Goal: Task Accomplishment & Management: Manage account settings

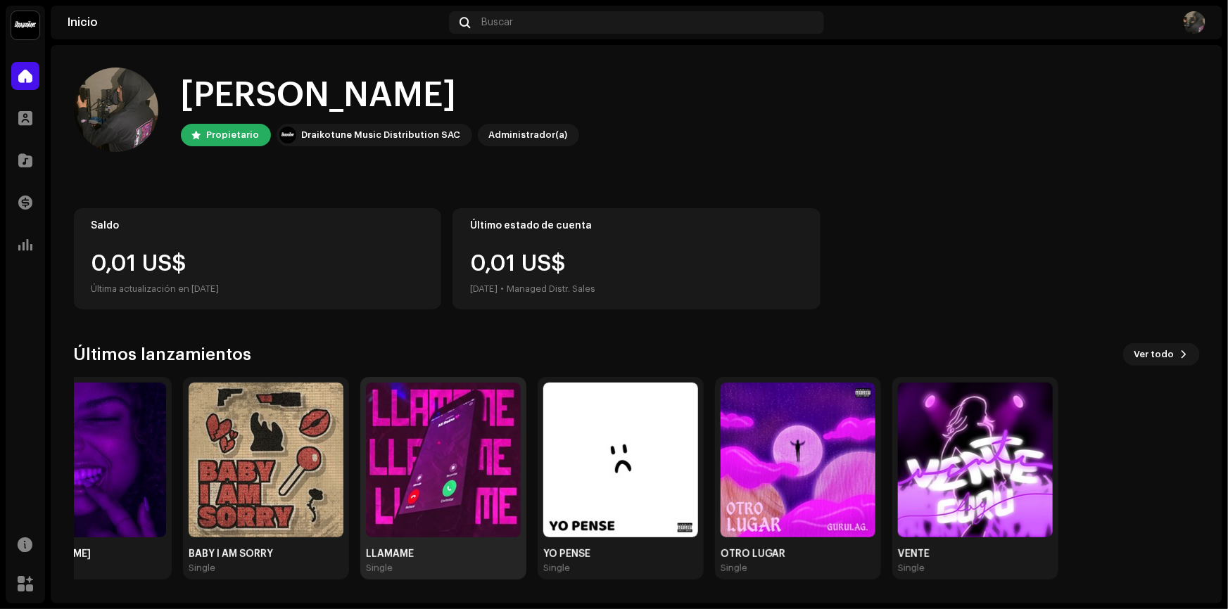
drag, startPoint x: 456, startPoint y: 410, endPoint x: 355, endPoint y: 449, distance: 108.5
click at [360, 448] on div "LLAMAME Single" at bounding box center [443, 478] width 166 height 203
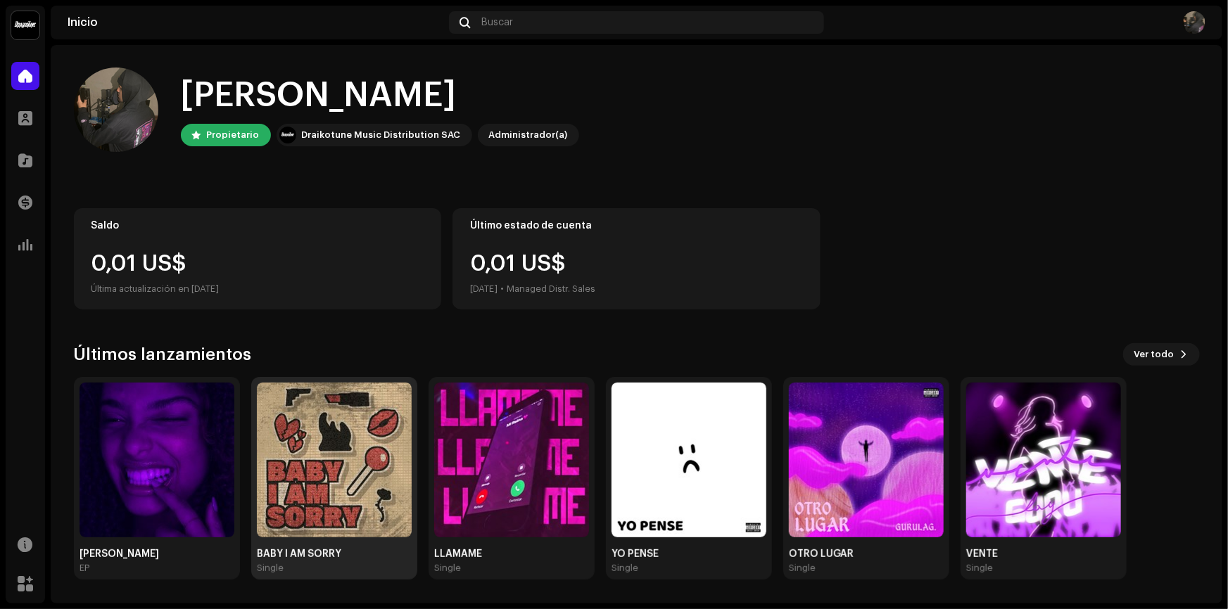
click at [319, 455] on img at bounding box center [334, 460] width 155 height 155
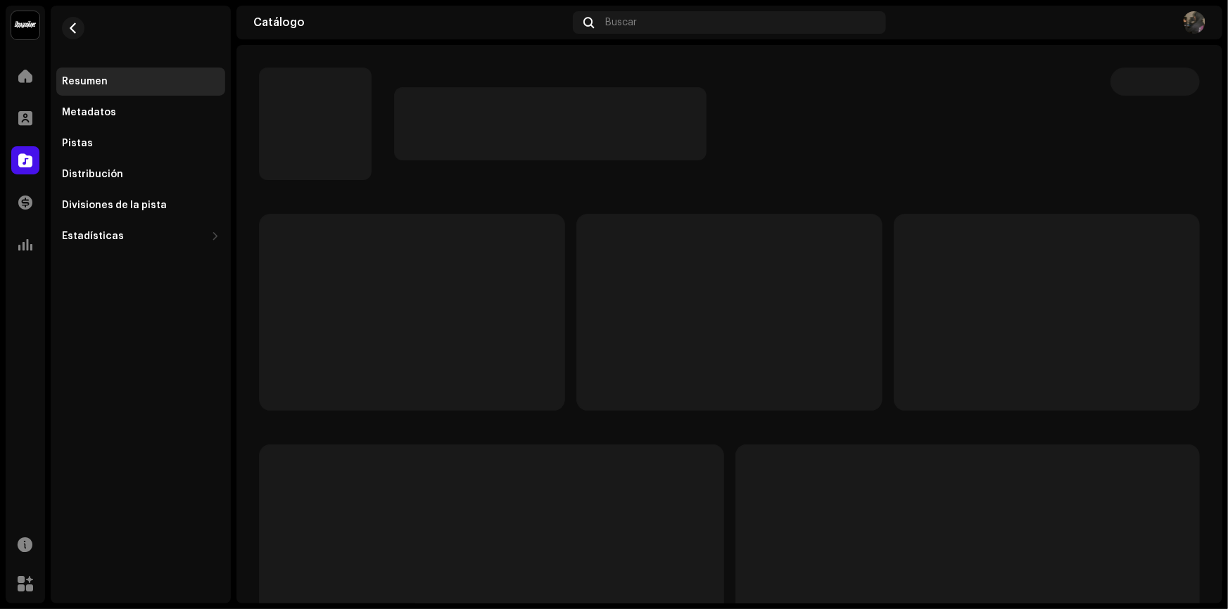
click at [352, 443] on div at bounding box center [729, 470] width 941 height 512
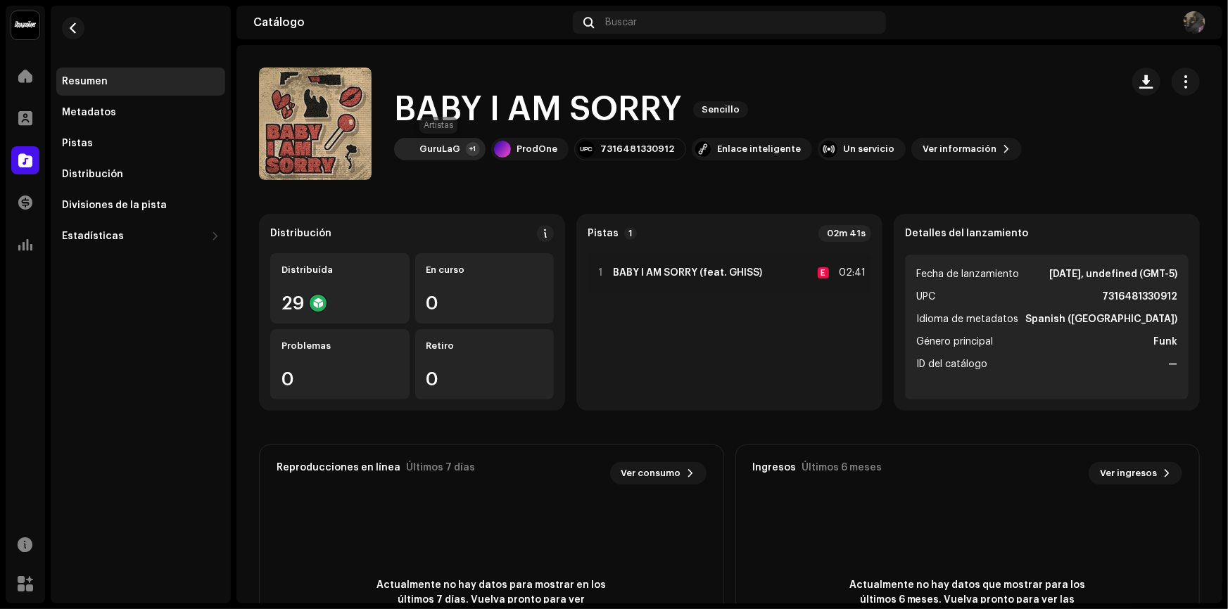
click at [466, 146] on div "+1" at bounding box center [473, 149] width 14 height 14
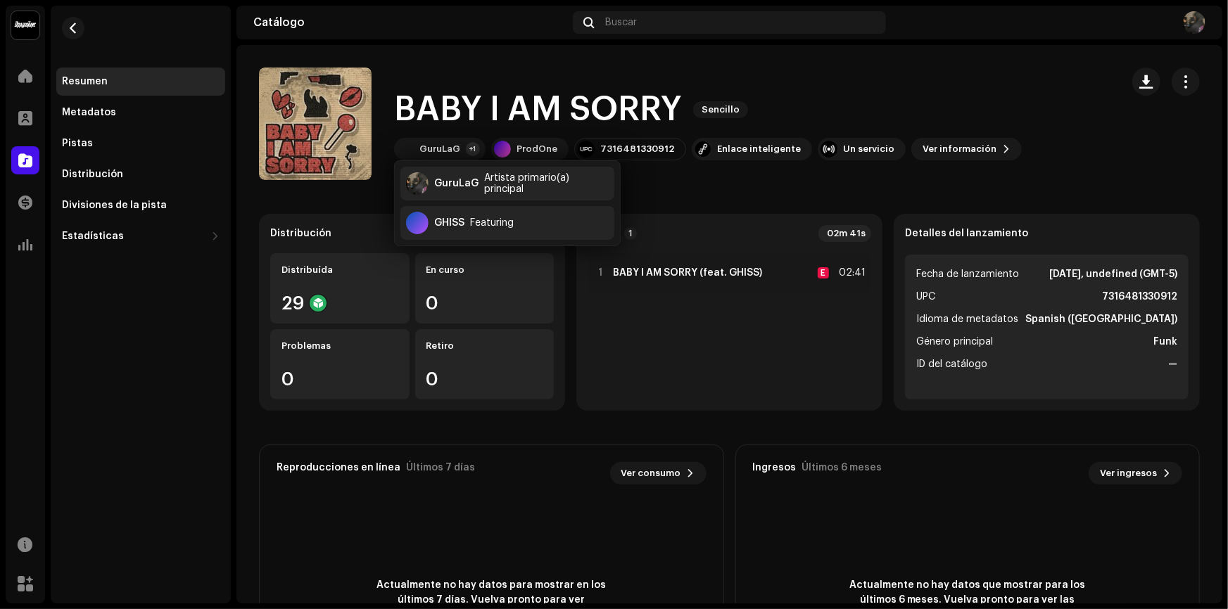
click at [892, 191] on catalog-releases-details-overview "BABY I AM SORRY Sencillo BABY I AM SORRY Sencillo GuruLaG +1 ProdOne 7316481330…" at bounding box center [729, 397] width 986 height 704
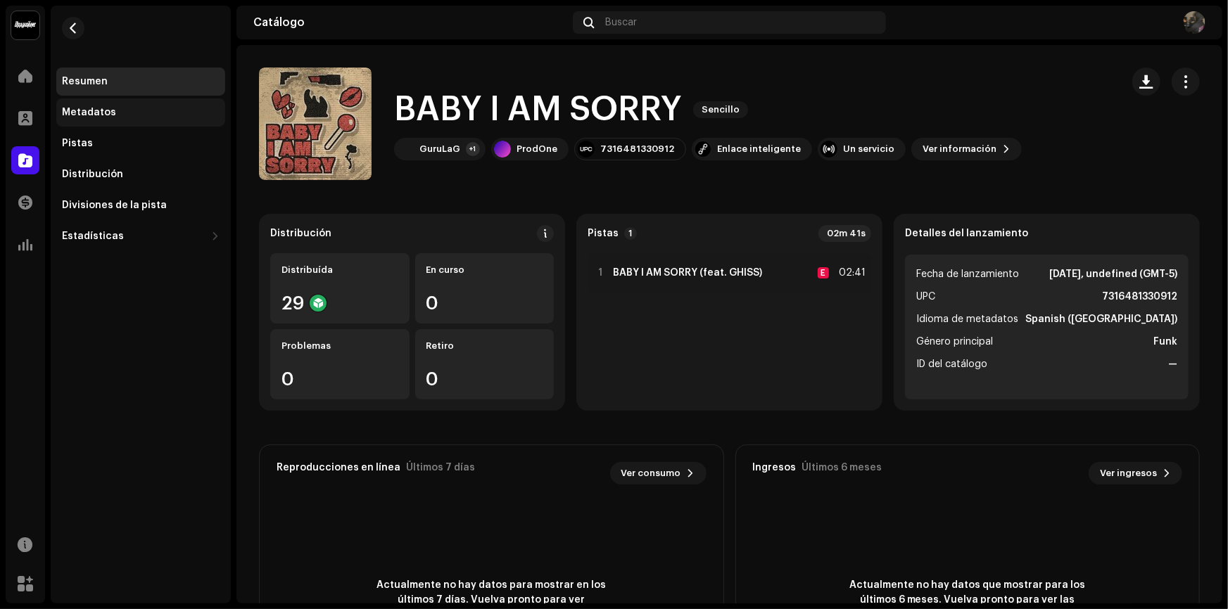
click at [149, 110] on div "Metadatos" at bounding box center [141, 112] width 158 height 11
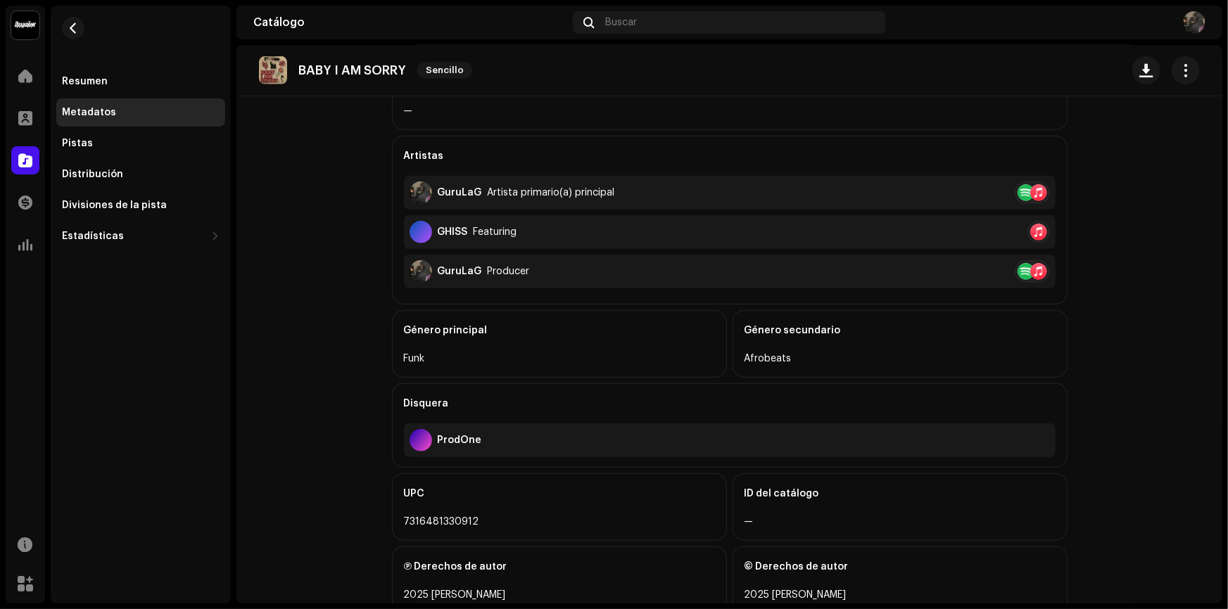
scroll to position [317, 0]
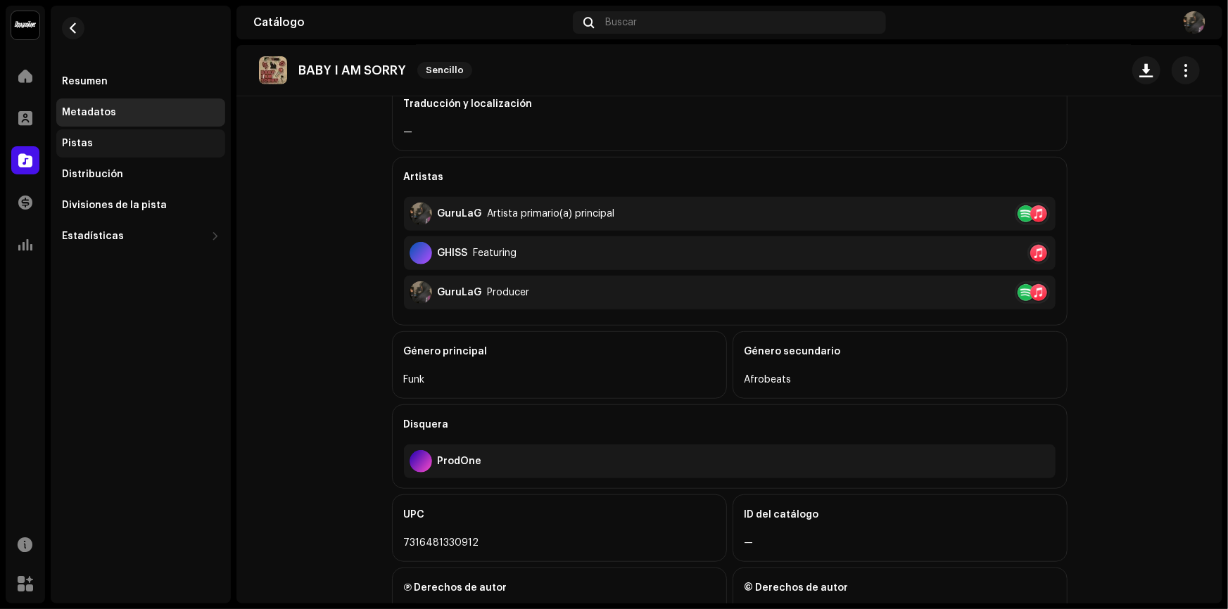
click at [134, 134] on div "Pistas" at bounding box center [140, 143] width 169 height 28
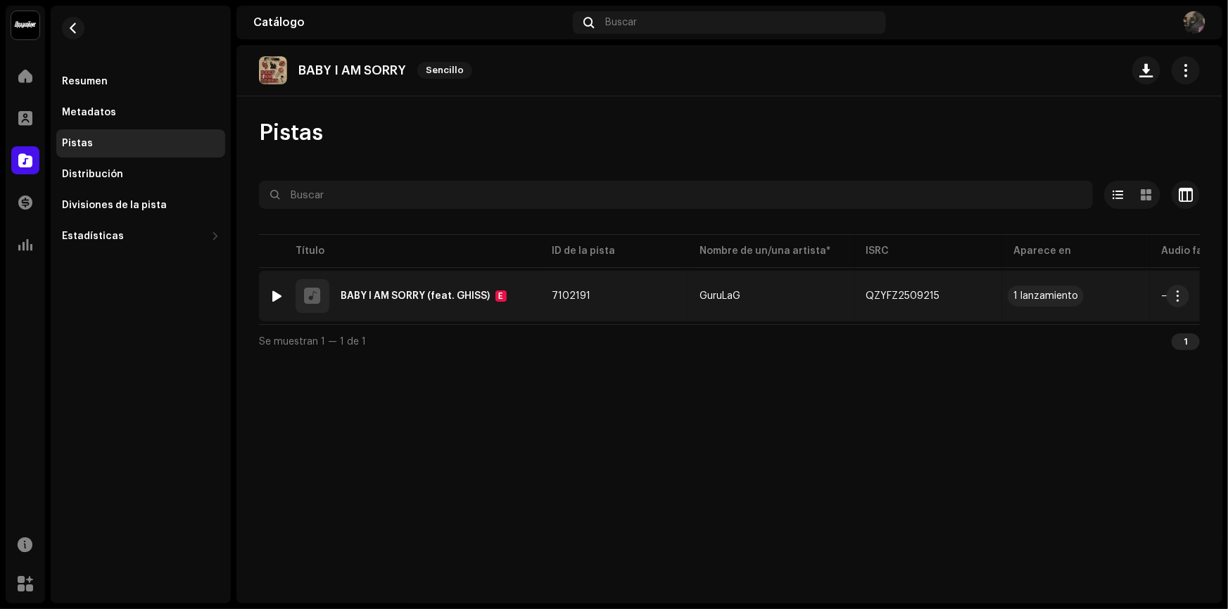
click at [1052, 295] on div "1 lanzamiento" at bounding box center [1045, 296] width 65 height 10
click at [576, 300] on span "7102191" at bounding box center [571, 296] width 39 height 10
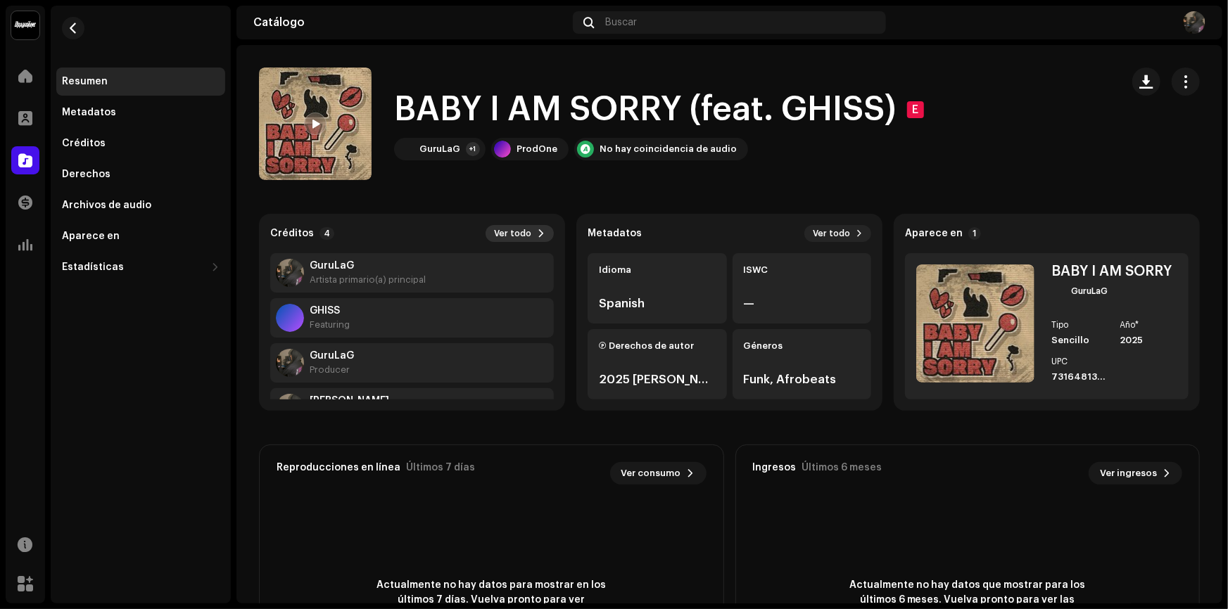
click at [526, 237] on span "Ver todo" at bounding box center [512, 233] width 37 height 11
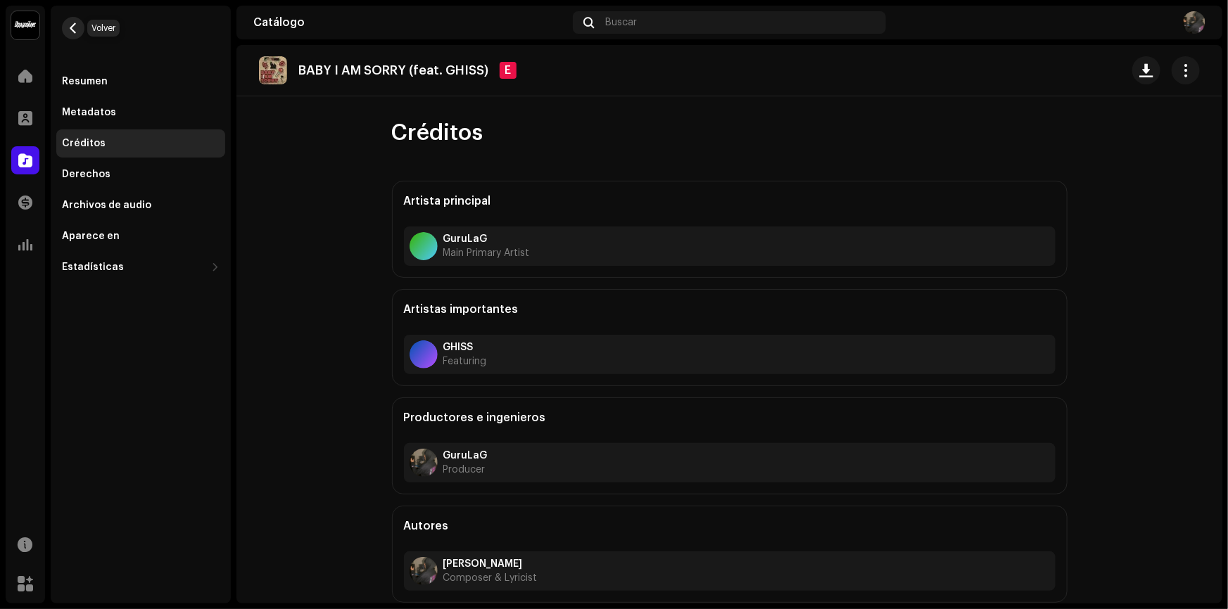
click at [72, 23] on span "button" at bounding box center [73, 28] width 11 height 11
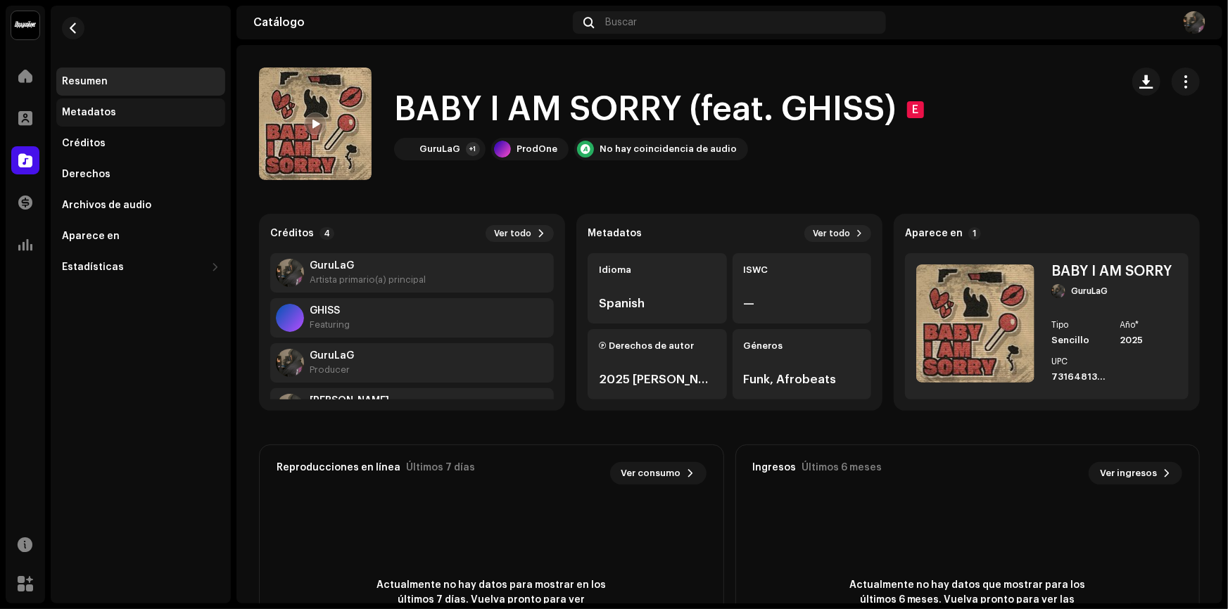
click at [139, 110] on div "Metadatos" at bounding box center [141, 112] width 158 height 11
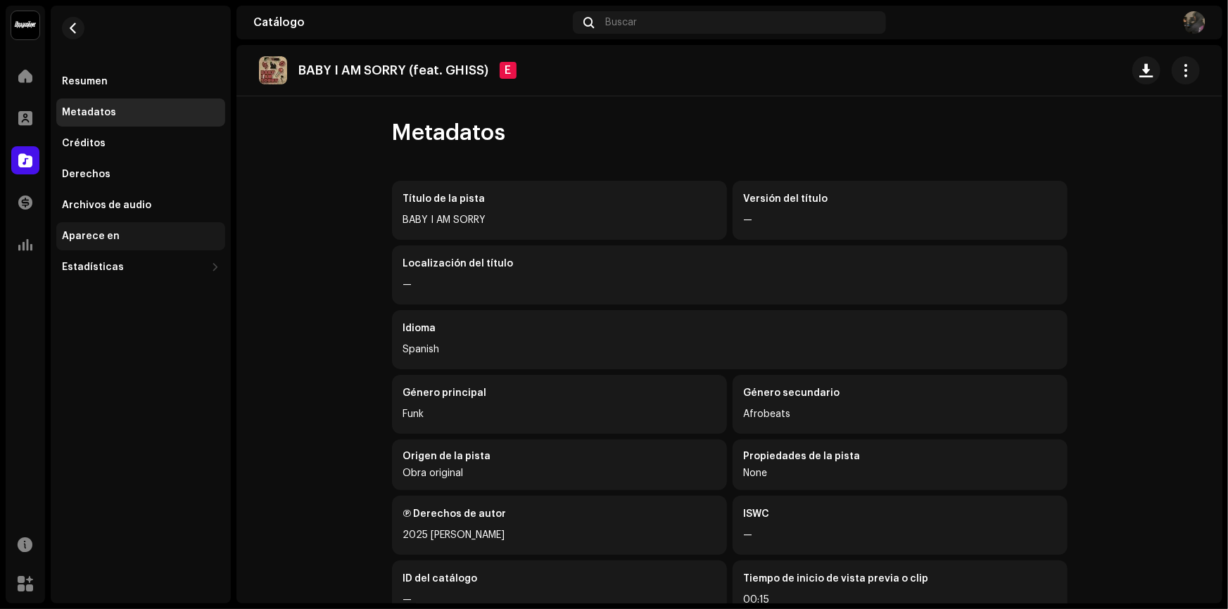
click at [139, 247] on div "Aparece en" at bounding box center [140, 236] width 169 height 28
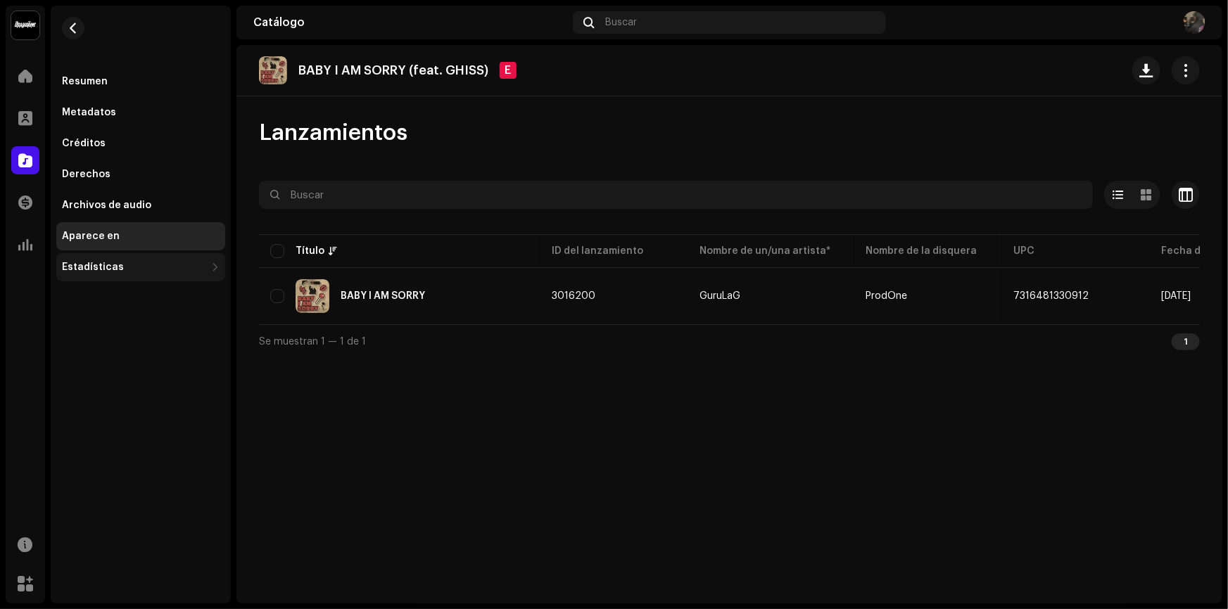
click at [138, 268] on div "Estadísticas" at bounding box center [134, 267] width 144 height 11
click at [73, 18] on button "button" at bounding box center [73, 28] width 23 height 23
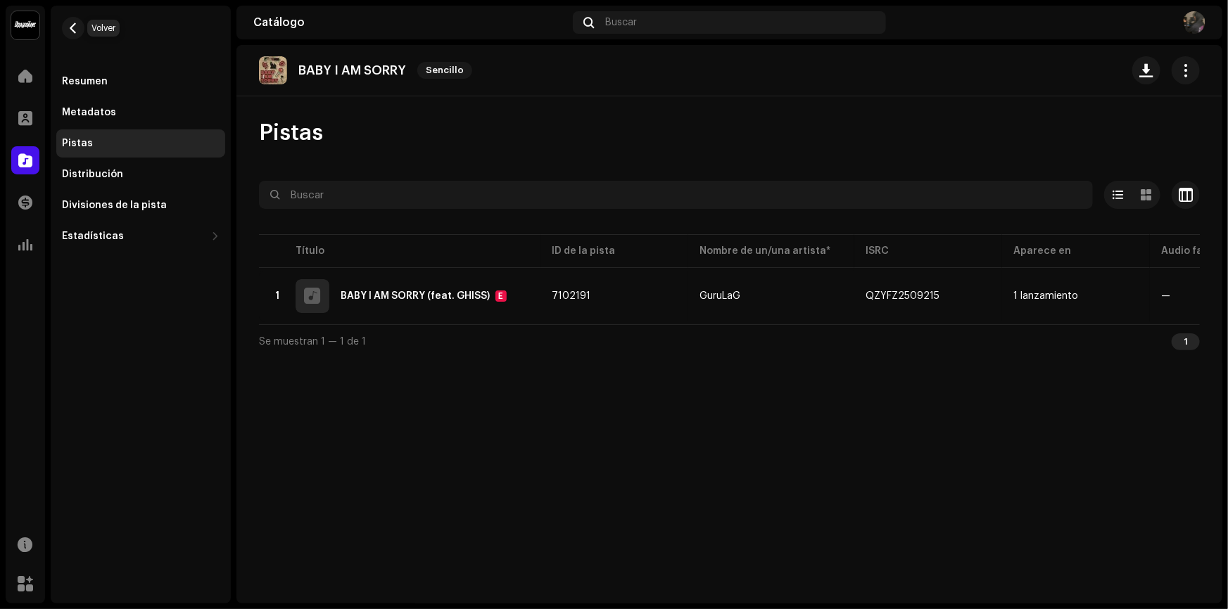
click at [73, 18] on button "button" at bounding box center [73, 28] width 23 height 23
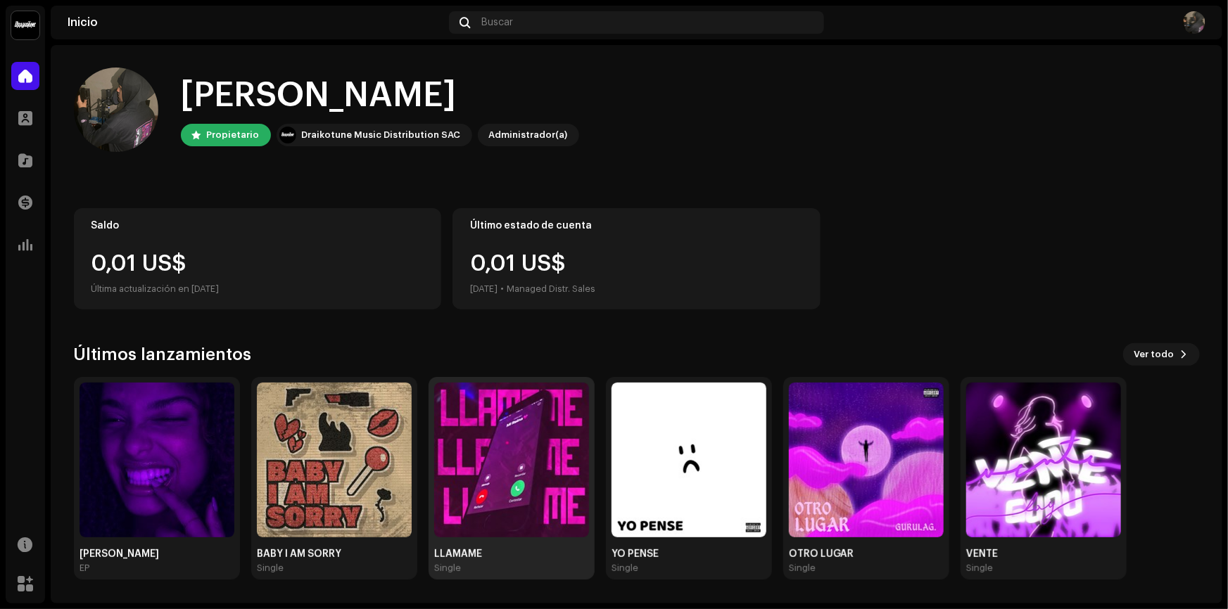
click at [524, 496] on img at bounding box center [511, 460] width 155 height 155
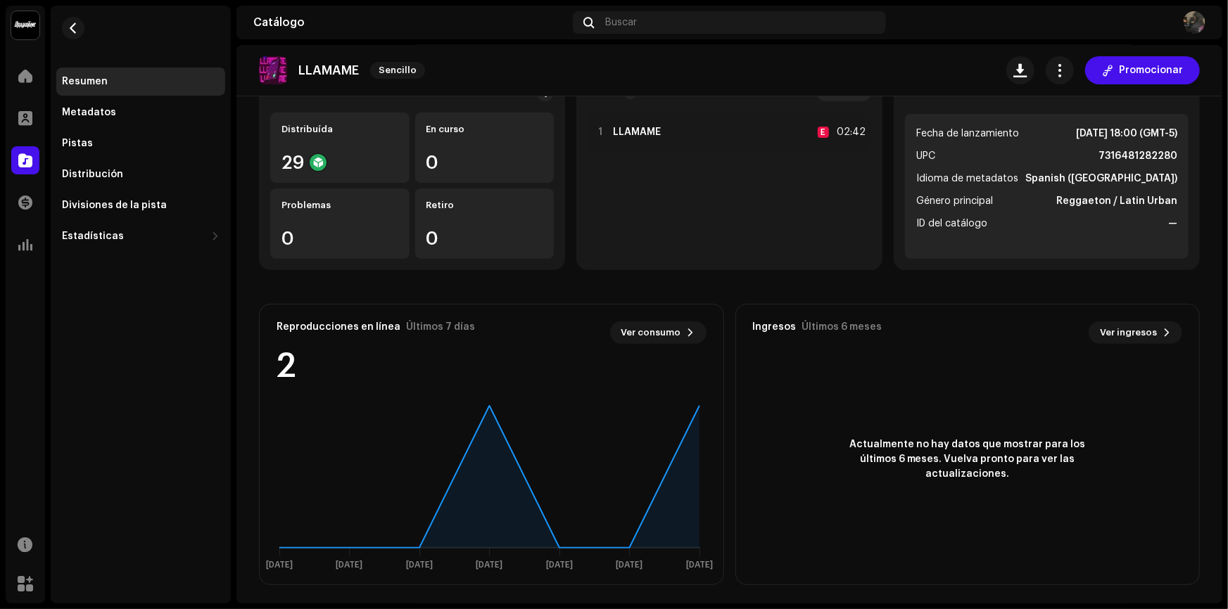
scroll to position [144, 0]
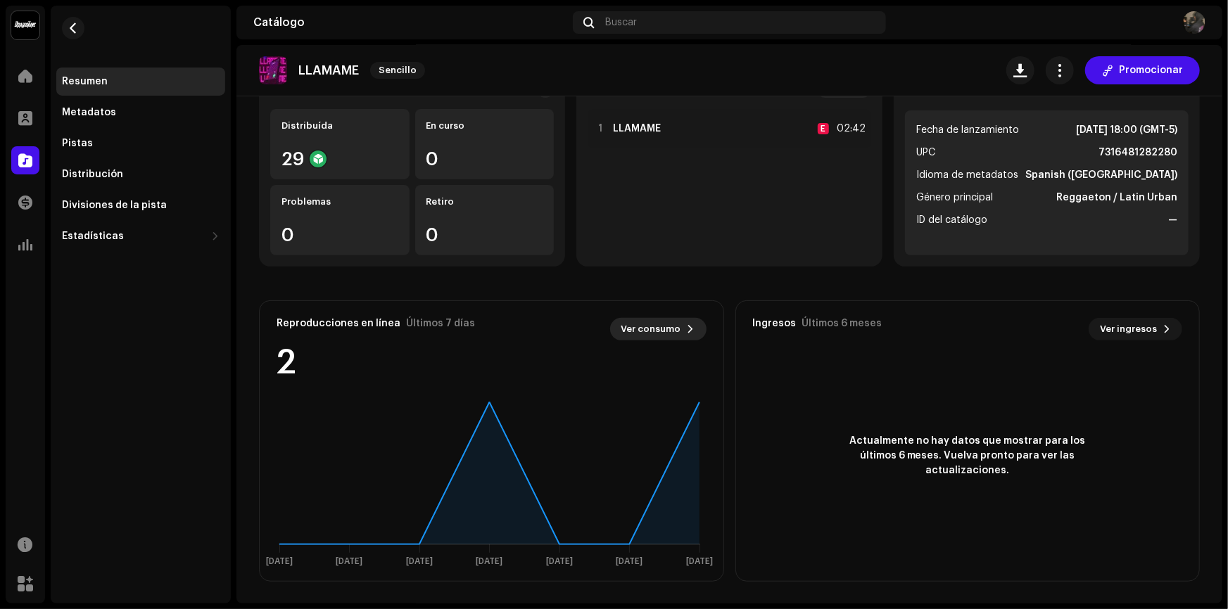
click at [657, 336] on span "Ver consumo" at bounding box center [651, 329] width 60 height 28
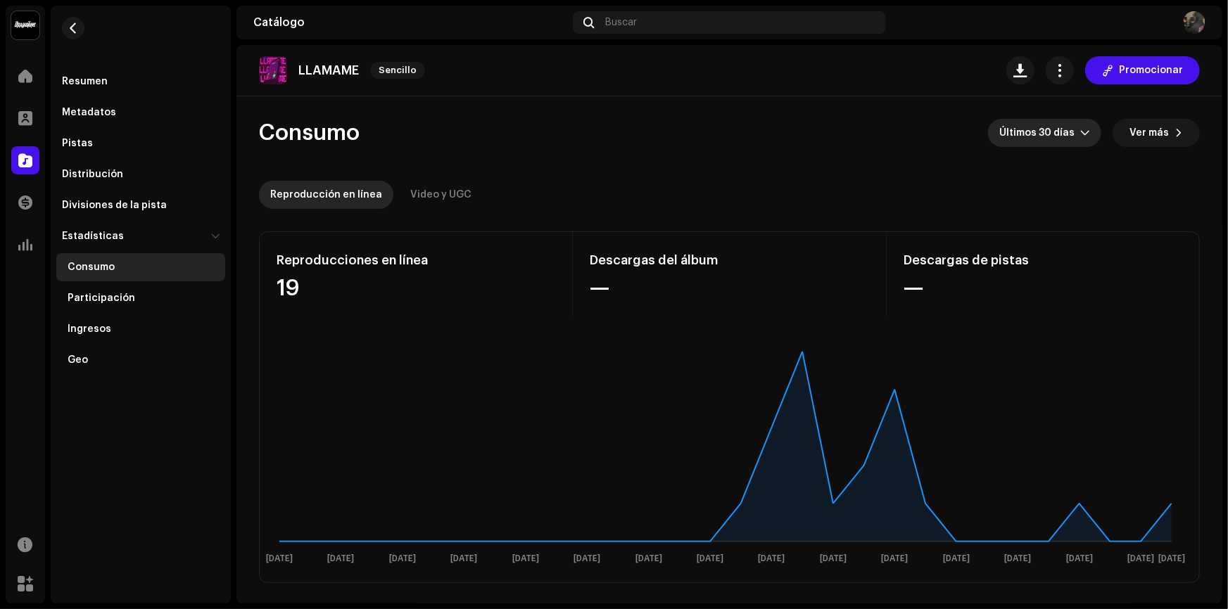
click at [1063, 134] on span "Últimos 30 días" at bounding box center [1039, 133] width 81 height 28
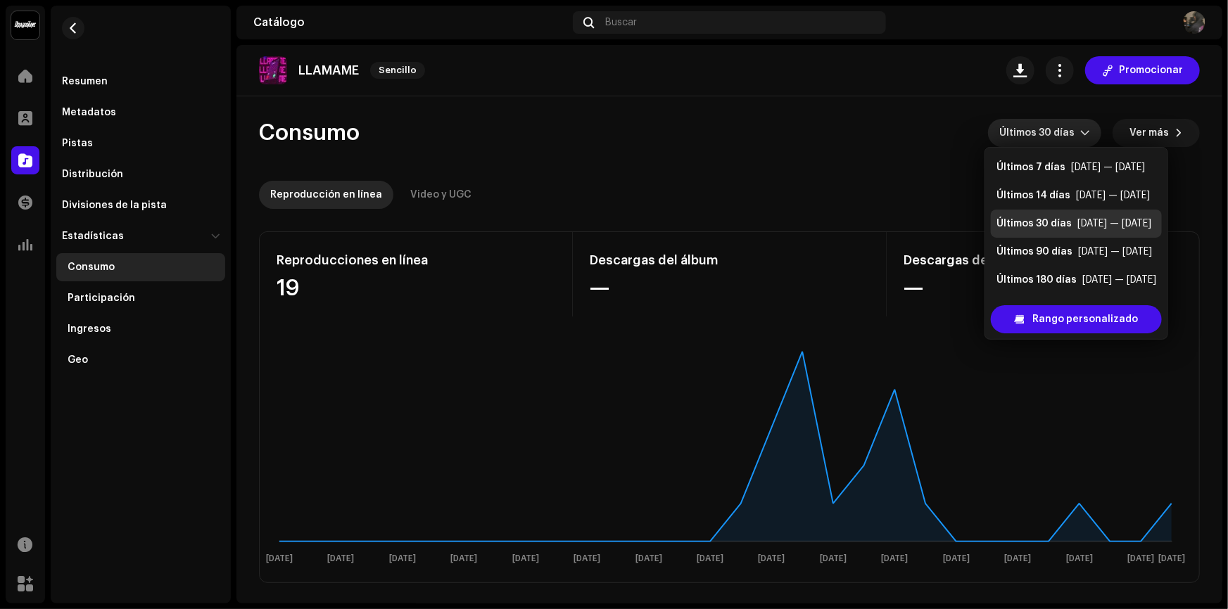
click at [901, 181] on div "Reproducción en línea Video y UGC" at bounding box center [729, 195] width 941 height 28
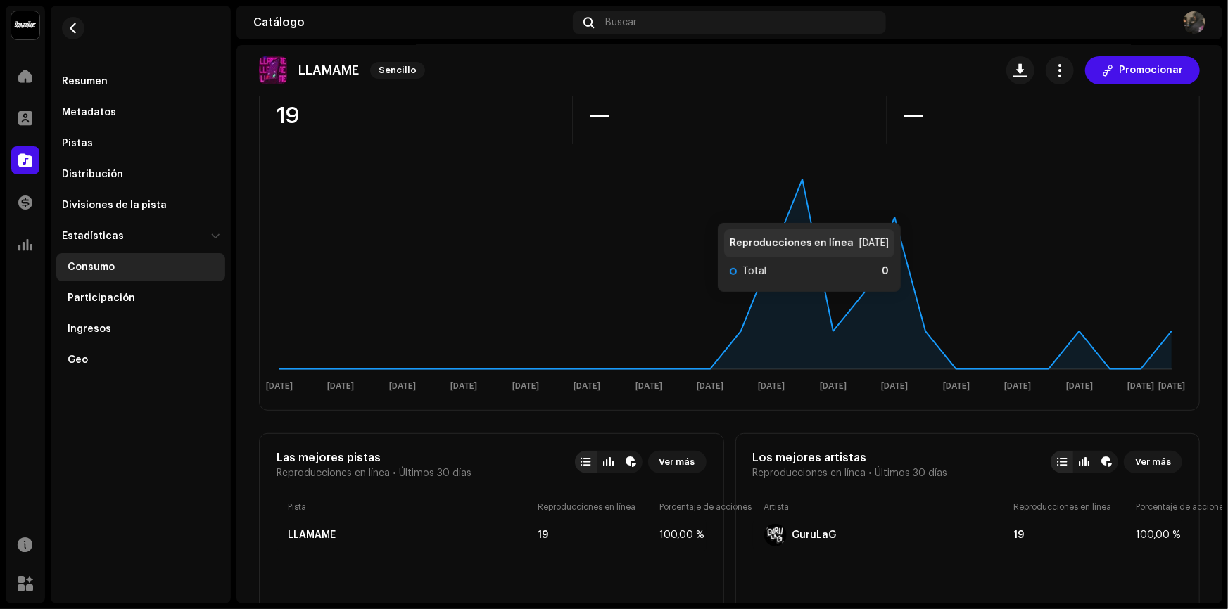
scroll to position [56, 0]
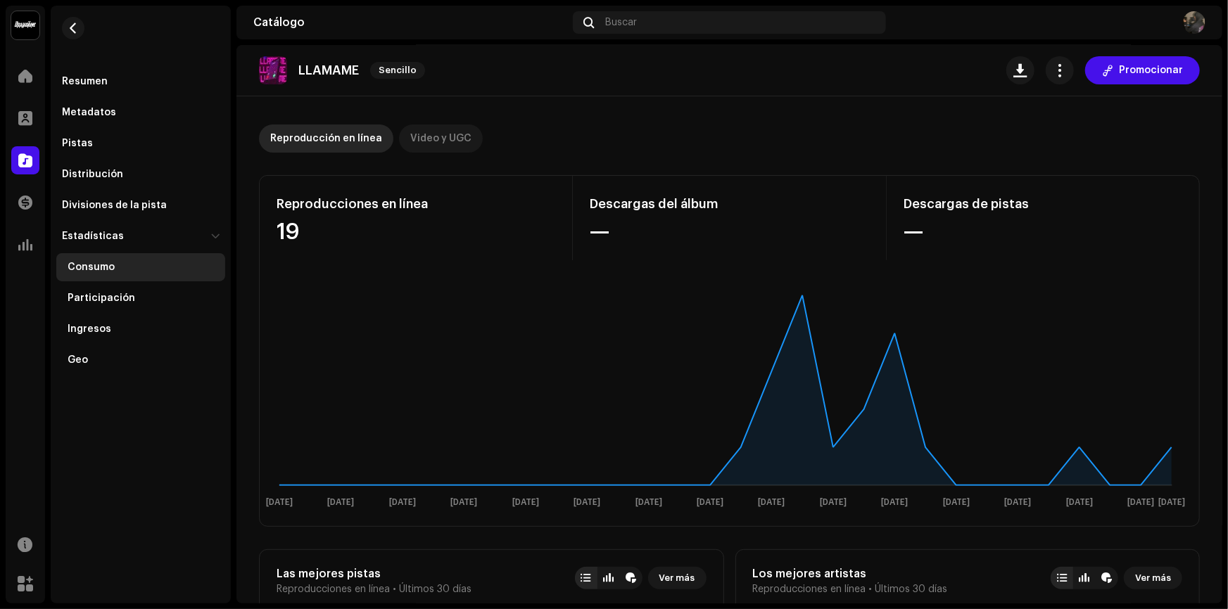
click at [427, 146] on div "Video y UGC" at bounding box center [440, 139] width 61 height 28
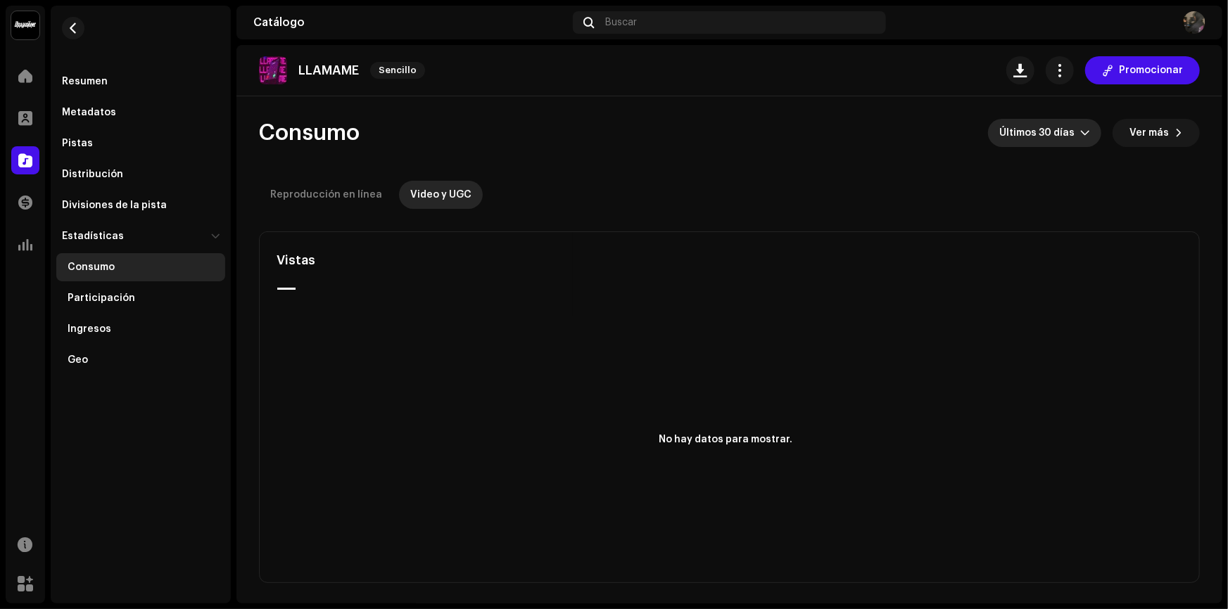
click at [1039, 126] on span "Últimos 30 días" at bounding box center [1039, 133] width 81 height 28
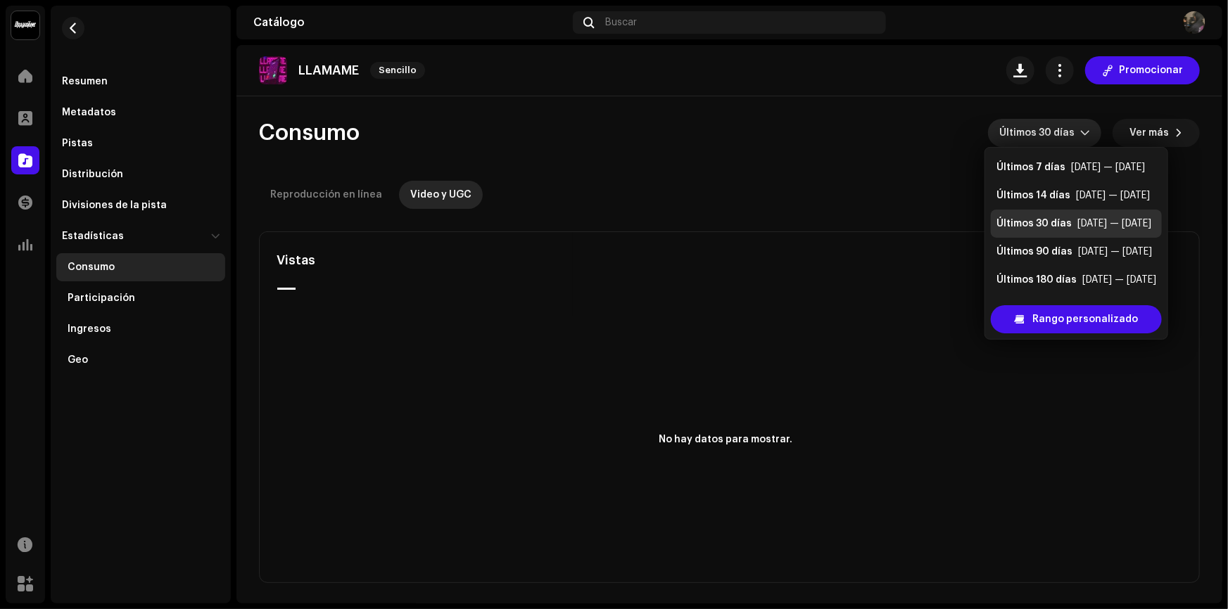
click at [1042, 221] on div "Últimos 30 días" at bounding box center [1033, 224] width 75 height 14
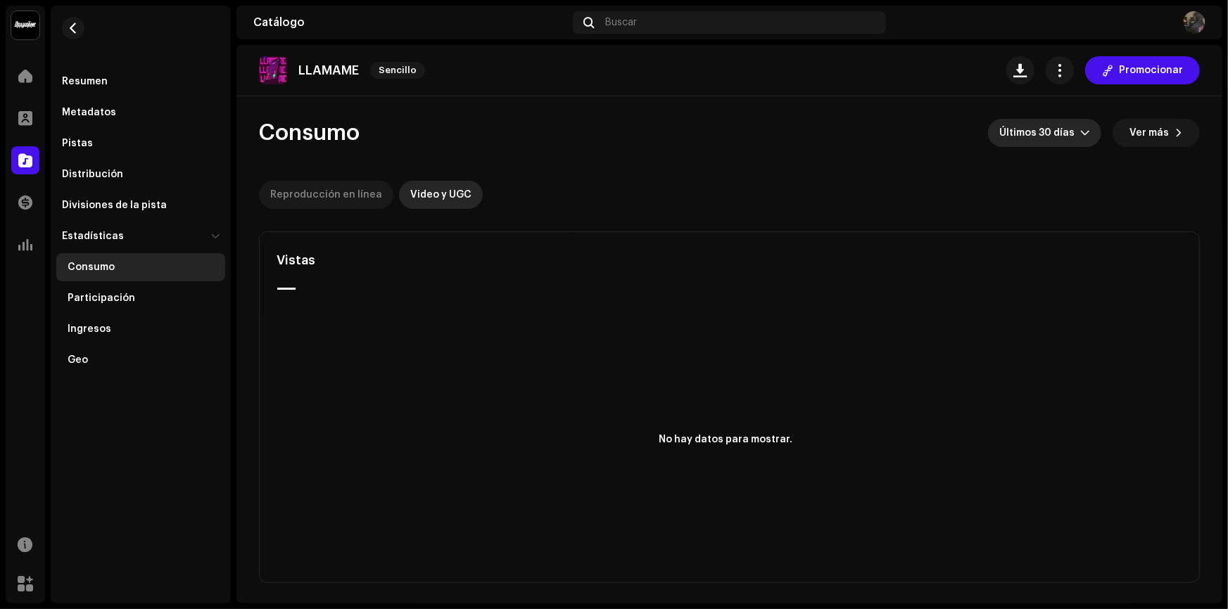
click at [343, 188] on div "Reproducción en línea" at bounding box center [326, 195] width 112 height 28
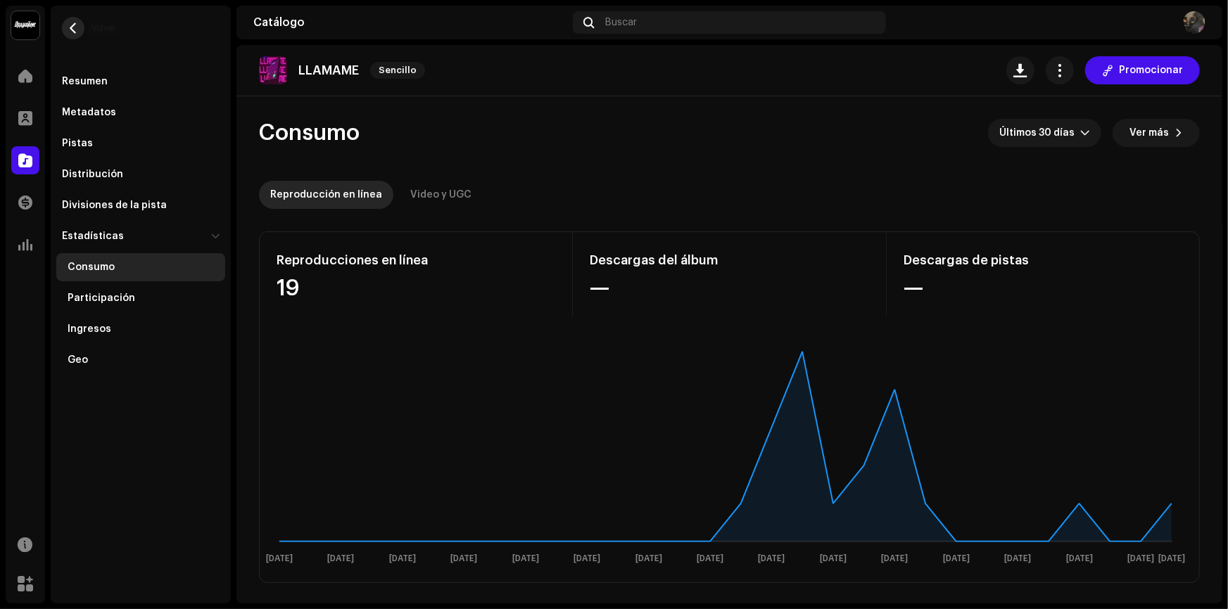
click at [77, 27] on span "button" at bounding box center [73, 28] width 11 height 11
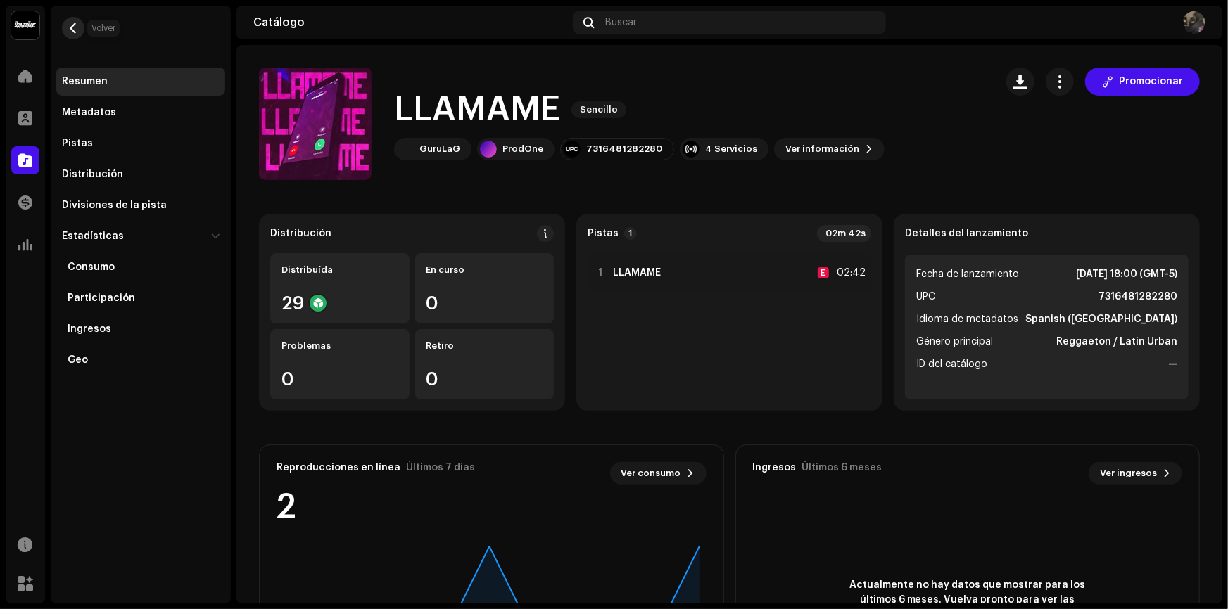
click at [77, 37] on button "button" at bounding box center [73, 28] width 23 height 23
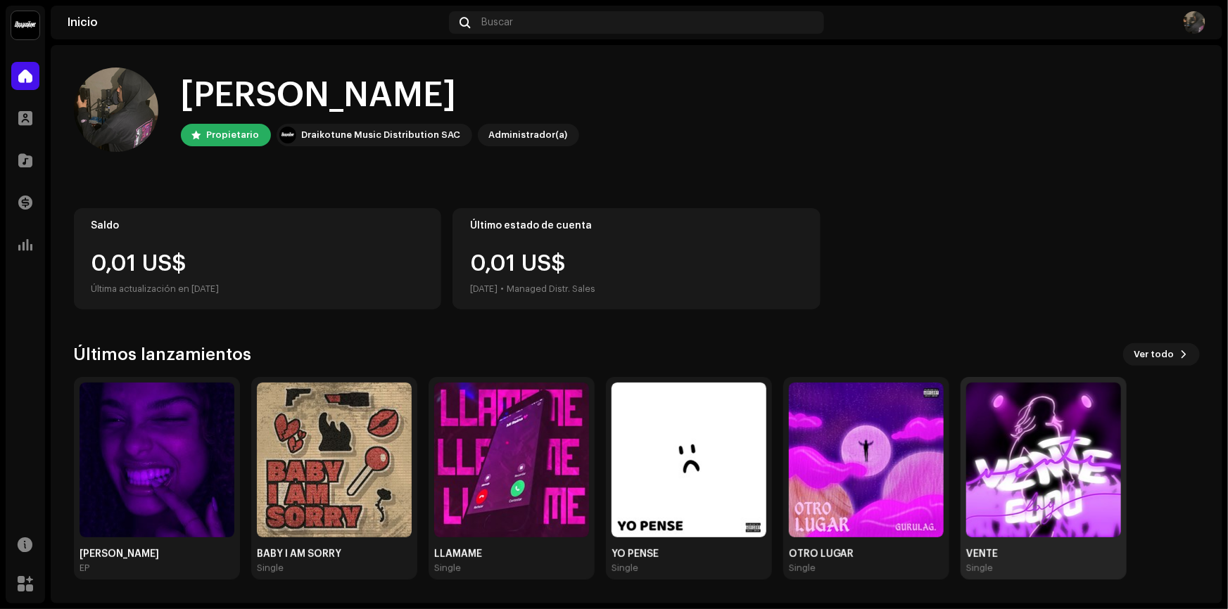
click at [1042, 467] on img at bounding box center [1043, 460] width 155 height 155
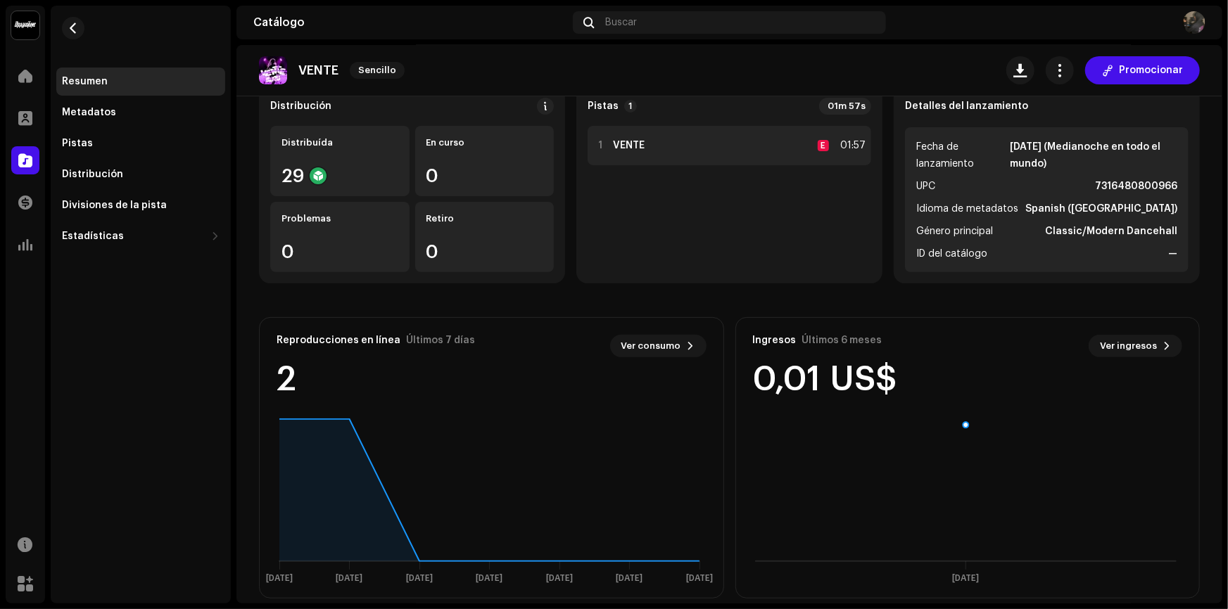
scroll to position [144, 0]
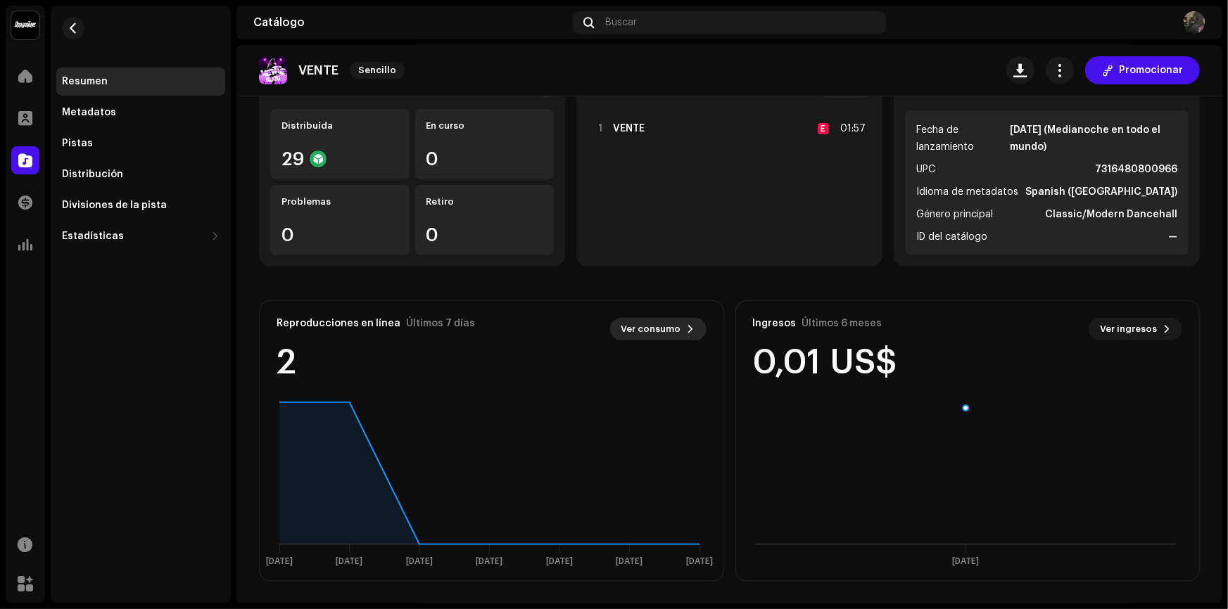
click at [661, 332] on span "Ver consumo" at bounding box center [651, 329] width 60 height 28
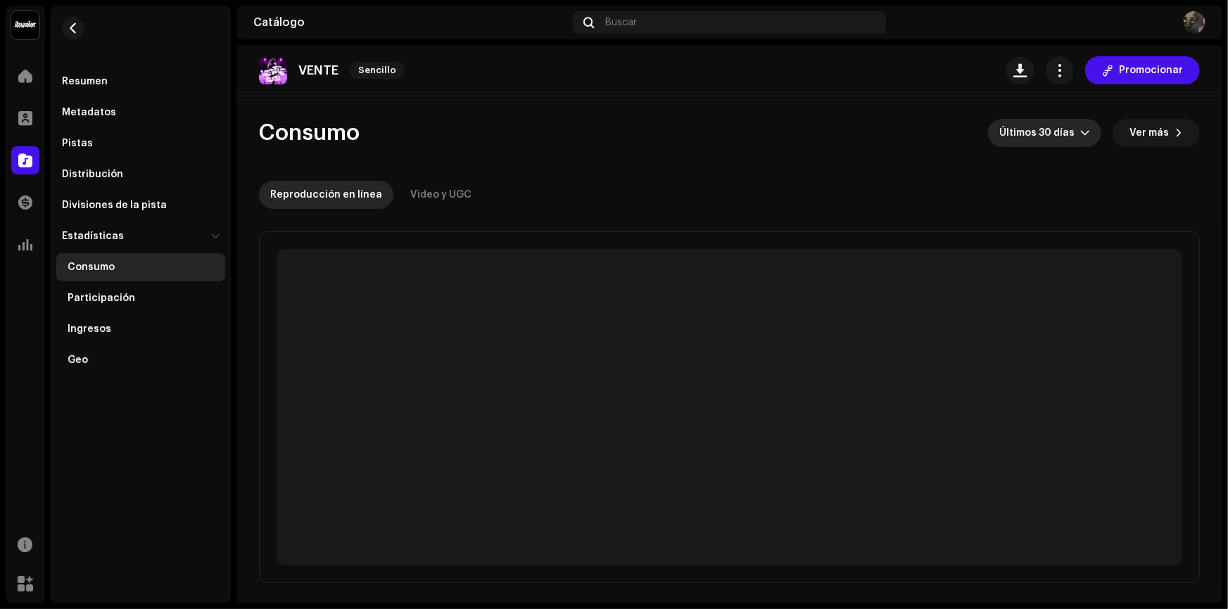
click at [1065, 131] on span "Últimos 30 días" at bounding box center [1039, 133] width 81 height 28
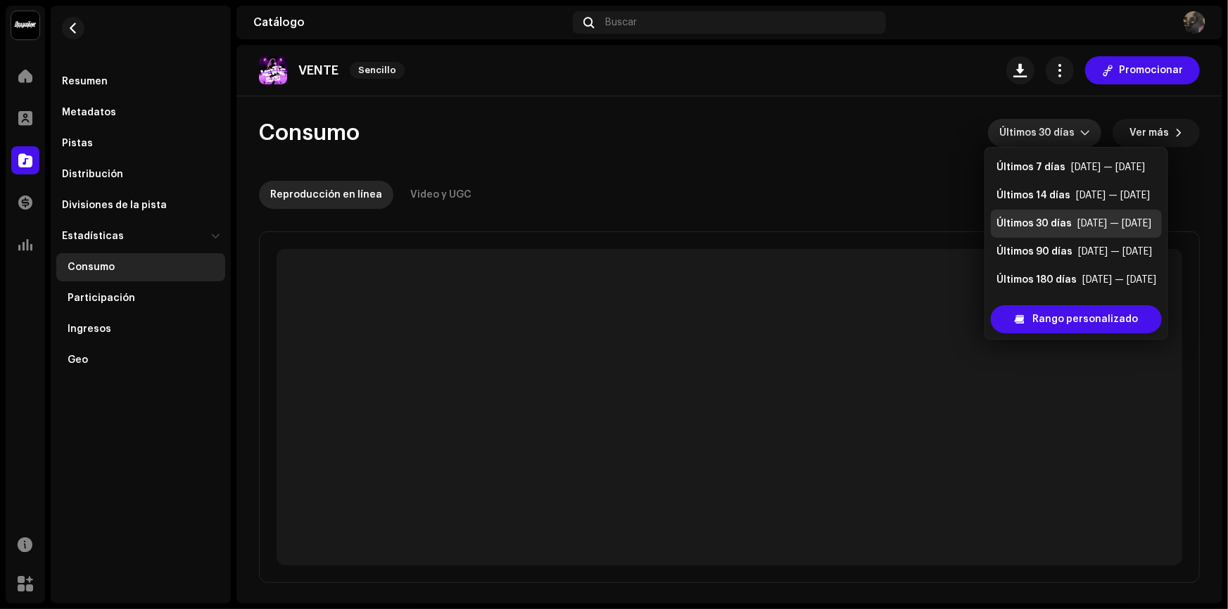
click at [1065, 131] on span "Últimos 30 días" at bounding box center [1039, 133] width 81 height 28
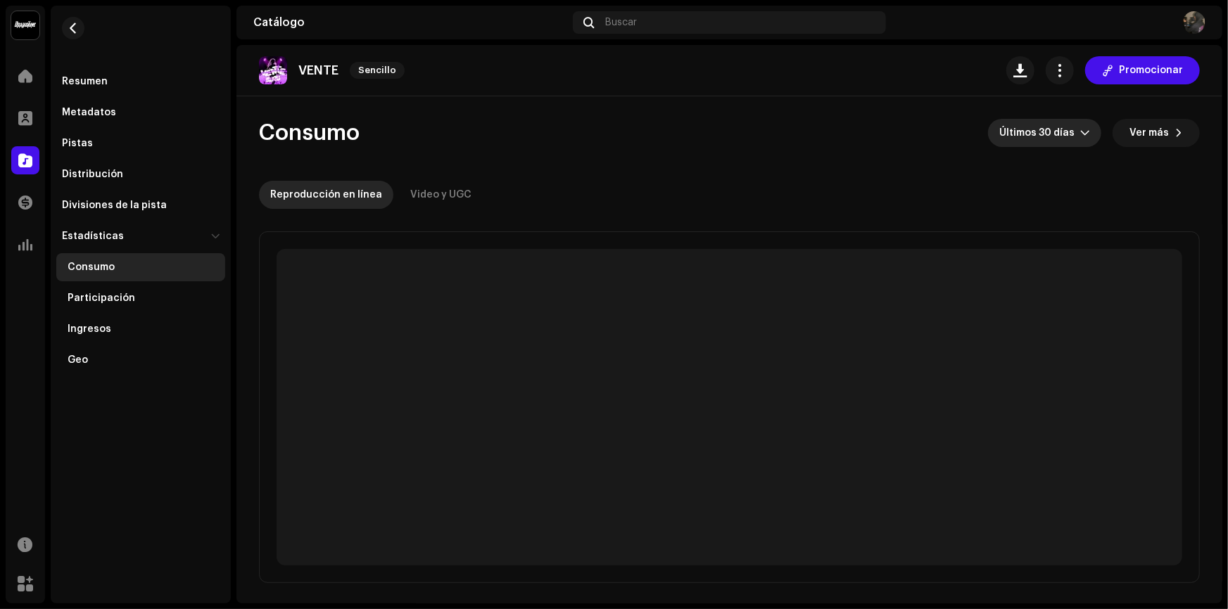
click at [1060, 134] on span "Últimos 30 días" at bounding box center [1039, 133] width 81 height 28
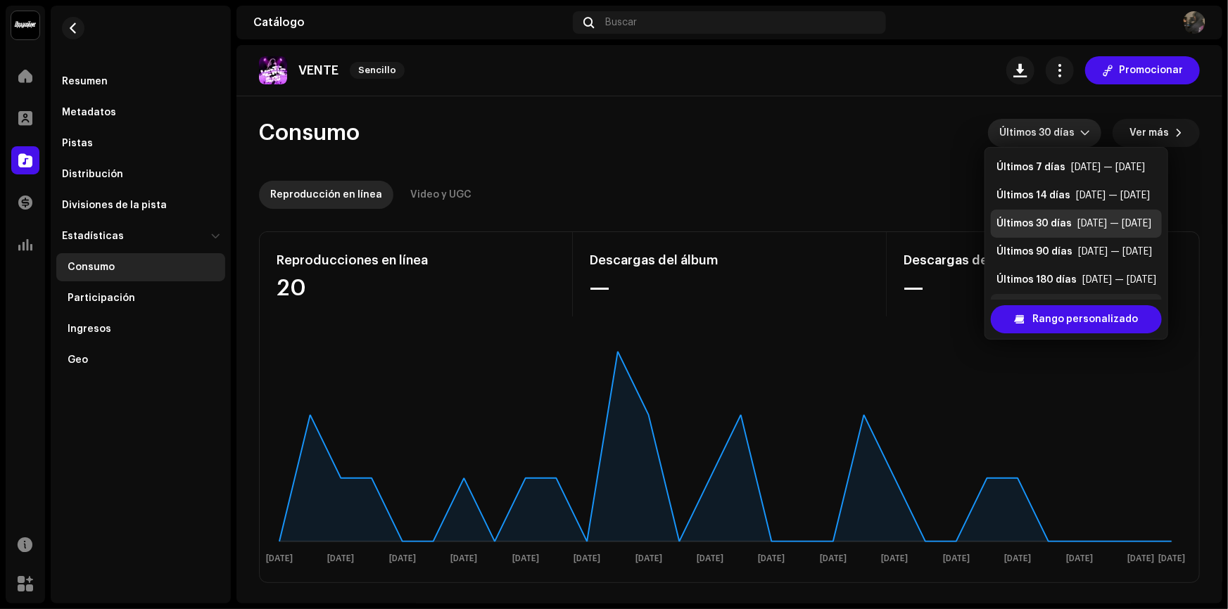
scroll to position [22, 0]
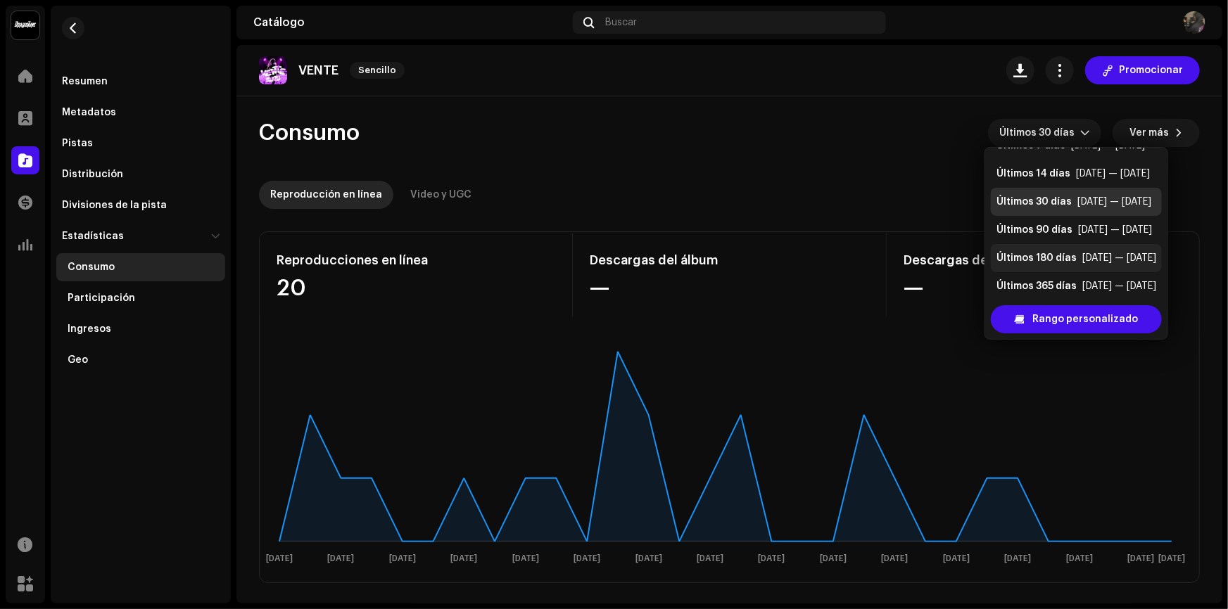
click at [1085, 254] on div "abr 9 — oct 5" at bounding box center [1119, 258] width 74 height 14
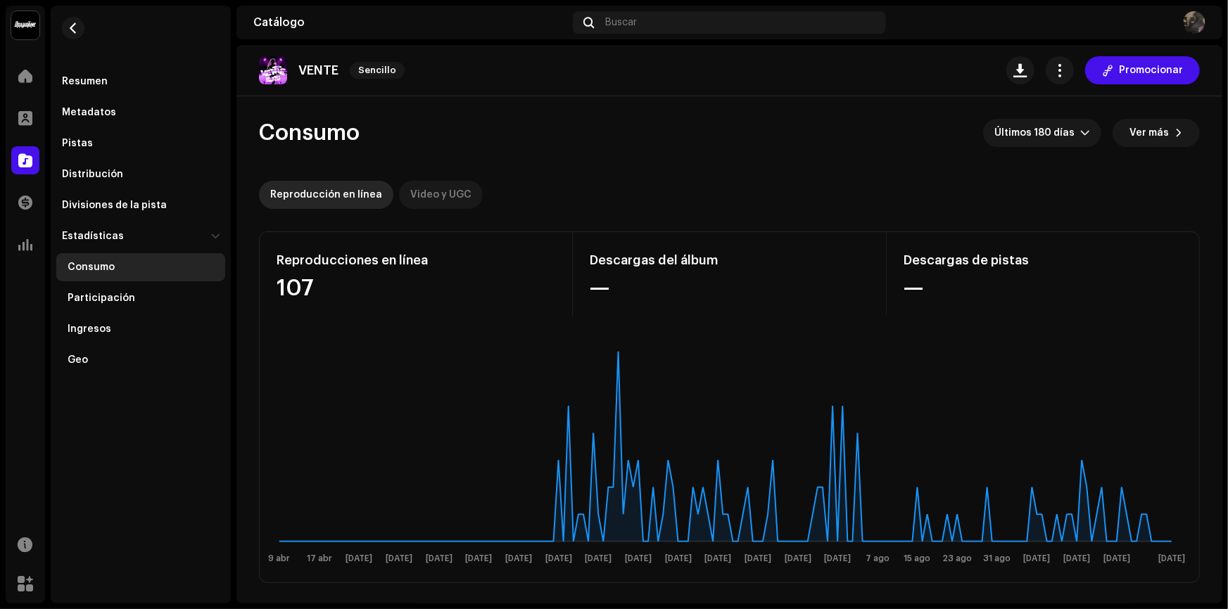
click at [428, 192] on div "Video y UGC" at bounding box center [440, 195] width 61 height 28
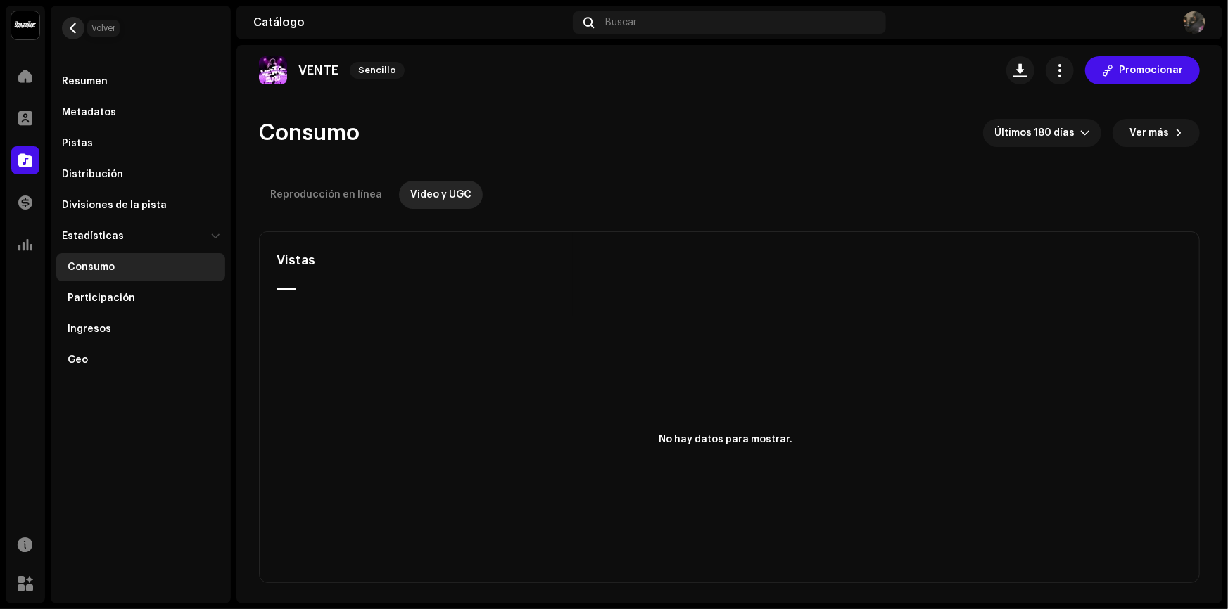
click at [81, 25] on button "button" at bounding box center [73, 28] width 23 height 23
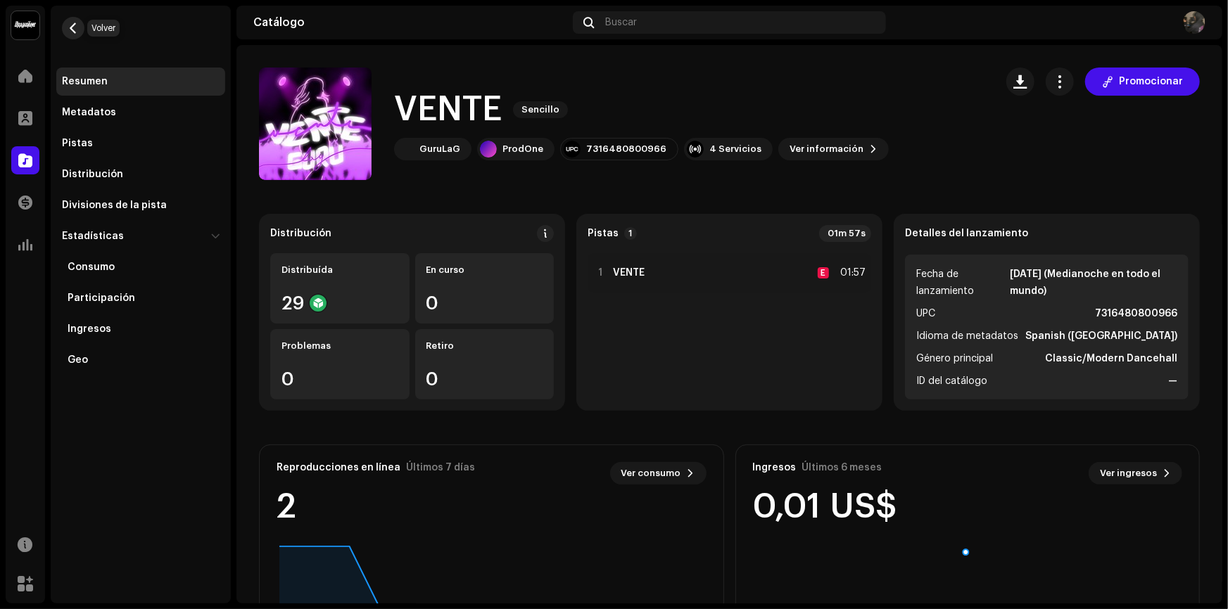
click at [75, 35] on button "button" at bounding box center [73, 28] width 23 height 23
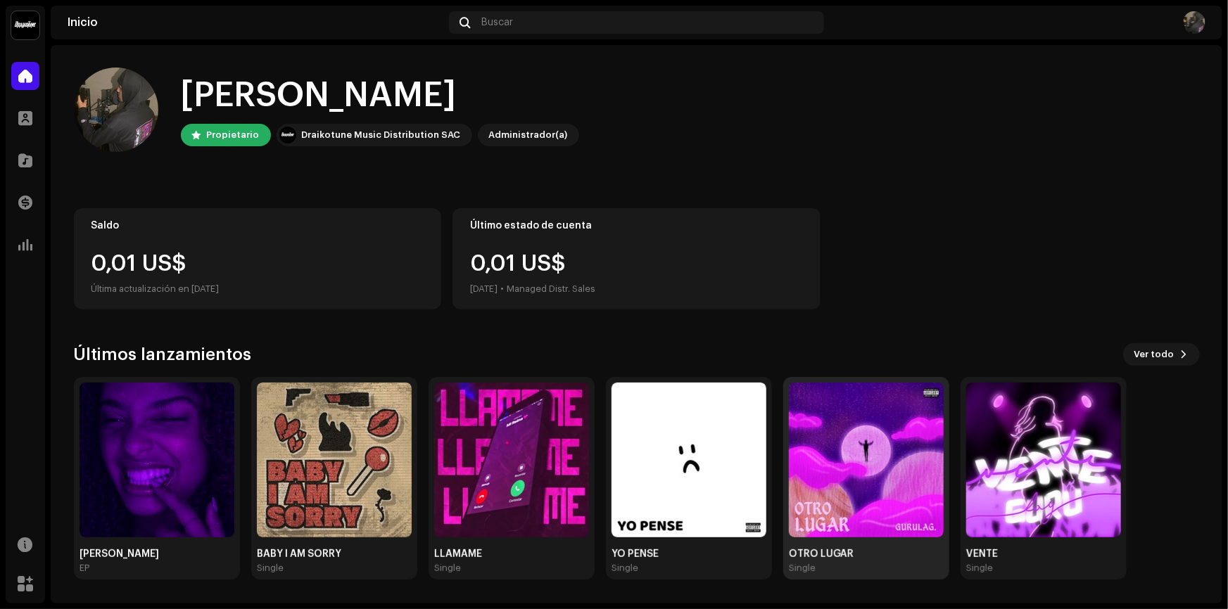
click at [892, 483] on img at bounding box center [866, 460] width 155 height 155
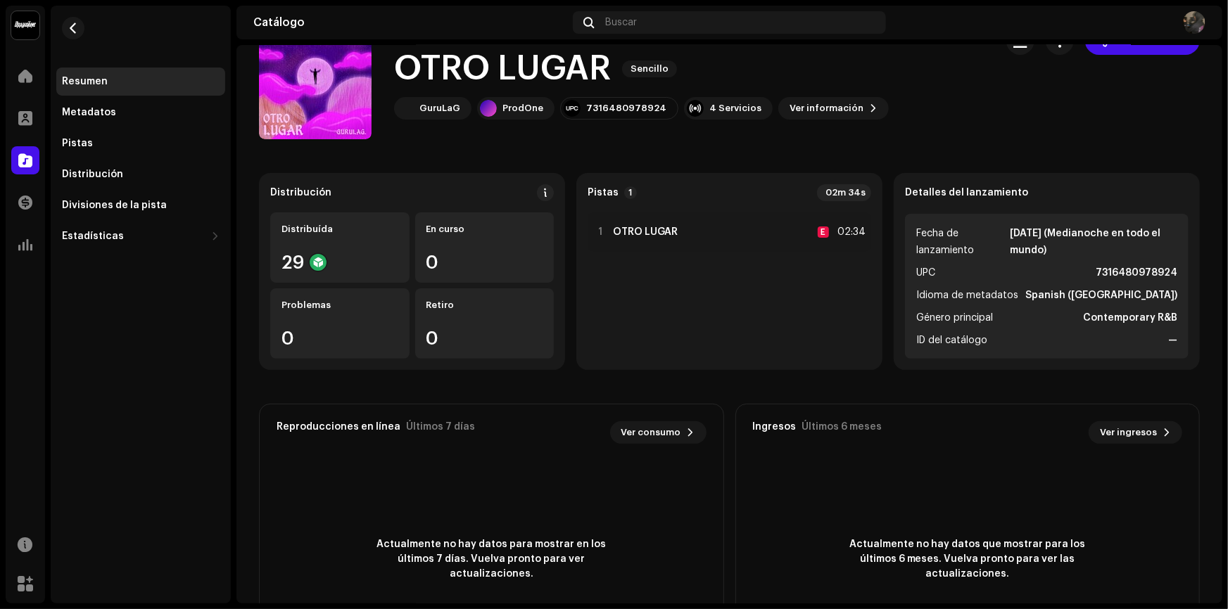
scroll to position [127, 0]
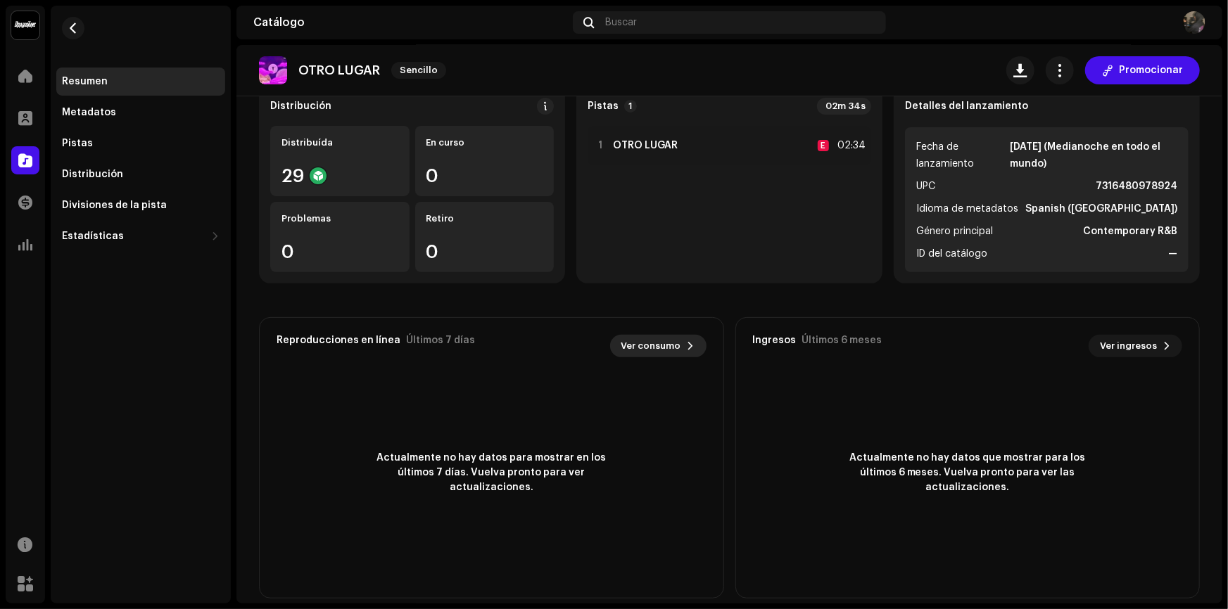
click at [669, 337] on span "Ver consumo" at bounding box center [651, 346] width 60 height 28
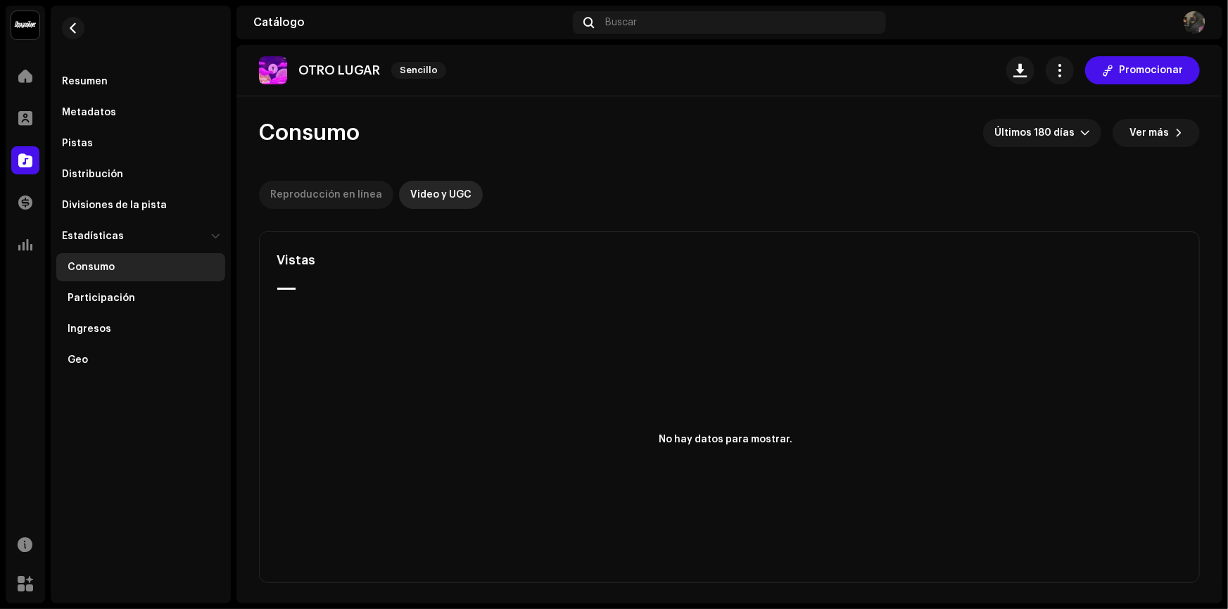
click at [367, 197] on div "Reproducción en línea" at bounding box center [326, 195] width 112 height 28
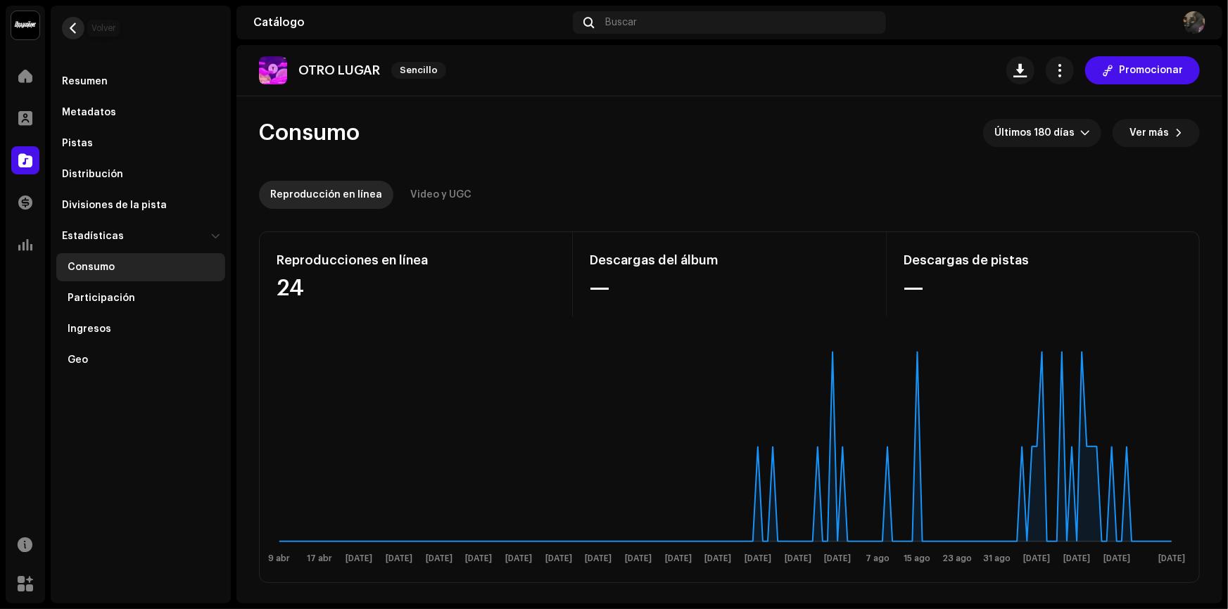
click at [80, 33] on button "button" at bounding box center [73, 28] width 23 height 23
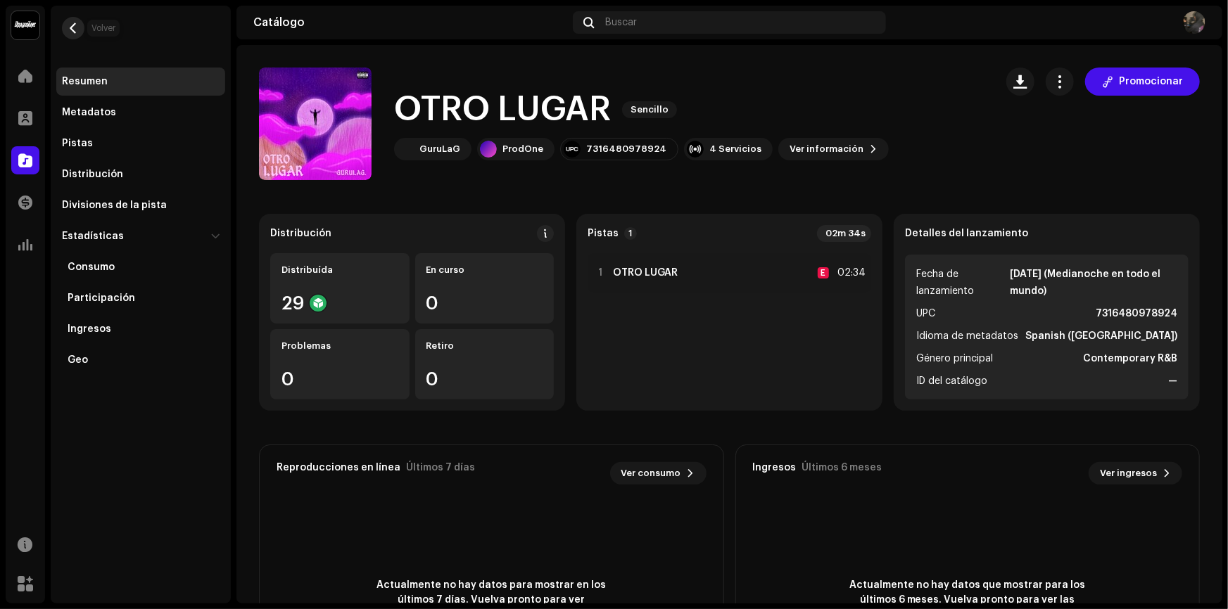
click at [75, 29] on span "button" at bounding box center [73, 28] width 11 height 11
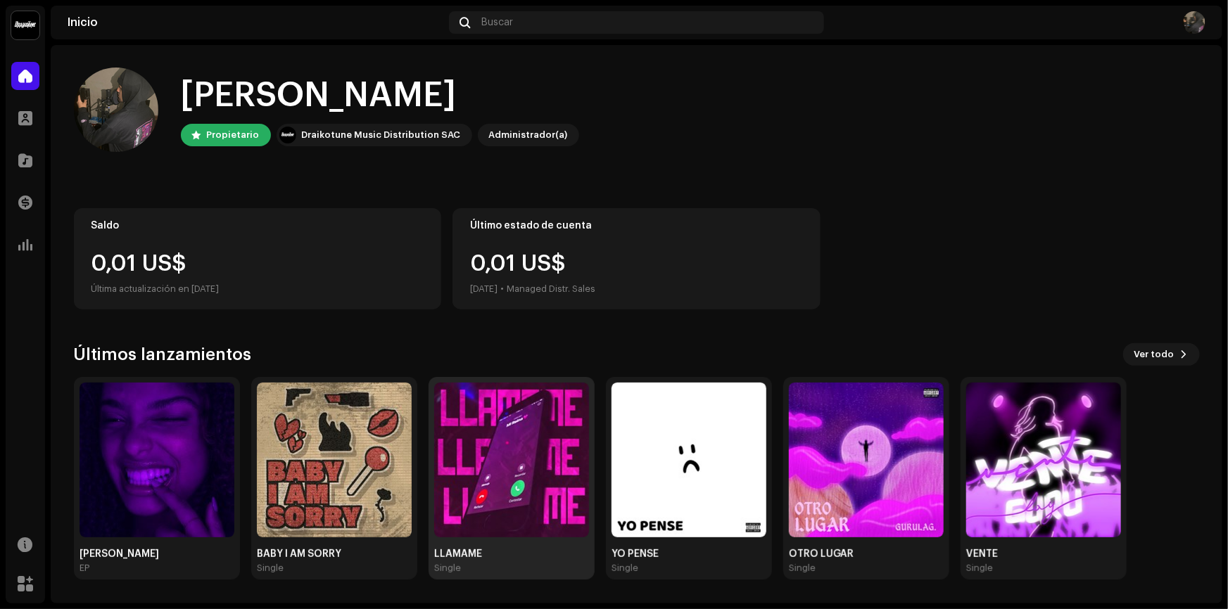
click at [555, 455] on img at bounding box center [511, 460] width 155 height 155
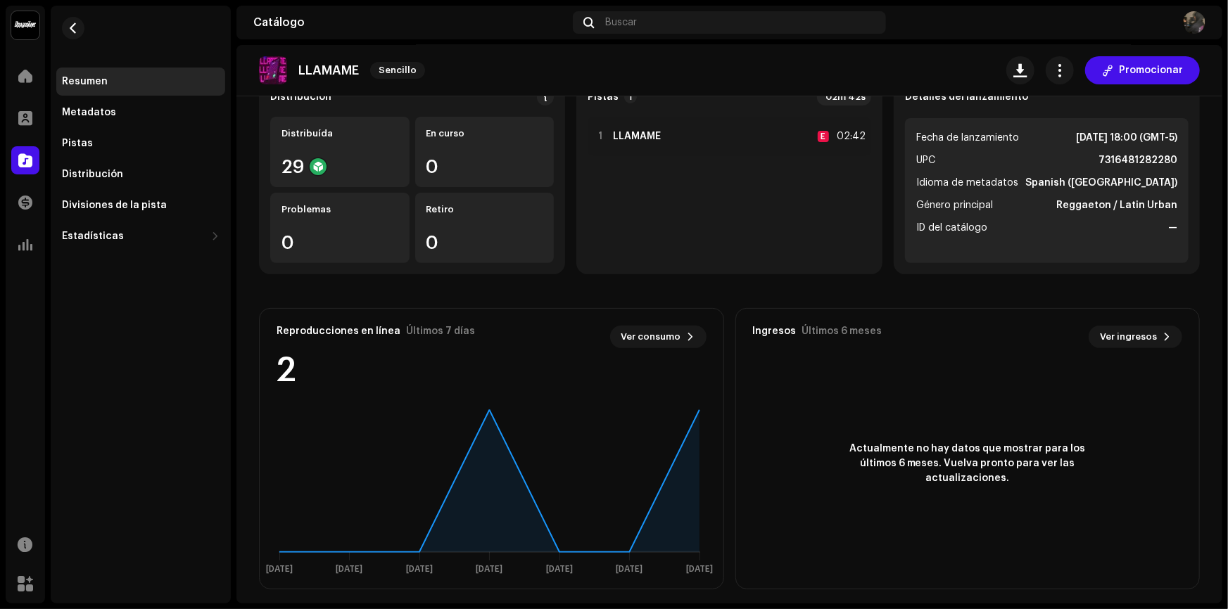
scroll to position [144, 0]
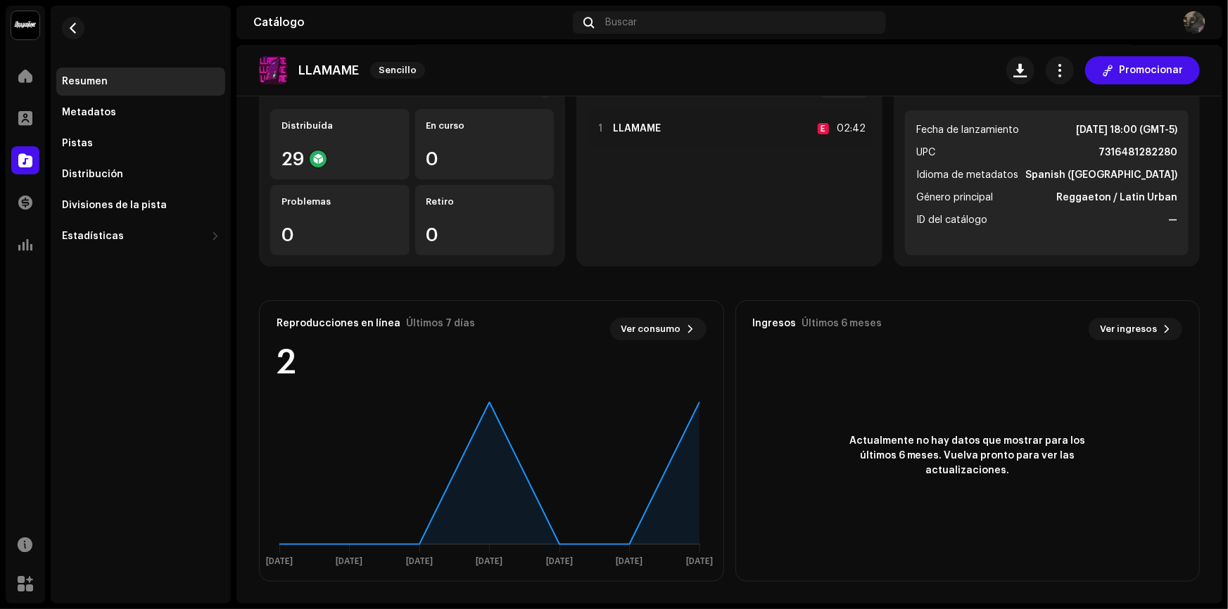
click at [558, 328] on div "Reproducciones en línea Últimos 7 días Ver consumo" at bounding box center [492, 329] width 430 height 23
click at [642, 319] on span "Ver consumo" at bounding box center [651, 329] width 60 height 28
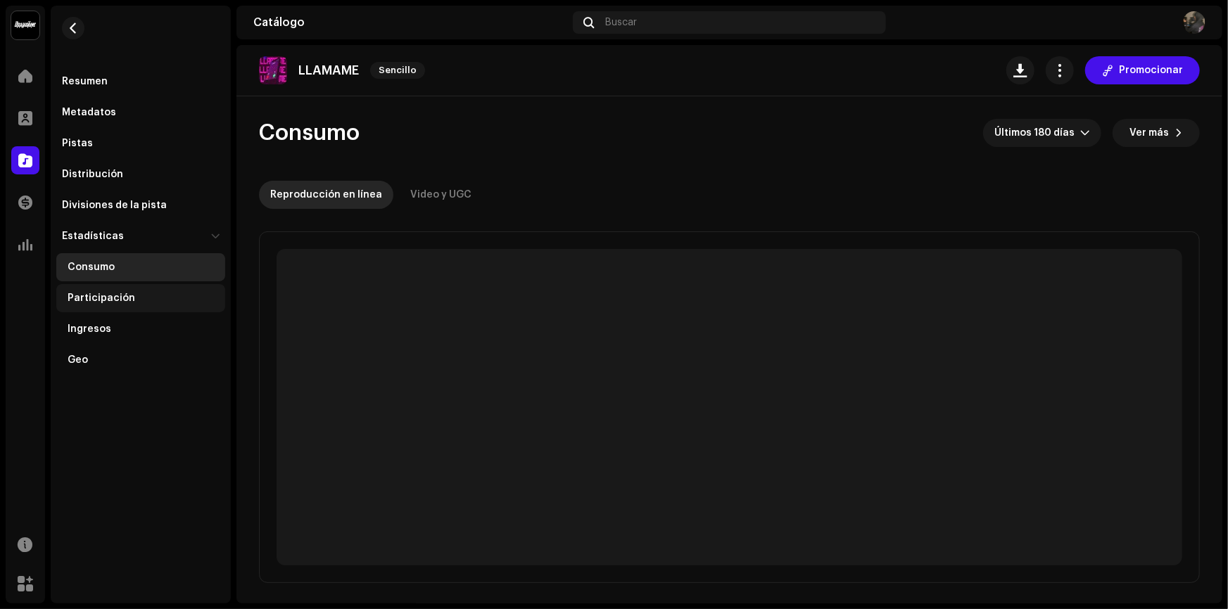
click at [134, 294] on div "Participación" at bounding box center [144, 298] width 152 height 11
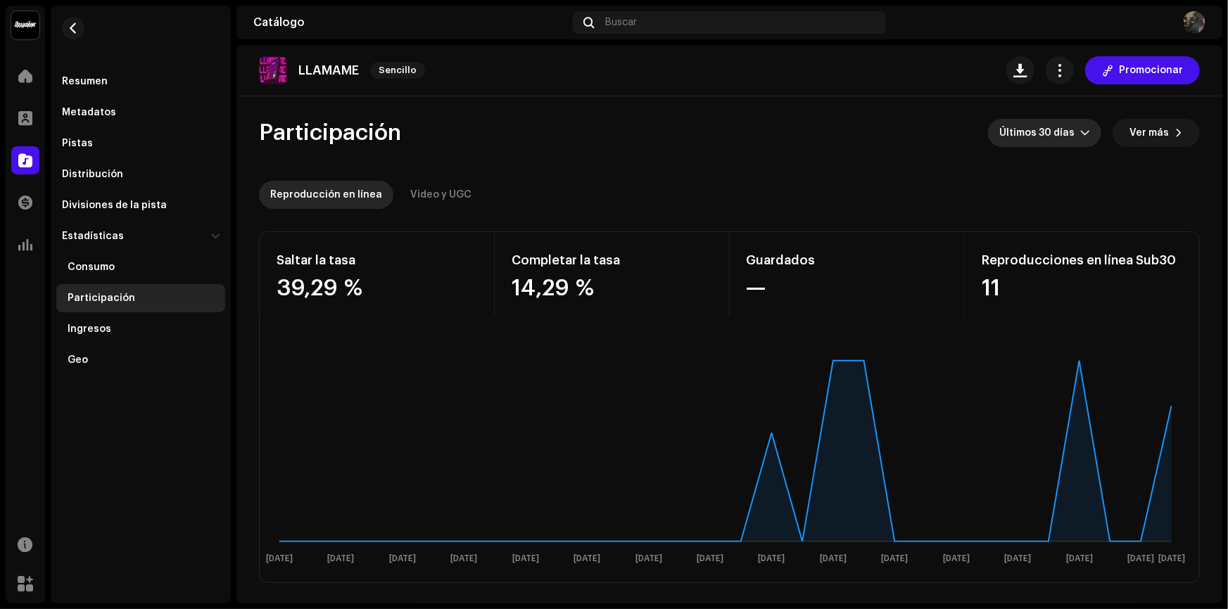
click at [1018, 130] on span "Últimos 30 días" at bounding box center [1039, 133] width 81 height 28
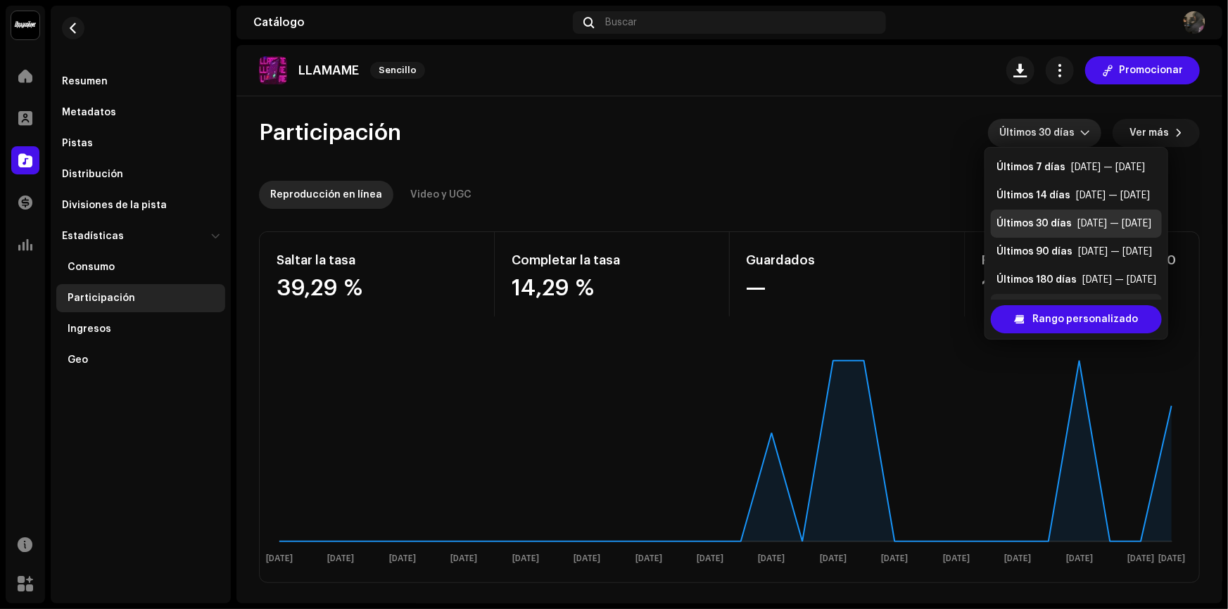
scroll to position [22, 0]
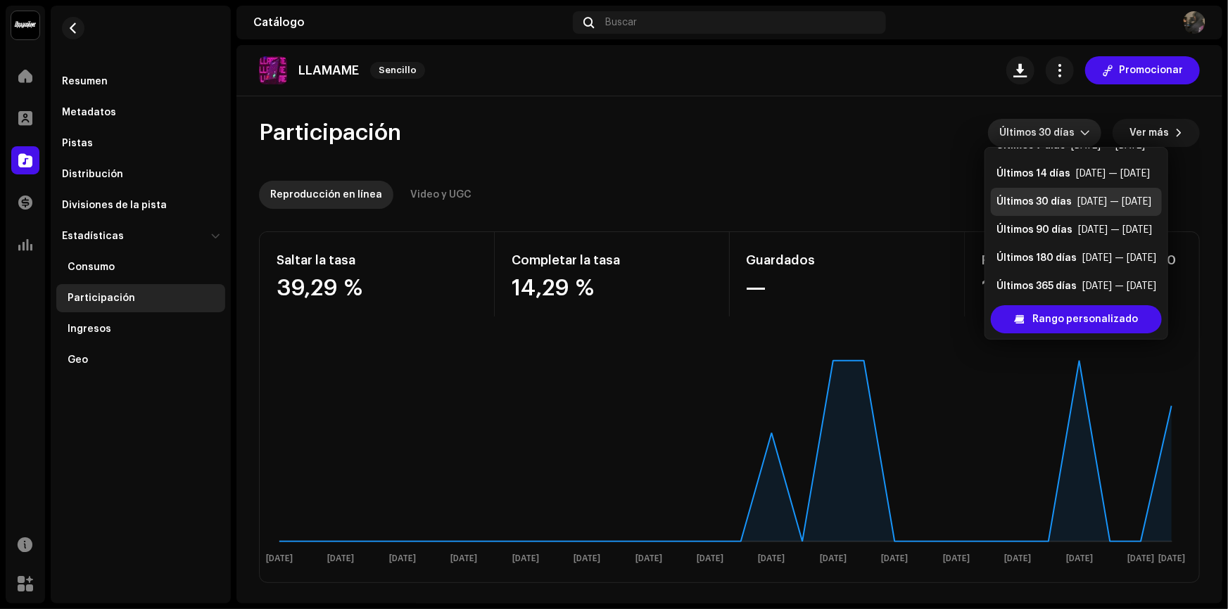
click at [773, 154] on re-o-engagement-dashboard-header "Participación Últimos 30 días Ver más Reproducción en línea Video y UGC" at bounding box center [729, 158] width 941 height 124
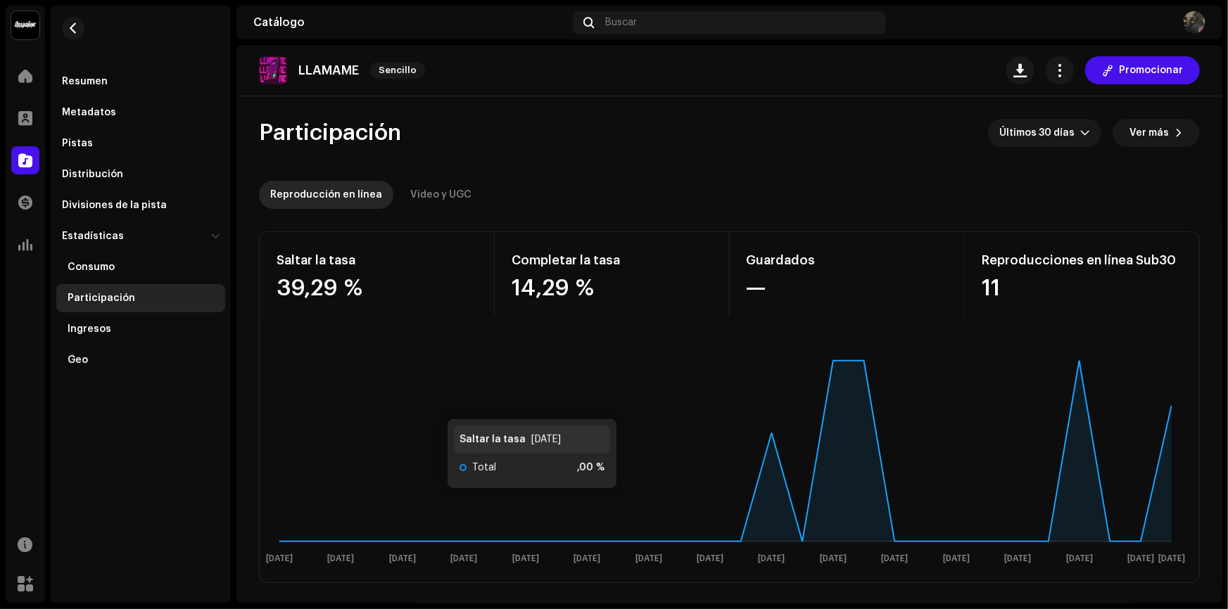
scroll to position [0, 0]
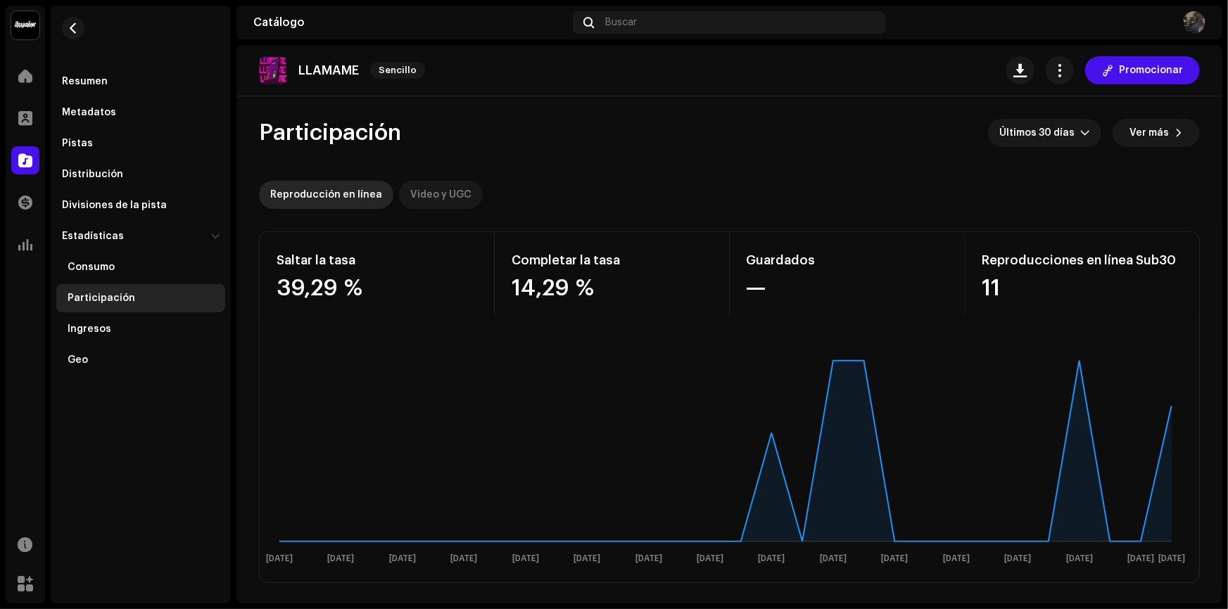
click at [438, 204] on div "Video y UGC" at bounding box center [440, 195] width 61 height 28
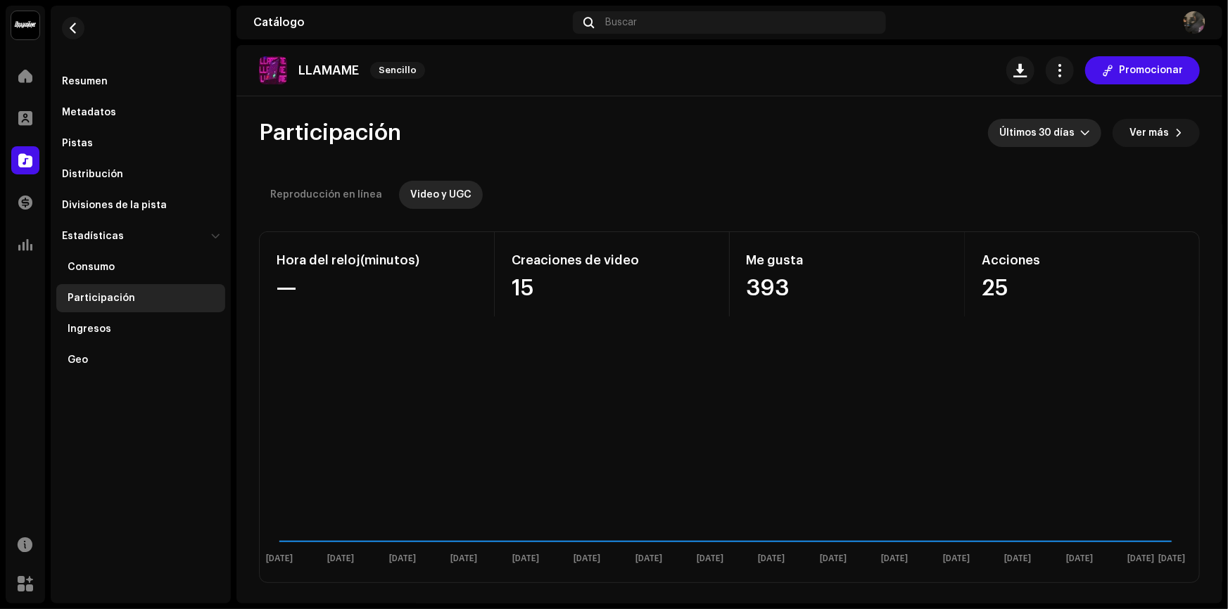
click at [1049, 137] on span "Últimos 30 días" at bounding box center [1039, 133] width 81 height 28
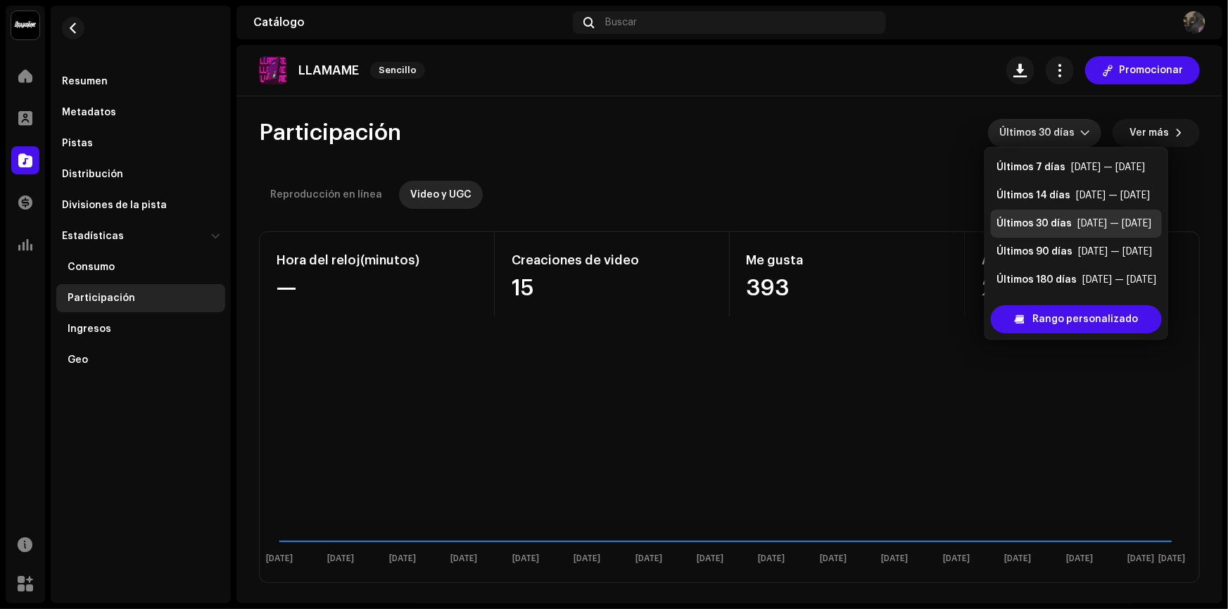
click at [957, 161] on re-o-engagement-dashboard-header "Participación Últimos 30 días Ver más Reproducción en línea Video y UGC" at bounding box center [729, 158] width 941 height 124
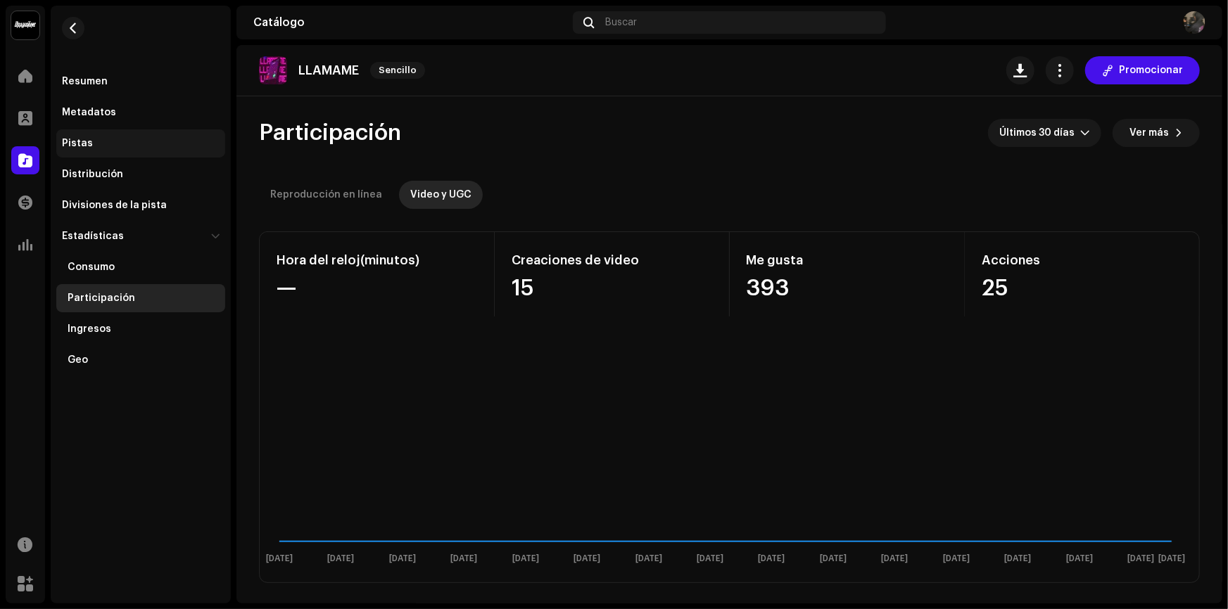
click at [86, 138] on div "Pistas" at bounding box center [77, 143] width 31 height 11
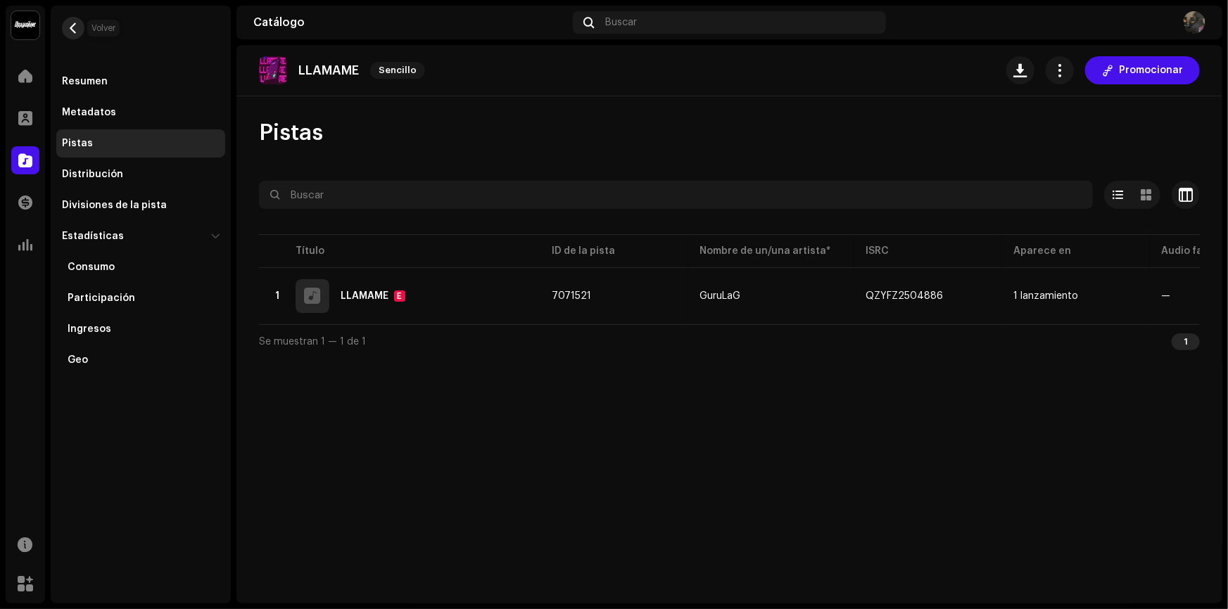
click at [78, 28] on button "button" at bounding box center [73, 28] width 23 height 23
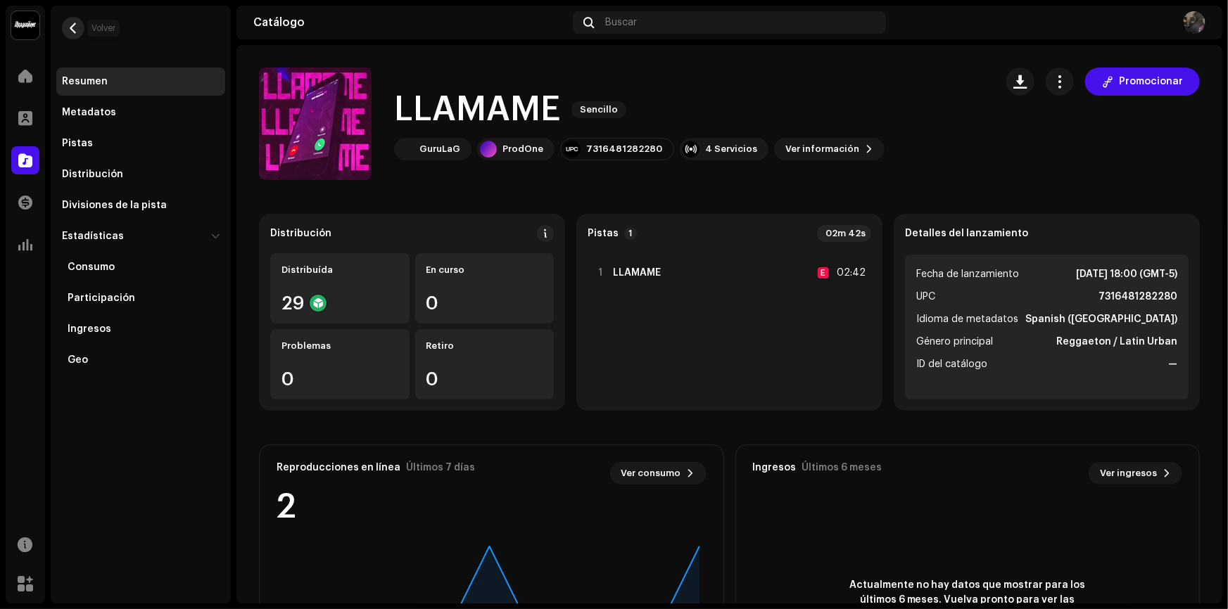
click at [75, 34] on button "button" at bounding box center [73, 28] width 23 height 23
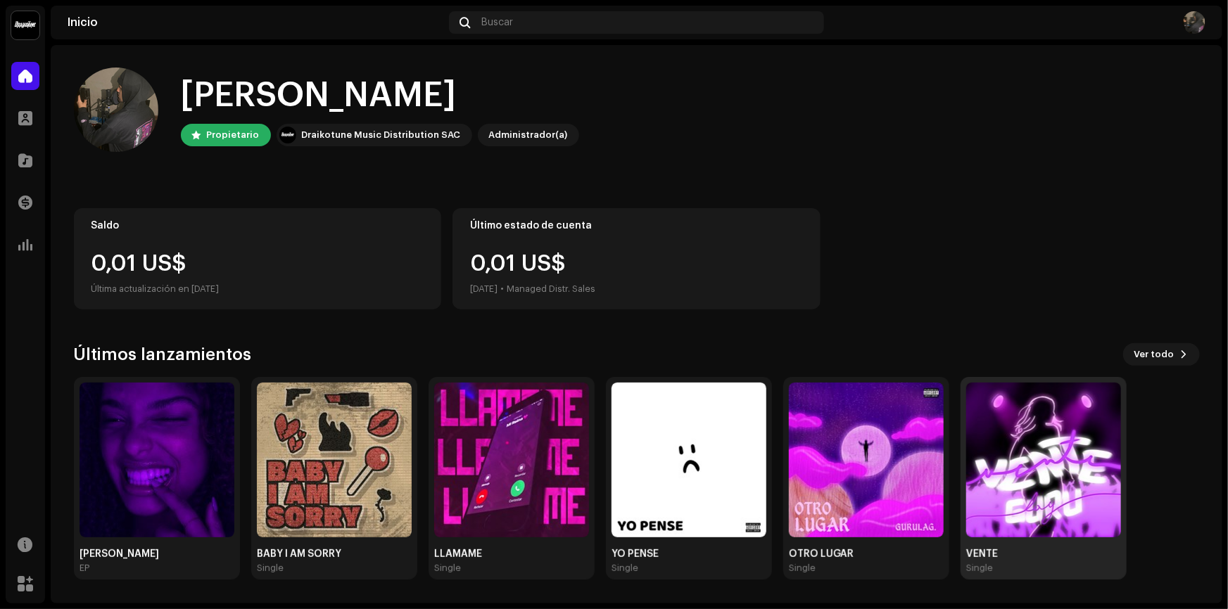
click at [1026, 429] on img at bounding box center [1043, 460] width 155 height 155
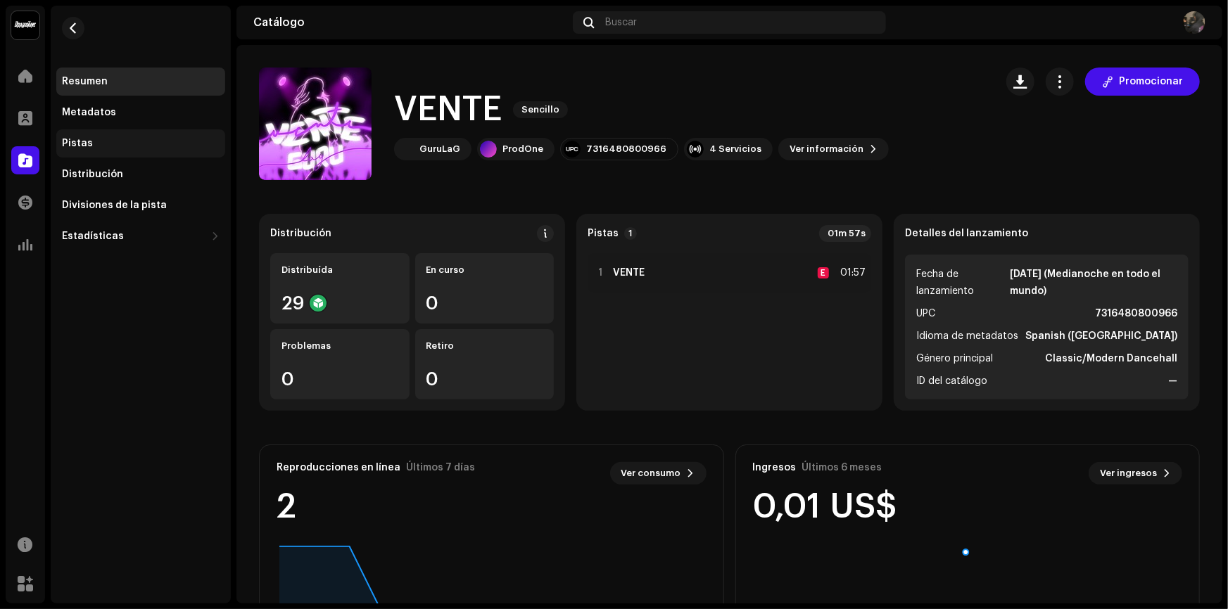
click at [114, 142] on div "Pistas" at bounding box center [141, 143] width 158 height 11
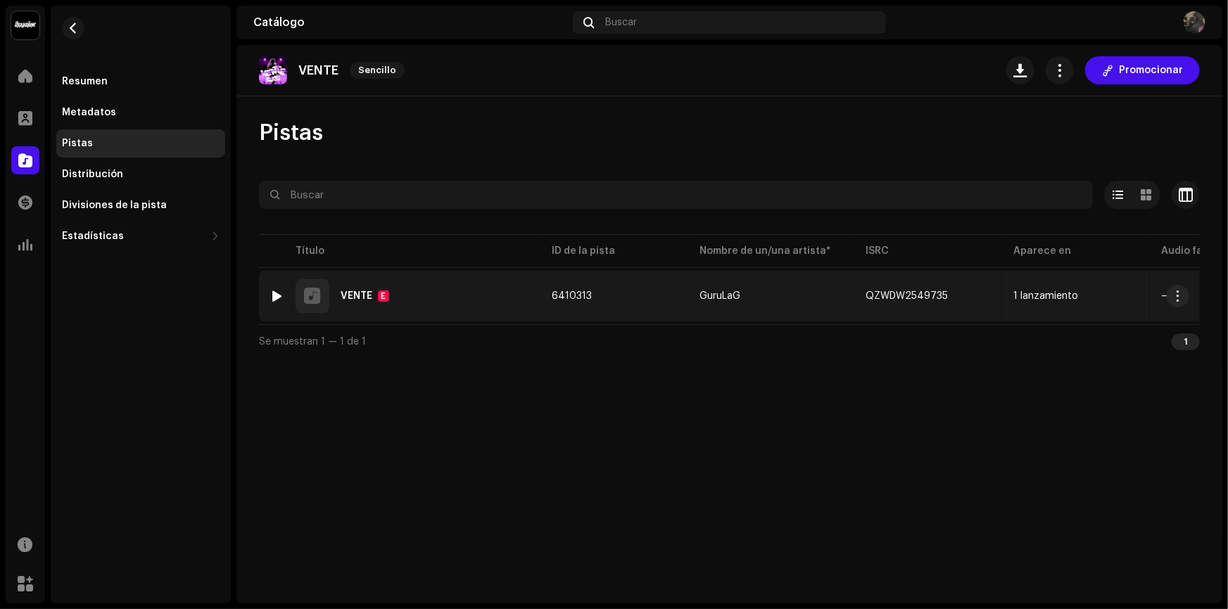
click at [438, 293] on div "1 VENTE E" at bounding box center [399, 296] width 259 height 34
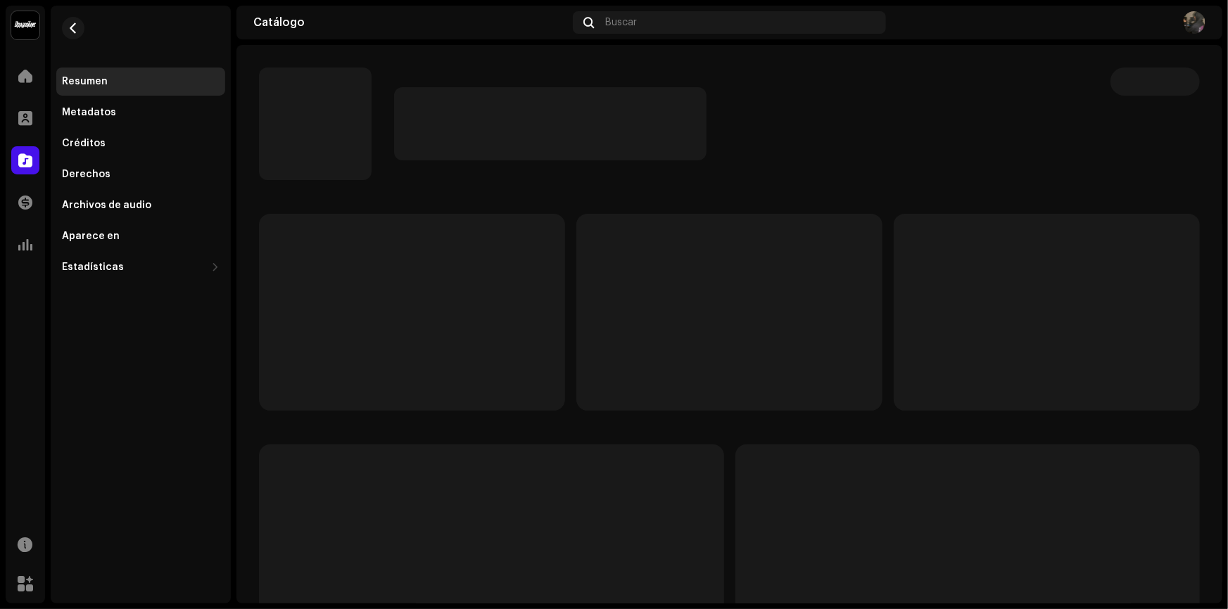
click at [438, 293] on p-skeleton at bounding box center [412, 312] width 306 height 197
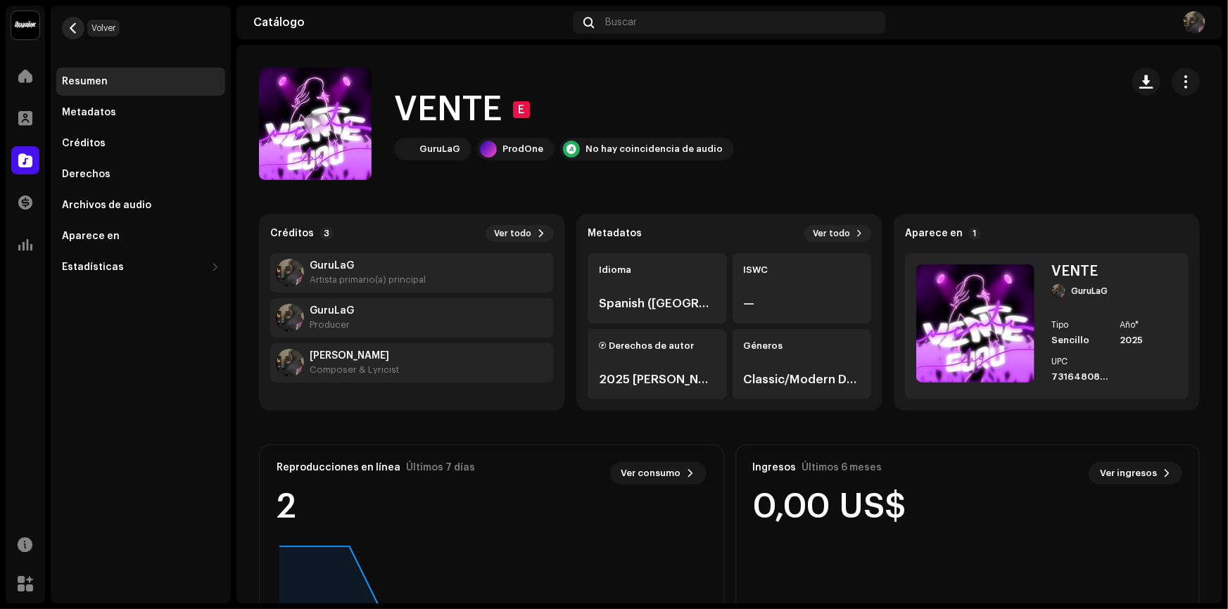
click at [75, 27] on span "button" at bounding box center [73, 28] width 11 height 11
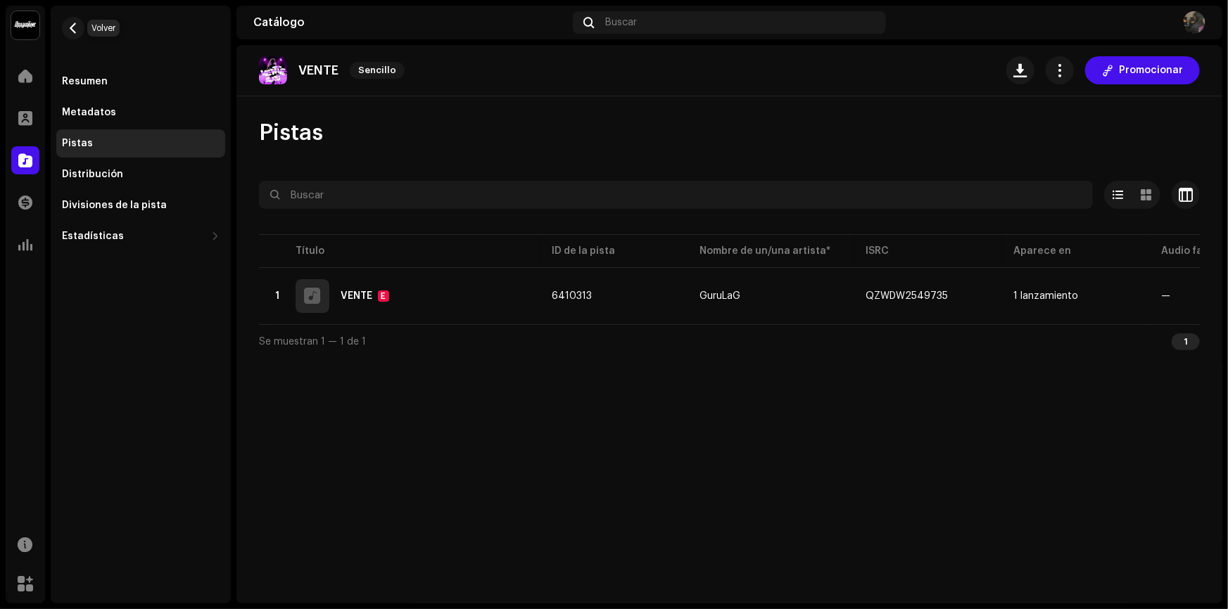
click at [75, 27] on span "button" at bounding box center [73, 28] width 11 height 11
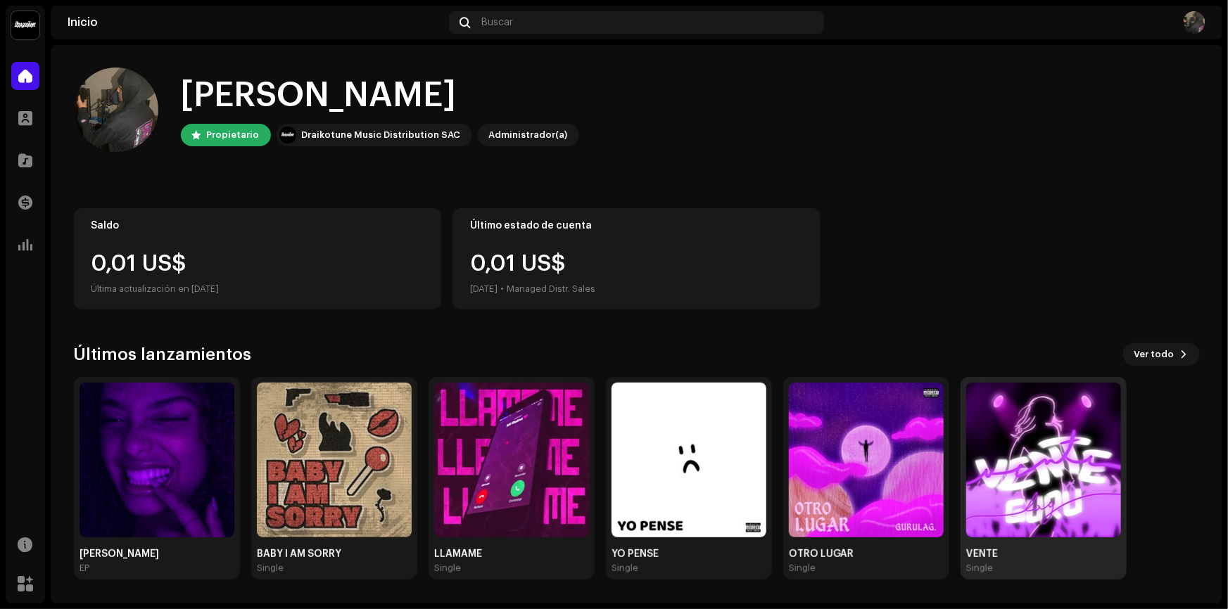
click at [998, 429] on img at bounding box center [1043, 460] width 155 height 155
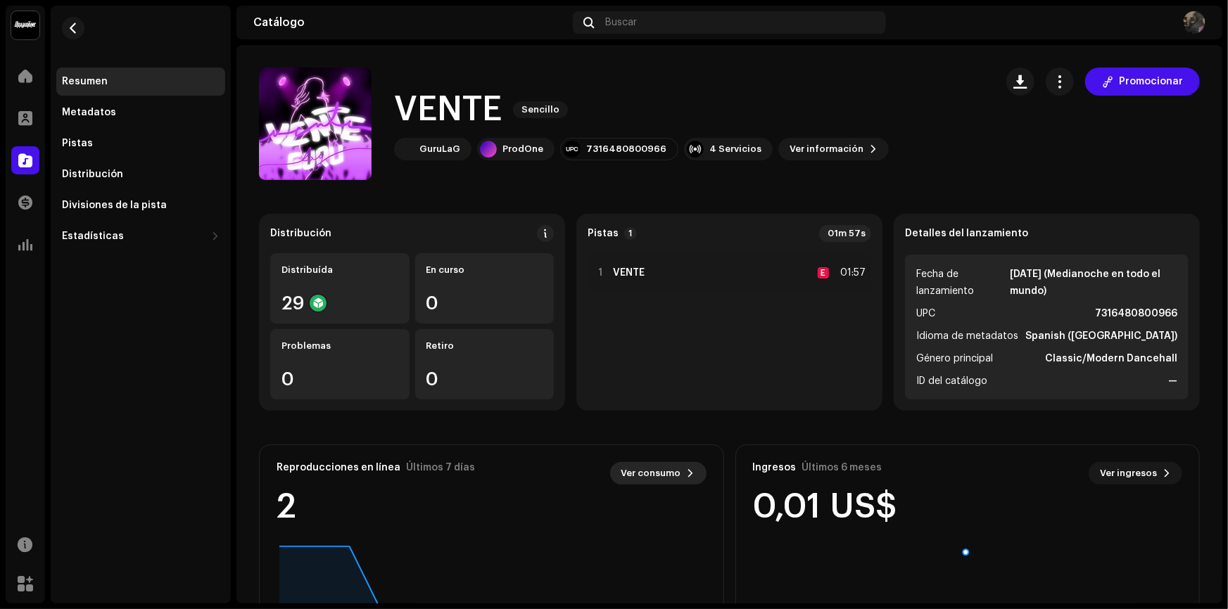
click at [688, 471] on span at bounding box center [691, 473] width 8 height 11
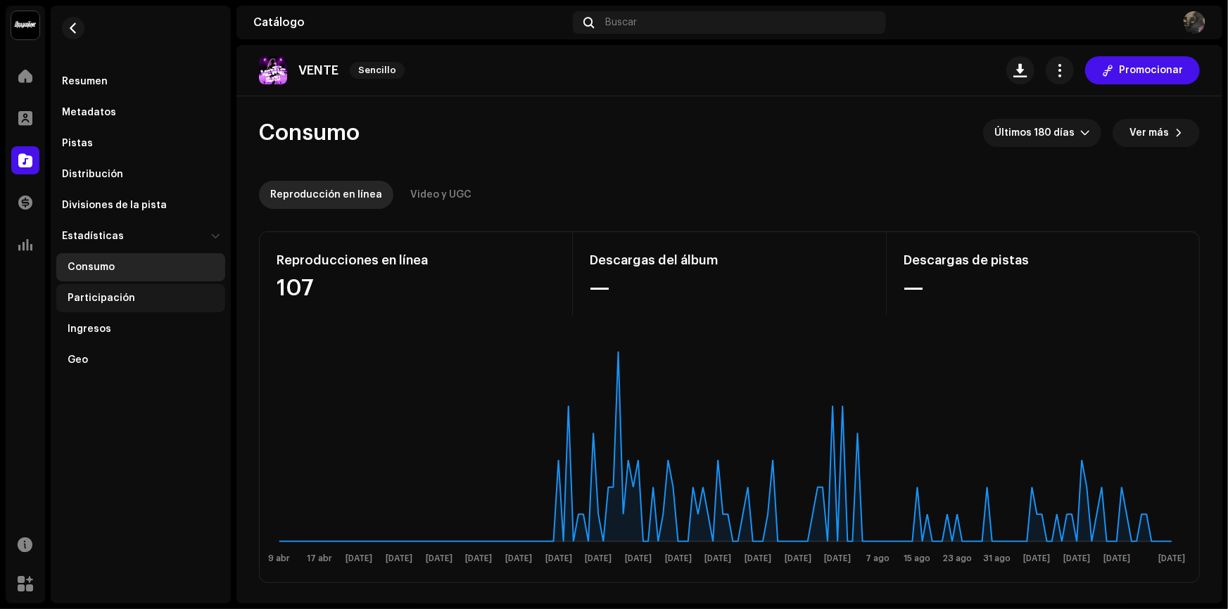
click at [126, 305] on div "Participación" at bounding box center [140, 298] width 169 height 28
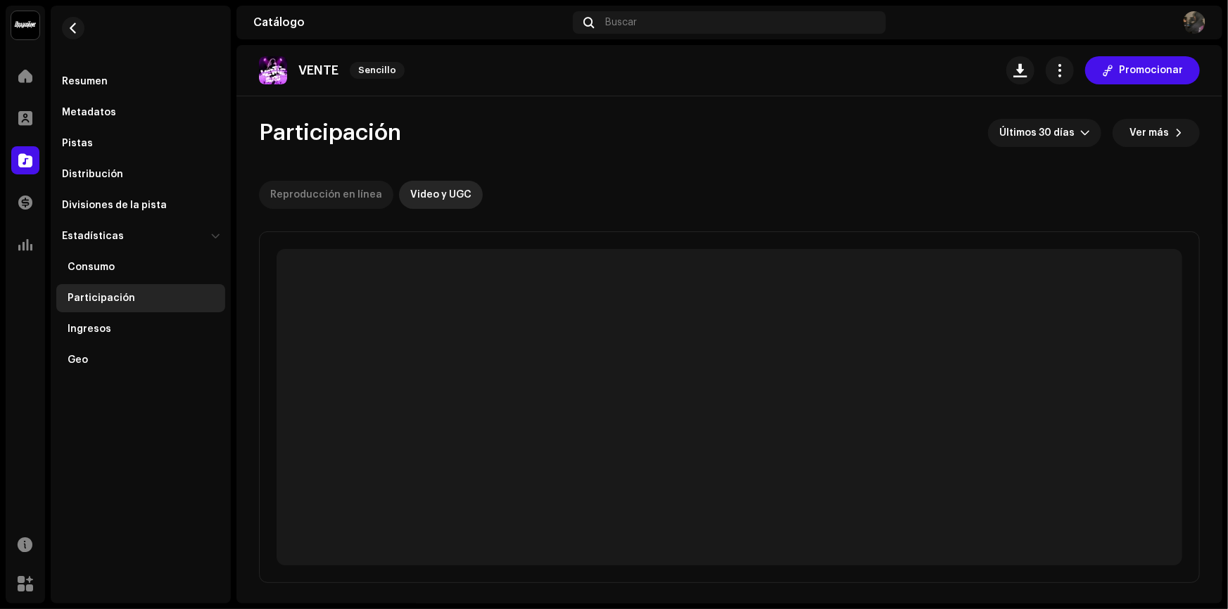
click at [324, 196] on div "Reproducción en línea" at bounding box center [326, 195] width 112 height 28
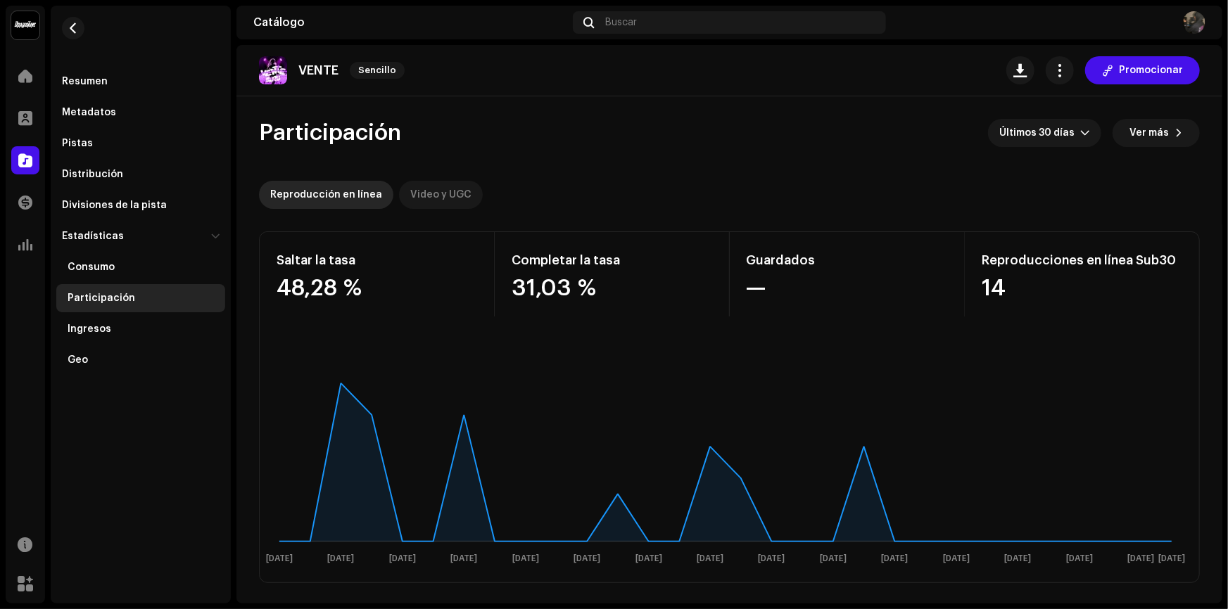
click at [433, 194] on div "Video y UGC" at bounding box center [440, 195] width 61 height 28
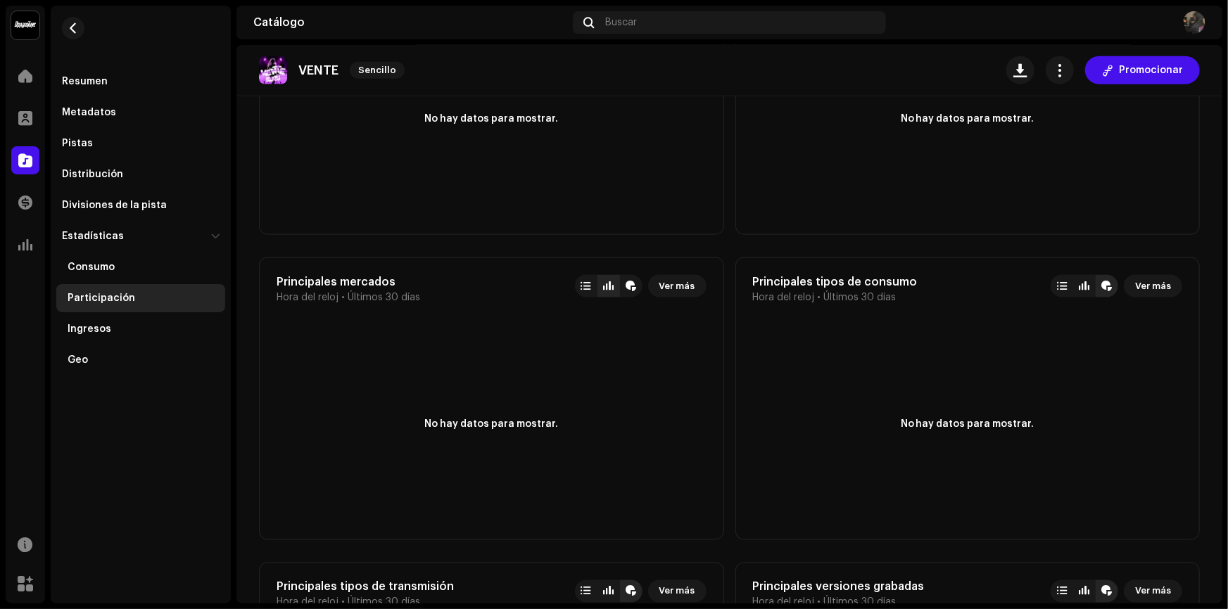
scroll to position [1222, 0]
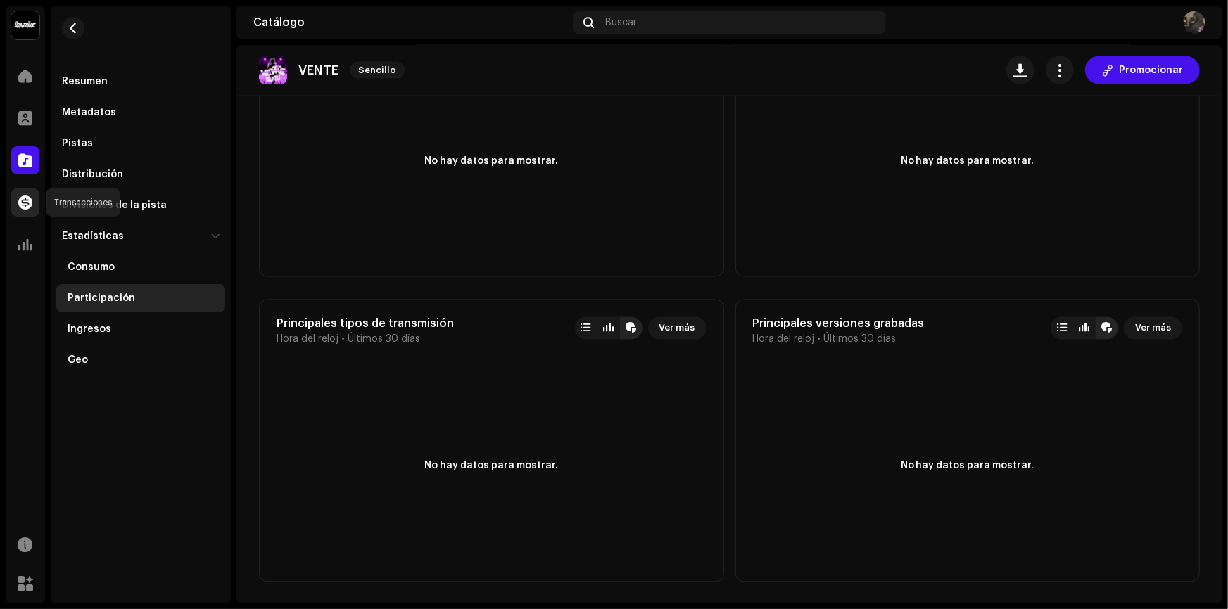
click at [29, 211] on div at bounding box center [25, 203] width 28 height 28
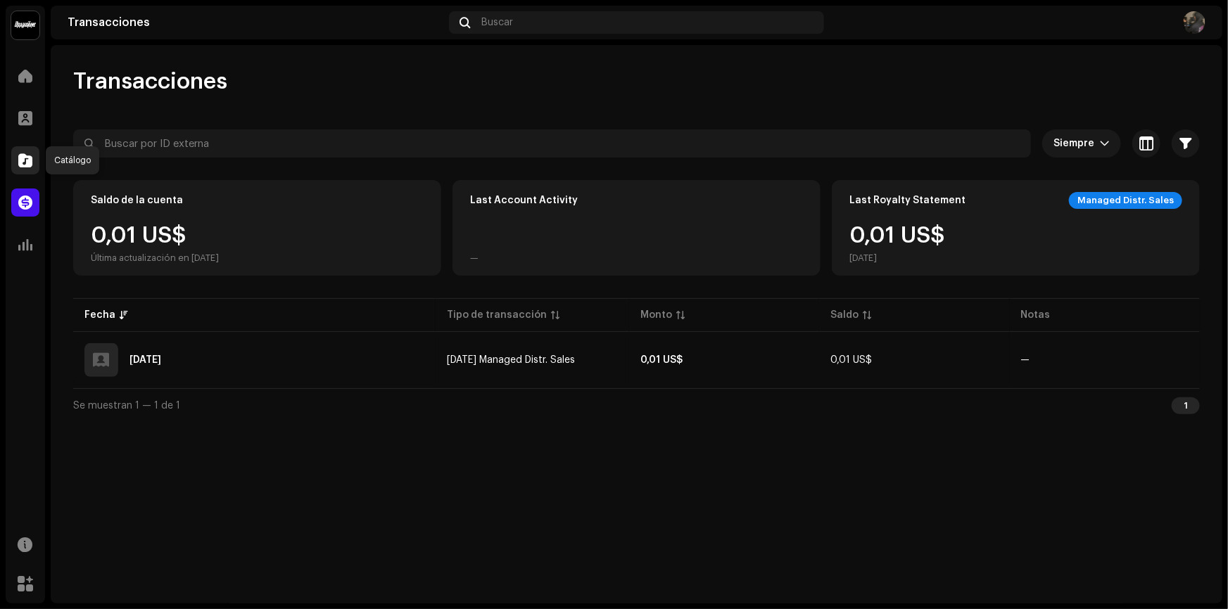
click at [33, 158] on div at bounding box center [25, 160] width 28 height 28
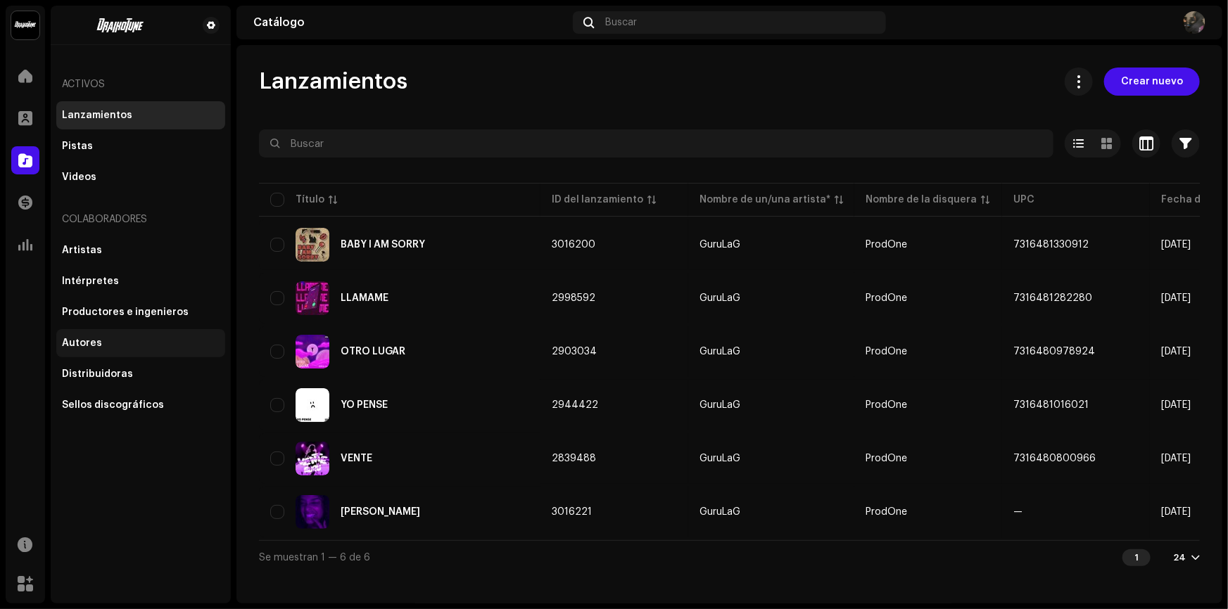
click at [112, 343] on div "Autores" at bounding box center [141, 343] width 158 height 11
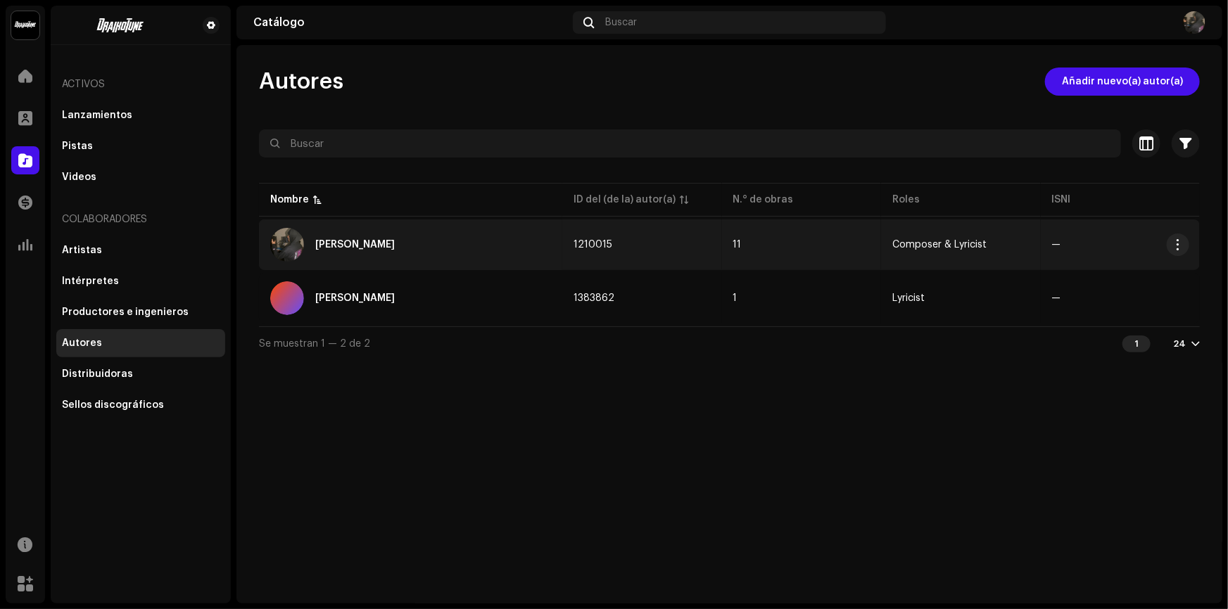
click at [588, 253] on td "1210015" at bounding box center [641, 245] width 159 height 51
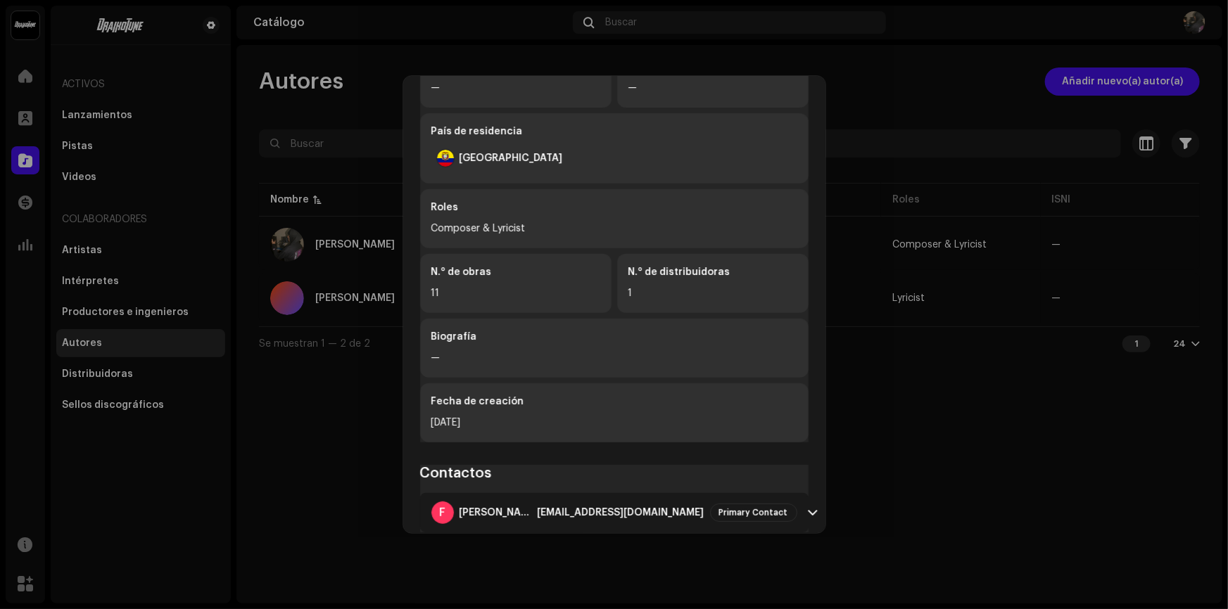
scroll to position [296, 0]
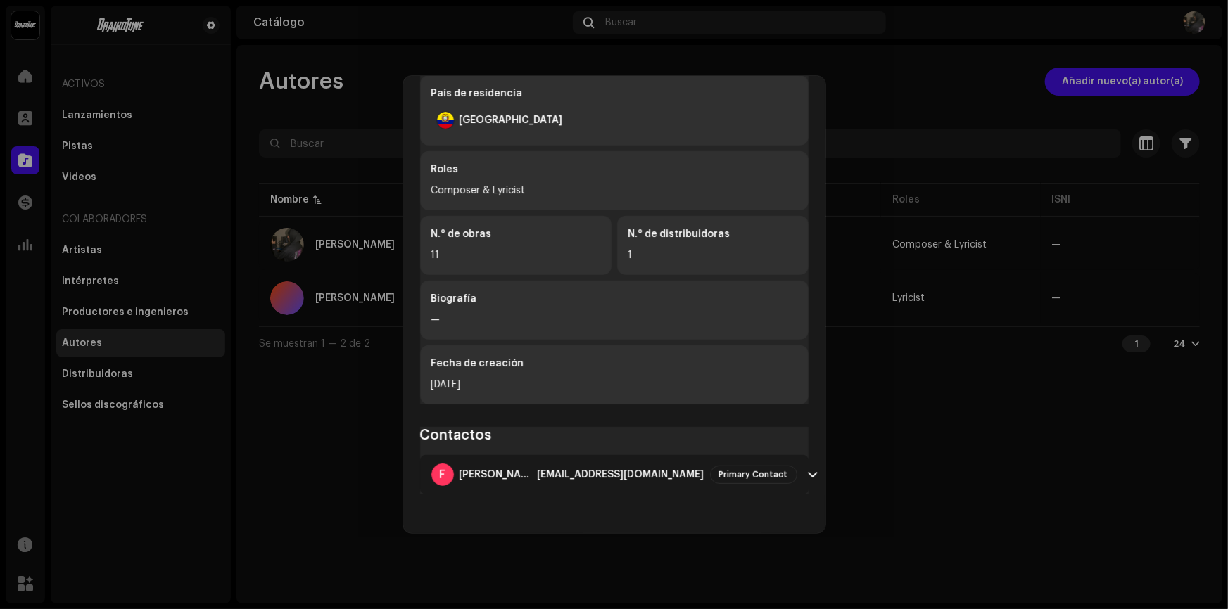
click at [809, 478] on span at bounding box center [813, 474] width 9 height 11
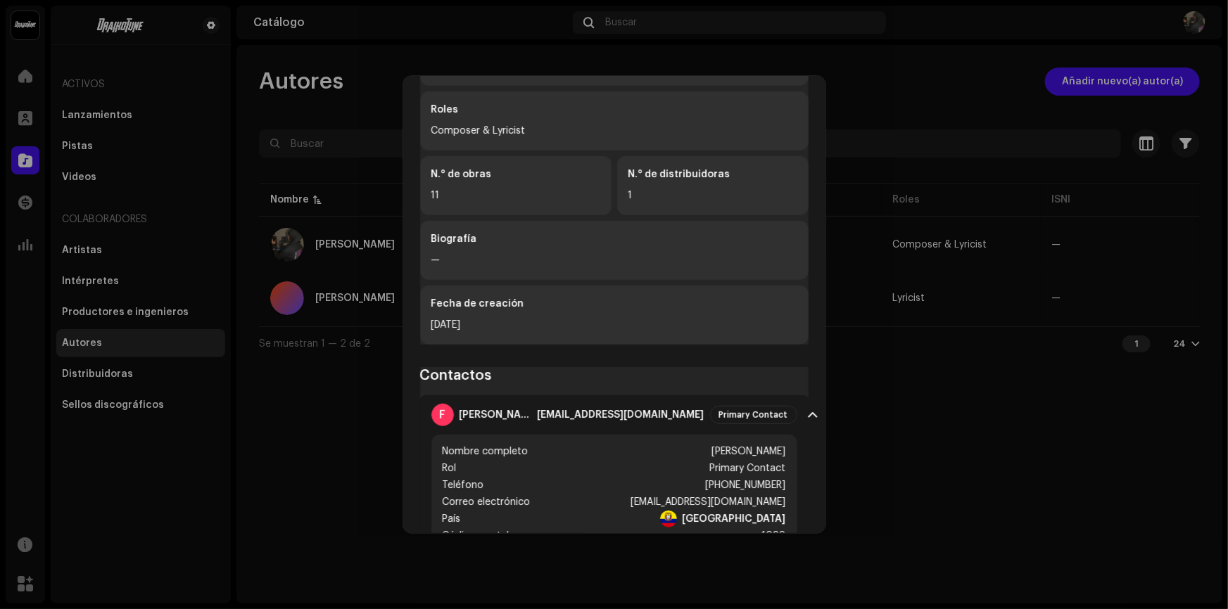
scroll to position [443, 0]
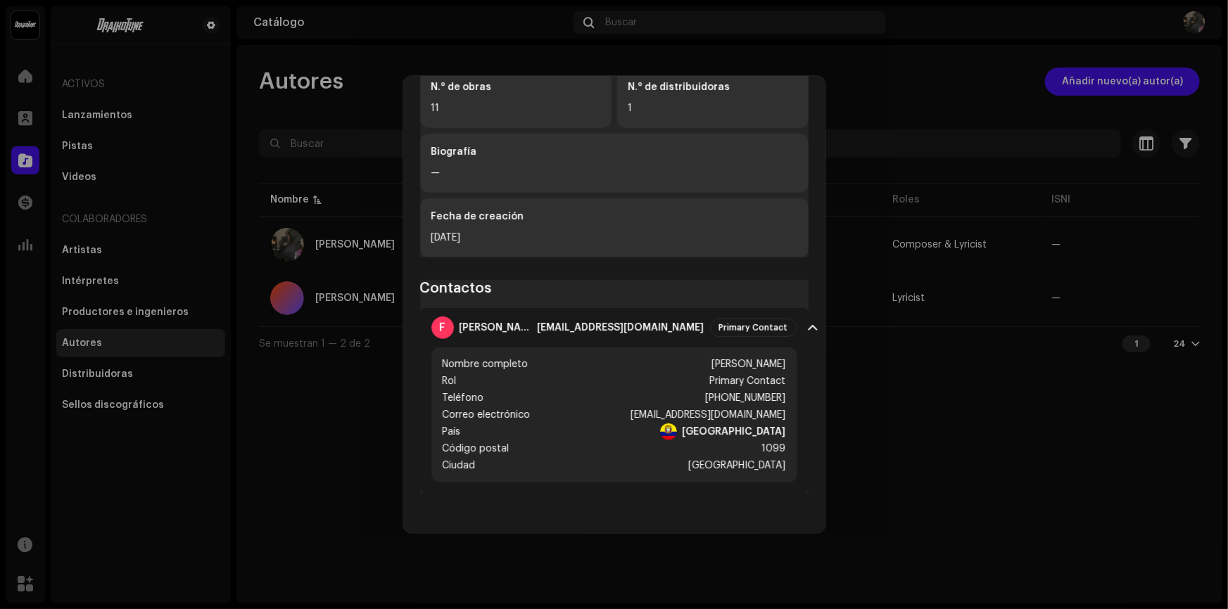
click at [836, 445] on div "[PERSON_NAME] 1210015 Información del (de la) autor(a) Nombre del (de la) autor…" at bounding box center [614, 304] width 1228 height 609
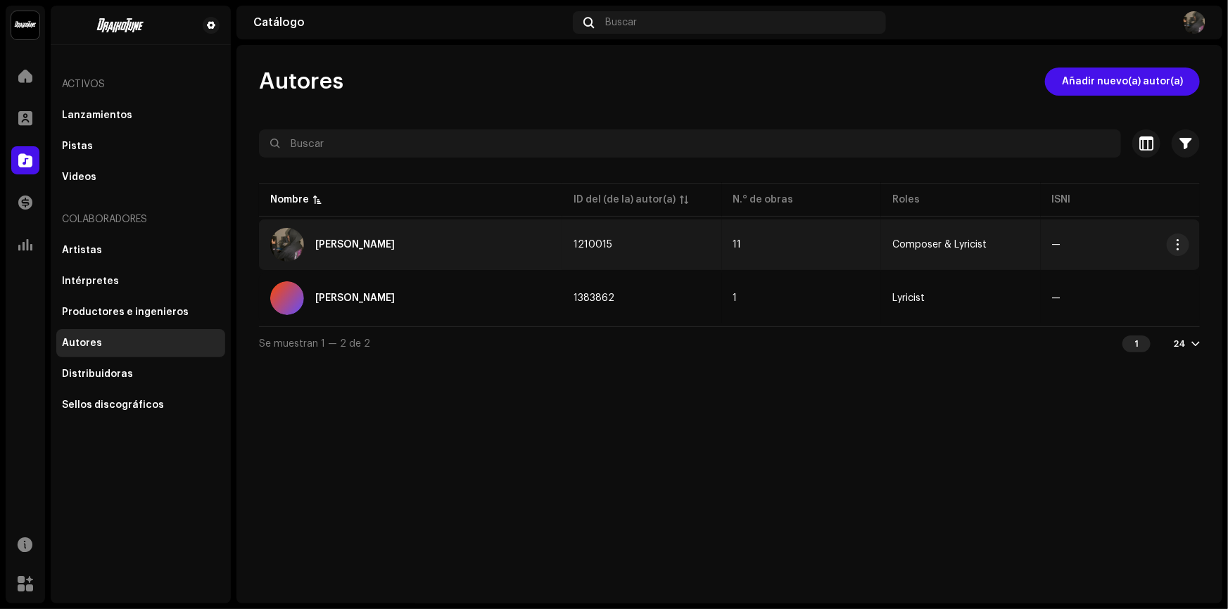
click at [1189, 244] on td "—" at bounding box center [1120, 245] width 159 height 51
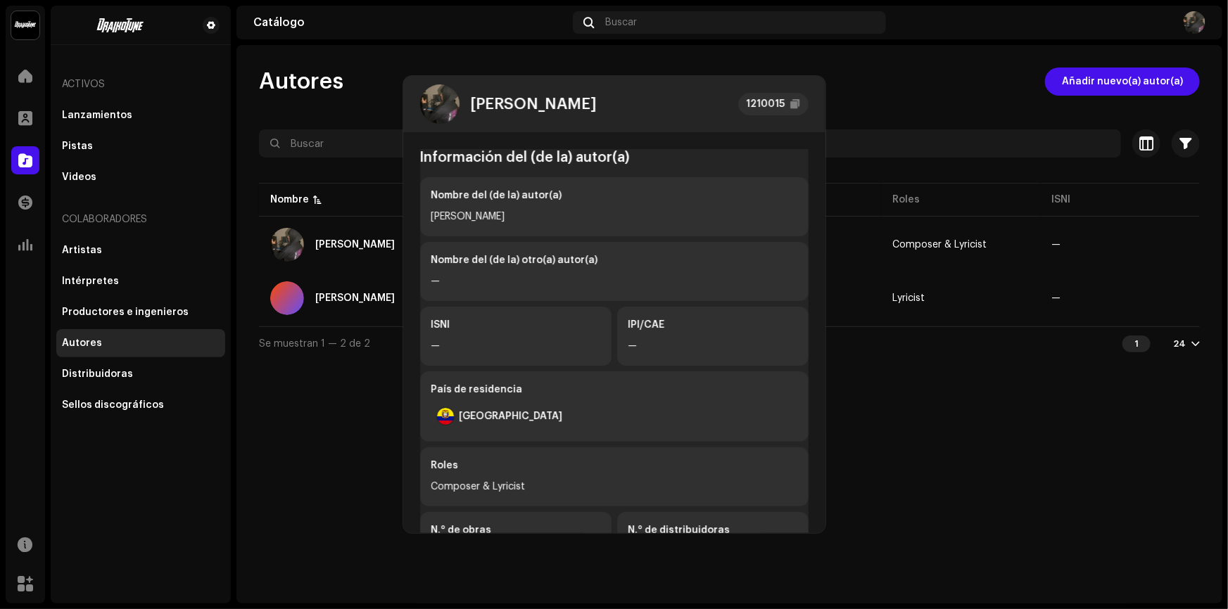
click at [1007, 220] on div "[PERSON_NAME] 1210015 Información del (de la) autor(a) Nombre del (de la) autor…" at bounding box center [614, 304] width 1228 height 609
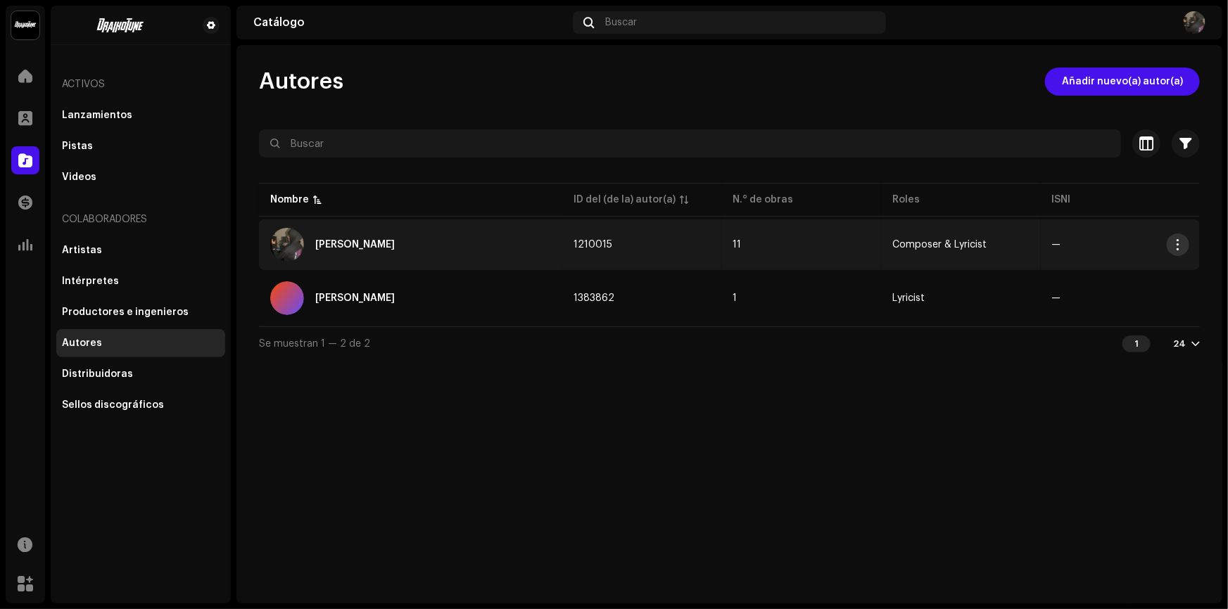
click at [1181, 246] on span "button" at bounding box center [1178, 244] width 11 height 11
click at [1098, 274] on div "Editar" at bounding box center [1111, 275] width 131 height 11
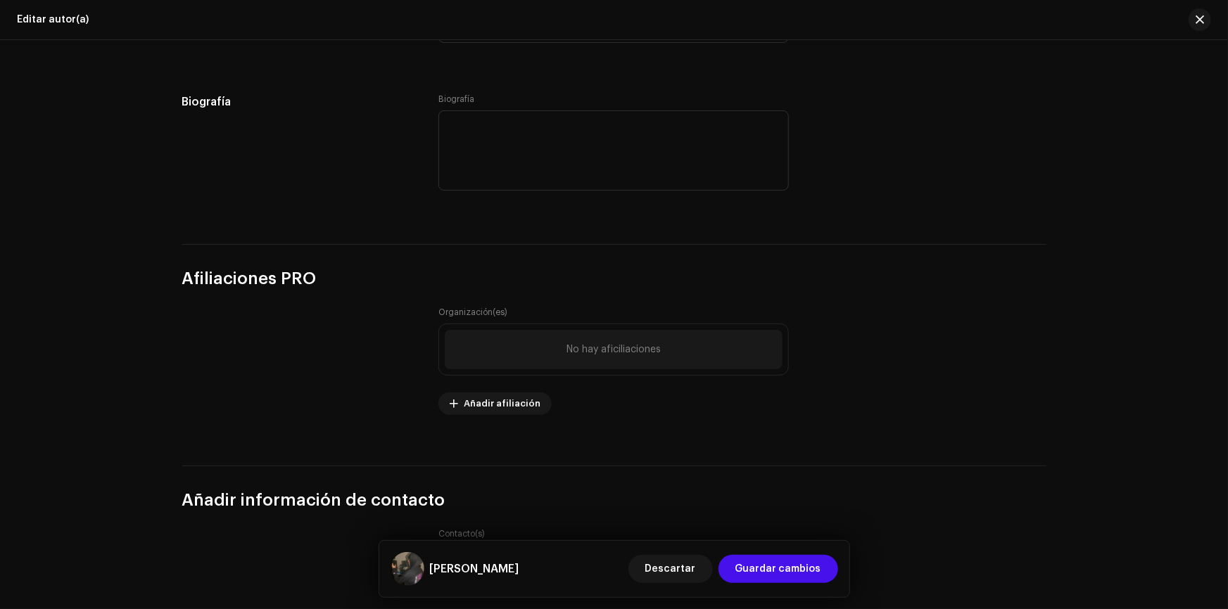
scroll to position [884, 0]
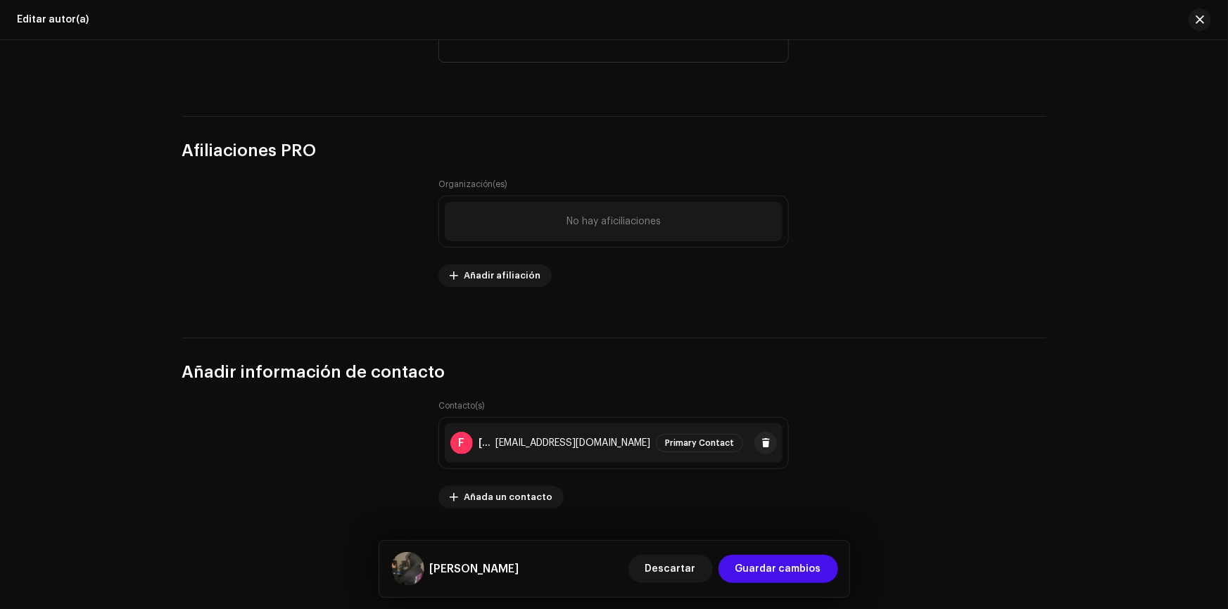
click at [571, 454] on div "F [PERSON_NAME] [EMAIL_ADDRESS][DOMAIN_NAME] Primary Contact" at bounding box center [614, 443] width 338 height 39
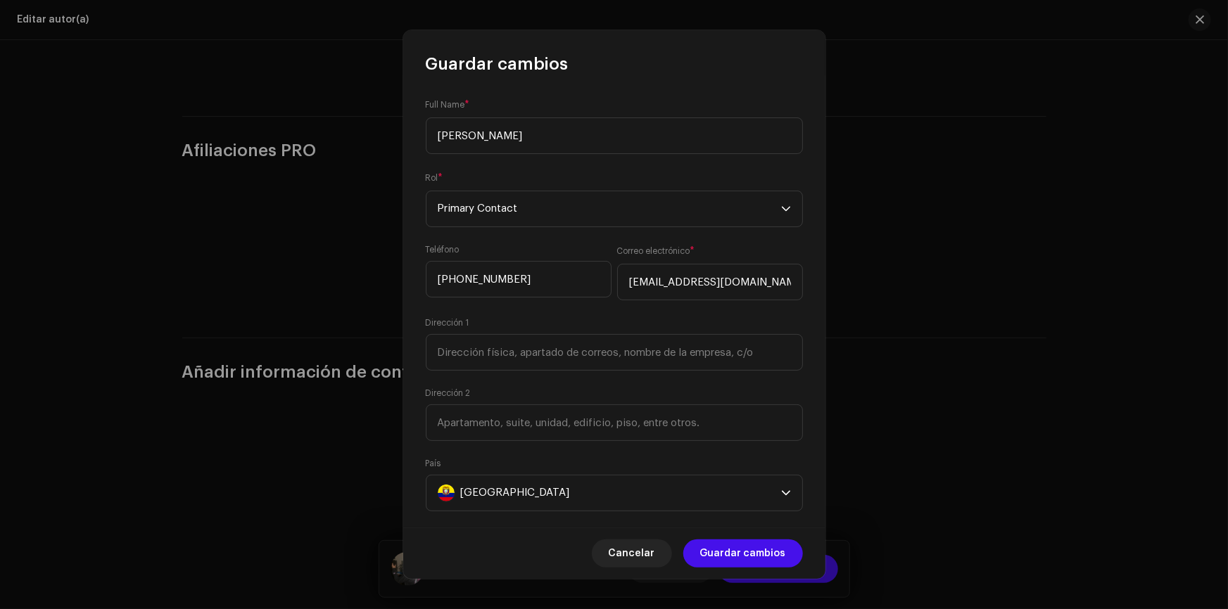
scroll to position [163, 0]
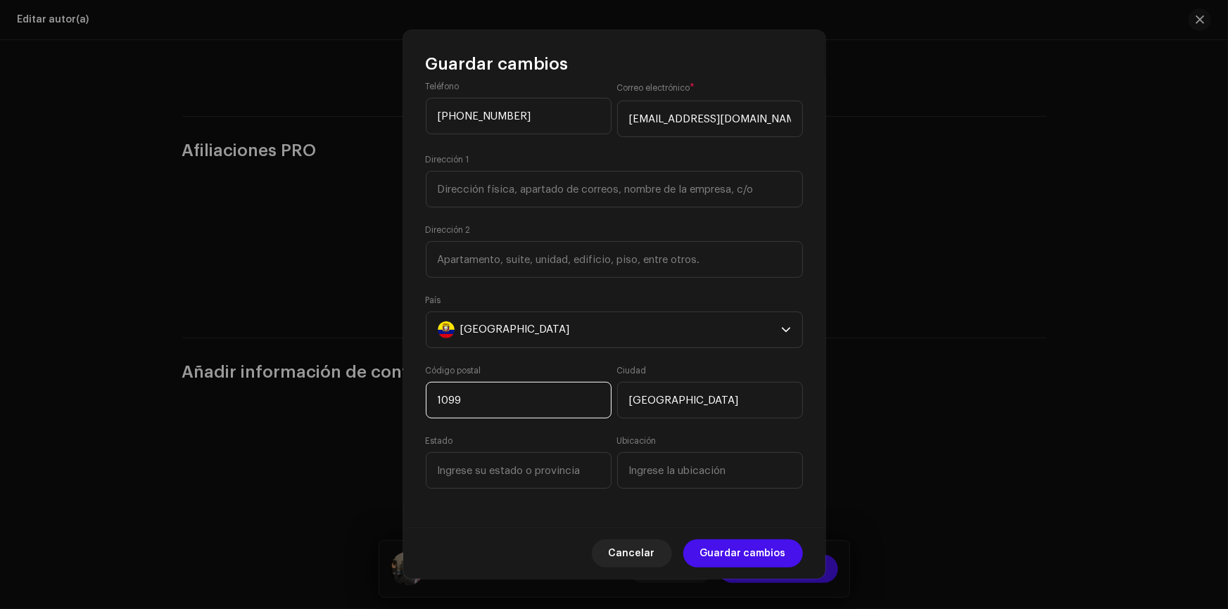
drag, startPoint x: 519, startPoint y: 403, endPoint x: 365, endPoint y: 408, distance: 154.2
click at [365, 408] on div "Guardar cambios Full Name * Freddy Alejandro Gurumendi Llanos Rol * Primary Con…" at bounding box center [614, 304] width 1228 height 609
paste input "090114"
type input "090114"
click at [443, 477] on input at bounding box center [519, 471] width 186 height 37
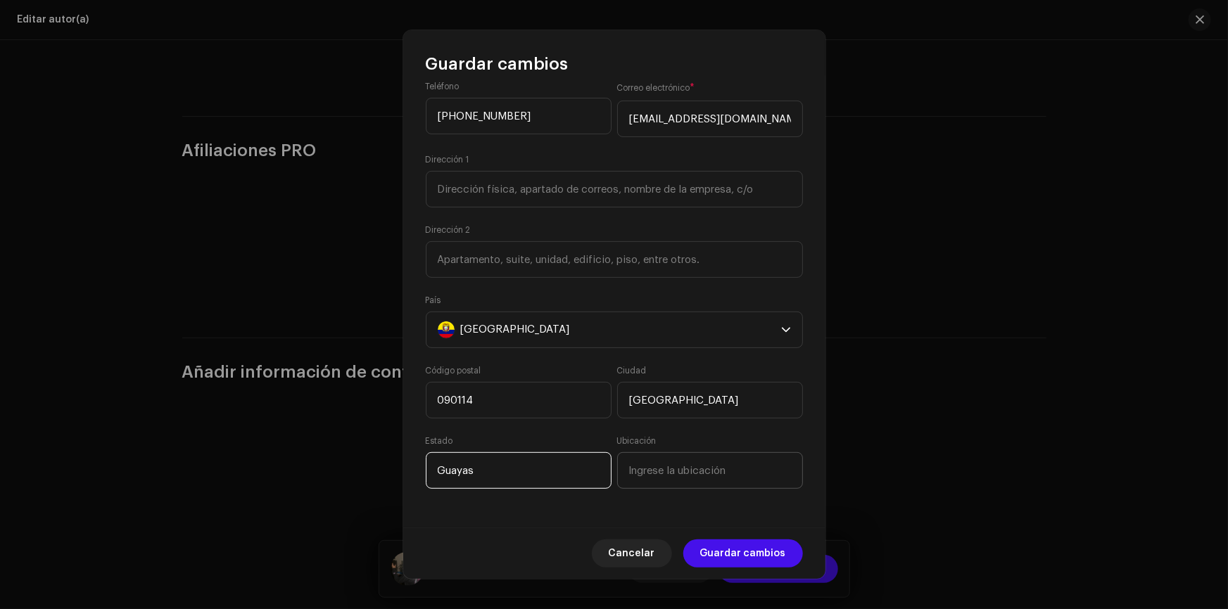
type input "Guayas"
click at [663, 479] on input at bounding box center [710, 471] width 186 height 37
type input "G"
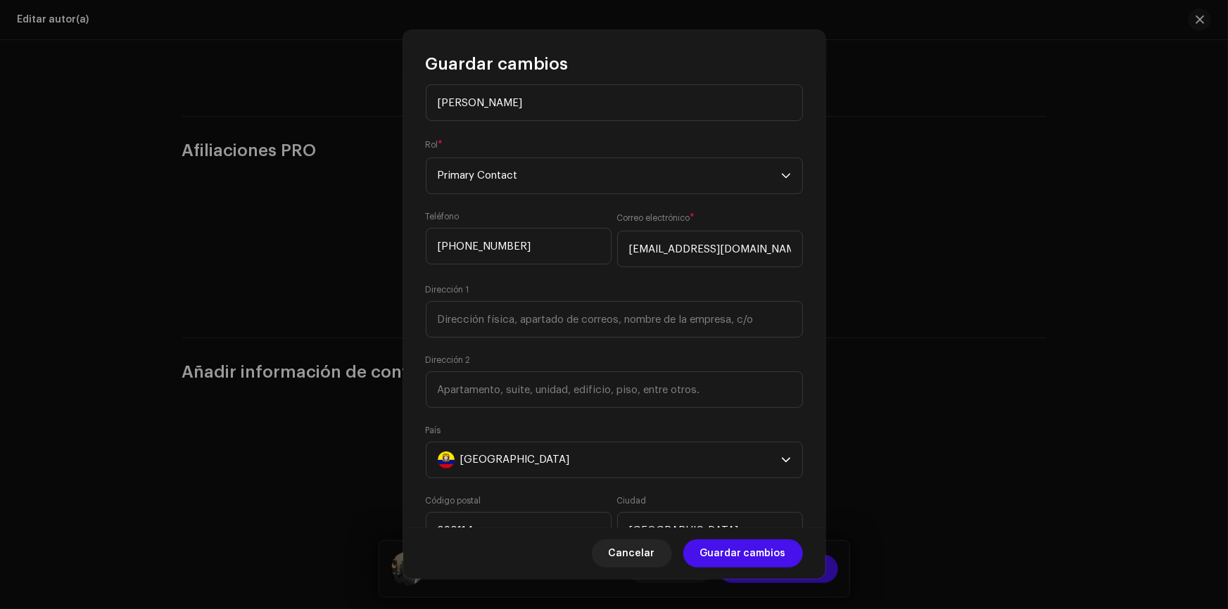
scroll to position [0, 0]
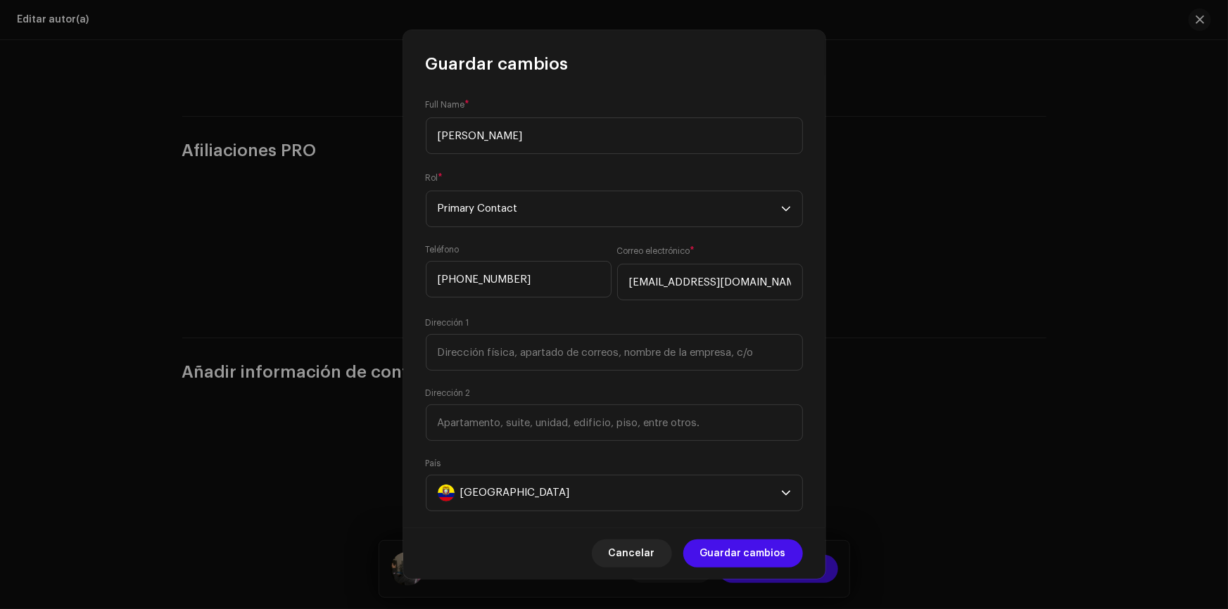
type input "Guasmo sur"
click at [583, 362] on input at bounding box center [614, 352] width 377 height 37
paste input "Guasmo Sur Coop. [US_STATE] 2 Mz17 Sl2"
type input "Guasmo Sur Coop. [US_STATE] 2 Mz17 Sl2"
click at [811, 341] on div "Full Name * Freddy Alejandro Gurumendi Llanos Rol * Primary Contact Teléfono +5…" at bounding box center [614, 301] width 422 height 452
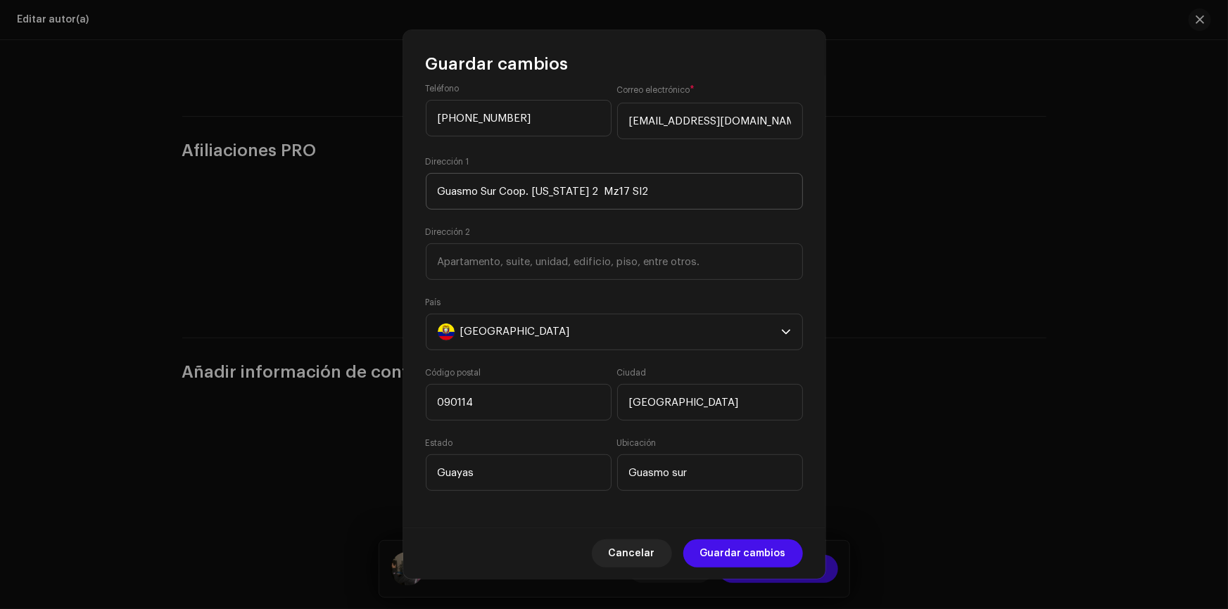
scroll to position [163, 0]
click at [781, 545] on span "Guardar cambios" at bounding box center [743, 554] width 86 height 28
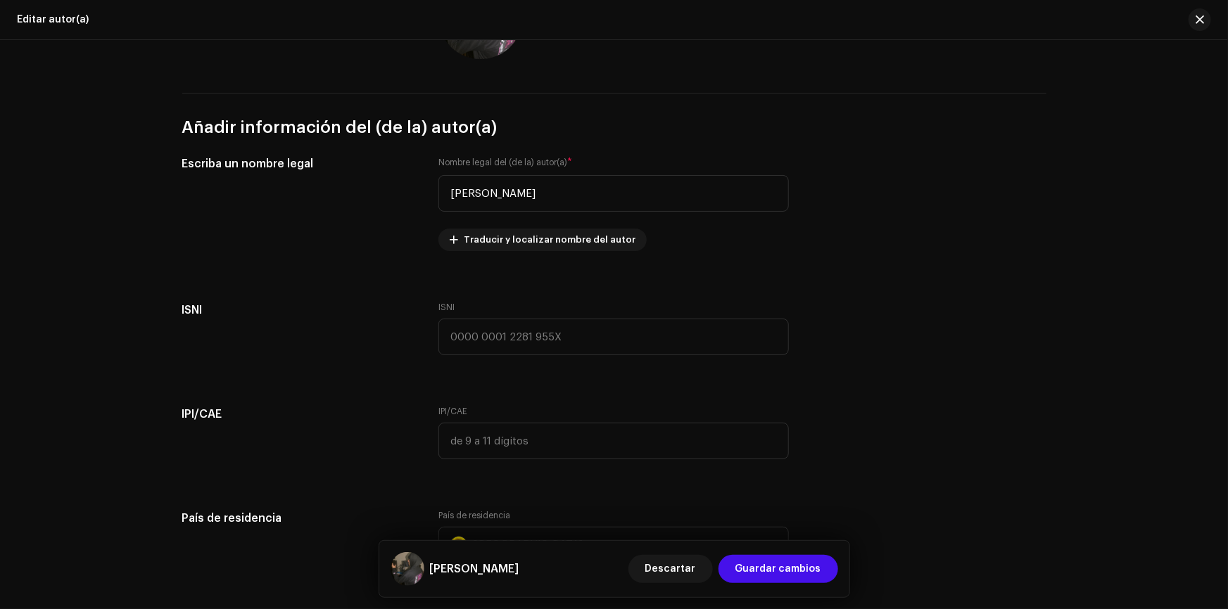
scroll to position [319, 0]
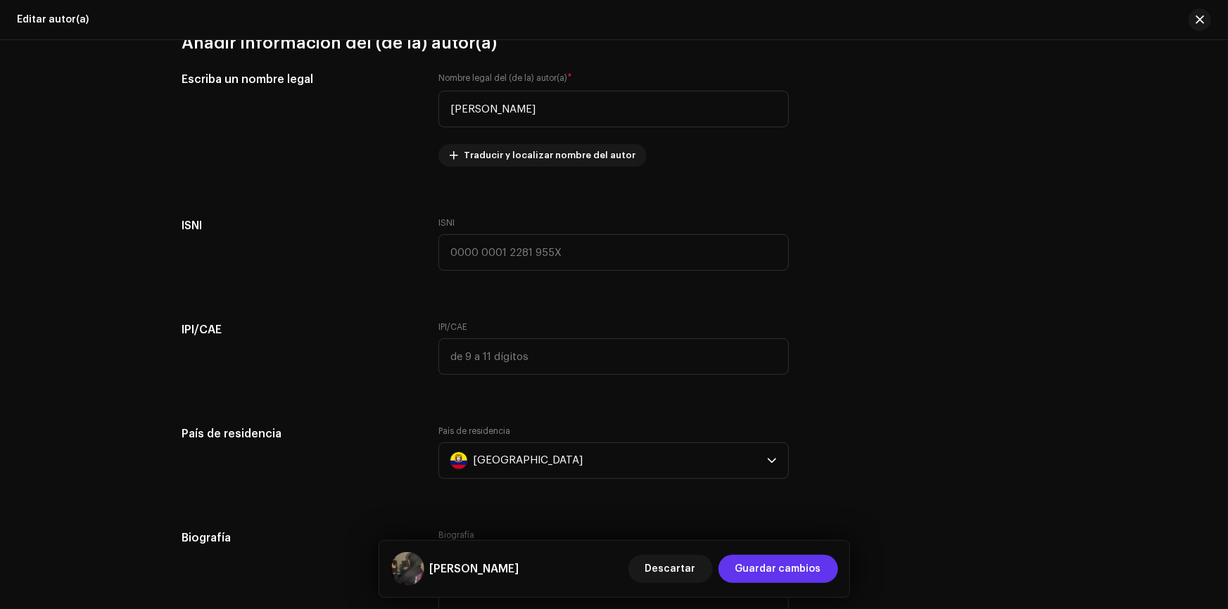
click at [808, 571] on span "Guardar cambios" at bounding box center [778, 569] width 86 height 28
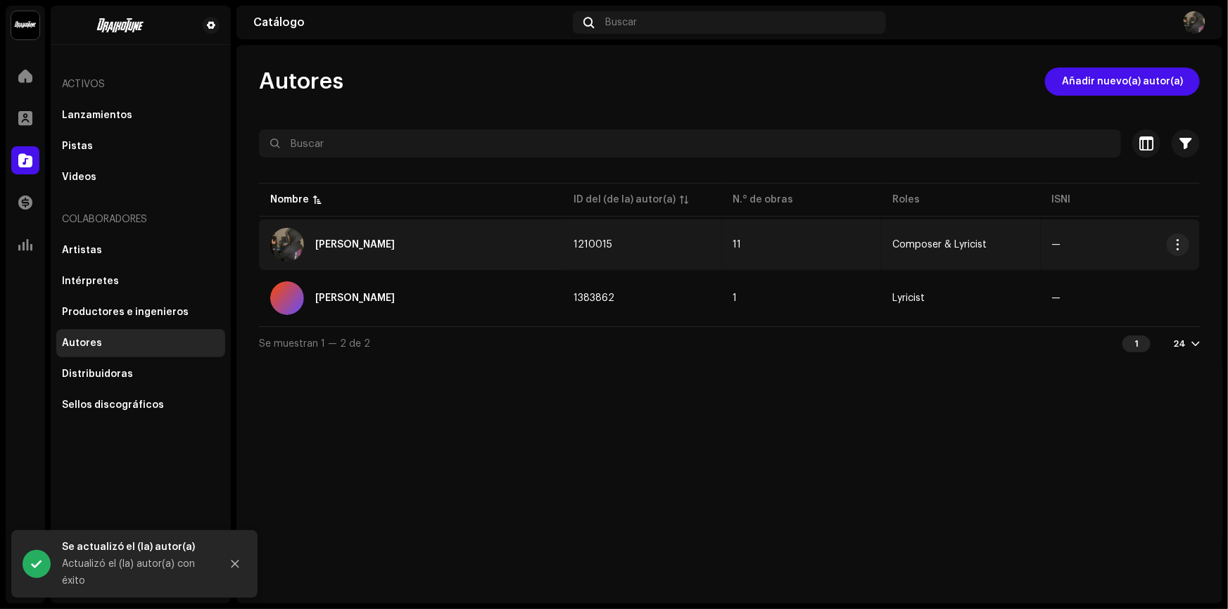
click at [702, 253] on td "1210015" at bounding box center [641, 245] width 159 height 51
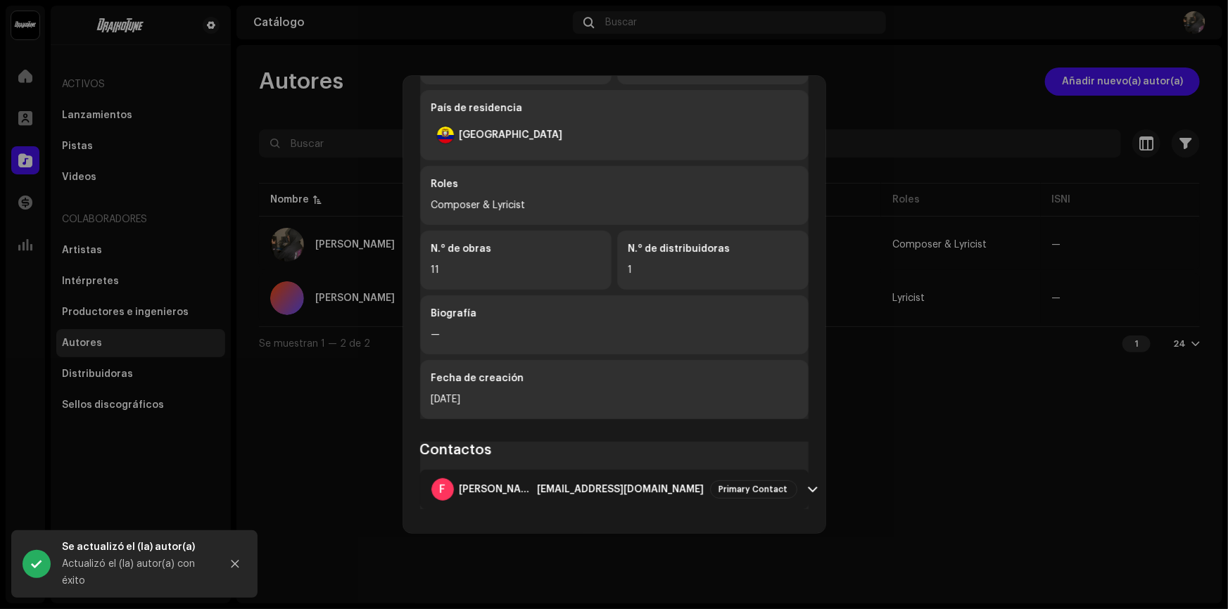
scroll to position [296, 0]
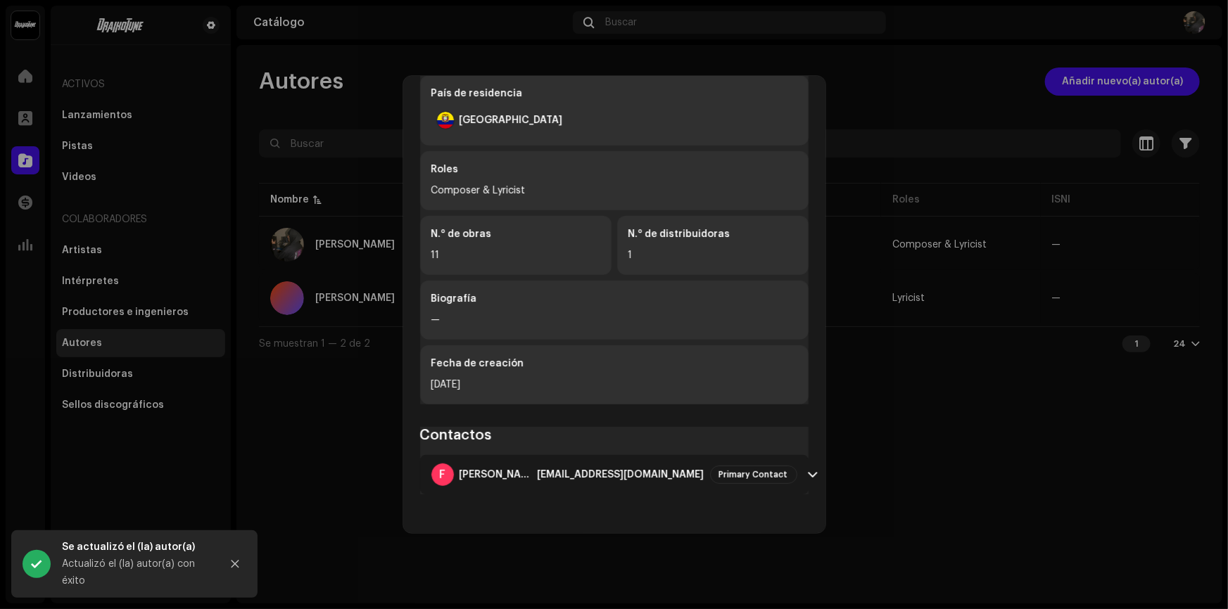
click at [692, 472] on div "[EMAIL_ADDRESS][DOMAIN_NAME]" at bounding box center [621, 474] width 167 height 11
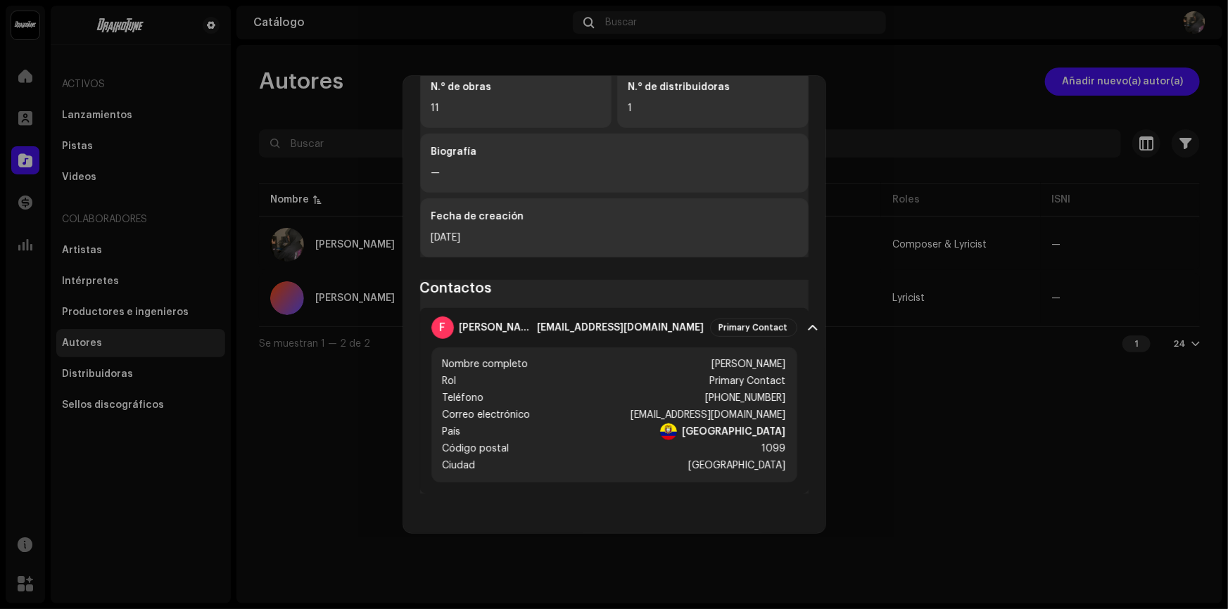
scroll to position [379, 0]
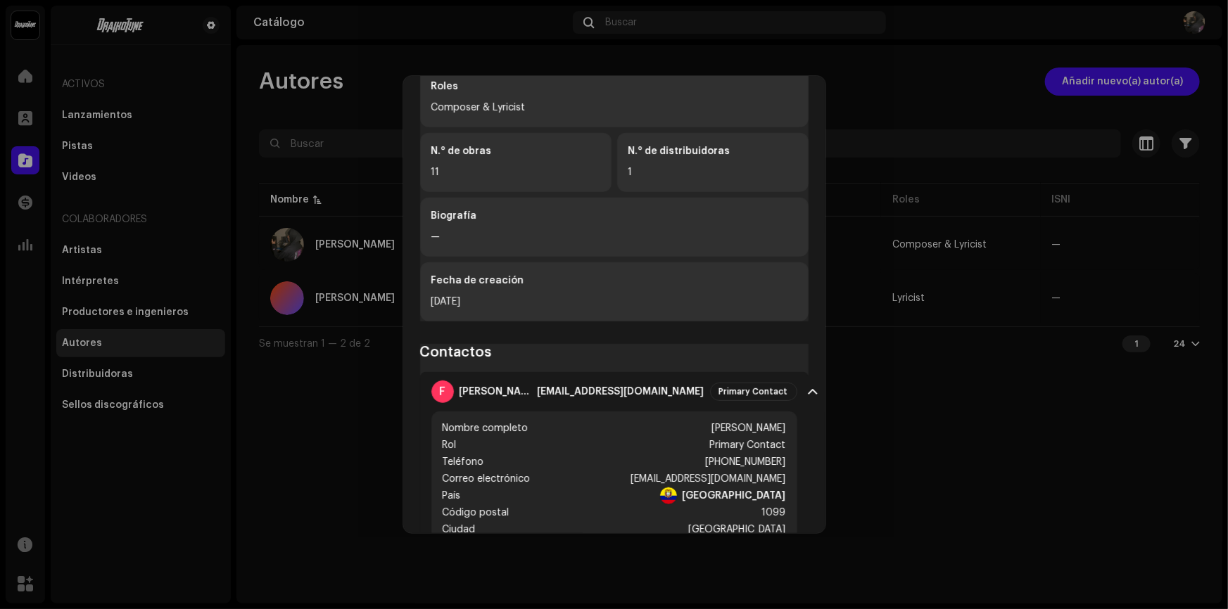
click at [892, 442] on div "[PERSON_NAME] 1210015 Información del (de la) autor(a) Nombre del (de la) autor…" at bounding box center [614, 304] width 1228 height 609
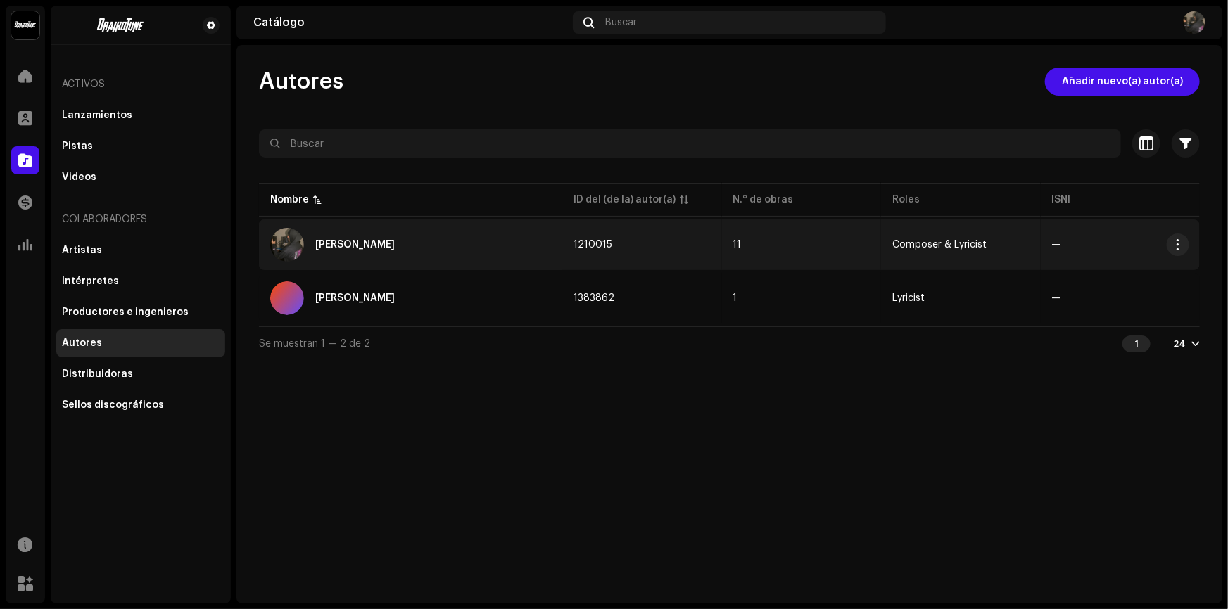
click at [1099, 246] on td "—" at bounding box center [1120, 245] width 159 height 51
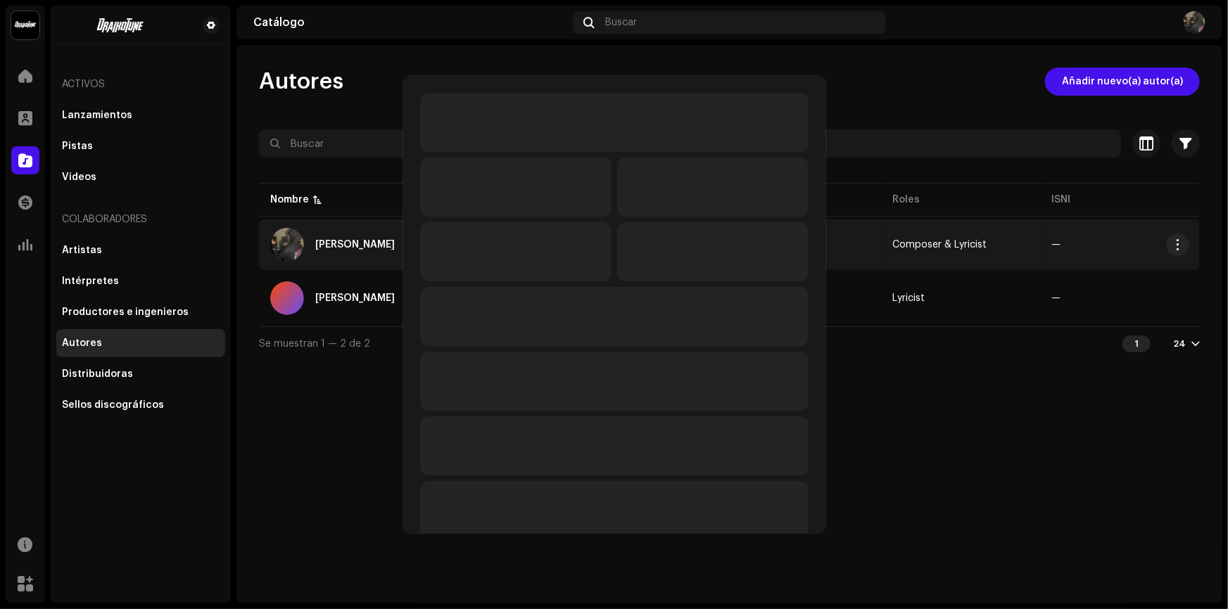
click at [1099, 246] on div at bounding box center [614, 304] width 1228 height 609
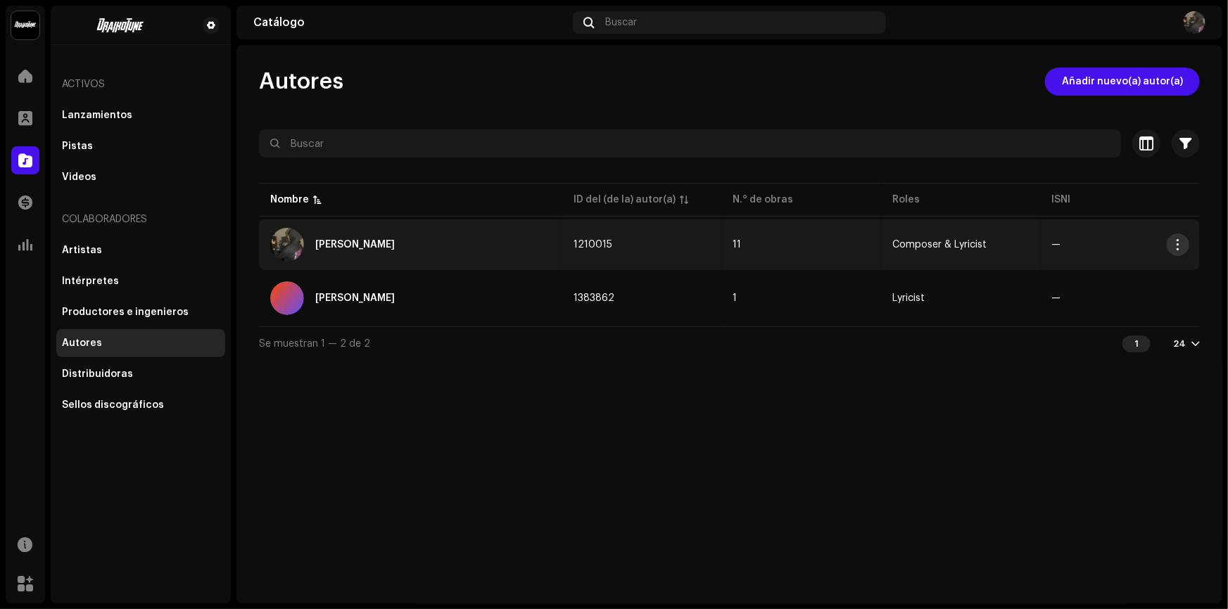
click at [1187, 240] on button "button" at bounding box center [1178, 245] width 23 height 23
click at [1084, 278] on div "Editar" at bounding box center [1111, 275] width 131 height 11
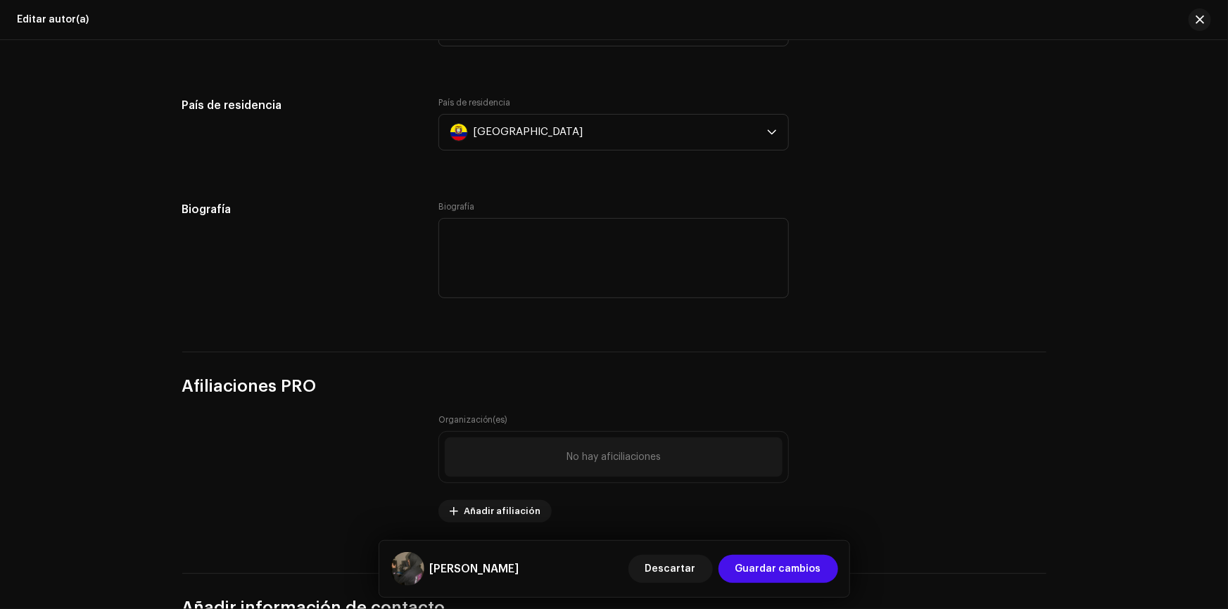
scroll to position [884, 0]
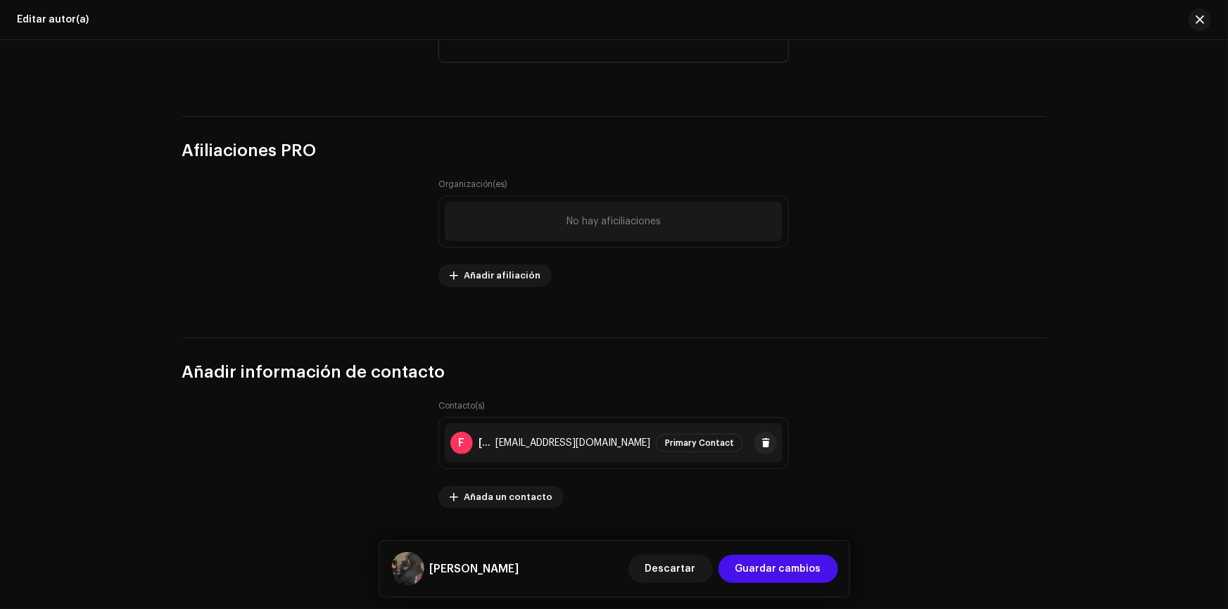
click at [676, 449] on p-tag "Primary Contact" at bounding box center [699, 443] width 87 height 18
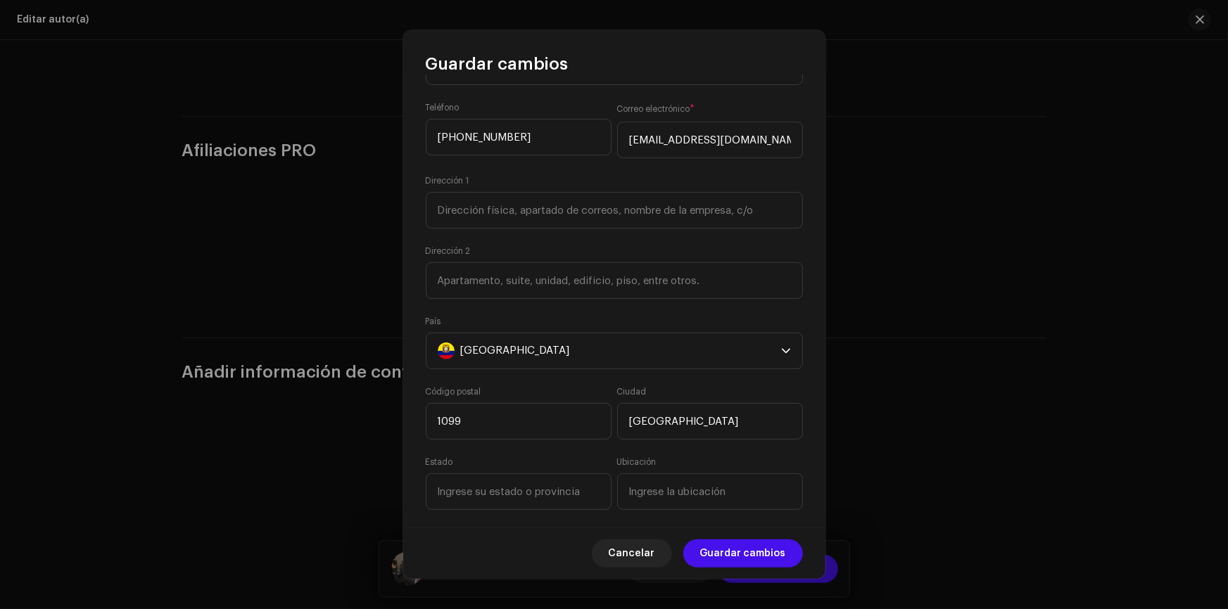
scroll to position [163, 0]
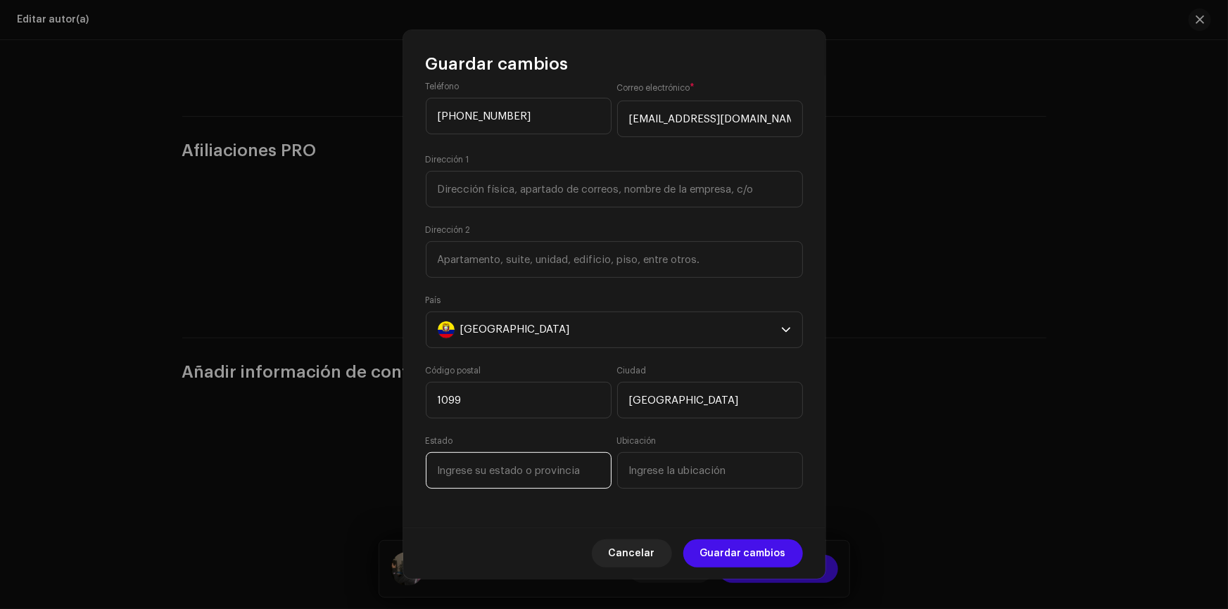
click at [526, 462] on input at bounding box center [519, 471] width 186 height 37
type input "Guayas"
click at [736, 459] on input at bounding box center [710, 471] width 186 height 37
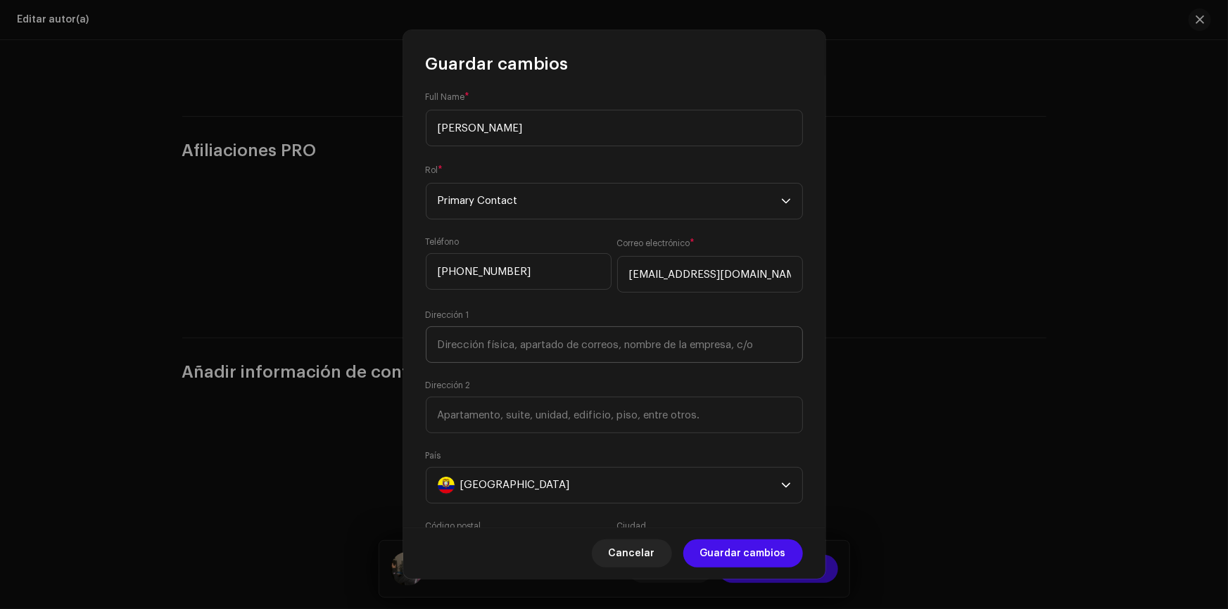
scroll to position [0, 0]
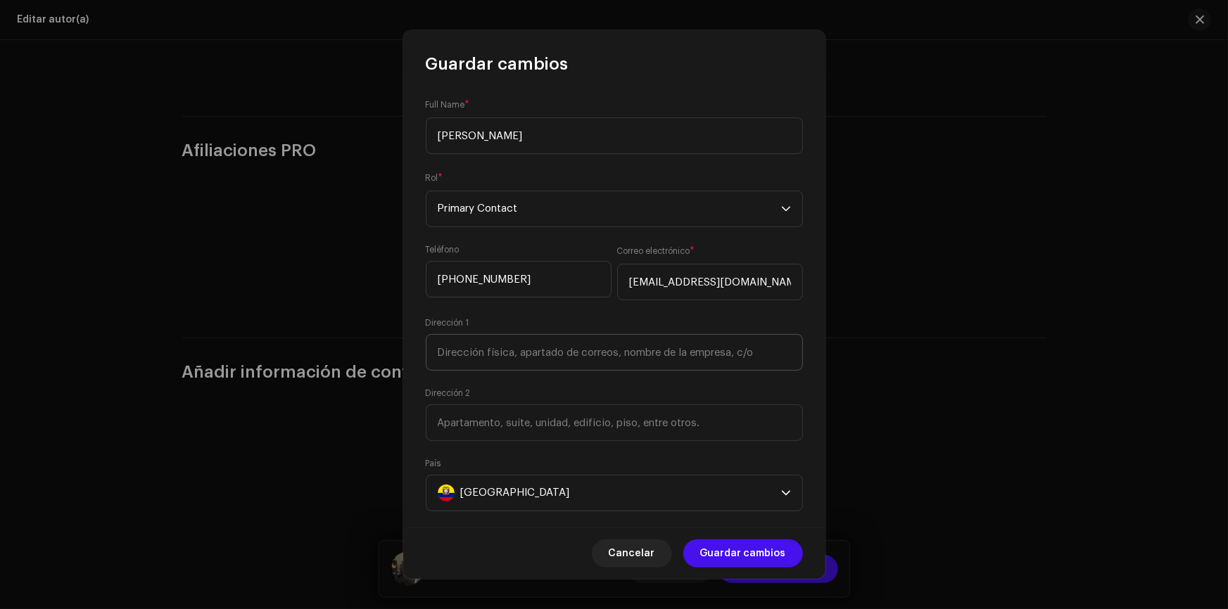
type input "Guasmo sur"
click at [571, 356] on input at bounding box center [614, 352] width 377 height 37
paste input "Guasmo Sur Coop. [US_STATE] 2 Mz17 Sl2"
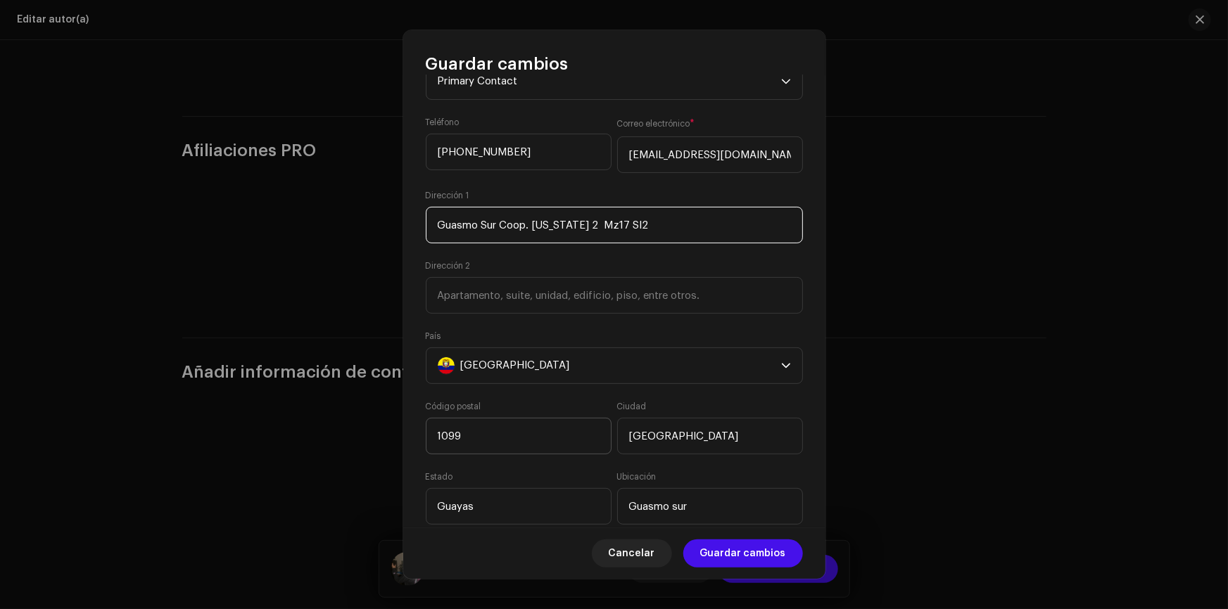
scroll to position [163, 0]
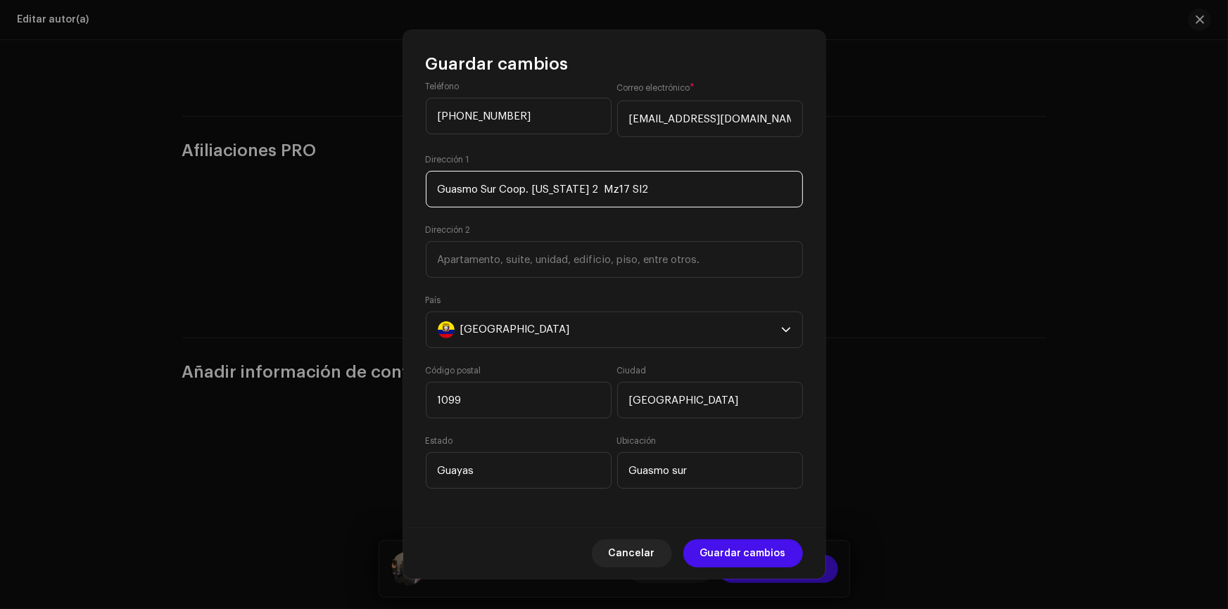
type input "Guasmo Sur Coop. [US_STATE] 2 Mz17 Sl2"
click at [543, 398] on input "1099" at bounding box center [519, 400] width 186 height 37
drag, startPoint x: 543, startPoint y: 398, endPoint x: 281, endPoint y: 407, distance: 261.9
click at [281, 407] on div "Guardar cambios Full Name * [PERSON_NAME] * Primary Contact Teléfono [PHONE_NUM…" at bounding box center [614, 304] width 1228 height 609
paste input "090114"
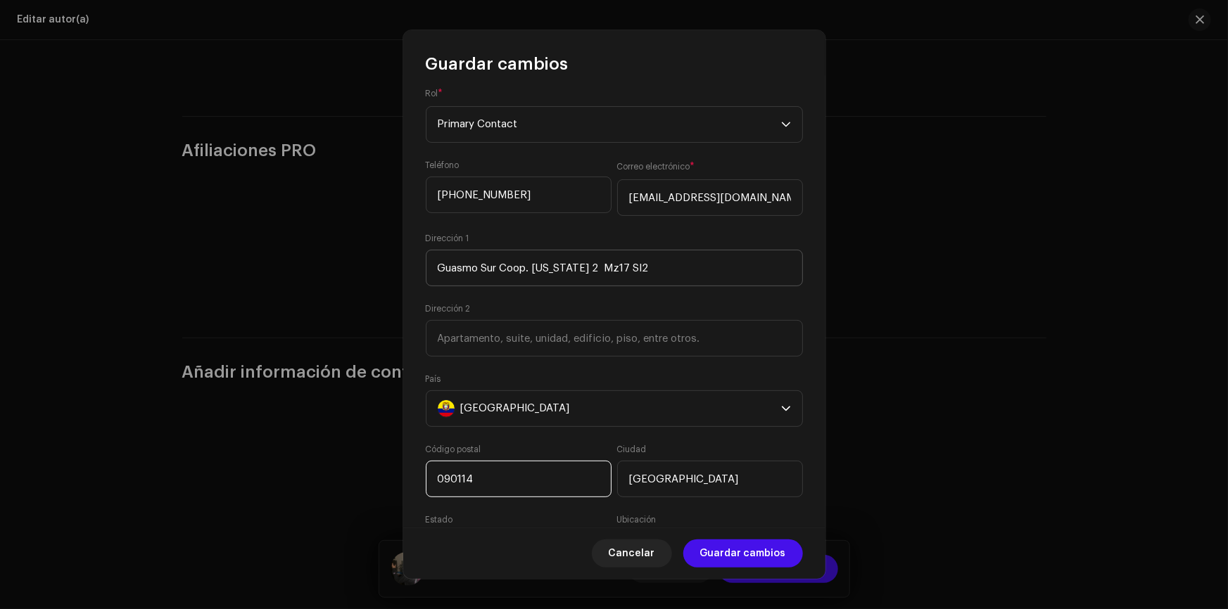
scroll to position [0, 0]
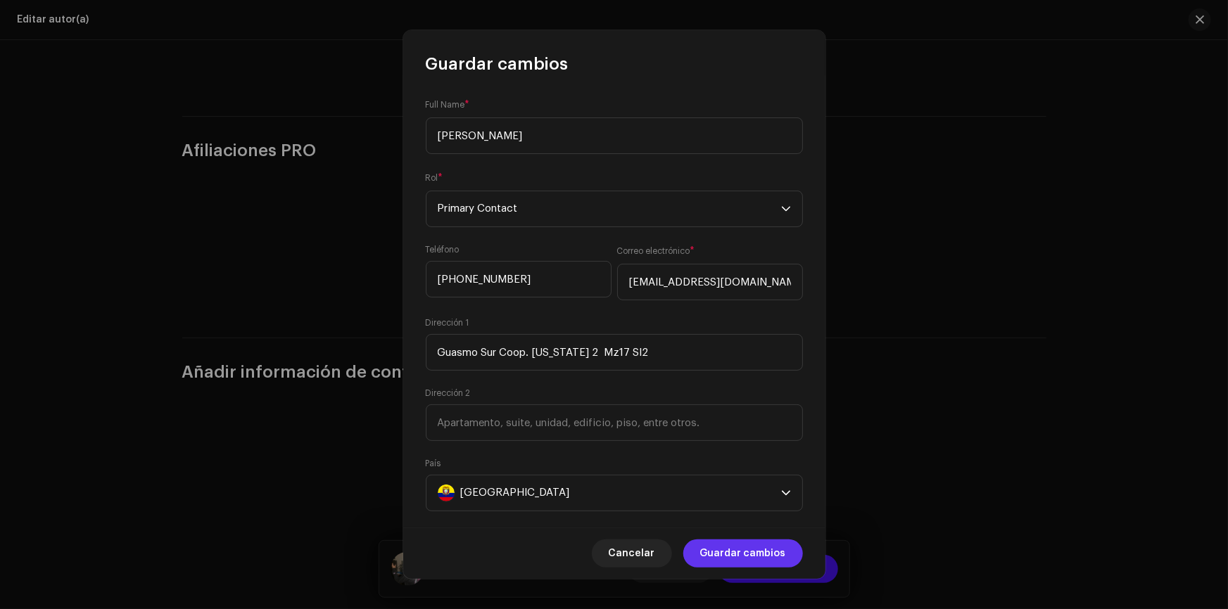
type input "090114"
click at [782, 553] on span "Guardar cambios" at bounding box center [743, 554] width 86 height 28
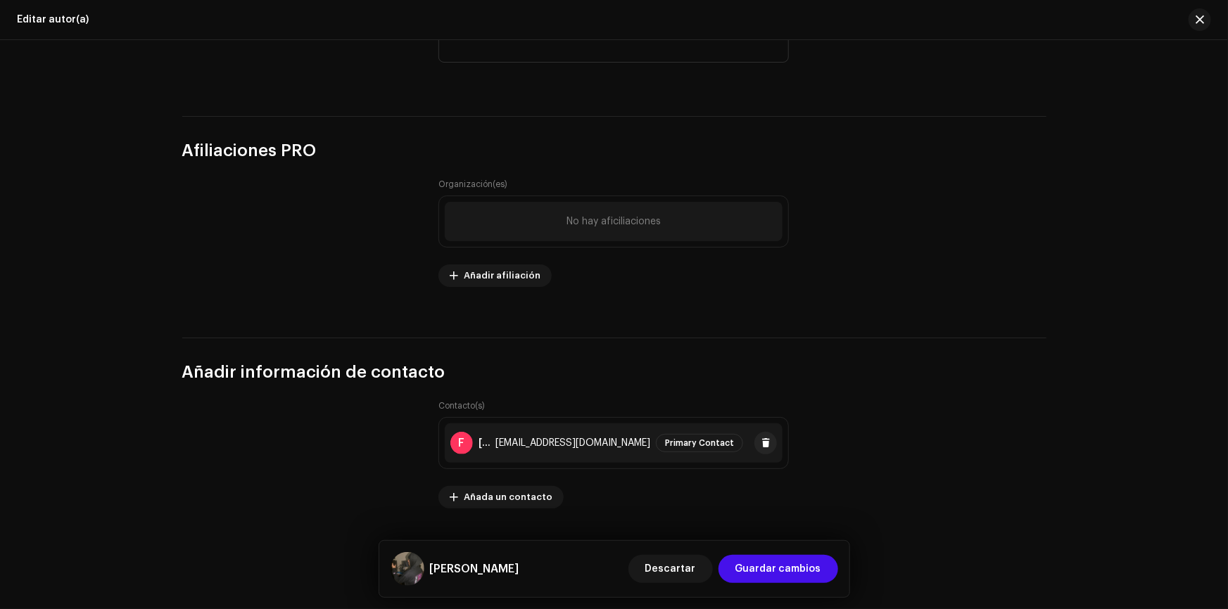
click at [652, 437] on div "F [PERSON_NAME] [EMAIL_ADDRESS][DOMAIN_NAME] Primary Contact" at bounding box center [614, 443] width 338 height 39
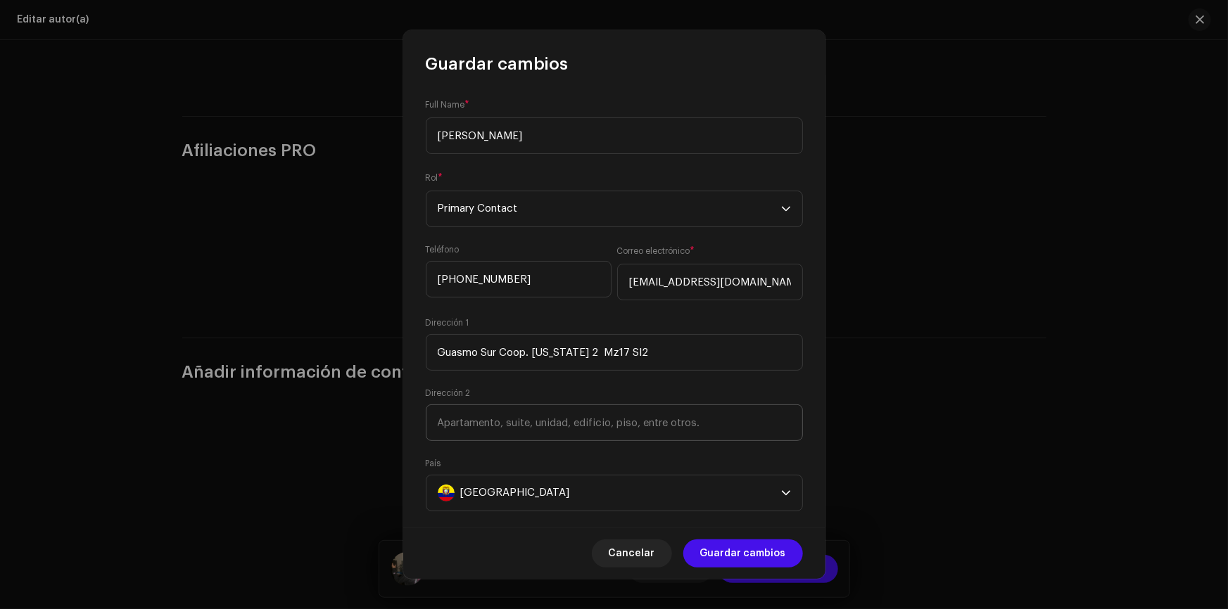
scroll to position [163, 0]
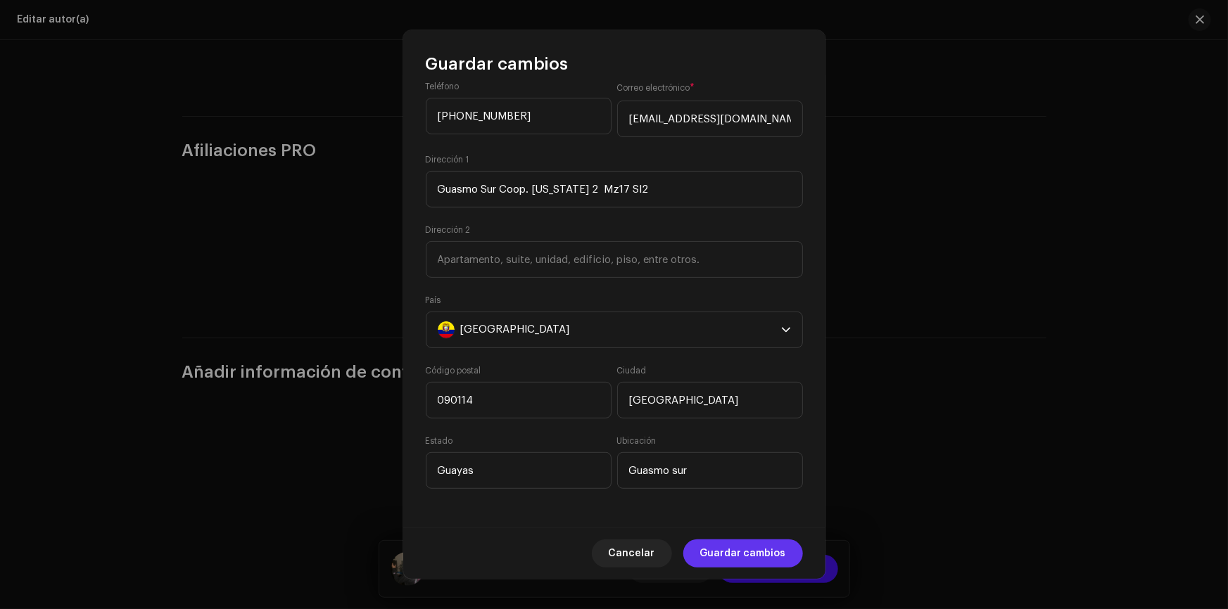
click at [736, 549] on span "Guardar cambios" at bounding box center [743, 554] width 86 height 28
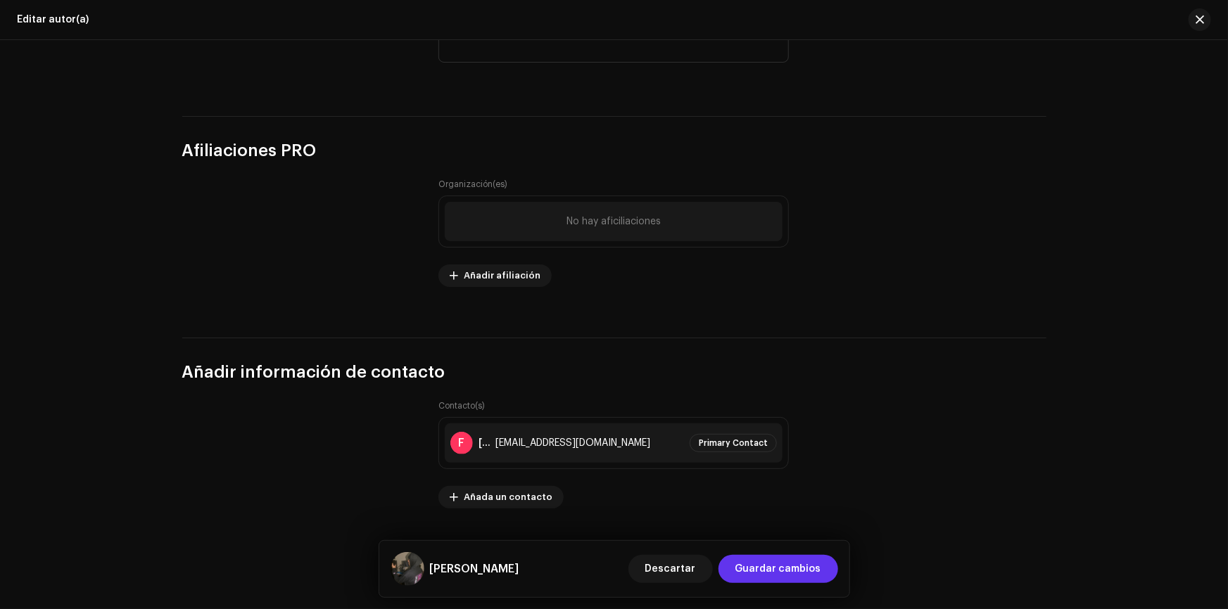
click at [764, 567] on span "Guardar cambios" at bounding box center [778, 569] width 86 height 28
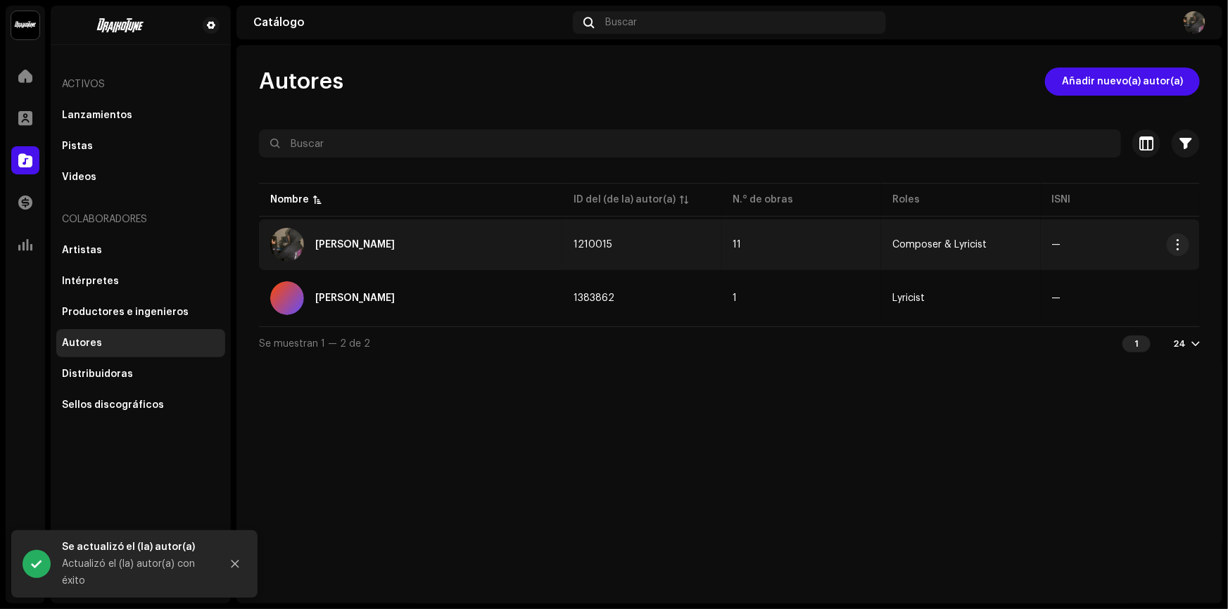
click at [700, 253] on td "1210015" at bounding box center [641, 245] width 159 height 51
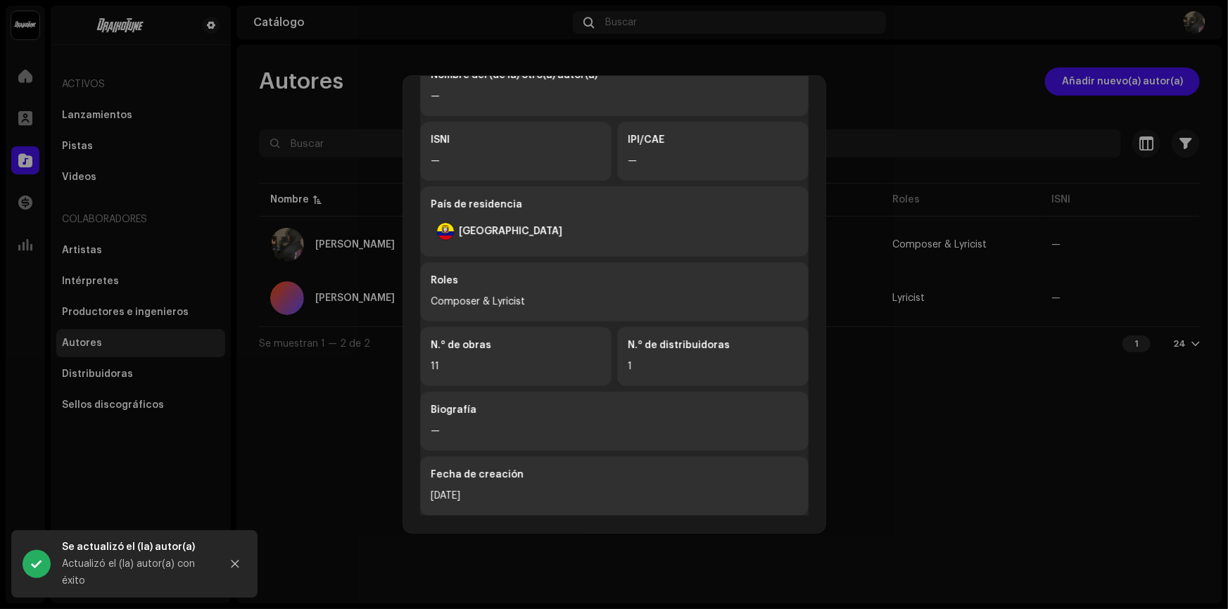
scroll to position [296, 0]
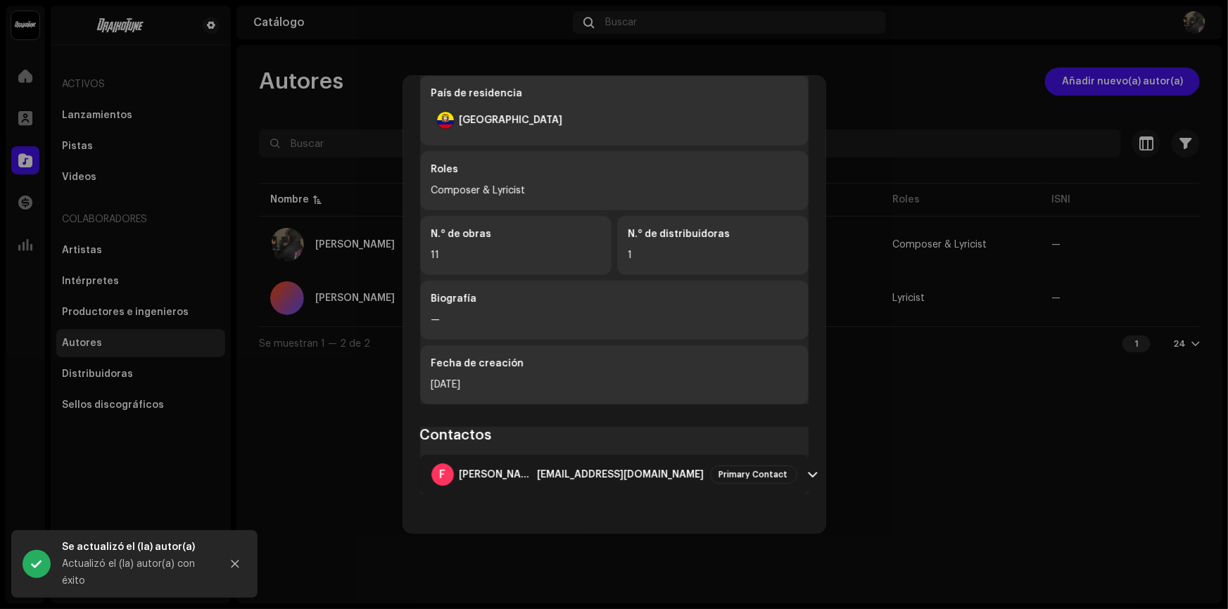
click at [809, 472] on span at bounding box center [813, 474] width 9 height 11
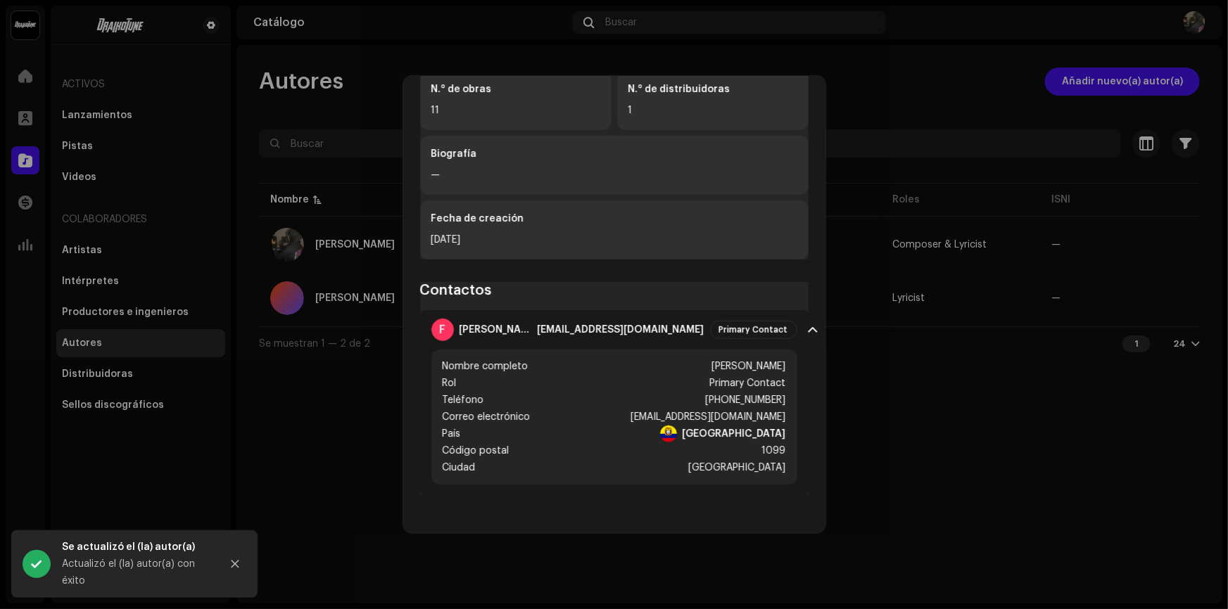
scroll to position [443, 0]
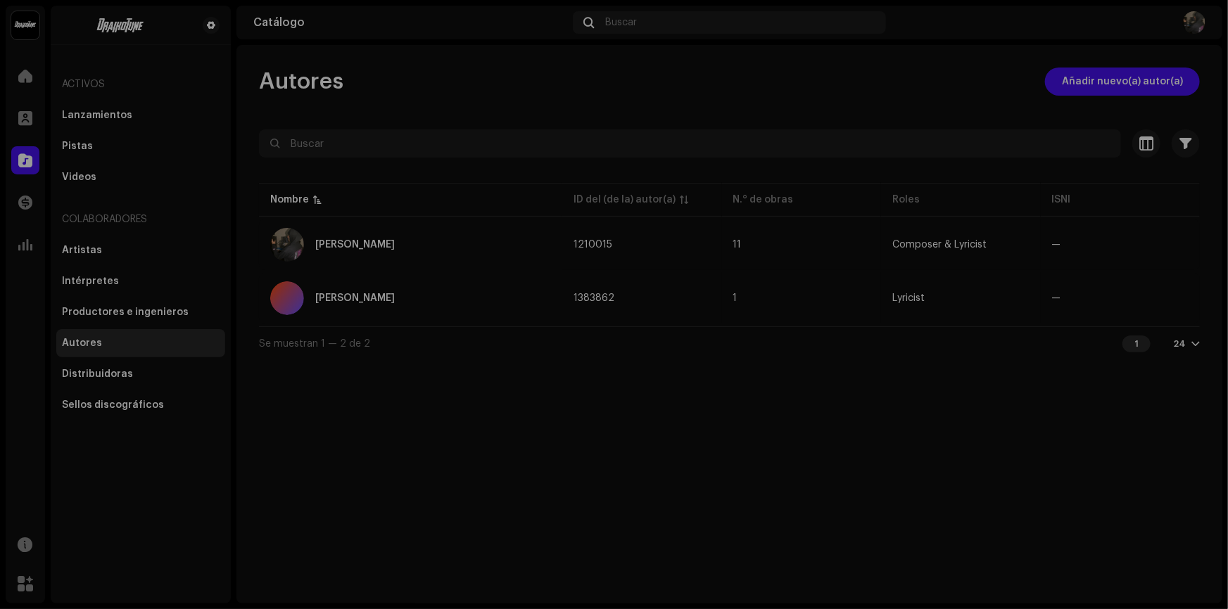
click at [859, 394] on div "[PERSON_NAME] 1210015 Información del (de la) autor(a) Nombre del (de la) autor…" at bounding box center [614, 304] width 1228 height 609
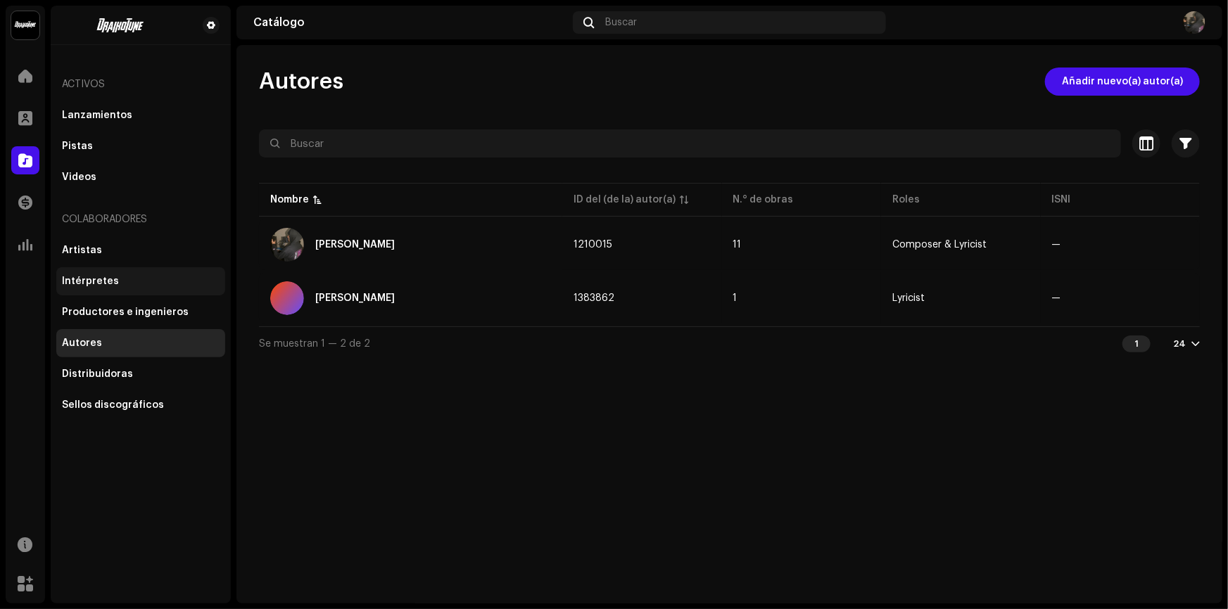
click at [135, 276] on div "Intérpretes" at bounding box center [141, 281] width 158 height 11
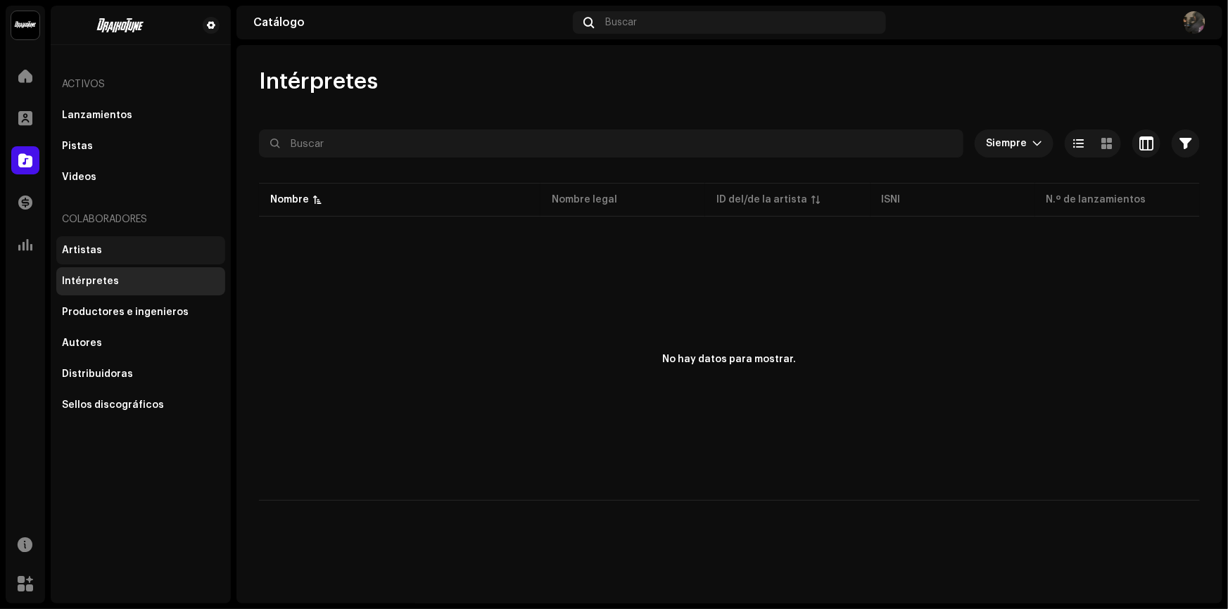
click at [155, 247] on div "Artistas" at bounding box center [141, 250] width 158 height 11
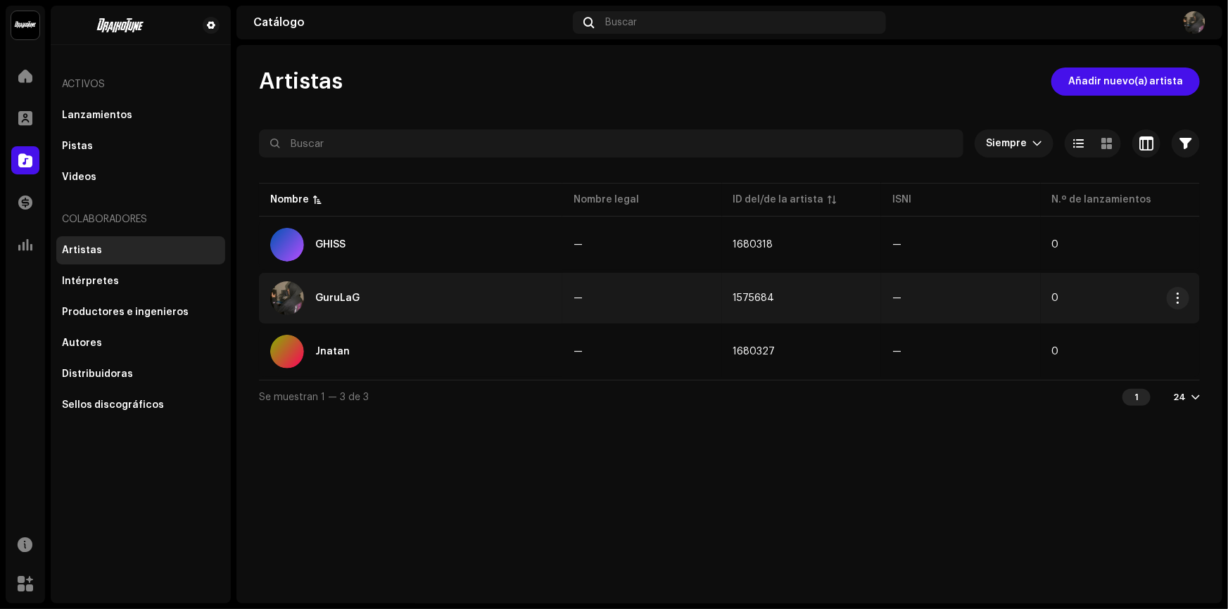
click at [814, 310] on td "1575684" at bounding box center [801, 298] width 159 height 51
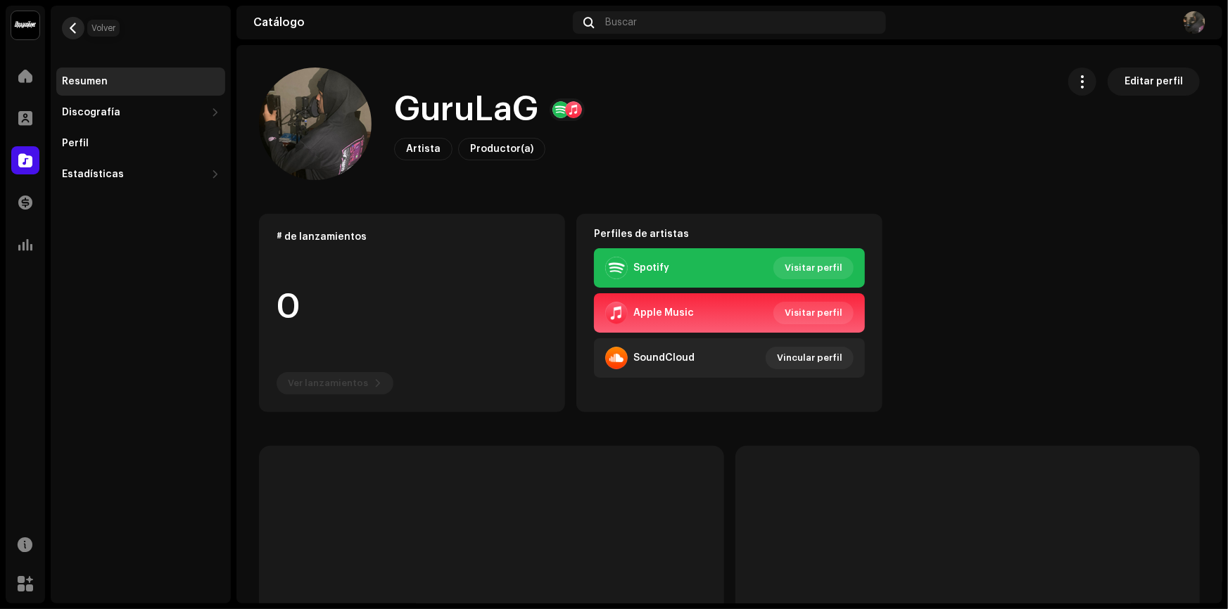
click at [78, 26] on button "button" at bounding box center [73, 28] width 23 height 23
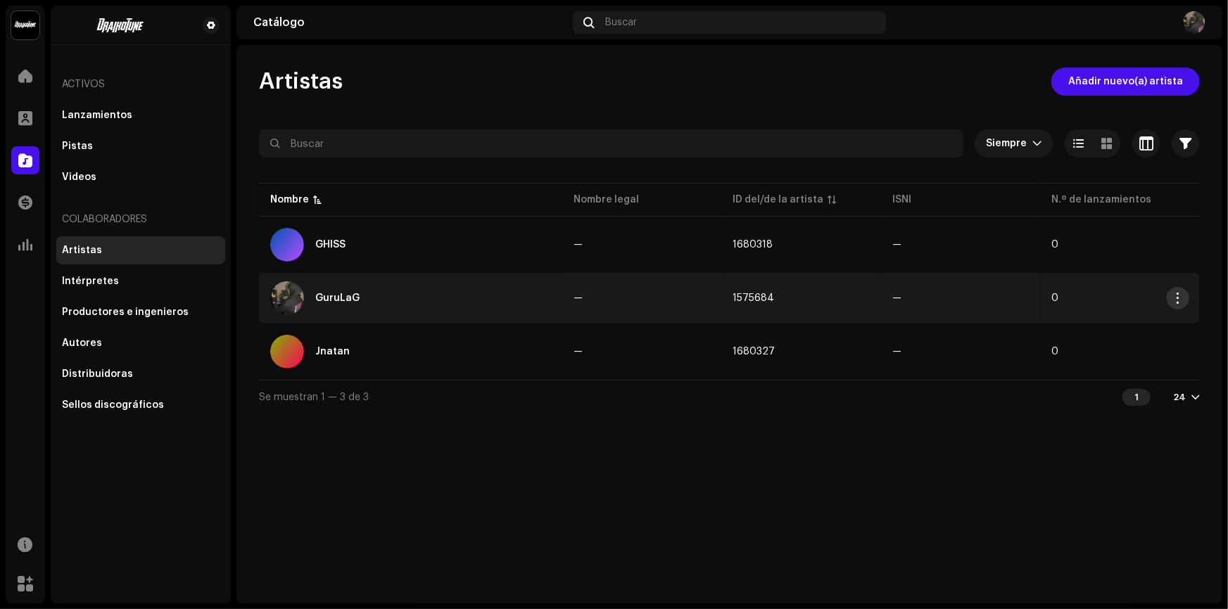
click at [1178, 293] on span "button" at bounding box center [1178, 298] width 11 height 11
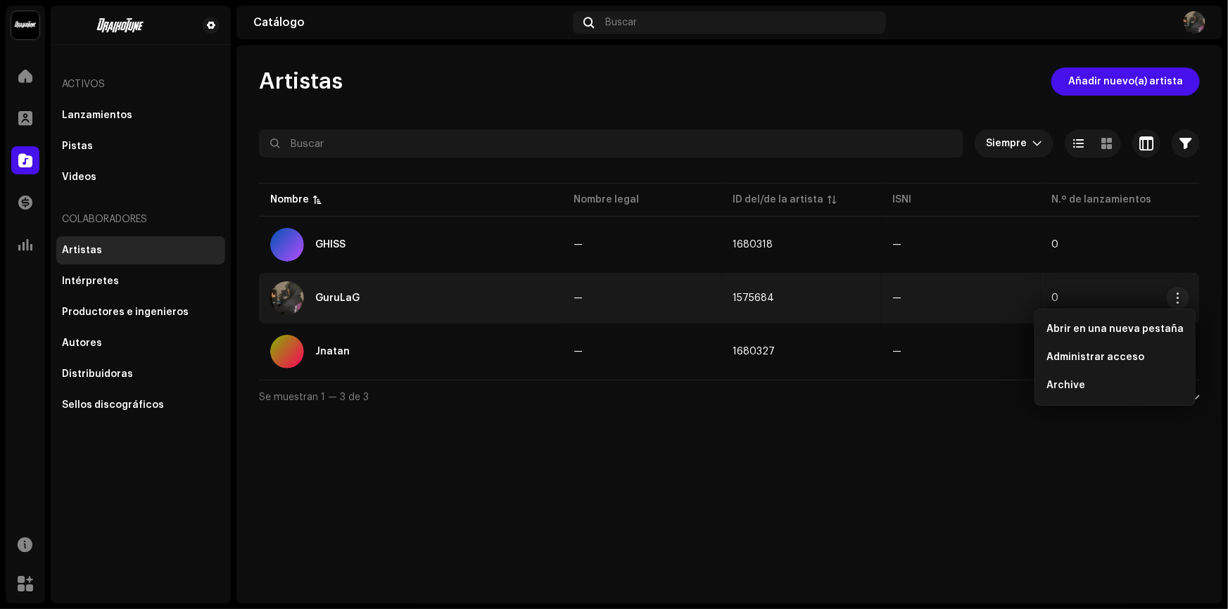
click at [918, 314] on td "—" at bounding box center [960, 298] width 159 height 51
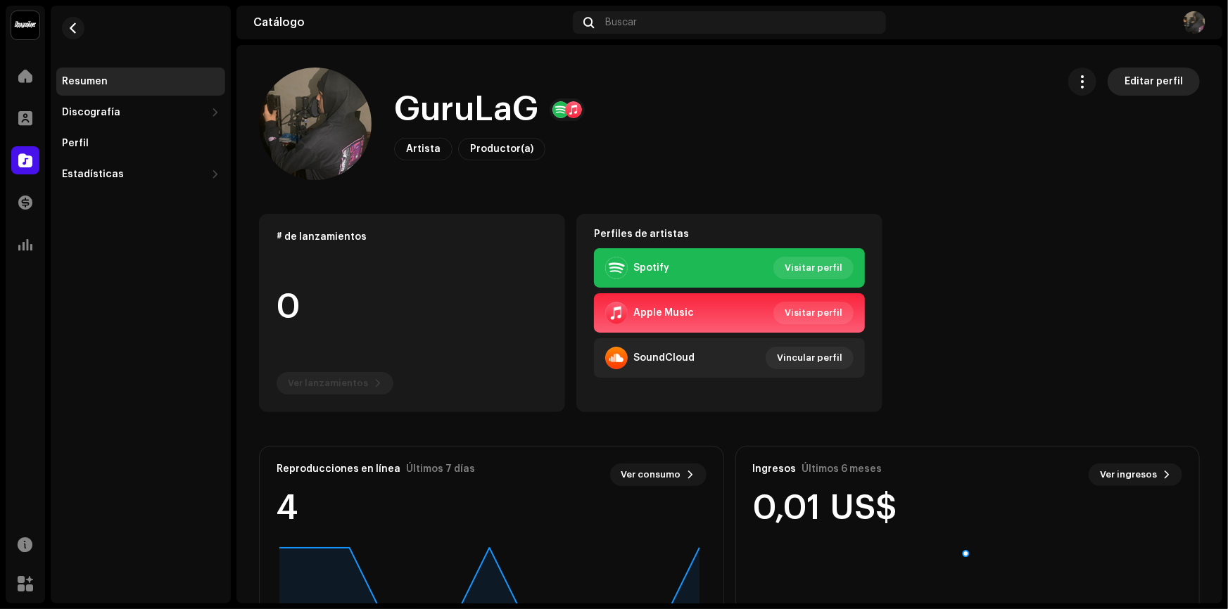
click at [1127, 80] on span "Editar perfil" at bounding box center [1154, 82] width 58 height 28
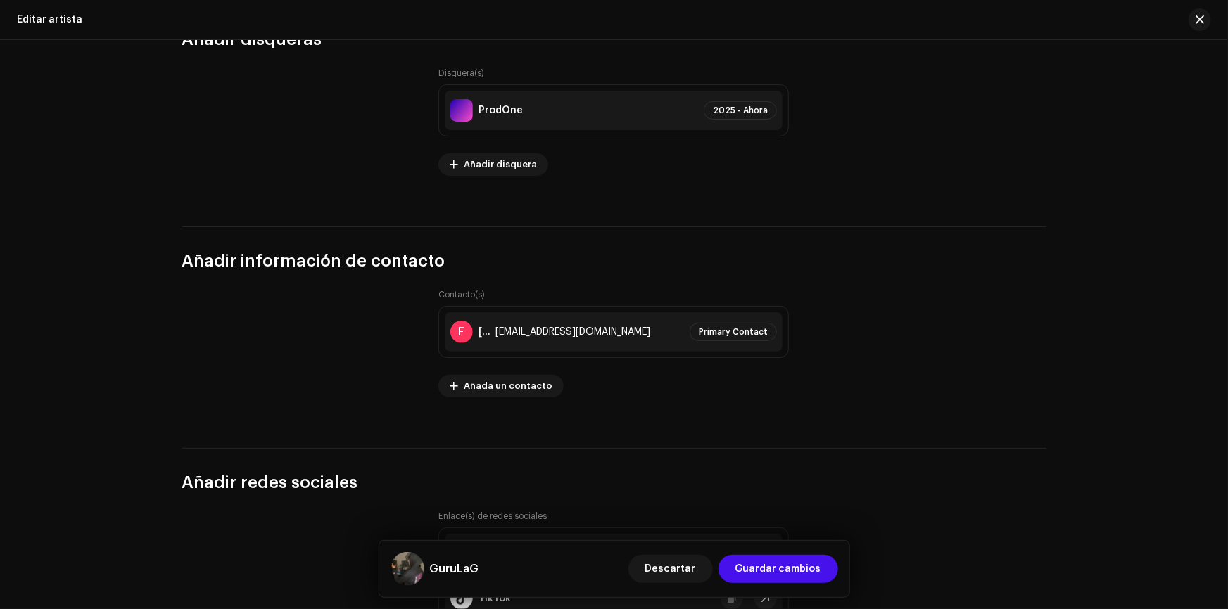
scroll to position [1869, 0]
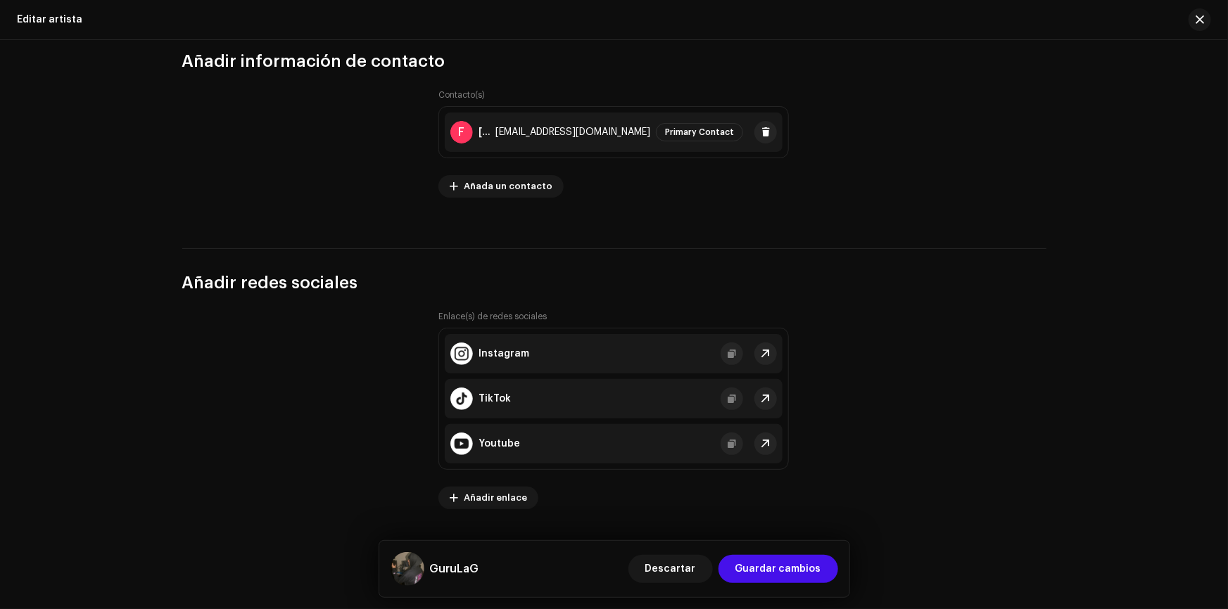
click at [611, 129] on div "[EMAIL_ADDRESS][DOMAIN_NAME]" at bounding box center [572, 132] width 155 height 11
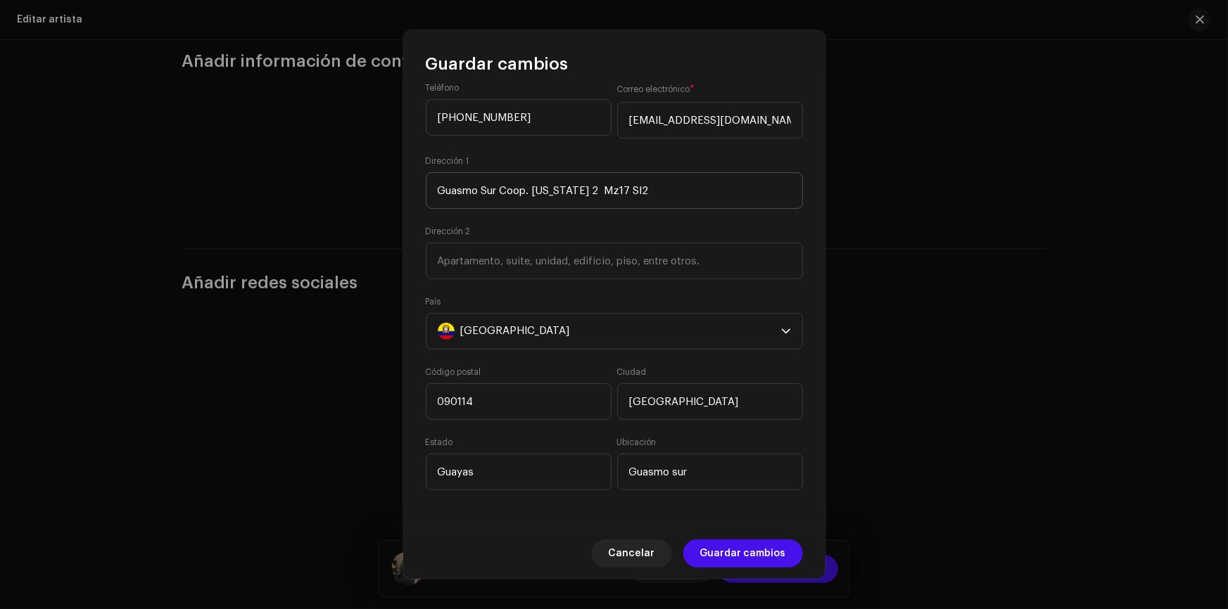
scroll to position [163, 0]
click at [640, 567] on span "Cancelar" at bounding box center [632, 554] width 46 height 28
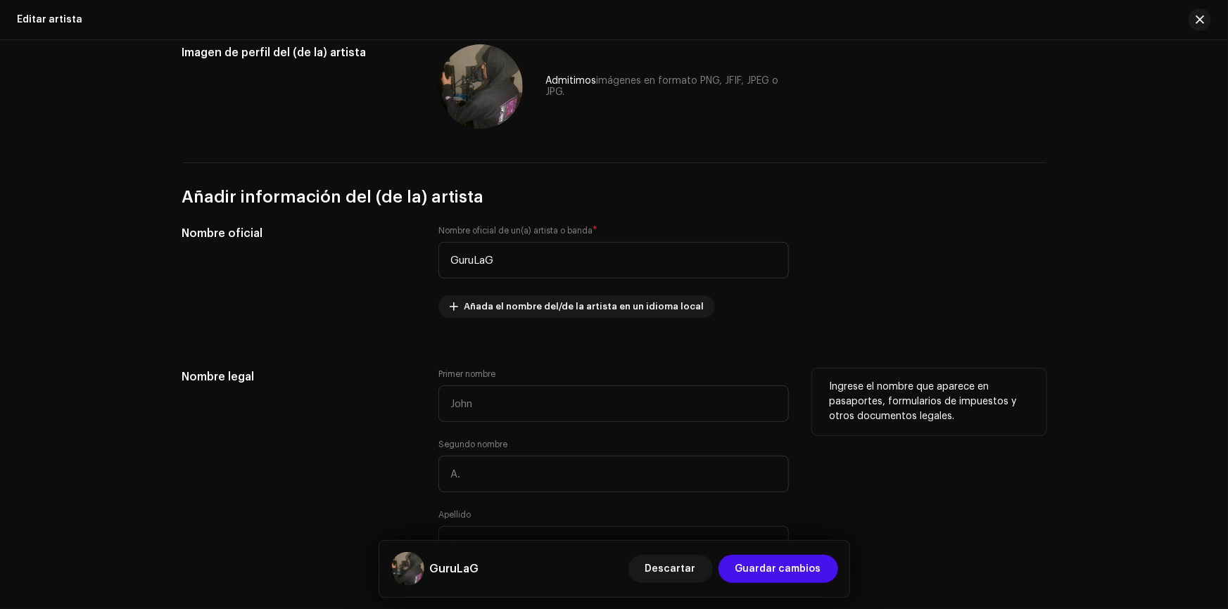
scroll to position [384, 0]
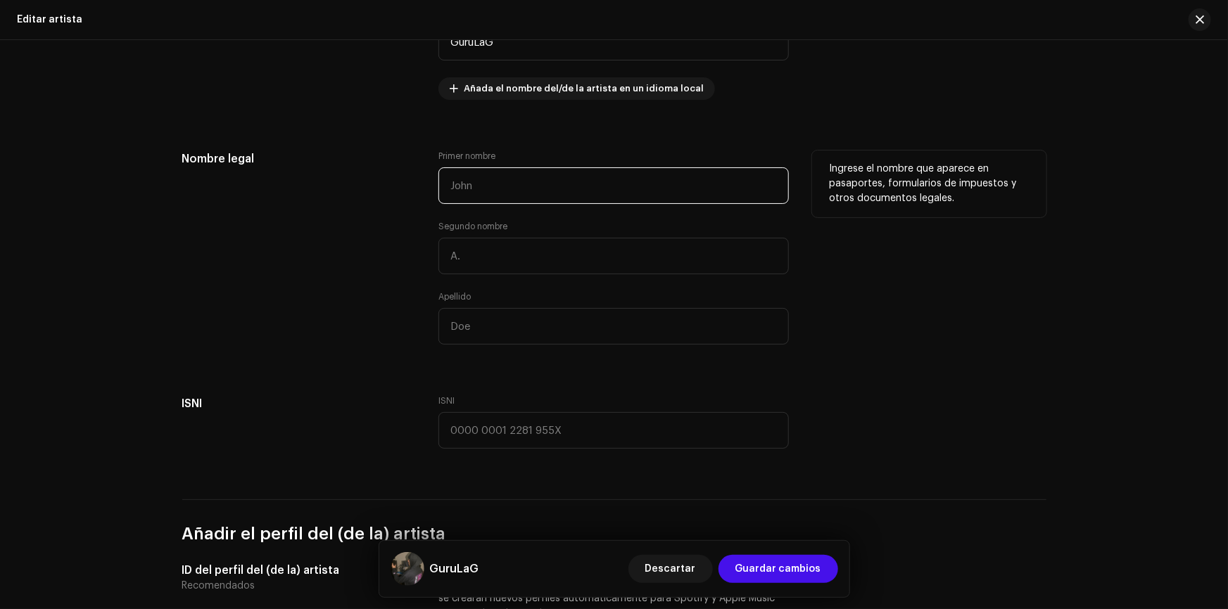
click at [514, 186] on input "text" at bounding box center [613, 185] width 350 height 37
type input "Freddy"
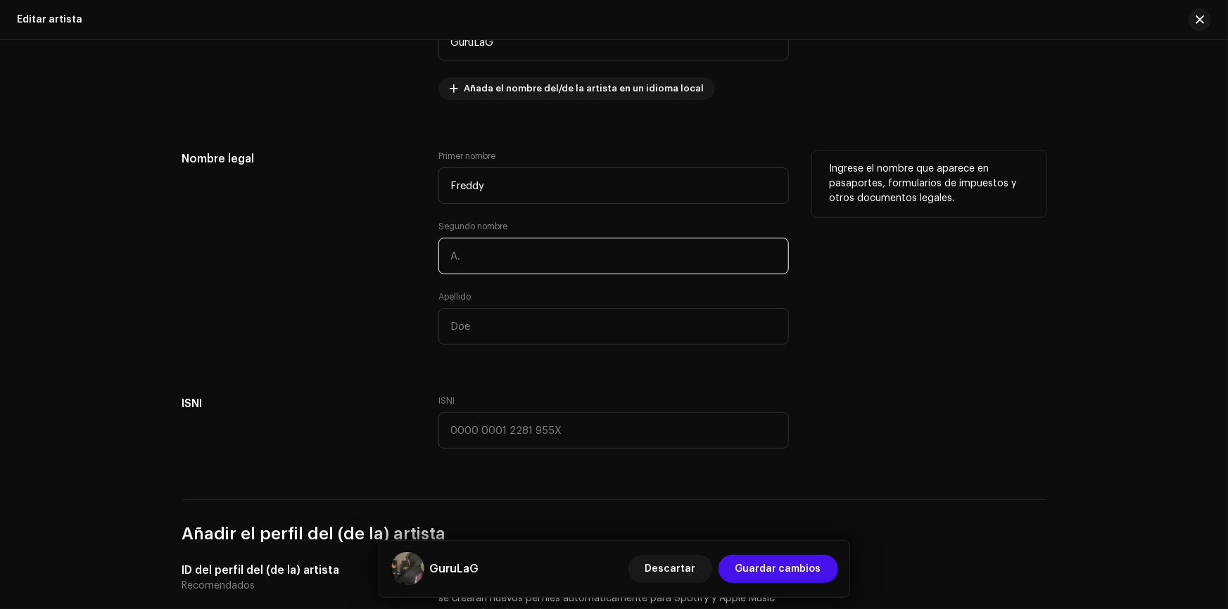
click at [497, 253] on input "text" at bounding box center [613, 256] width 350 height 37
type input "G"
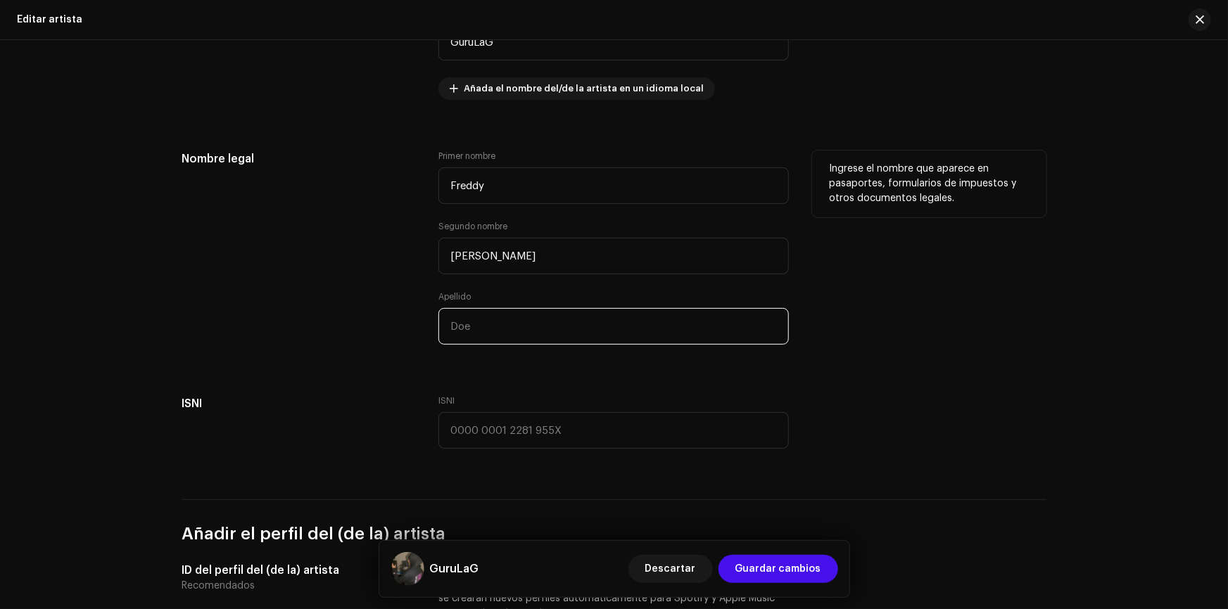
type input "[PERSON_NAME]"
click at [500, 320] on input "text" at bounding box center [613, 326] width 350 height 37
type input "Gurumendi"
click at [950, 323] on div "Ingrese el nombre que aparece en pasaportes, formularios de impuestos y otros d…" at bounding box center [929, 256] width 234 height 211
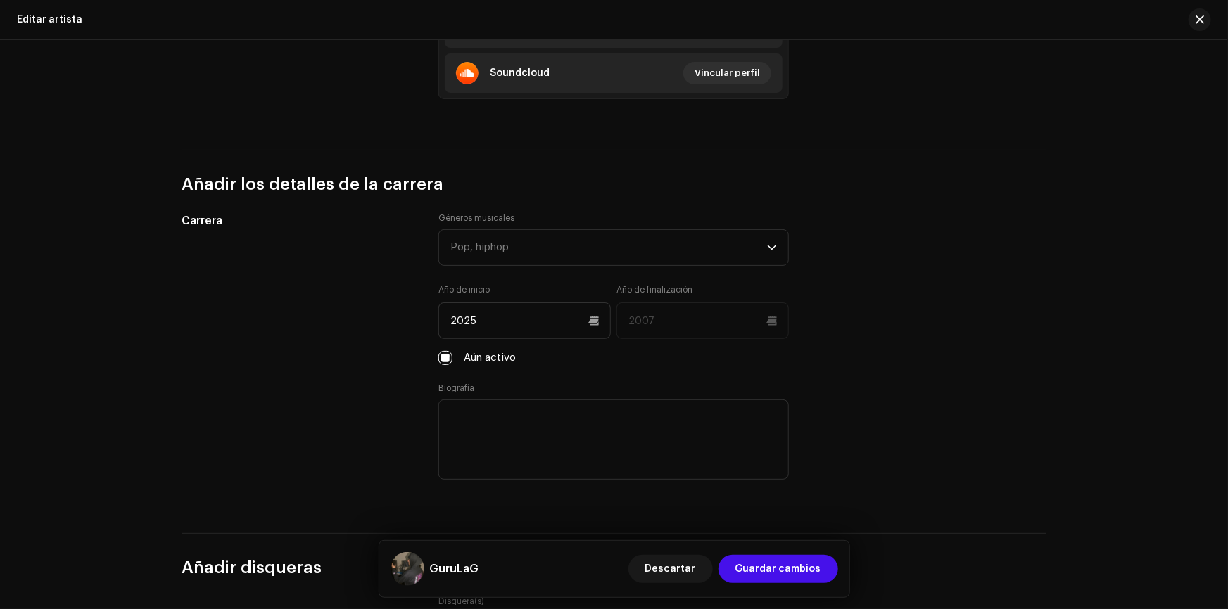
scroll to position [1151, 0]
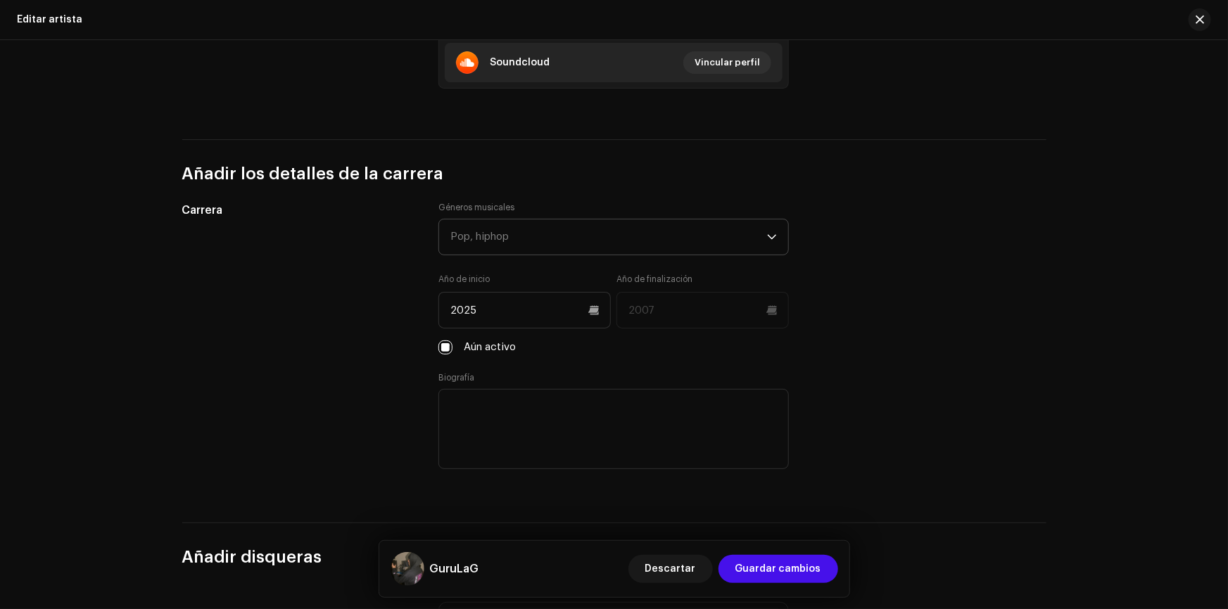
click at [528, 232] on div "Pop, hiphop" at bounding box center [608, 237] width 317 height 35
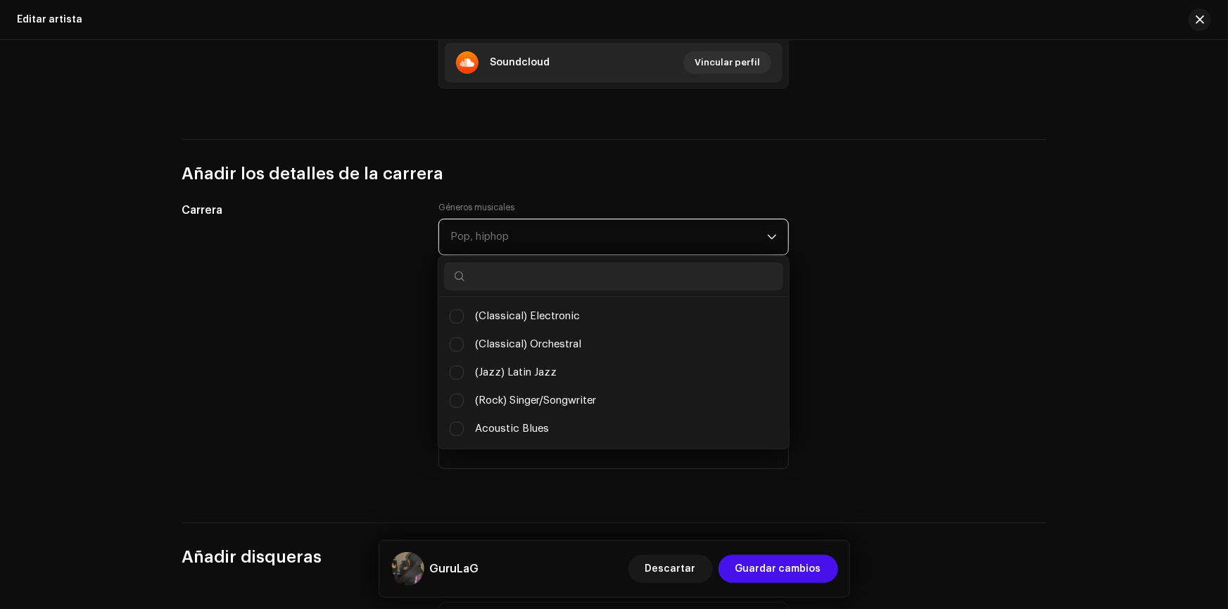
scroll to position [7, 60]
click at [528, 232] on div "Pop, hiphop" at bounding box center [608, 237] width 317 height 35
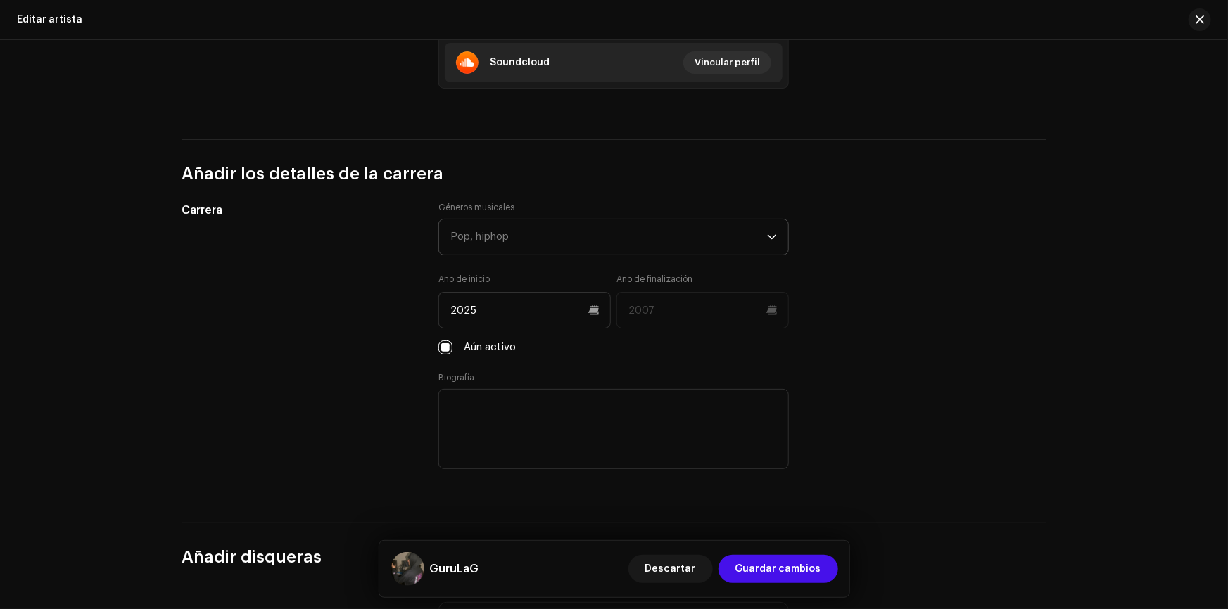
click at [528, 232] on div "Pop, hiphop" at bounding box center [608, 237] width 317 height 35
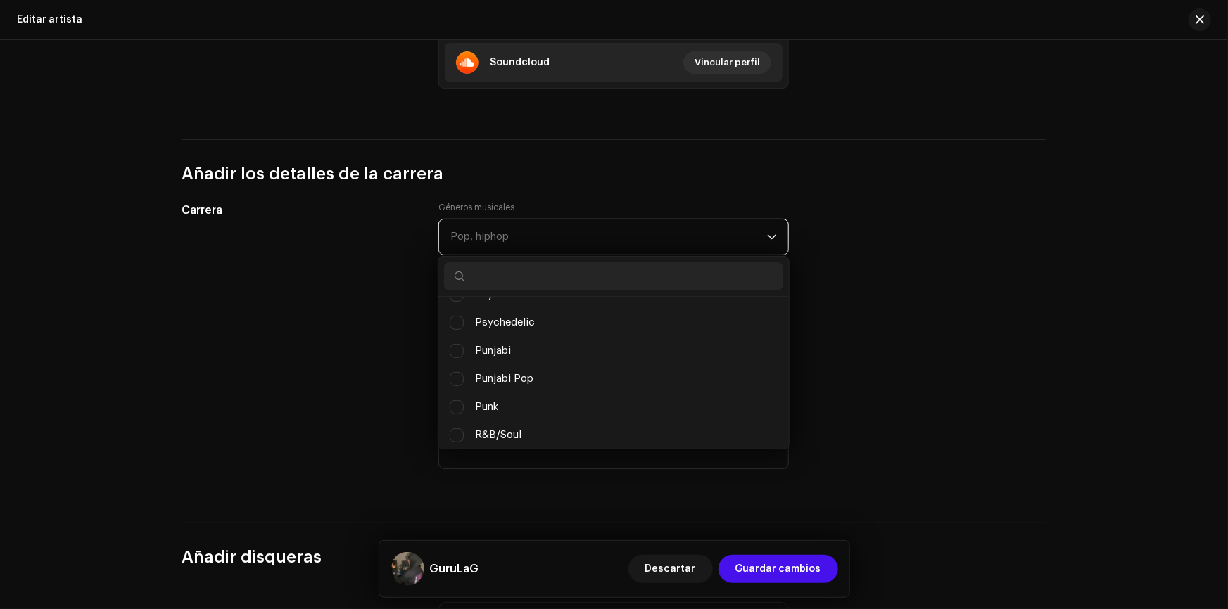
scroll to position [9198, 0]
click at [507, 272] on input "text" at bounding box center [613, 276] width 339 height 28
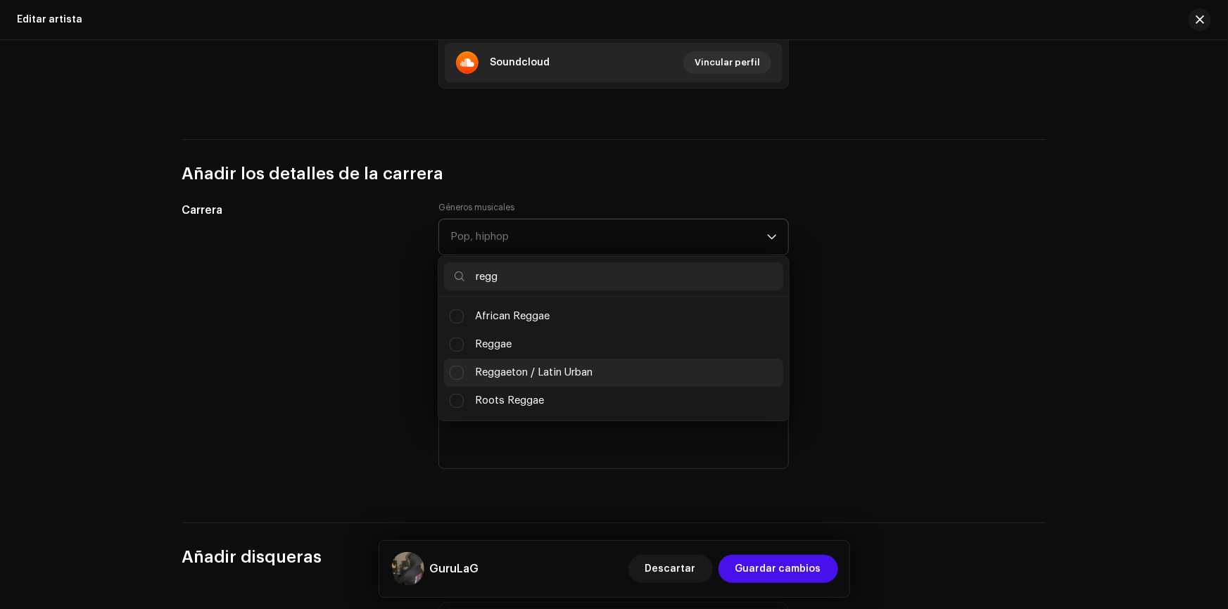
type input "regg"
click at [551, 374] on span "Reggaeton / Latin Urban" at bounding box center [534, 372] width 118 height 15
checkbox input "true"
click at [554, 283] on input "regg" at bounding box center [613, 276] width 339 height 28
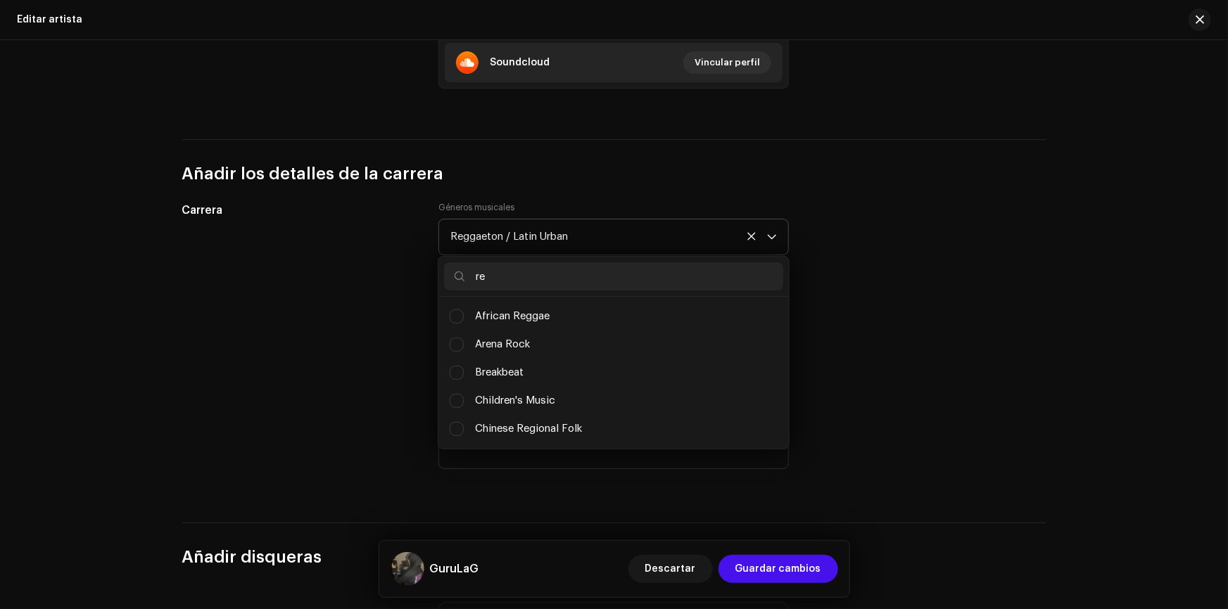
type input "r"
type input "hip"
click at [550, 360] on li "Hip Hop/Rap" at bounding box center [613, 373] width 339 height 28
checkbox input "true"
click at [621, 267] on input "hip" at bounding box center [613, 276] width 339 height 28
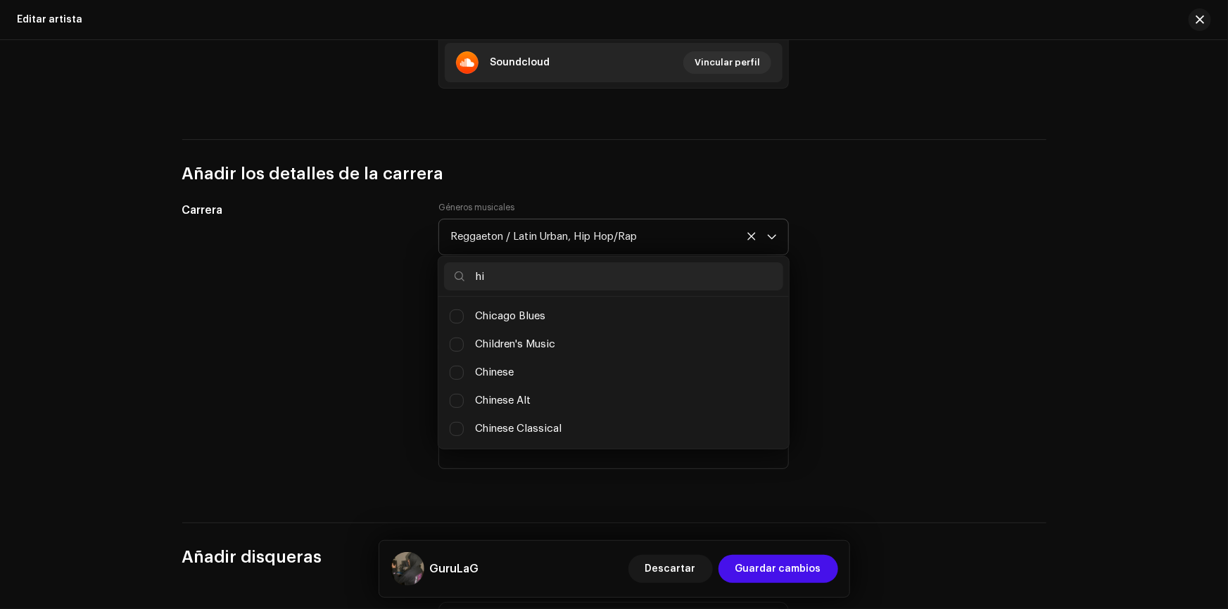
type input "h"
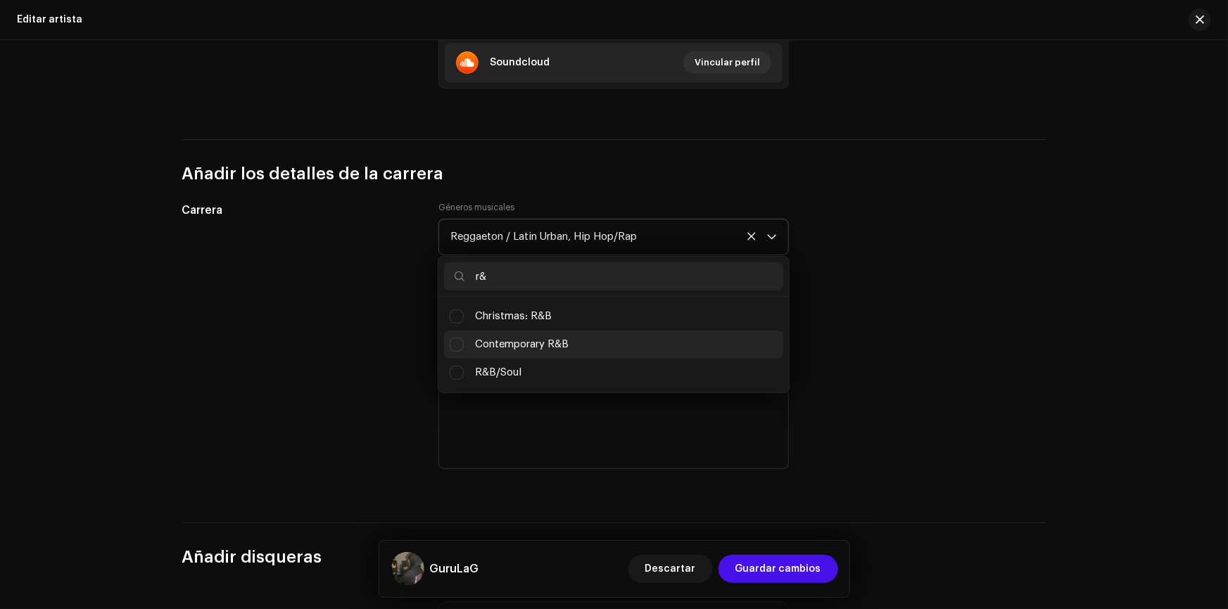
type input "r&"
click at [556, 350] on span "Contemporary R&B" at bounding box center [522, 344] width 94 height 15
checkbox input "true"
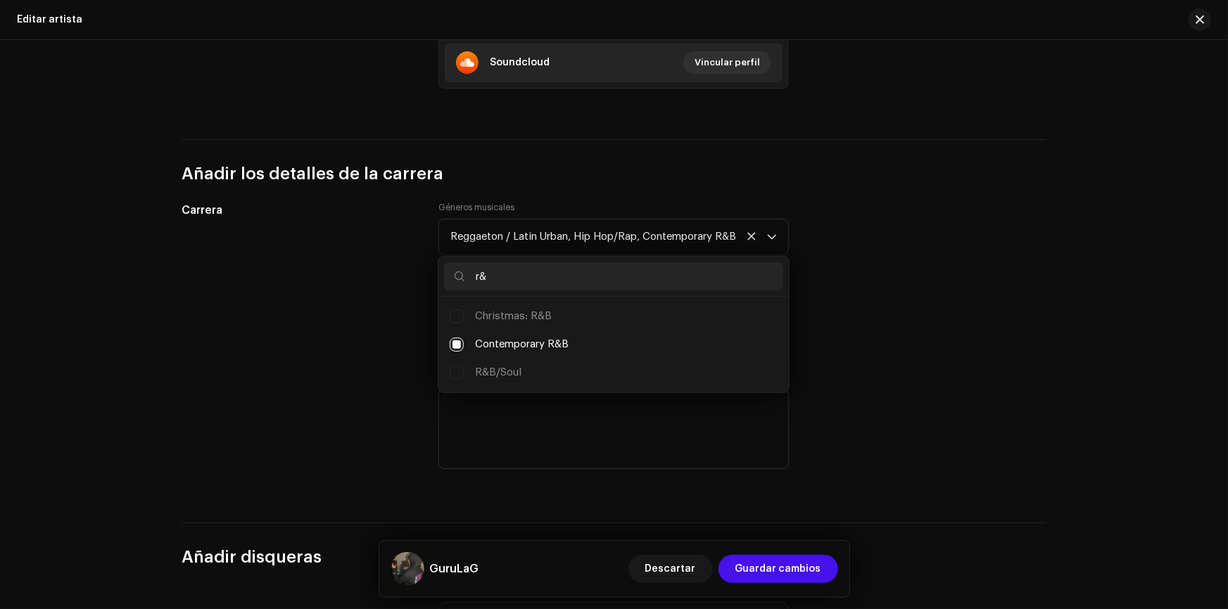
click at [836, 231] on div "Carrera Géneros musicales Reggaeton / Latin Urban, Hip Hop/Rap, Contemporary R&…" at bounding box center [614, 345] width 864 height 287
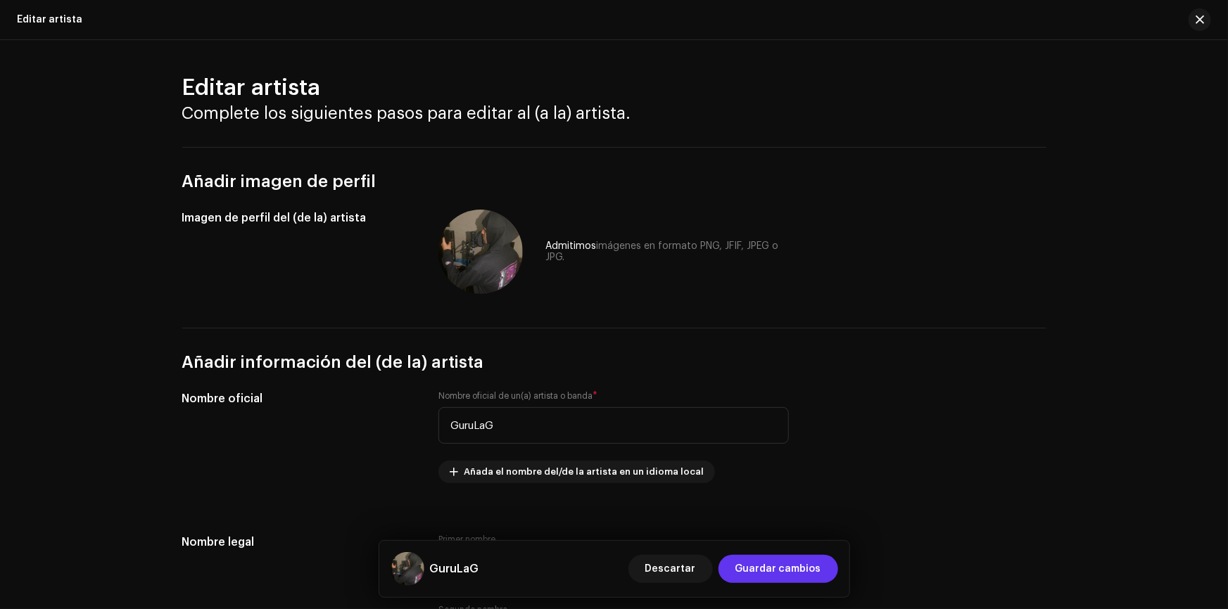
click at [799, 570] on span "Guardar cambios" at bounding box center [778, 569] width 86 height 28
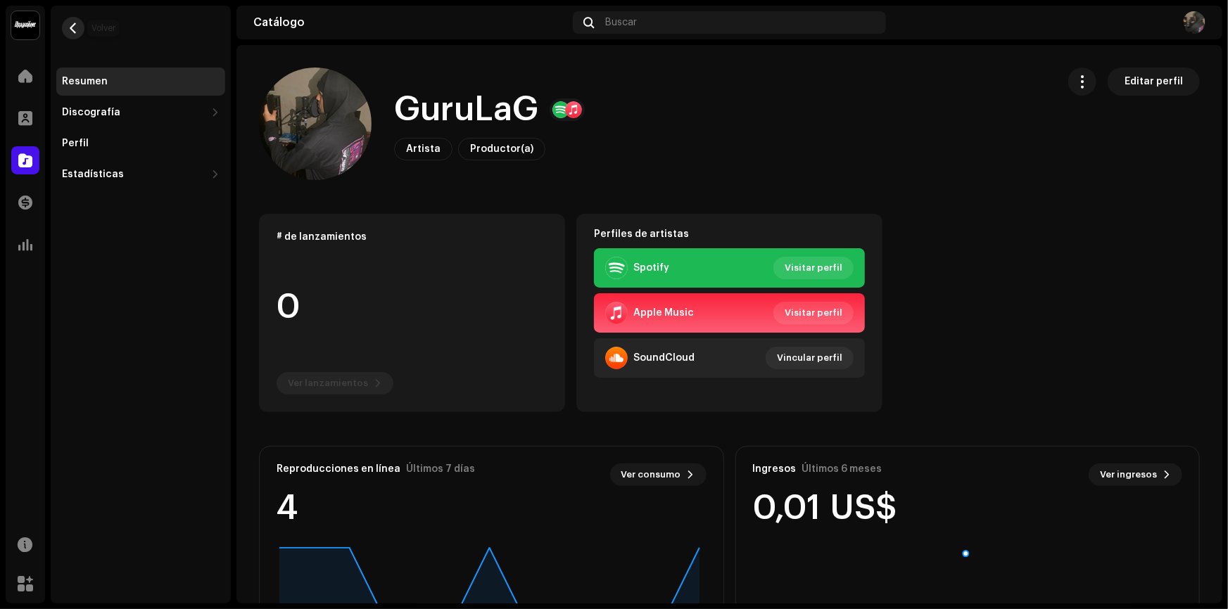
click at [77, 34] on button "button" at bounding box center [73, 28] width 23 height 23
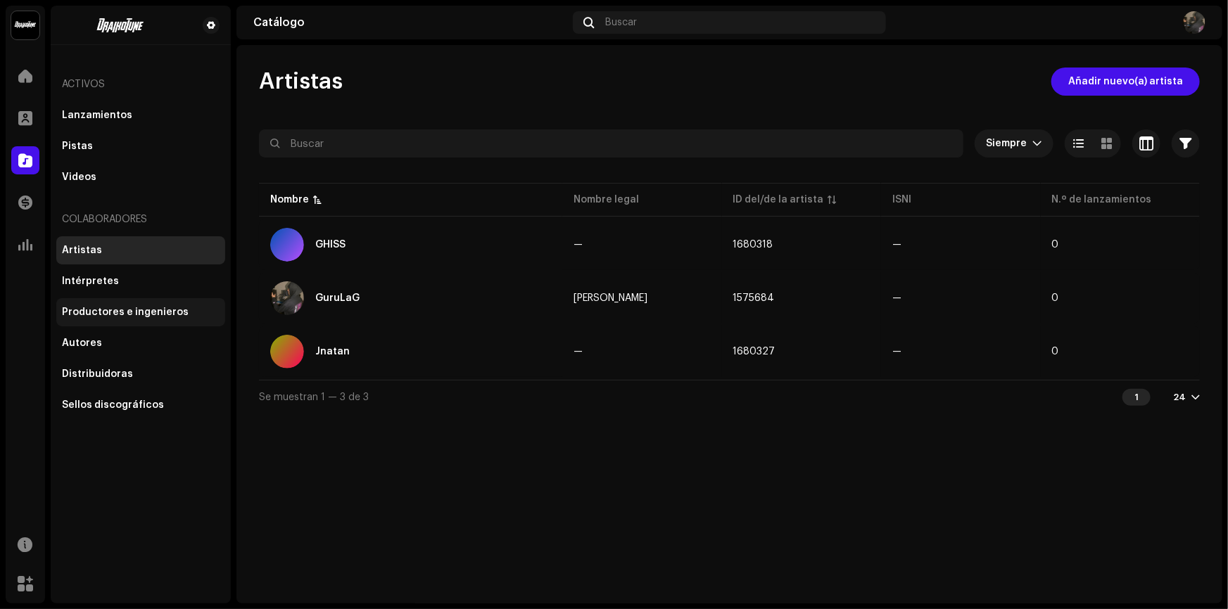
click at [122, 326] on div "Productores e ingenieros" at bounding box center [140, 312] width 169 height 28
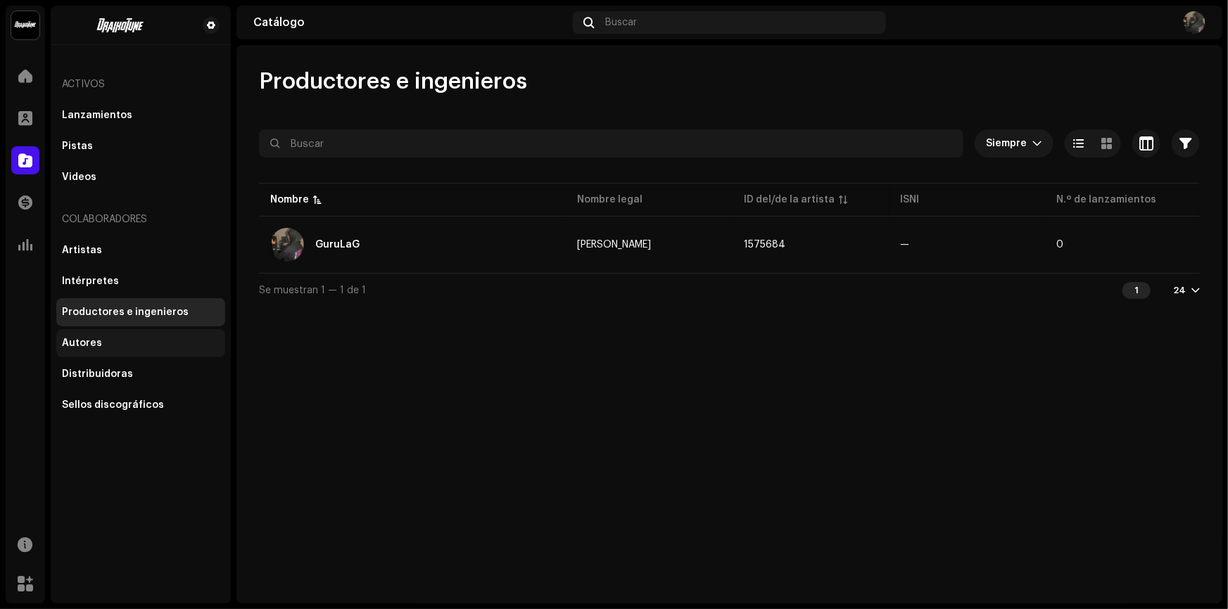
click at [122, 334] on div "Autores" at bounding box center [140, 343] width 169 height 28
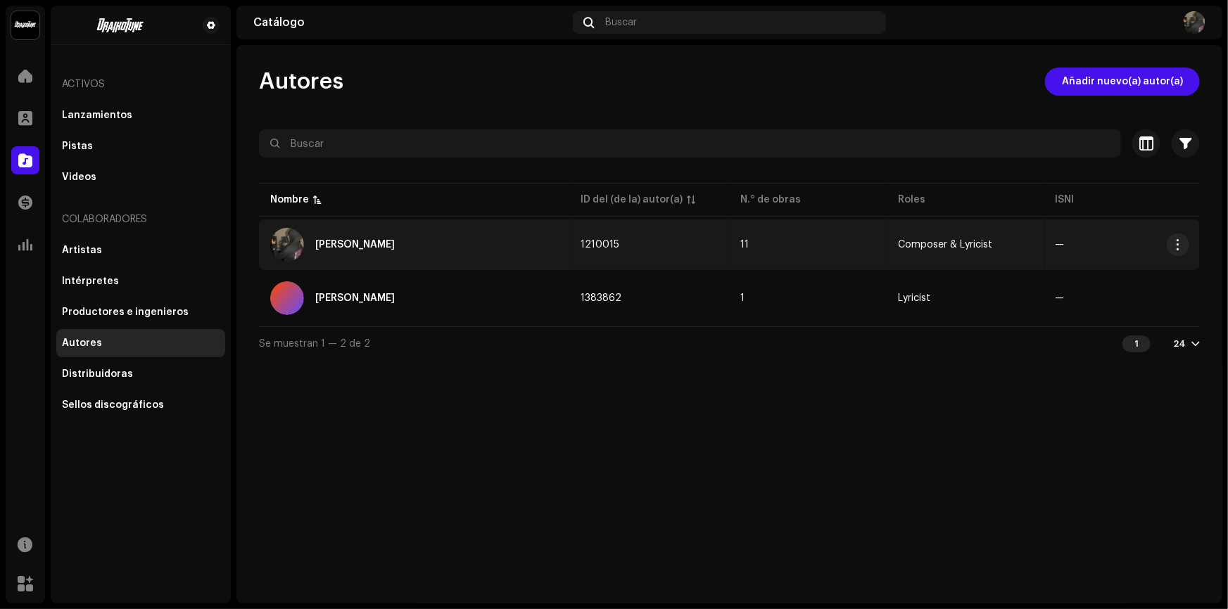
click at [490, 259] on div "[PERSON_NAME]" at bounding box center [414, 245] width 289 height 34
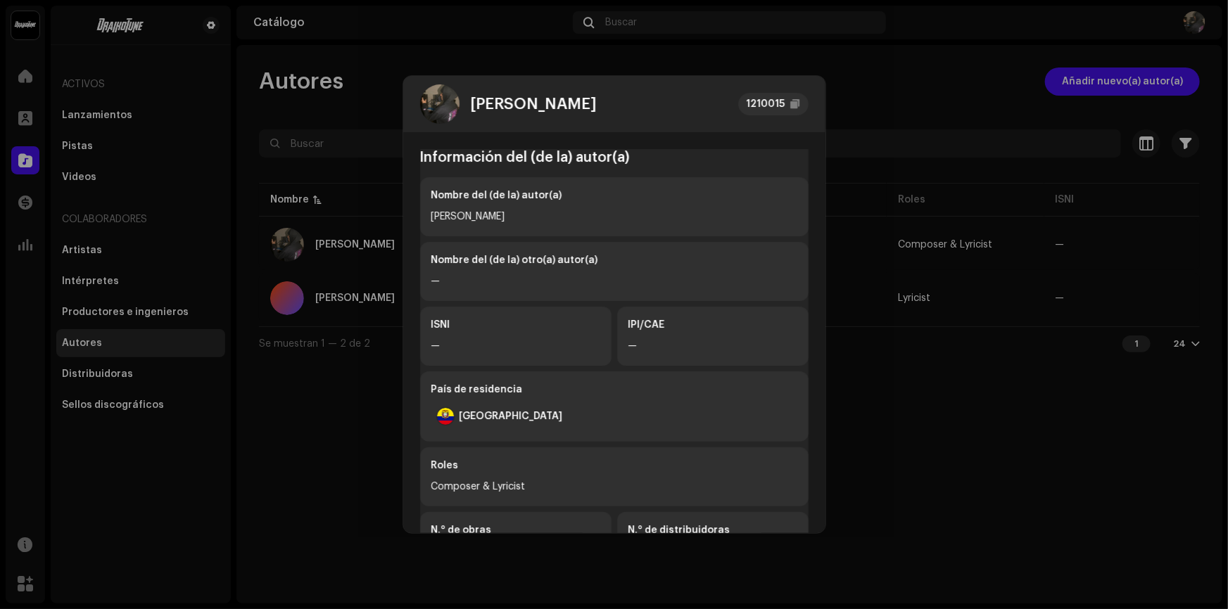
scroll to position [296, 0]
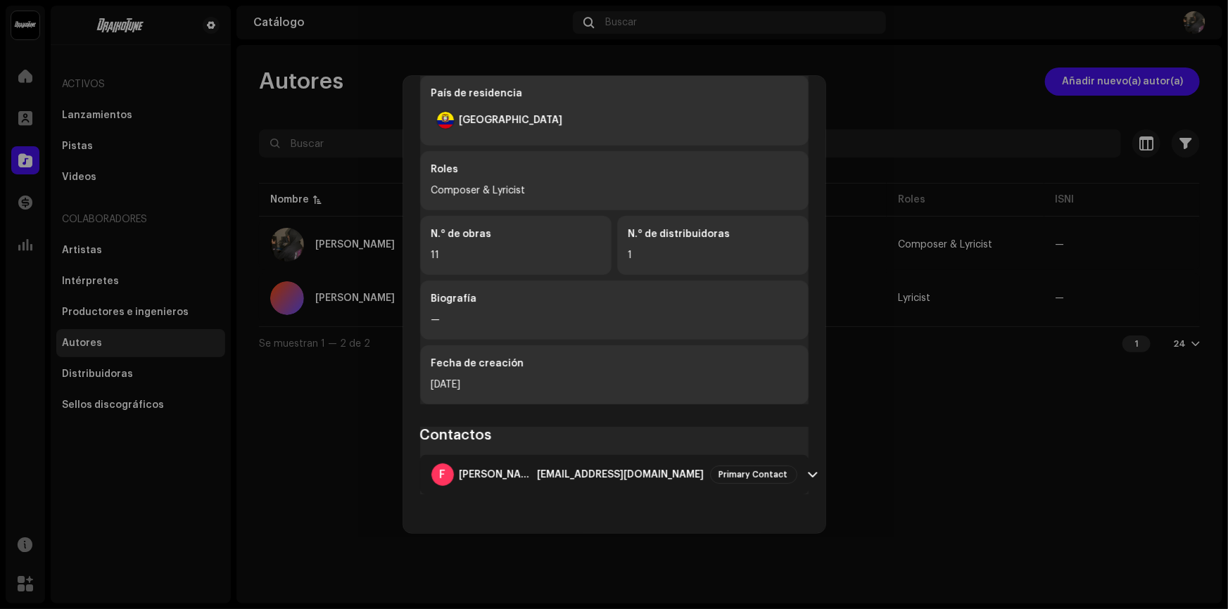
click at [809, 472] on span at bounding box center [813, 474] width 9 height 11
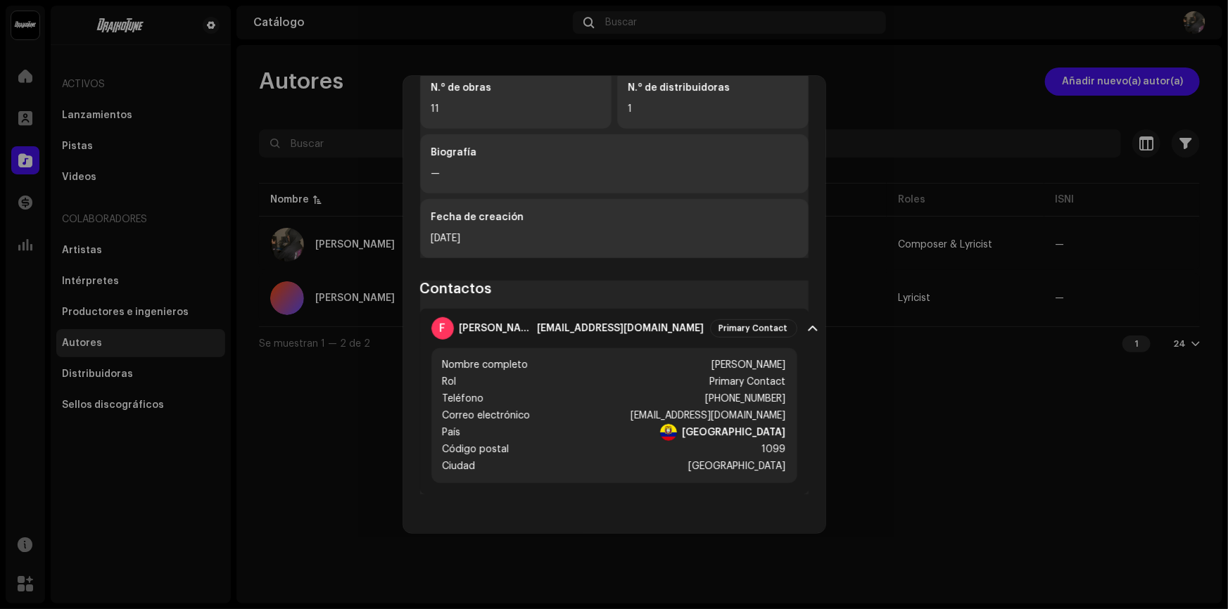
scroll to position [443, 0]
click at [766, 443] on div "1099" at bounding box center [774, 449] width 24 height 17
click at [809, 322] on span at bounding box center [813, 327] width 9 height 11
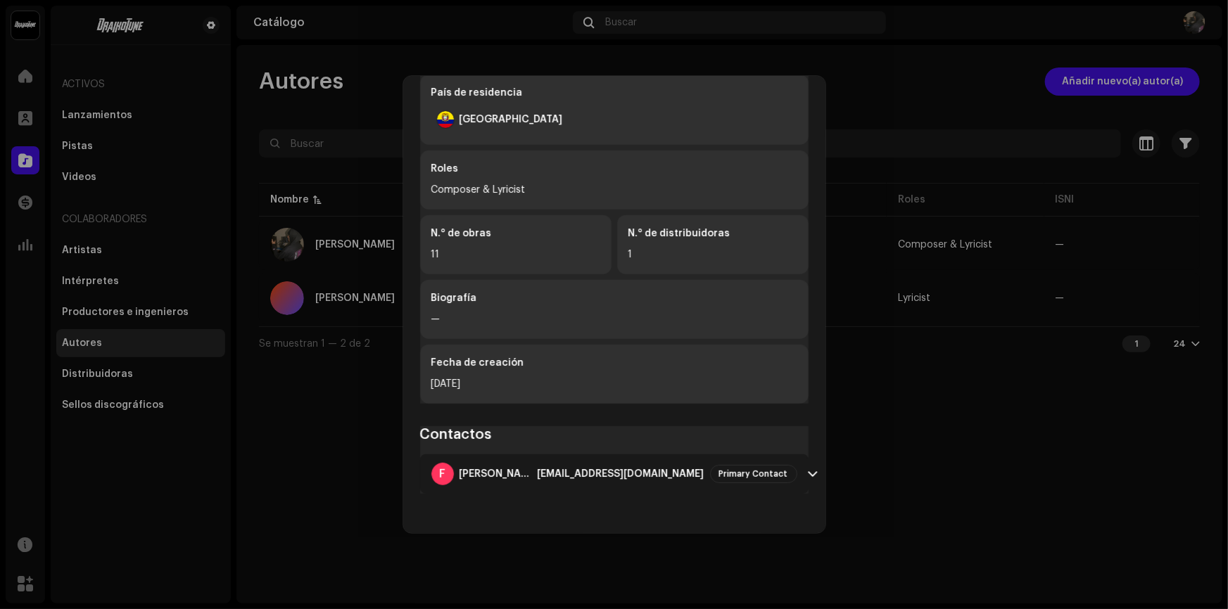
scroll to position [296, 0]
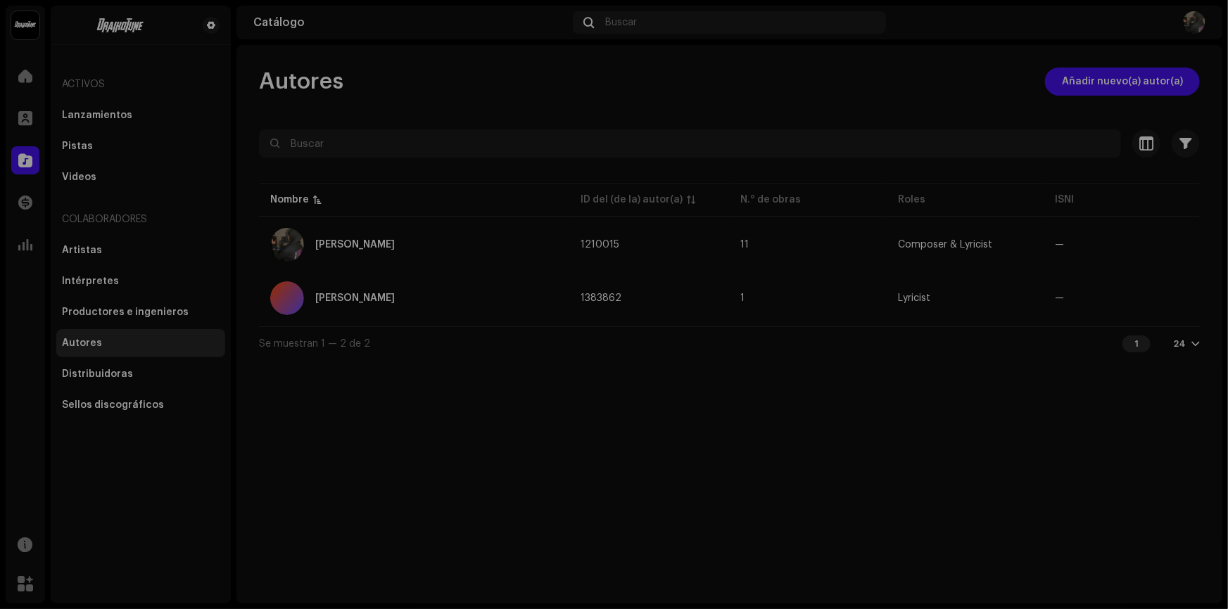
click at [1096, 232] on div "[PERSON_NAME] 1210015 Información del (de la) autor(a) Nombre del (de la) autor…" at bounding box center [614, 304] width 1228 height 609
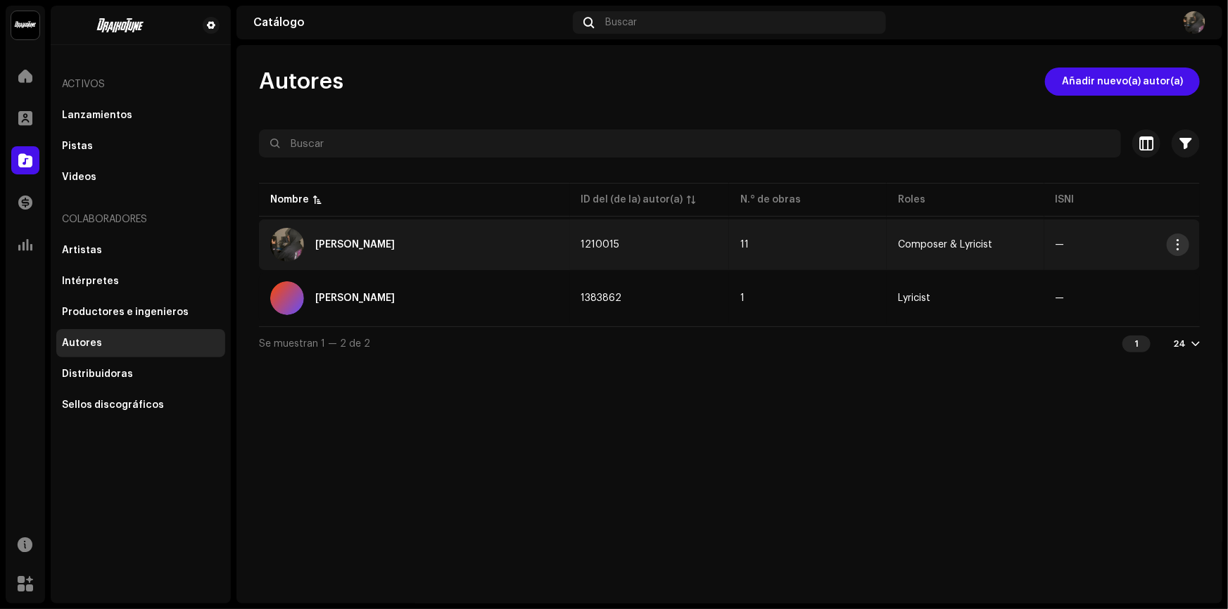
click at [1182, 251] on button "button" at bounding box center [1178, 245] width 23 height 23
click at [1099, 276] on div "Editar" at bounding box center [1111, 275] width 131 height 11
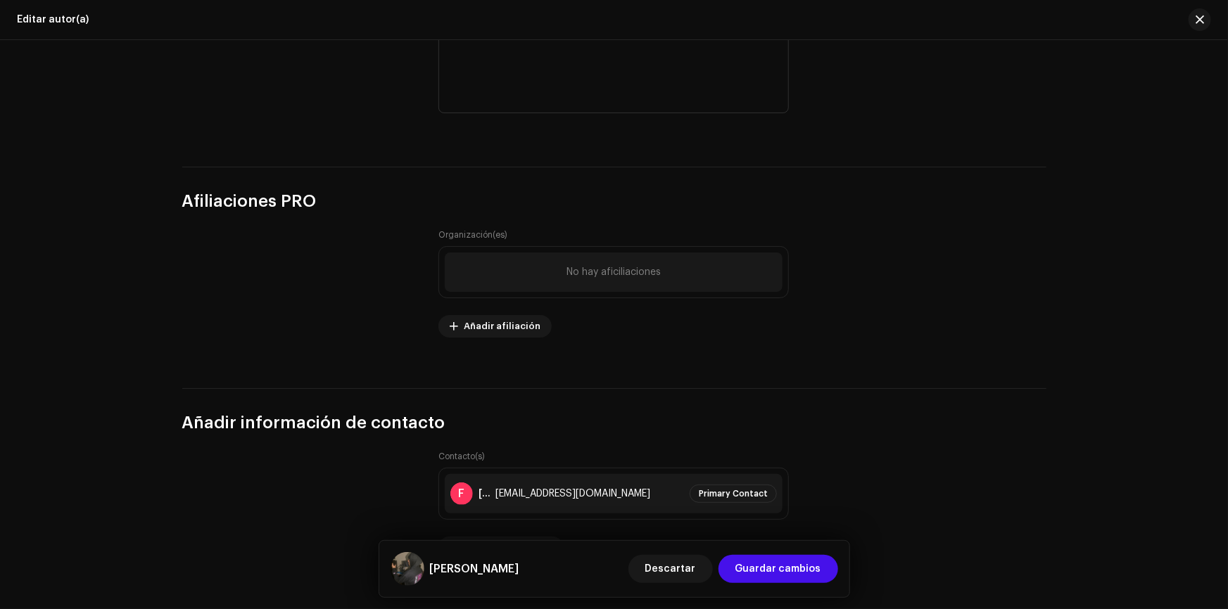
scroll to position [884, 0]
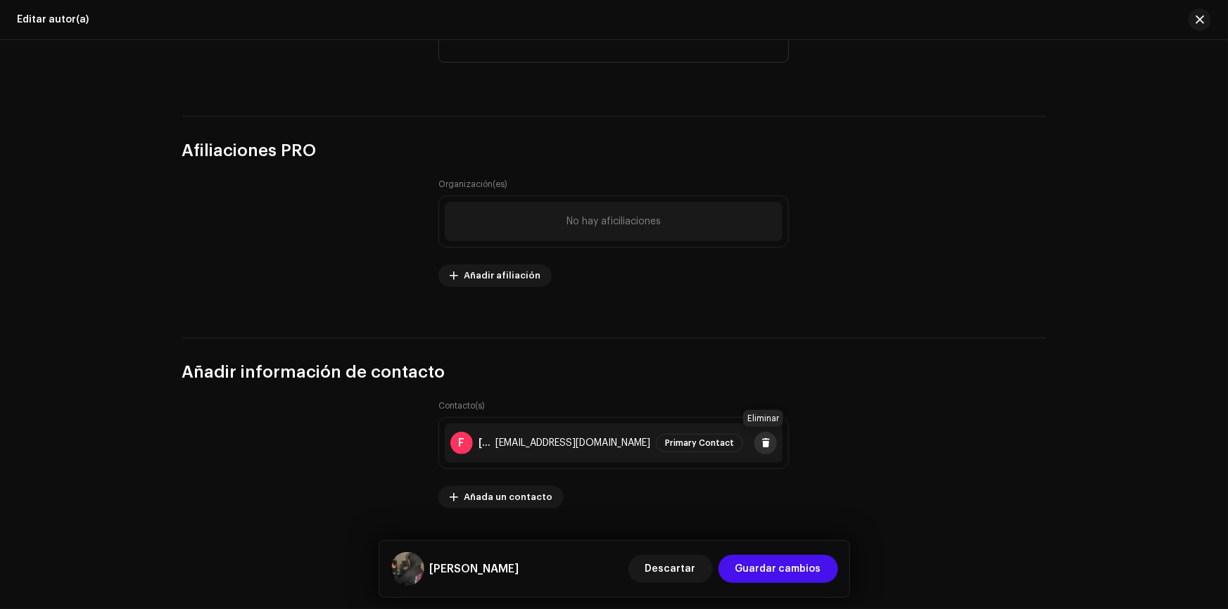
click at [758, 438] on button at bounding box center [765, 443] width 23 height 23
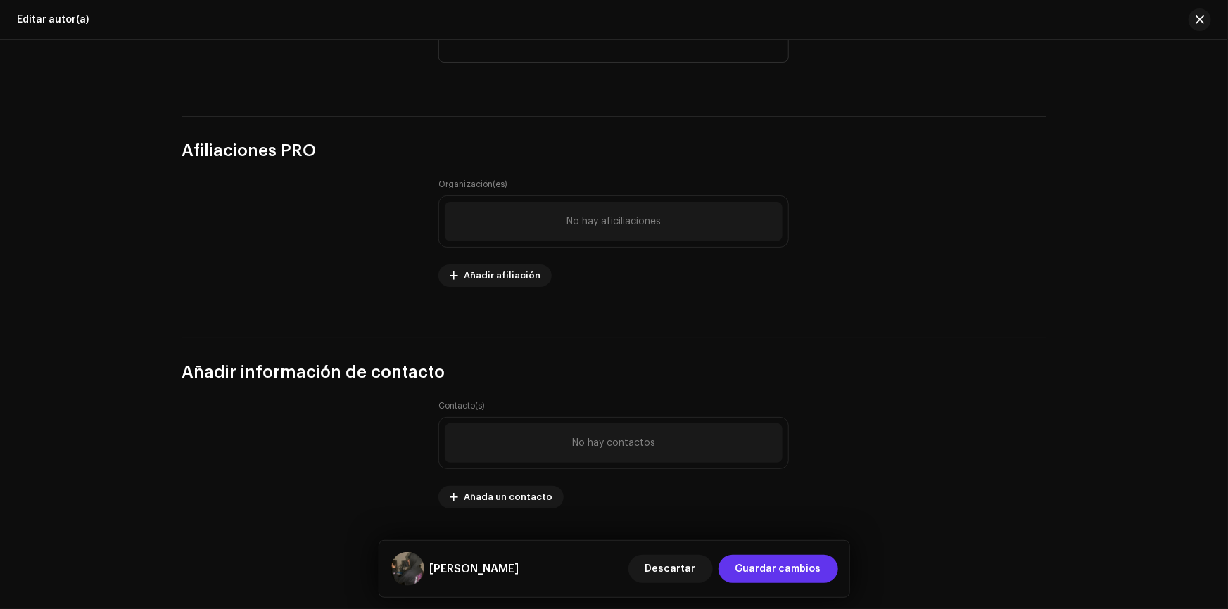
click at [769, 562] on span "Guardar cambios" at bounding box center [778, 569] width 86 height 28
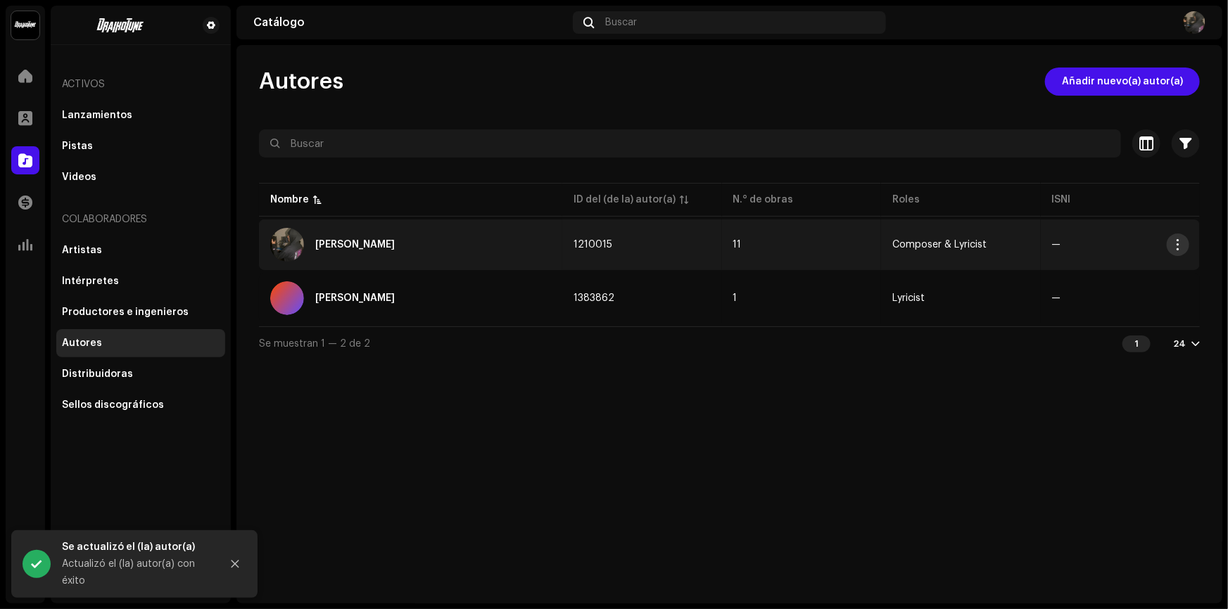
click at [1184, 251] on button "button" at bounding box center [1178, 245] width 23 height 23
click at [1103, 274] on div "Editar" at bounding box center [1111, 275] width 131 height 11
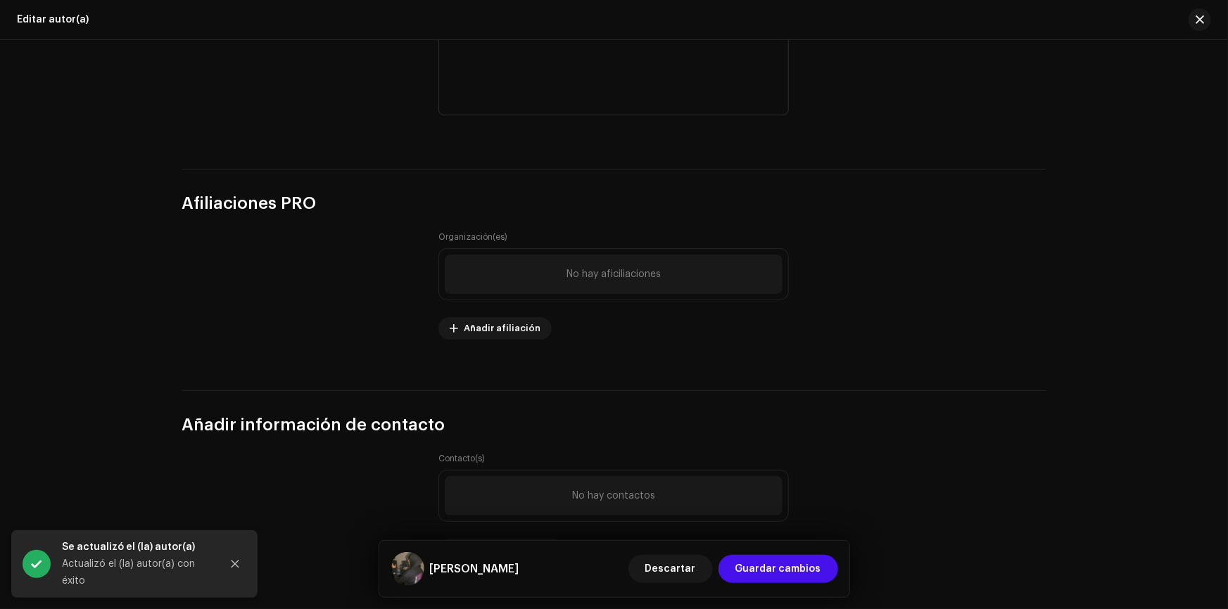
scroll to position [884, 0]
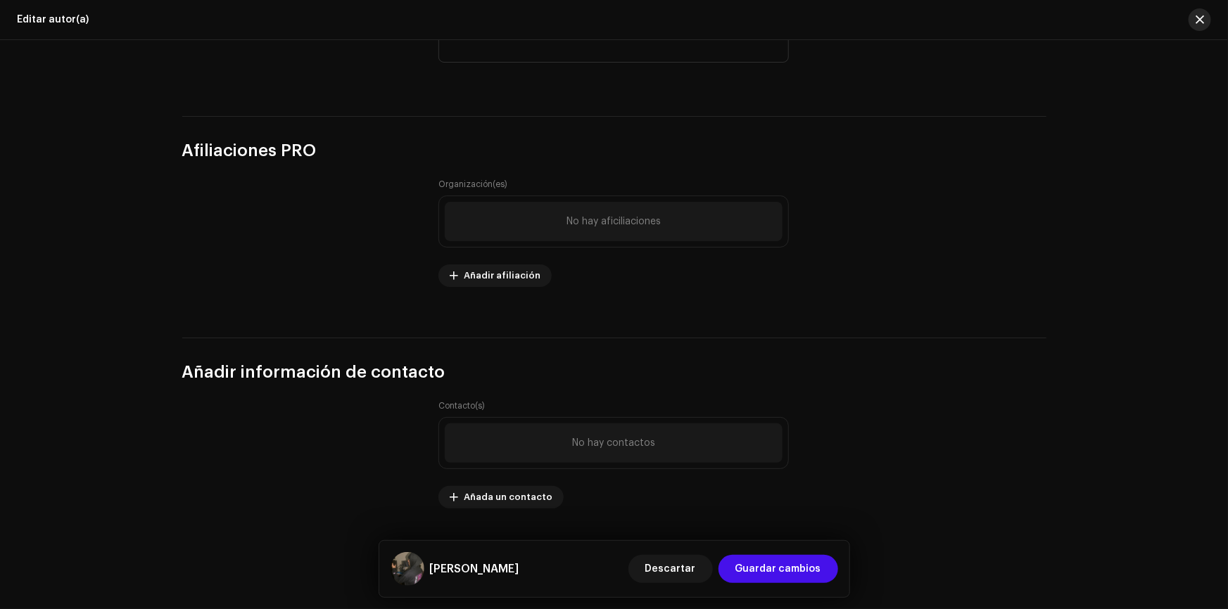
click at [1189, 20] on button "button" at bounding box center [1200, 19] width 23 height 23
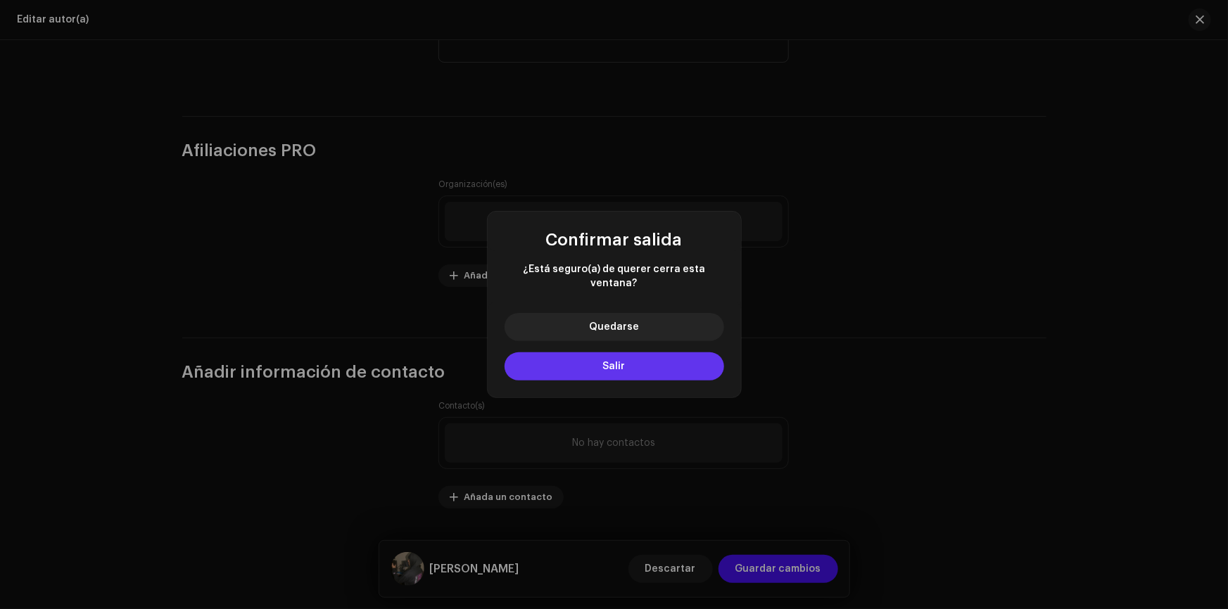
click at [610, 362] on span "Salir" at bounding box center [614, 367] width 23 height 10
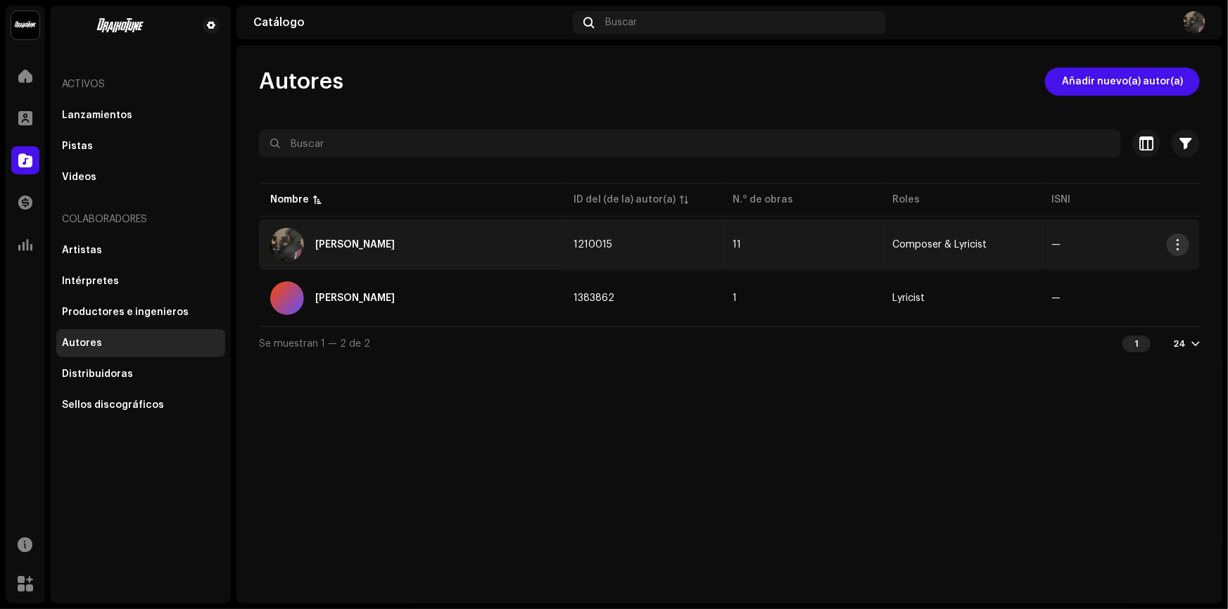
click at [1177, 245] on span "button" at bounding box center [1178, 244] width 11 height 11
click at [868, 211] on table "Nombre ID del (de la) autor(a) N.° de obras Roles ISNI [PERSON_NAME] 1210015 11…" at bounding box center [729, 253] width 941 height 146
click at [854, 235] on td "11" at bounding box center [801, 245] width 159 height 51
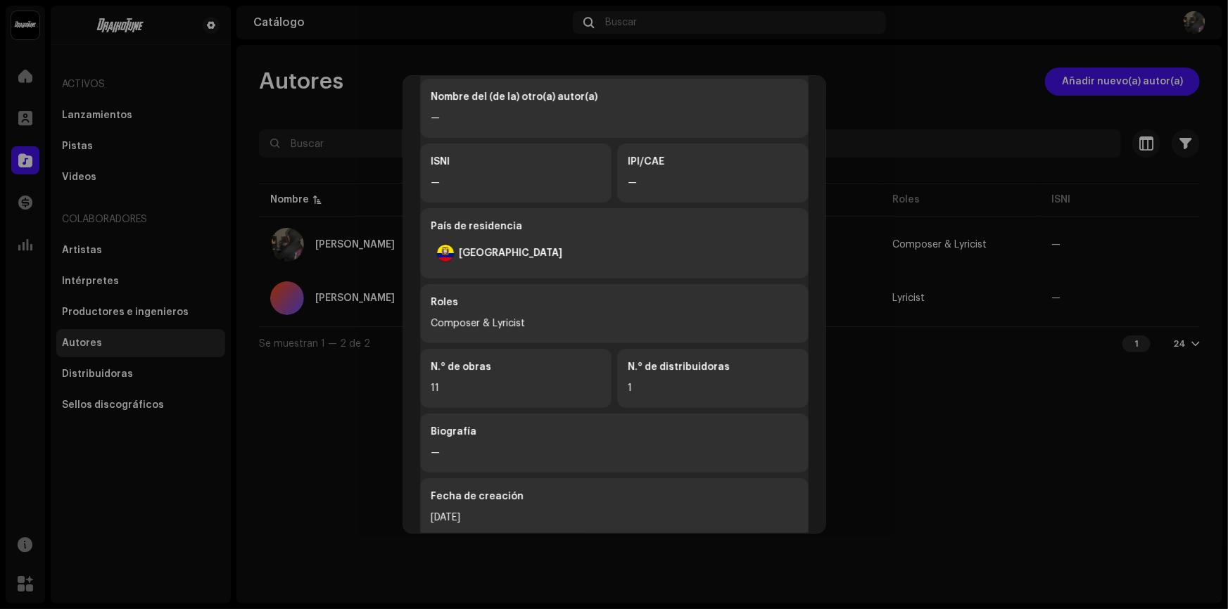
scroll to position [142, 0]
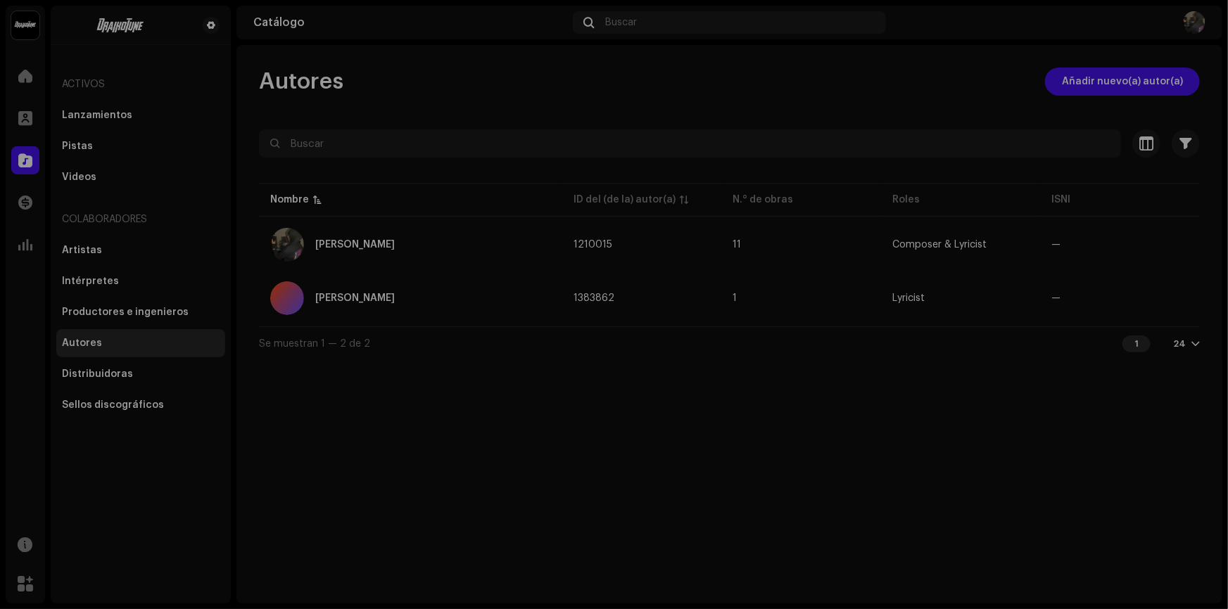
click at [866, 79] on div "[PERSON_NAME] 1210015 Información del (de la) autor(a) Nombre del (de la) autor…" at bounding box center [614, 304] width 1228 height 609
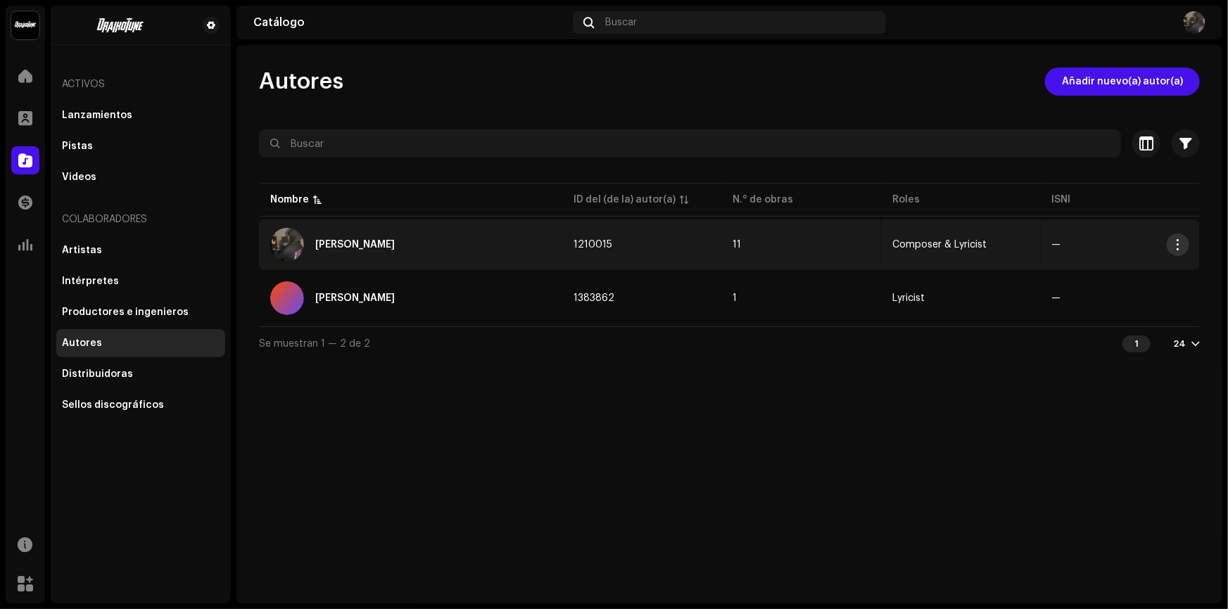
click at [1177, 239] on span "button" at bounding box center [1178, 244] width 11 height 11
click at [1120, 284] on div "Editar" at bounding box center [1112, 276] width 142 height 28
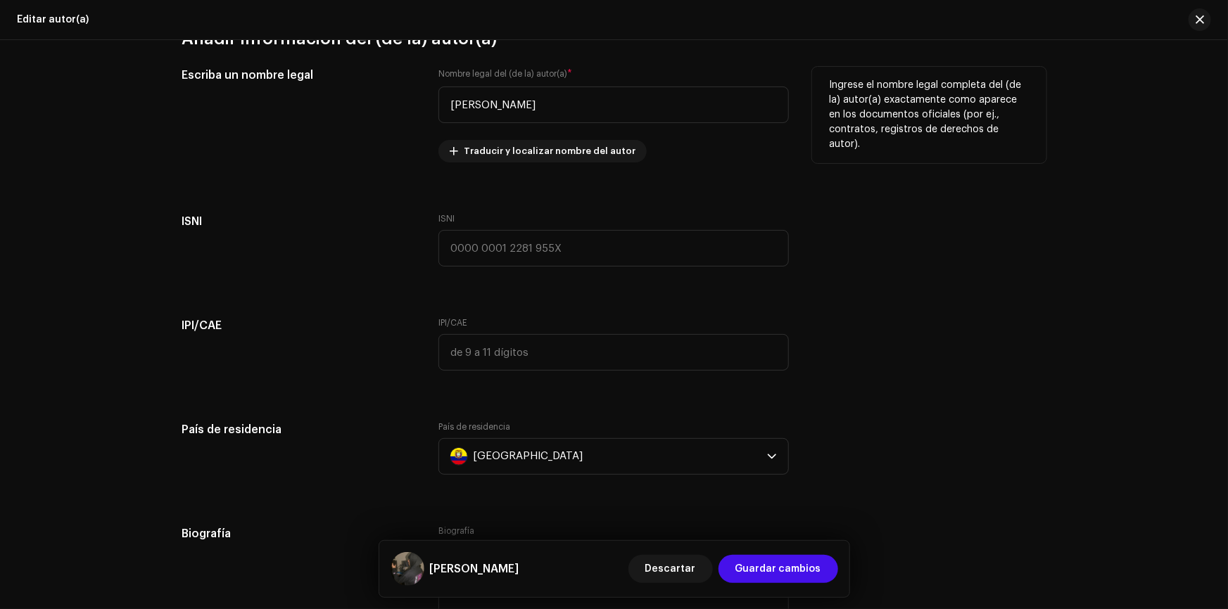
scroll to position [319, 0]
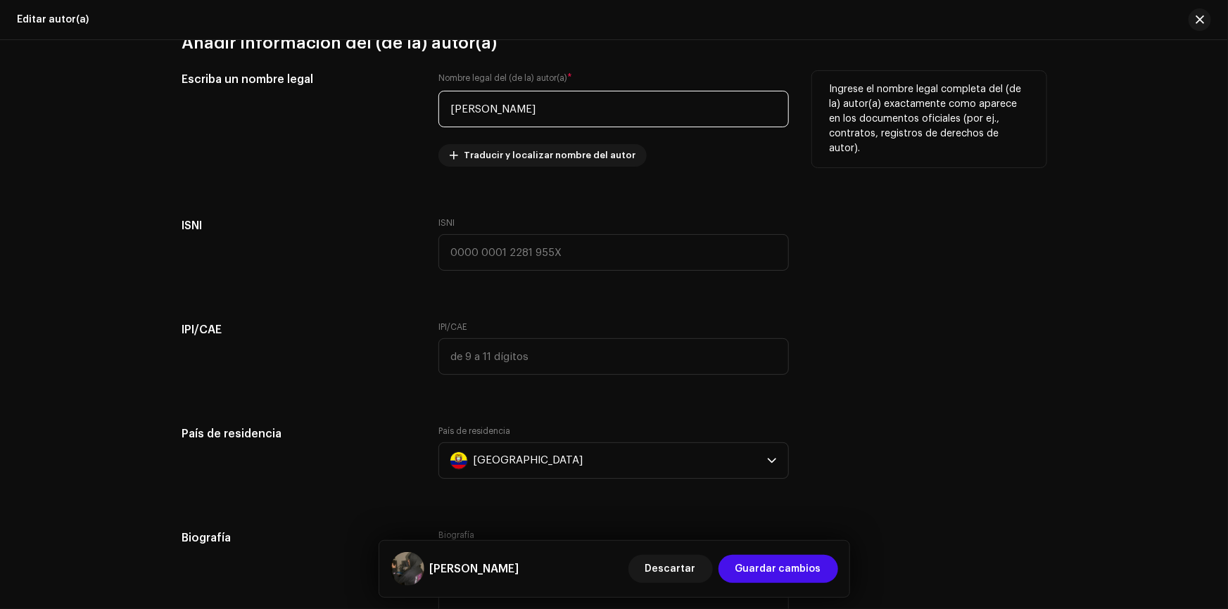
click at [483, 108] on input "[PERSON_NAME]" at bounding box center [613, 109] width 350 height 37
click at [686, 118] on input "[PERSON_NAME]" at bounding box center [613, 109] width 350 height 37
click at [647, 108] on input "[PERSON_NAME]" at bounding box center [613, 109] width 350 height 37
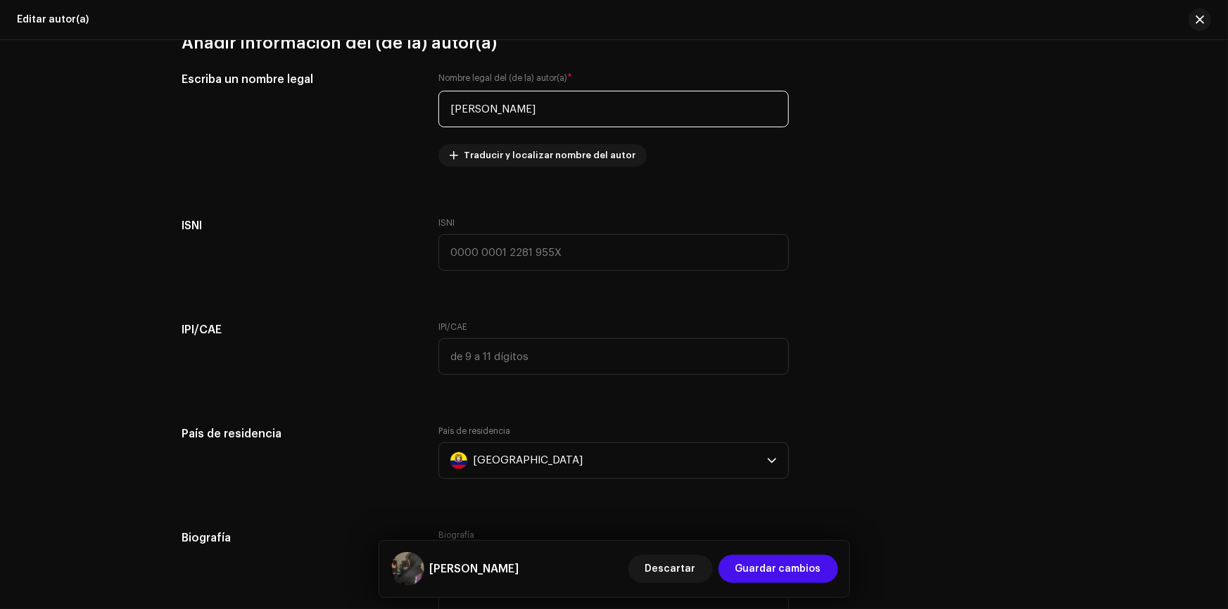
type input "[PERSON_NAME]"
click at [685, 208] on div "Añadir imagen de perfil Imagen de perfil Admitimos imágenes en formato PNG, JFI…" at bounding box center [614, 237] width 864 height 819
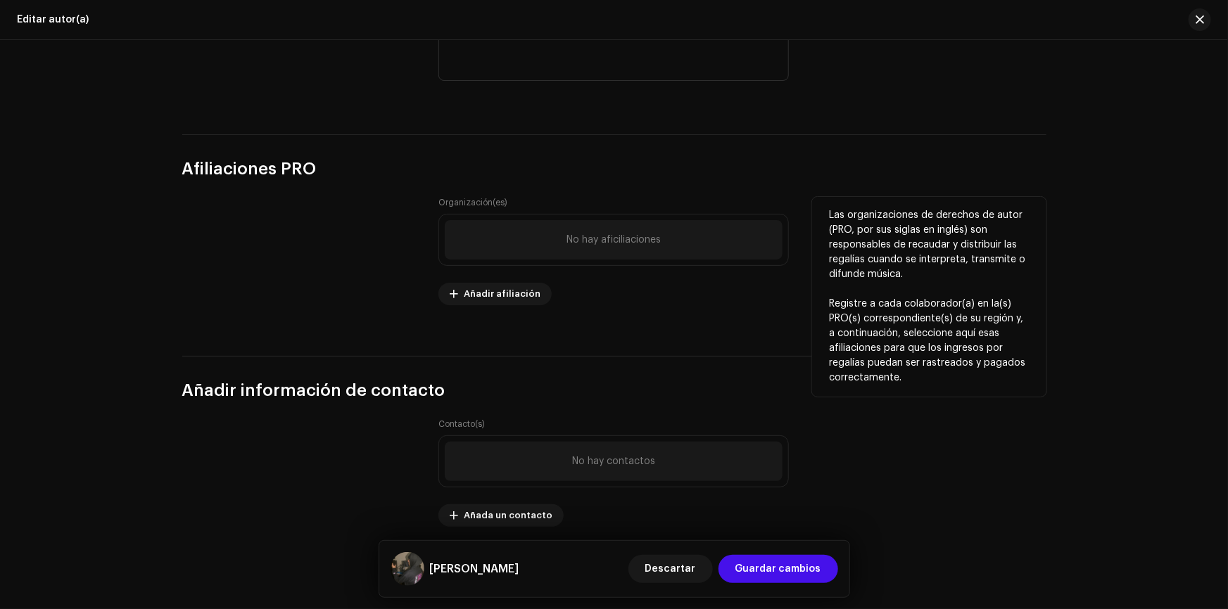
scroll to position [884, 0]
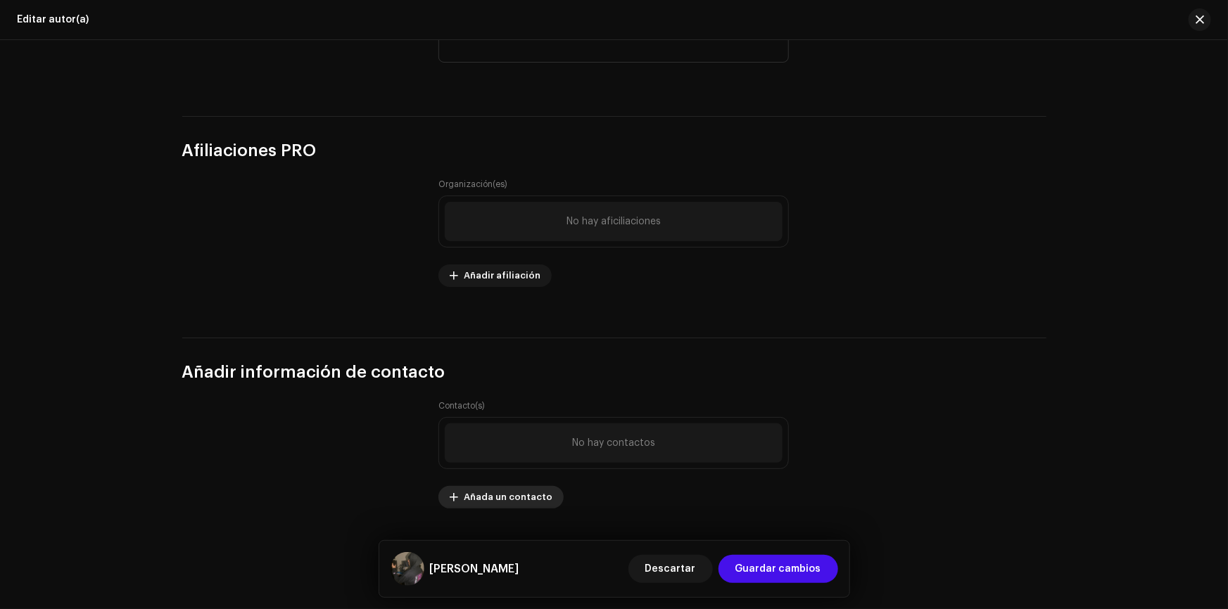
click at [514, 499] on span "Añada un contacto" at bounding box center [508, 497] width 89 height 28
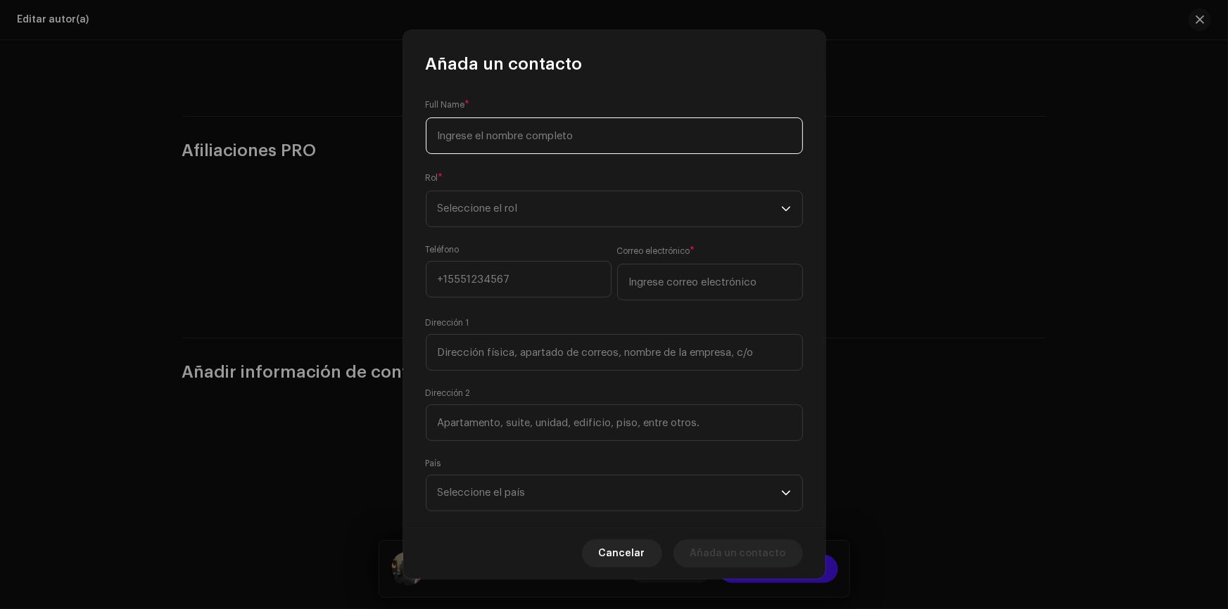
click at [544, 125] on input at bounding box center [614, 136] width 377 height 37
click at [549, 120] on input at bounding box center [614, 136] width 377 height 37
type input "[PERSON_NAME]"
click at [630, 168] on form "Full Name * [PERSON_NAME] * Seleccione el rol Teléfono Correo electrónico * Dir…" at bounding box center [614, 383] width 377 height 571
click at [621, 194] on span "Seleccione el rol" at bounding box center [609, 208] width 343 height 35
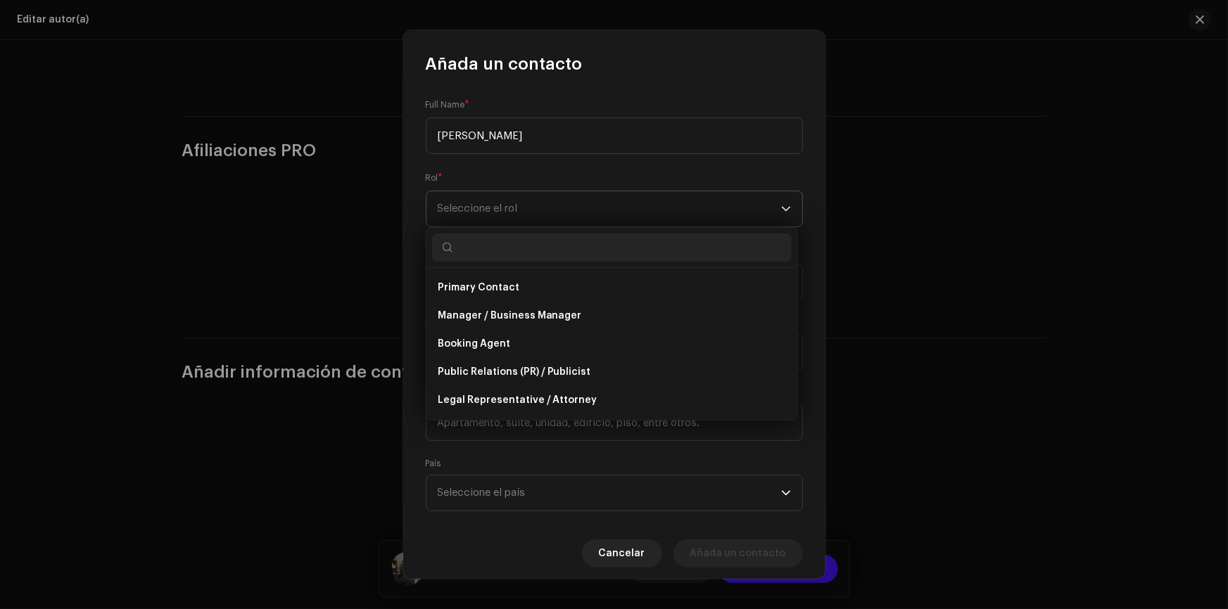
click at [562, 197] on span "Seleccione el rol" at bounding box center [609, 208] width 343 height 35
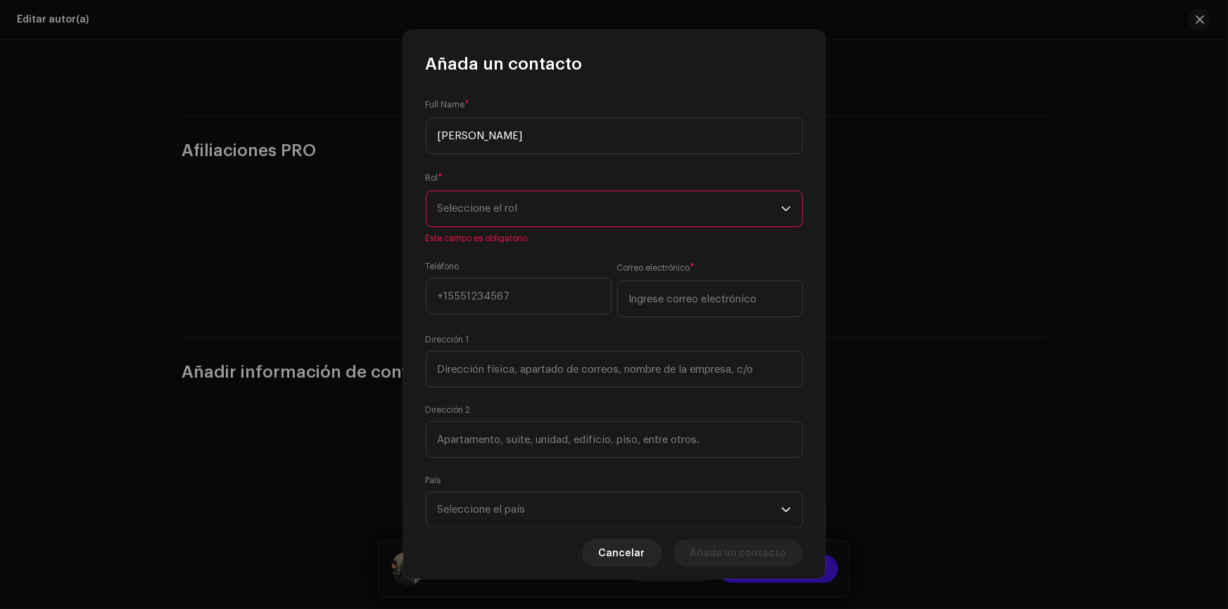
click at [562, 197] on span "Seleccione el rol" at bounding box center [609, 208] width 343 height 35
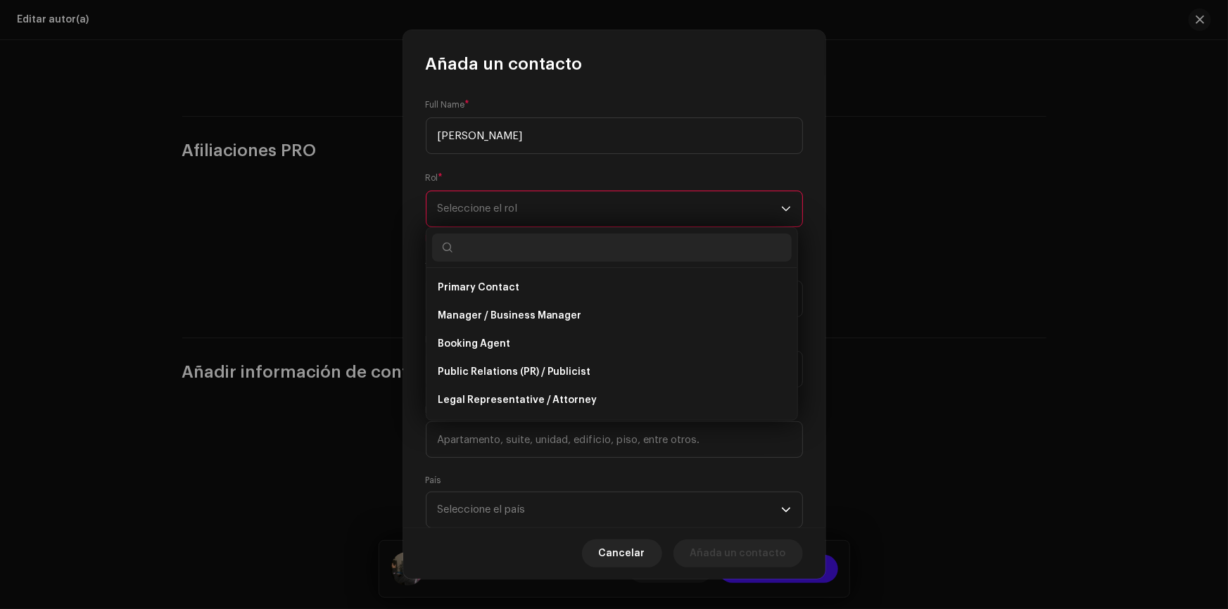
click at [514, 255] on input "text" at bounding box center [612, 248] width 360 height 28
click at [488, 282] on span "Primary Contact" at bounding box center [479, 288] width 82 height 14
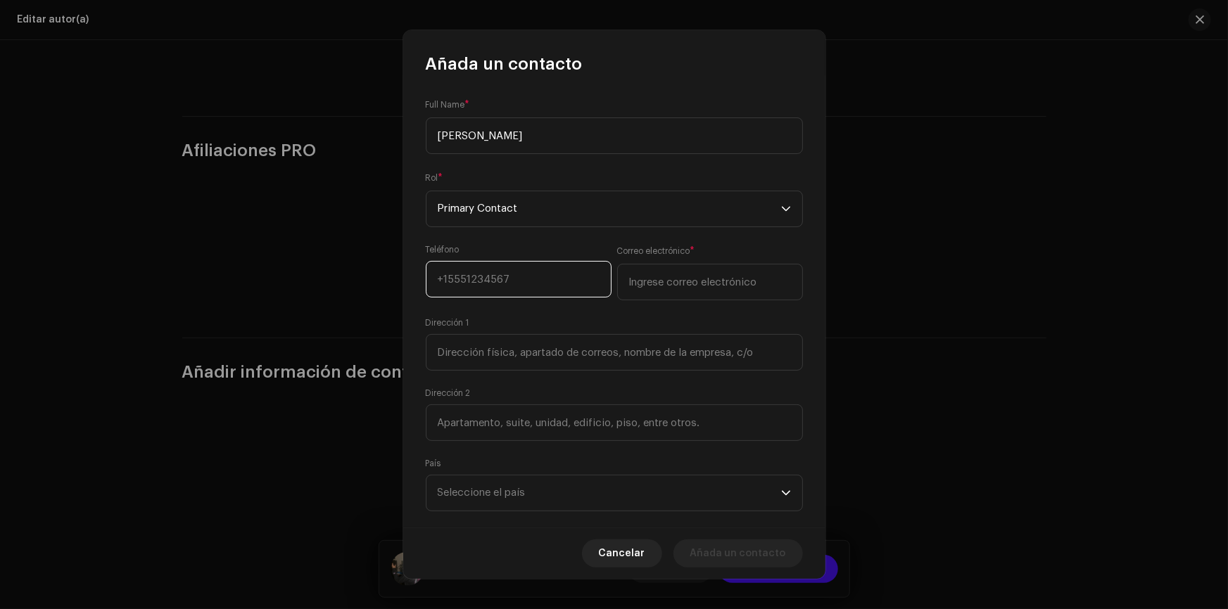
click at [512, 274] on input at bounding box center [519, 279] width 186 height 37
click at [664, 281] on input "email" at bounding box center [710, 282] width 186 height 37
type input "[EMAIL_ADDRESS][DOMAIN_NAME]"
type input "[PHONE_NUMBER]"
type input "5 PA"
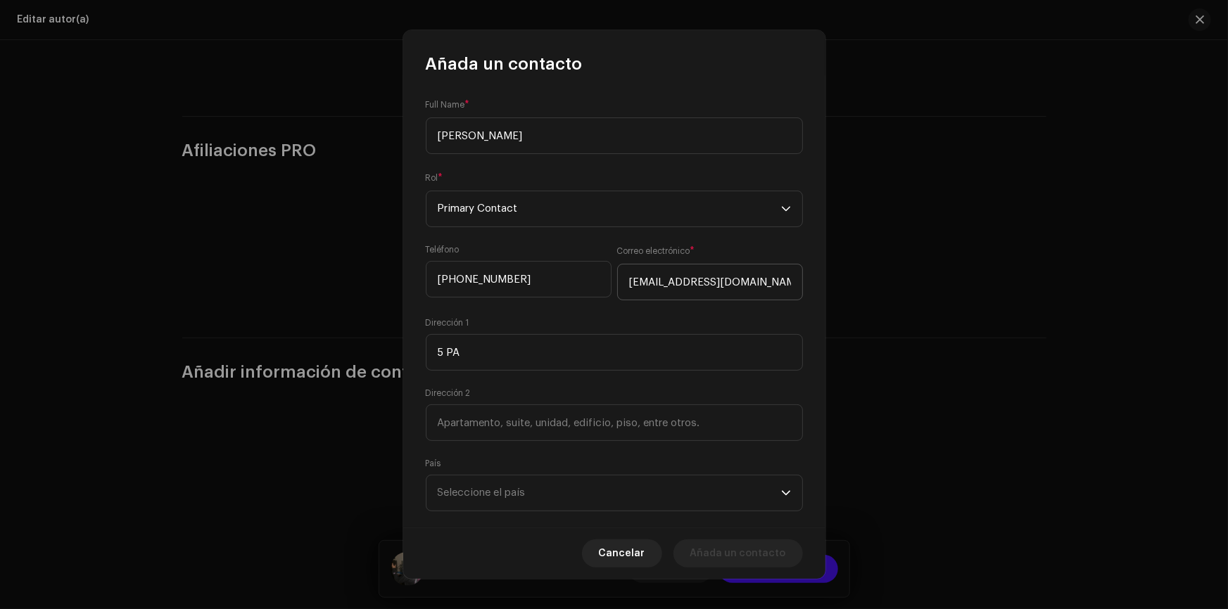
type input "1099"
type input "[GEOGRAPHIC_DATA]"
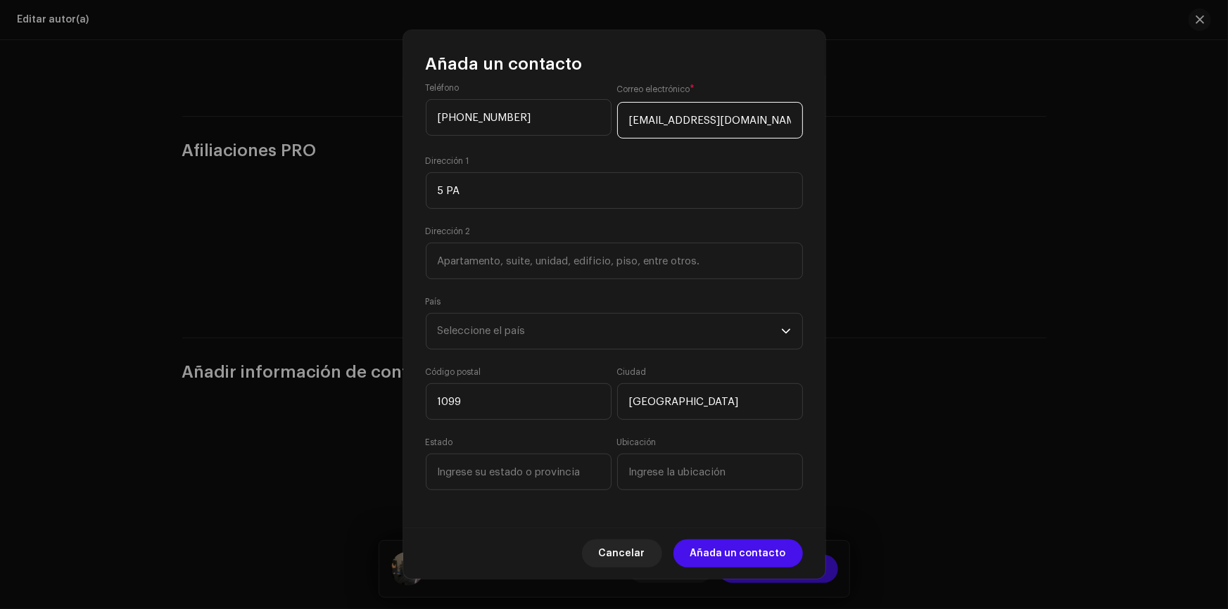
scroll to position [163, 0]
drag, startPoint x: 507, startPoint y: 409, endPoint x: 387, endPoint y: 409, distance: 119.6
click at [387, 409] on div "Añada un contacto Full Name * [PERSON_NAME] * Primary Contact Teléfono [PHONE_N…" at bounding box center [614, 304] width 1228 height 609
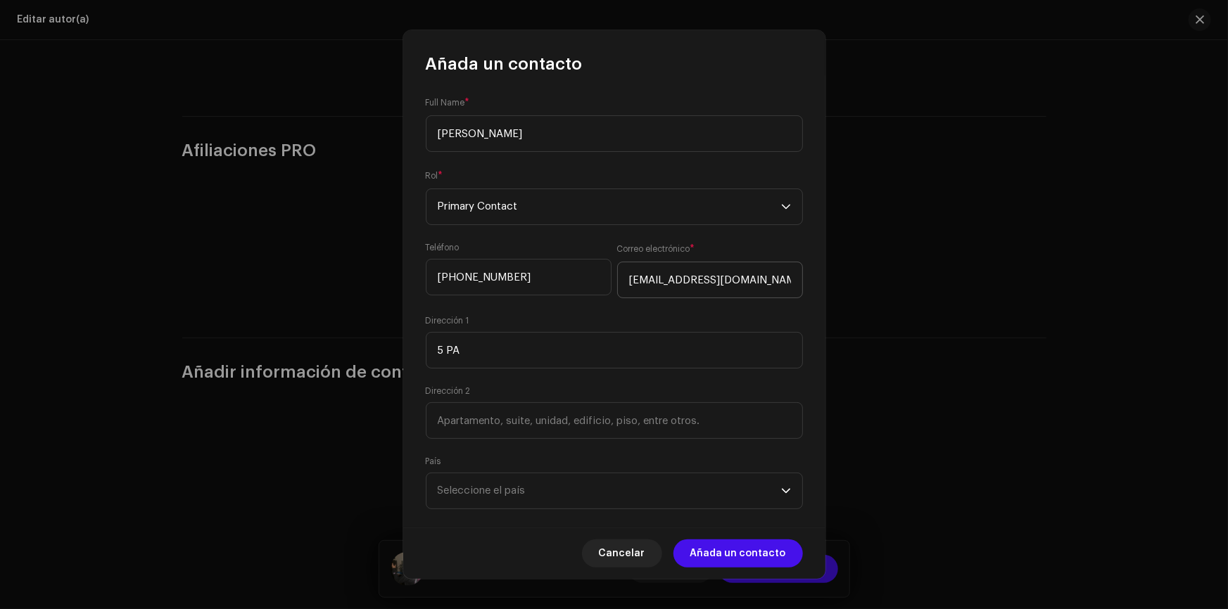
scroll to position [0, 0]
drag, startPoint x: 766, startPoint y: 279, endPoint x: 550, endPoint y: 279, distance: 215.3
click at [550, 279] on div "Teléfono [PHONE_NUMBER] Correo electrónico * [EMAIL_ADDRESS][DOMAIN_NAME]" at bounding box center [614, 280] width 377 height 73
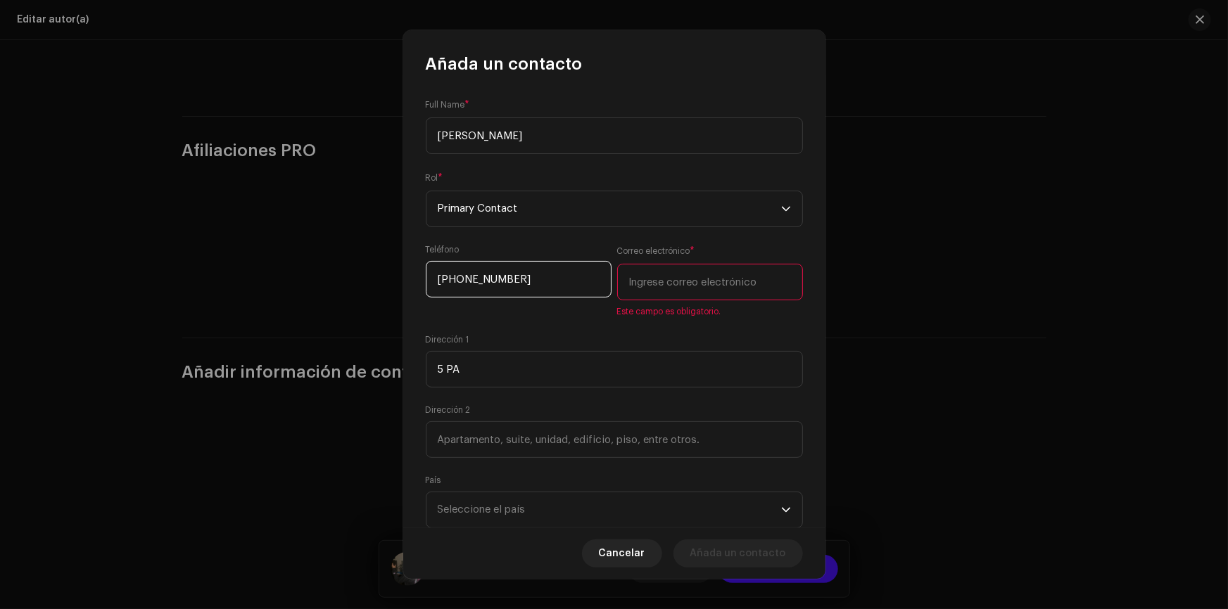
drag, startPoint x: 530, startPoint y: 274, endPoint x: 377, endPoint y: 274, distance: 152.7
click at [377, 274] on div "Añada un contacto Full Name * [PERSON_NAME] * Primary Contact Teléfono [PHONE_N…" at bounding box center [614, 304] width 1228 height 609
drag, startPoint x: 472, startPoint y: 386, endPoint x: 388, endPoint y: 370, distance: 85.3
click at [388, 370] on div "Añada un contacto Full Name * [PERSON_NAME] * Primary Contact Teléfono Correo e…" at bounding box center [614, 304] width 1228 height 609
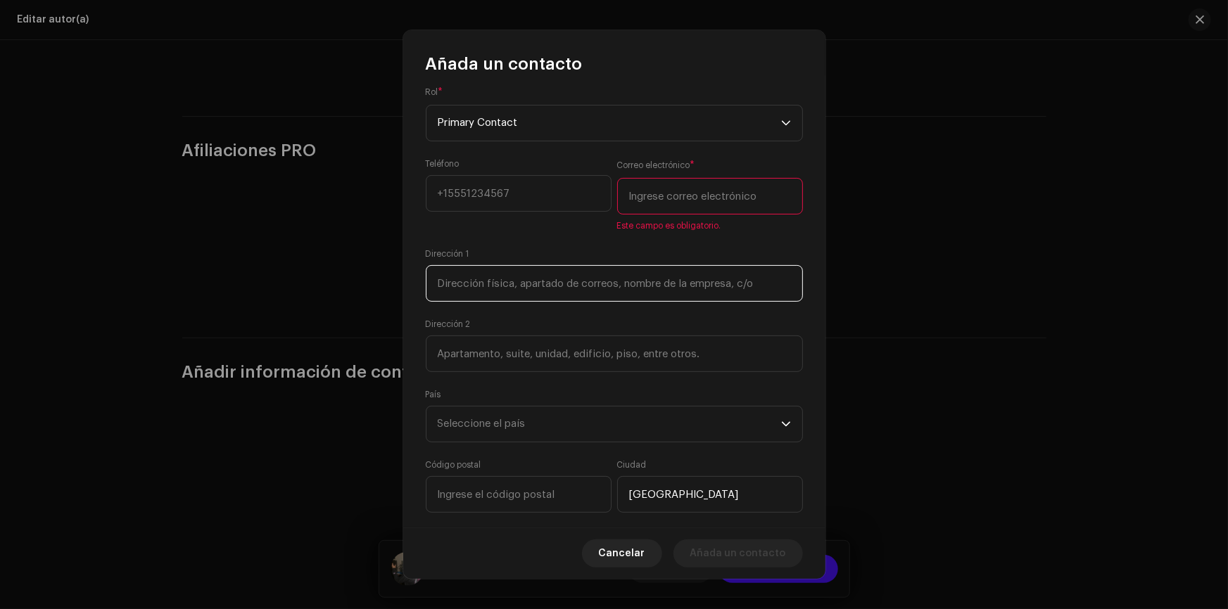
scroll to position [181, 0]
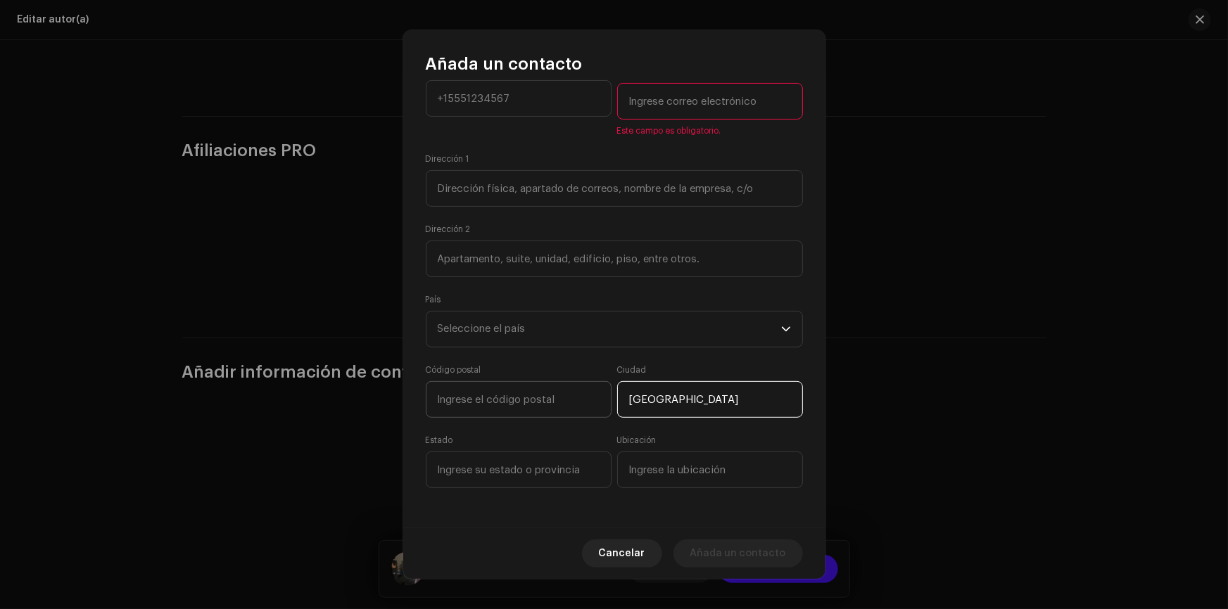
drag, startPoint x: 694, startPoint y: 403, endPoint x: 516, endPoint y: 400, distance: 178.1
click at [517, 400] on div "Código postal [GEOGRAPHIC_DATA]" at bounding box center [614, 400] width 377 height 70
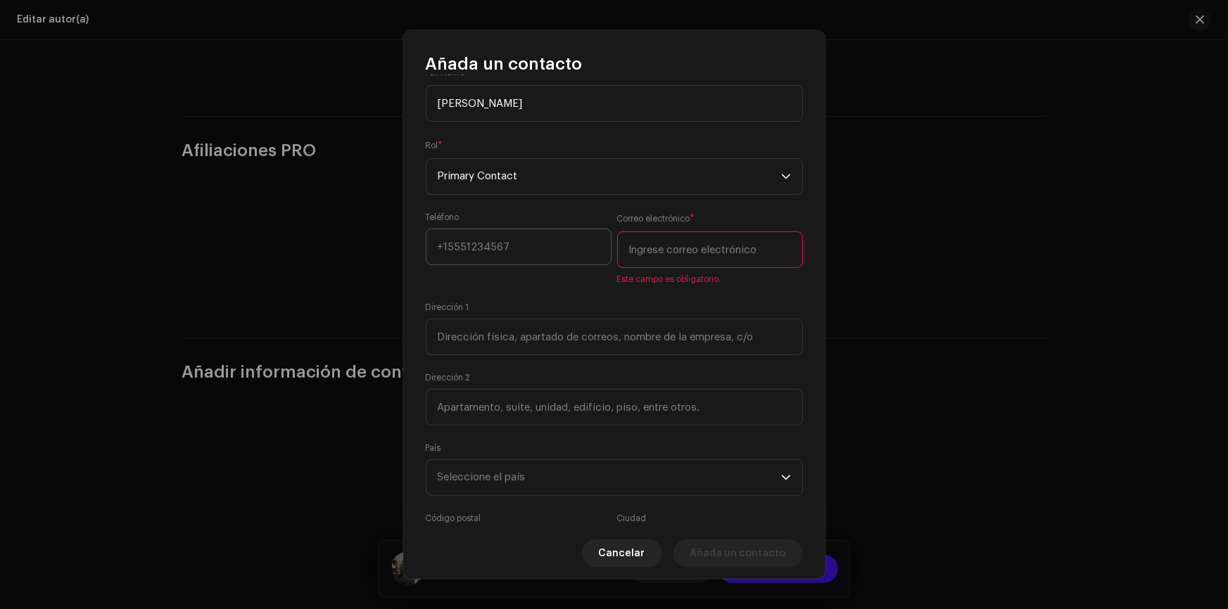
scroll to position [0, 0]
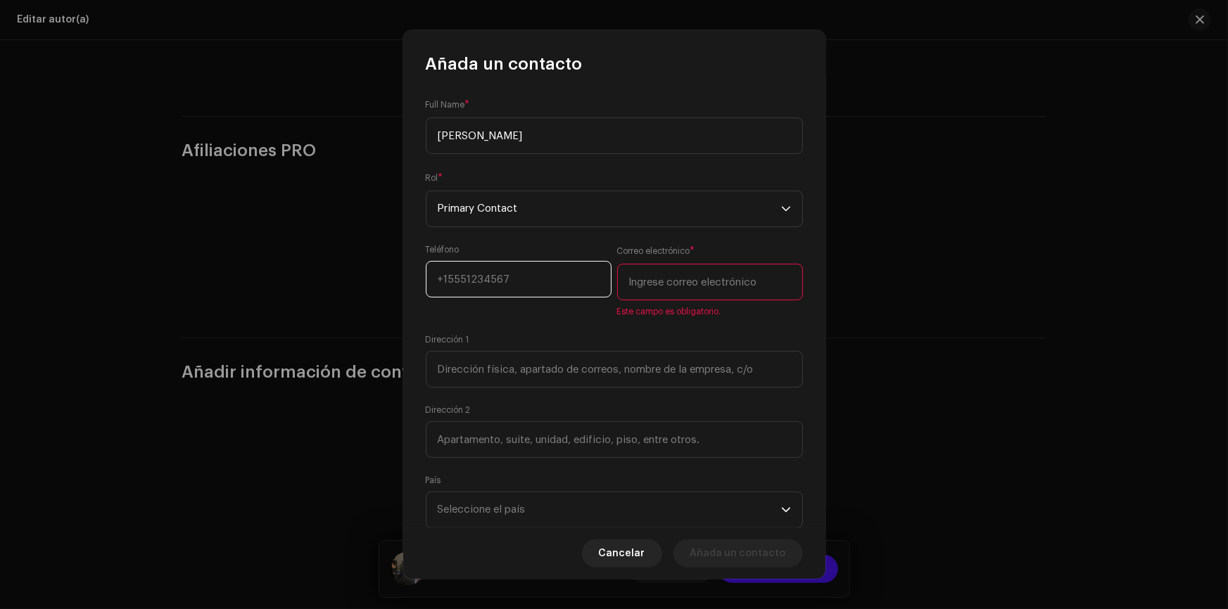
click at [536, 275] on input at bounding box center [519, 279] width 186 height 37
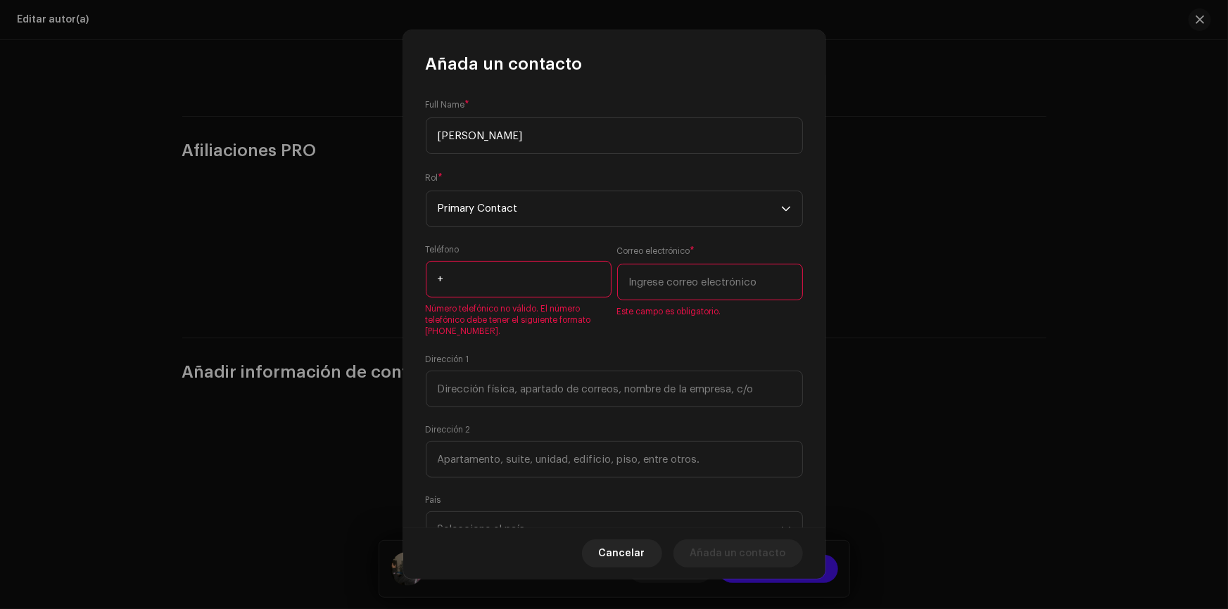
click at [584, 239] on form "Full Name * [PERSON_NAME] Rol * Primary Contact Teléfono + Número telefónico no…" at bounding box center [614, 402] width 377 height 608
click at [559, 277] on input "+" at bounding box center [519, 279] width 186 height 37
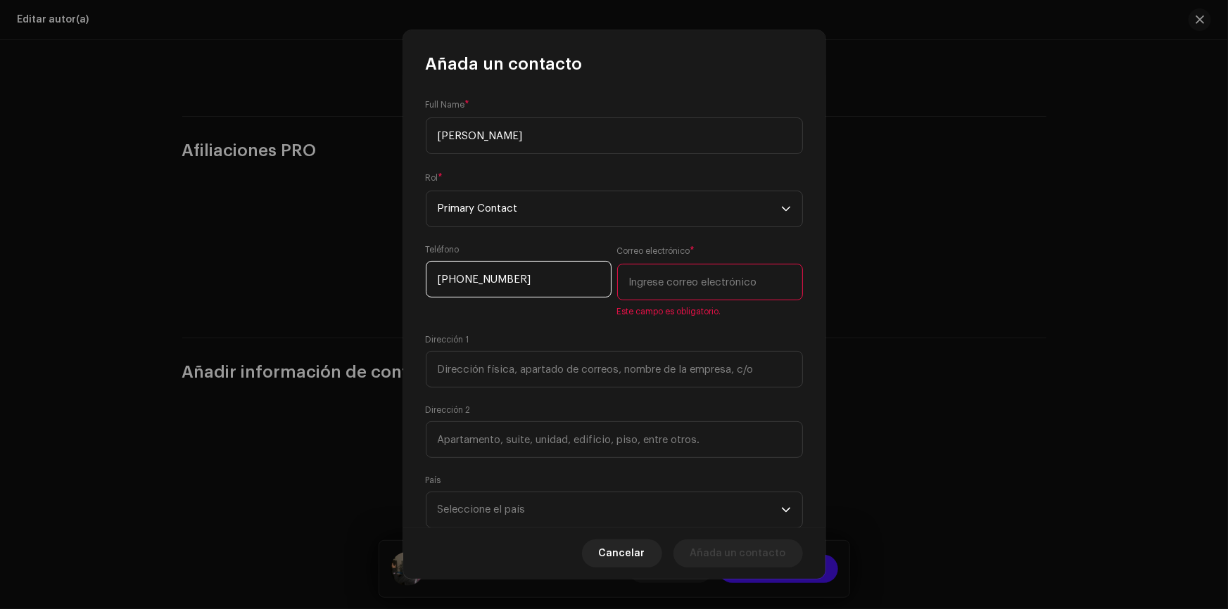
type input "[PHONE_NUMBER]"
click at [665, 269] on input "email" at bounding box center [710, 282] width 186 height 37
type input "F"
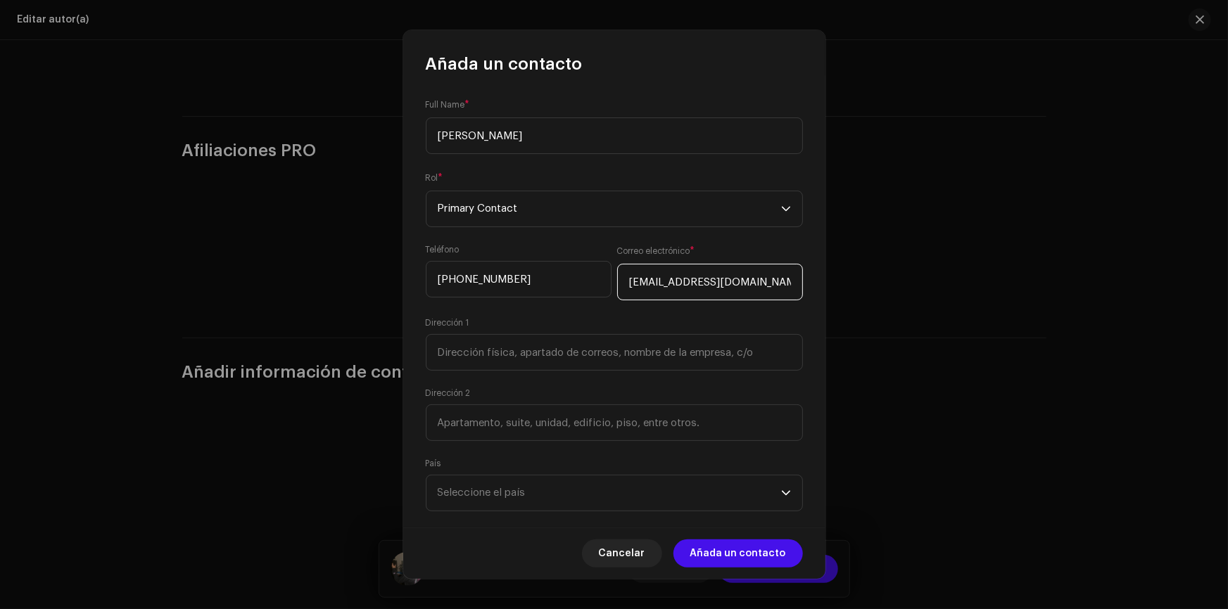
click at [681, 285] on input "[EMAIL_ADDRESS][DOMAIN_NAME]" at bounding box center [710, 282] width 186 height 37
type input "[EMAIL_ADDRESS][DOMAIN_NAME]"
click at [808, 324] on div "Full Name * [PERSON_NAME] * Primary Contact Teléfono [PHONE_NUMBER] Correo elec…" at bounding box center [614, 301] width 422 height 452
click at [543, 354] on input at bounding box center [614, 352] width 377 height 37
paste input "090114"
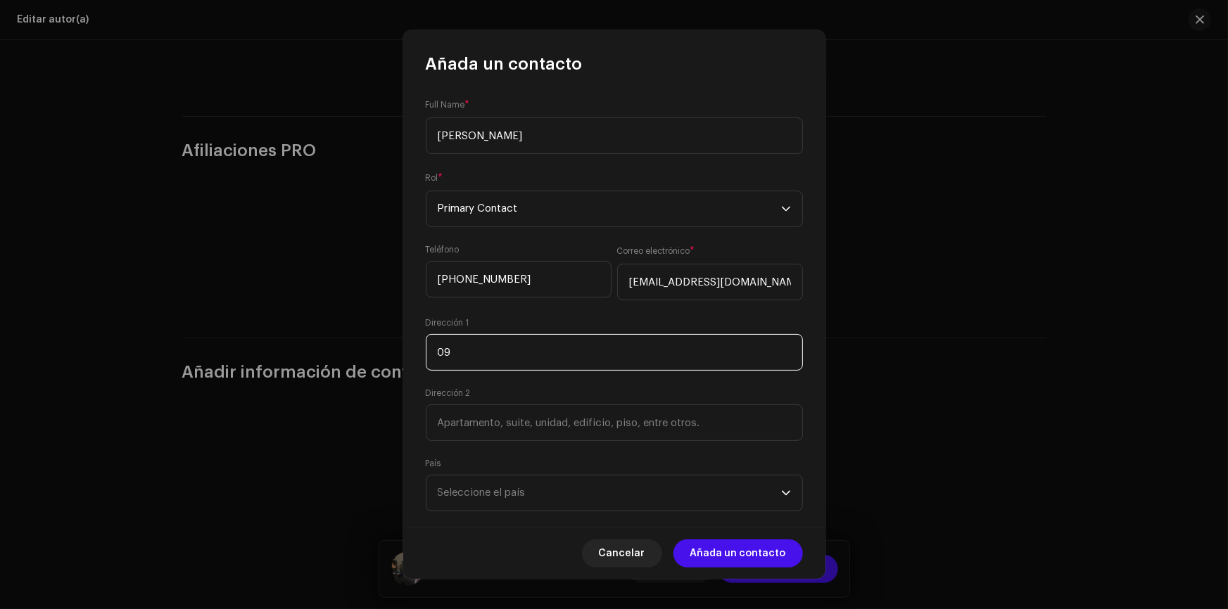
type input "0"
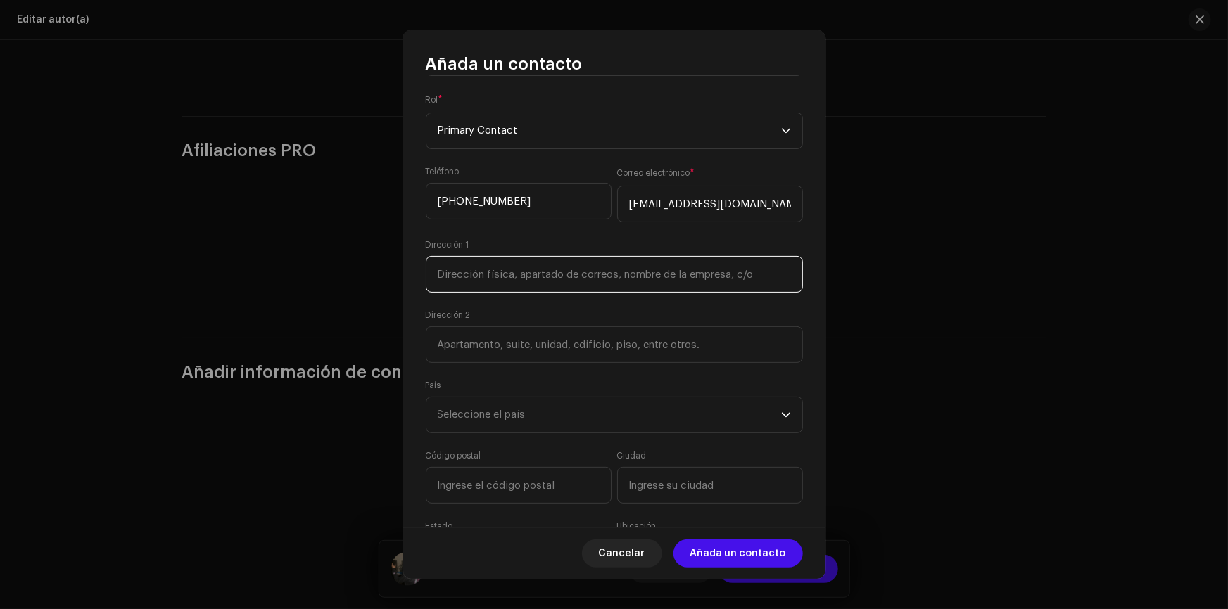
scroll to position [163, 0]
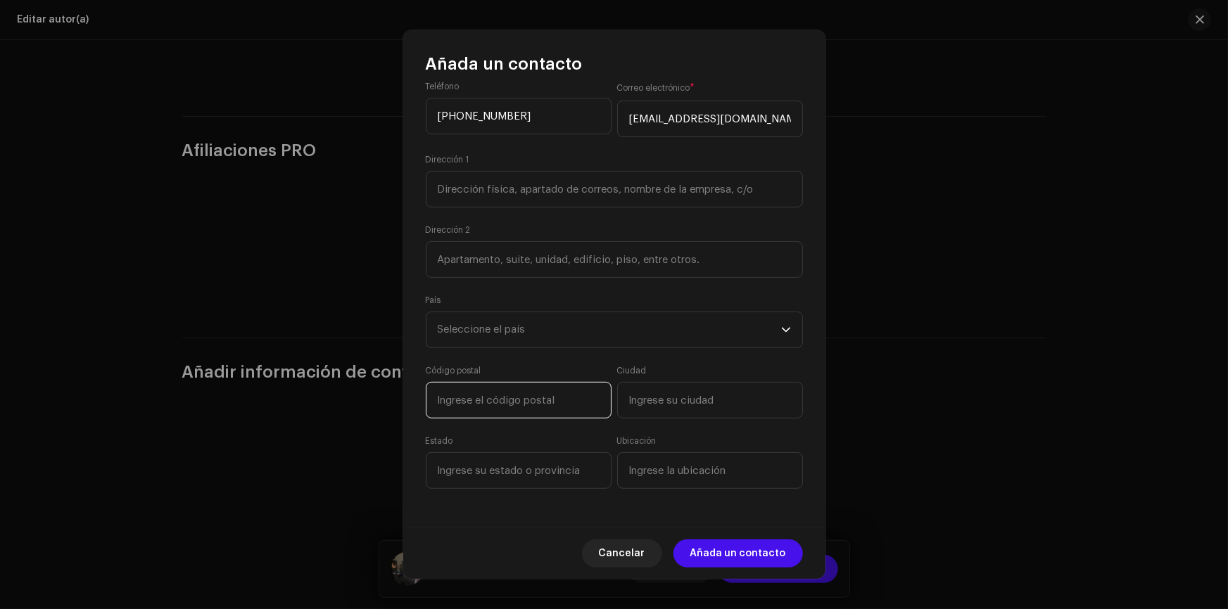
click at [514, 391] on input at bounding box center [519, 400] width 186 height 37
paste input "090114"
type input "090114"
click at [652, 395] on input at bounding box center [710, 400] width 186 height 37
type input "[GEOGRAPHIC_DATA]"
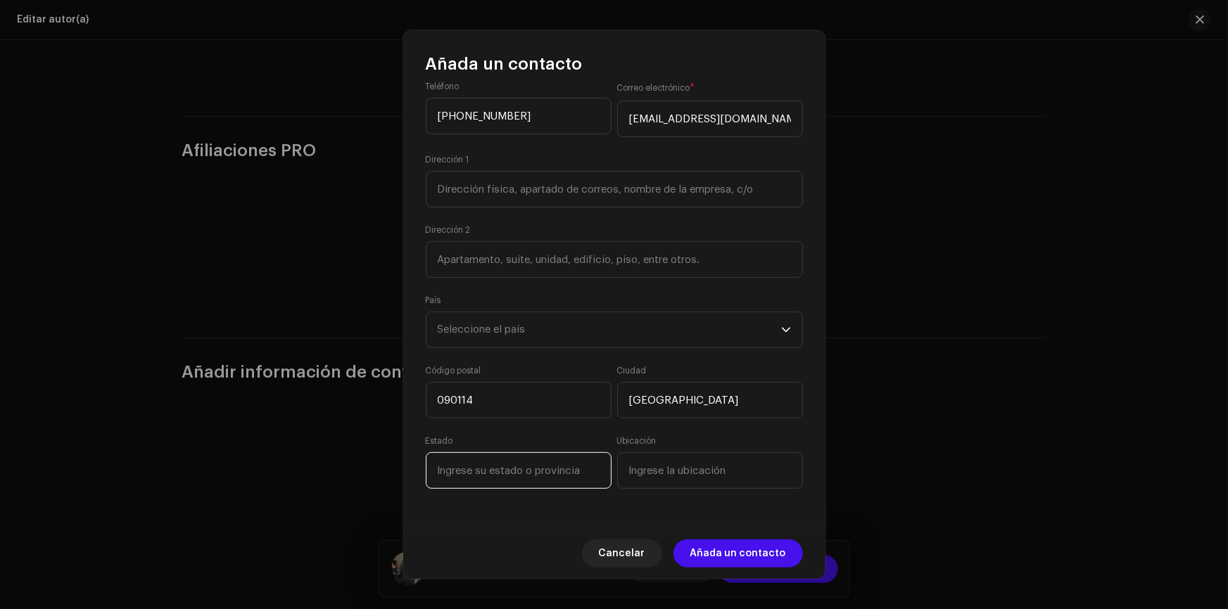
click at [562, 477] on input at bounding box center [519, 471] width 186 height 37
type input "Guayas"
click at [652, 466] on input at bounding box center [710, 471] width 186 height 37
type input "Guasmo sur"
click at [570, 189] on input at bounding box center [614, 189] width 377 height 37
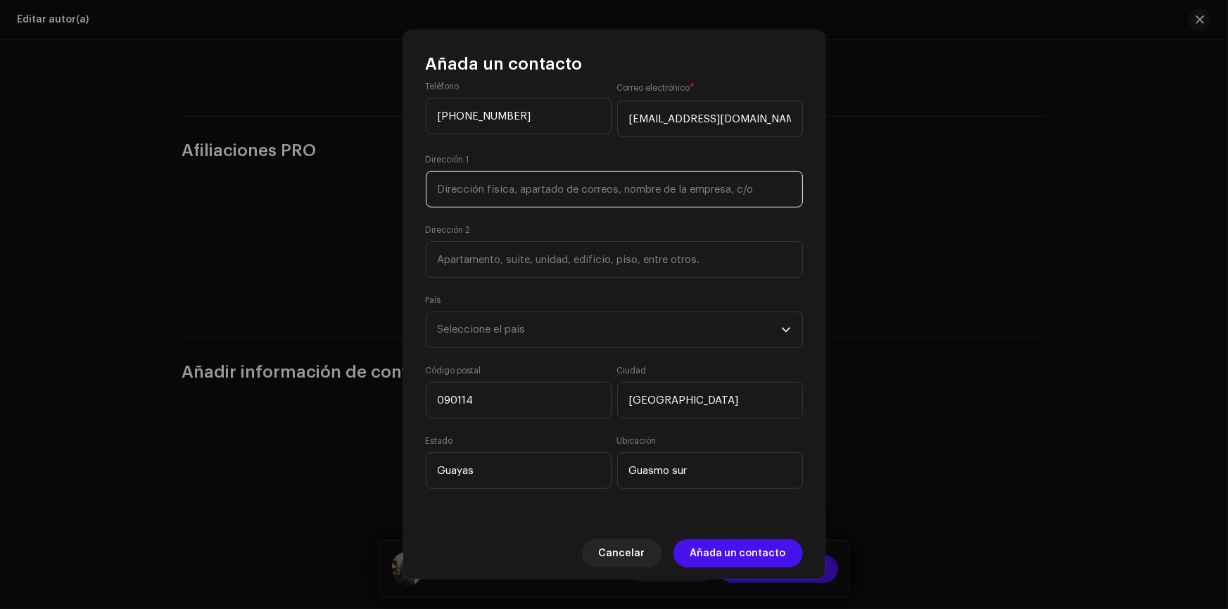
click at [538, 204] on input at bounding box center [614, 189] width 377 height 37
paste input "Guasmo Sur Coop. [US_STATE] 2 Mz17 Sl2"
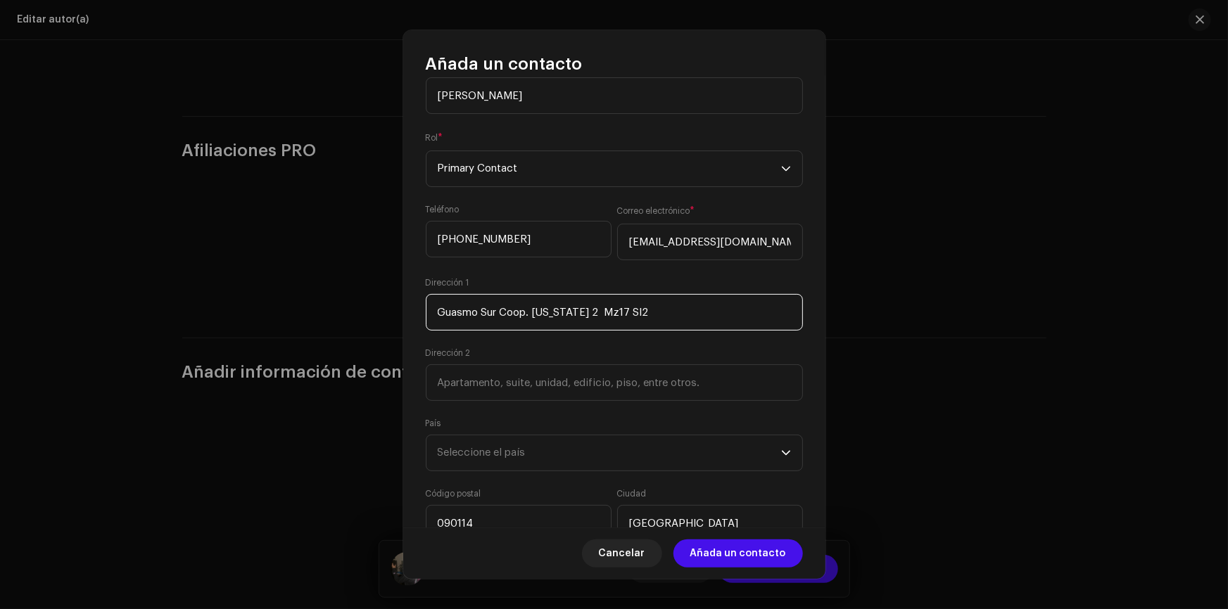
scroll to position [127, 0]
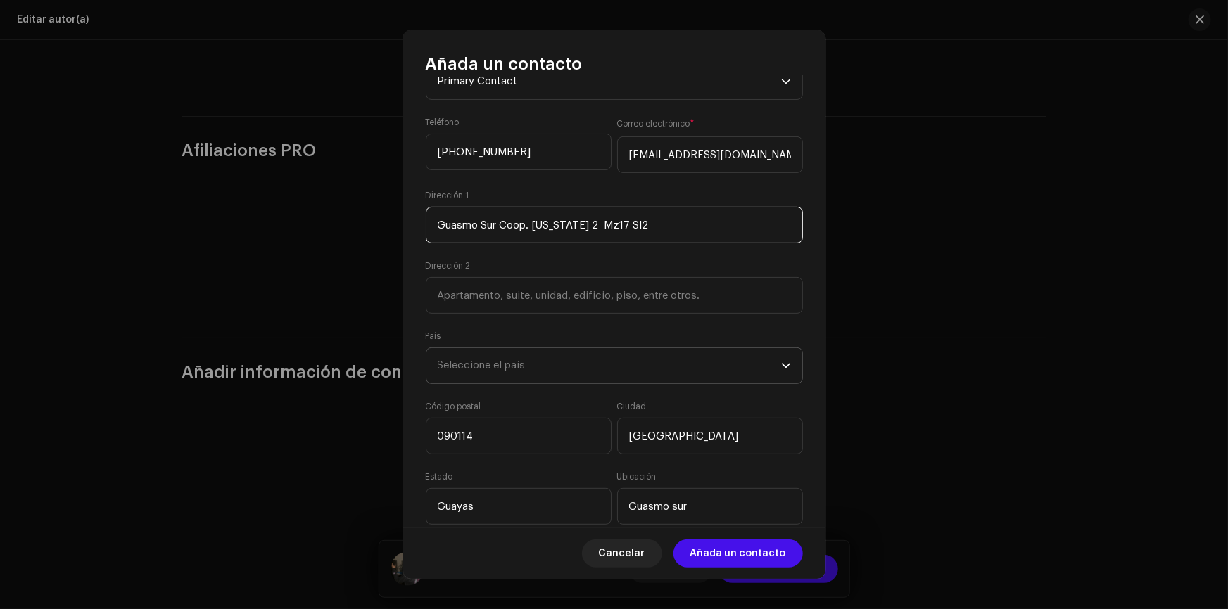
type input "Guasmo Sur Coop. [US_STATE] 2 Mz17 Sl2"
click at [566, 373] on span "Seleccione el país" at bounding box center [609, 365] width 343 height 35
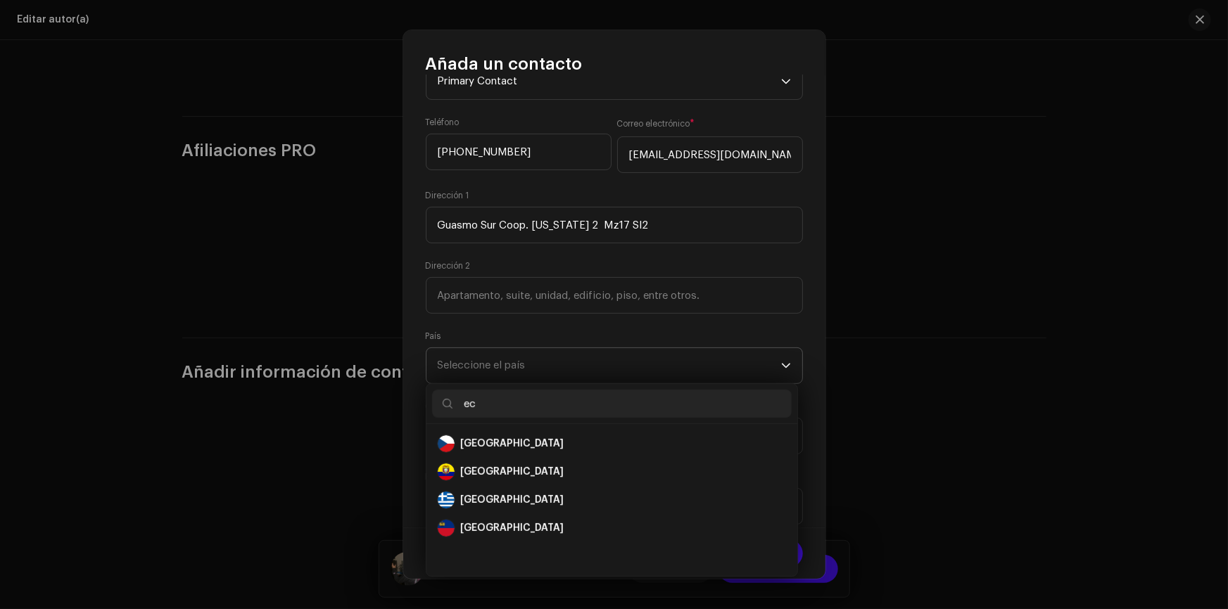
scroll to position [0, 0]
type input "ec"
click at [483, 469] on div "[GEOGRAPHIC_DATA]" at bounding box center [511, 472] width 103 height 14
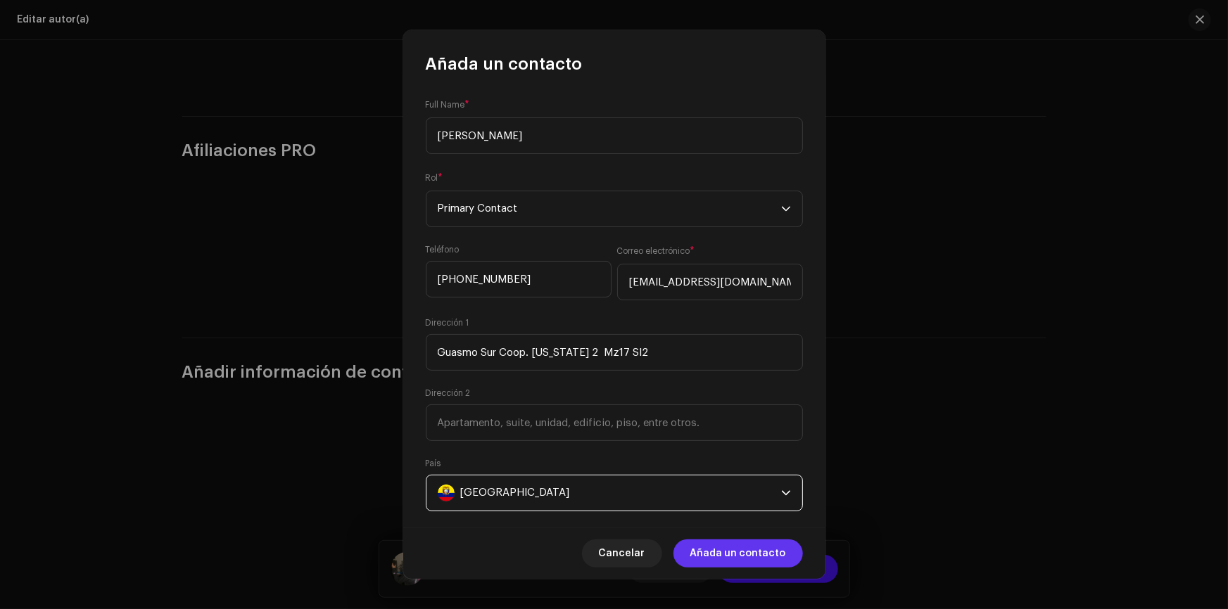
click at [764, 547] on span "Añada un contacto" at bounding box center [738, 554] width 96 height 28
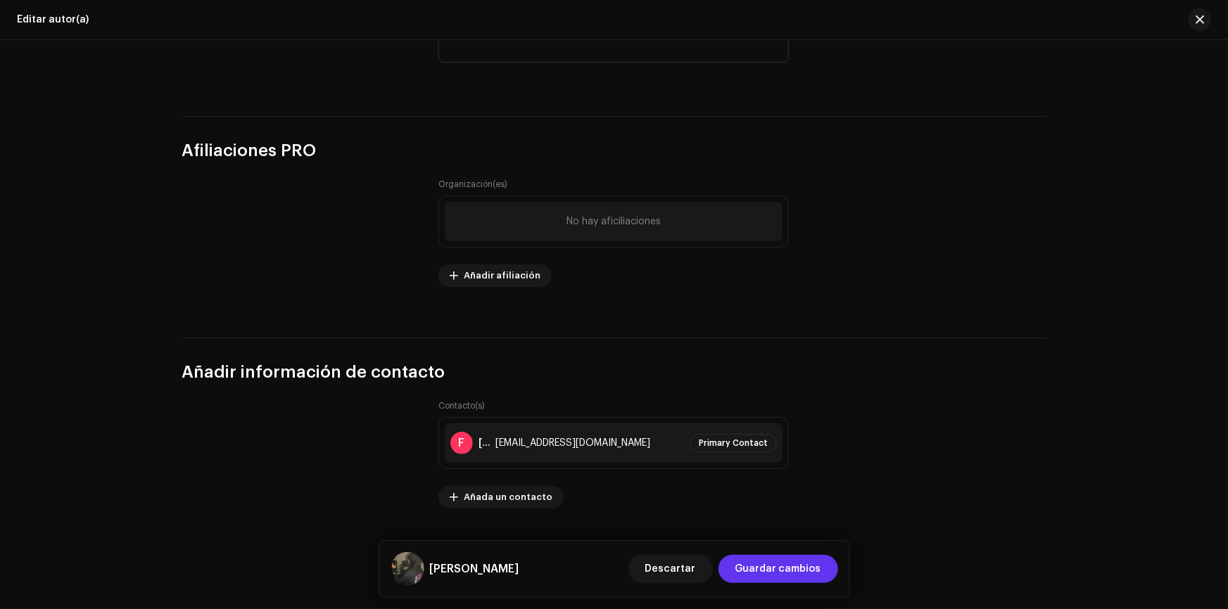
click at [787, 566] on span "Guardar cambios" at bounding box center [778, 569] width 86 height 28
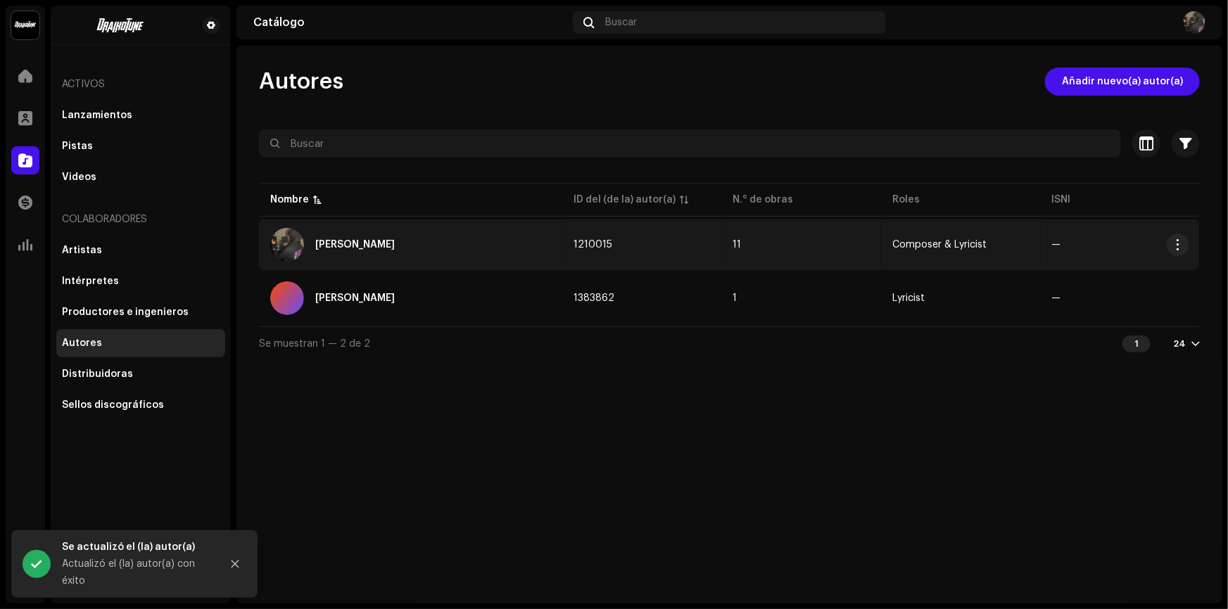
click at [1096, 237] on td "—" at bounding box center [1120, 245] width 159 height 51
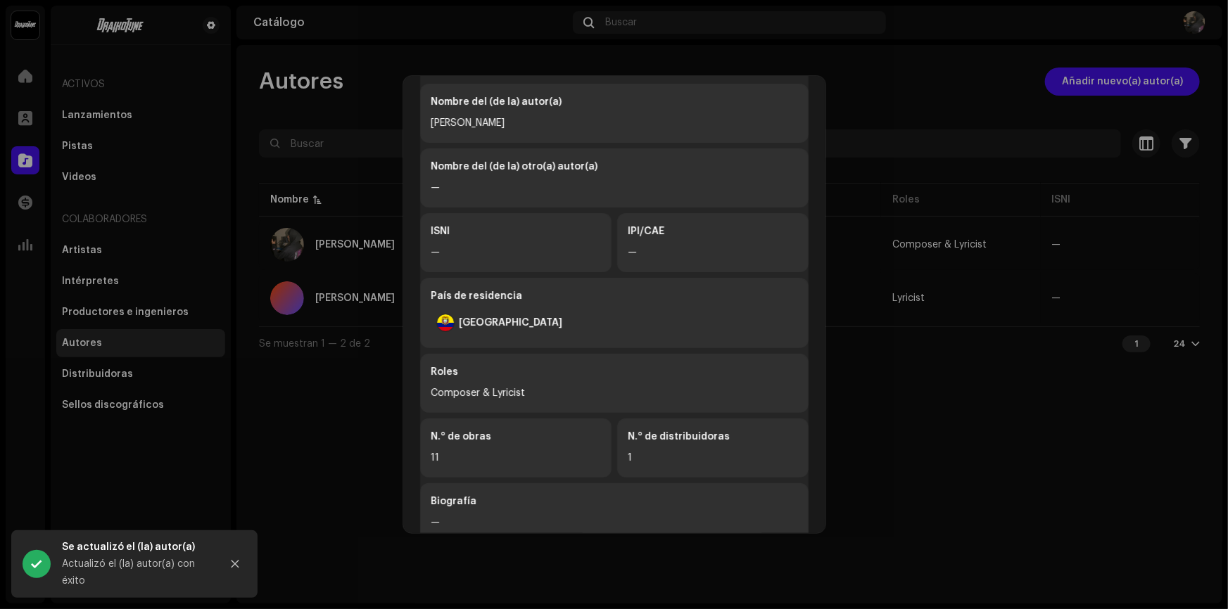
scroll to position [296, 0]
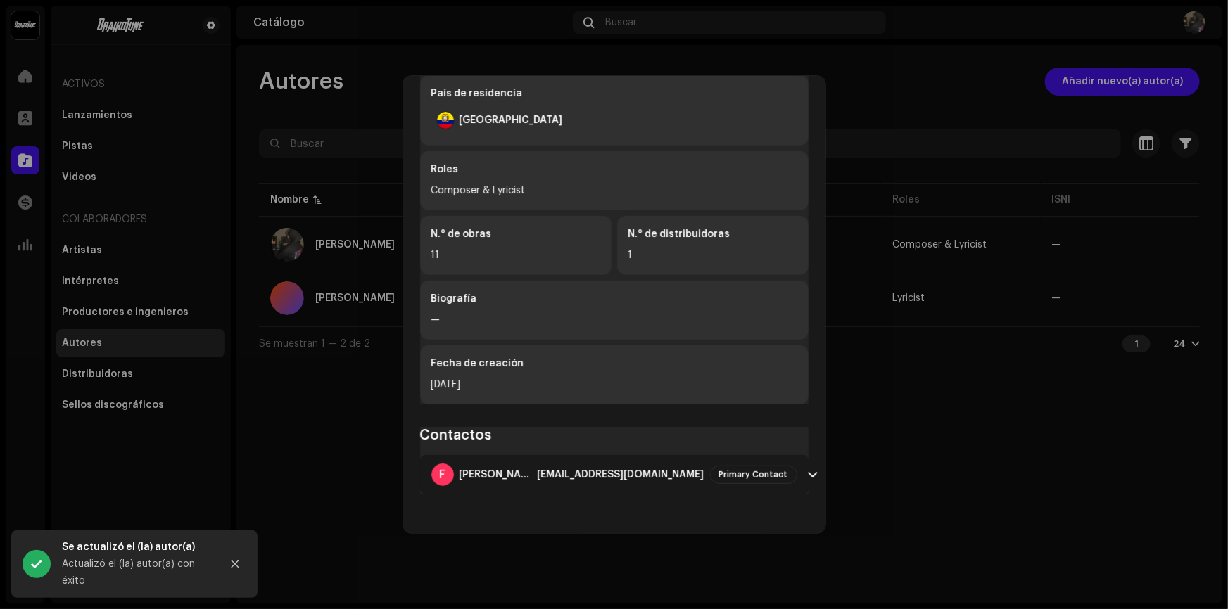
click at [809, 472] on span at bounding box center [813, 474] width 9 height 11
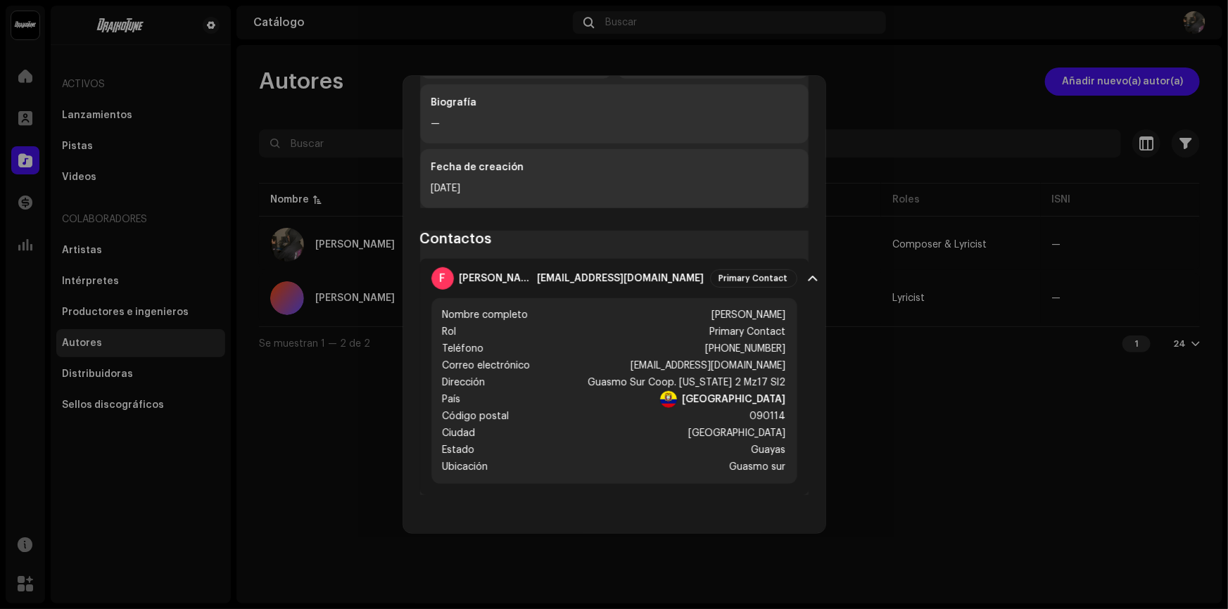
scroll to position [493, 0]
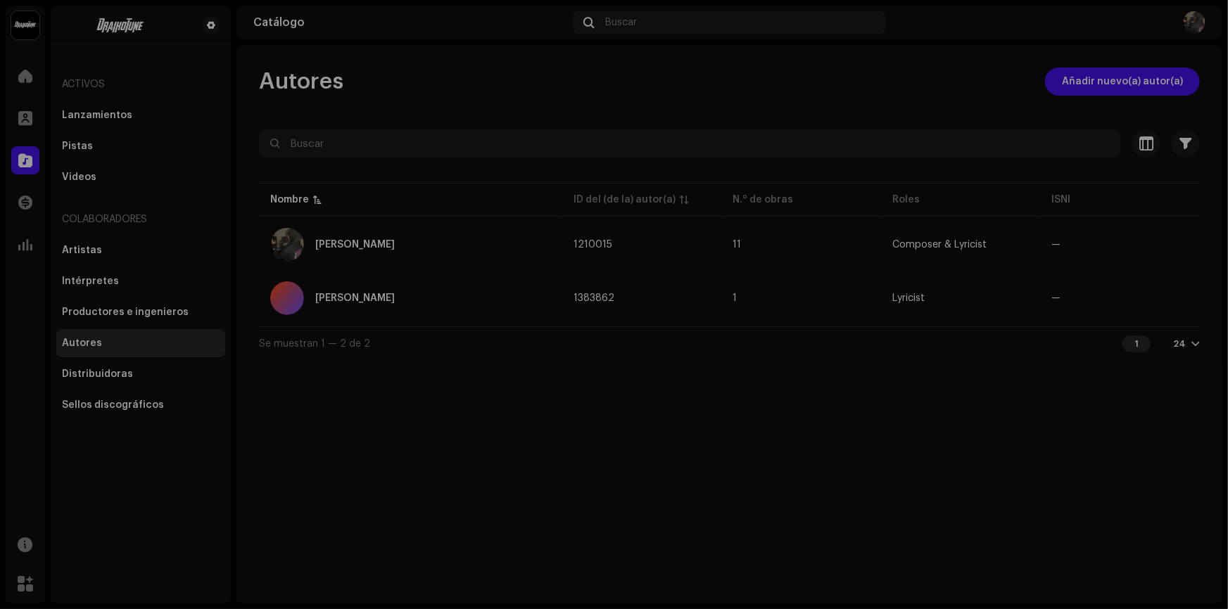
click at [957, 462] on div "[PERSON_NAME] 1210015 Información del (de la) autor(a) Nombre del (de la) autor…" at bounding box center [614, 304] width 1228 height 609
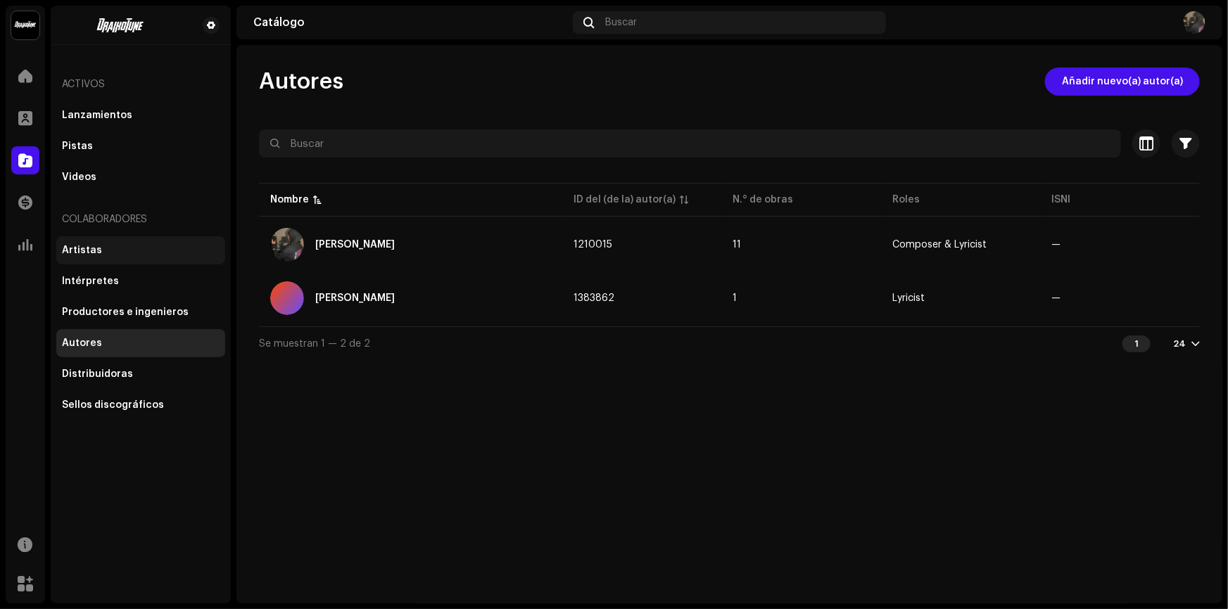
click at [141, 241] on div "Artistas" at bounding box center [140, 250] width 169 height 28
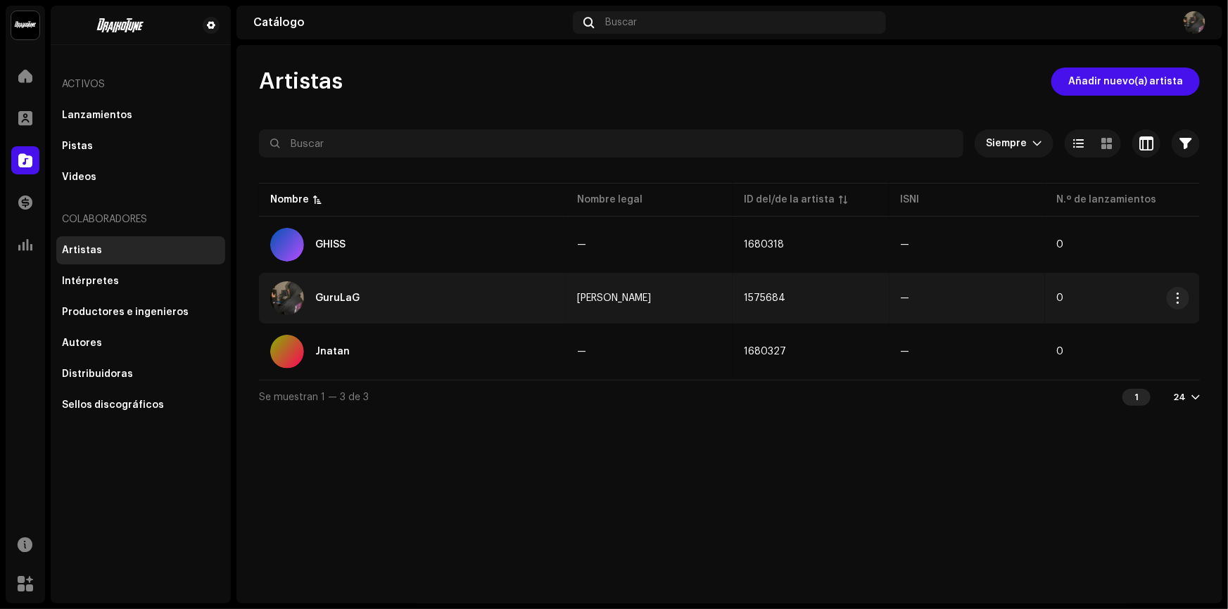
click at [906, 307] on td "—" at bounding box center [968, 298] width 156 height 51
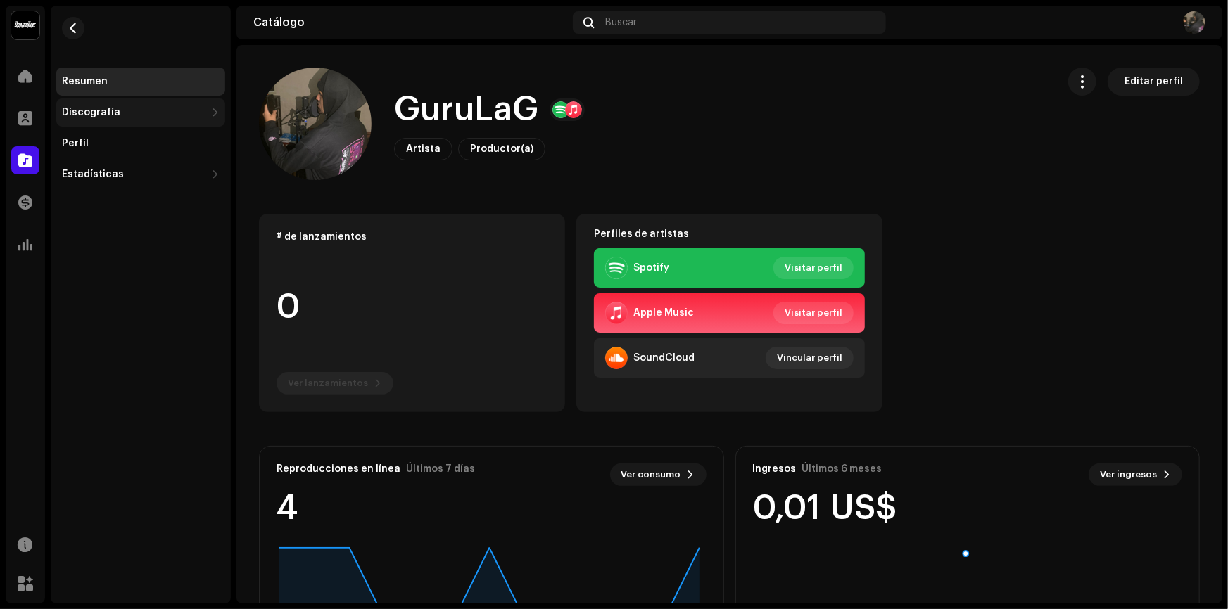
click at [120, 117] on div "Discografía" at bounding box center [134, 112] width 144 height 11
click at [149, 144] on div "Lanzamientos" at bounding box center [144, 143] width 152 height 11
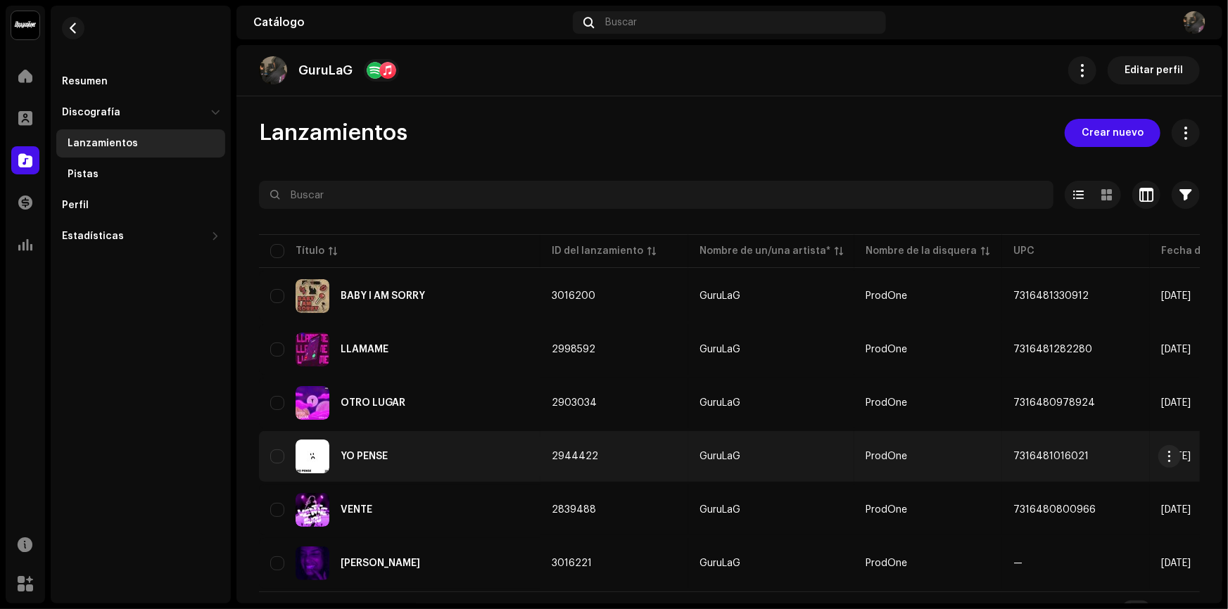
scroll to position [24, 0]
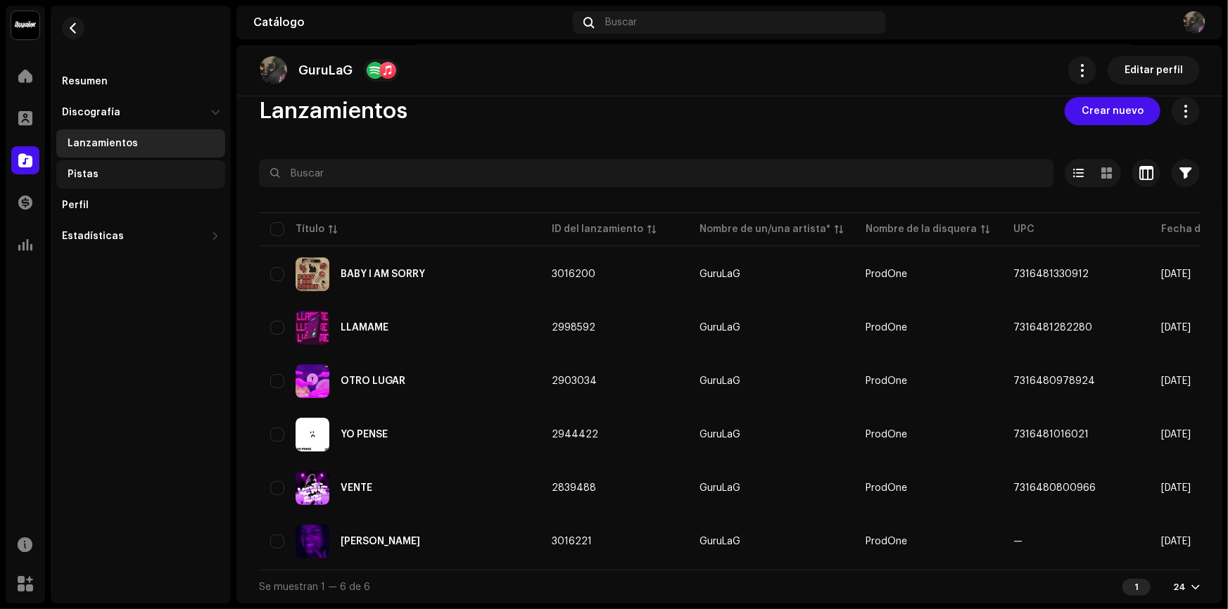
click at [133, 174] on div "Pistas" at bounding box center [144, 174] width 152 height 11
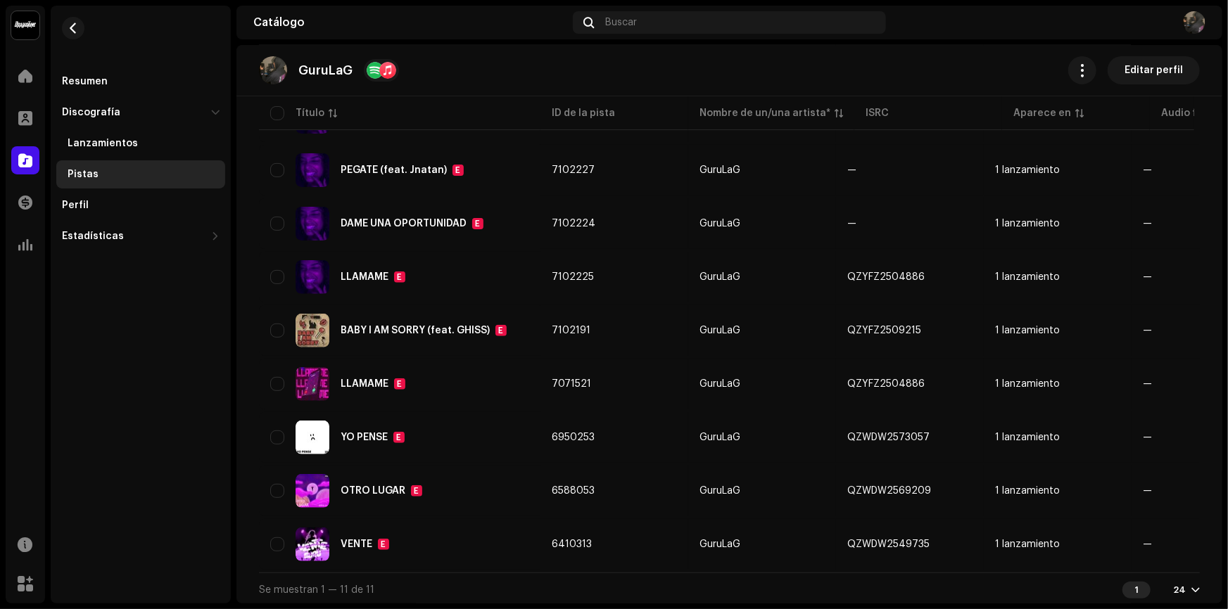
scroll to position [293, 0]
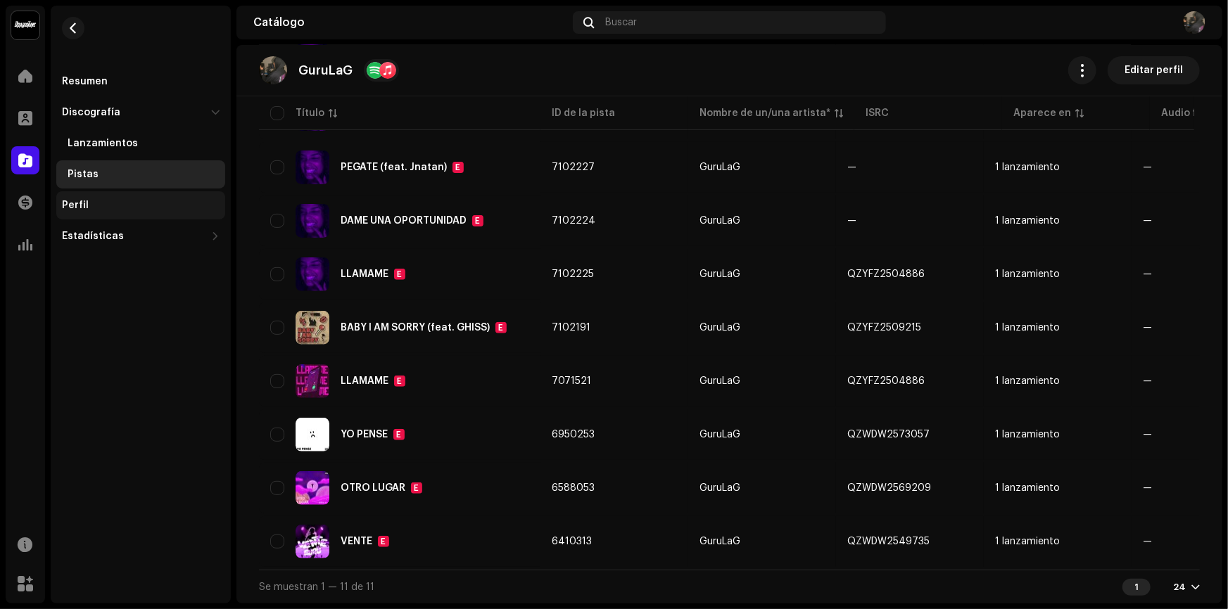
click at [160, 210] on div "Perfil" at bounding box center [141, 205] width 158 height 11
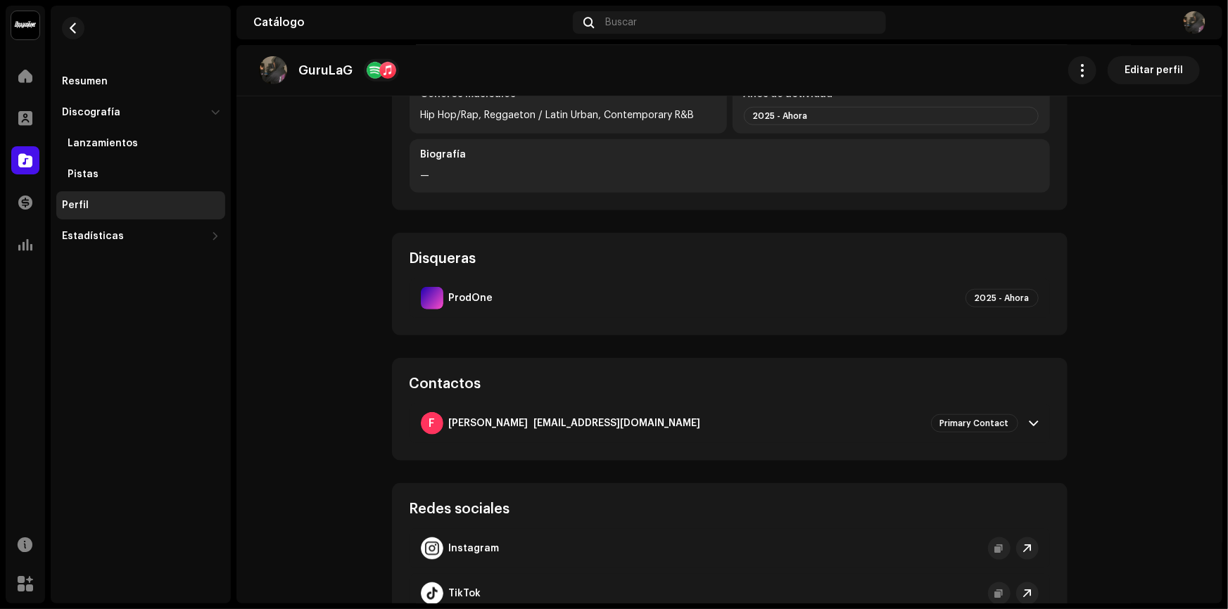
scroll to position [669, 0]
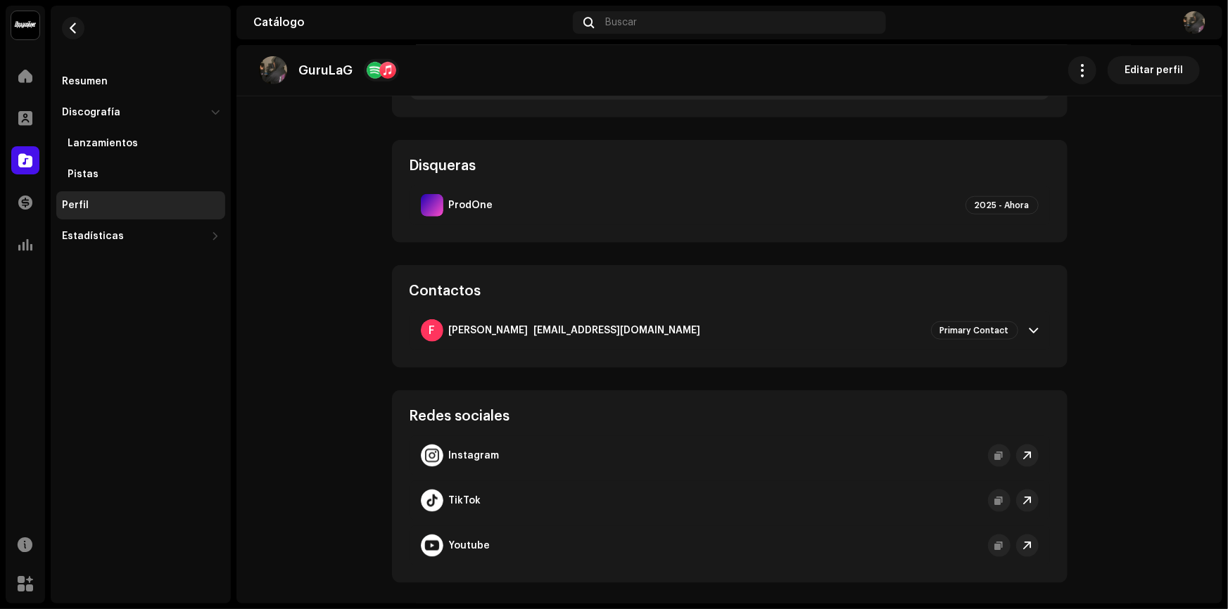
click at [1034, 325] on span at bounding box center [1034, 330] width 9 height 11
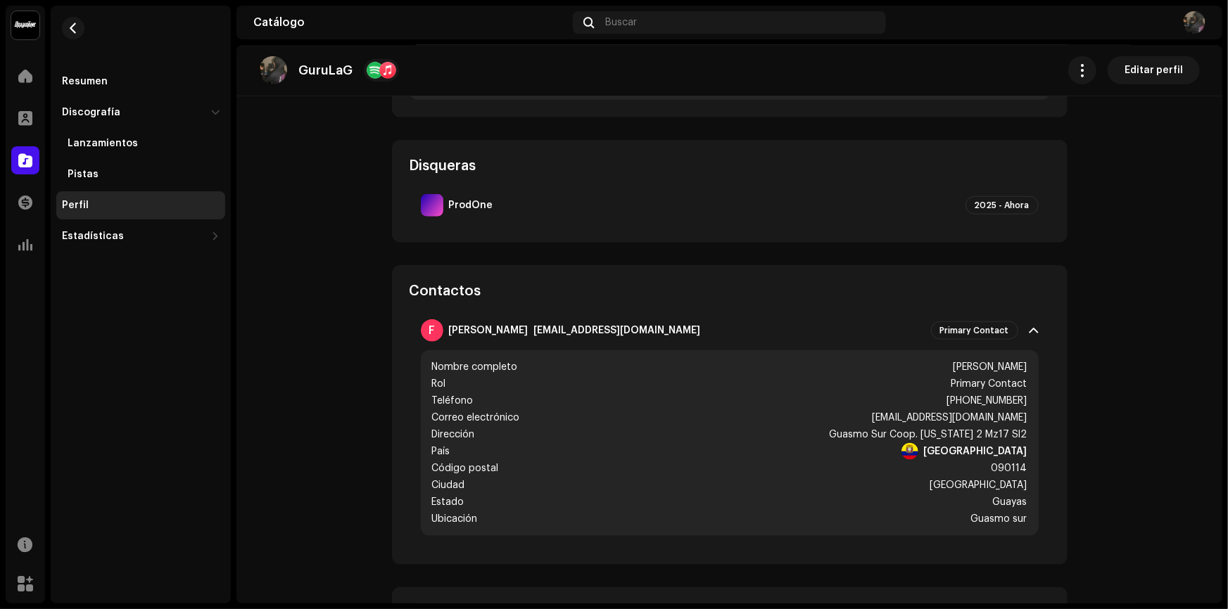
click at [1088, 372] on catalog-artists-details-profile "GuruLaG Editar perfil Perfil Información del (de la) artista Nombre de un/una a…" at bounding box center [729, 78] width 986 height 1404
click at [1037, 327] on p-accordion-header "F [PERSON_NAME] [EMAIL_ADDRESS][DOMAIN_NAME] Primary Contact" at bounding box center [730, 330] width 640 height 39
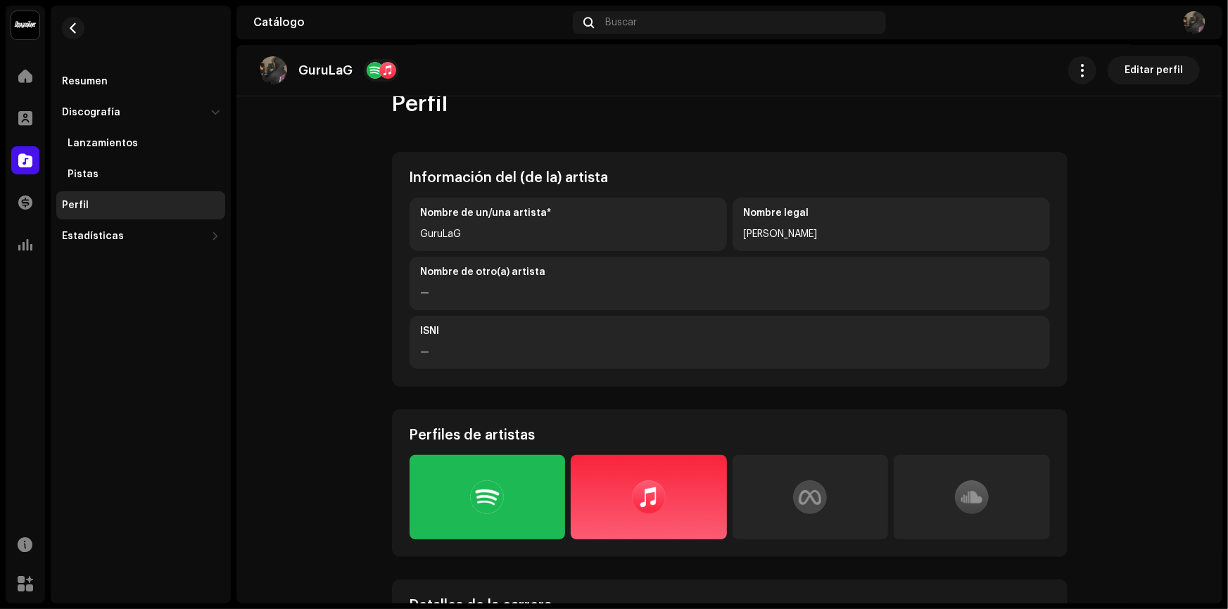
scroll to position [0, 0]
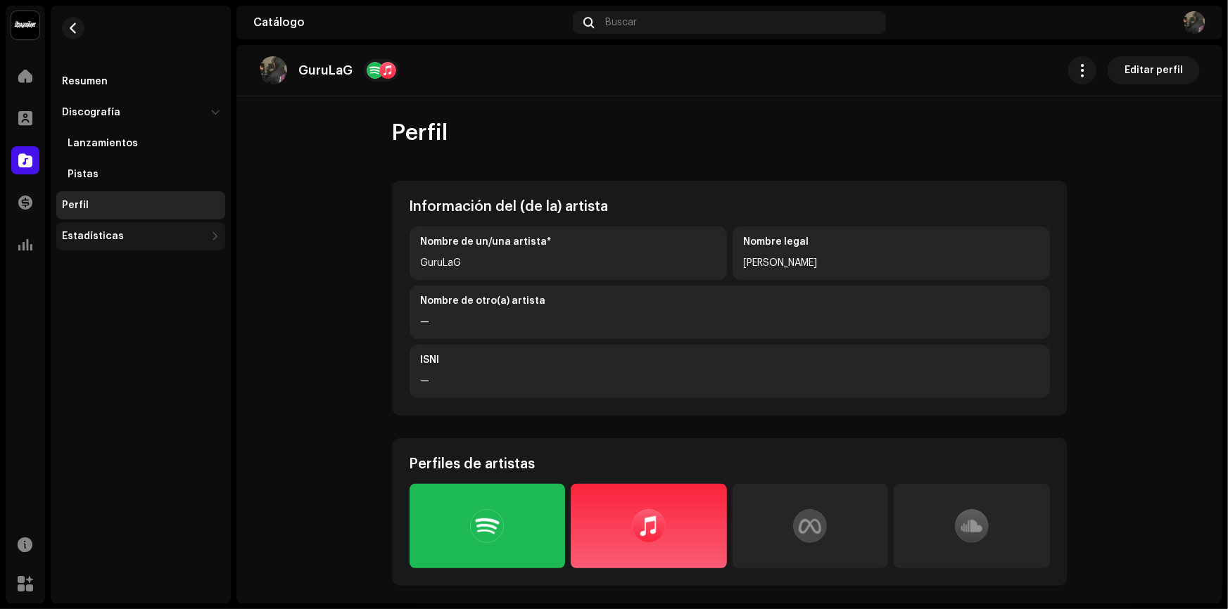
click at [134, 227] on div "Estadísticas" at bounding box center [140, 236] width 169 height 28
click at [134, 163] on div "Pistas" at bounding box center [140, 174] width 169 height 28
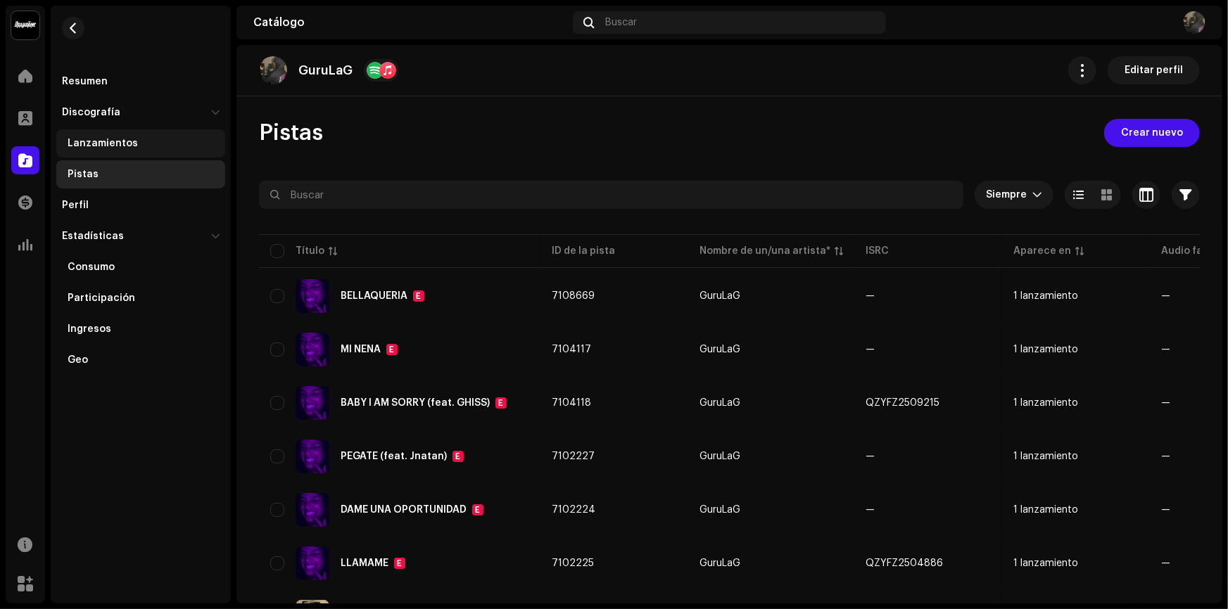
click at [151, 134] on div "Lanzamientos" at bounding box center [140, 143] width 169 height 28
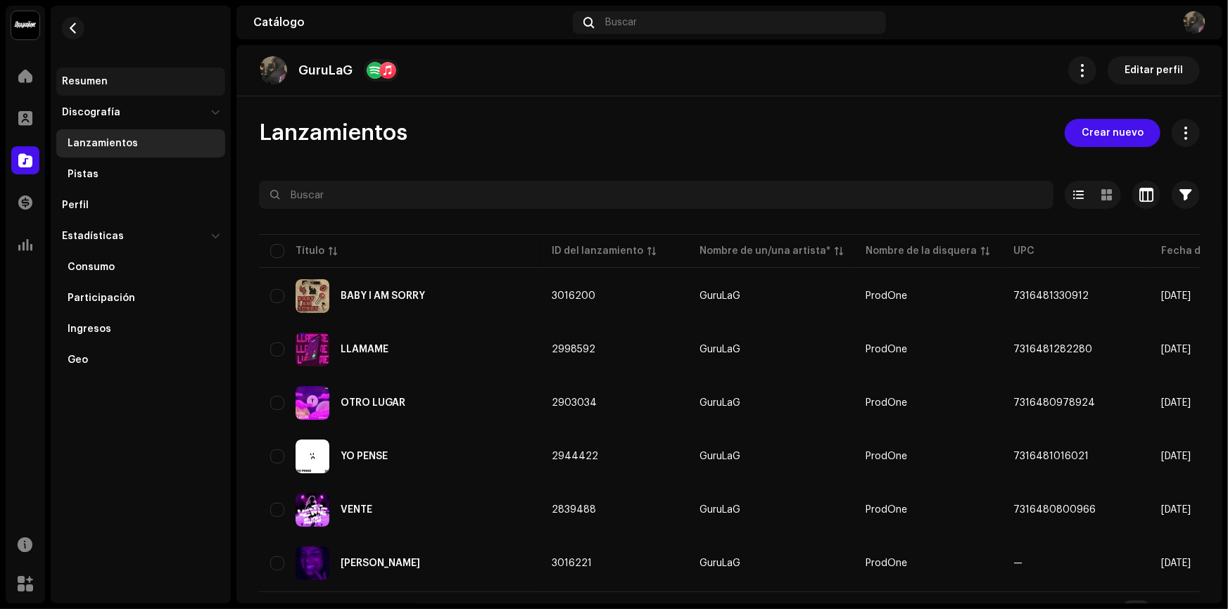
click at [153, 90] on div "Resumen" at bounding box center [140, 82] width 169 height 28
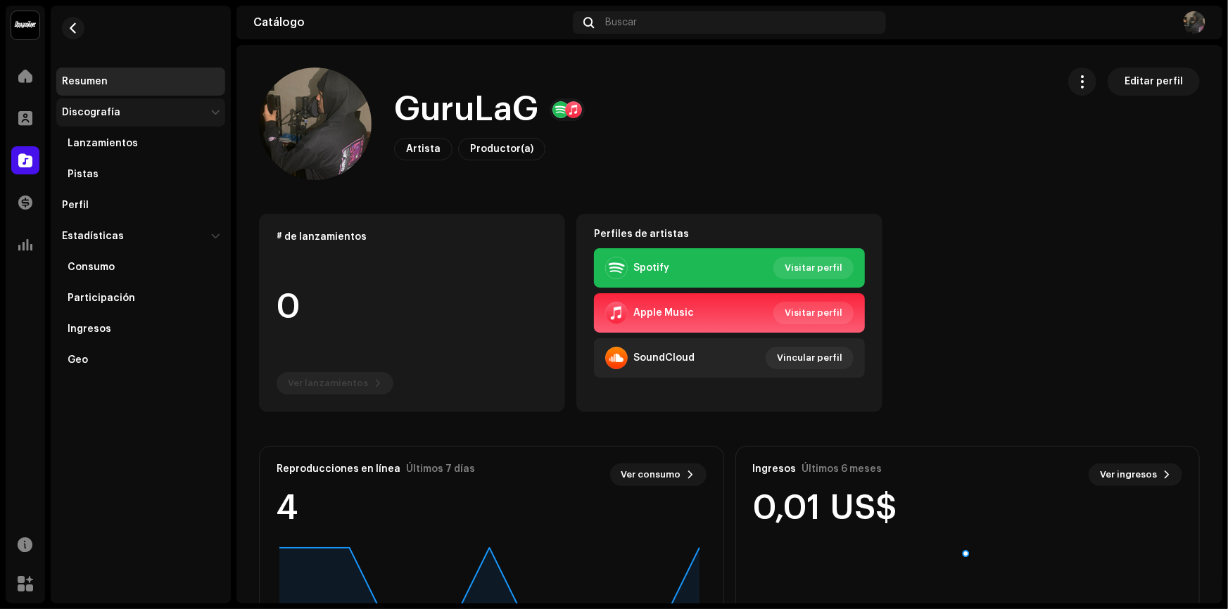
click at [104, 120] on div "Discografía" at bounding box center [140, 113] width 169 height 28
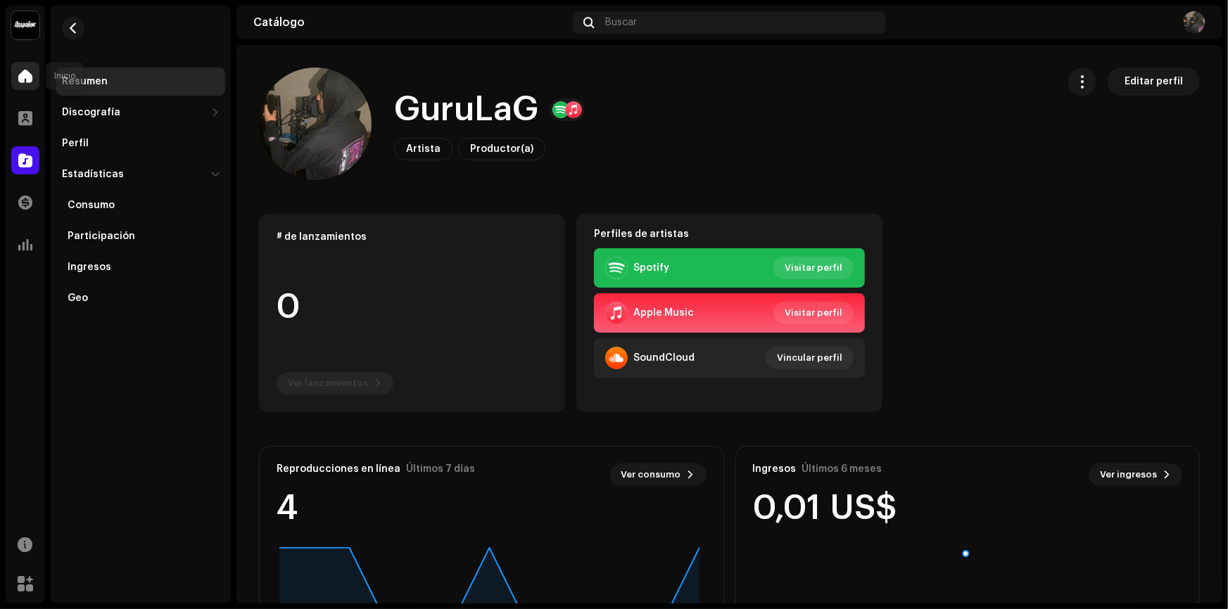
click at [35, 74] on div at bounding box center [25, 76] width 28 height 28
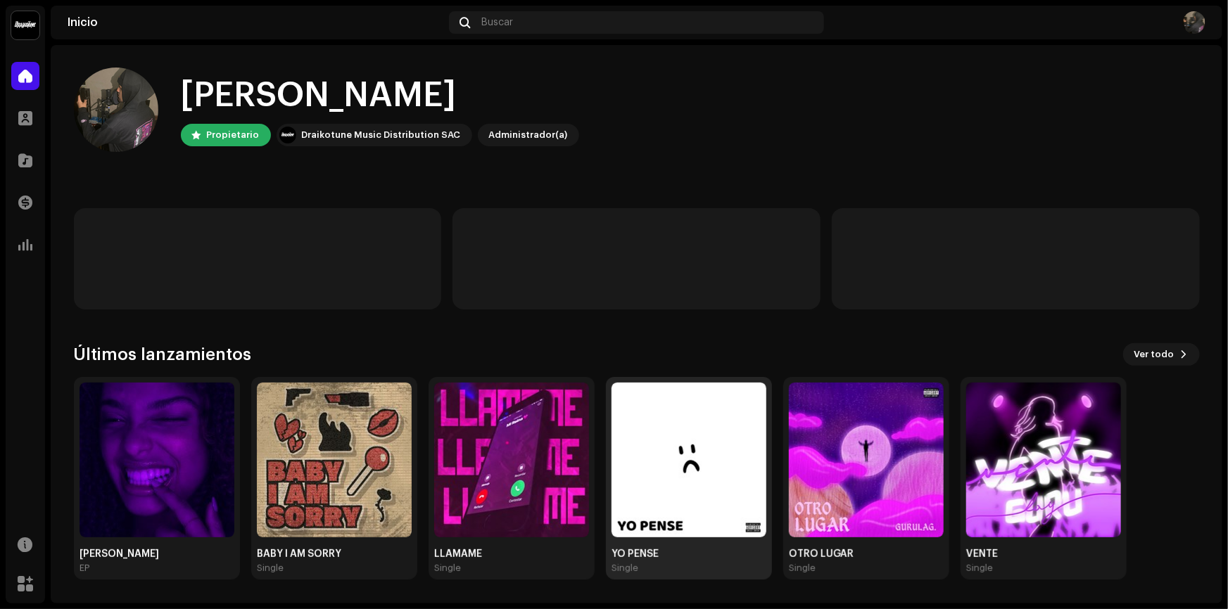
click at [703, 462] on img at bounding box center [689, 460] width 155 height 155
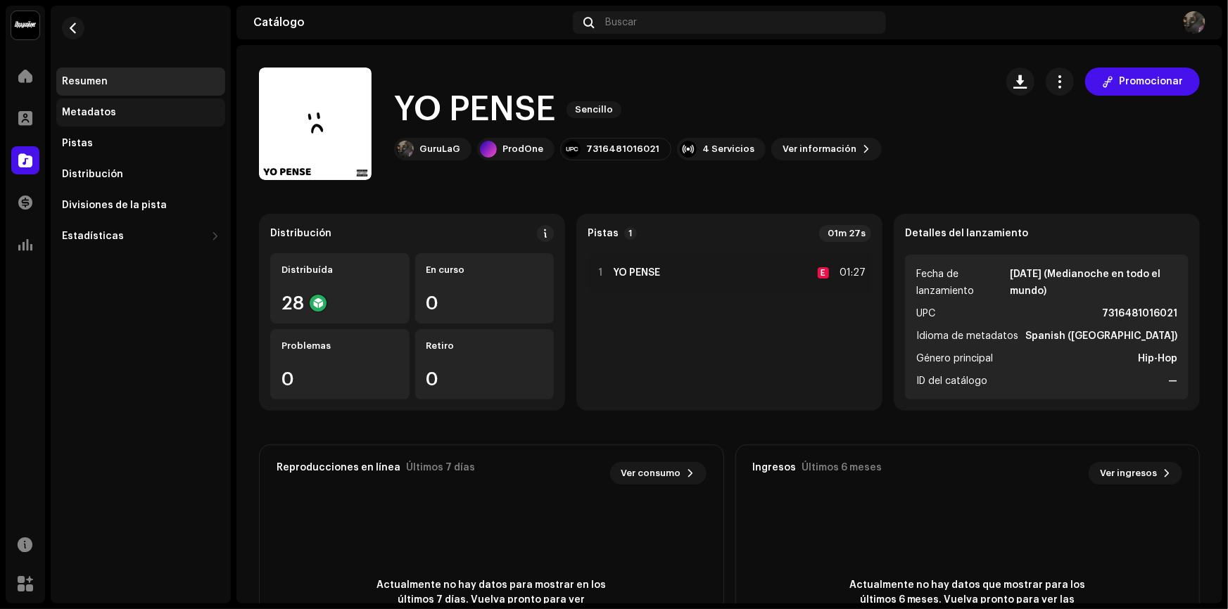
click at [102, 108] on div "Metadatos" at bounding box center [89, 112] width 54 height 11
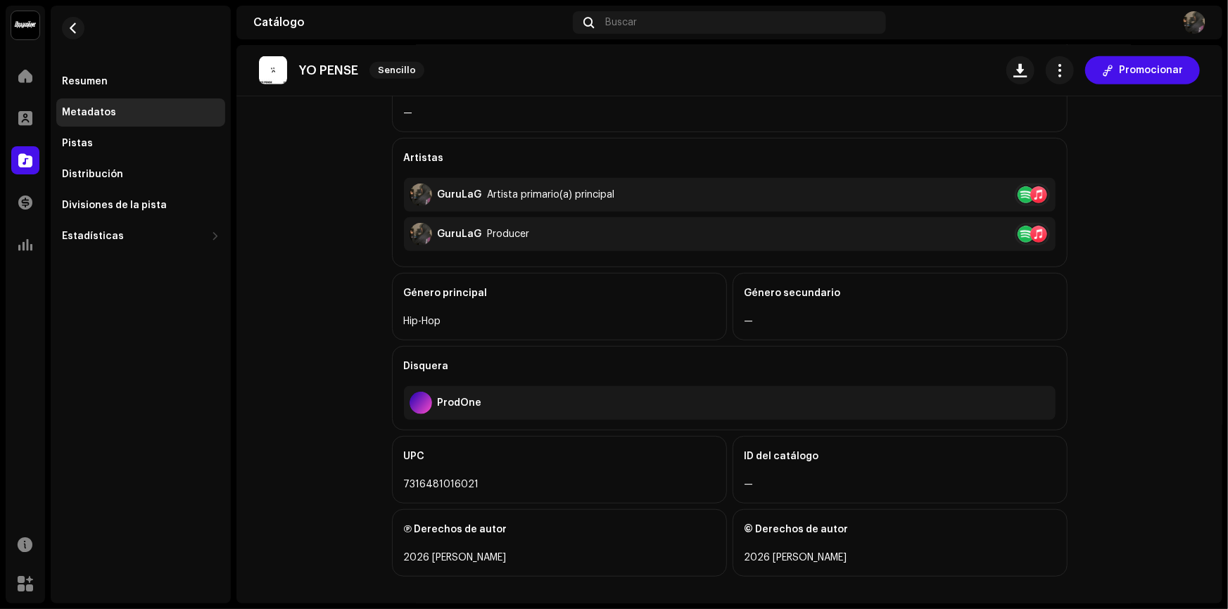
scroll to position [341, 0]
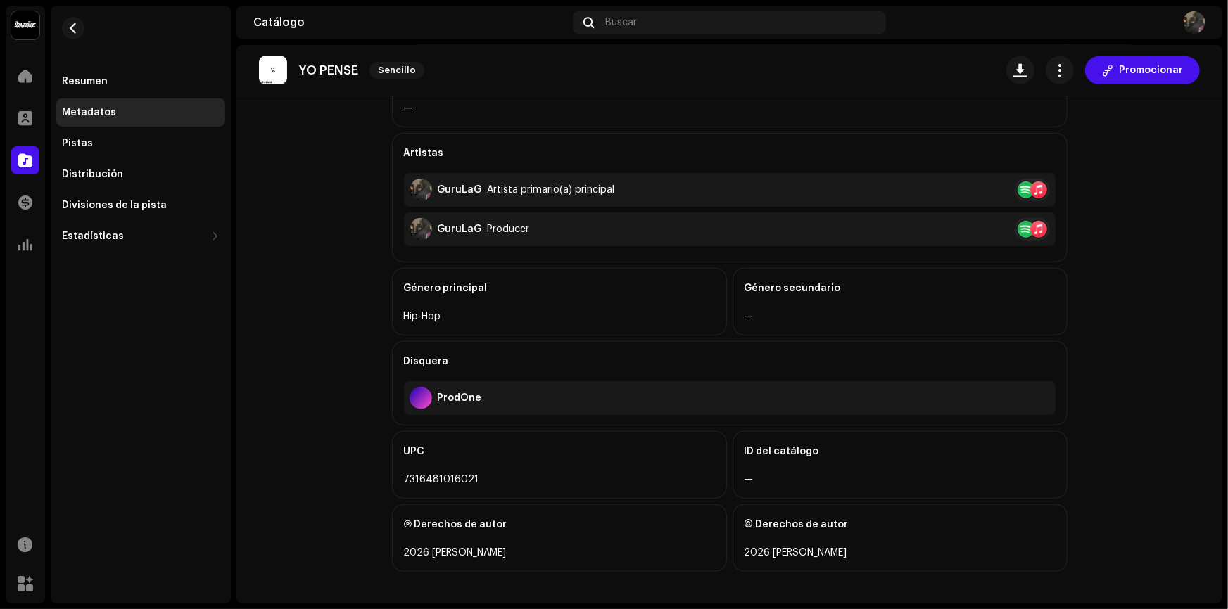
click at [801, 555] on div "2026 [PERSON_NAME]" at bounding box center [900, 553] width 311 height 17
click at [827, 548] on div "2026 [PERSON_NAME]" at bounding box center [900, 553] width 311 height 17
click at [167, 132] on div "Pistas" at bounding box center [140, 143] width 169 height 28
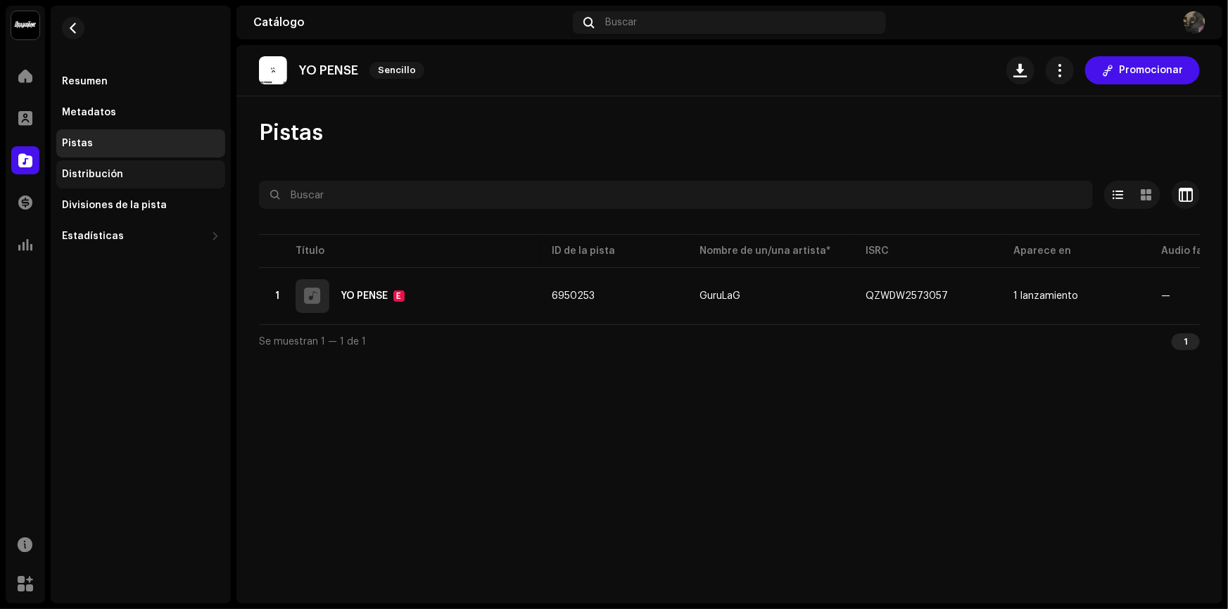
click at [120, 170] on div "Distribución" at bounding box center [141, 174] width 158 height 11
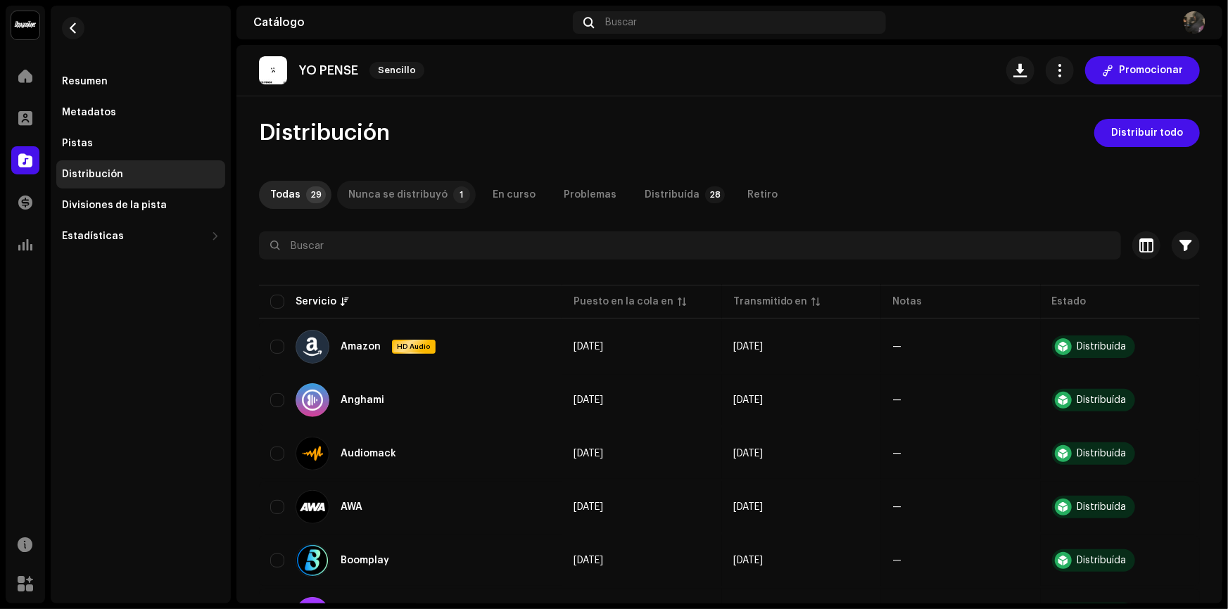
click at [413, 203] on div "Nunca se distribuyó" at bounding box center [397, 195] width 99 height 28
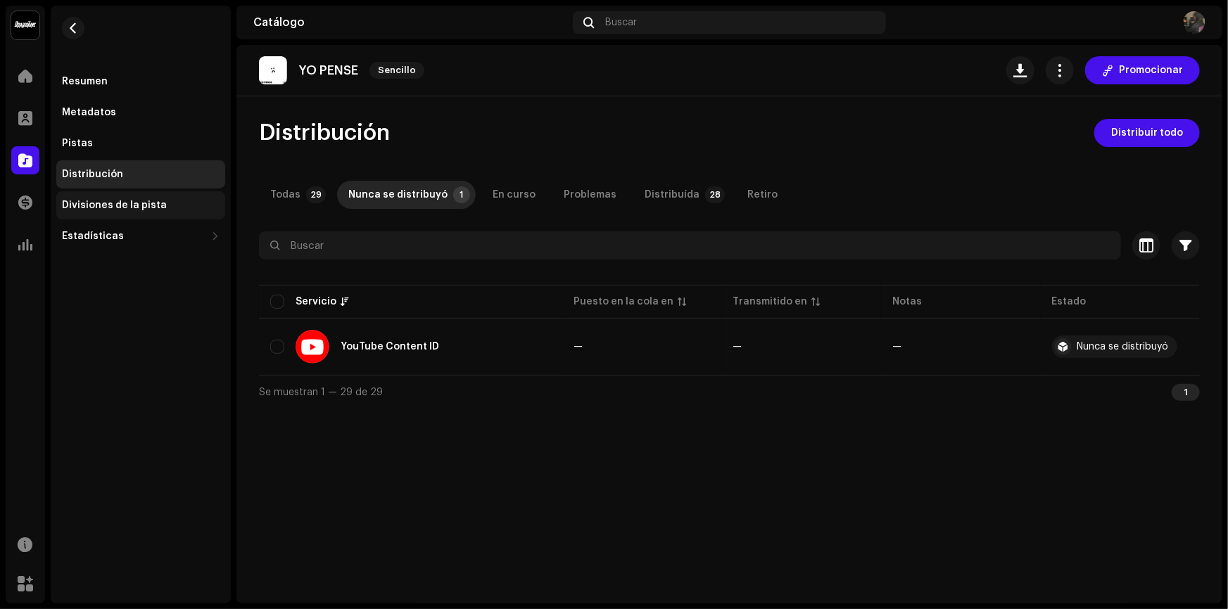
click at [155, 215] on div "Divisiones de la pista" at bounding box center [140, 205] width 169 height 28
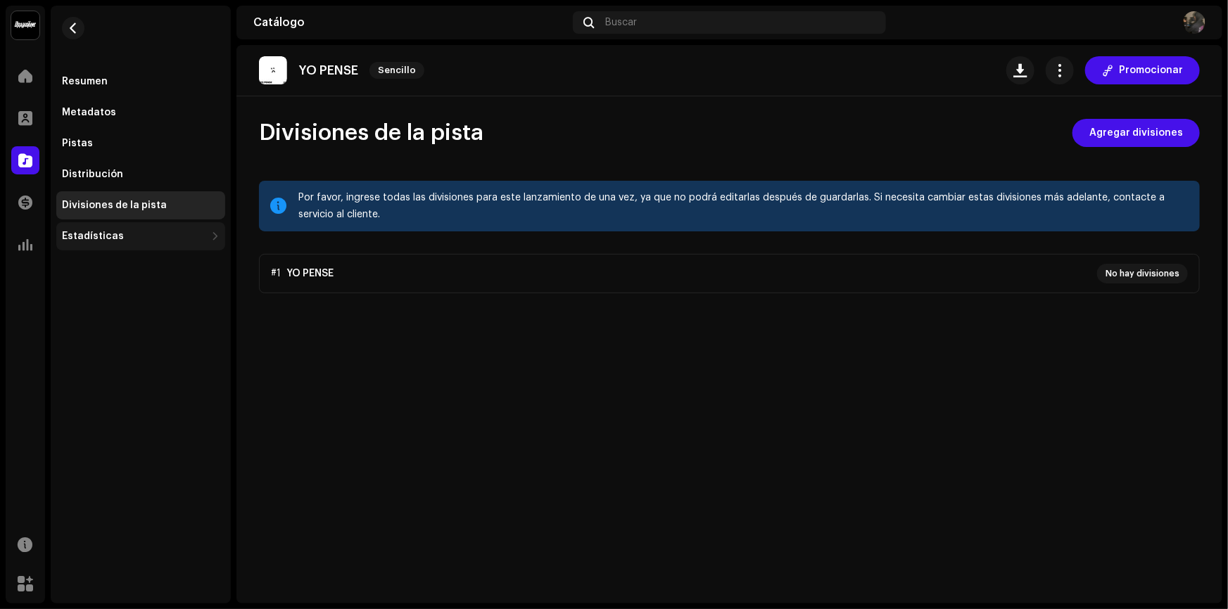
click at [137, 236] on div "Estadísticas" at bounding box center [134, 236] width 144 height 11
click at [162, 225] on div "Estadísticas" at bounding box center [140, 236] width 169 height 28
click at [154, 77] on div "Resumen" at bounding box center [141, 81] width 158 height 11
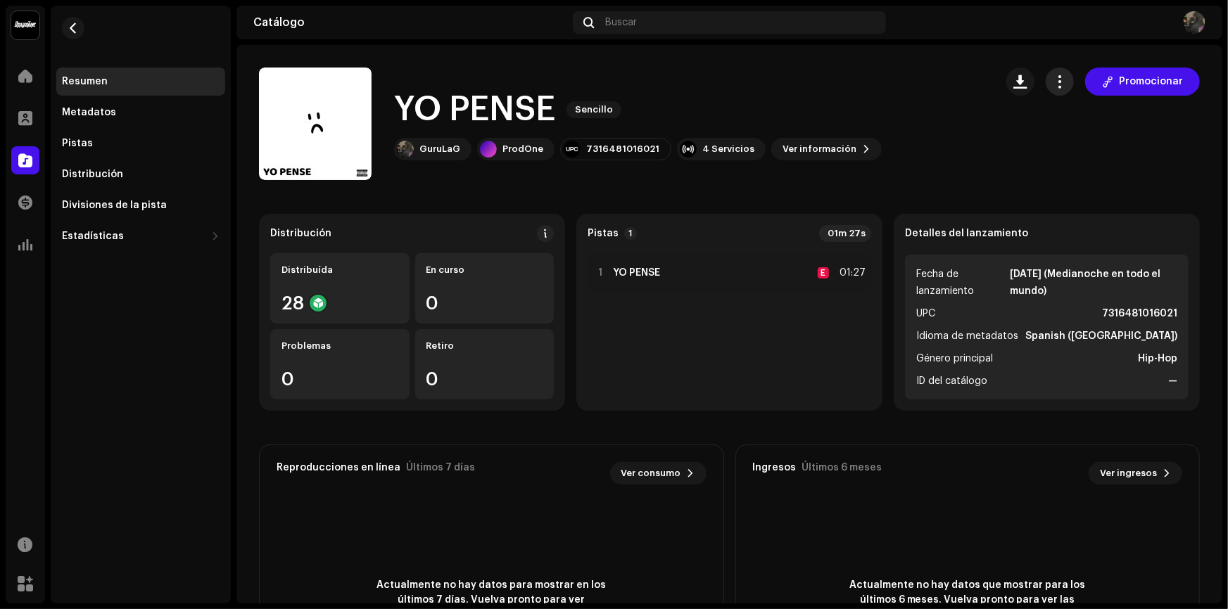
click at [1056, 81] on span "button" at bounding box center [1059, 81] width 13 height 11
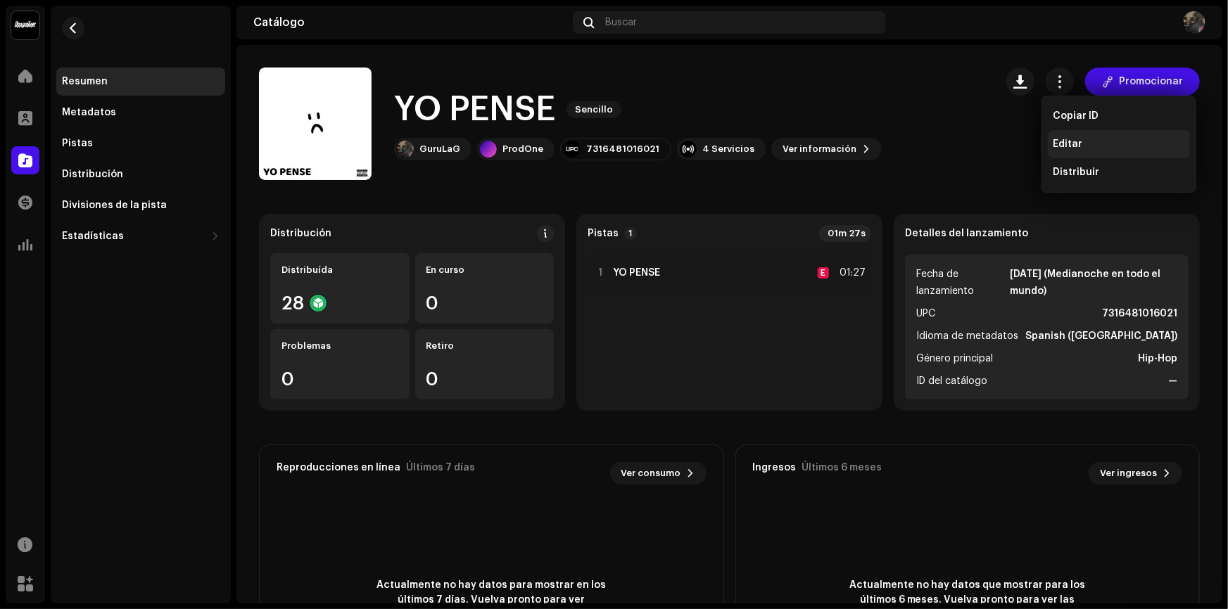
click at [1089, 147] on div "Editar" at bounding box center [1118, 144] width 131 height 11
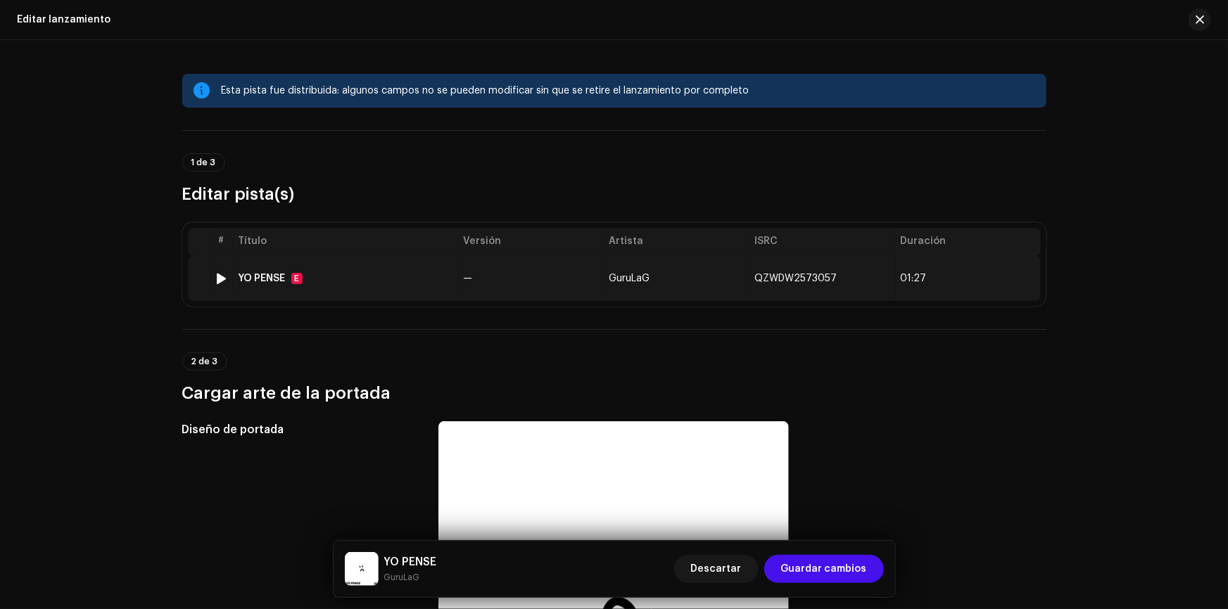
click at [807, 281] on span "QZWDW2573057" at bounding box center [796, 279] width 82 height 10
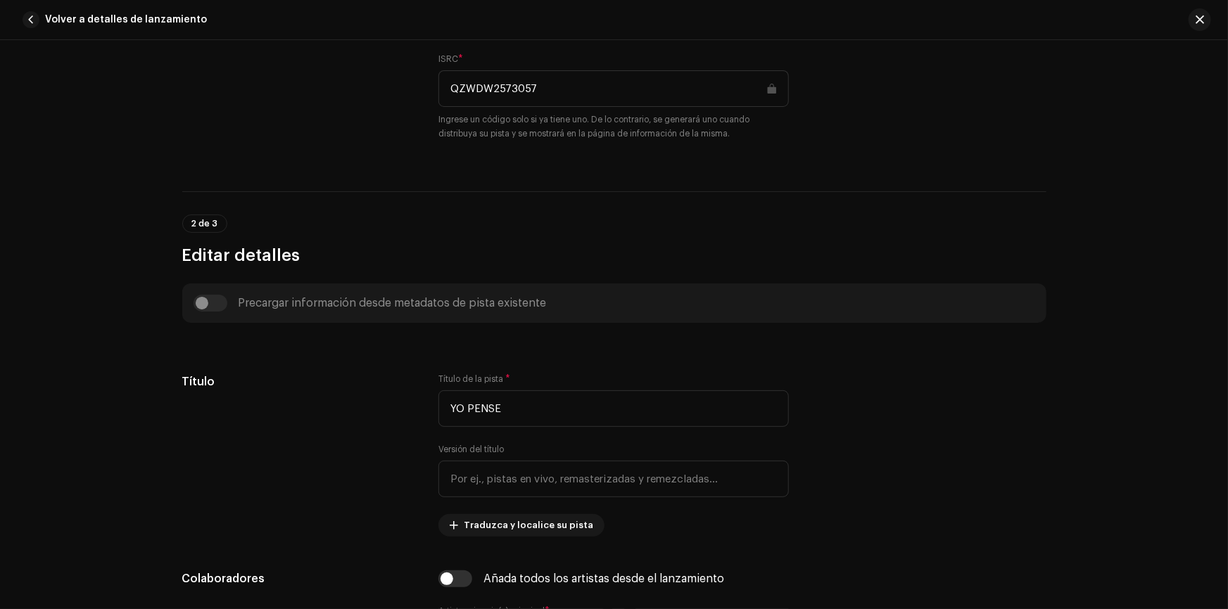
scroll to position [384, 0]
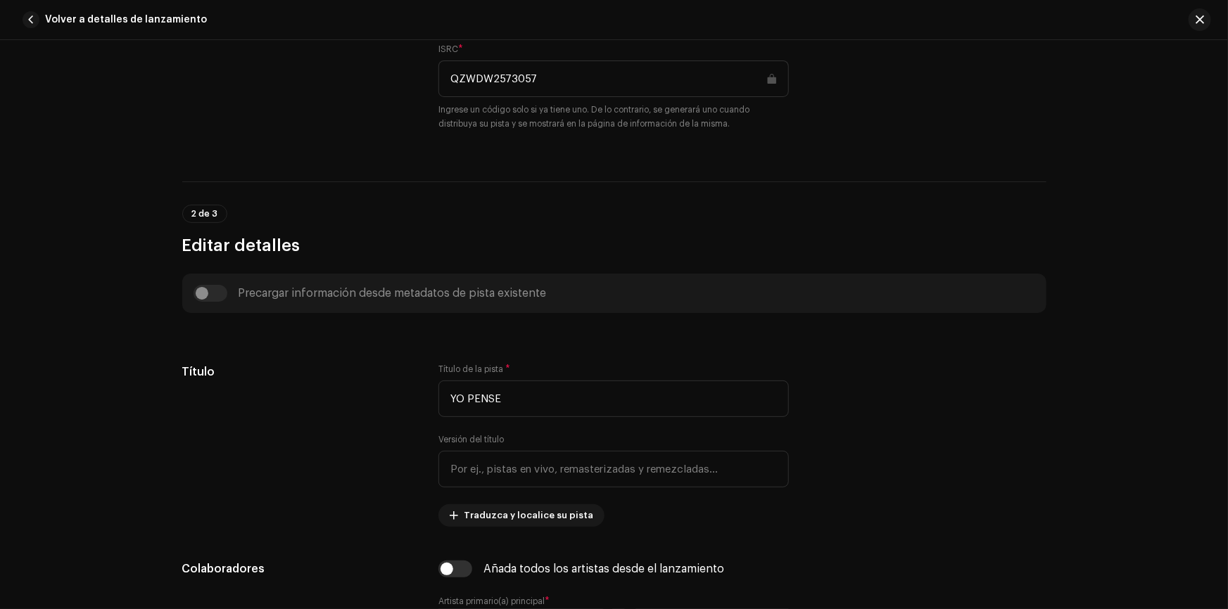
click at [206, 285] on div "Precargar información desde metadatos de pista existente" at bounding box center [615, 293] width 842 height 17
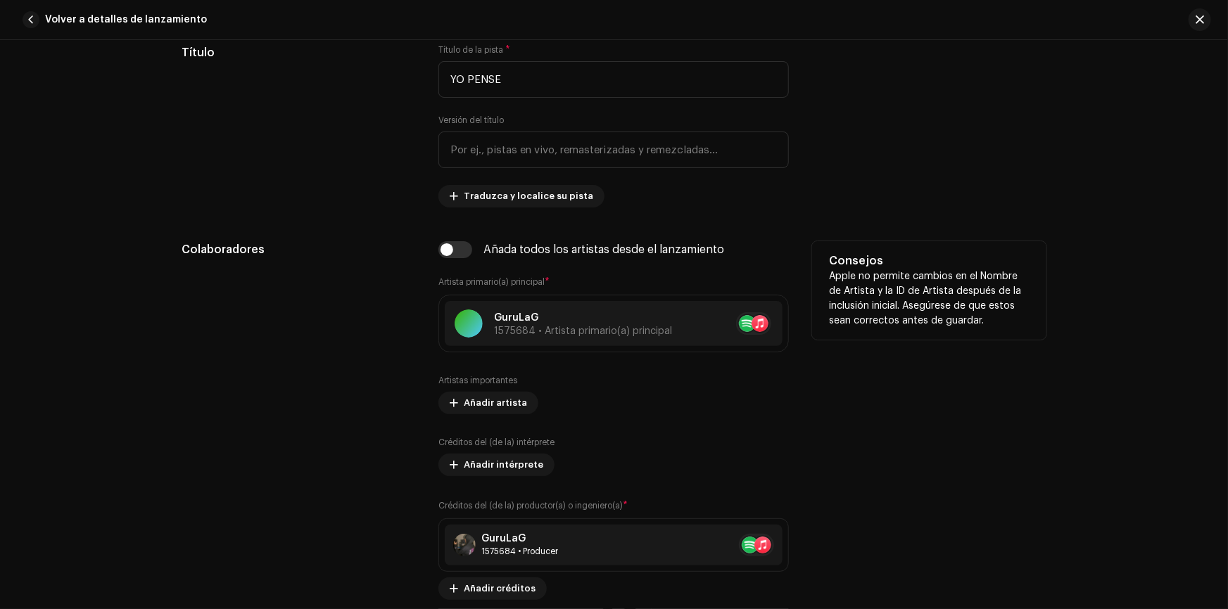
scroll to position [704, 0]
click at [559, 327] on span "1575684 • Artista primario(a) principal" at bounding box center [583, 331] width 178 height 10
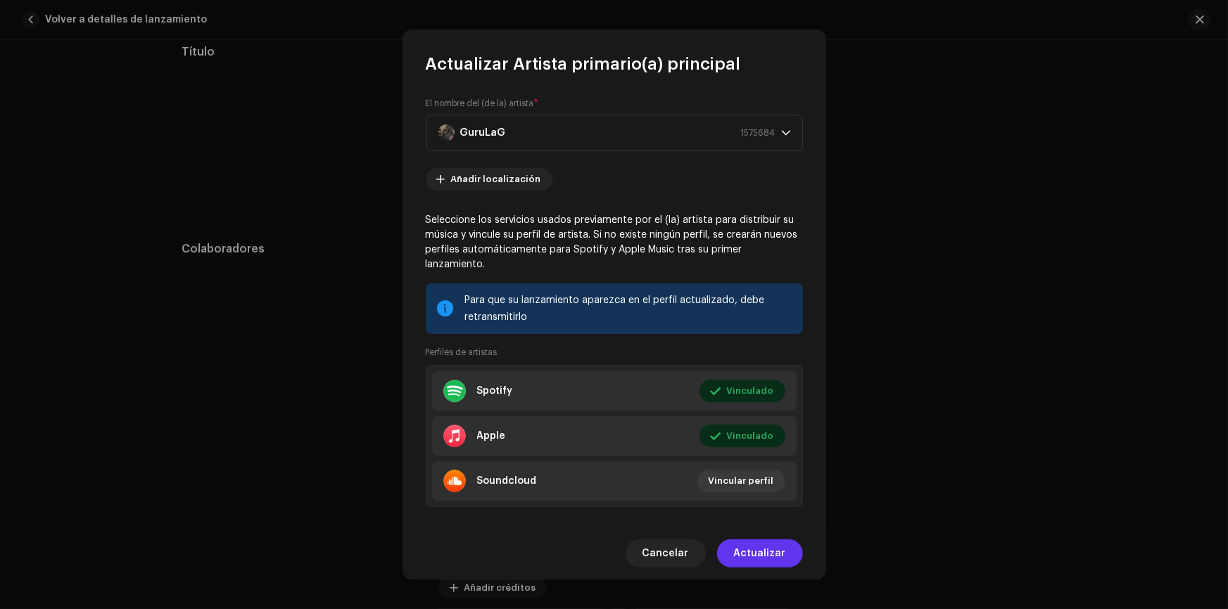
click at [799, 562] on button "Actualizar" at bounding box center [760, 554] width 86 height 28
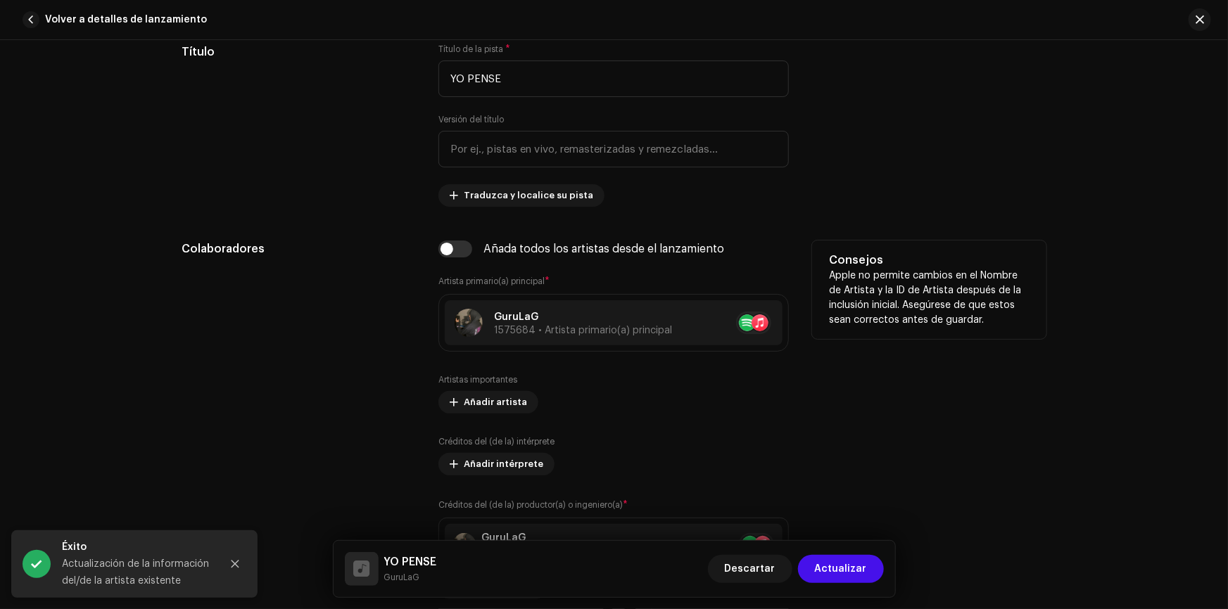
click at [896, 344] on div "Consejos Apple no permite cambios en el Nombre de Artista y la ID de Artista de…" at bounding box center [929, 420] width 234 height 359
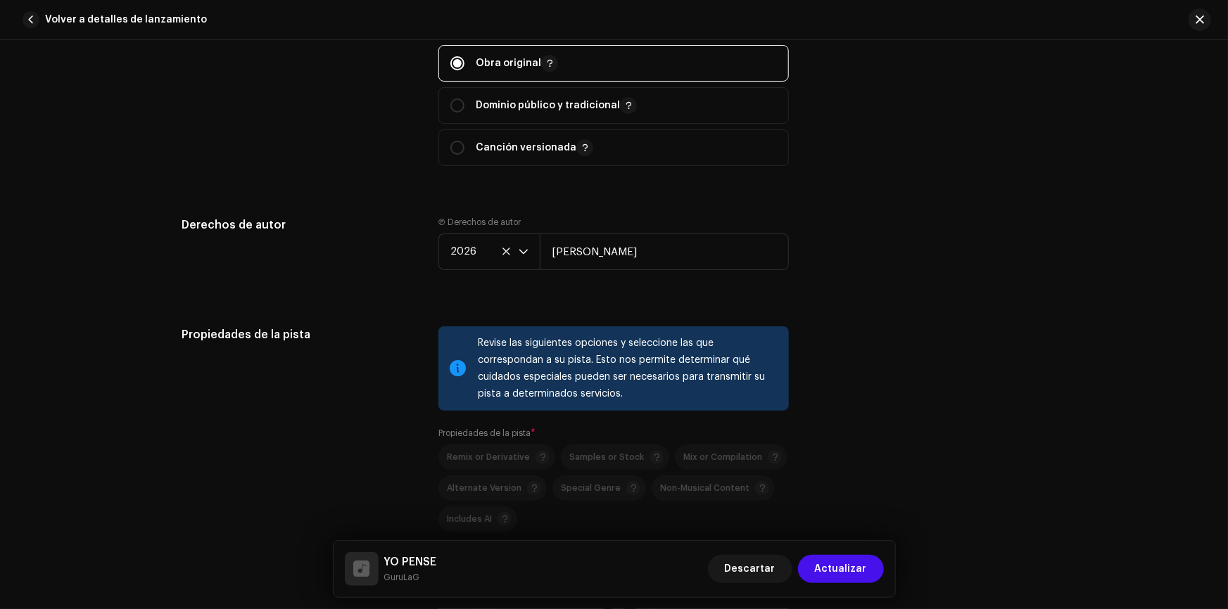
scroll to position [1727, 0]
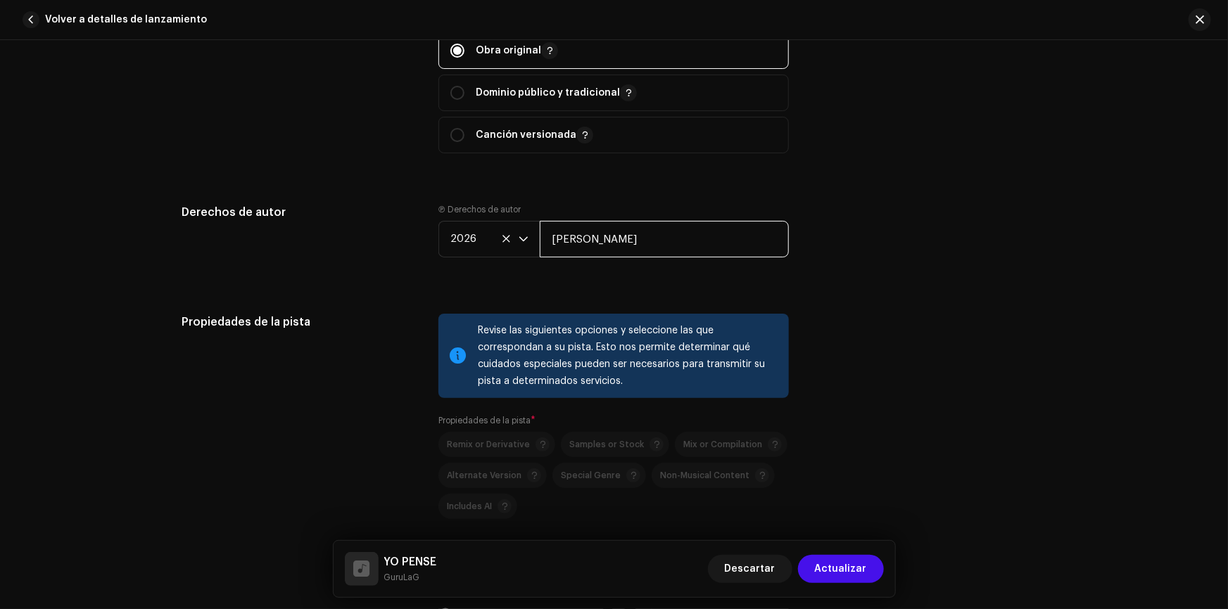
click at [584, 245] on input "[PERSON_NAME]" at bounding box center [664, 239] width 249 height 37
click at [666, 226] on input "[PERSON_NAME]" at bounding box center [664, 239] width 249 height 37
click at [586, 238] on input "[PERSON_NAME]" at bounding box center [664, 239] width 249 height 37
type input "[PERSON_NAME]"
click at [821, 209] on div "Derechos de autor Ⓟ Derechos de autor 2026 [PERSON_NAME]" at bounding box center [614, 242] width 864 height 76
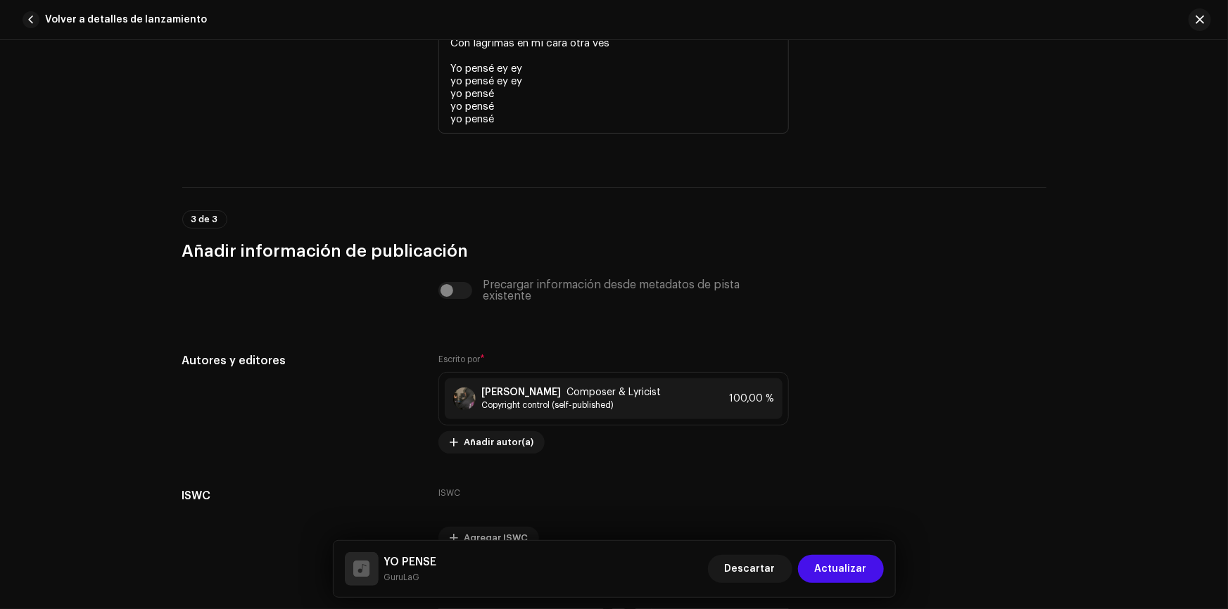
scroll to position [3220, 0]
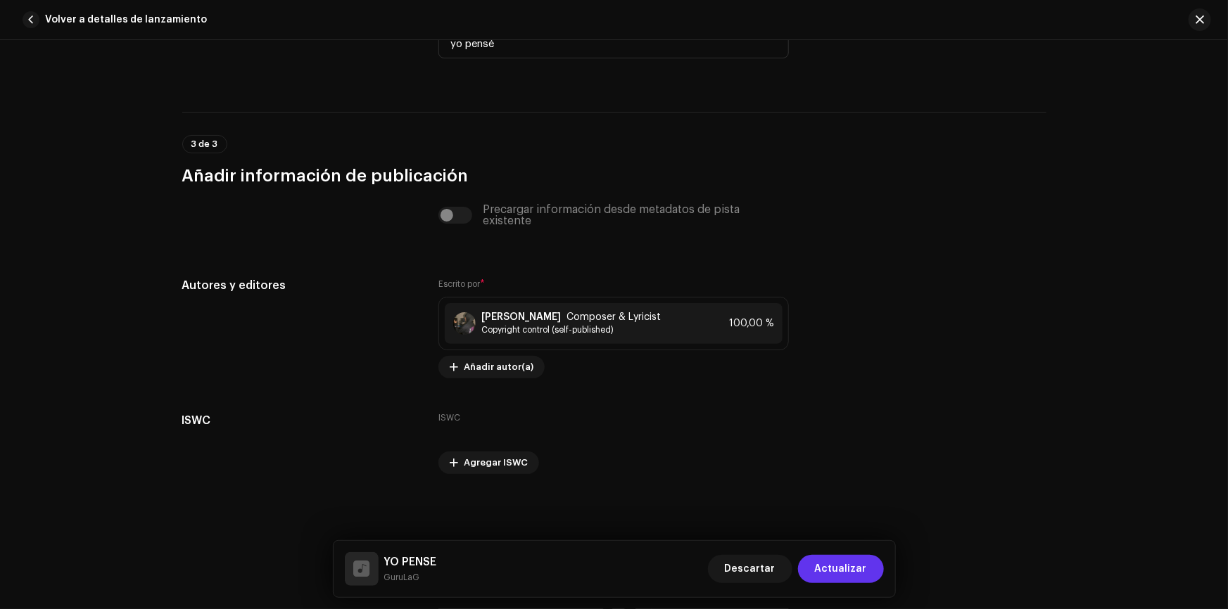
click at [844, 576] on span "Actualizar" at bounding box center [841, 569] width 52 height 28
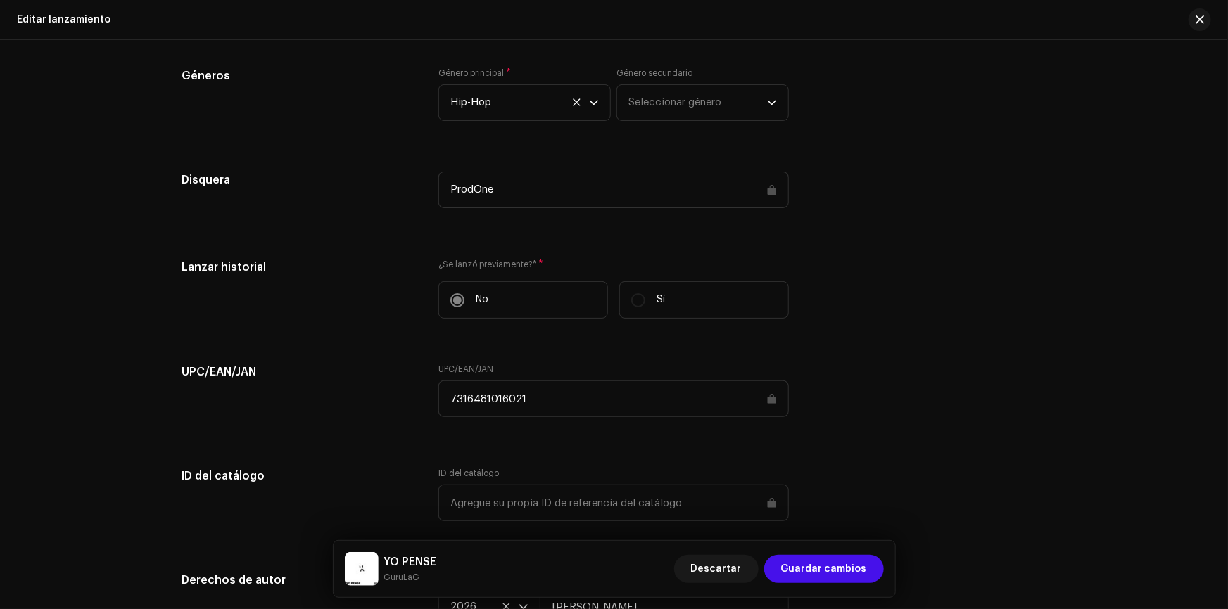
scroll to position [1663, 0]
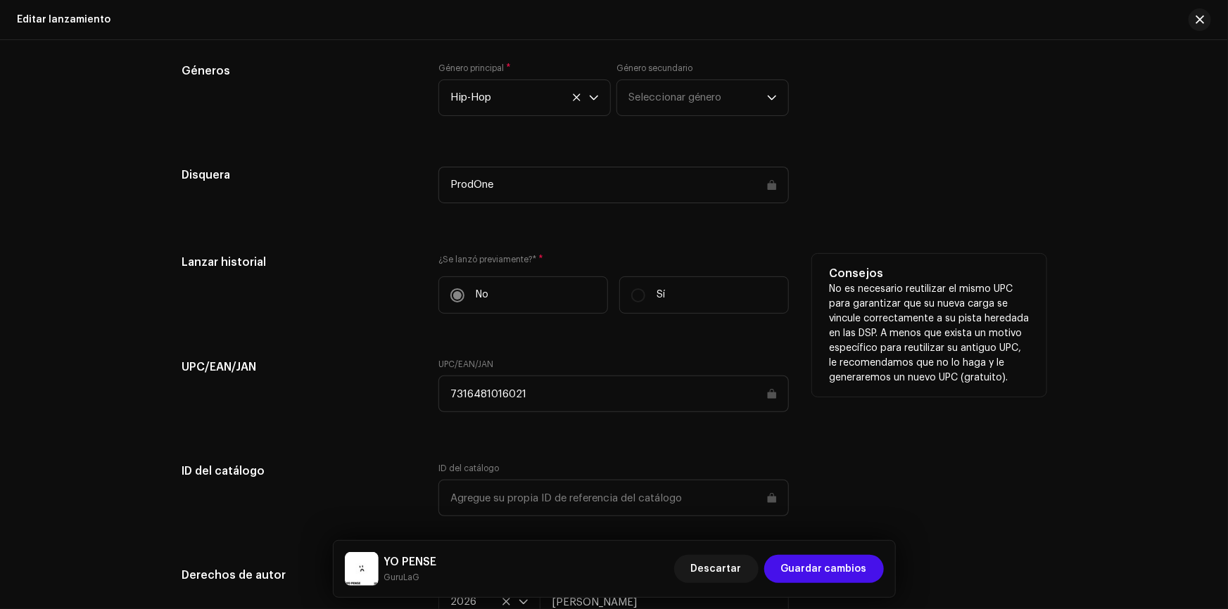
click at [668, 303] on label "Sí" at bounding box center [704, 295] width 170 height 37
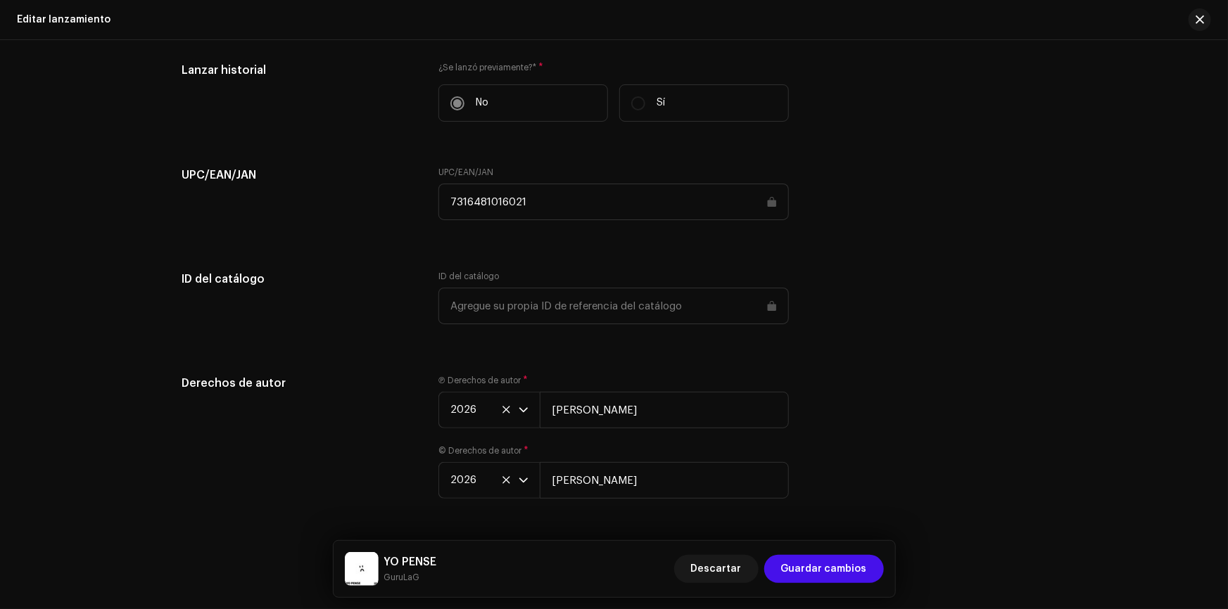
scroll to position [1894, 0]
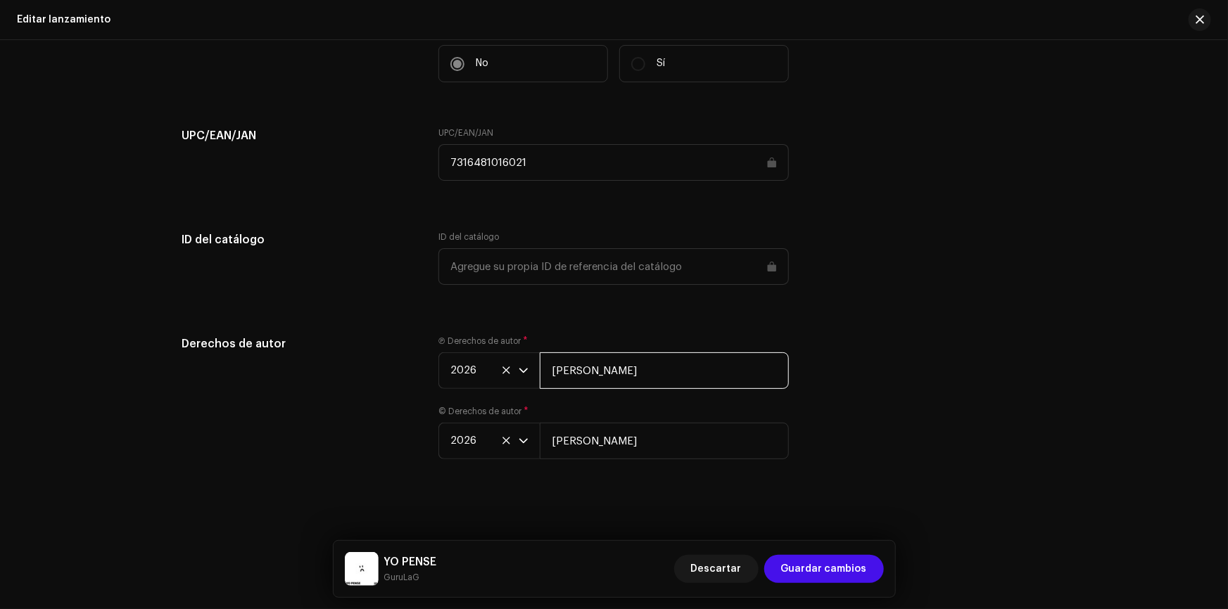
click at [588, 362] on input "[PERSON_NAME]" at bounding box center [664, 371] width 249 height 37
click at [702, 366] on input "[PERSON_NAME]" at bounding box center [664, 371] width 249 height 37
type input "[PERSON_NAME]"
drag, startPoint x: 569, startPoint y: 457, endPoint x: 533, endPoint y: 461, distance: 35.4
click at [533, 461] on div "Ⓟ Derechos de autor * 2026 [PERSON_NAME] © Derechos de autor * 2026 [PERSON_NAM…" at bounding box center [613, 406] width 350 height 141
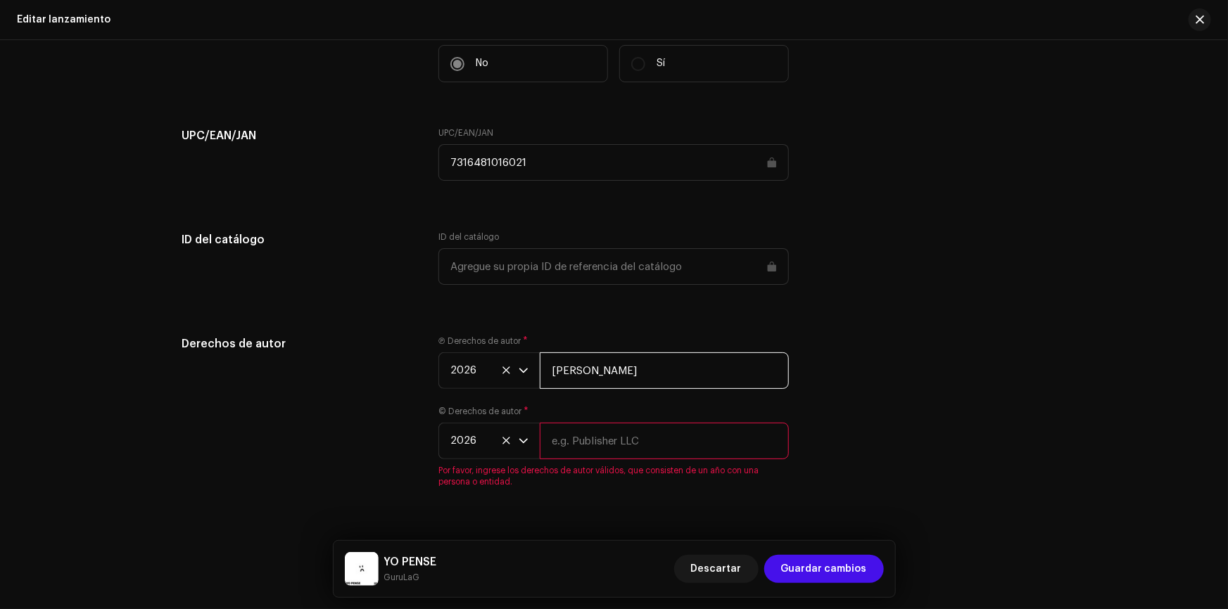
drag, startPoint x: 762, startPoint y: 365, endPoint x: 538, endPoint y: 369, distance: 223.8
click at [540, 369] on input "[PERSON_NAME]" at bounding box center [664, 371] width 249 height 37
click at [571, 441] on input "text" at bounding box center [664, 441] width 249 height 37
paste input "[PERSON_NAME]"
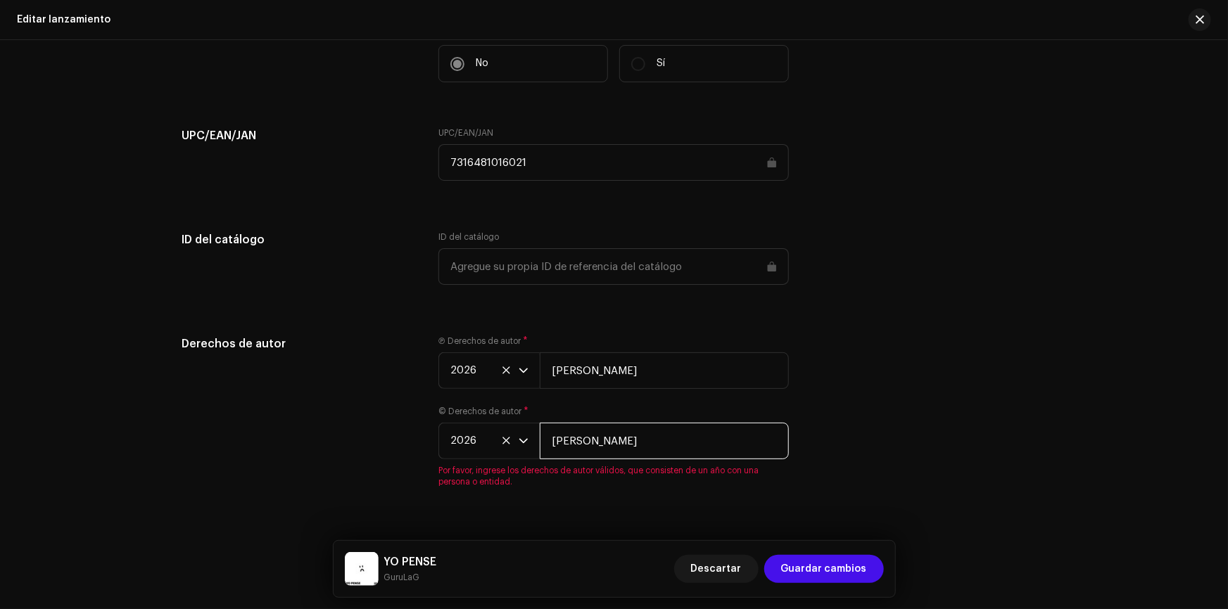
type input "[PERSON_NAME]"
click at [817, 366] on div "Derechos de autor Ⓟ Derechos de autor * 2026 [PERSON_NAME] © Derechos de autor …" at bounding box center [614, 420] width 864 height 169
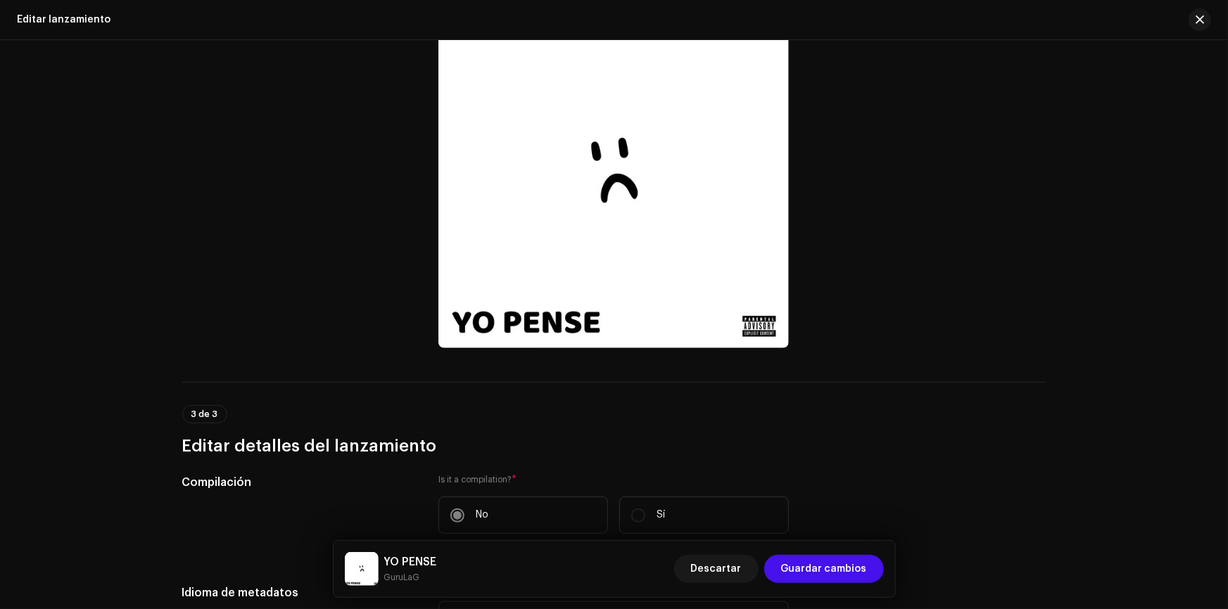
scroll to position [423, 0]
click at [824, 570] on span "Guardar cambios" at bounding box center [824, 569] width 86 height 28
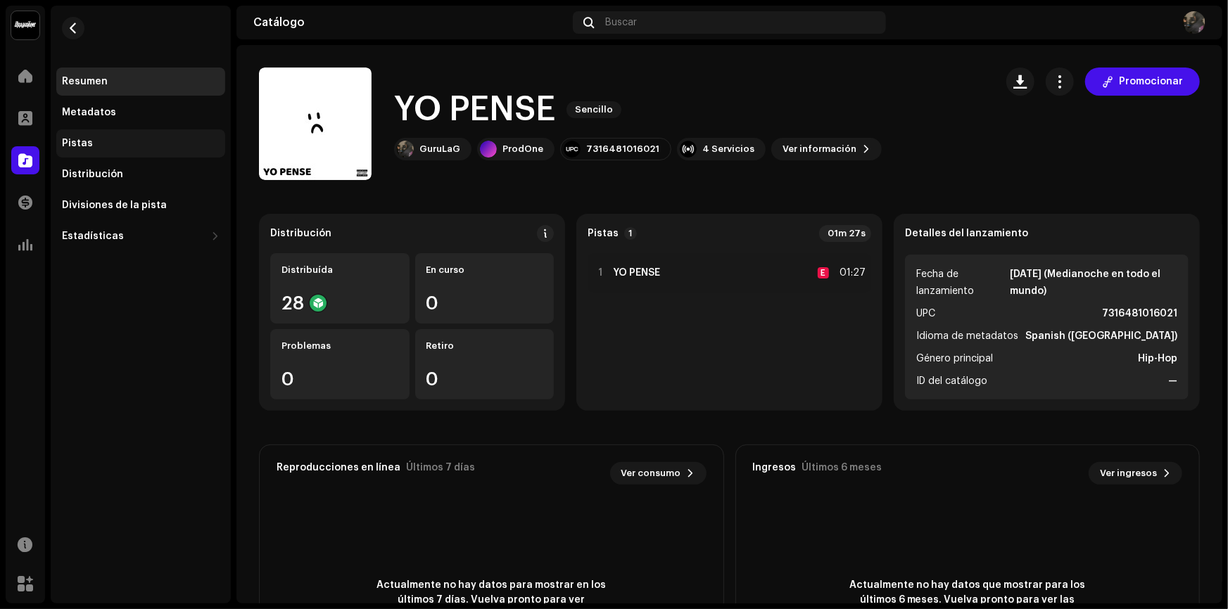
click at [80, 145] on div "Pistas" at bounding box center [77, 143] width 31 height 11
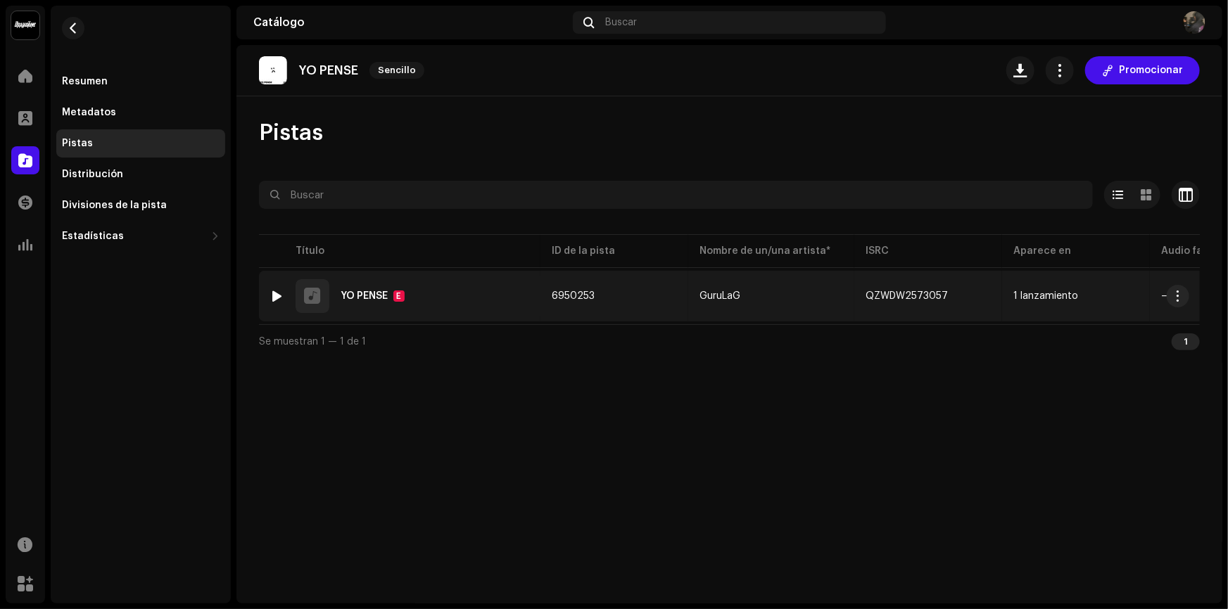
click at [656, 289] on td "6950253" at bounding box center [614, 296] width 148 height 51
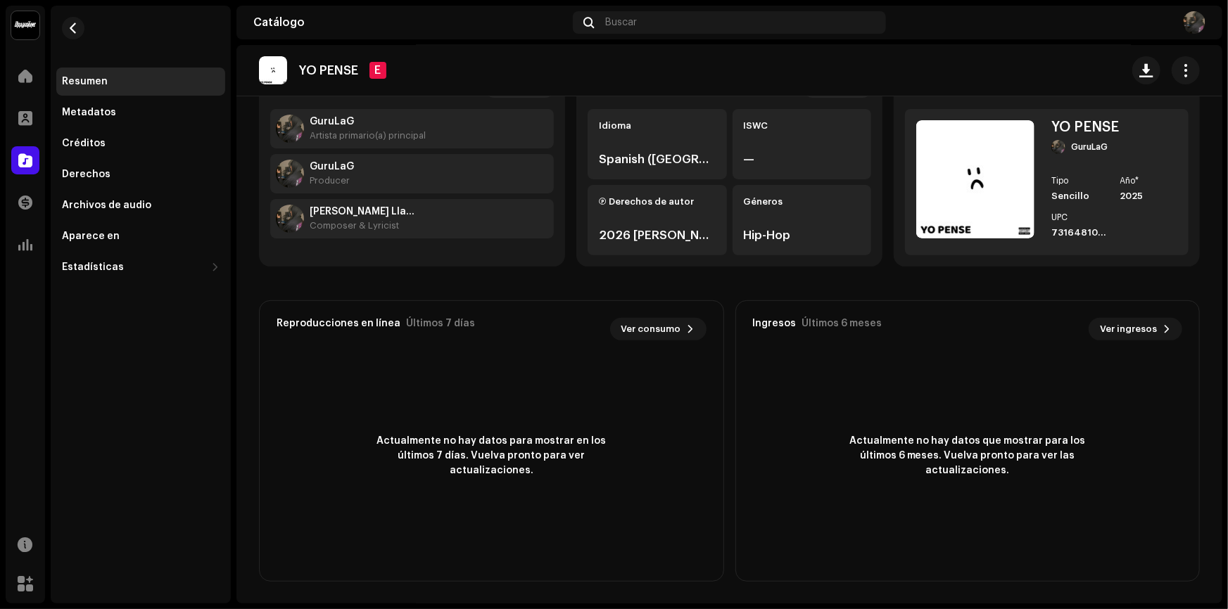
scroll to position [80, 0]
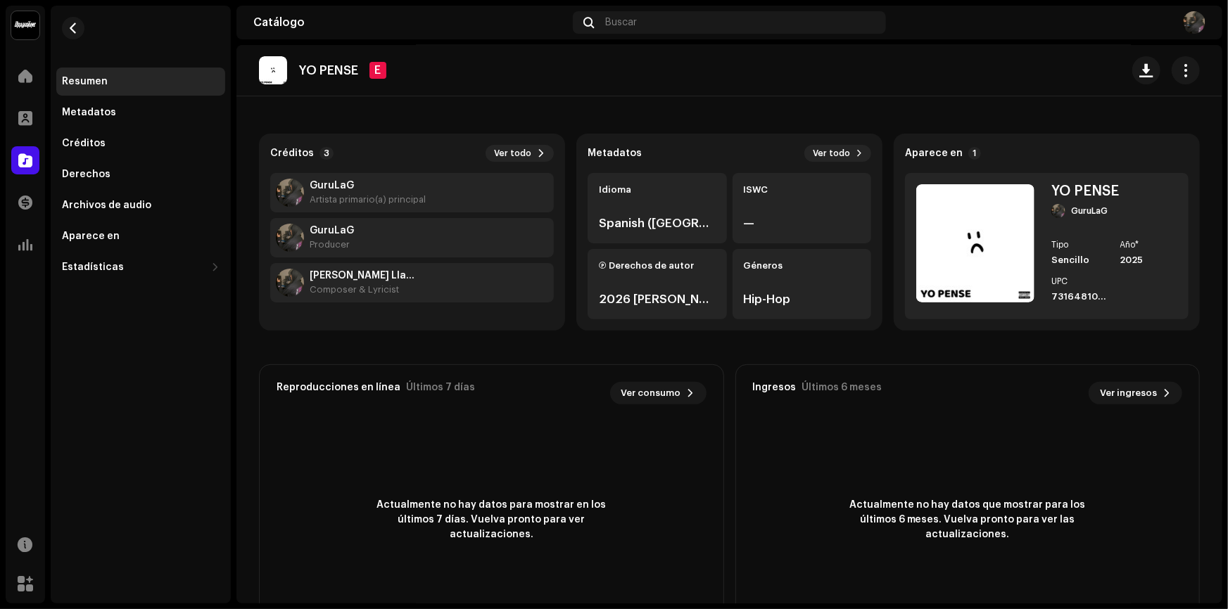
click at [669, 294] on div "2026 [PERSON_NAME]" at bounding box center [657, 299] width 117 height 17
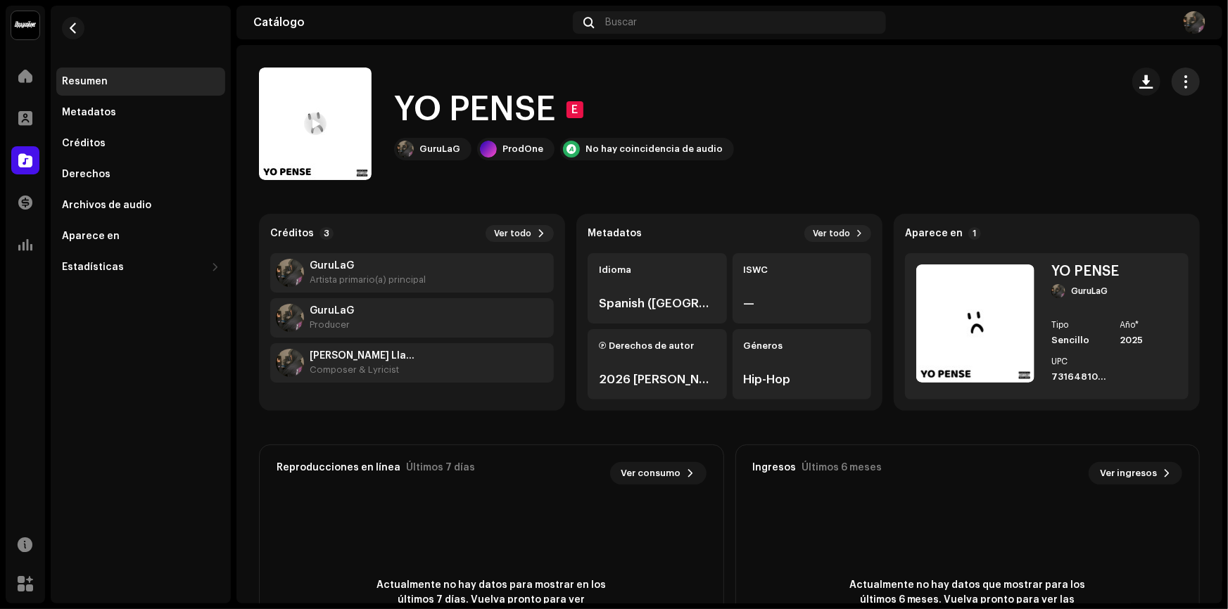
click at [1172, 78] on button "button" at bounding box center [1186, 82] width 28 height 28
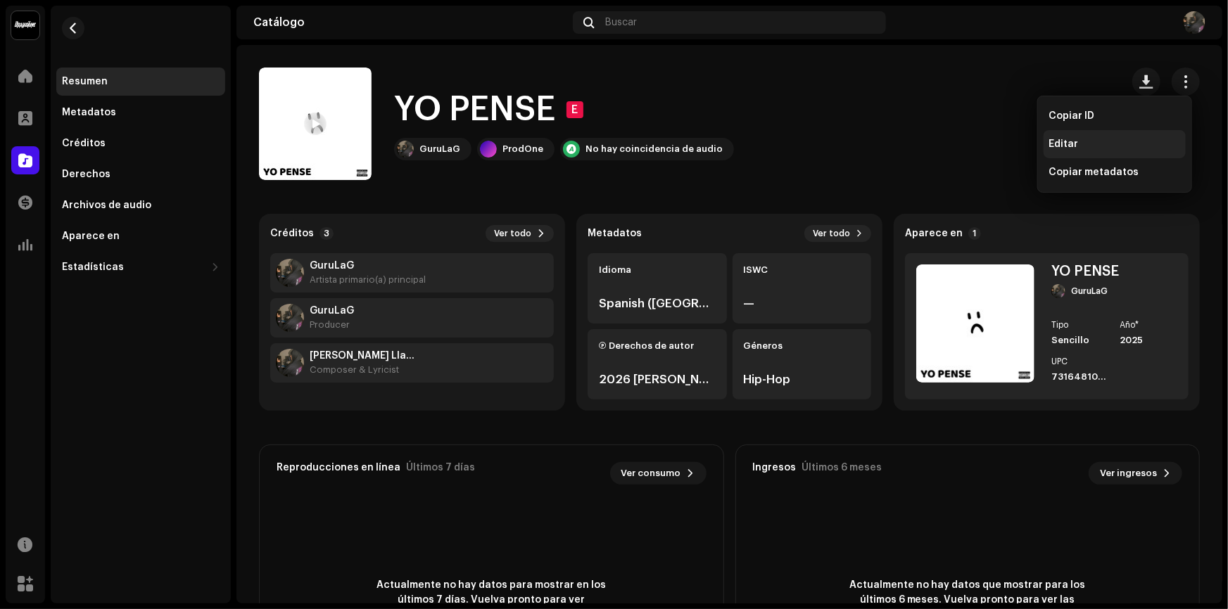
click at [1087, 148] on div "Editar" at bounding box center [1114, 144] width 131 height 11
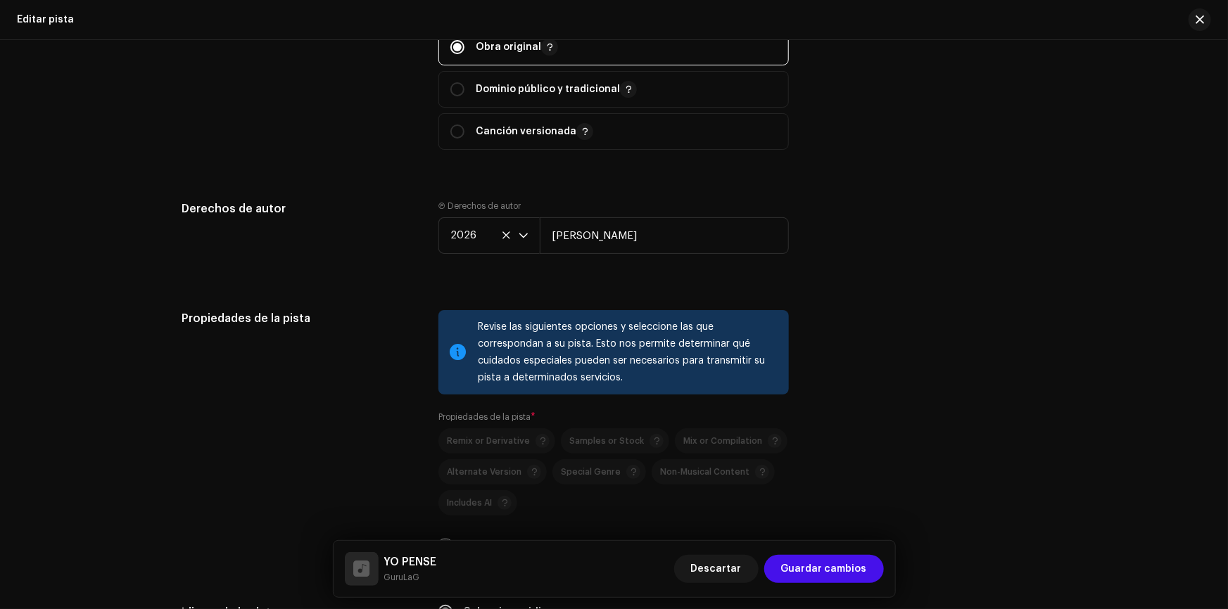
scroll to position [1663, 0]
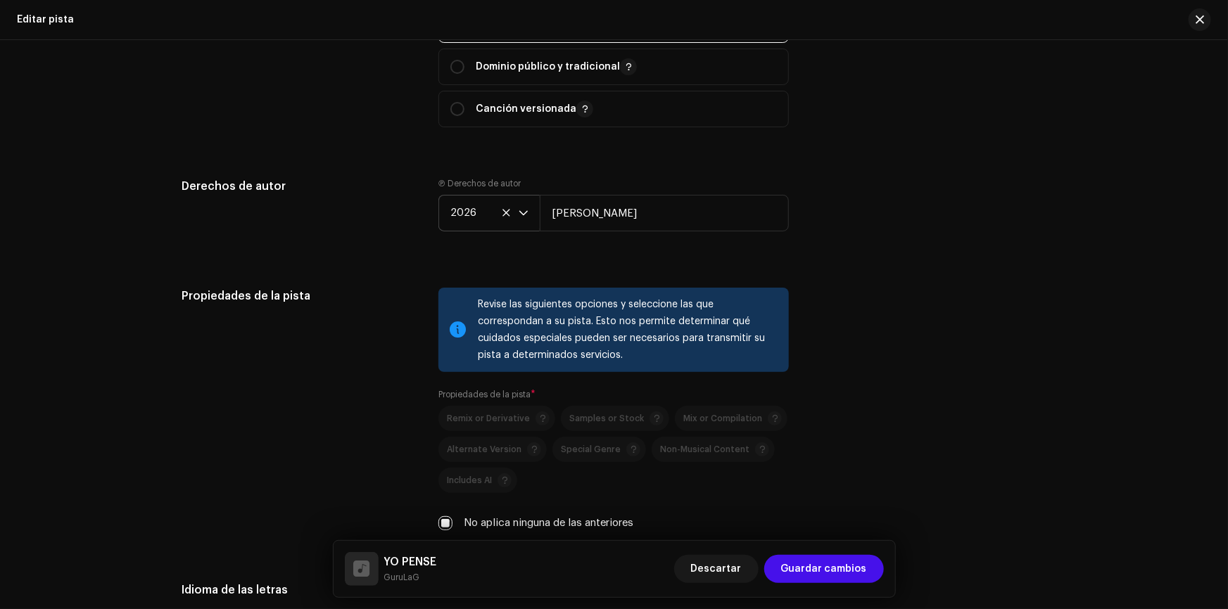
click at [521, 218] on div "dropdown trigger" at bounding box center [524, 213] width 10 height 35
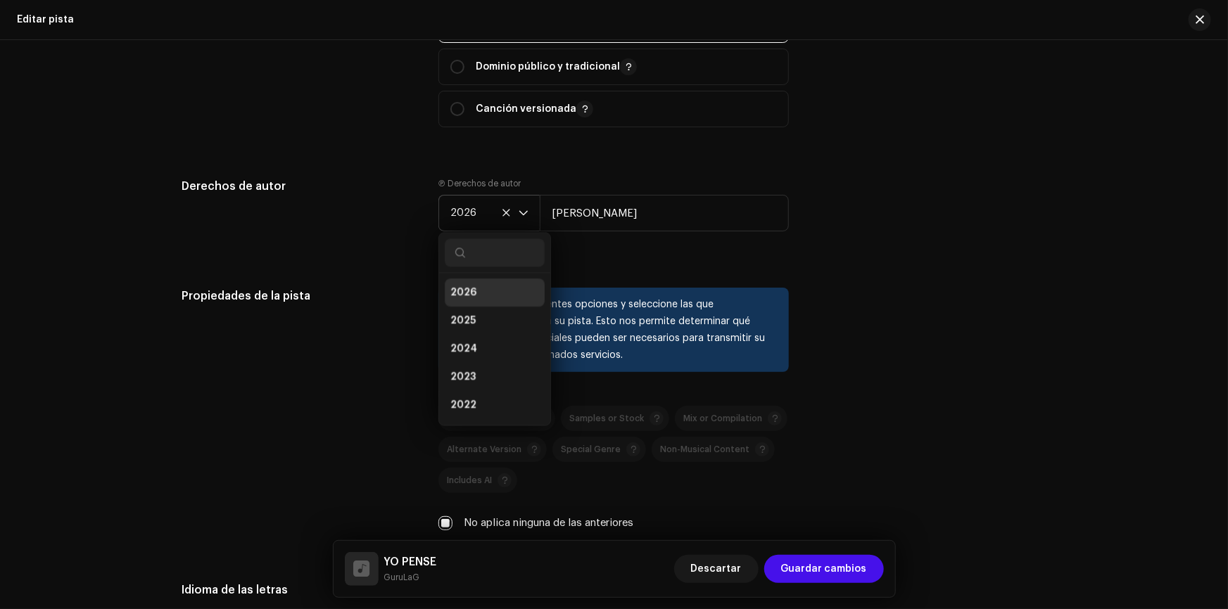
scroll to position [6, 0]
click at [488, 305] on li "2025" at bounding box center [495, 315] width 100 height 28
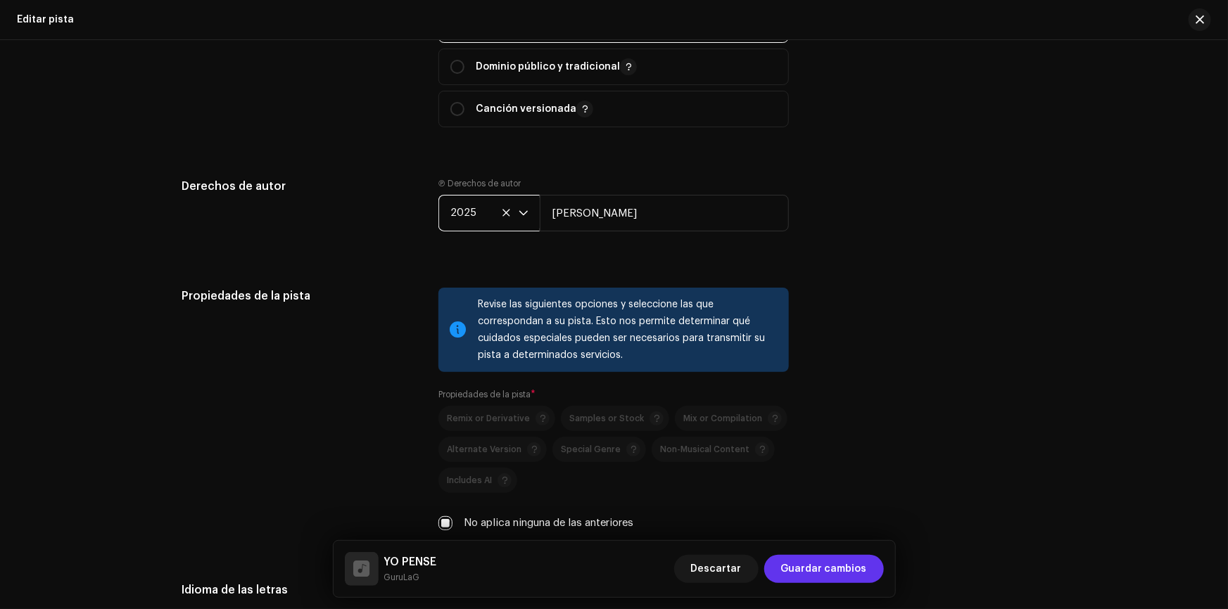
click at [821, 566] on span "Guardar cambios" at bounding box center [824, 569] width 86 height 28
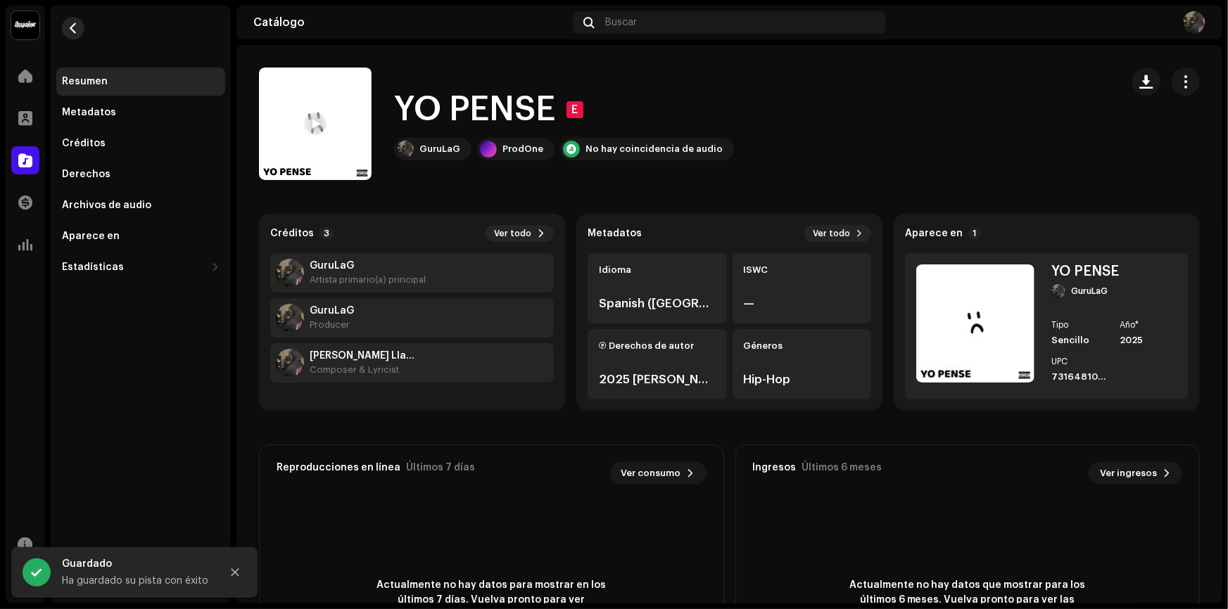
click at [82, 24] on button "button" at bounding box center [73, 28] width 23 height 23
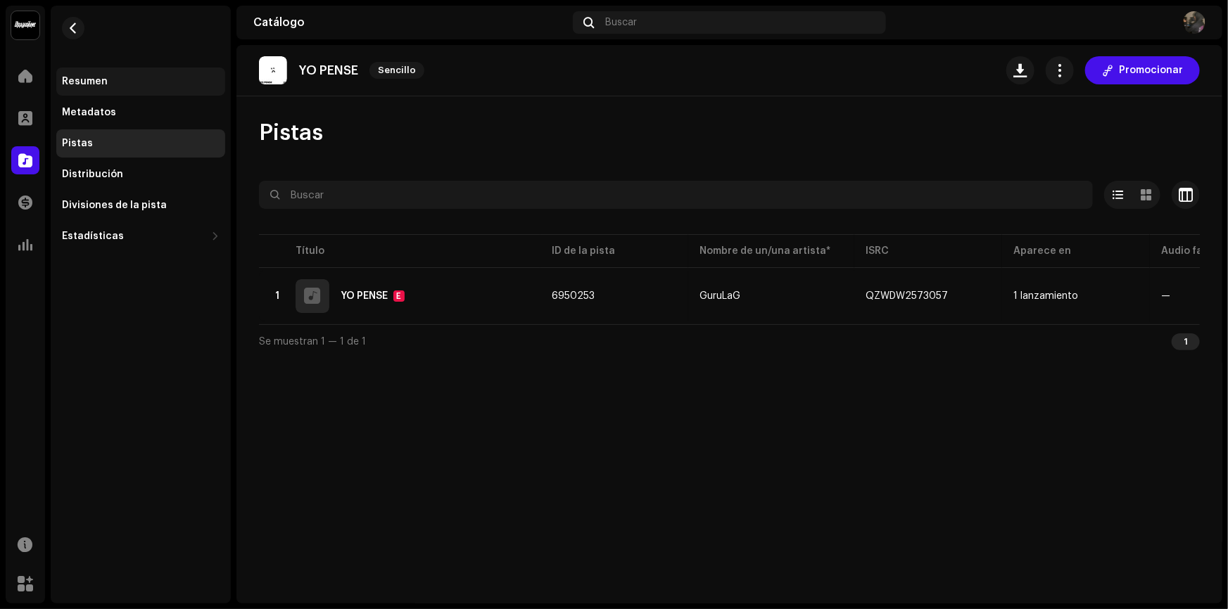
click at [95, 77] on div "Resumen" at bounding box center [85, 81] width 46 height 11
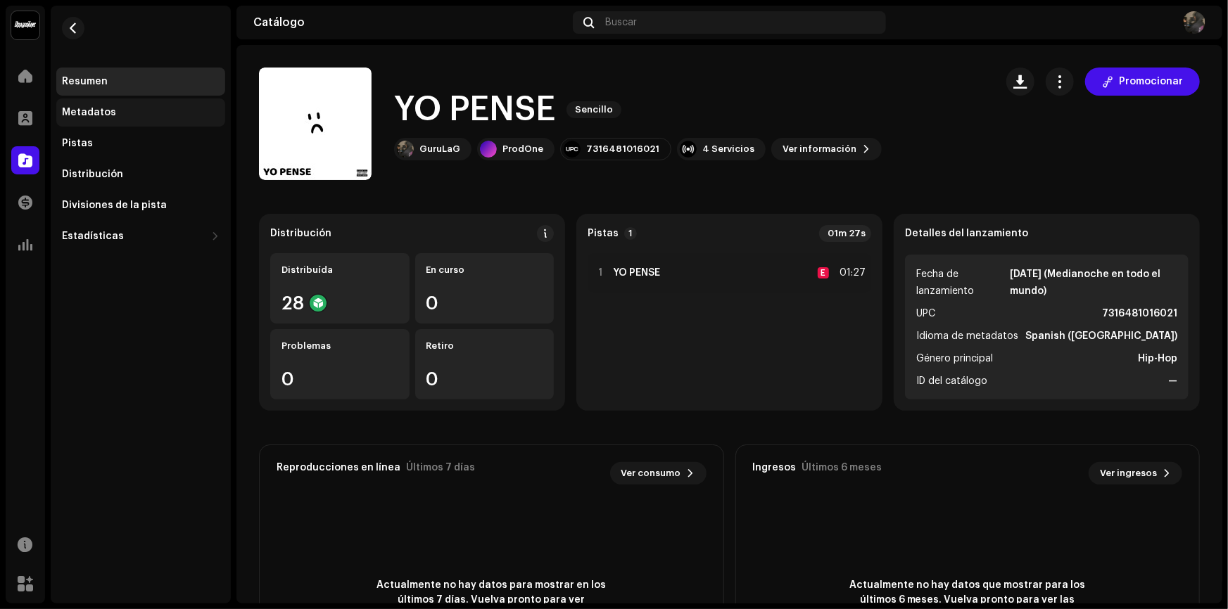
click at [132, 120] on div "Metadatos" at bounding box center [140, 113] width 169 height 28
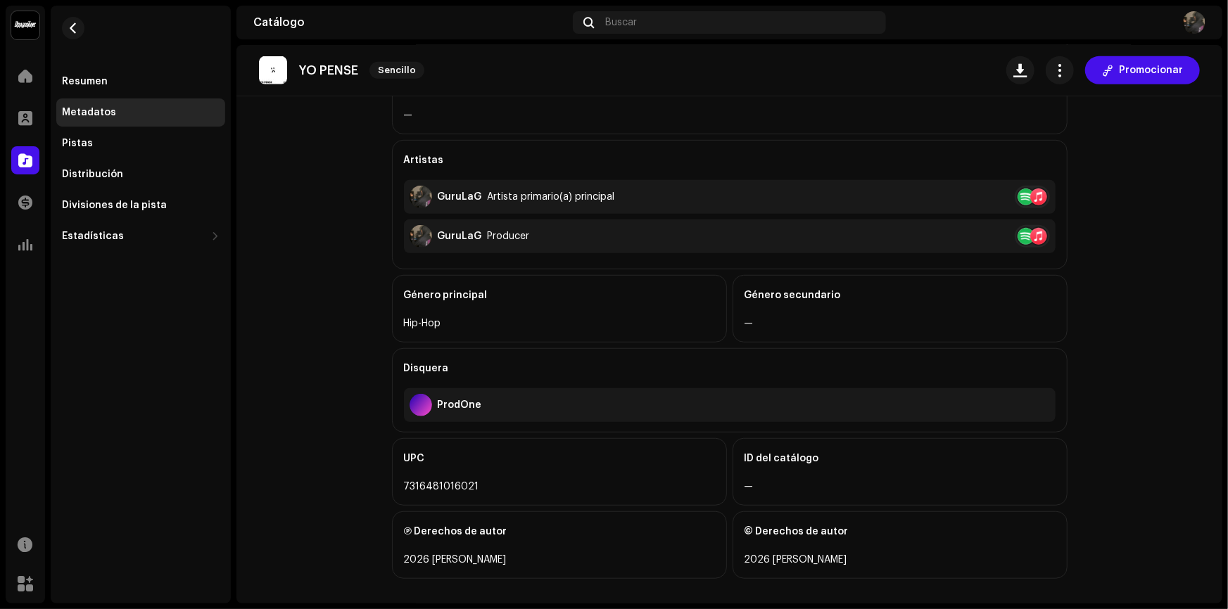
scroll to position [341, 0]
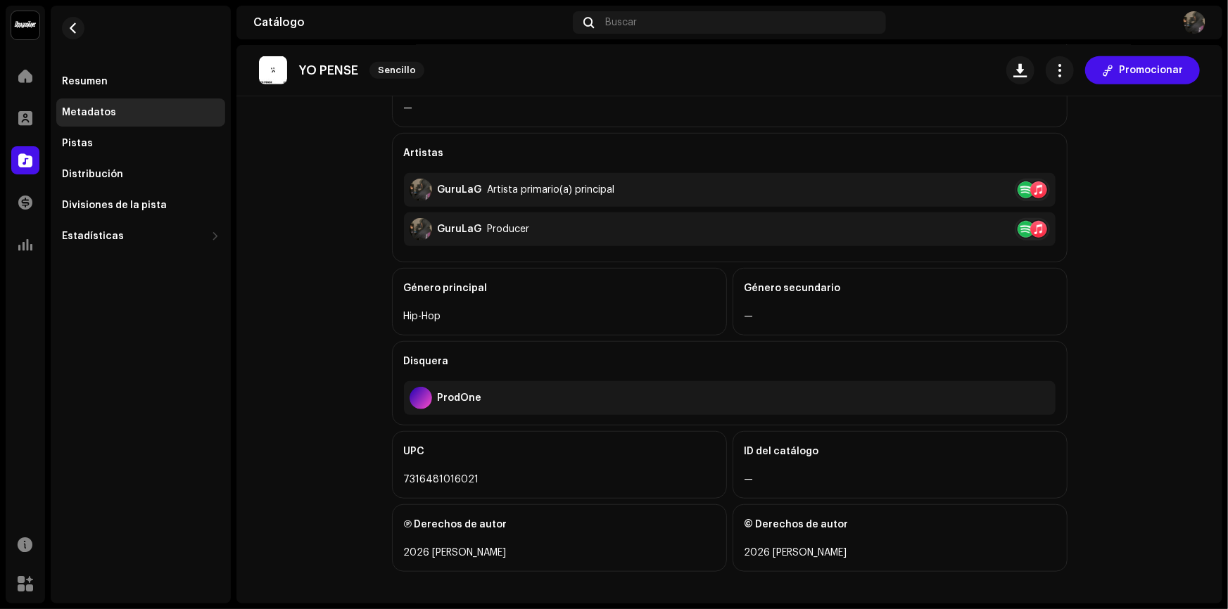
click at [710, 546] on div "Ⓟ Derechos de autor 2026 [PERSON_NAME]" at bounding box center [559, 539] width 335 height 68
click at [1062, 68] on span "button" at bounding box center [1059, 70] width 13 height 11
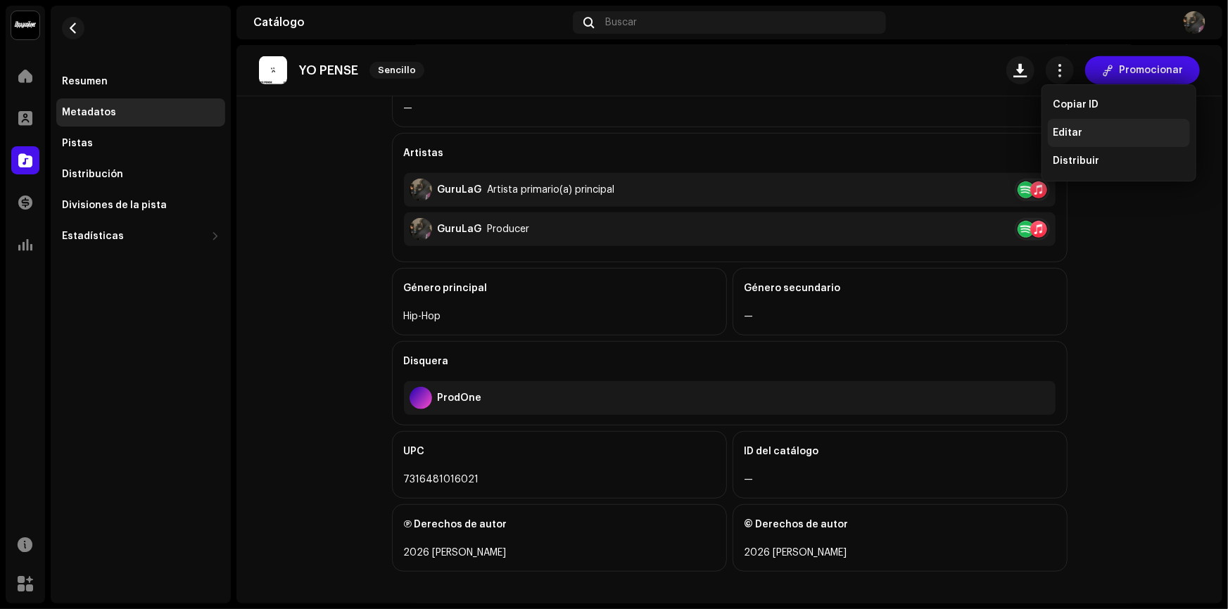
click at [1063, 125] on div "Editar" at bounding box center [1119, 133] width 142 height 28
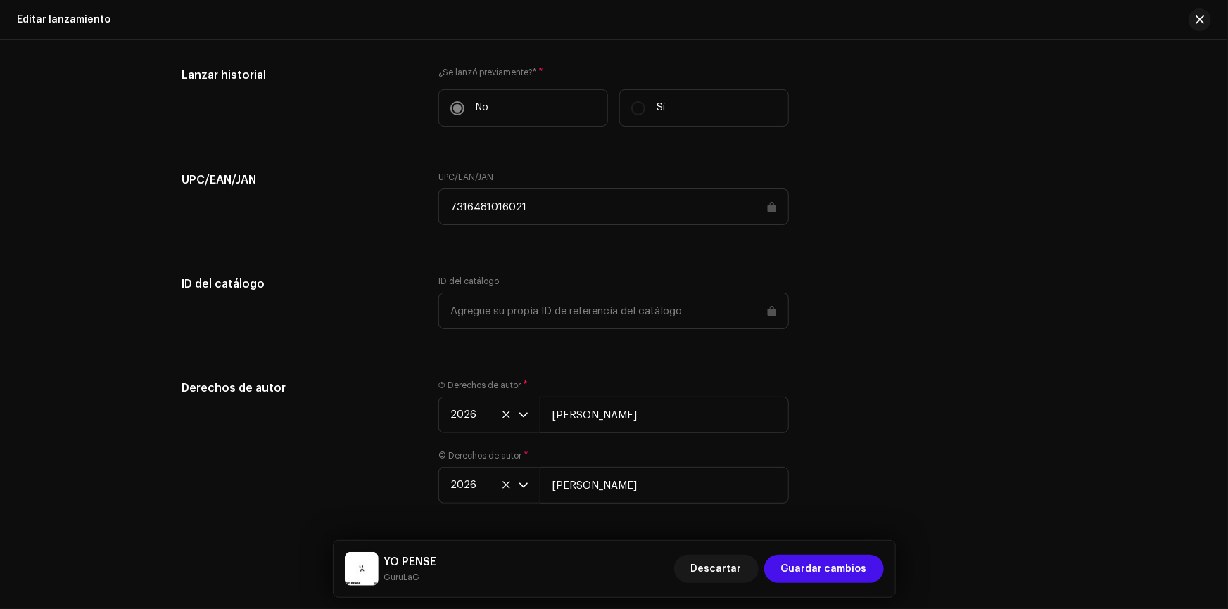
scroll to position [1894, 0]
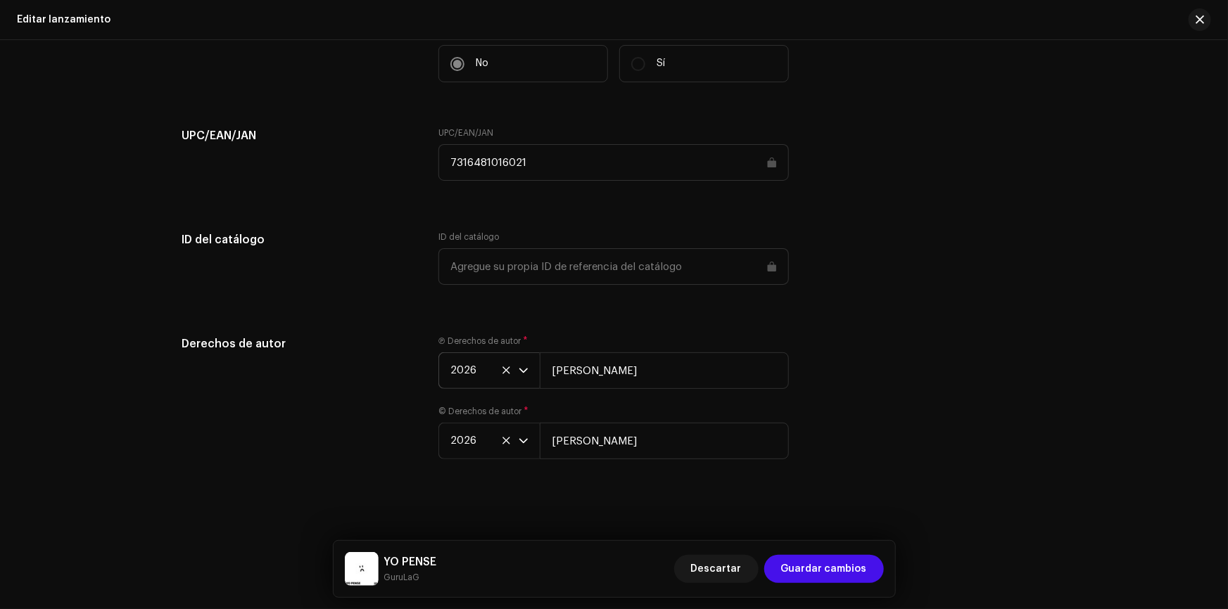
click at [523, 366] on icon "dropdown trigger" at bounding box center [524, 371] width 10 height 10
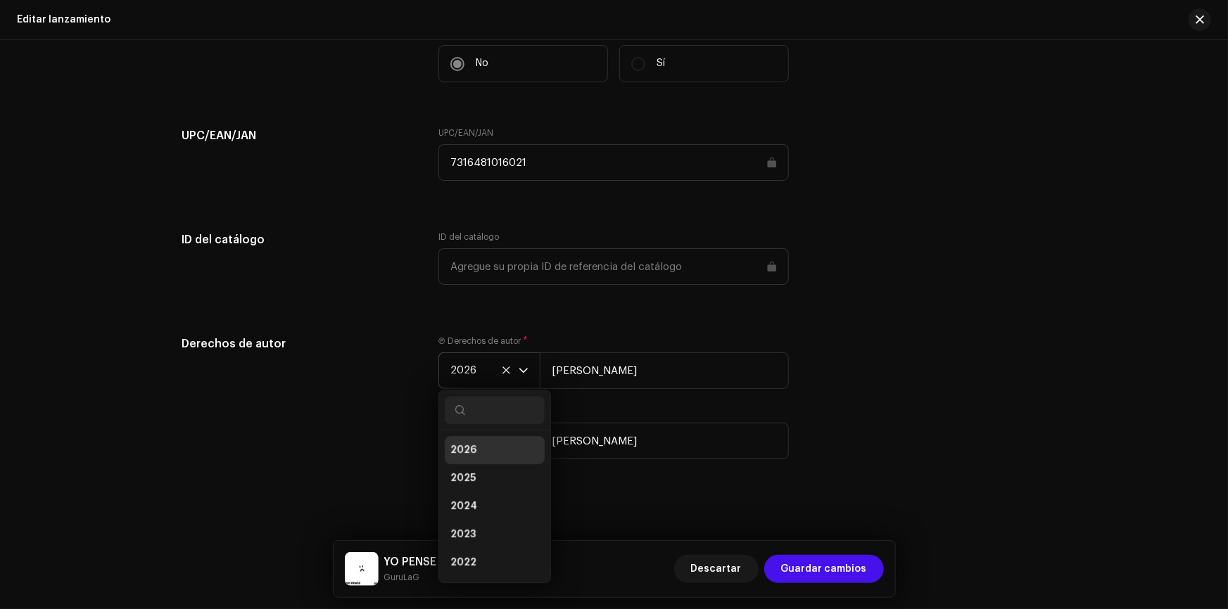
scroll to position [6, 0]
click at [474, 462] on li "2025" at bounding box center [495, 473] width 100 height 28
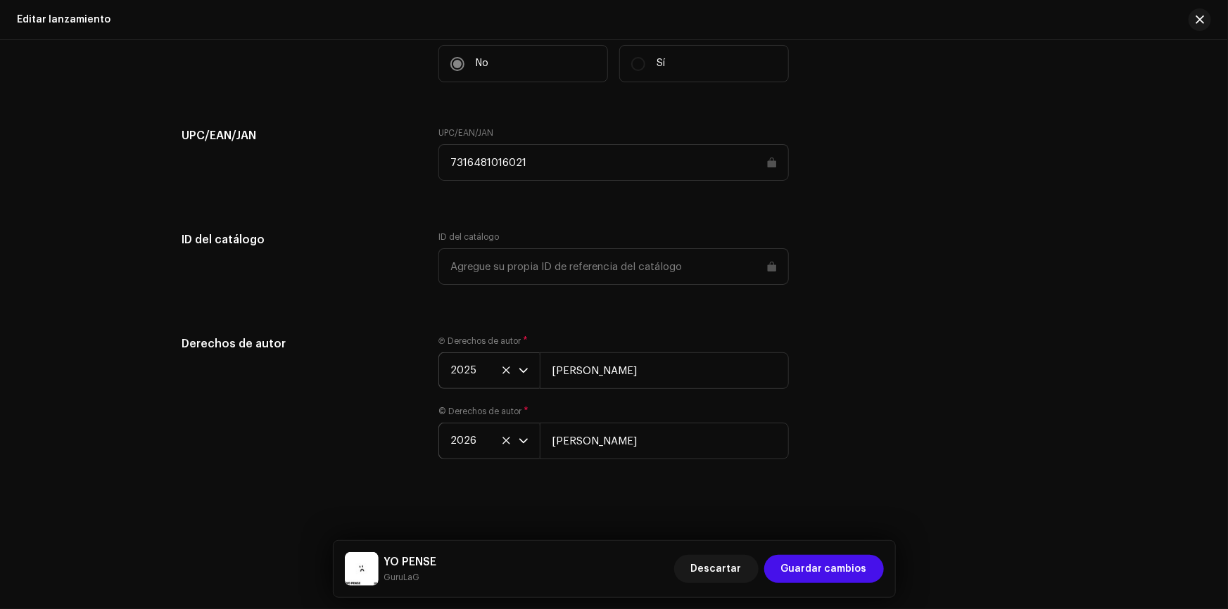
click at [528, 433] on p-select "2026" at bounding box center [488, 441] width 101 height 37
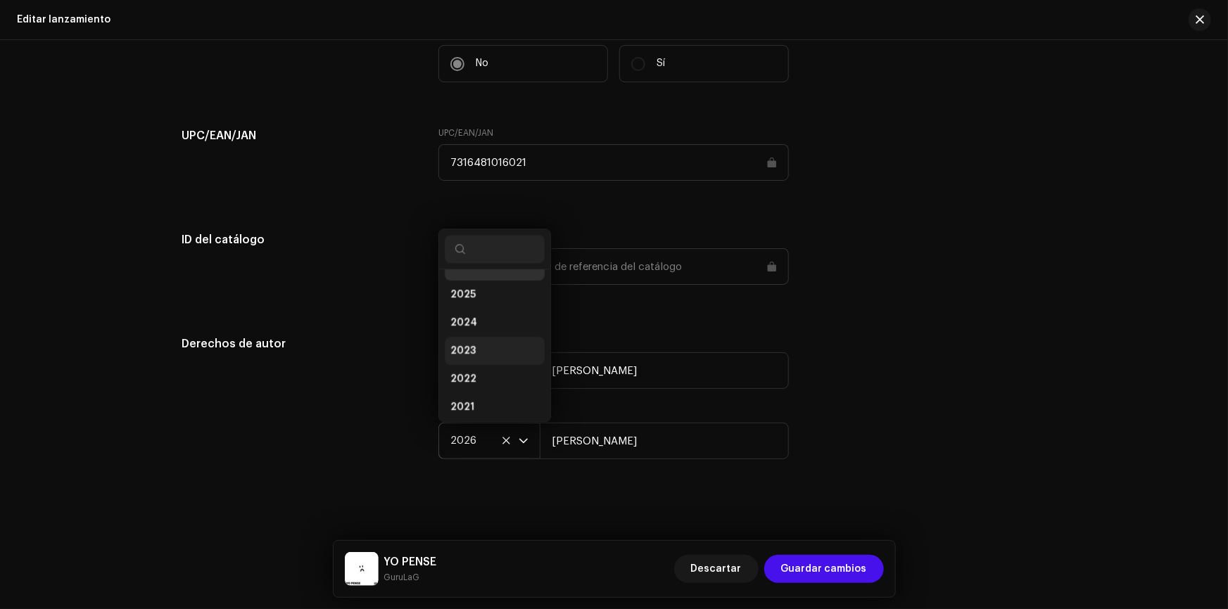
scroll to position [0, 0]
click at [500, 310] on li "2025" at bounding box center [495, 317] width 100 height 28
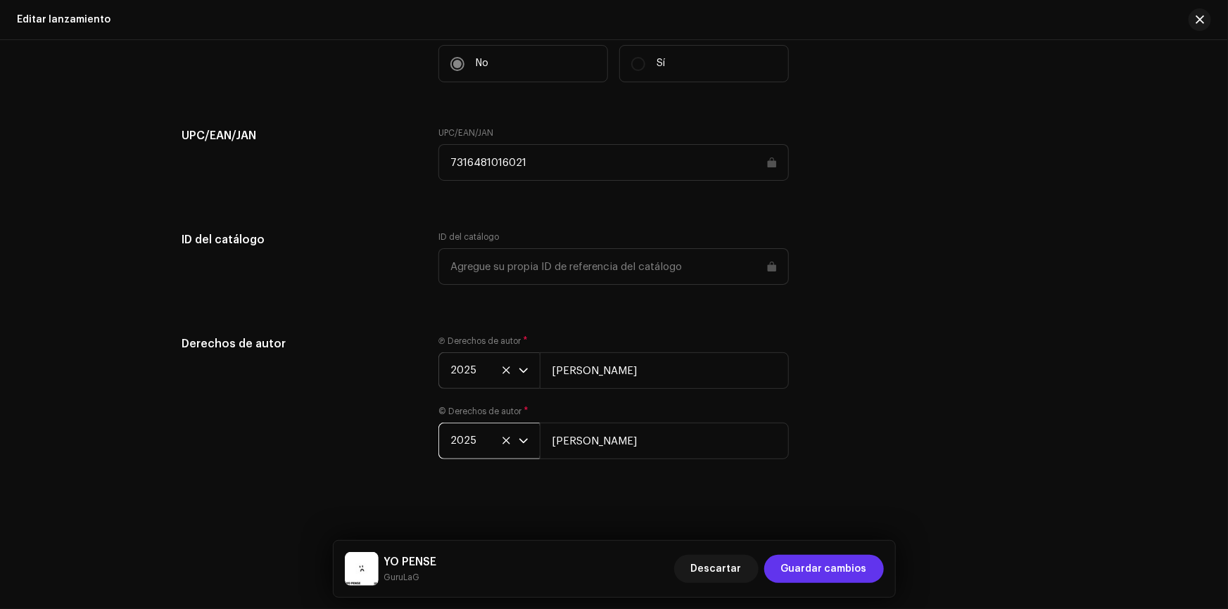
click at [806, 562] on span "Guardar cambios" at bounding box center [824, 569] width 86 height 28
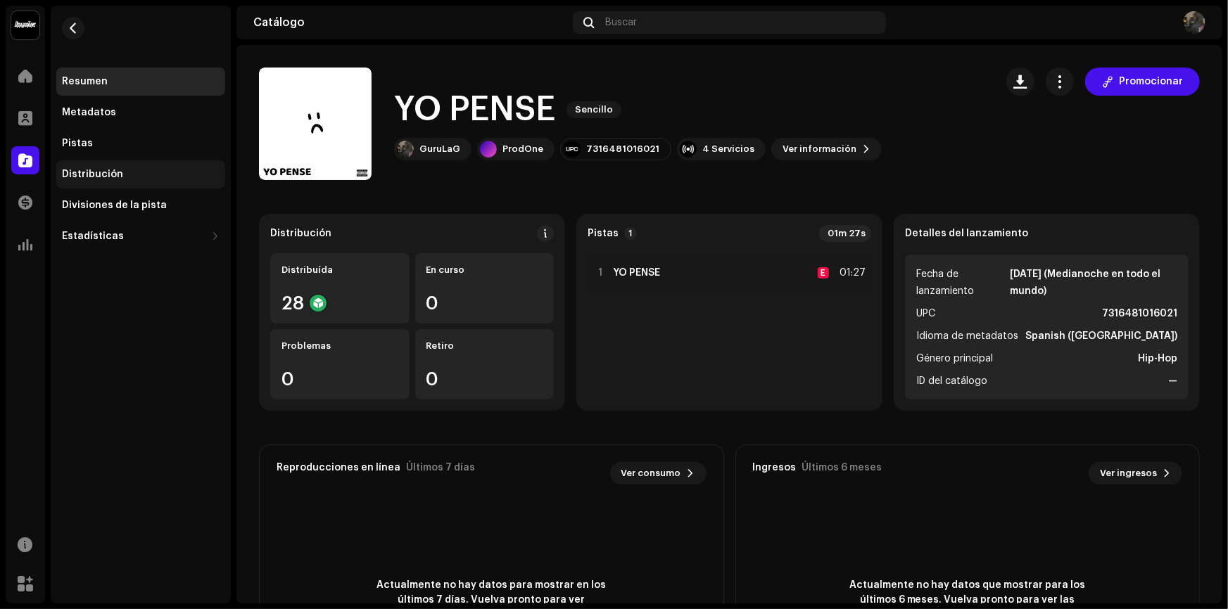
click at [103, 170] on div "Distribución" at bounding box center [92, 174] width 61 height 11
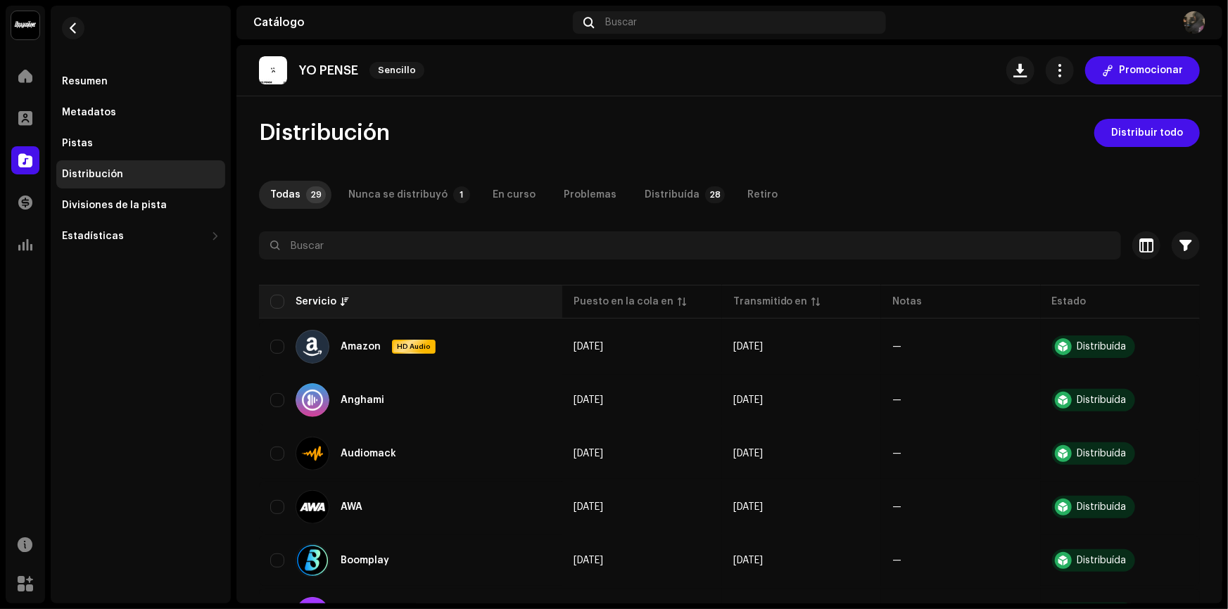
click at [276, 290] on th "Servicio" at bounding box center [410, 302] width 303 height 34
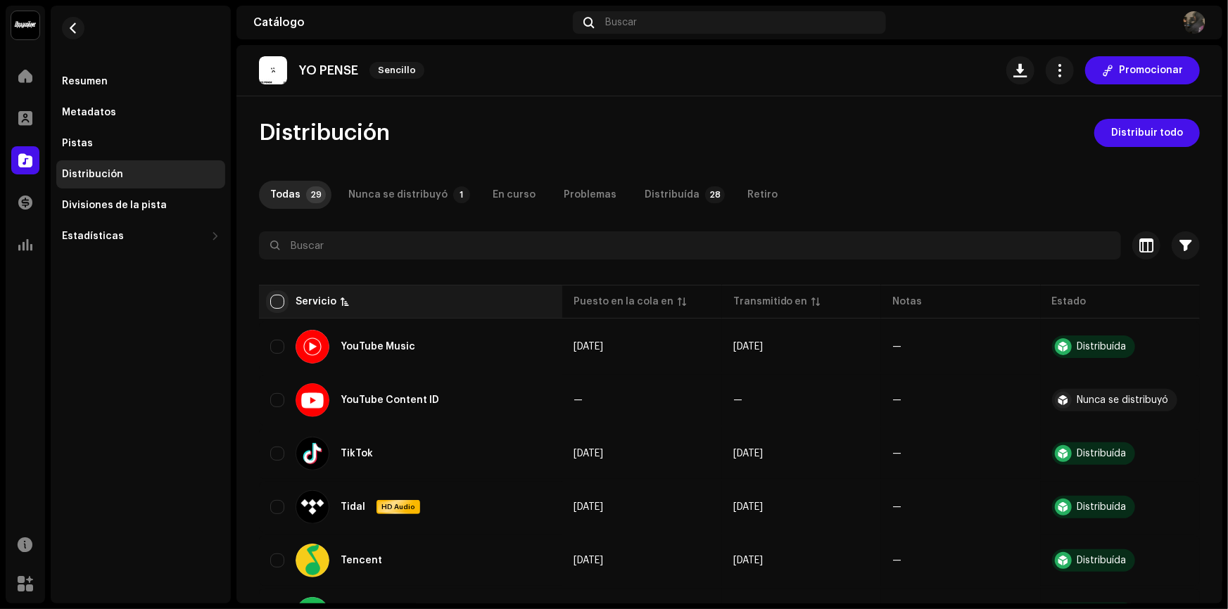
click at [279, 308] on input "checkbox" at bounding box center [277, 302] width 14 height 14
checkbox input "true"
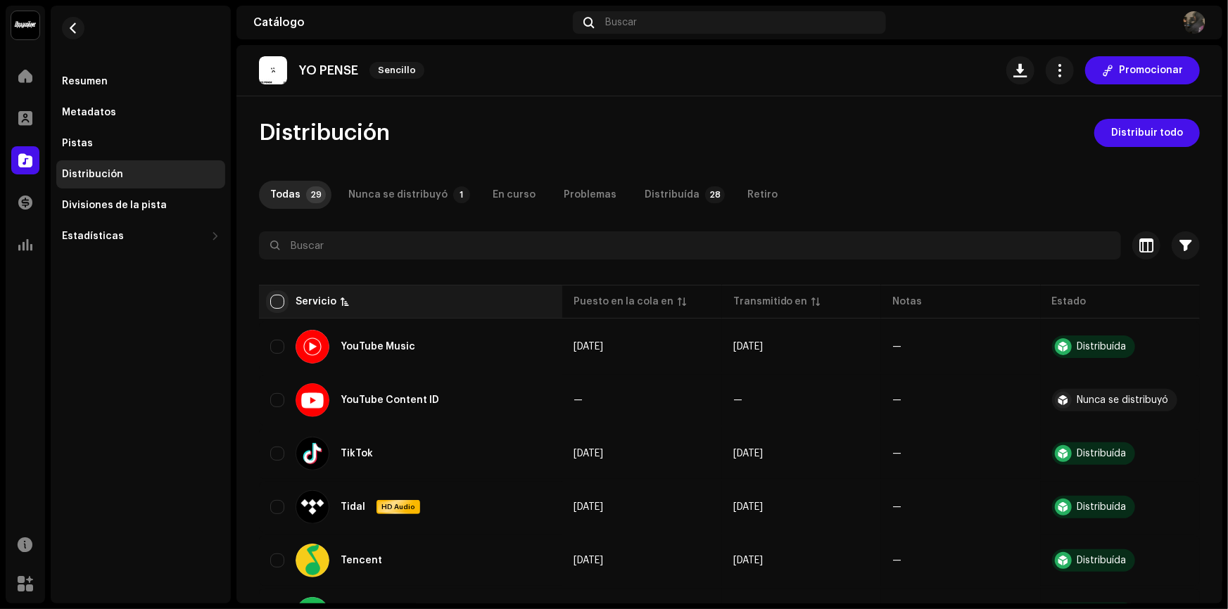
checkbox input "true"
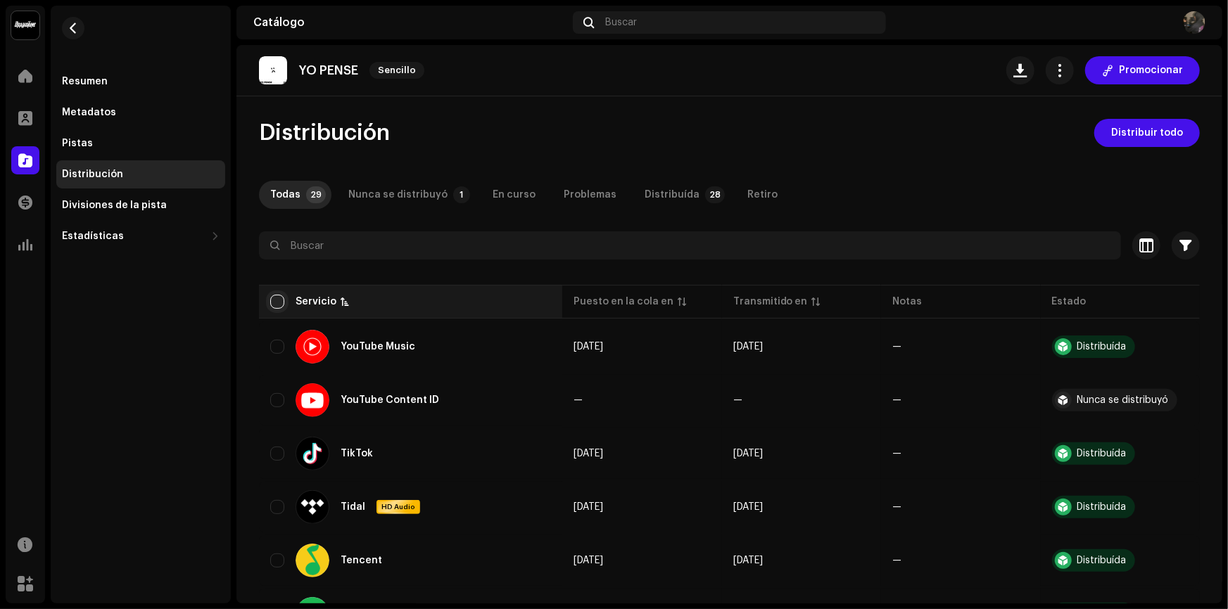
checkbox input "true"
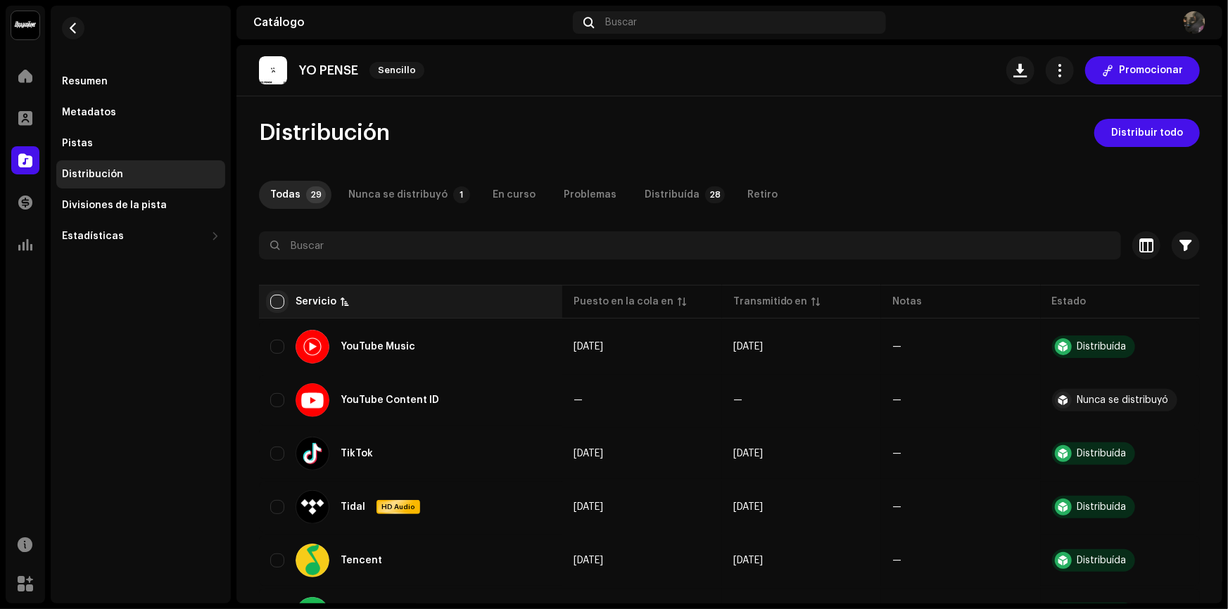
checkbox input "true"
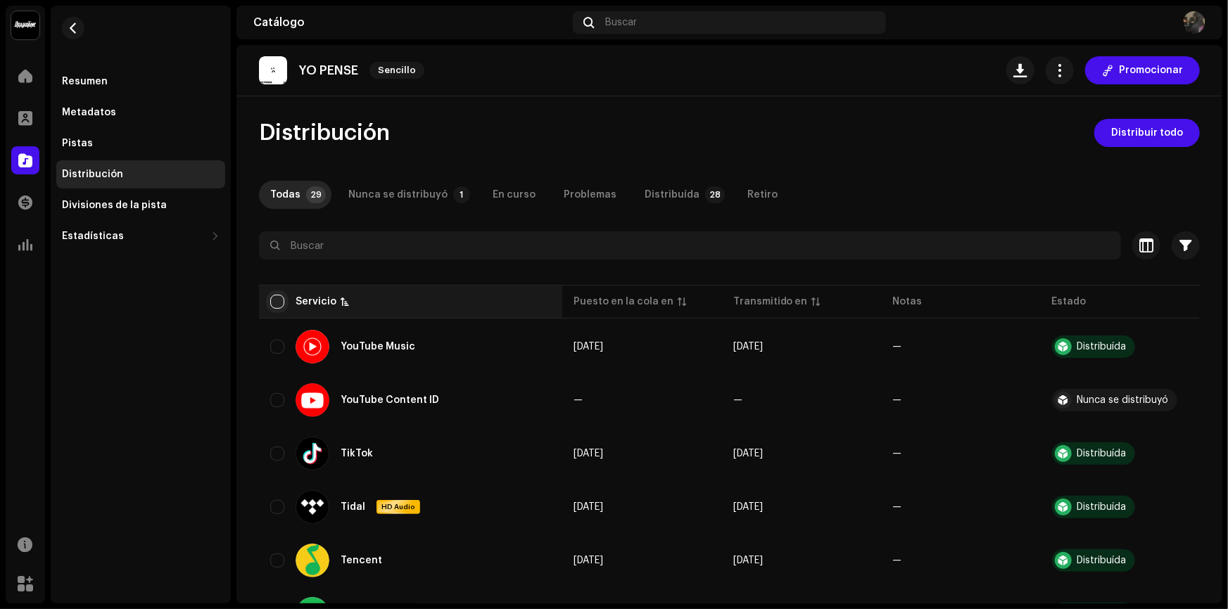
checkbox input "true"
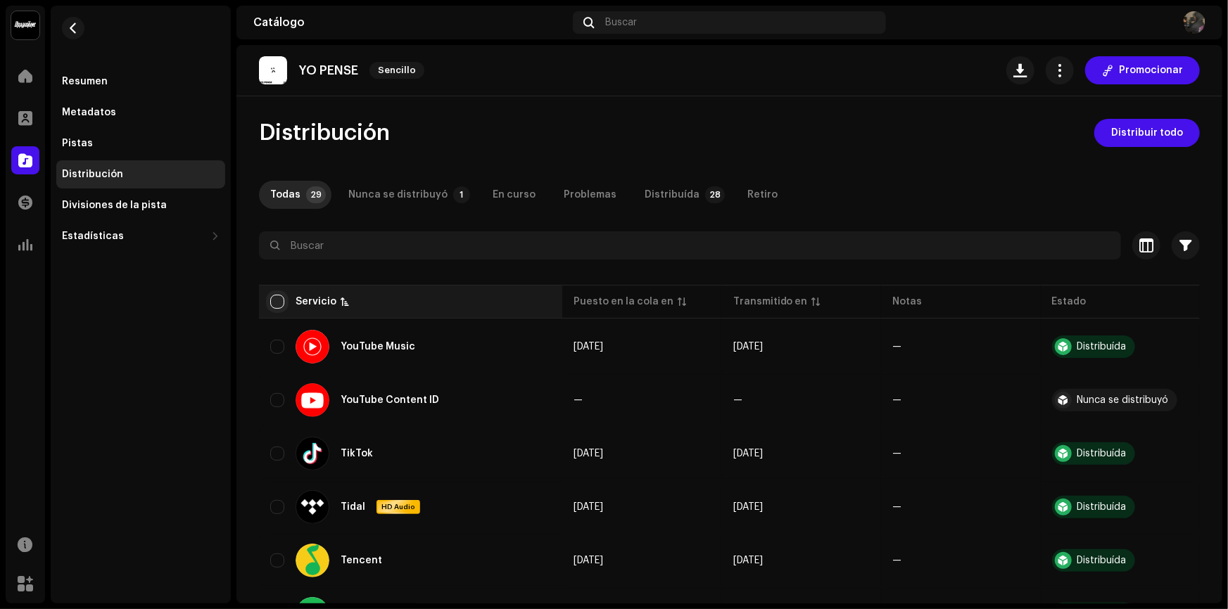
checkbox input "true"
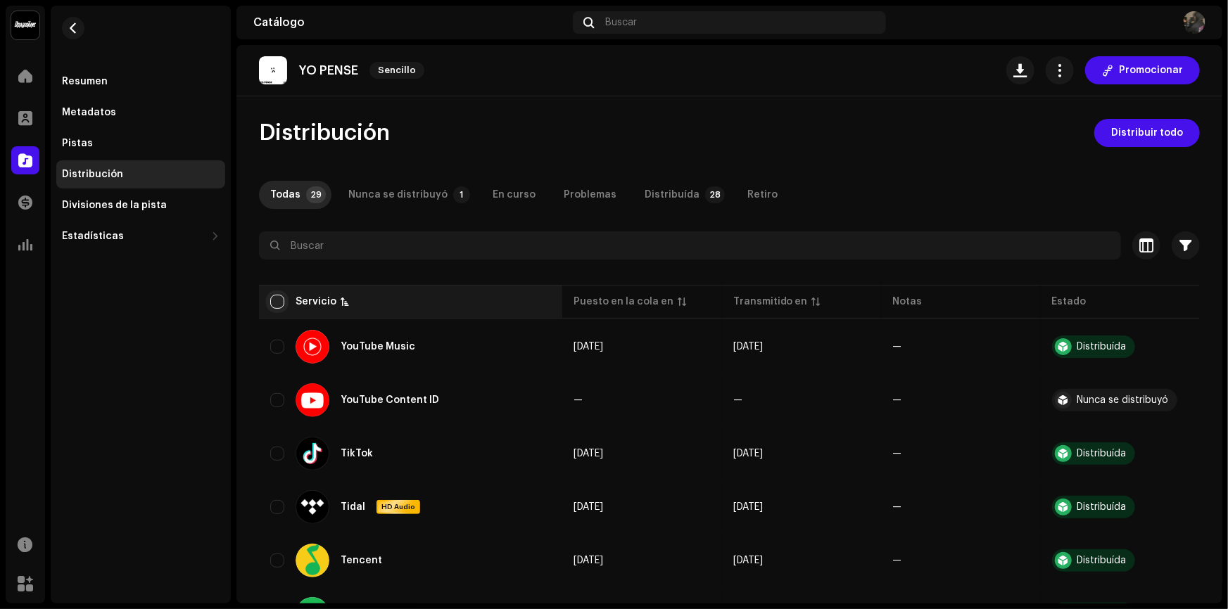
checkbox input "true"
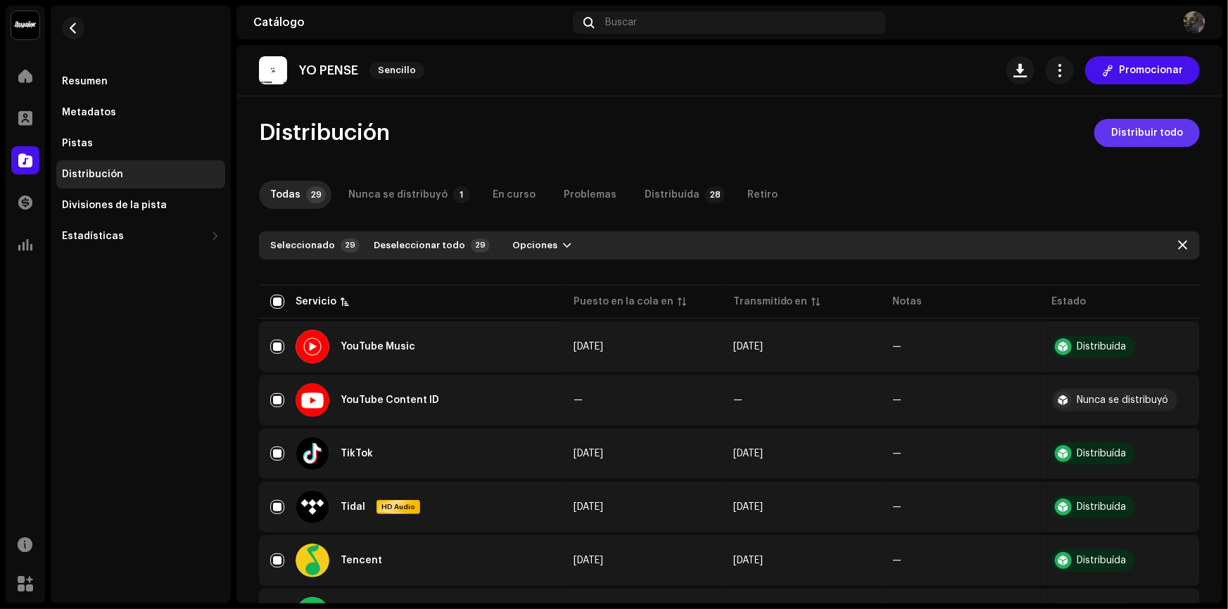
click at [1126, 133] on span "Distribuir todo" at bounding box center [1147, 133] width 72 height 28
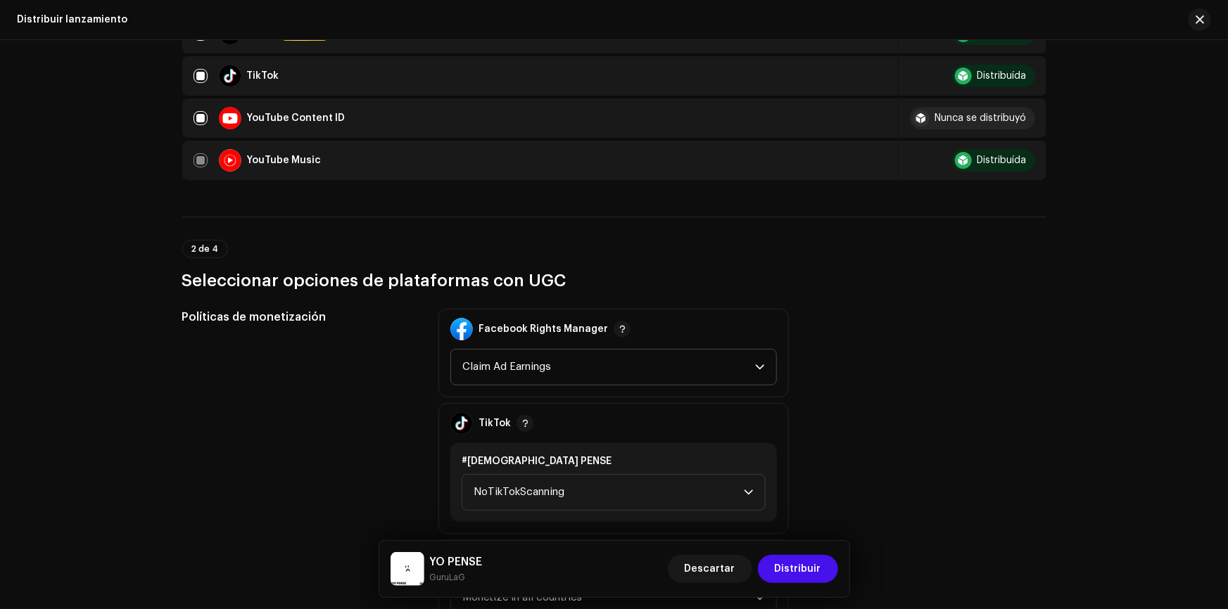
scroll to position [1343, 0]
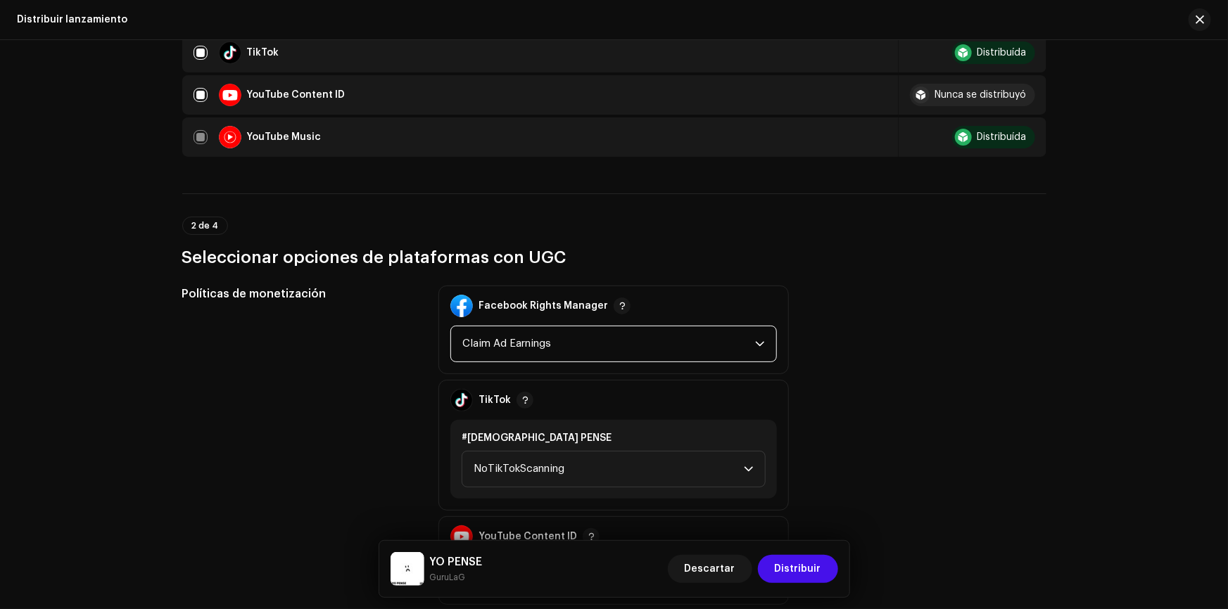
click at [673, 341] on span "Claim Ad Earnings" at bounding box center [608, 344] width 293 height 35
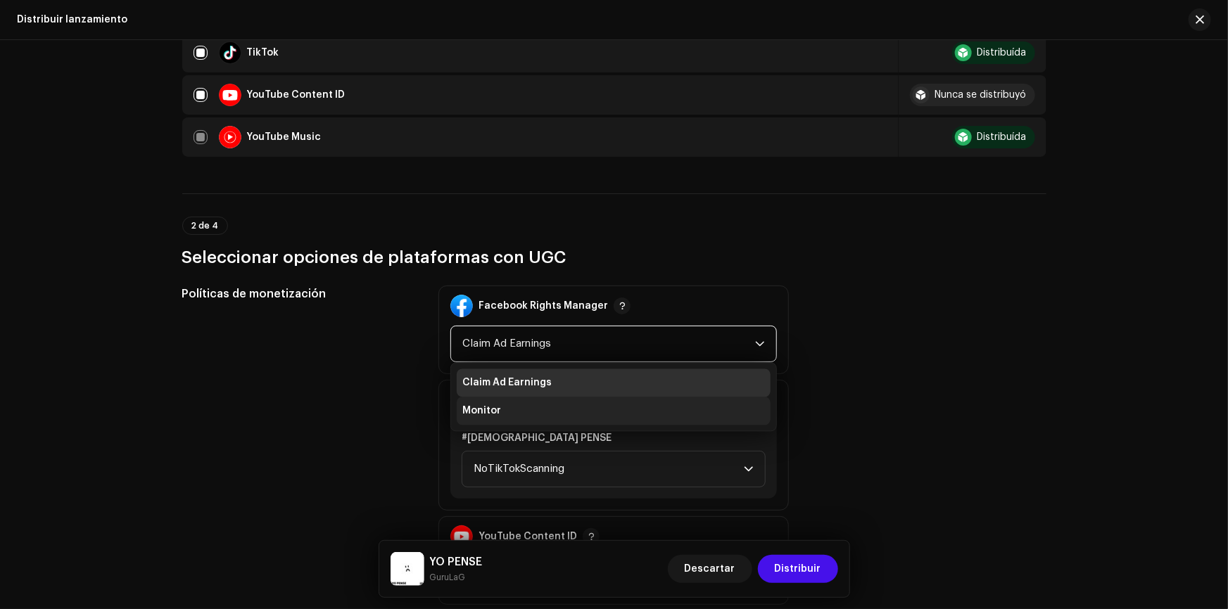
click at [556, 403] on li "Monitor" at bounding box center [614, 412] width 314 height 28
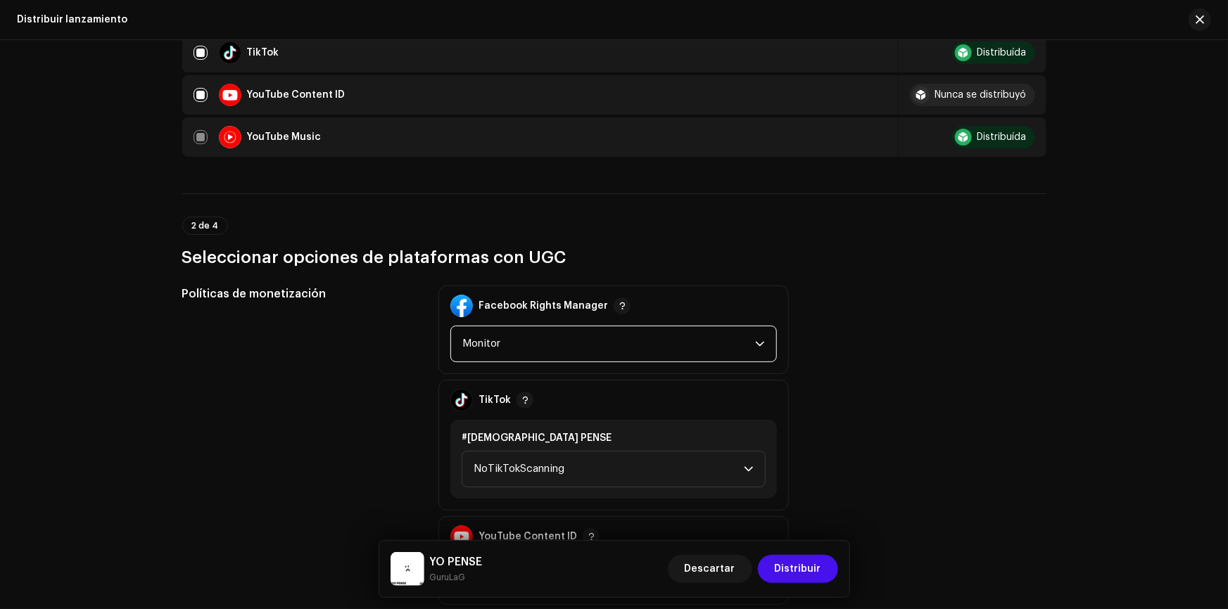
click at [590, 327] on span "Monitor" at bounding box center [608, 344] width 293 height 35
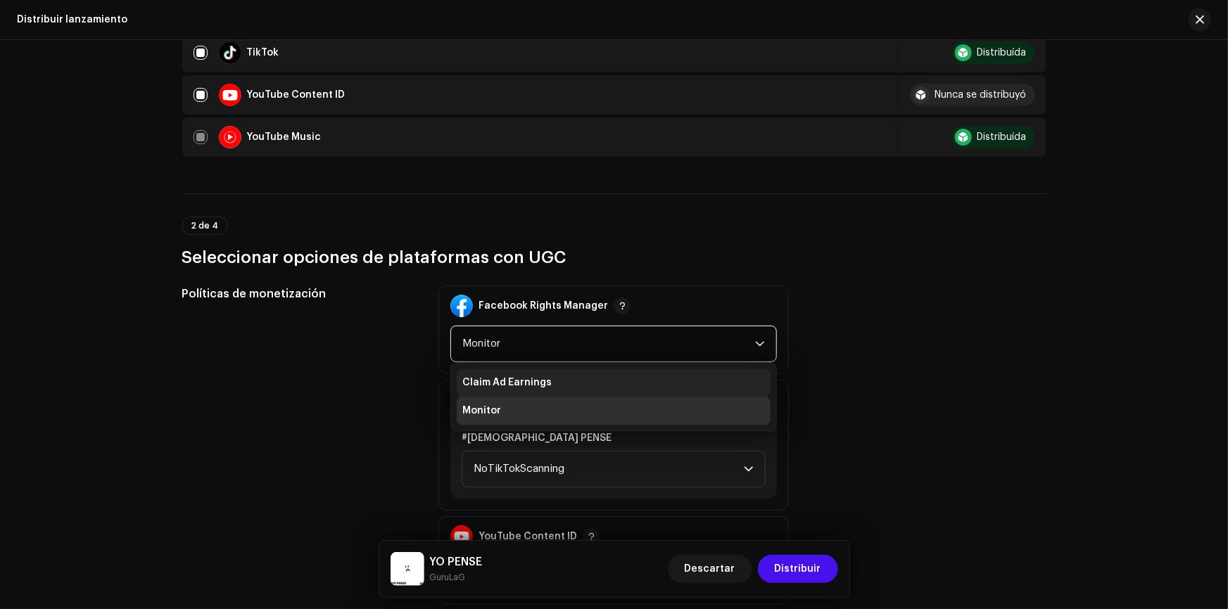
click at [550, 373] on li "Claim Ad Earnings" at bounding box center [614, 383] width 314 height 28
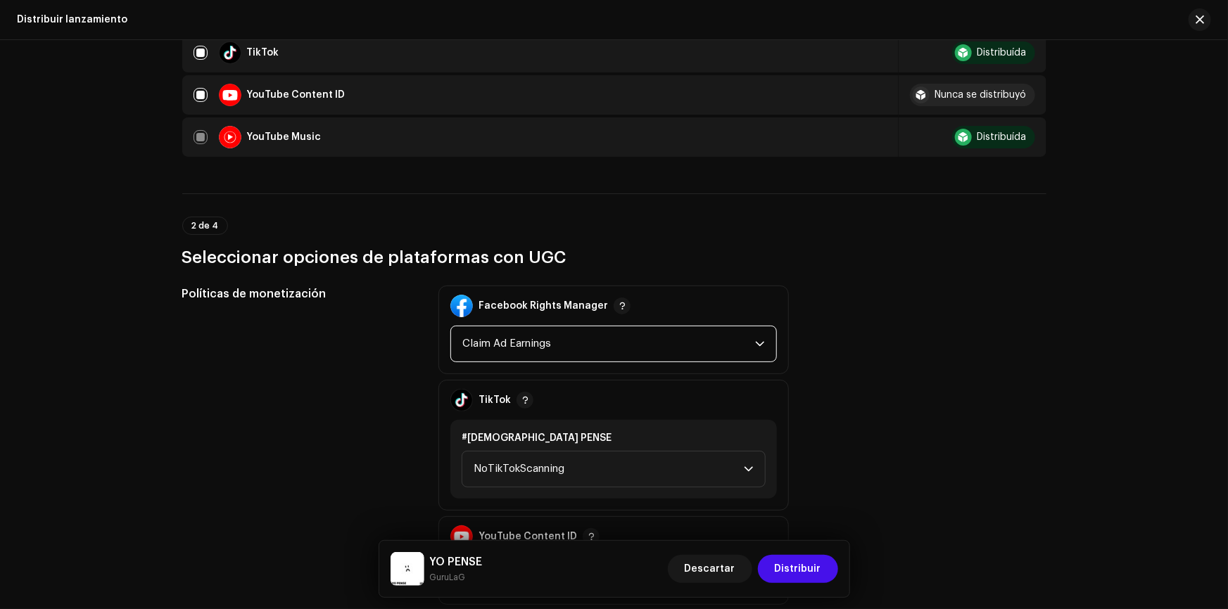
click at [738, 330] on span "Claim Ad Earnings" at bounding box center [608, 344] width 293 height 35
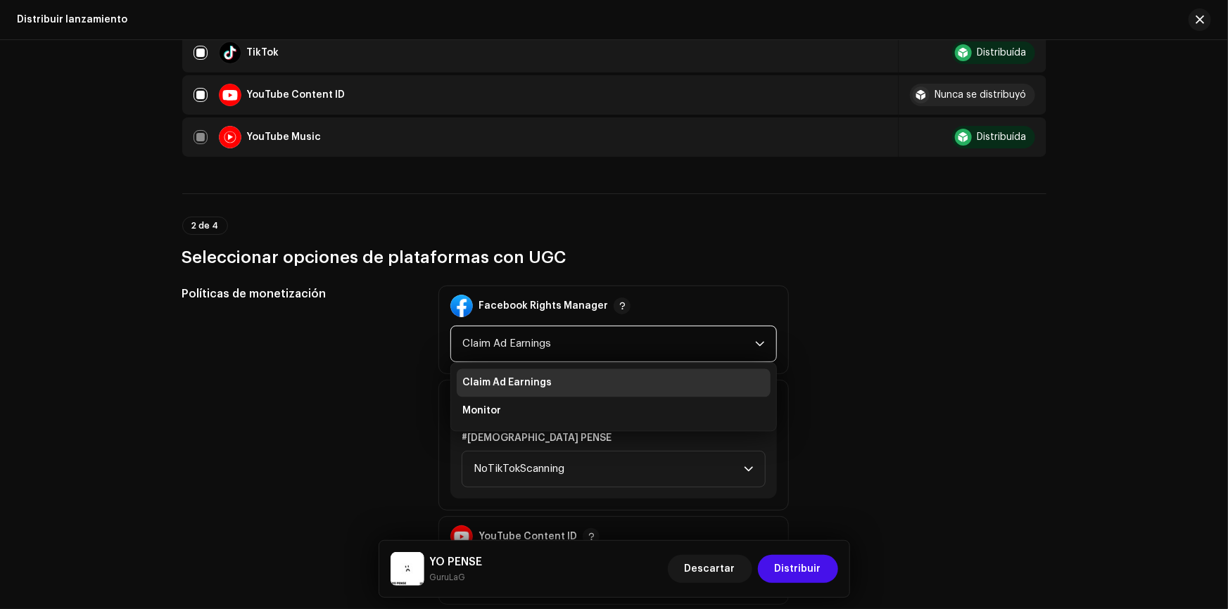
click at [755, 328] on div "dropdown trigger" at bounding box center [760, 344] width 10 height 35
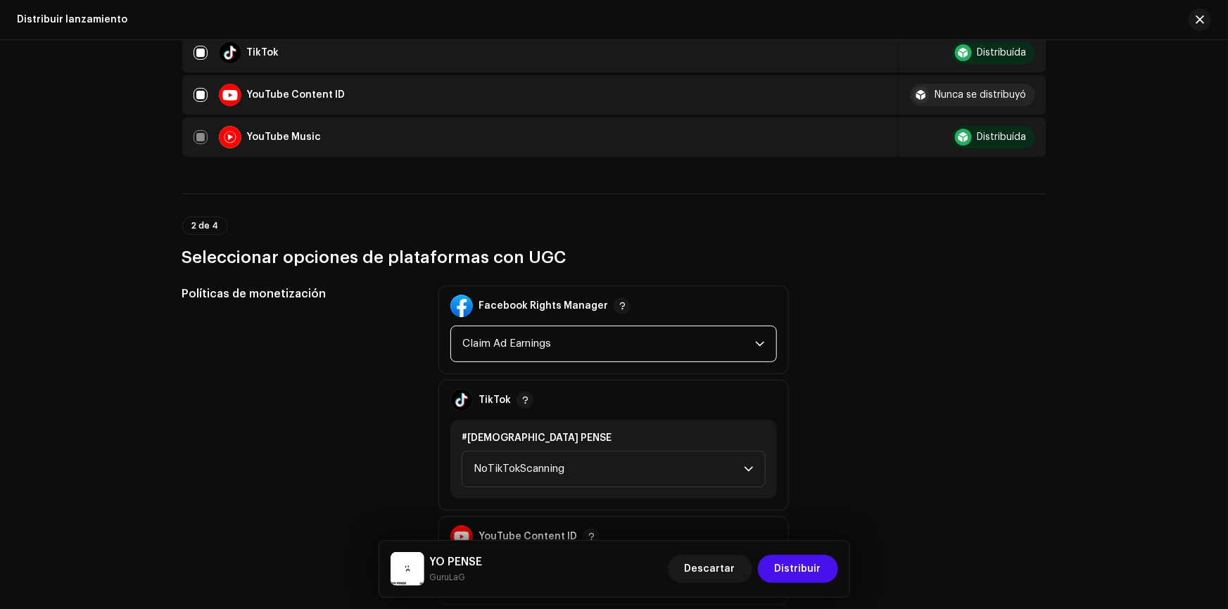
click at [760, 341] on div "dropdown trigger" at bounding box center [760, 344] width 10 height 35
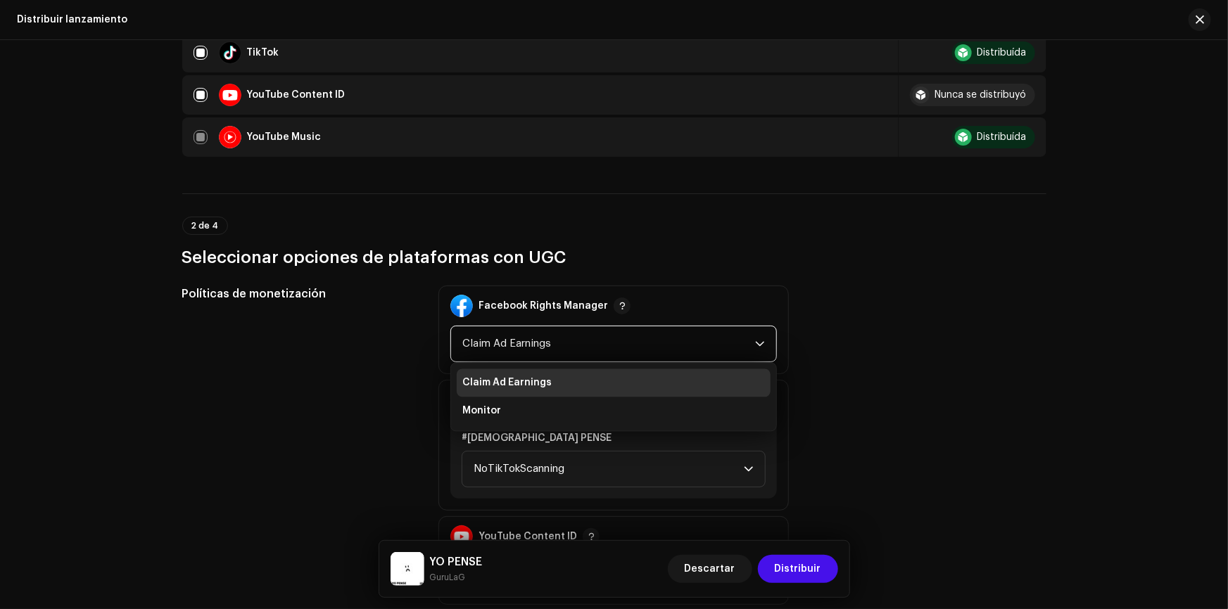
click at [760, 341] on div "dropdown trigger" at bounding box center [760, 344] width 10 height 35
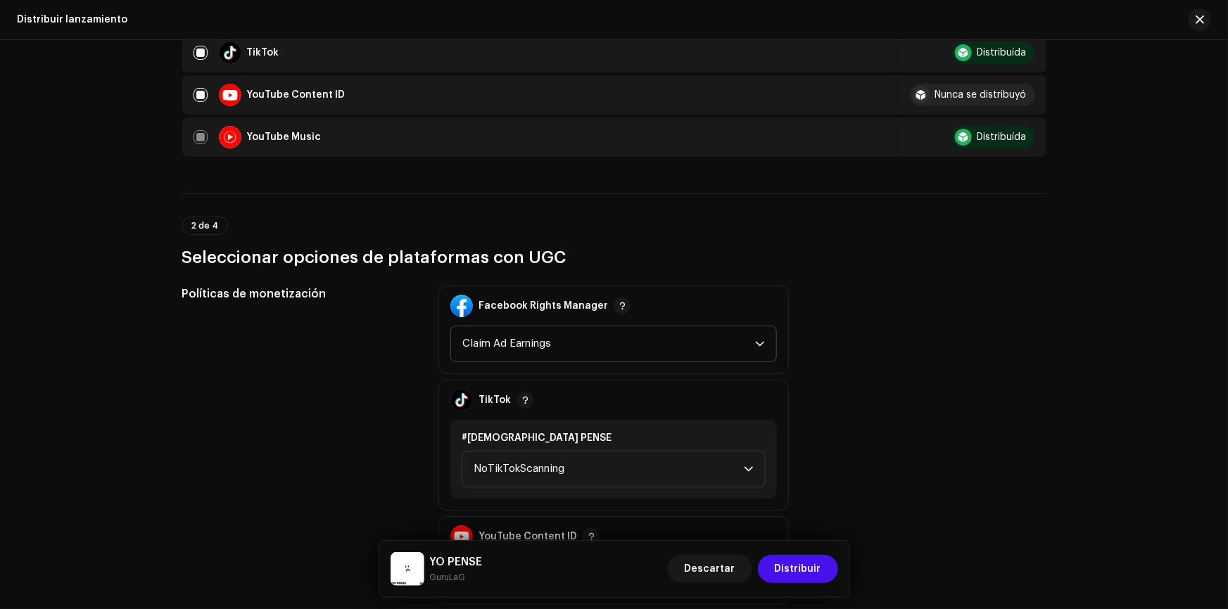
click at [760, 341] on div "dropdown trigger" at bounding box center [760, 344] width 10 height 35
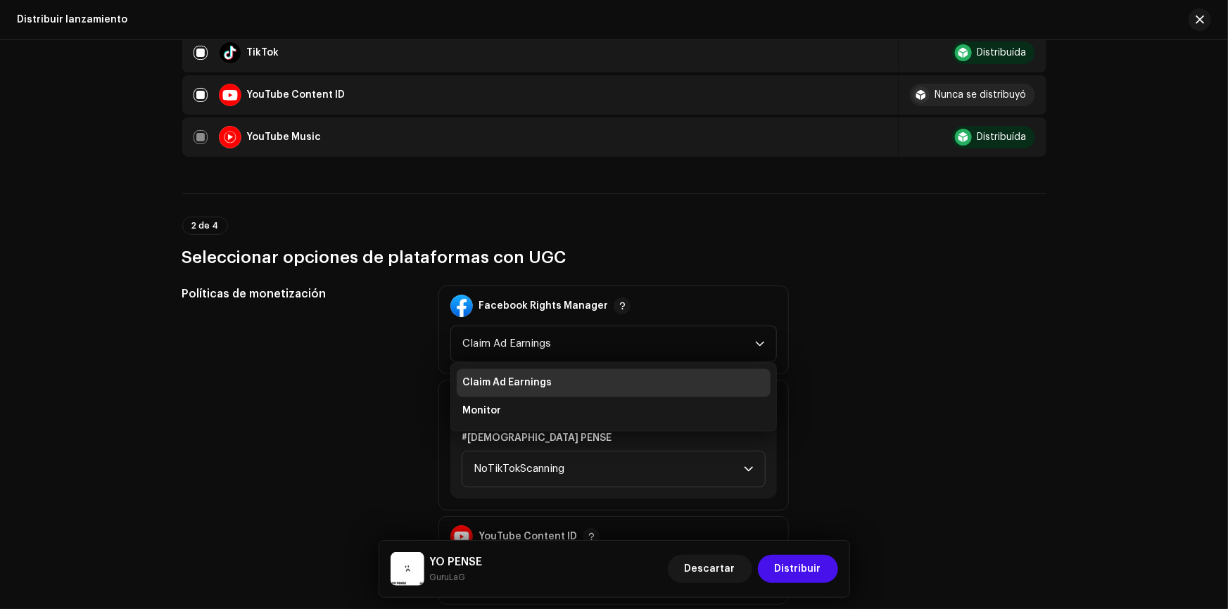
click at [850, 315] on div "Políticas de monetización Facebook Rights Manager Claim Ad Earnings Claim Ad Ea…" at bounding box center [614, 445] width 864 height 319
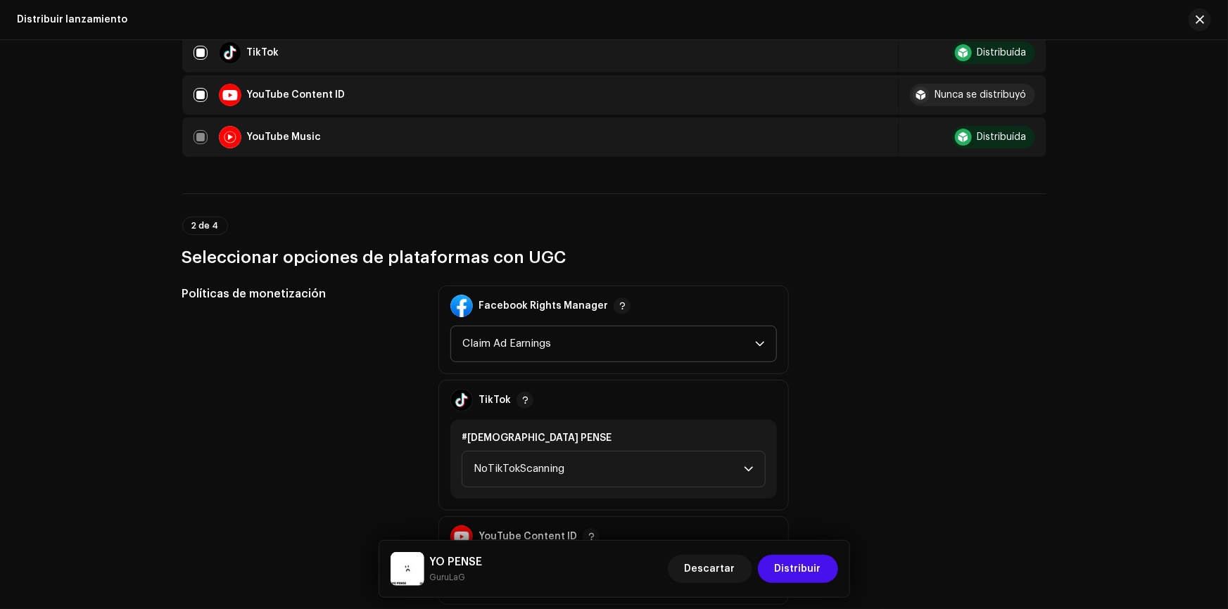
click at [755, 339] on icon "dropdown trigger" at bounding box center [760, 344] width 10 height 10
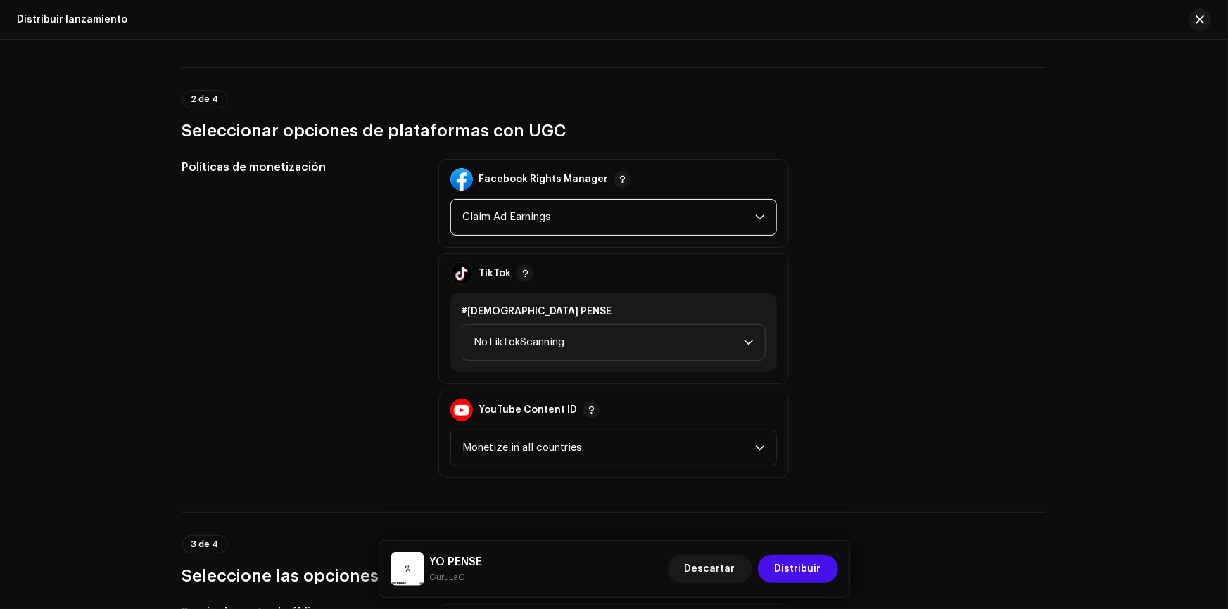
scroll to position [1471, 0]
click at [851, 202] on div "Políticas de monetización Facebook Rights Manager Claim Ad Earnings TikTok #[DE…" at bounding box center [614, 317] width 864 height 319
click at [659, 328] on span "NoTikTokScanning" at bounding box center [609, 341] width 270 height 35
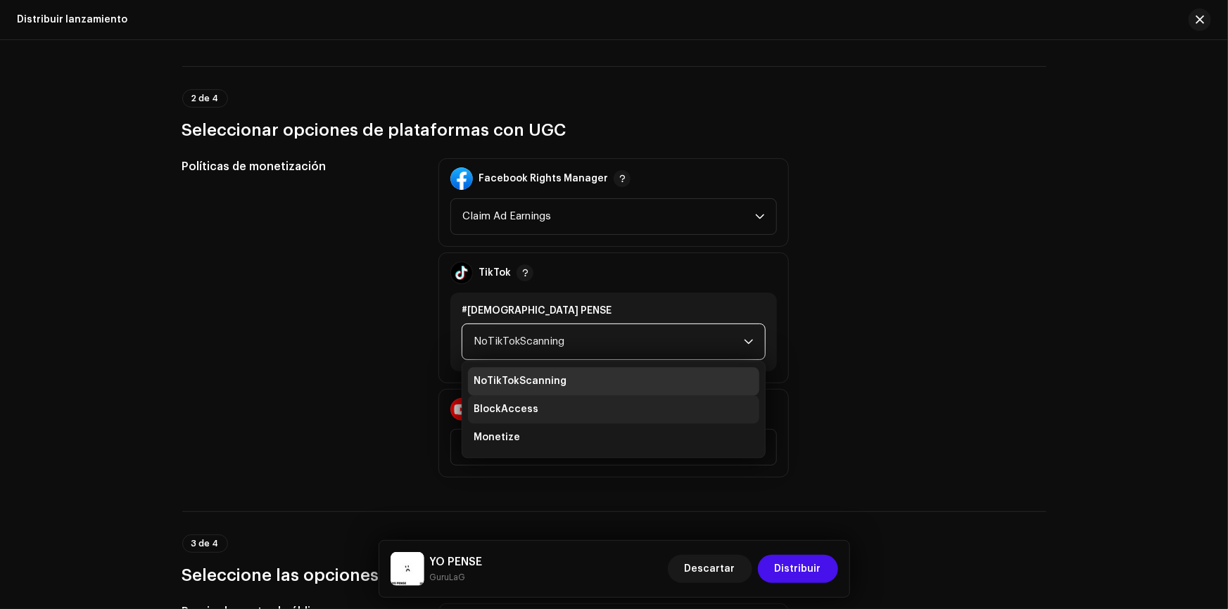
click at [654, 410] on li "BlockAccess" at bounding box center [613, 409] width 291 height 28
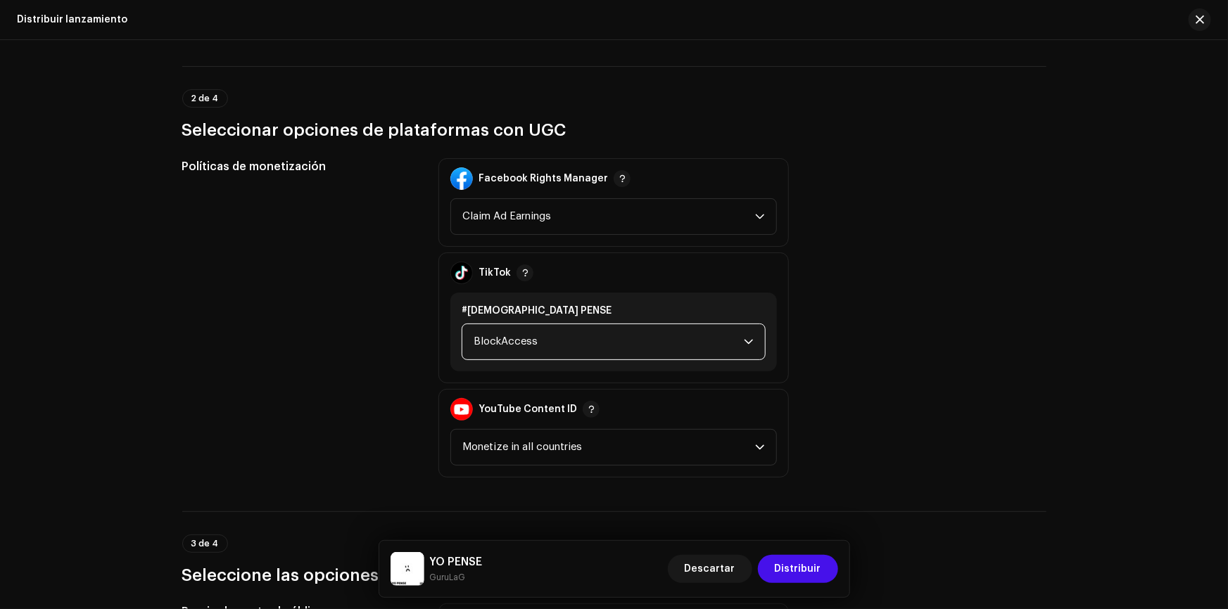
click at [713, 336] on span "BlockAccess" at bounding box center [609, 341] width 270 height 35
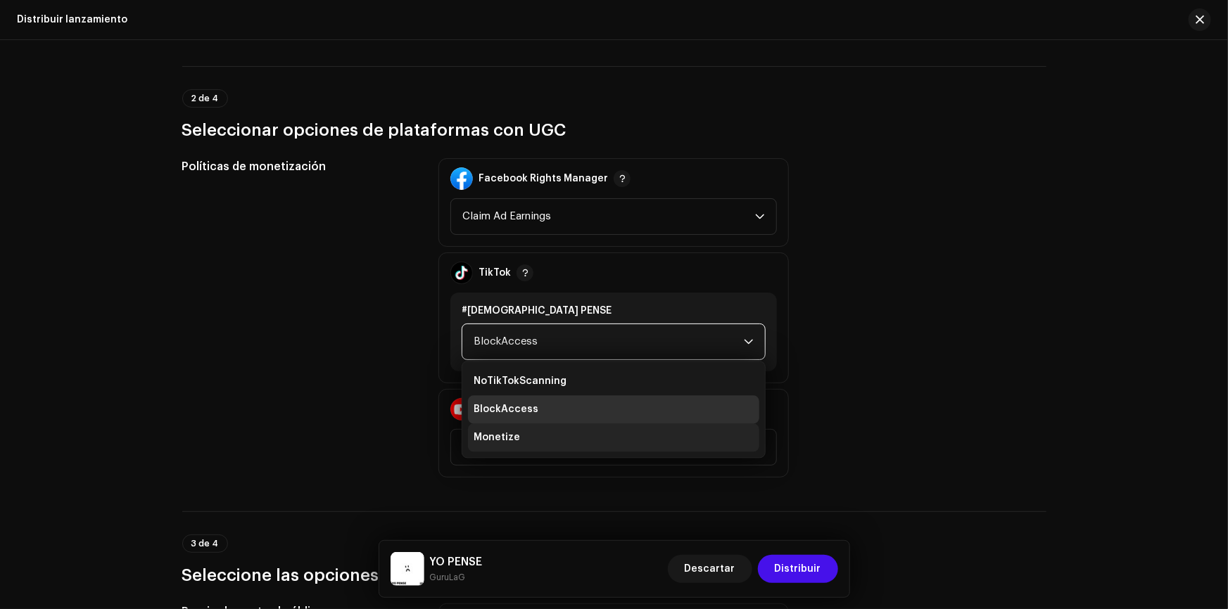
click at [525, 424] on li "Monetize" at bounding box center [613, 438] width 291 height 28
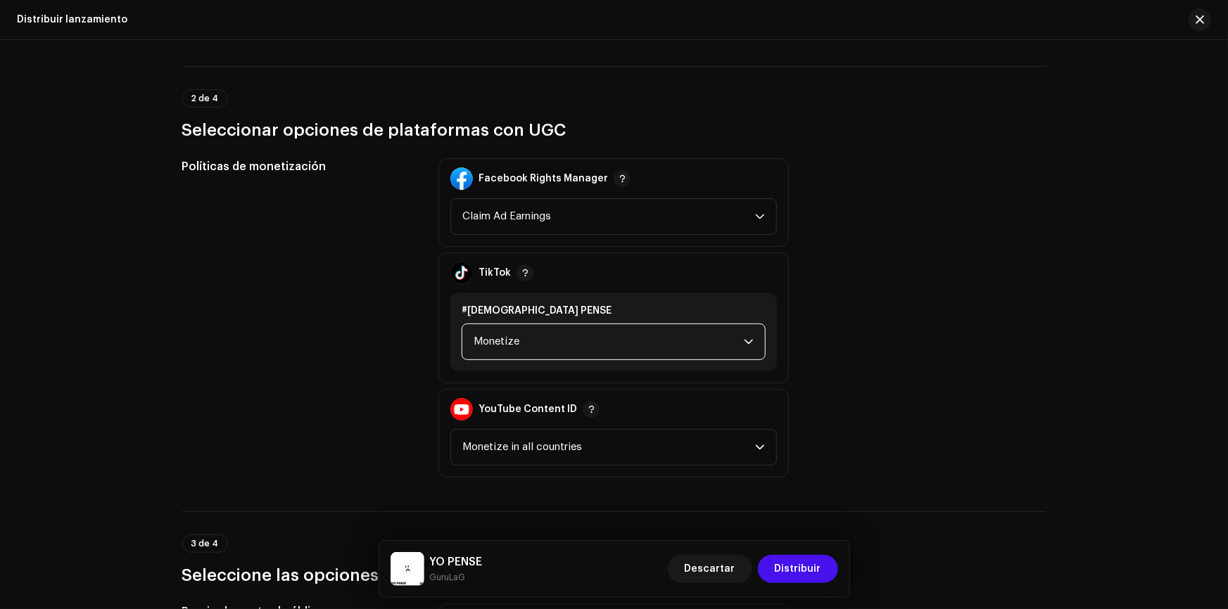
scroll to position [1727, 0]
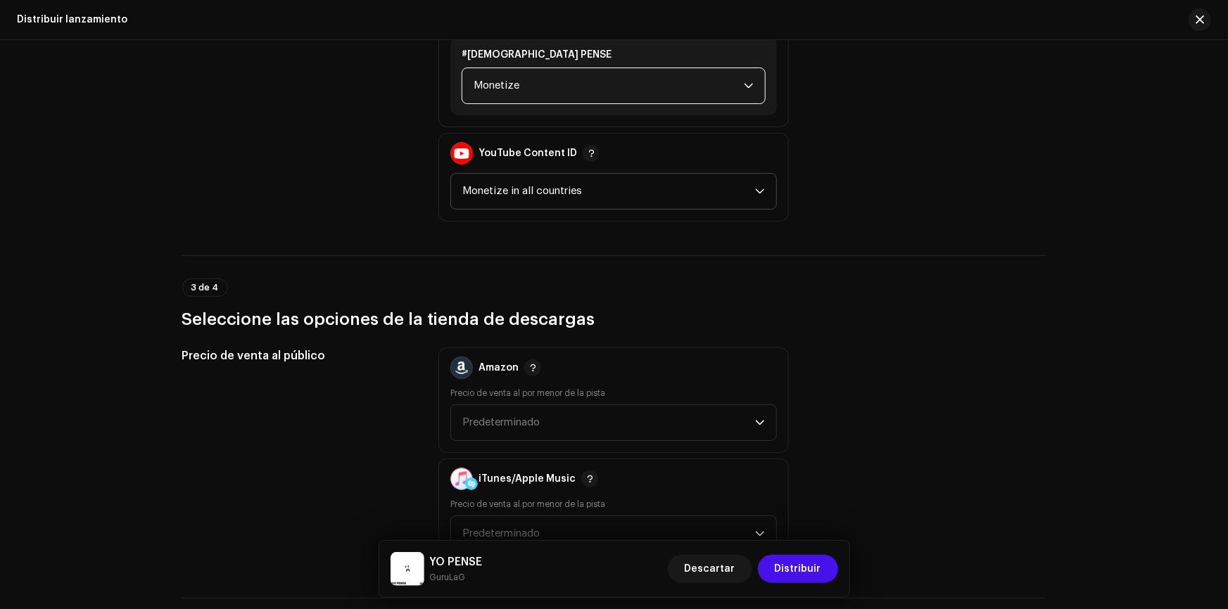
click at [631, 183] on span "Monetize in all countries" at bounding box center [608, 191] width 293 height 35
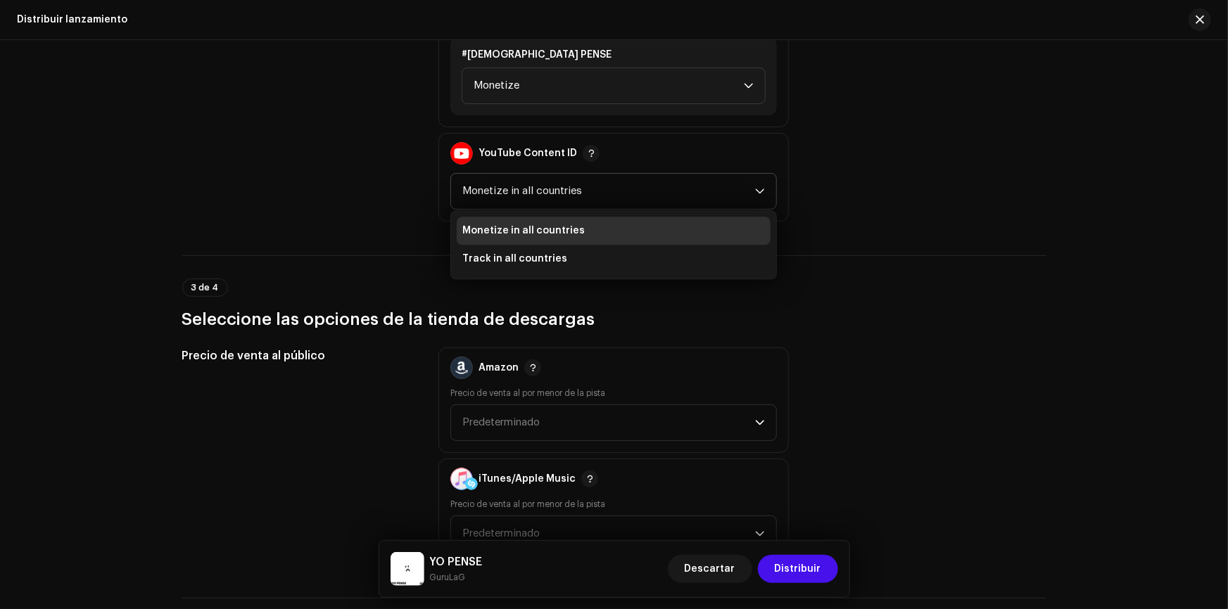
click at [556, 224] on span "Monetize in all countries" at bounding box center [523, 231] width 122 height 14
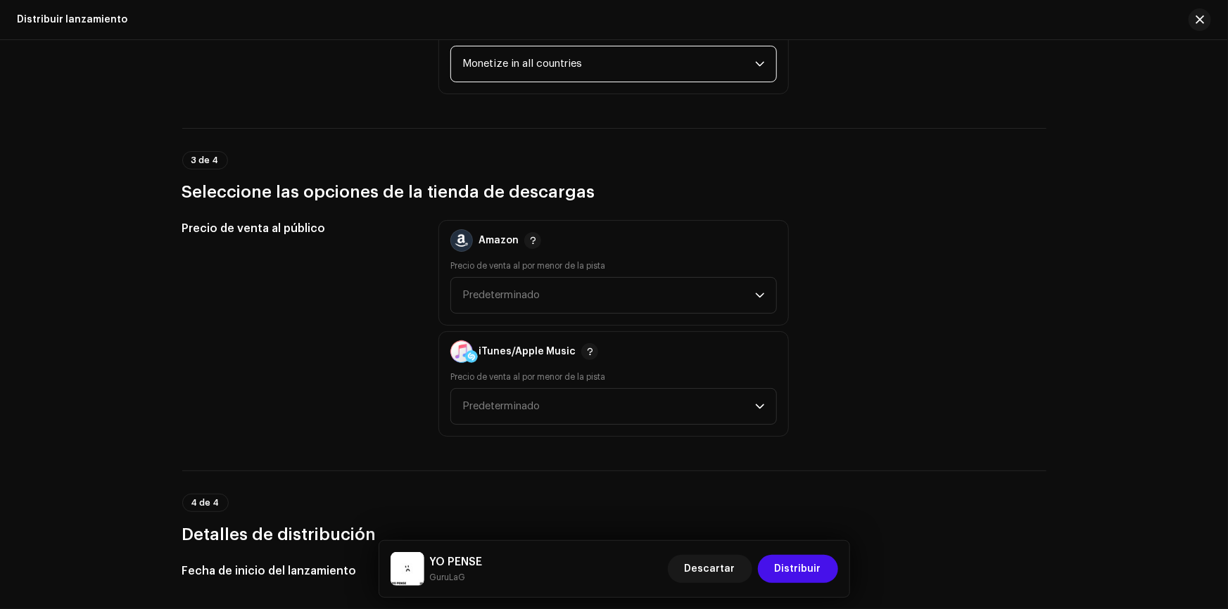
scroll to position [1855, 0]
click at [501, 289] on span "Predeterminado" at bounding box center [500, 294] width 77 height 11
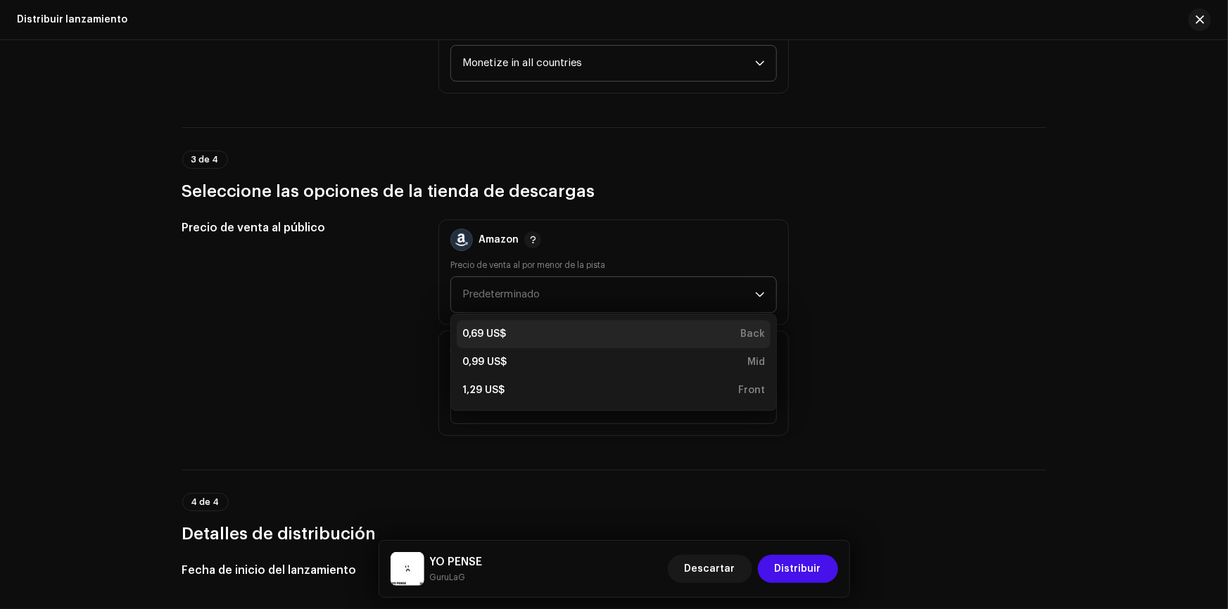
click at [506, 327] on div "0,69 US$ Back" at bounding box center [613, 334] width 303 height 14
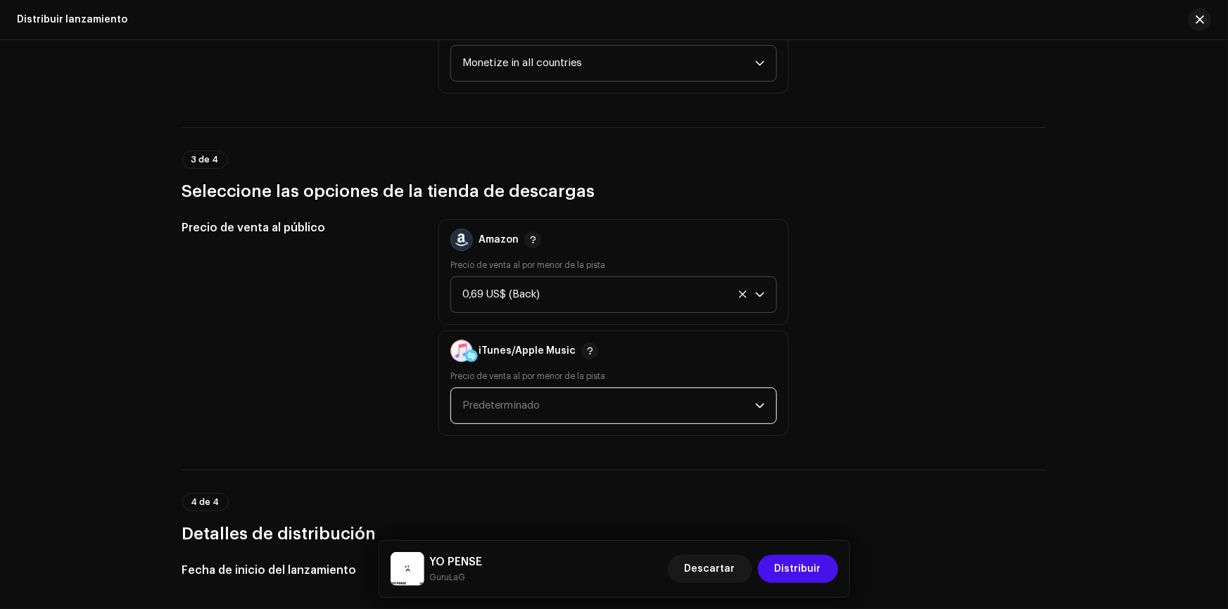
click at [521, 388] on span "Predeterminado" at bounding box center [608, 405] width 293 height 35
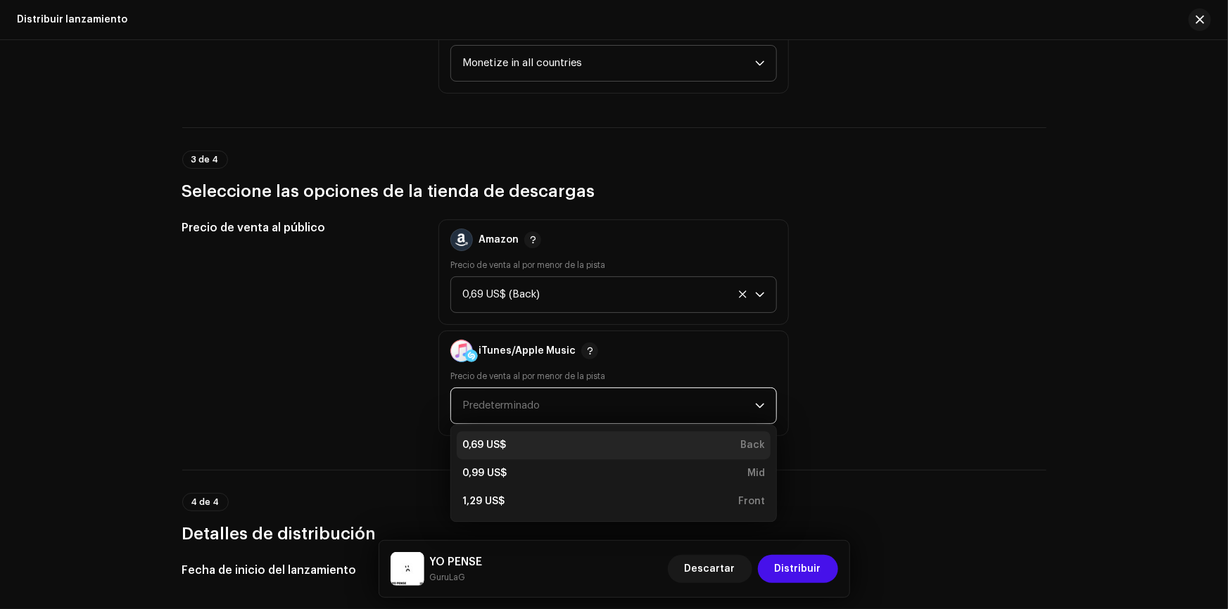
click at [521, 438] on div "0,69 US$ Back" at bounding box center [613, 445] width 303 height 14
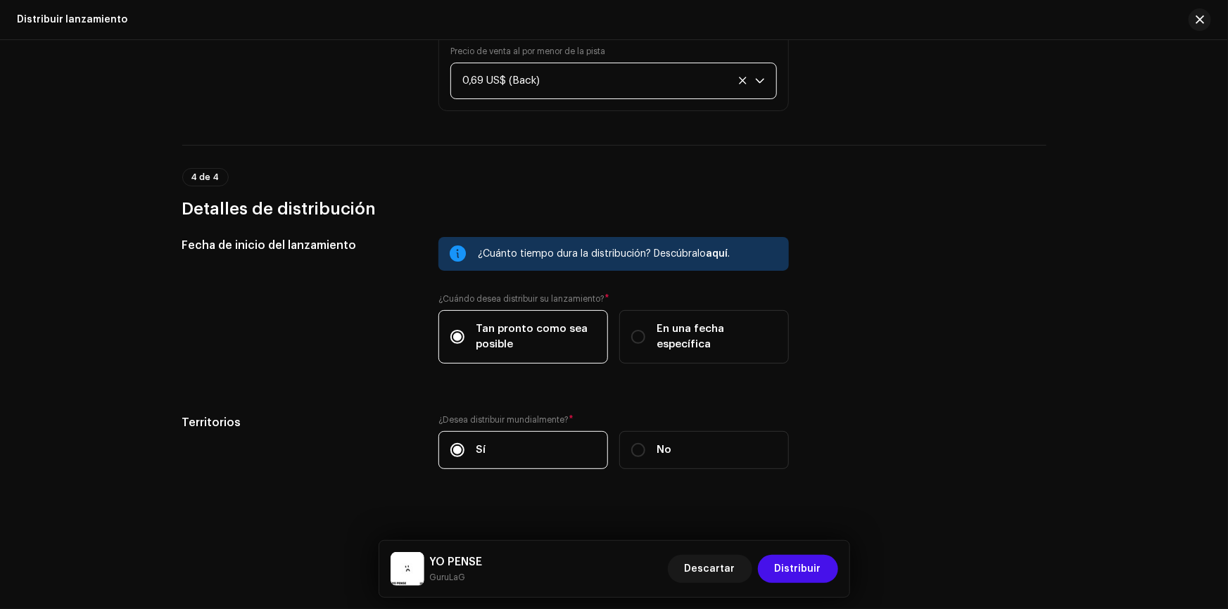
scroll to position [2182, 0]
click at [795, 563] on span "Distribuir" at bounding box center [798, 569] width 46 height 28
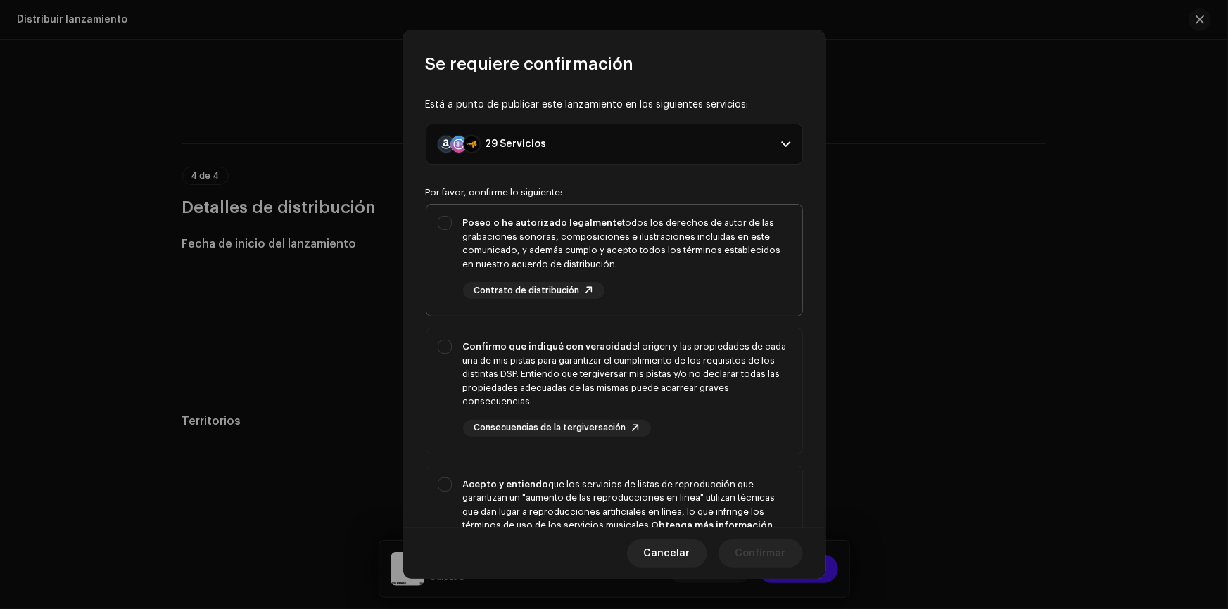
click at [439, 219] on div "Poseo o he autorizado legalmente todos los derechos de autor de las grabaciones…" at bounding box center [614, 258] width 376 height 106
checkbox input "true"
click at [440, 338] on div "Confirmo que indiqué con veracidad el origen y las propiedades de cada una de m…" at bounding box center [614, 389] width 376 height 120
checkbox input "true"
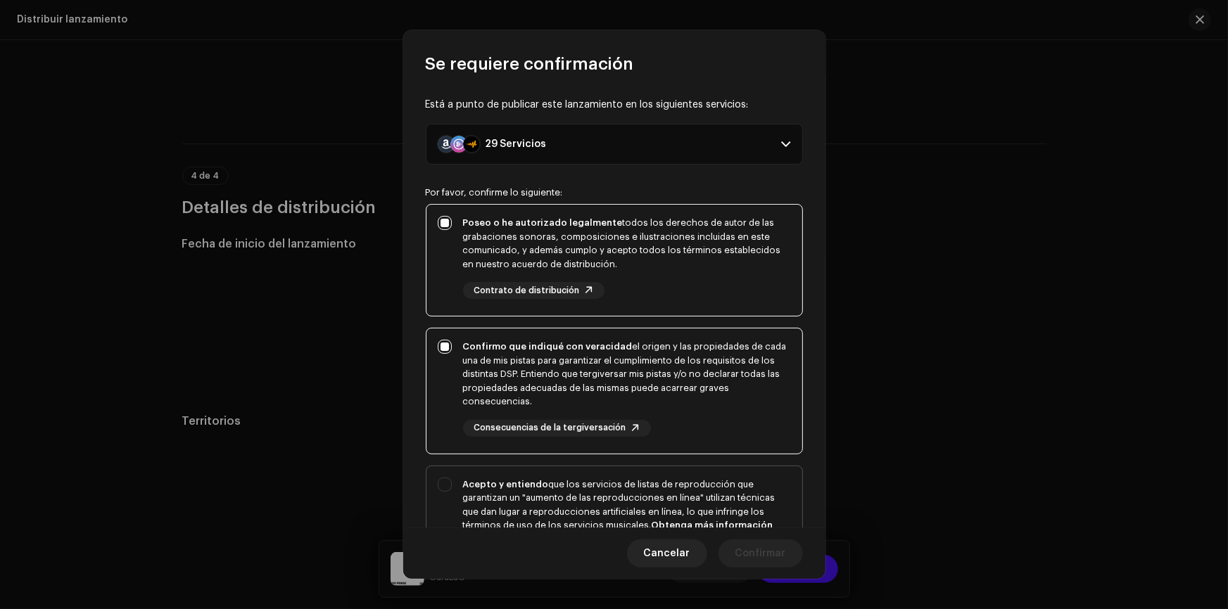
click at [445, 476] on div "Acepto y entiendo que los servicios de listas de reproducción que garantizan un…" at bounding box center [614, 538] width 376 height 142
checkbox input "true"
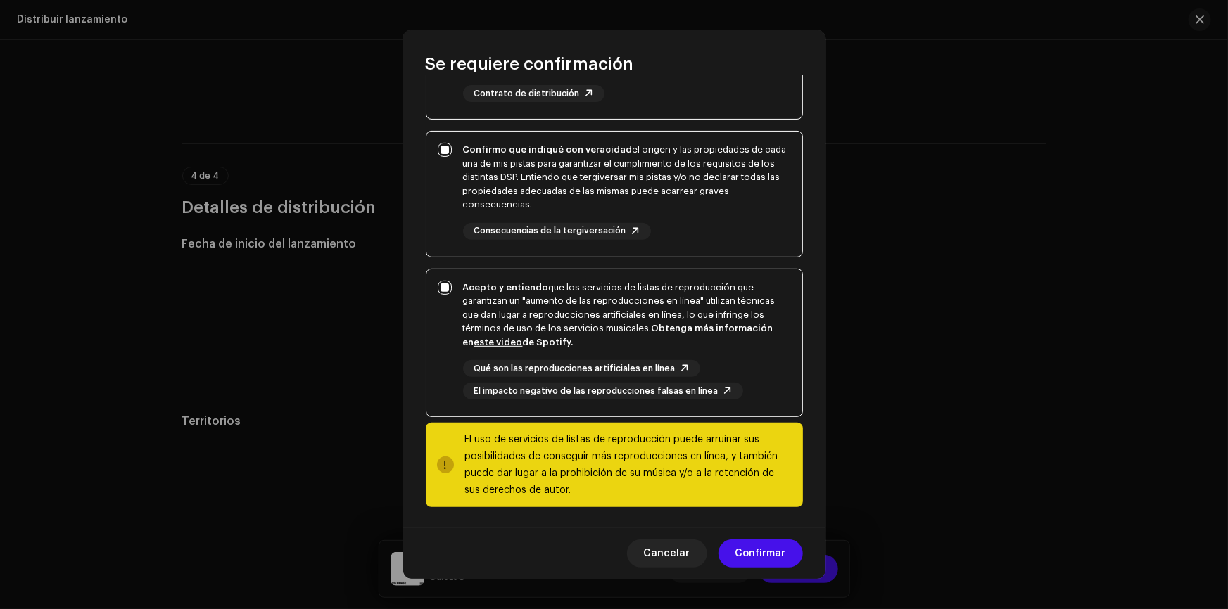
scroll to position [198, 0]
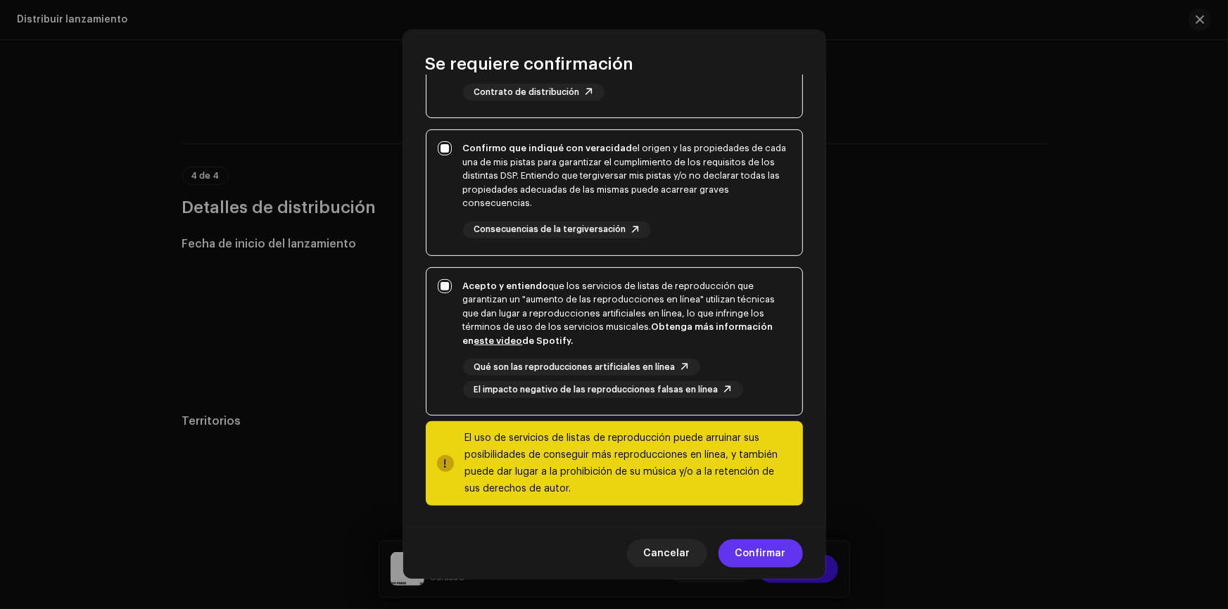
click at [765, 549] on span "Confirmar" at bounding box center [760, 554] width 51 height 28
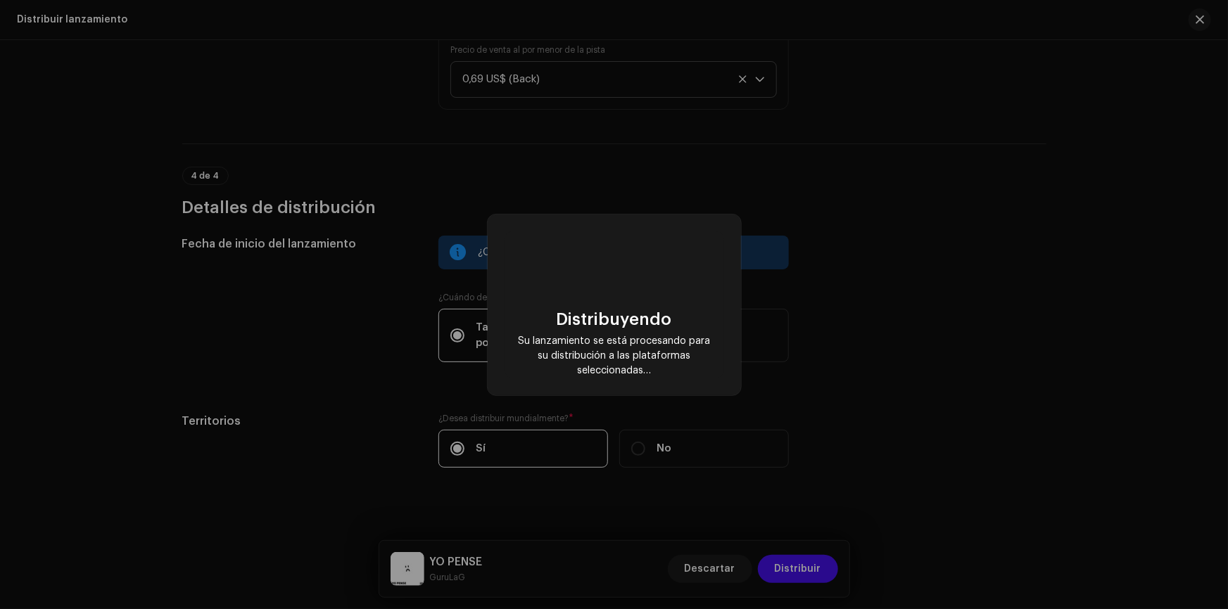
checkbox input "false"
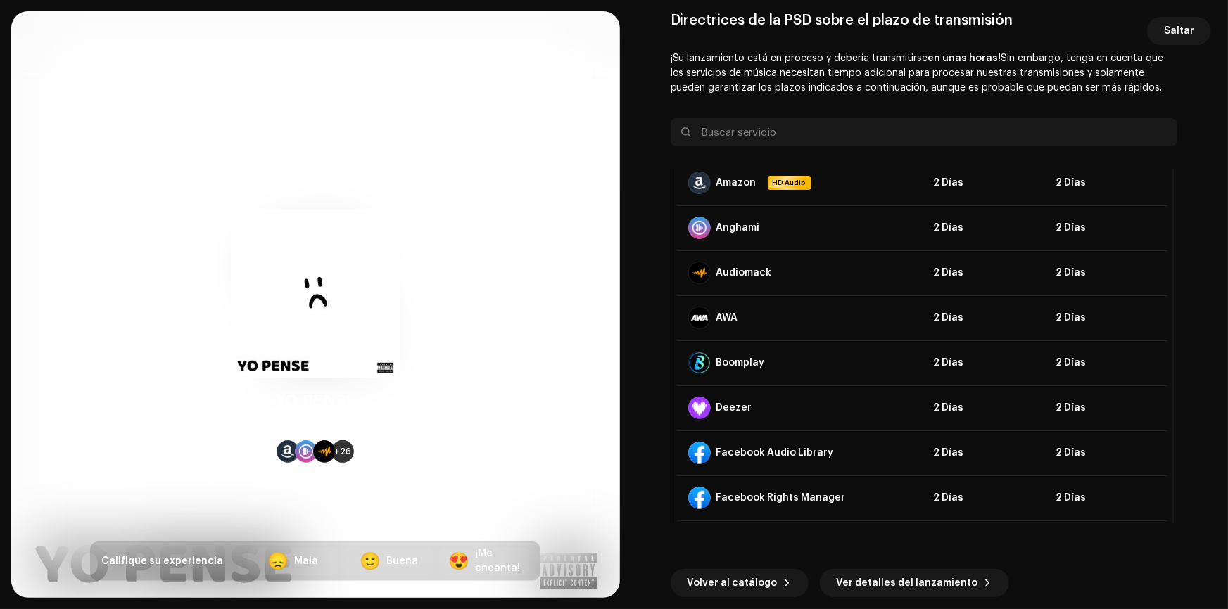
scroll to position [0, 0]
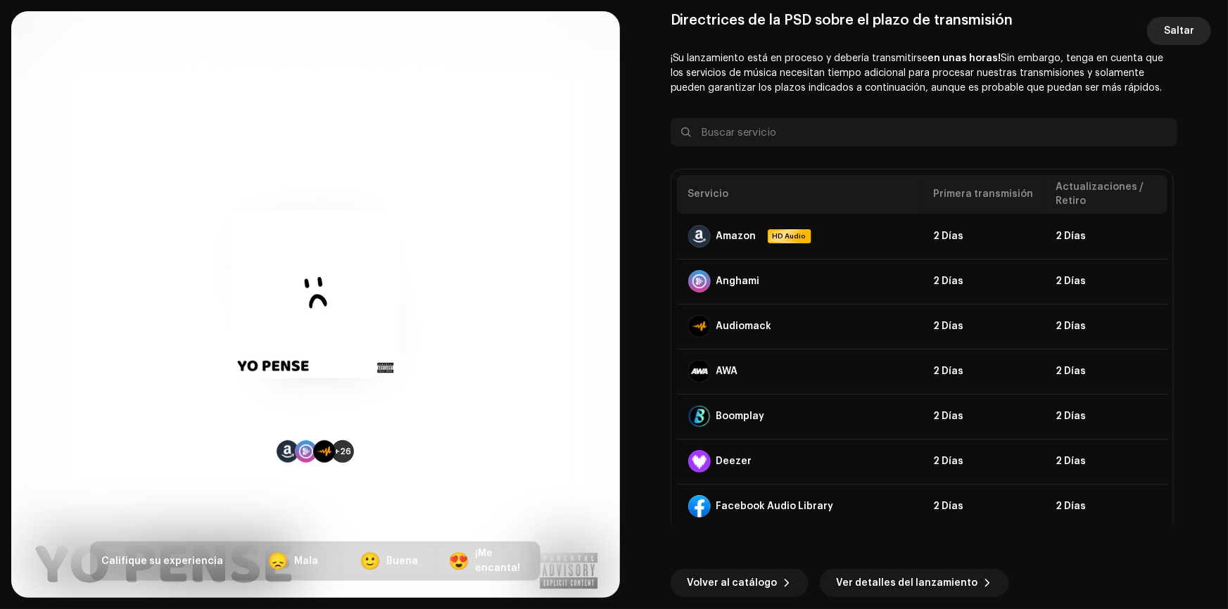
click at [1175, 33] on span "Saltar" at bounding box center [1179, 31] width 30 height 28
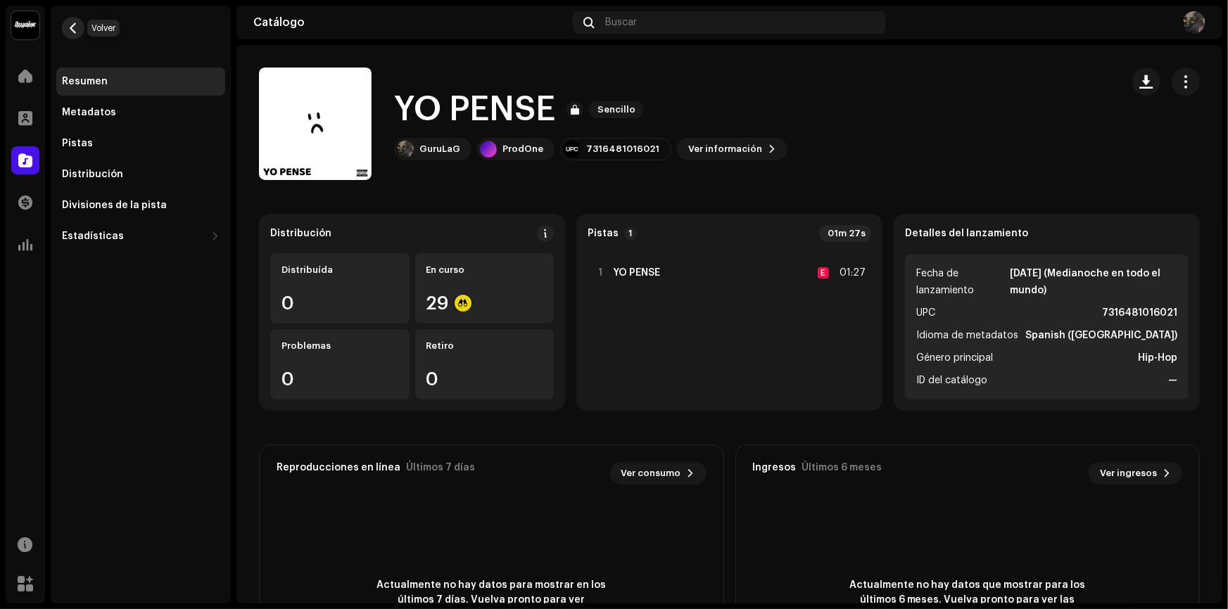
click at [80, 33] on button "button" at bounding box center [73, 28] width 23 height 23
click at [236, 33] on div "Catálogo Buscar" at bounding box center [729, 23] width 986 height 34
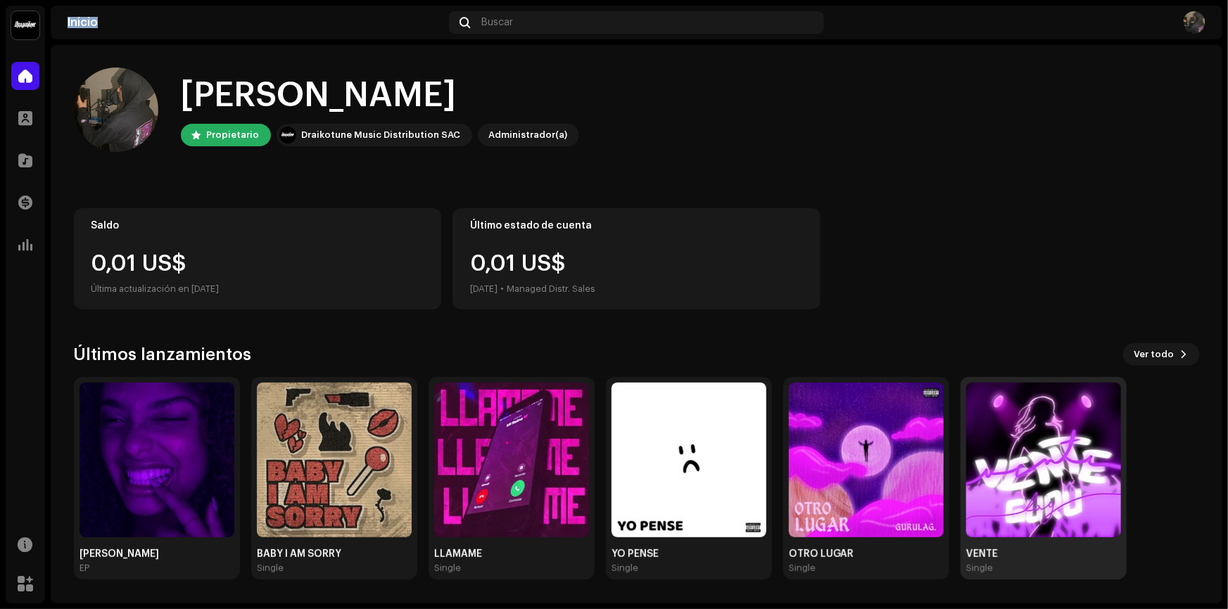
click at [1046, 445] on img at bounding box center [1043, 460] width 155 height 155
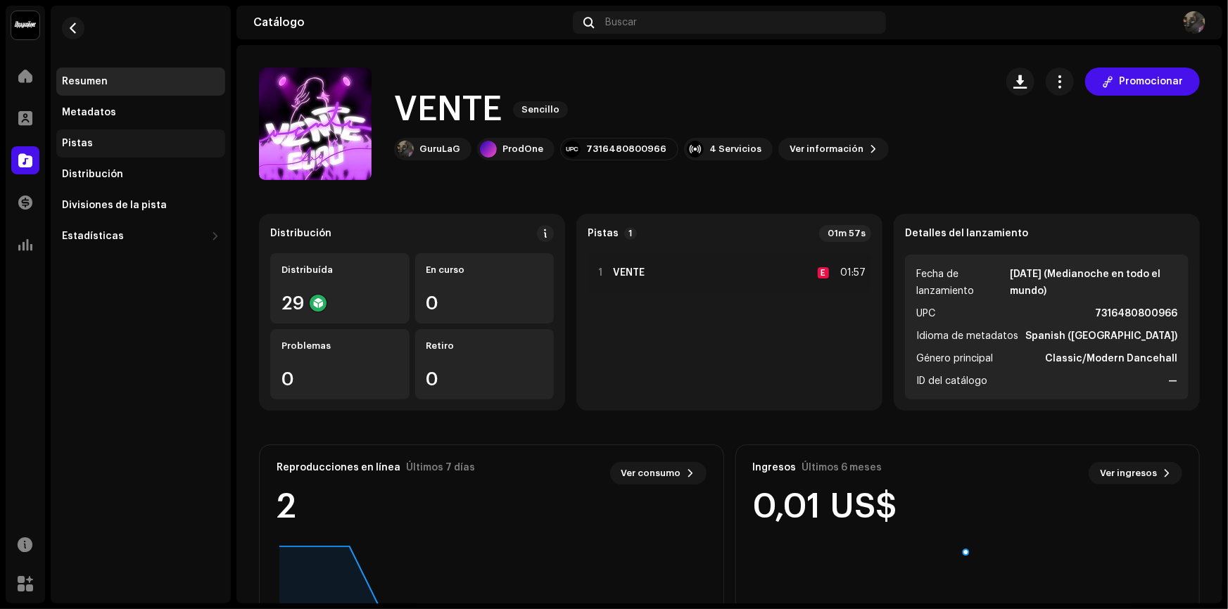
click at [91, 150] on div "Pistas" at bounding box center [140, 143] width 169 height 28
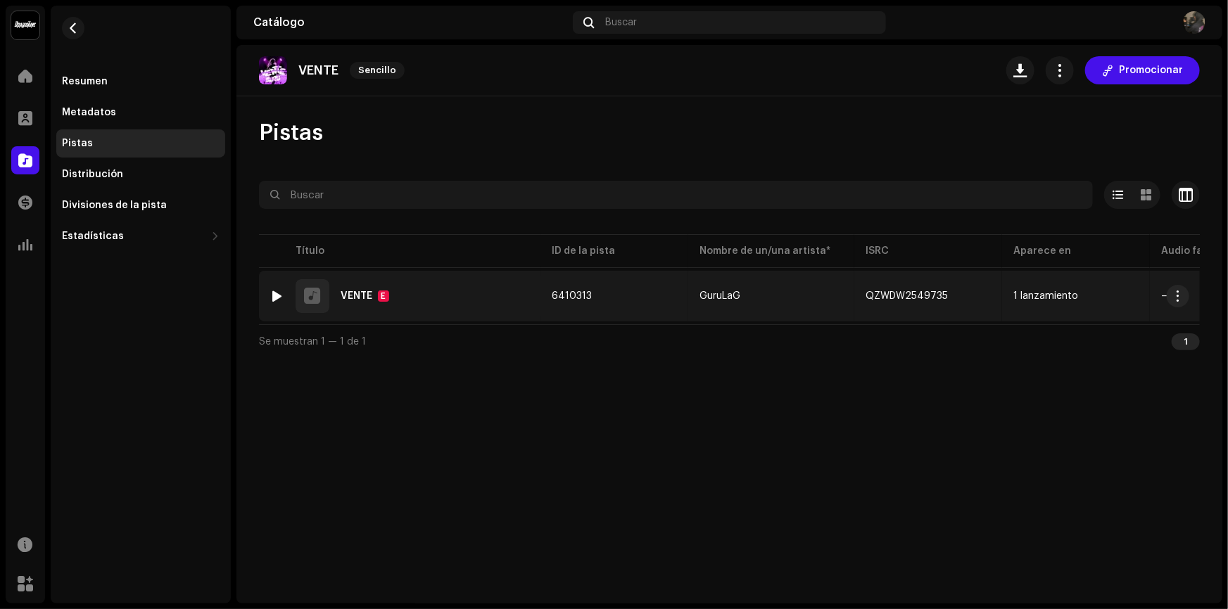
click at [766, 284] on td "GuruLaG" at bounding box center [771, 296] width 166 height 51
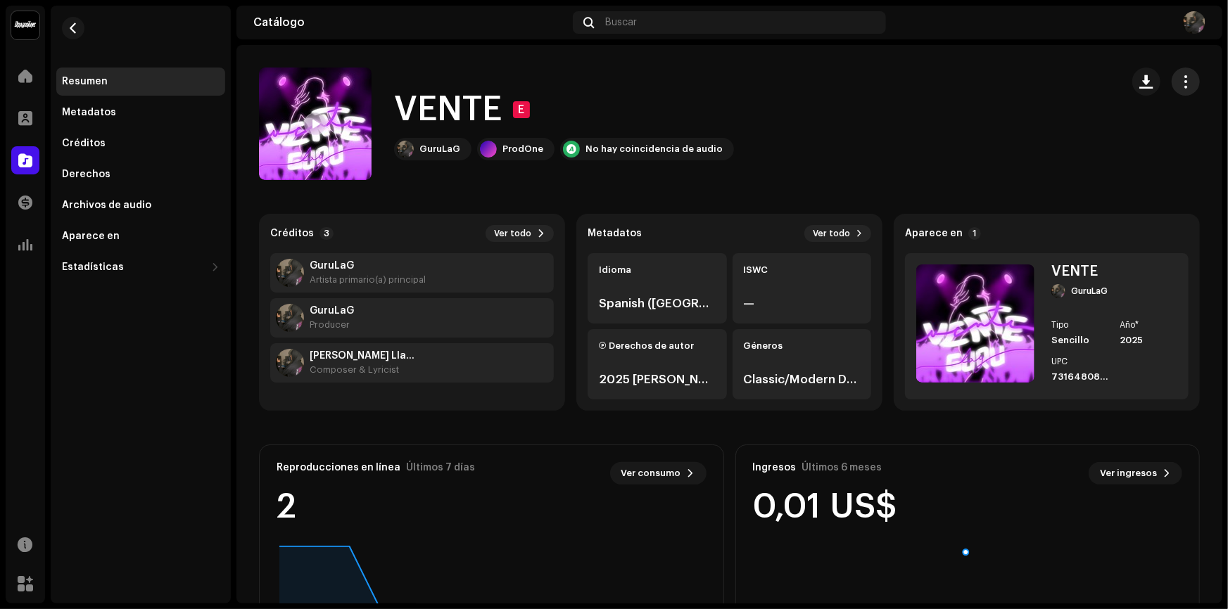
click at [1173, 73] on button "button" at bounding box center [1186, 82] width 28 height 28
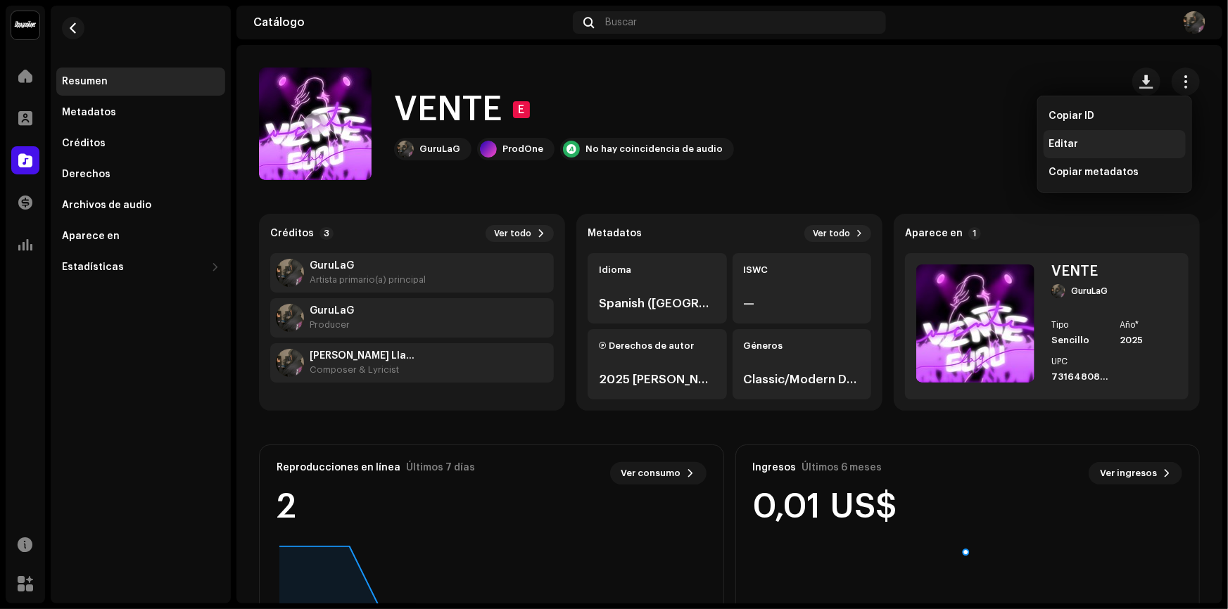
click at [1132, 151] on div "Editar" at bounding box center [1115, 144] width 142 height 28
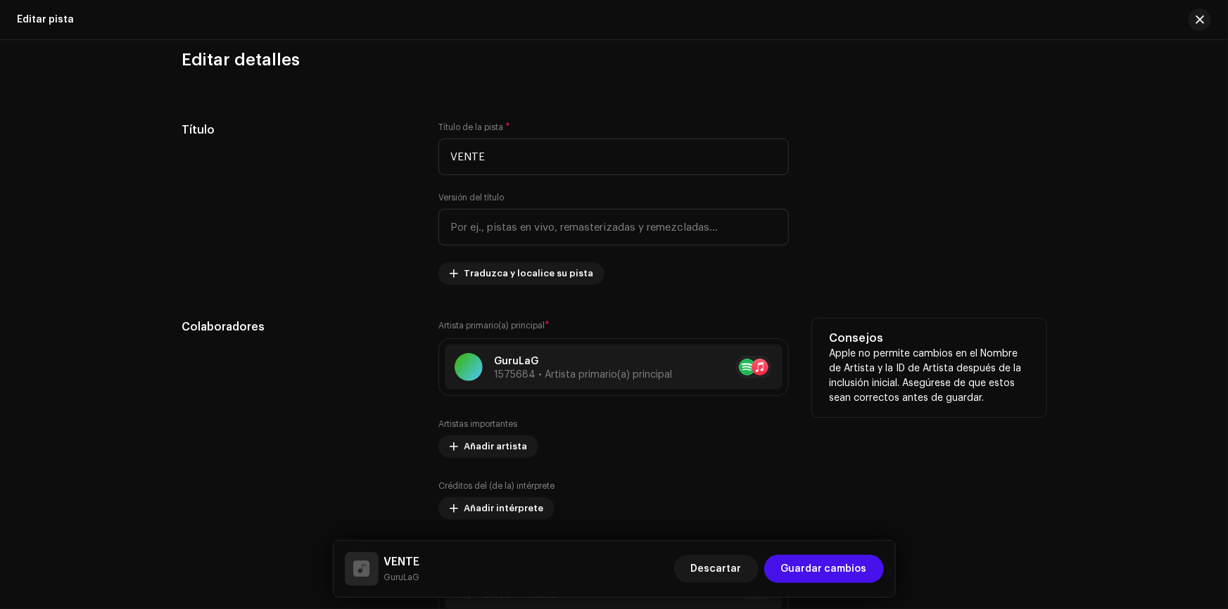
scroll to position [640, 0]
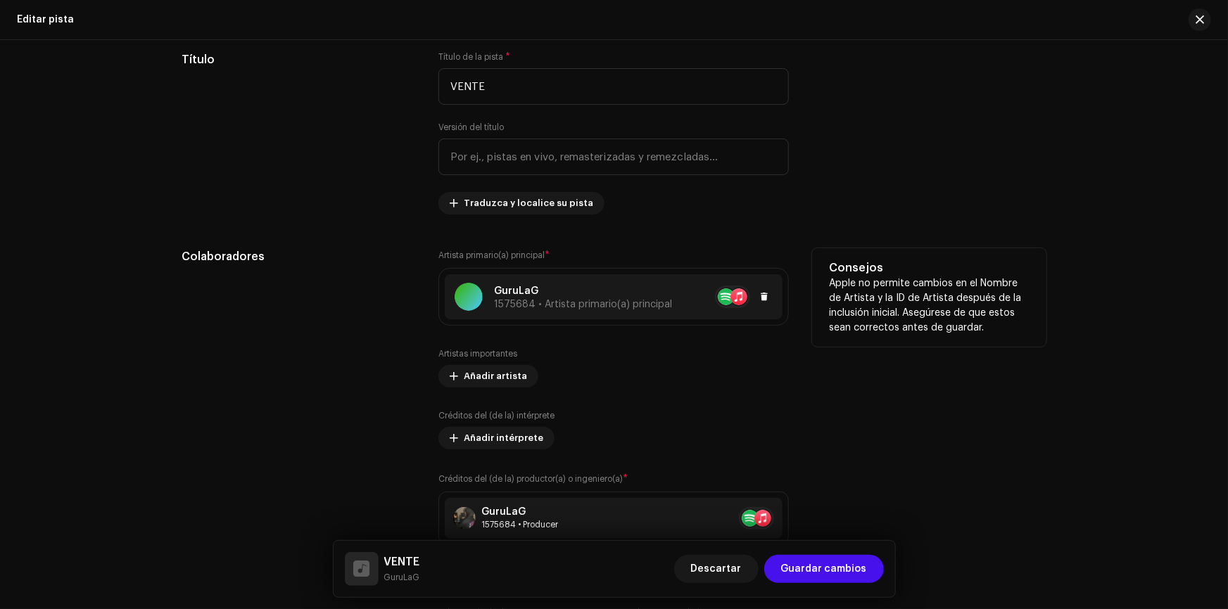
click at [632, 284] on p "GuruLaG" at bounding box center [583, 291] width 178 height 15
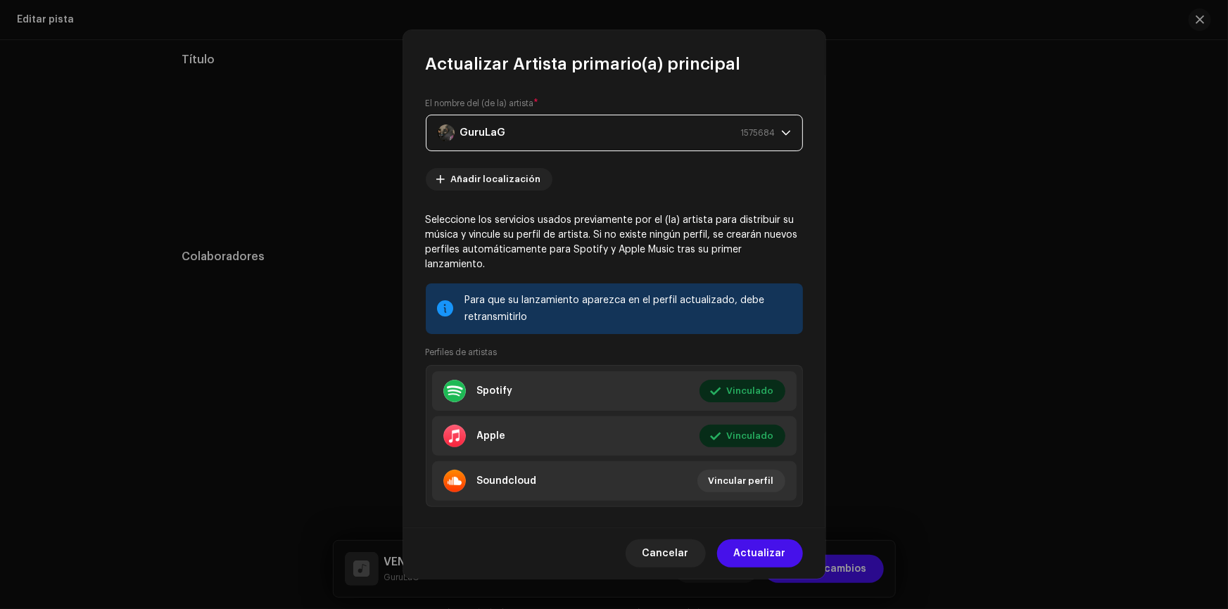
click at [704, 137] on div "GuruLaG 1575684" at bounding box center [607, 132] width 338 height 35
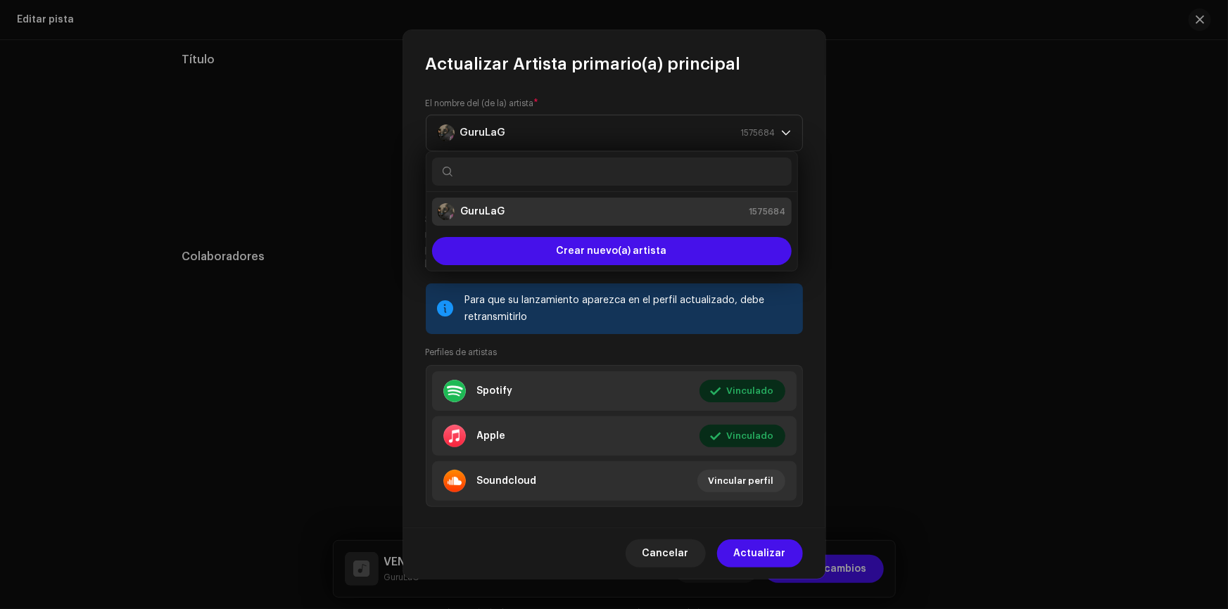
click at [607, 203] on li "GuruLaG 1575684" at bounding box center [612, 212] width 360 height 28
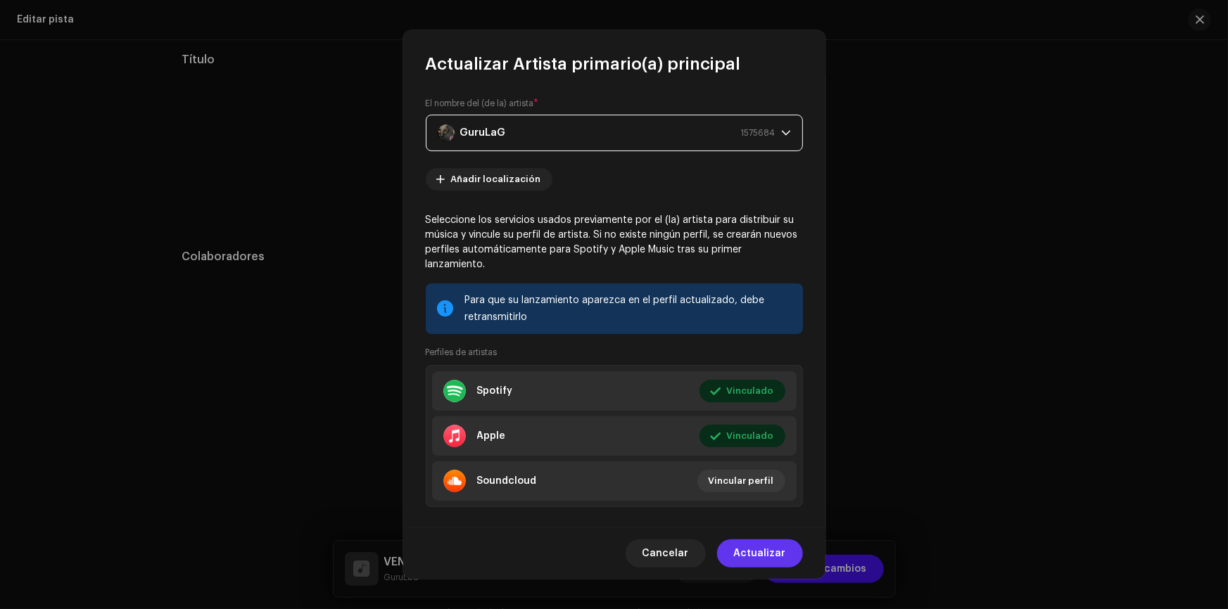
click at [757, 551] on span "Actualizar" at bounding box center [760, 554] width 52 height 28
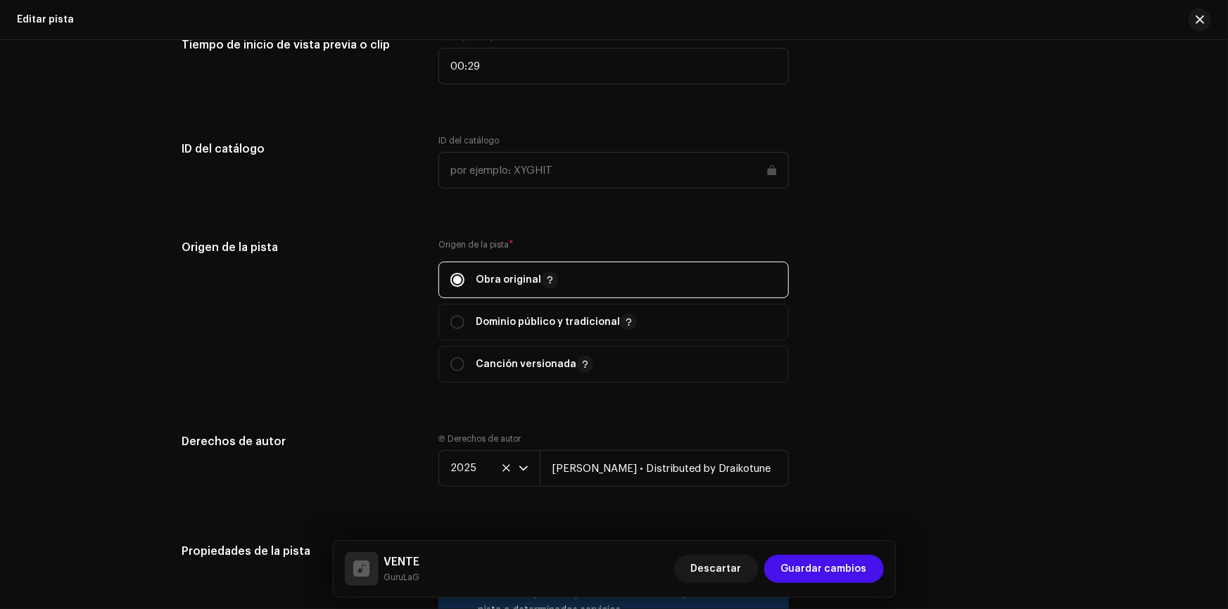
scroll to position [1599, 0]
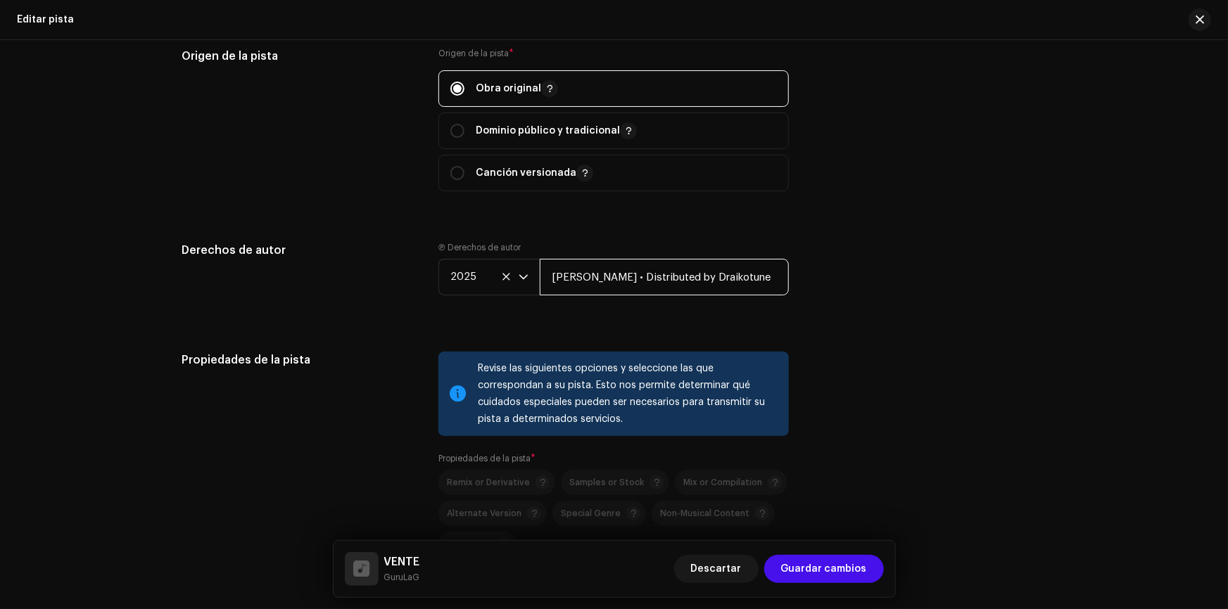
click at [647, 270] on input "[PERSON_NAME] • Distributed by Draikotune" at bounding box center [664, 277] width 249 height 37
click at [674, 273] on input "[PERSON_NAME] • Distributed by Draikotune" at bounding box center [664, 277] width 249 height 37
drag, startPoint x: 776, startPoint y: 276, endPoint x: 521, endPoint y: 289, distance: 255.8
click at [521, 289] on div "2025 [PERSON_NAME] • Distributed by Draikotune" at bounding box center [613, 277] width 350 height 37
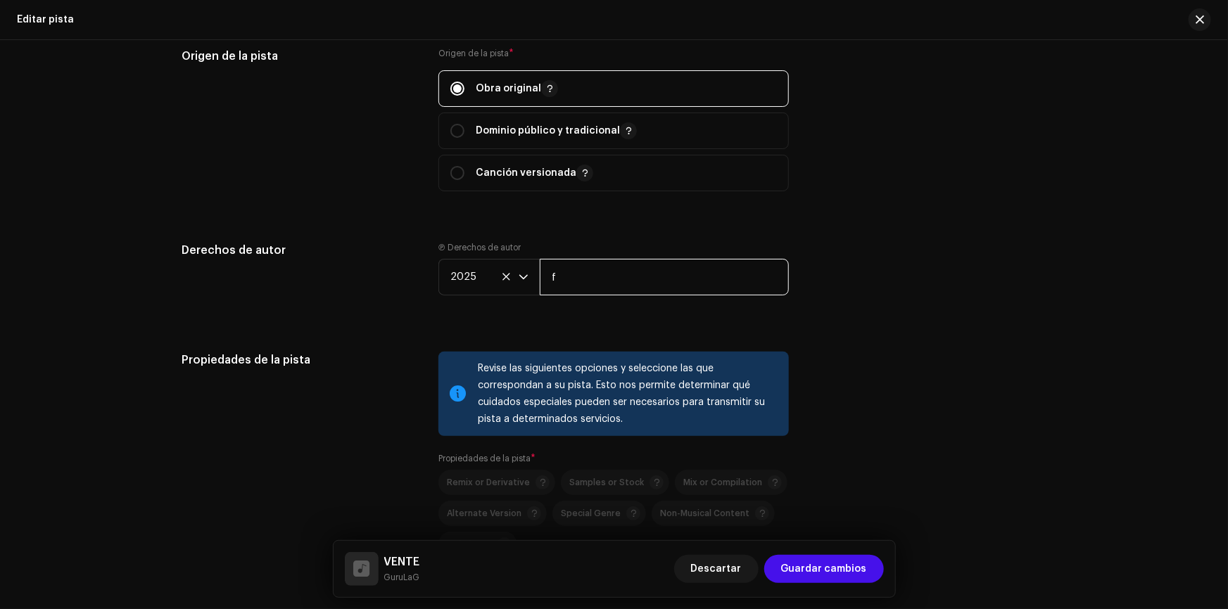
type input "[PERSON_NAME]"
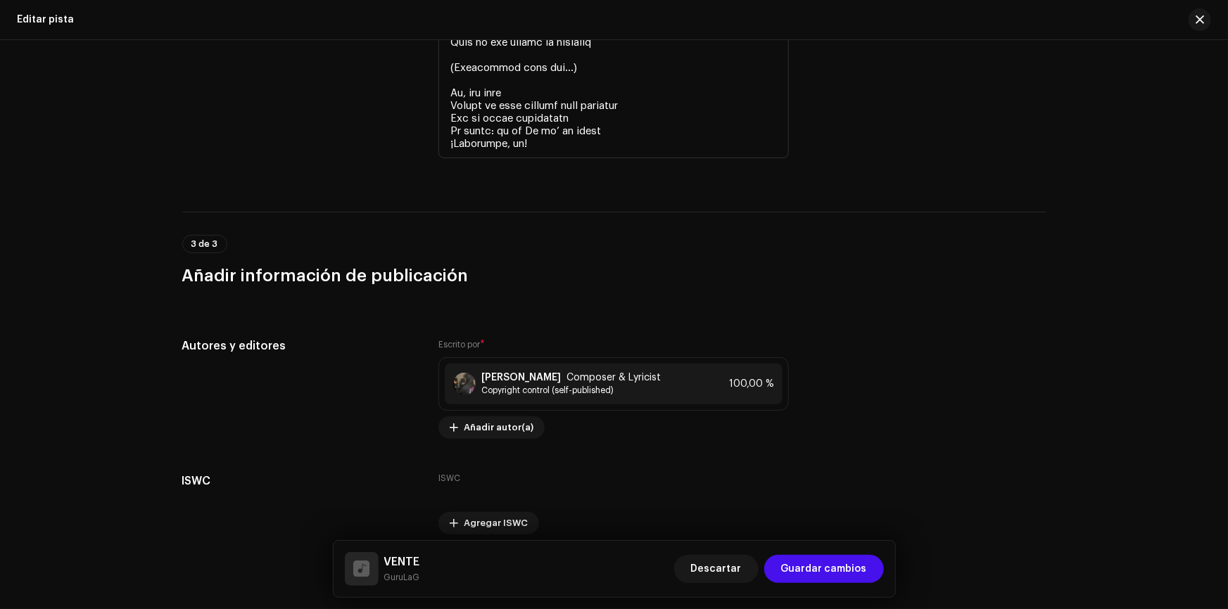
scroll to position [3141, 0]
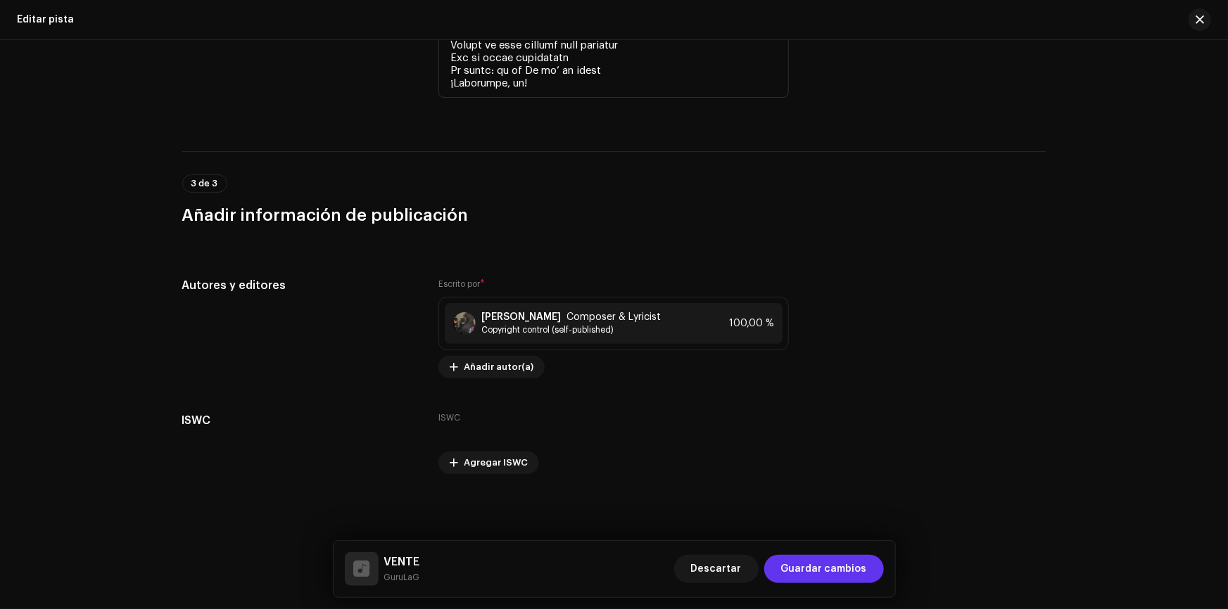
click at [852, 578] on span "Guardar cambios" at bounding box center [824, 569] width 86 height 28
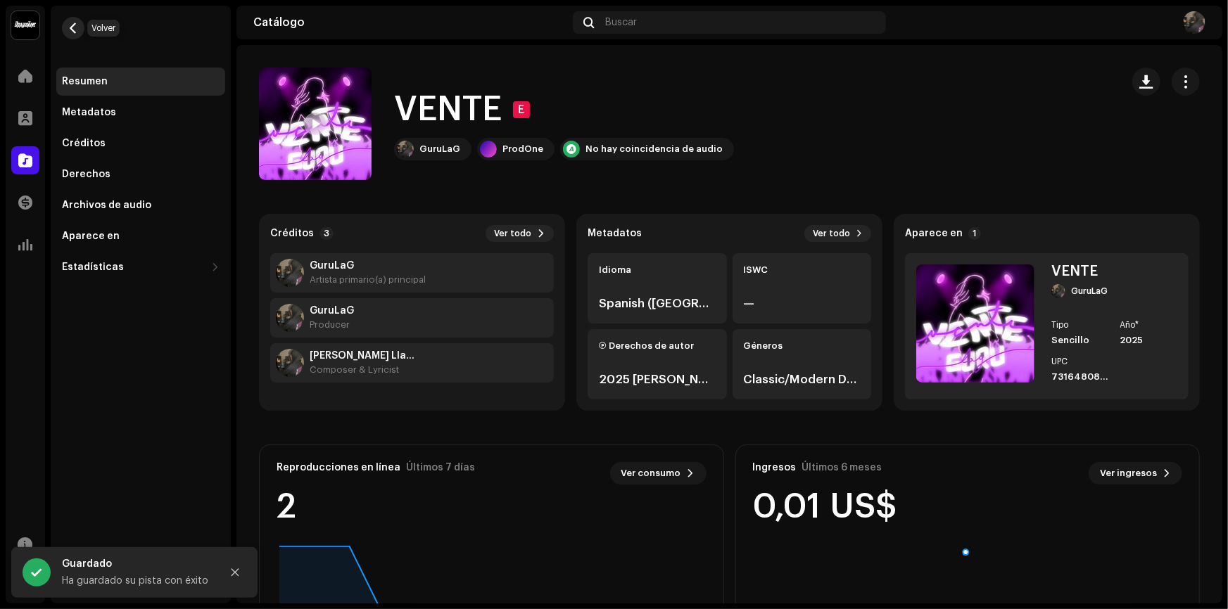
click at [70, 32] on span "button" at bounding box center [73, 28] width 11 height 11
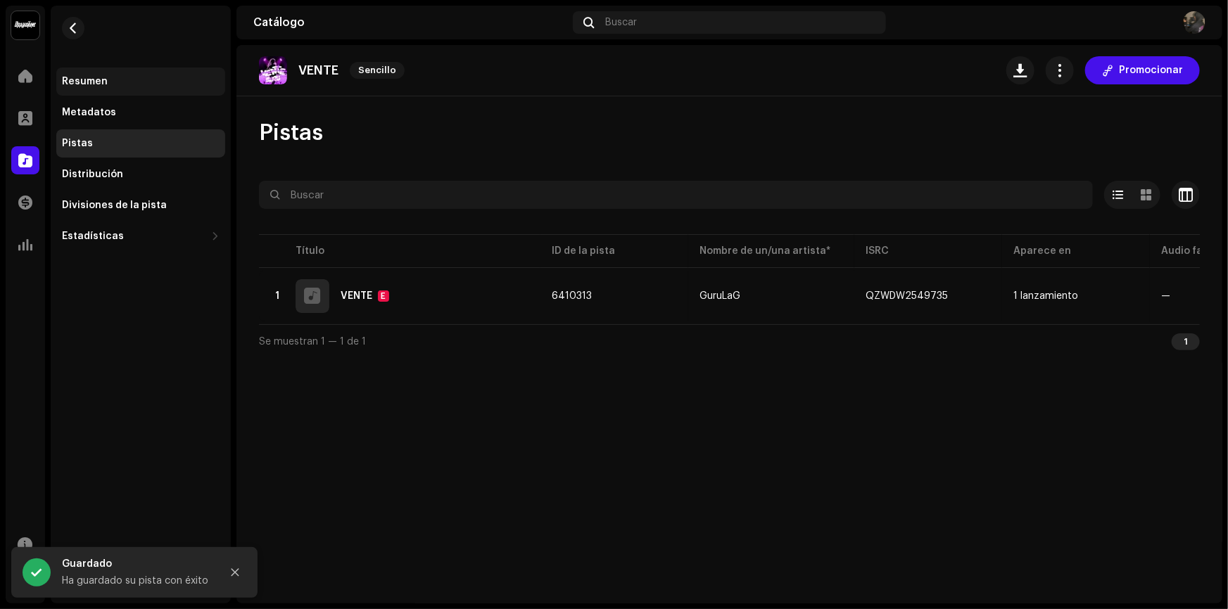
click at [120, 72] on div "Resumen" at bounding box center [140, 82] width 169 height 28
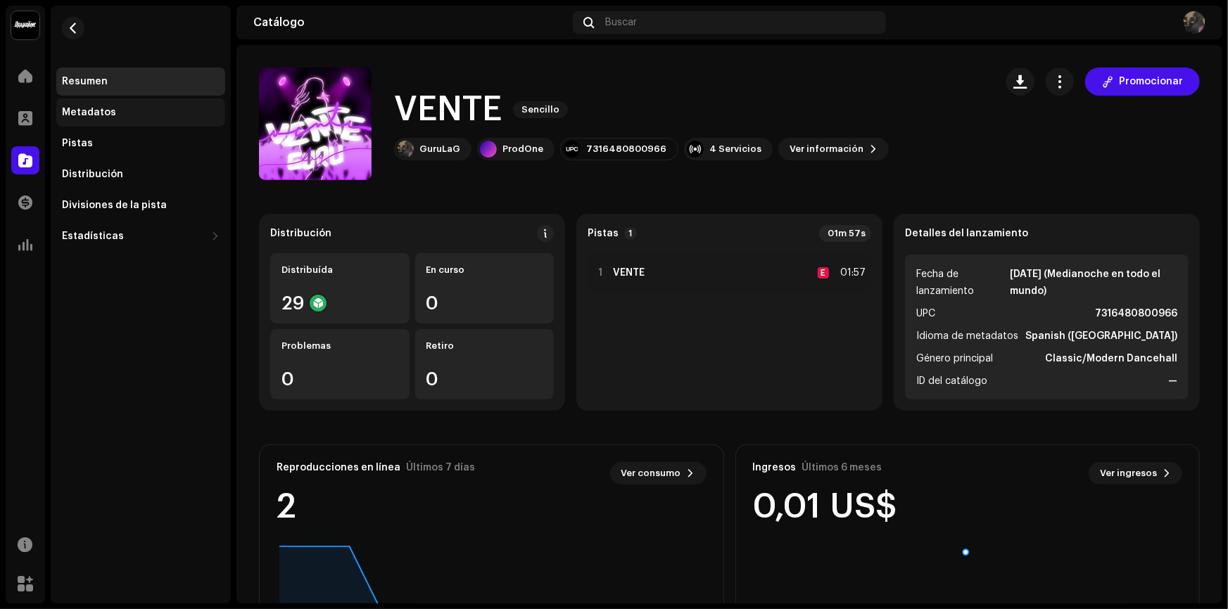
click at [99, 117] on div "Metadatos" at bounding box center [89, 112] width 54 height 11
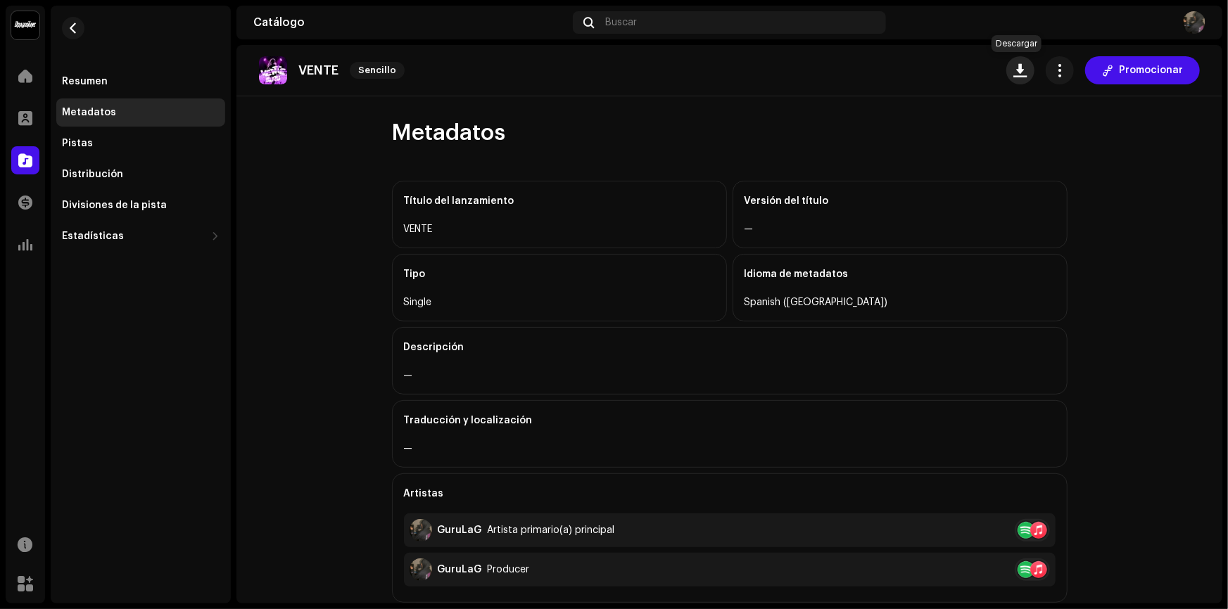
click at [1015, 75] on span "button" at bounding box center [1020, 70] width 13 height 11
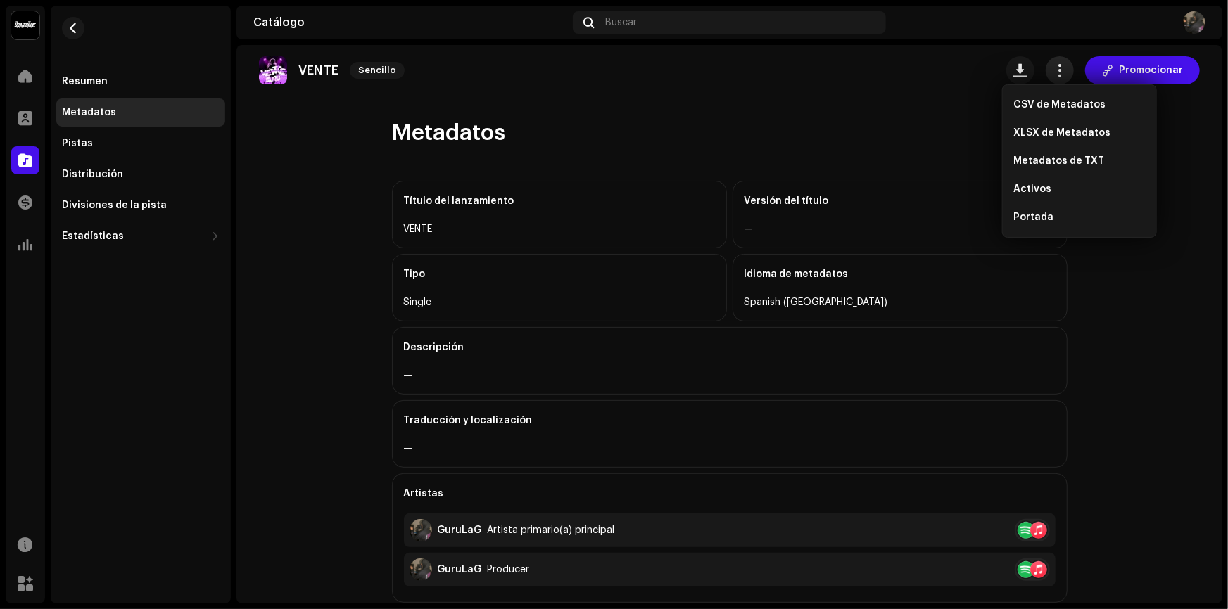
click at [1053, 65] on span "button" at bounding box center [1059, 70] width 13 height 11
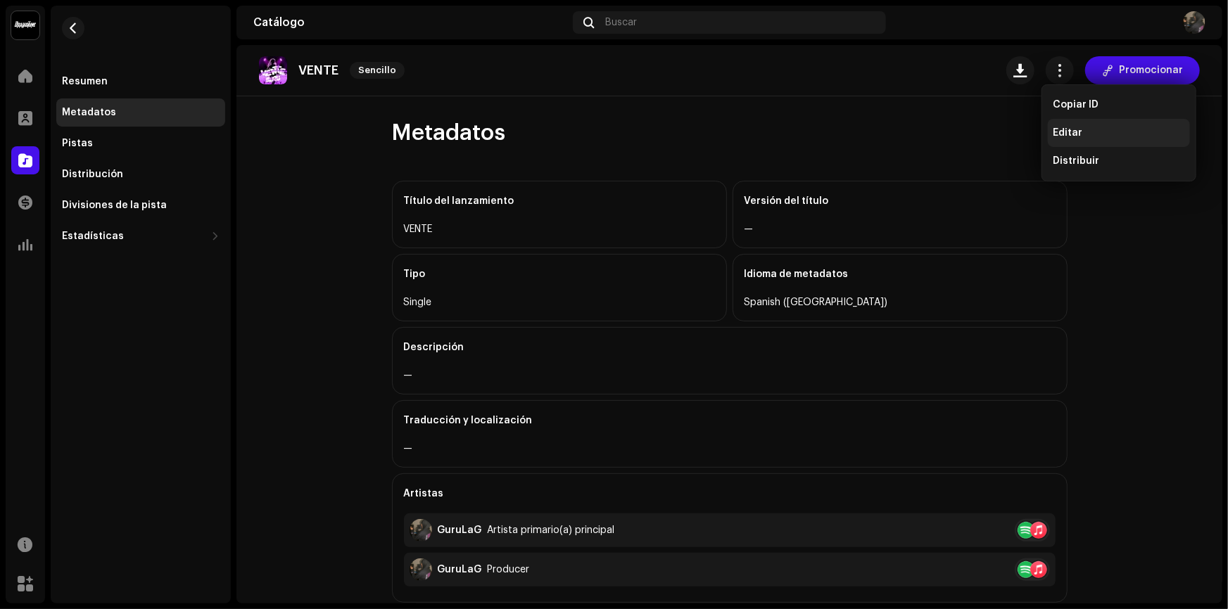
click at [1065, 120] on div "Editar" at bounding box center [1119, 133] width 142 height 28
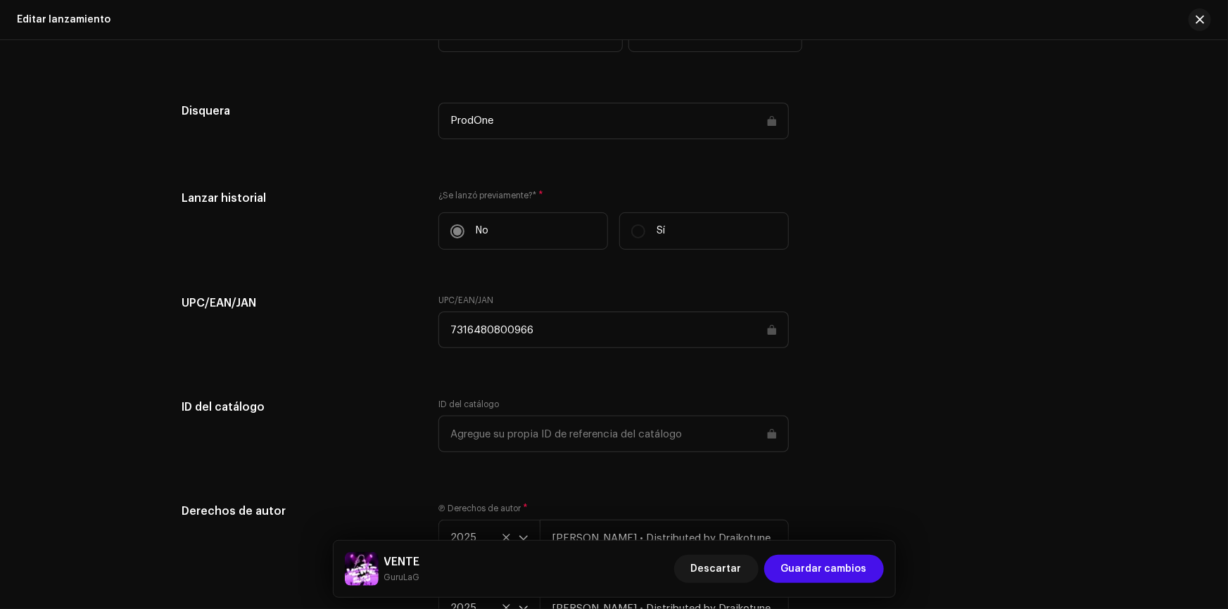
scroll to position [1894, 0]
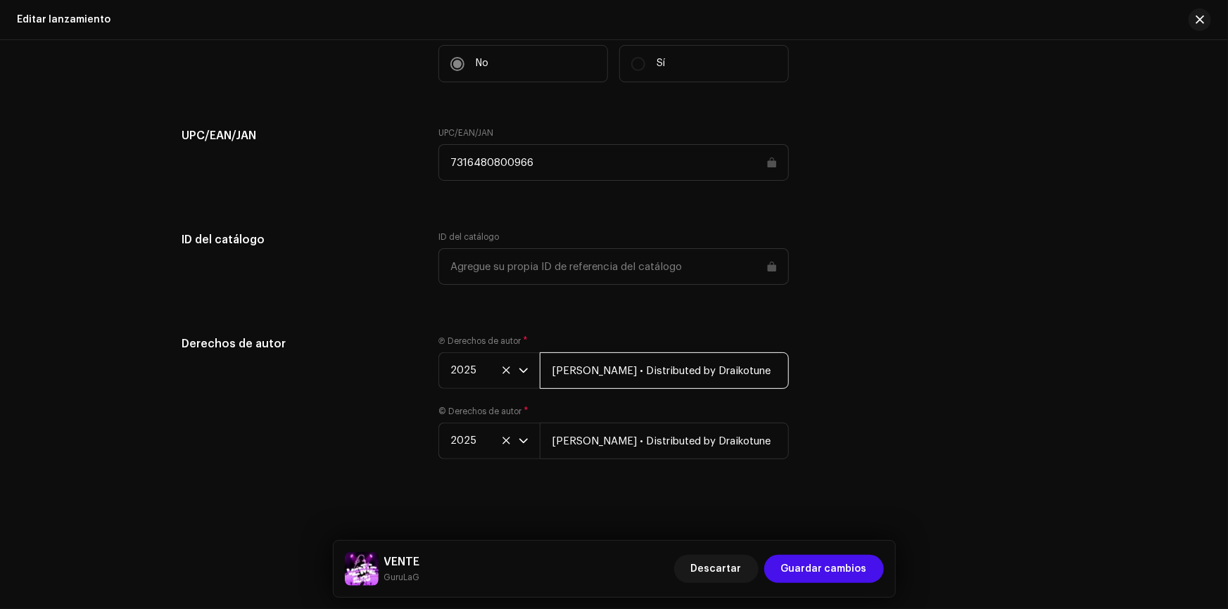
click at [626, 373] on input "[PERSON_NAME] • Distributed by Draikotune" at bounding box center [664, 371] width 249 height 37
drag, startPoint x: 778, startPoint y: 372, endPoint x: 517, endPoint y: 352, distance: 262.6
click at [517, 353] on div "2025 [PERSON_NAME] • Distributed by Draikotune" at bounding box center [613, 371] width 350 height 37
type input "[PERSON_NAME]"
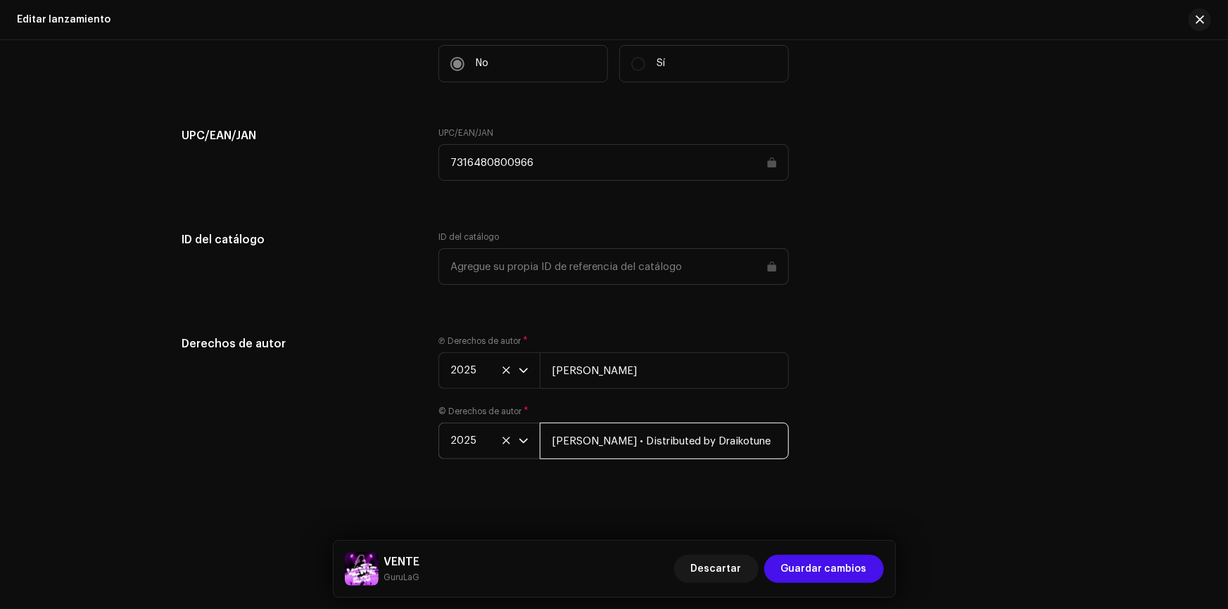
drag, startPoint x: 773, startPoint y: 440, endPoint x: 498, endPoint y: 432, distance: 276.0
click at [498, 432] on div "2025 [PERSON_NAME] • Distributed by Draikotune" at bounding box center [613, 441] width 350 height 37
drag, startPoint x: 639, startPoint y: 440, endPoint x: 540, endPoint y: 440, distance: 99.2
click at [540, 440] on input "¿e" at bounding box center [664, 441] width 249 height 37
type input "¿"
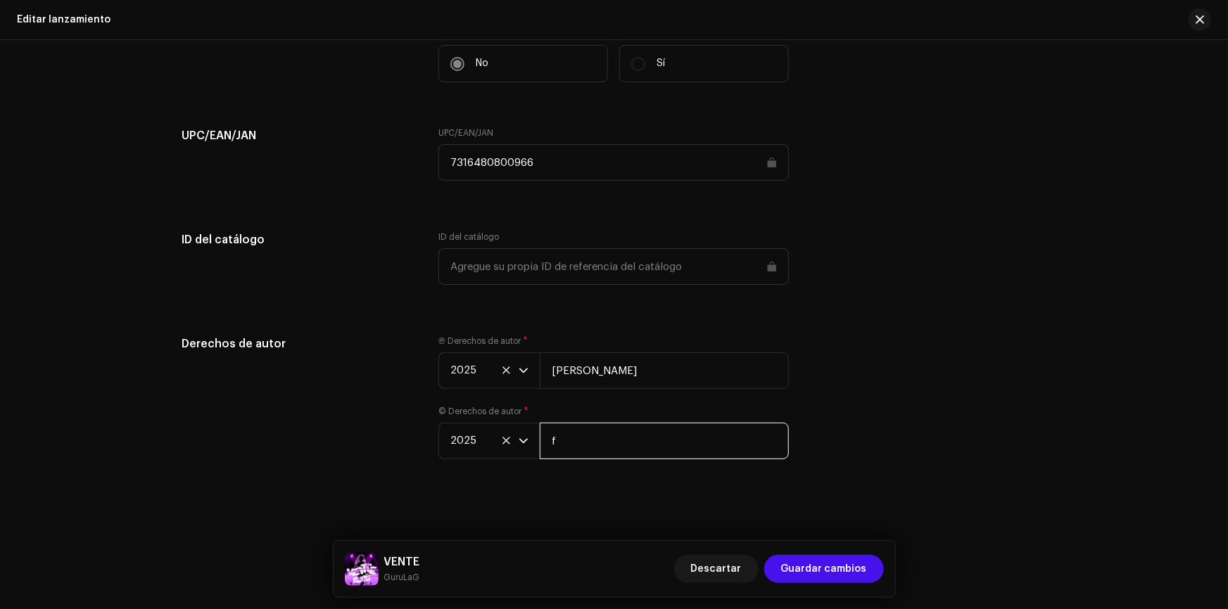
type input "[PERSON_NAME]"
click at [804, 420] on div "Derechos de autor Ⓟ Derechos de autor * 2025 [PERSON_NAME] © Derechos de autor …" at bounding box center [614, 406] width 864 height 141
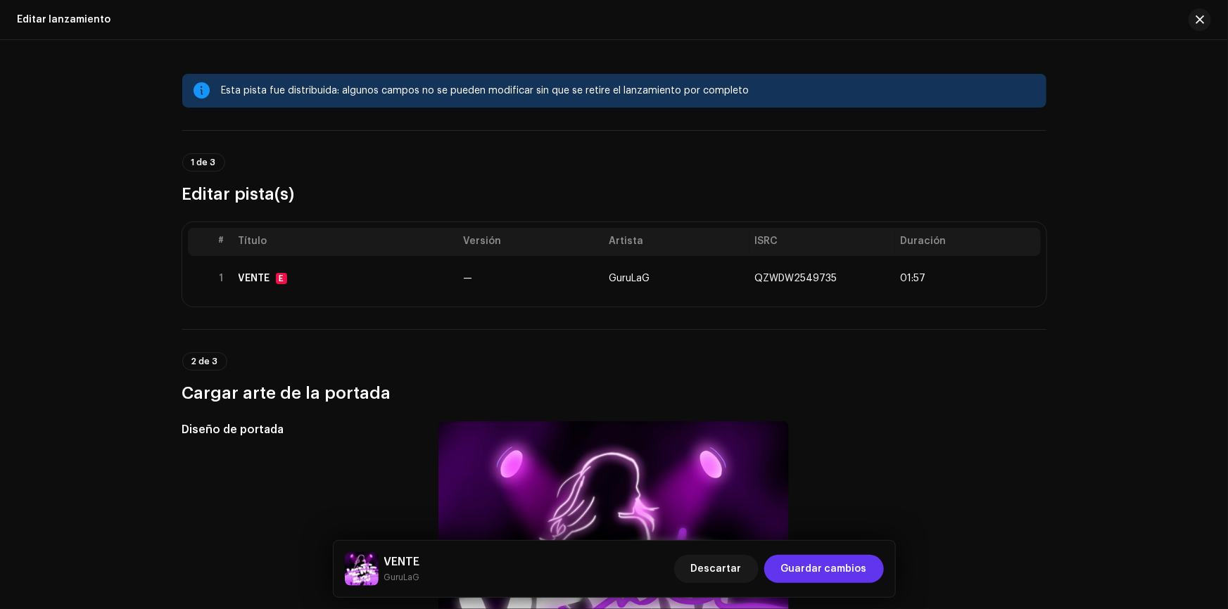
click at [856, 572] on span "Guardar cambios" at bounding box center [824, 569] width 86 height 28
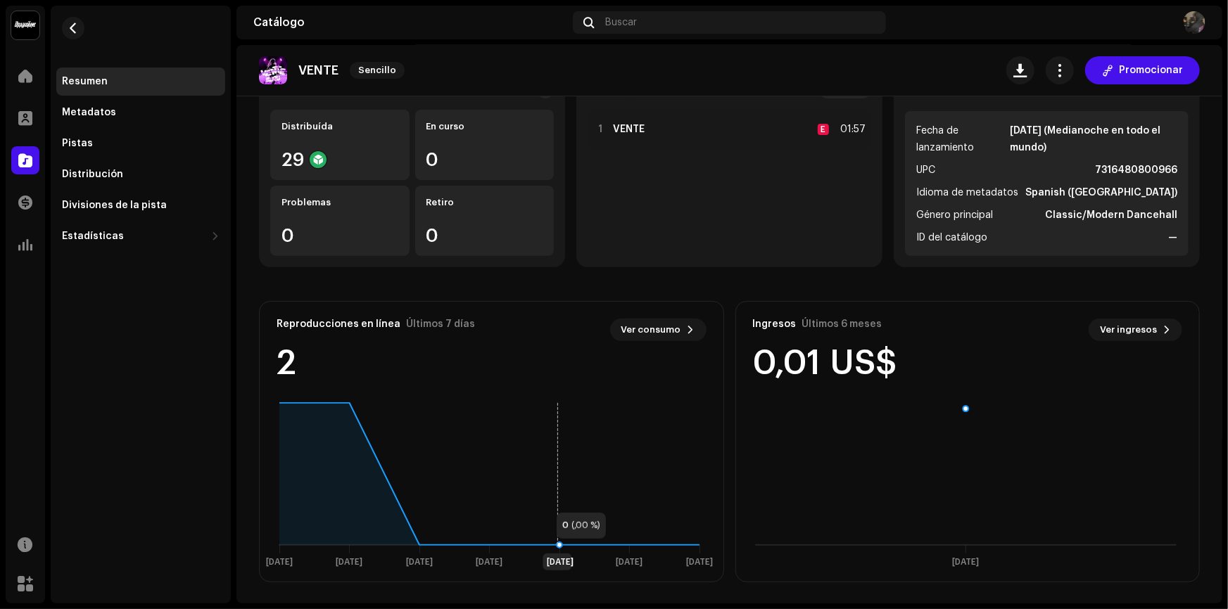
scroll to position [144, 0]
click at [116, 102] on div "Metadatos" at bounding box center [140, 113] width 169 height 28
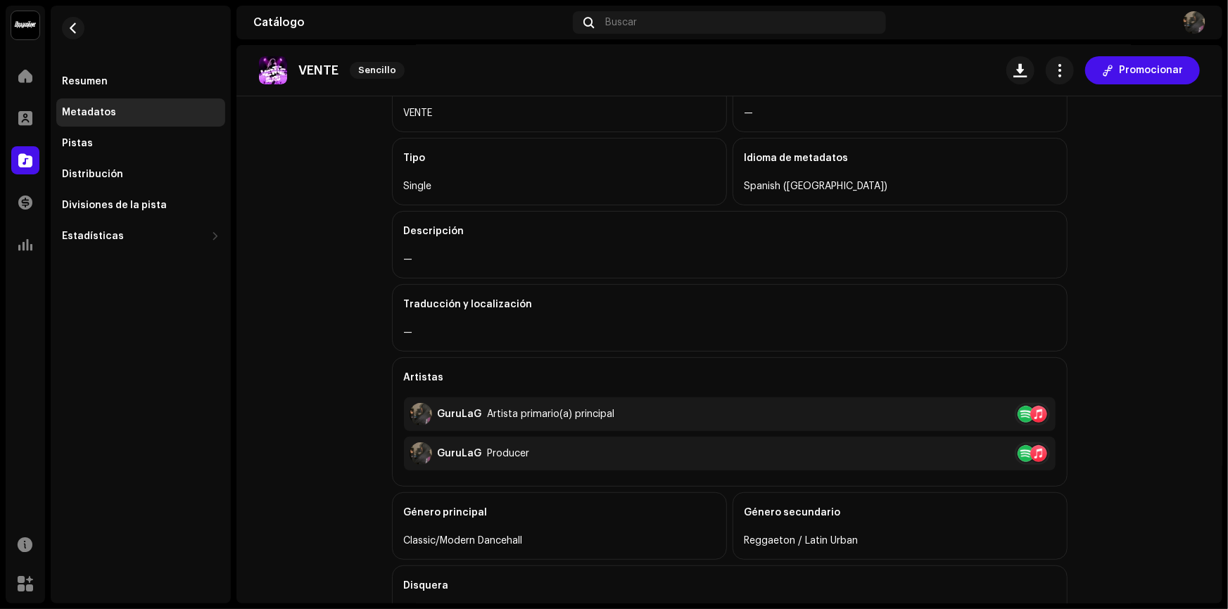
scroll to position [21, 0]
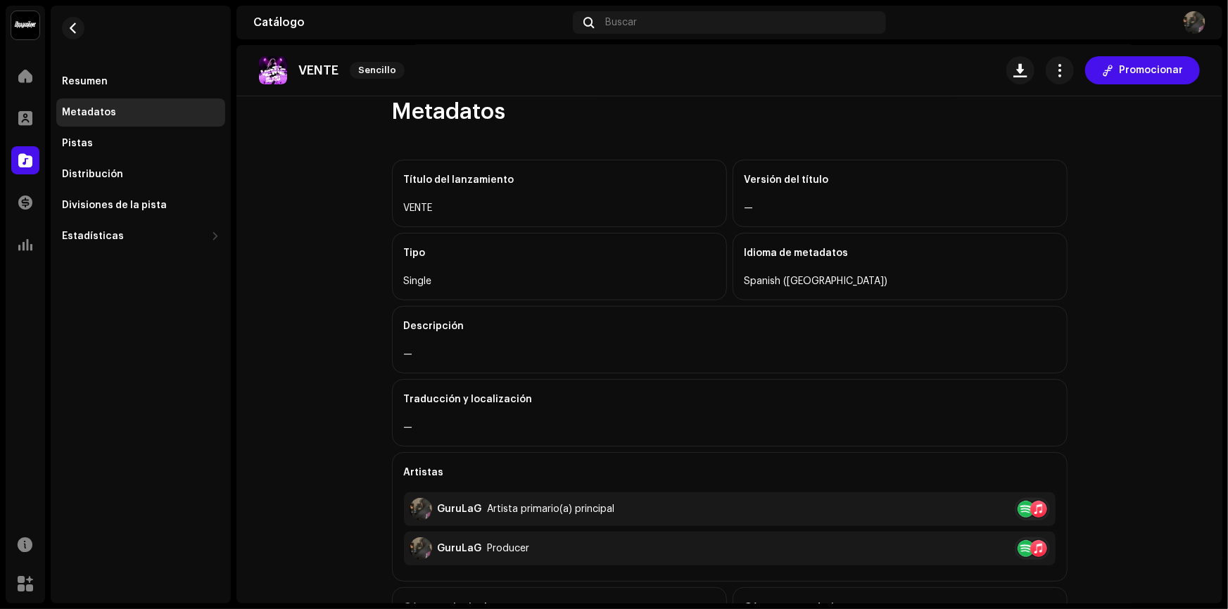
click at [134, 96] on div "Resumen Metadatos Pistas Distribución Divisiones de la pista Estadísticas Consu…" at bounding box center [140, 159] width 169 height 183
click at [141, 84] on div "Resumen" at bounding box center [141, 81] width 158 height 11
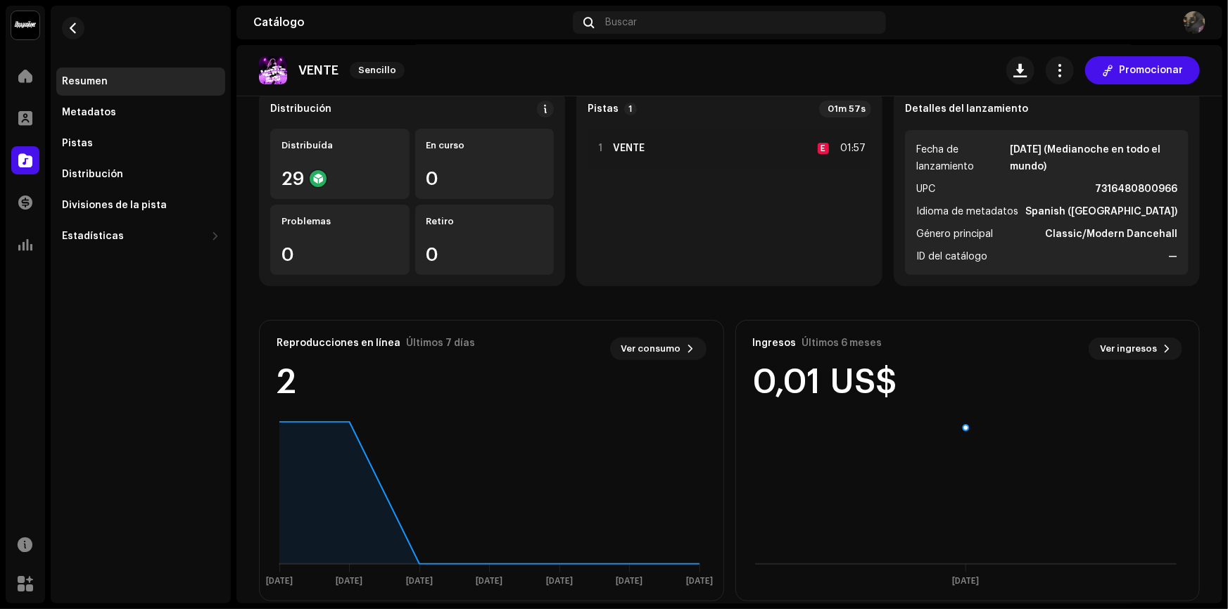
scroll to position [127, 0]
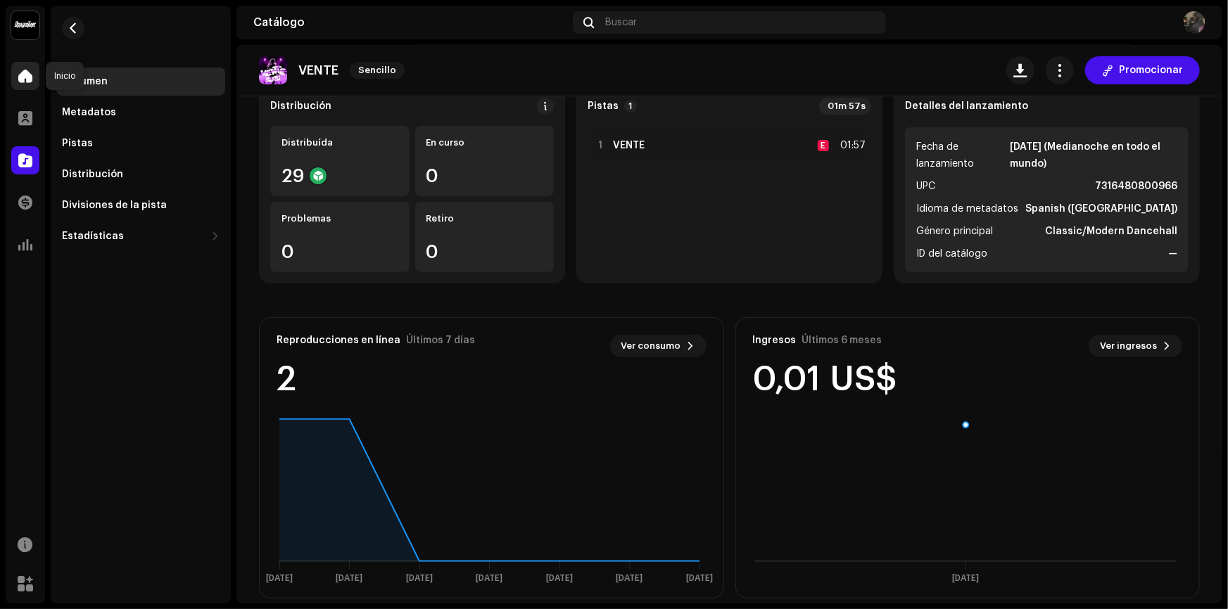
click at [30, 80] on span at bounding box center [25, 75] width 14 height 11
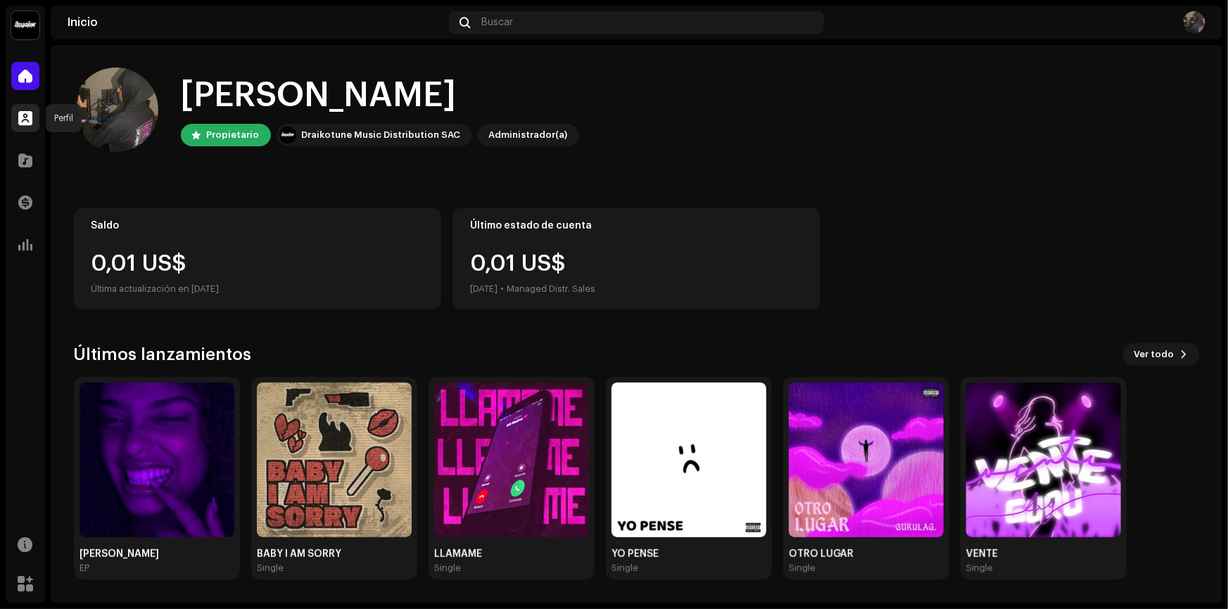
click at [25, 127] on div at bounding box center [25, 118] width 28 height 28
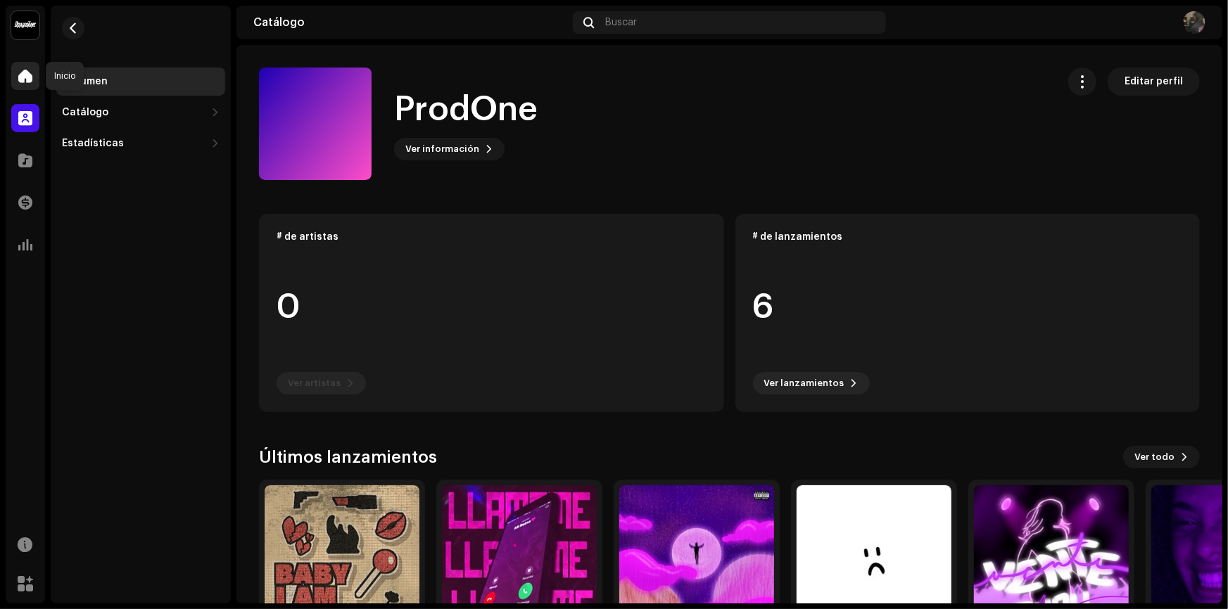
click at [27, 70] on span at bounding box center [25, 75] width 14 height 11
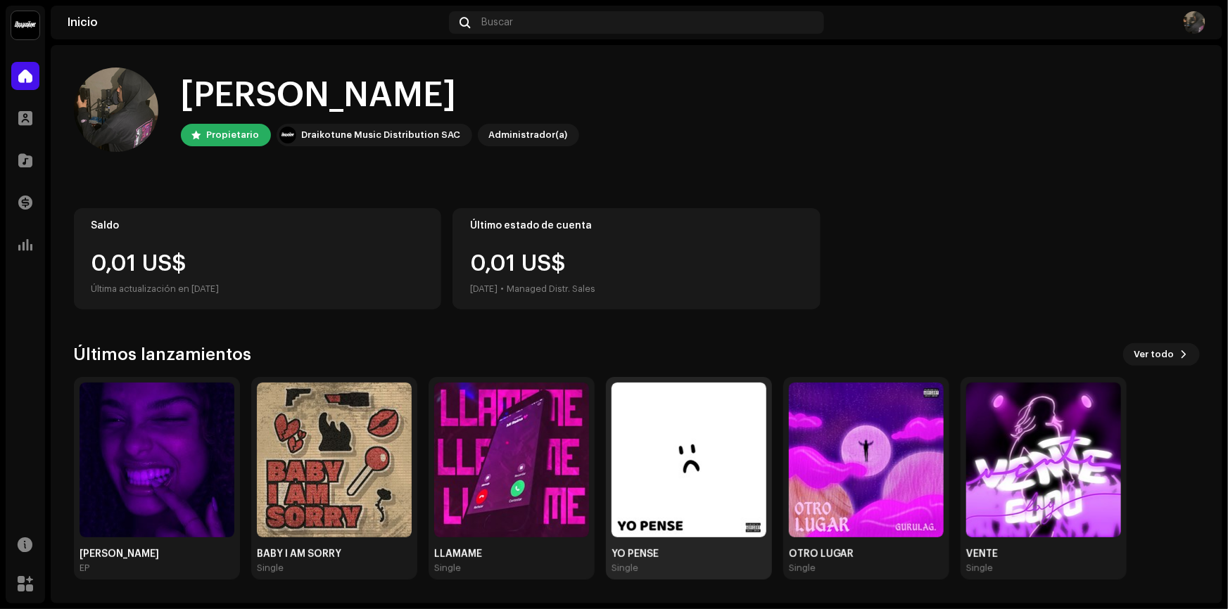
click at [666, 459] on img at bounding box center [689, 460] width 155 height 155
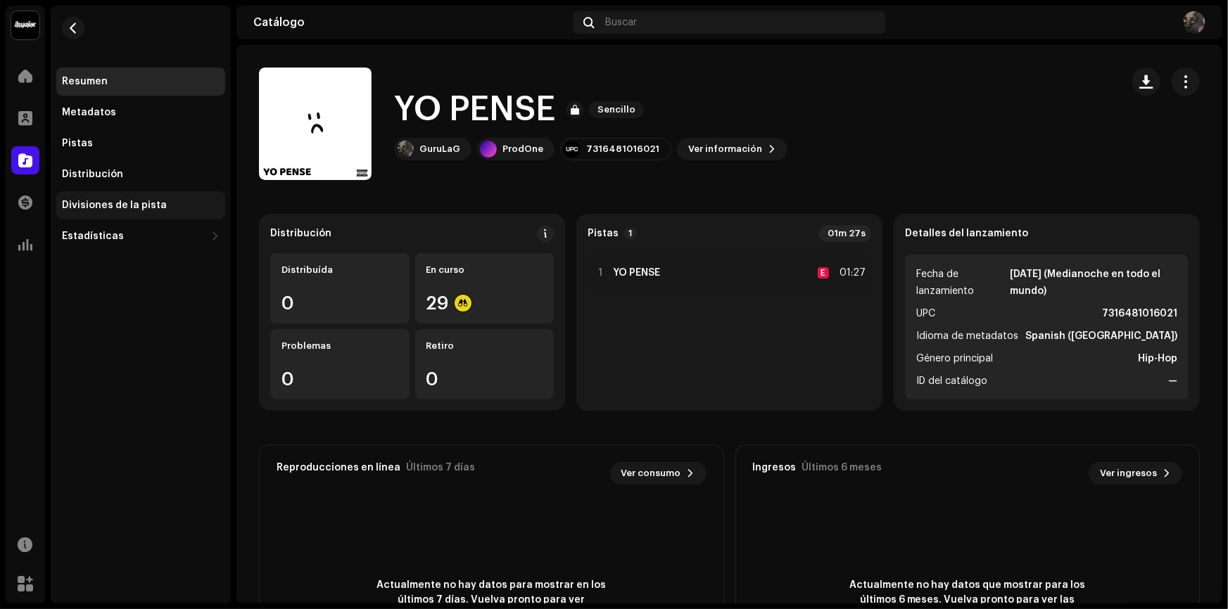
click at [110, 212] on div "Divisiones de la pista" at bounding box center [140, 205] width 169 height 28
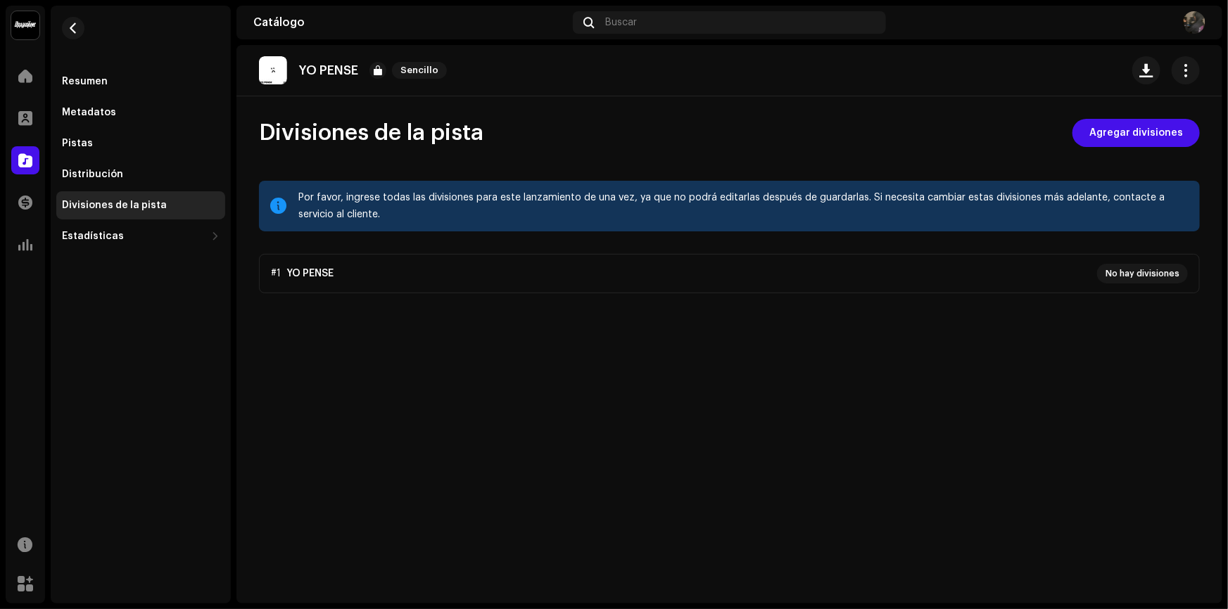
click at [1158, 273] on p-accordion "#[DEMOGRAPHIC_DATA] PENSE No hay divisiones" at bounding box center [729, 273] width 941 height 39
click at [1152, 131] on span "Agregar divisiones" at bounding box center [1136, 133] width 94 height 28
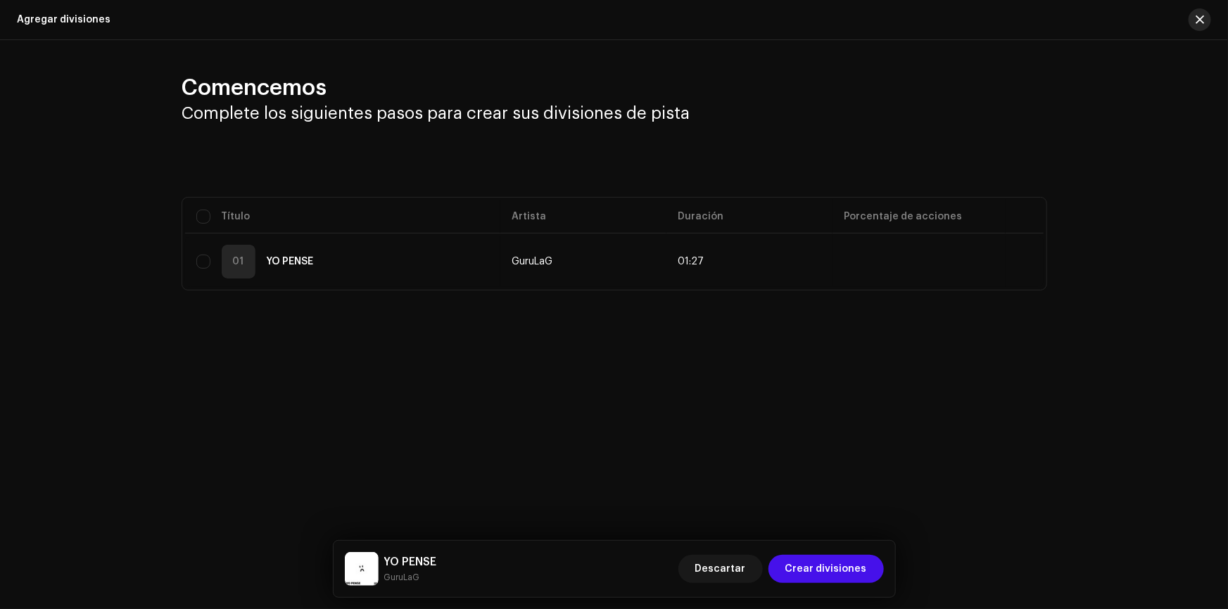
click at [1199, 28] on button "button" at bounding box center [1200, 19] width 23 height 23
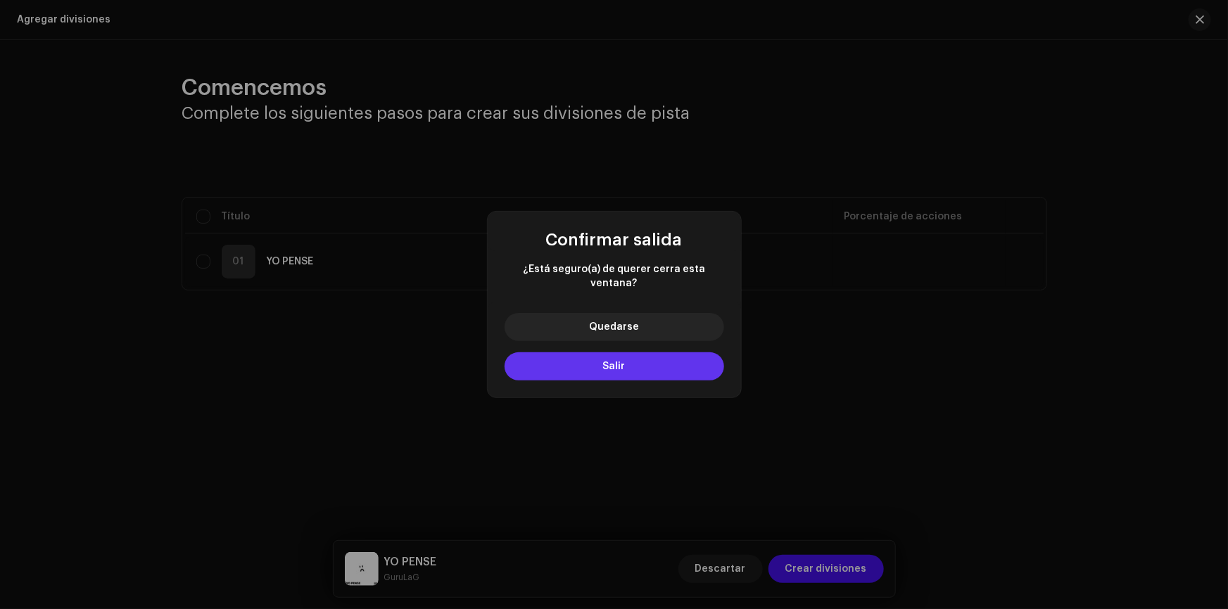
click at [621, 353] on button "Salir" at bounding box center [615, 367] width 220 height 28
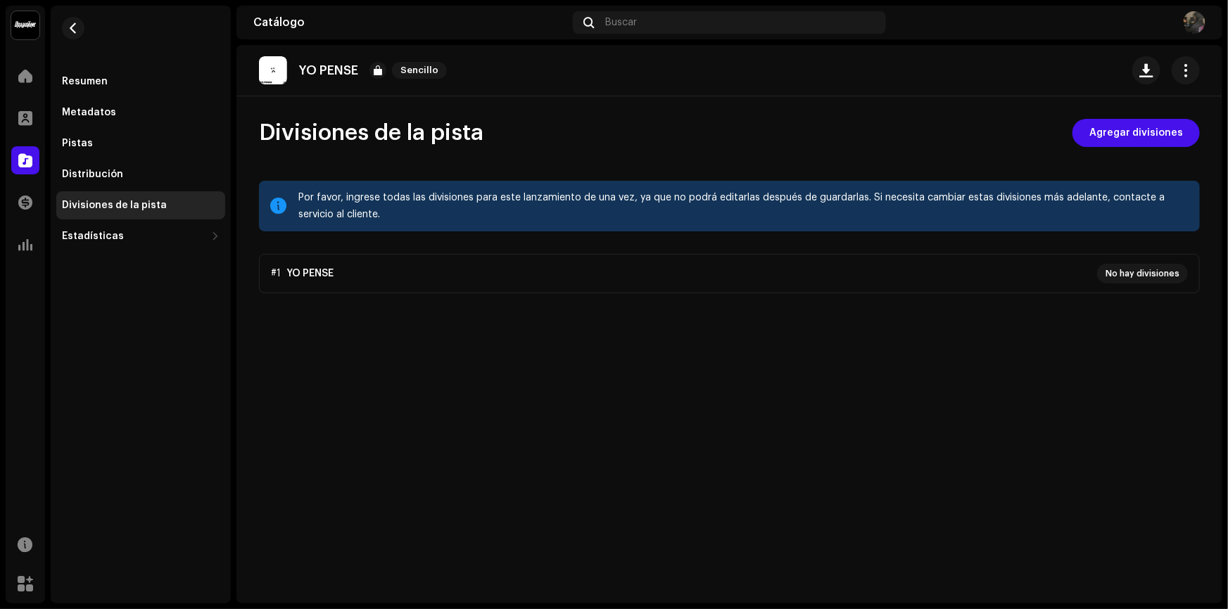
click at [621, 350] on button "Salir" at bounding box center [613, 348] width 153 height 20
click at [1198, 79] on re-m-actions-button at bounding box center [1186, 70] width 28 height 28
click at [1191, 71] on span "button" at bounding box center [1185, 70] width 13 height 11
click at [809, 139] on div "Divisiones de la pista Agregar divisiones" at bounding box center [729, 133] width 941 height 28
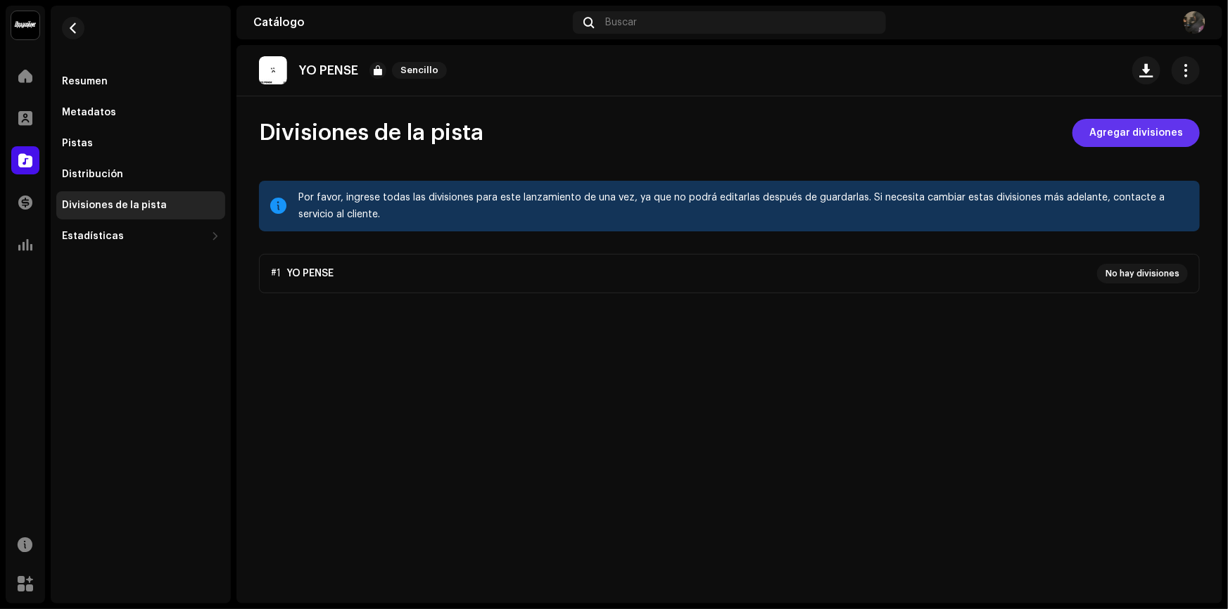
click at [1103, 133] on span "Agregar divisiones" at bounding box center [1136, 133] width 94 height 28
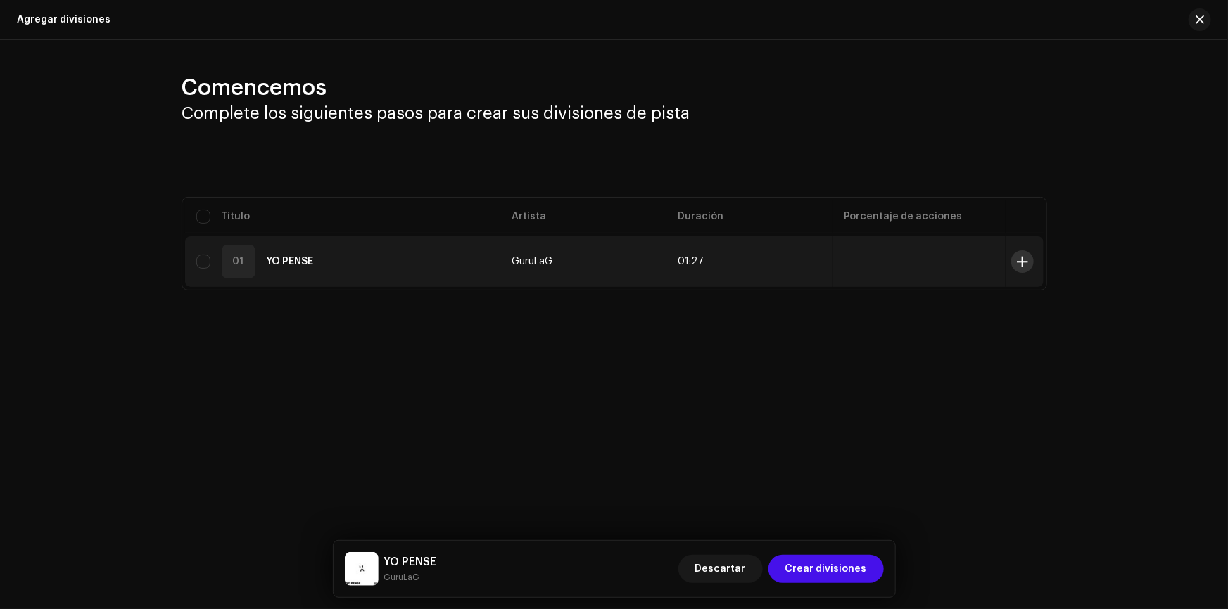
click at [1018, 261] on span at bounding box center [1022, 261] width 11 height 11
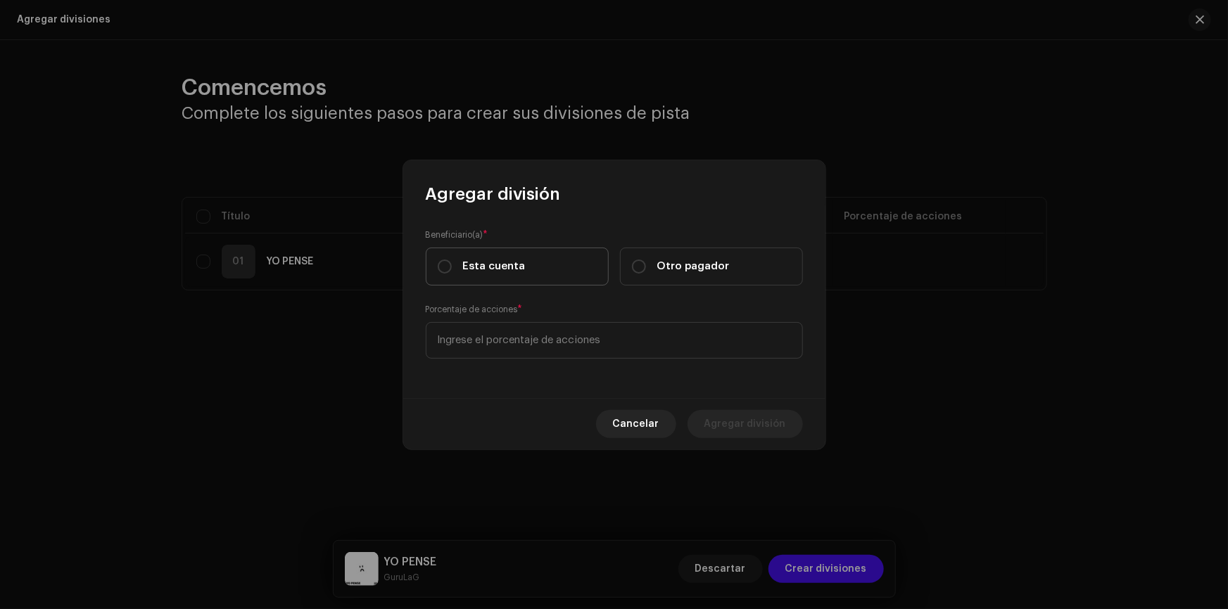
click at [524, 261] on label "Esta cuenta" at bounding box center [517, 267] width 183 height 38
click at [452, 261] on input "Esta cuenta" at bounding box center [445, 267] width 14 height 14
radio input "true"
click at [515, 343] on input at bounding box center [614, 340] width 377 height 37
type input "100,00"
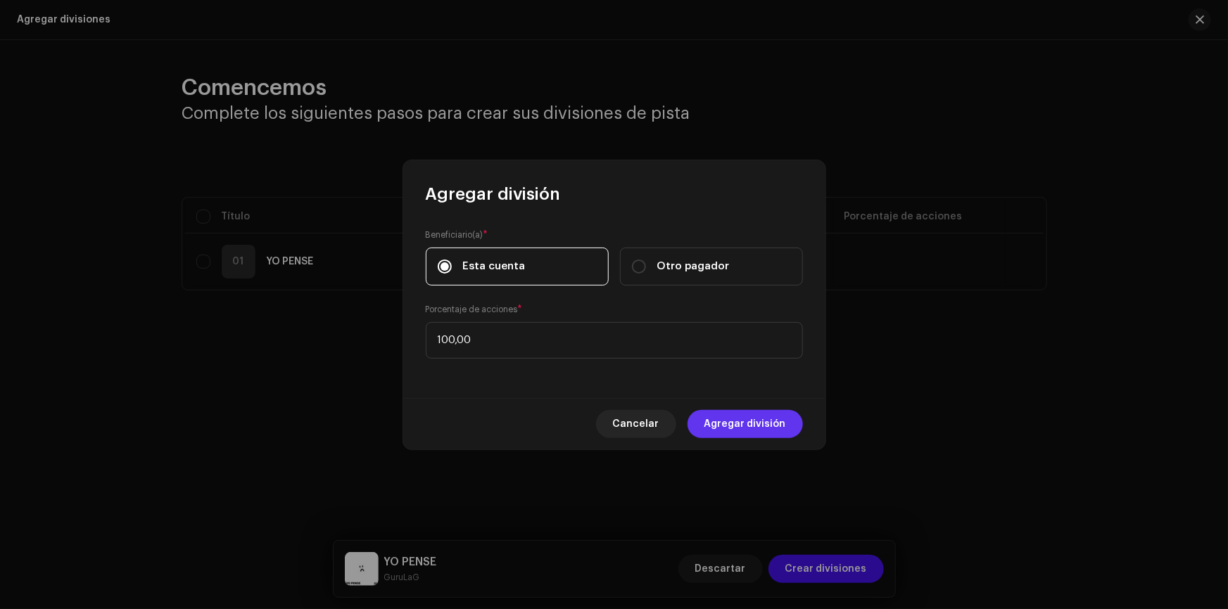
click at [758, 428] on span "Agregar división" at bounding box center [745, 424] width 82 height 28
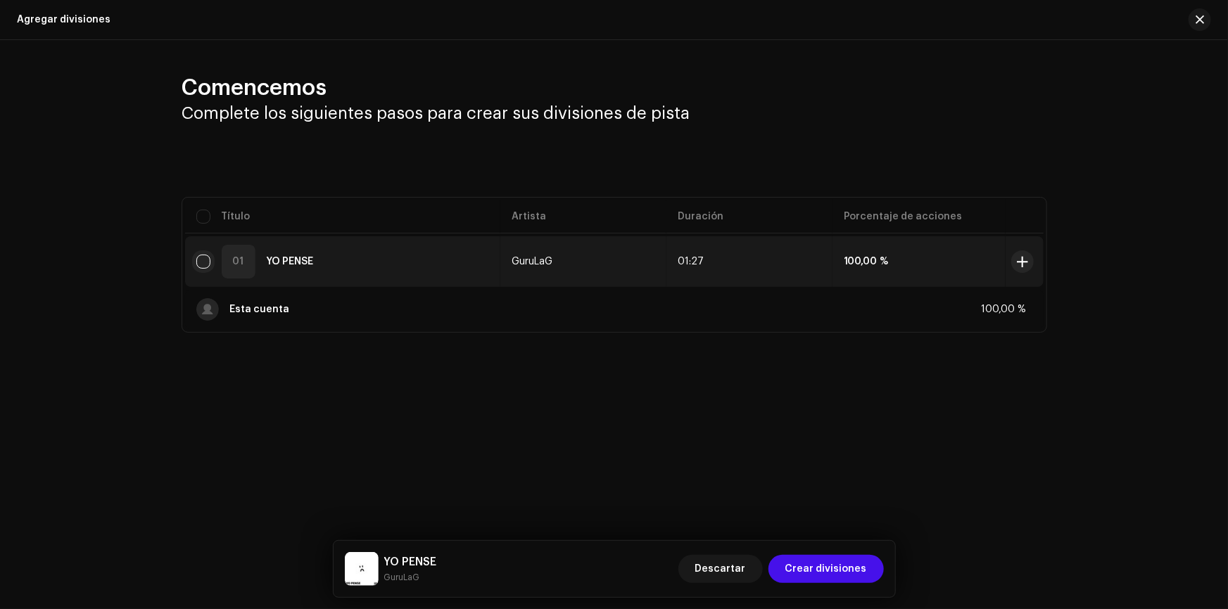
click at [207, 260] on input "checkbox" at bounding box center [203, 262] width 14 height 14
checkbox input "true"
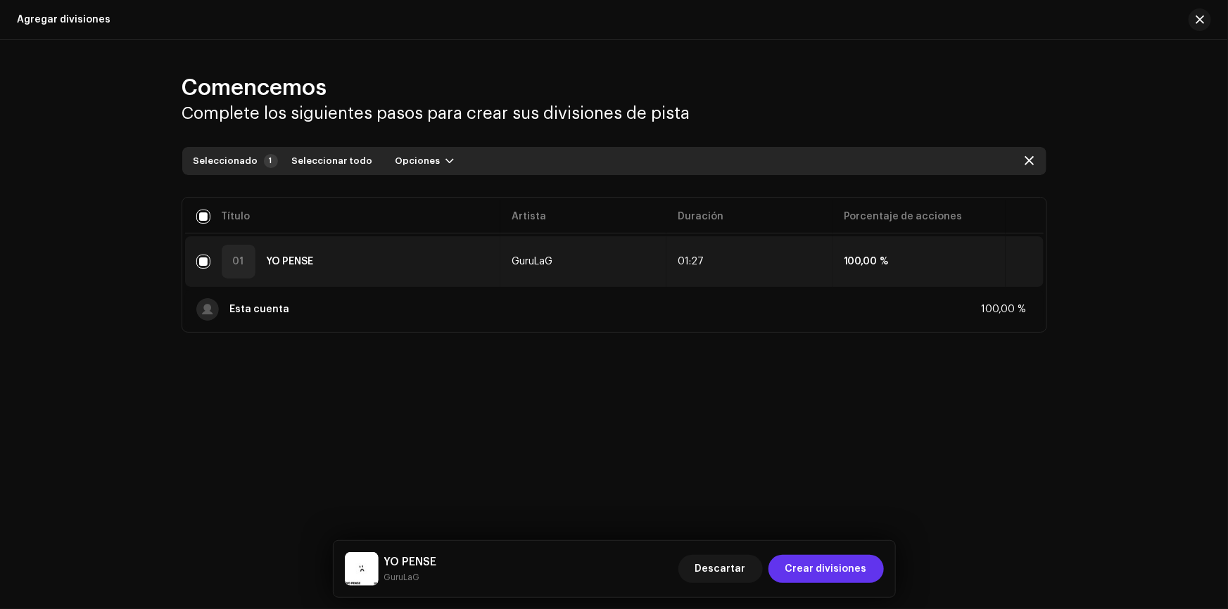
click at [813, 567] on span "Crear divisiones" at bounding box center [826, 569] width 82 height 28
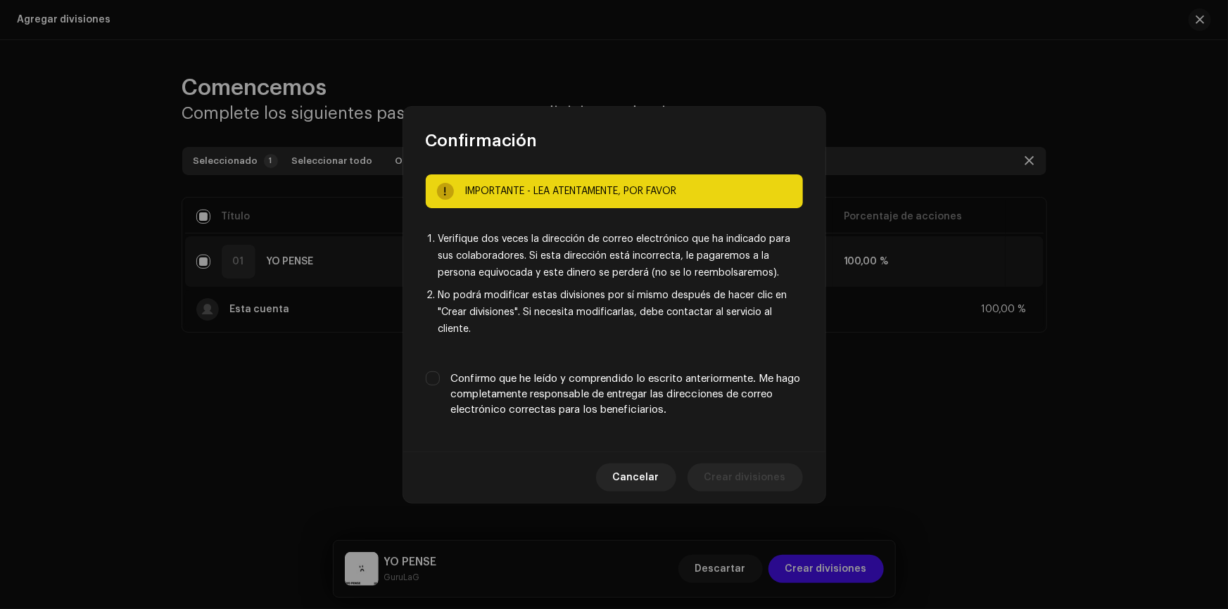
click at [433, 393] on div "Confirmo que he leído y comprendido lo escrito anteriormente. Me hago completam…" at bounding box center [614, 395] width 377 height 46
click at [439, 393] on div "Confirmo que he leído y comprendido lo escrito anteriormente. Me hago completam…" at bounding box center [614, 395] width 377 height 46
click at [431, 396] on div "Confirmo que he leído y comprendido lo escrito anteriormente. Me hago completam…" at bounding box center [614, 395] width 377 height 46
click at [436, 399] on div "Confirmo que he leído y comprendido lo escrito anteriormente. Me hago completam…" at bounding box center [614, 395] width 377 height 46
click at [433, 377] on input "Confirmo que he leído y comprendido lo escrito anteriormente. Me hago completam…" at bounding box center [433, 379] width 14 height 14
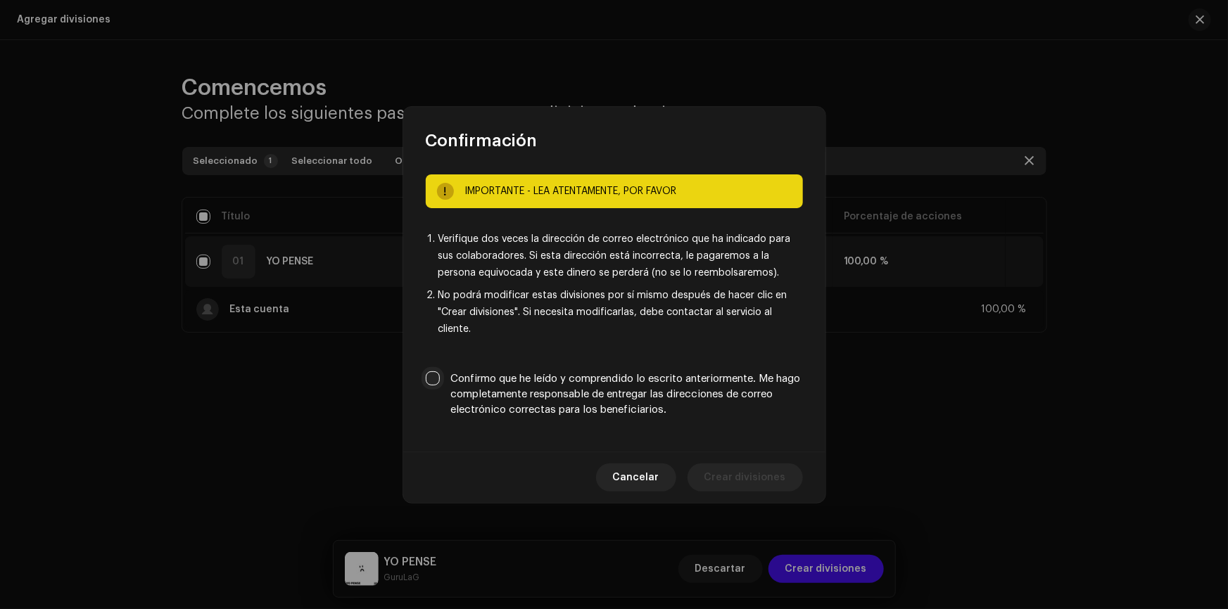
checkbox input "true"
click at [723, 472] on span "Crear divisiones" at bounding box center [745, 478] width 82 height 28
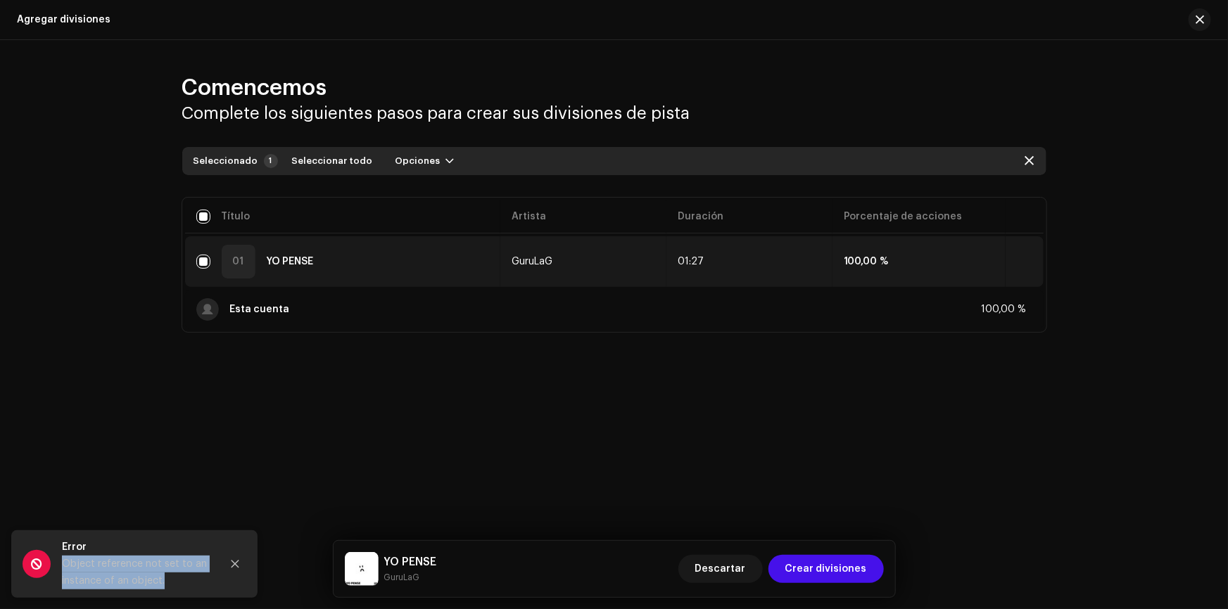
drag, startPoint x: 170, startPoint y: 578, endPoint x: 61, endPoint y: 570, distance: 108.7
click at [62, 570] on div "Object reference not set to an instance of an object." at bounding box center [136, 573] width 148 height 34
click at [198, 356] on div "Comencemos Complete los siguientes pasos para crear sus divisiones de pista Sel…" at bounding box center [614, 241] width 1228 height 402
click at [211, 255] on div "[DEMOGRAPHIC_DATA] PENSE" at bounding box center [342, 262] width 293 height 34
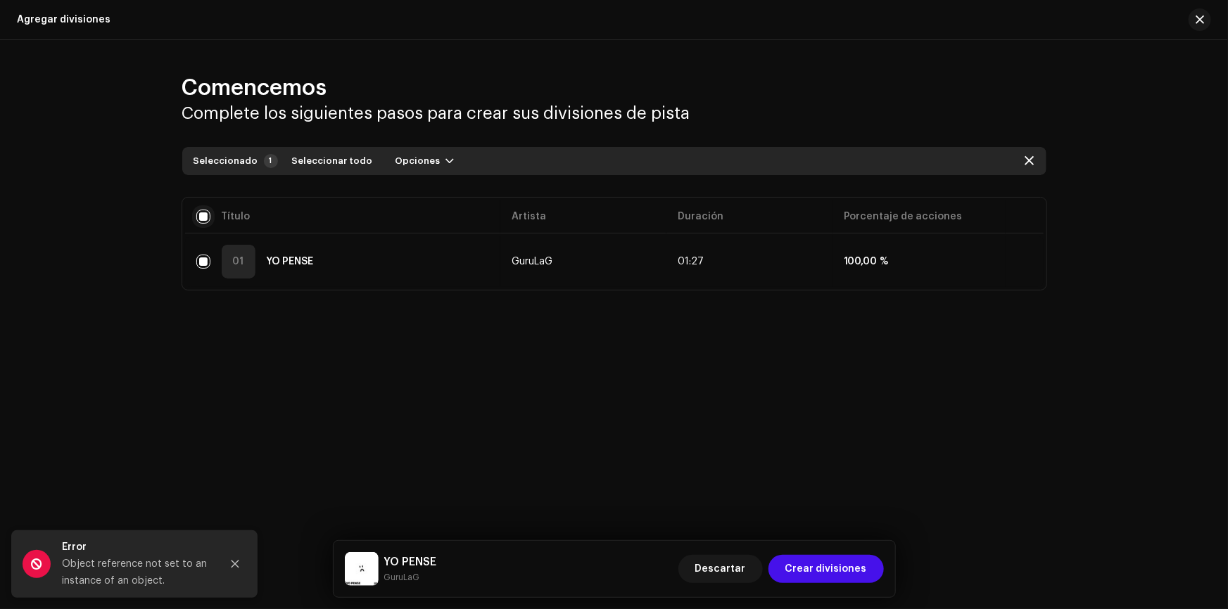
click at [204, 217] on input "checkbox" at bounding box center [203, 217] width 14 height 14
checkbox input "false"
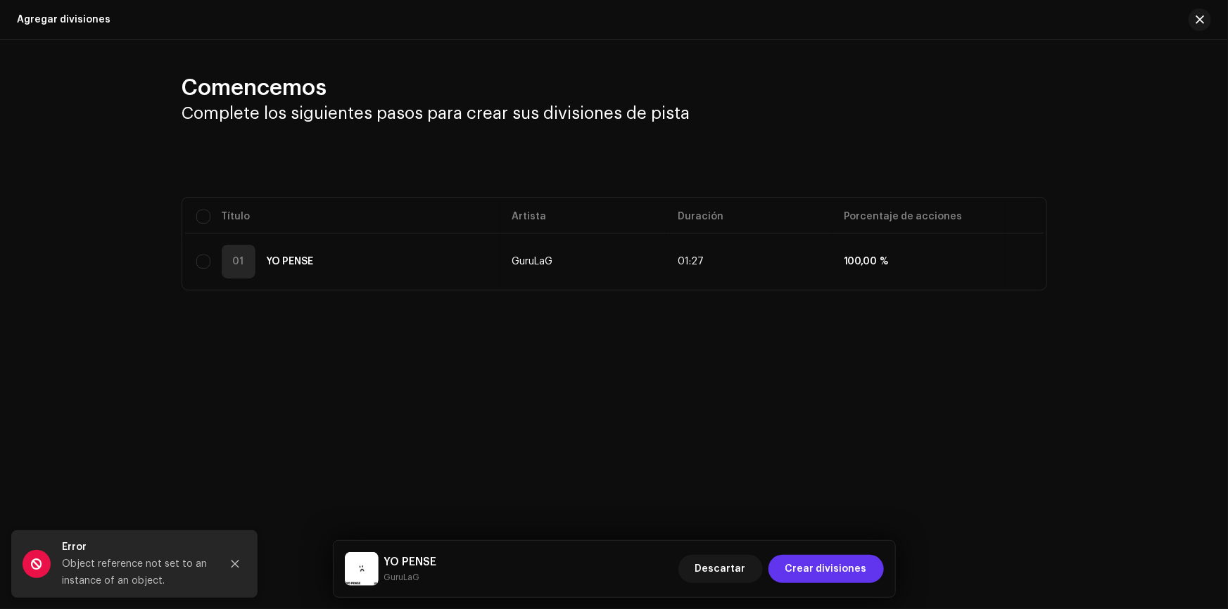
click at [830, 559] on span "Crear divisiones" at bounding box center [826, 569] width 82 height 28
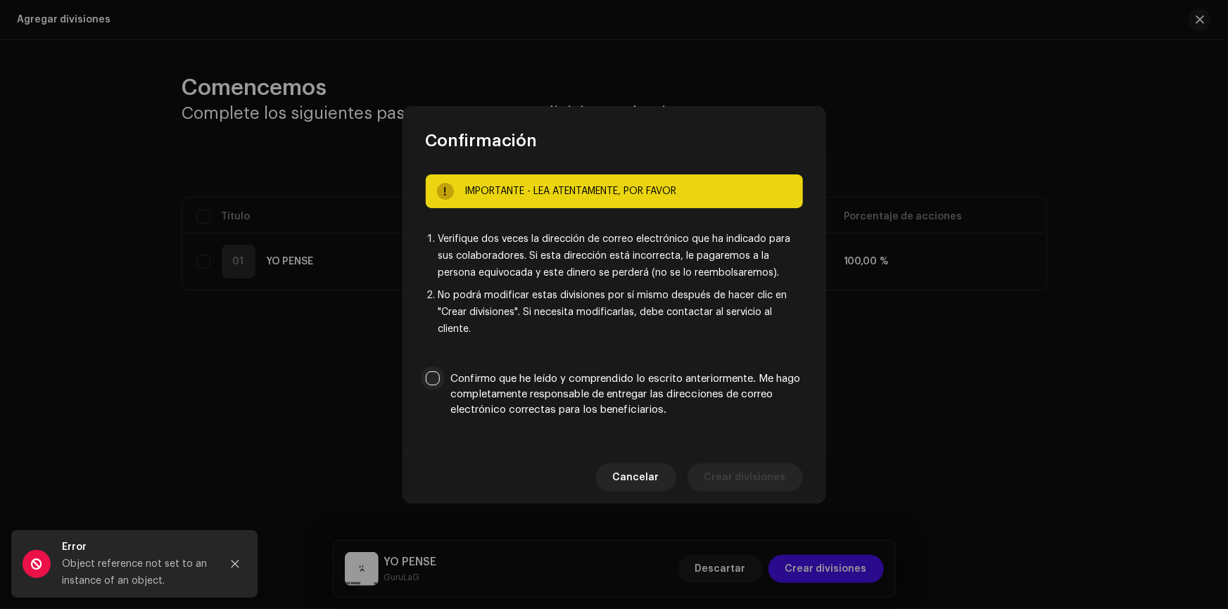
click at [432, 380] on input "Confirmo que he leído y comprendido lo escrito anteriormente. Me hago completam…" at bounding box center [433, 379] width 14 height 14
checkbox input "true"
click at [709, 472] on span "Crear divisiones" at bounding box center [745, 478] width 82 height 28
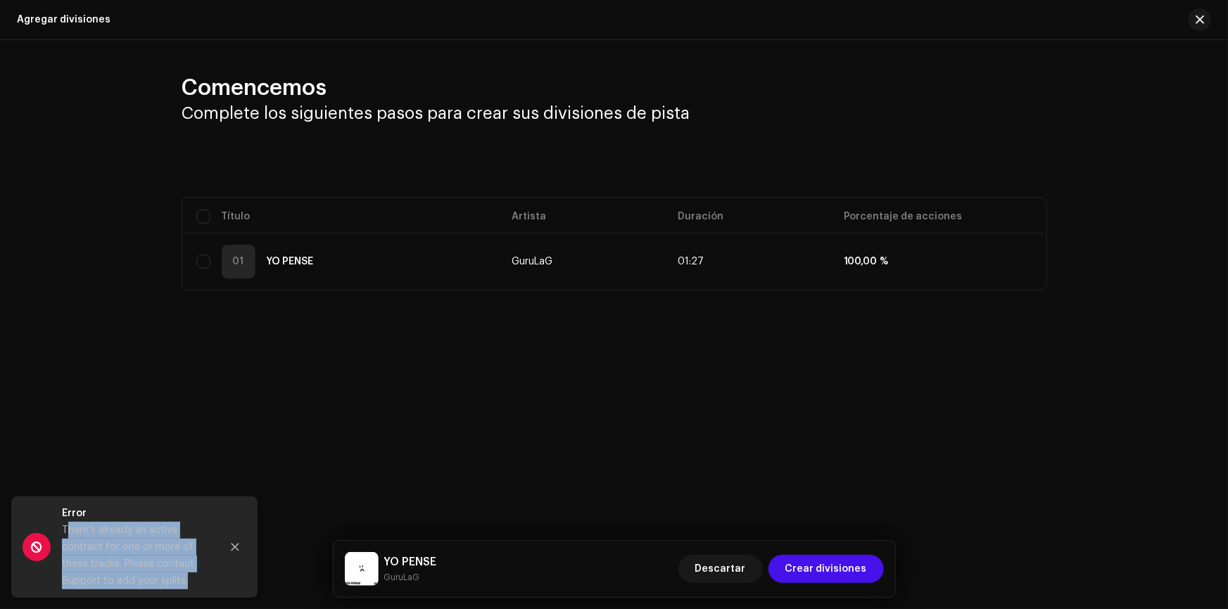
drag, startPoint x: 191, startPoint y: 580, endPoint x: 70, endPoint y: 521, distance: 133.8
click at [70, 522] on div "There’s already an active contract for one or more of these tracks. Please cont…" at bounding box center [136, 556] width 148 height 68
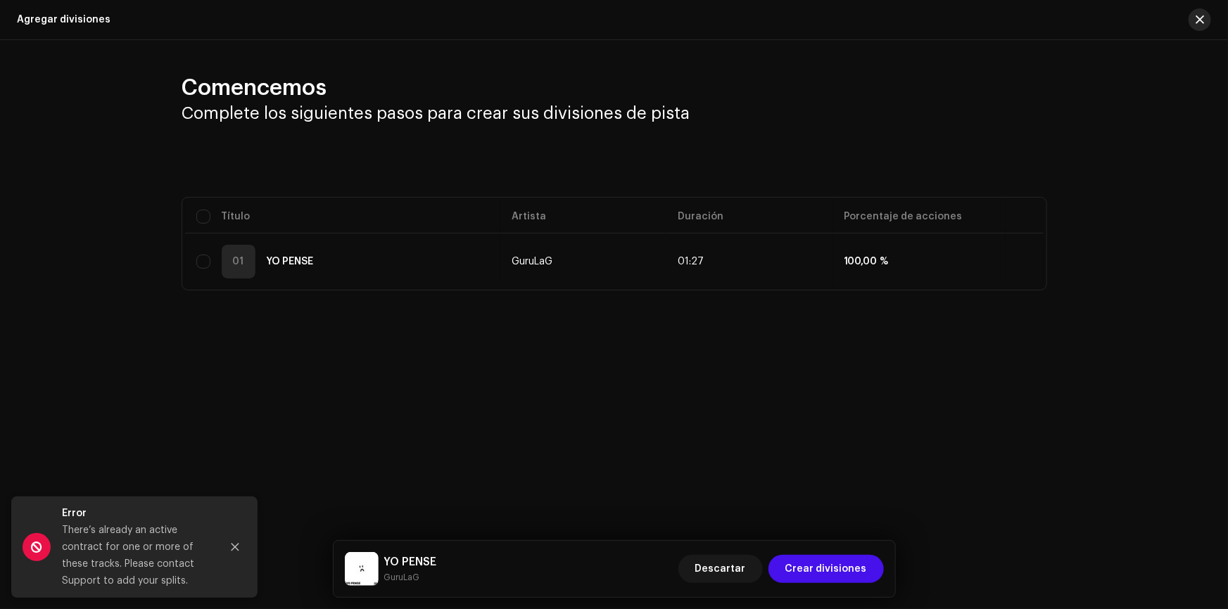
click at [1212, 20] on div "Agregar divisiones" at bounding box center [614, 20] width 1228 height 40
click at [1198, 20] on span "button" at bounding box center [1200, 19] width 8 height 11
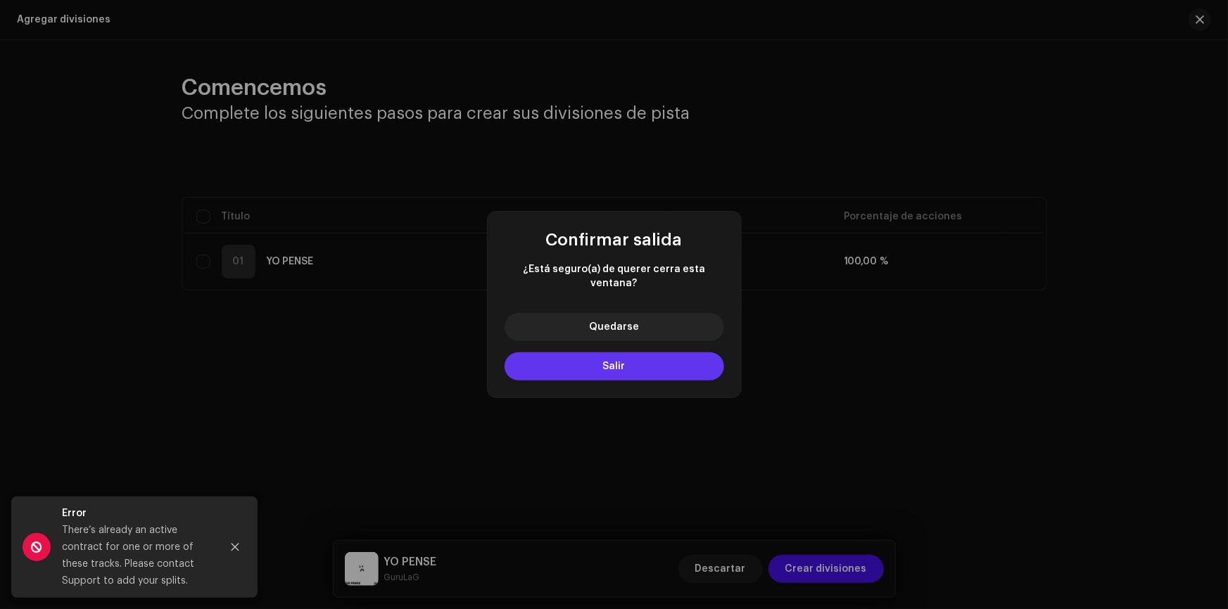
click at [627, 365] on button "Salir" at bounding box center [615, 367] width 220 height 28
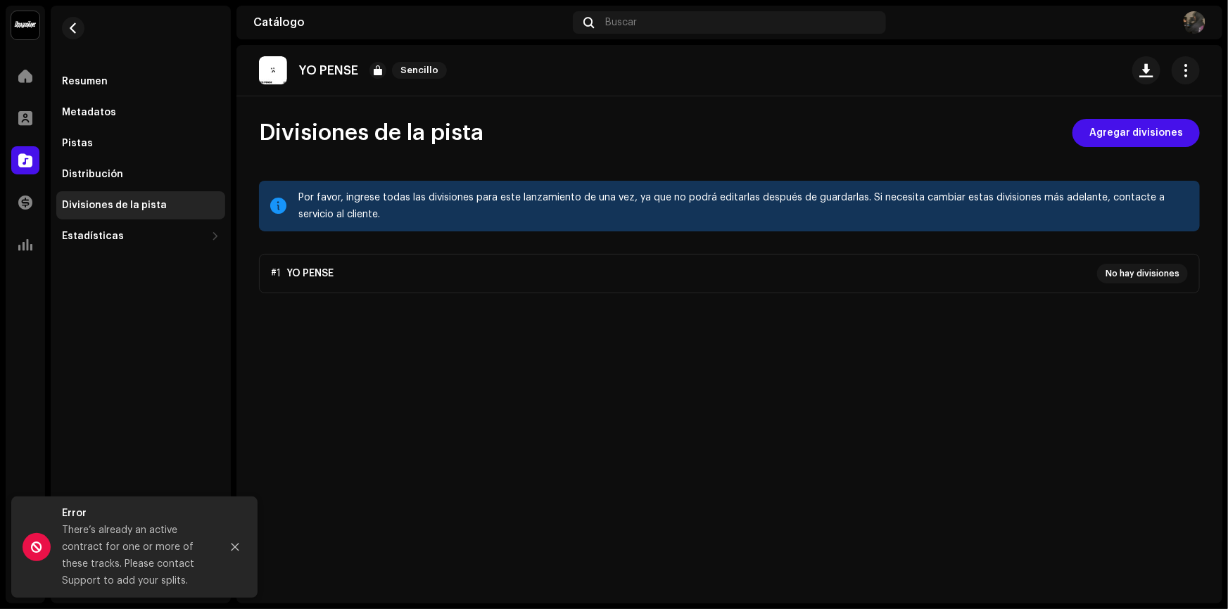
click at [229, 481] on div "Resumen Metadatos Pistas Distribución Divisiones de la pista Estadísticas Consu…" at bounding box center [141, 305] width 180 height 598
click at [74, 25] on span "button" at bounding box center [73, 28] width 11 height 11
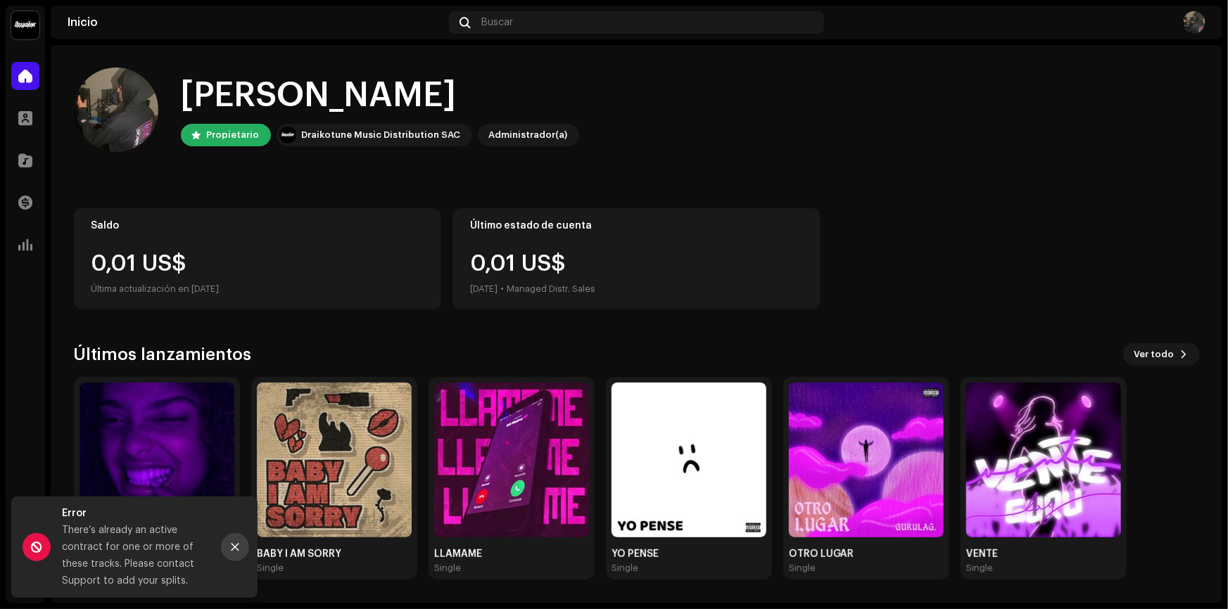
click at [232, 548] on icon "Close" at bounding box center [235, 548] width 10 height 10
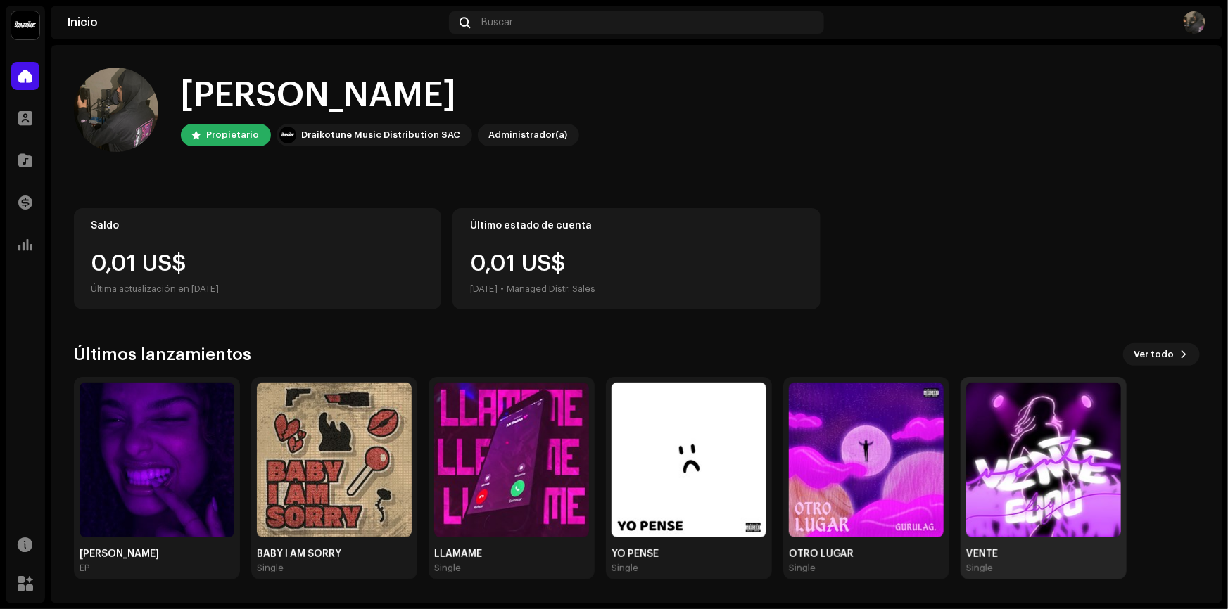
click at [1013, 510] on img at bounding box center [1043, 460] width 155 height 155
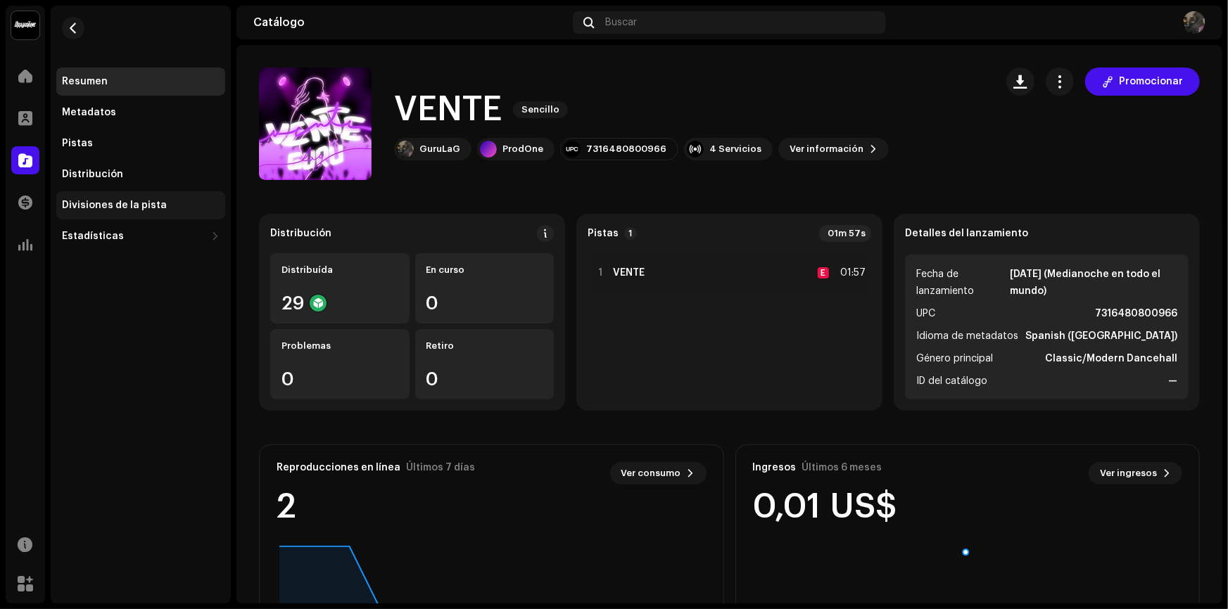
click at [141, 201] on div "Divisiones de la pista" at bounding box center [114, 205] width 105 height 11
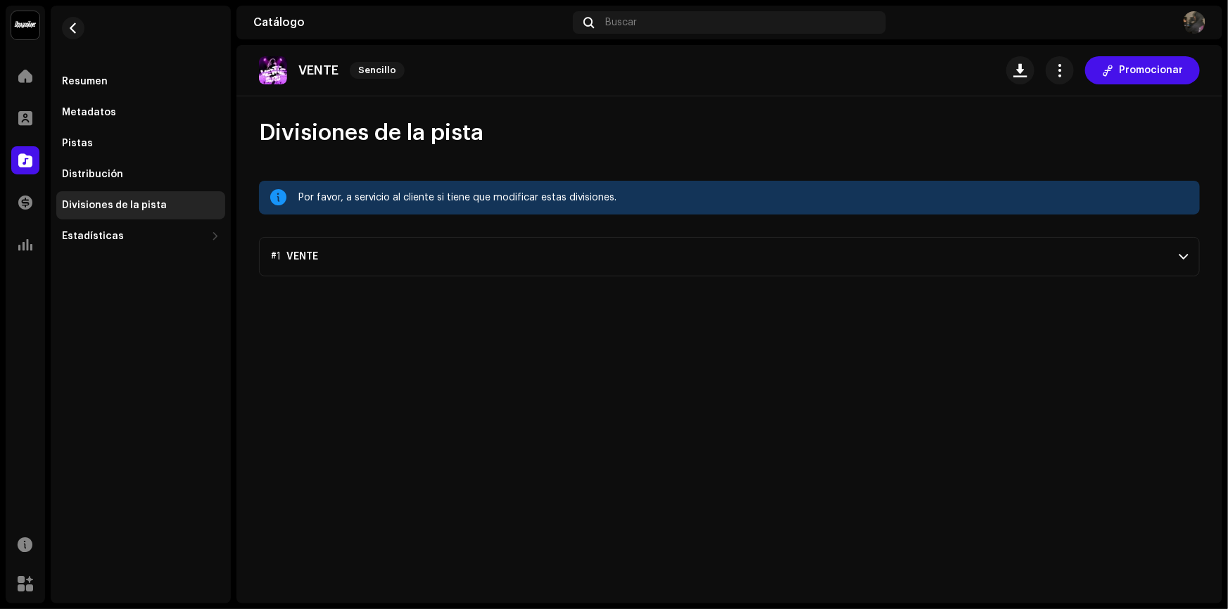
click at [581, 246] on p-accordion-header "#1 VENTE" at bounding box center [729, 256] width 941 height 39
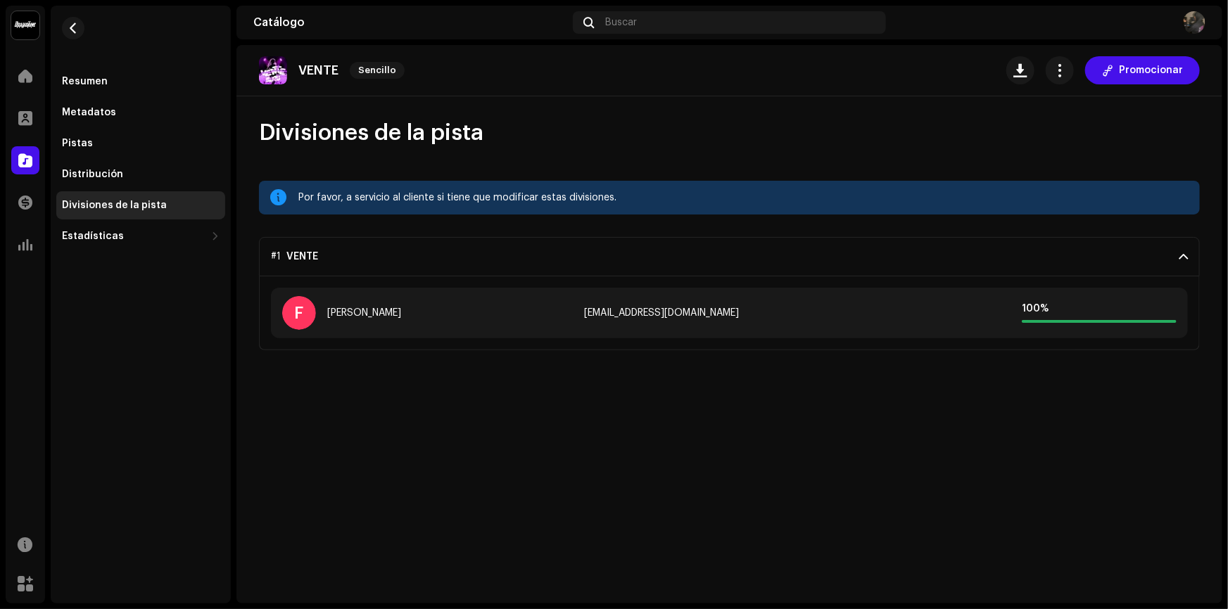
click at [975, 323] on div "F [PERSON_NAME] [EMAIL_ADDRESS][DOMAIN_NAME] 100 %" at bounding box center [729, 313] width 917 height 51
click at [1031, 312] on div "100 %" at bounding box center [1099, 308] width 155 height 11
click at [176, 243] on div "Estadísticas" at bounding box center [140, 236] width 169 height 28
click at [70, 430] on div "Resumen Metadatos Pistas Distribución Divisiones de la pista Estadísticas Consu…" at bounding box center [141, 305] width 180 height 598
click at [87, 16] on re-m-nav-back at bounding box center [73, 37] width 34 height 62
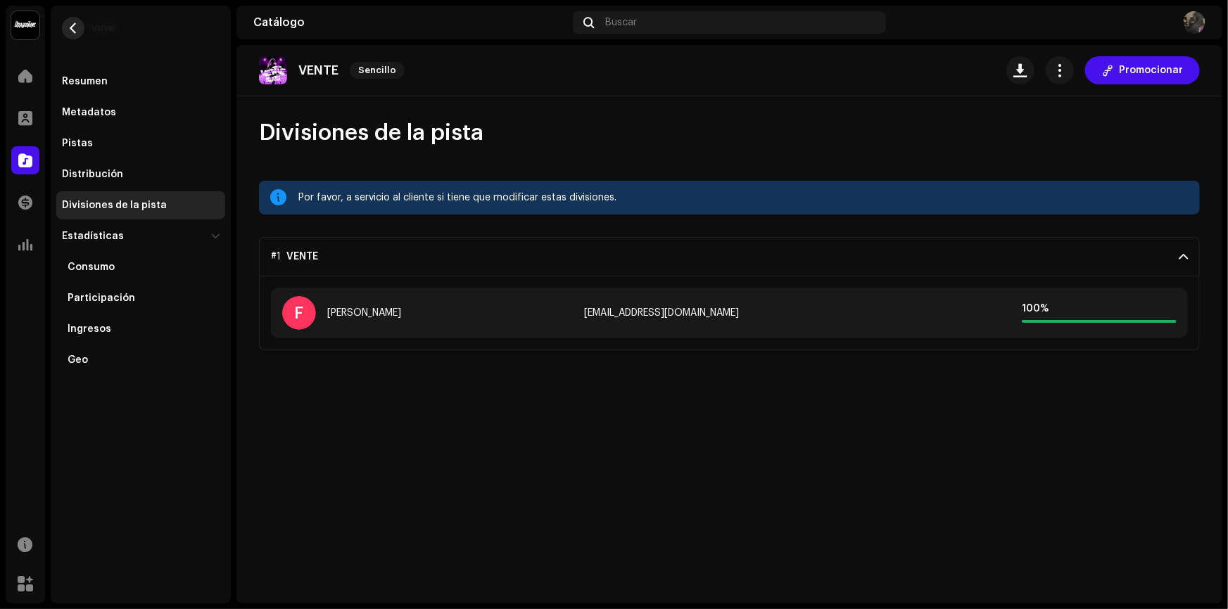
click at [69, 28] on span "button" at bounding box center [73, 28] width 11 height 11
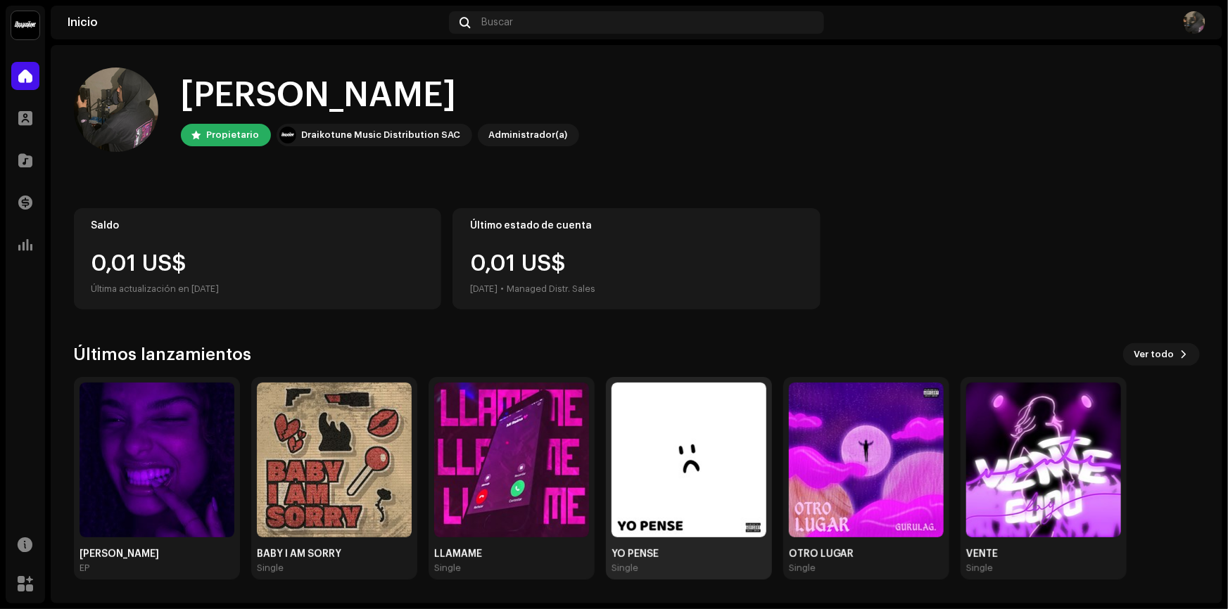
click at [671, 464] on img at bounding box center [689, 460] width 155 height 155
click at [548, 510] on img at bounding box center [511, 460] width 155 height 155
